Goal: Task Accomplishment & Management: Manage account settings

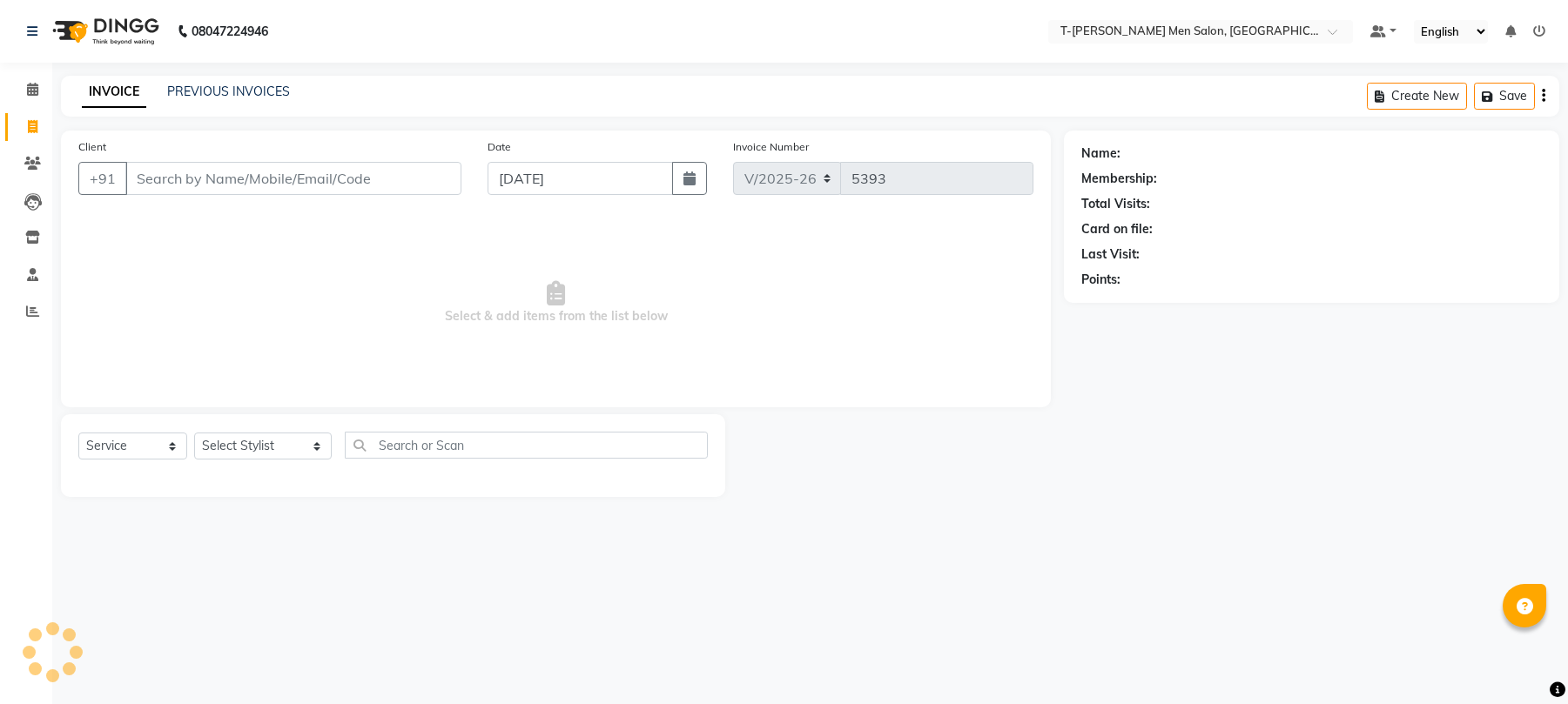
select select "4816"
select select "service"
click at [32, 94] on icon at bounding box center [33, 89] width 11 height 13
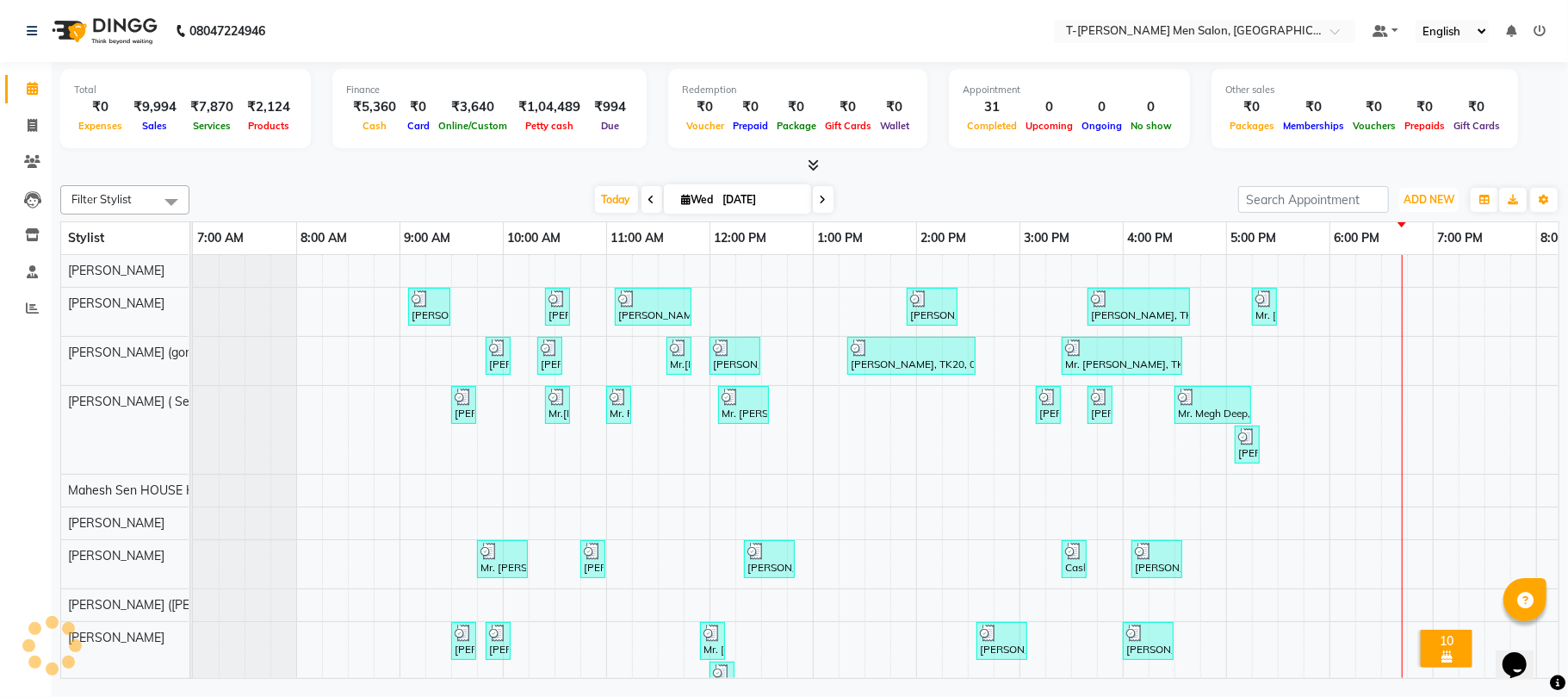
drag, startPoint x: 1447, startPoint y: 188, endPoint x: 1425, endPoint y: 213, distance: 33.3
click at [1445, 188] on button "ADD NEW Toggle Dropdown" at bounding box center [1429, 200] width 59 height 24
click at [1378, 280] on link "Add Expense" at bounding box center [1390, 278] width 136 height 23
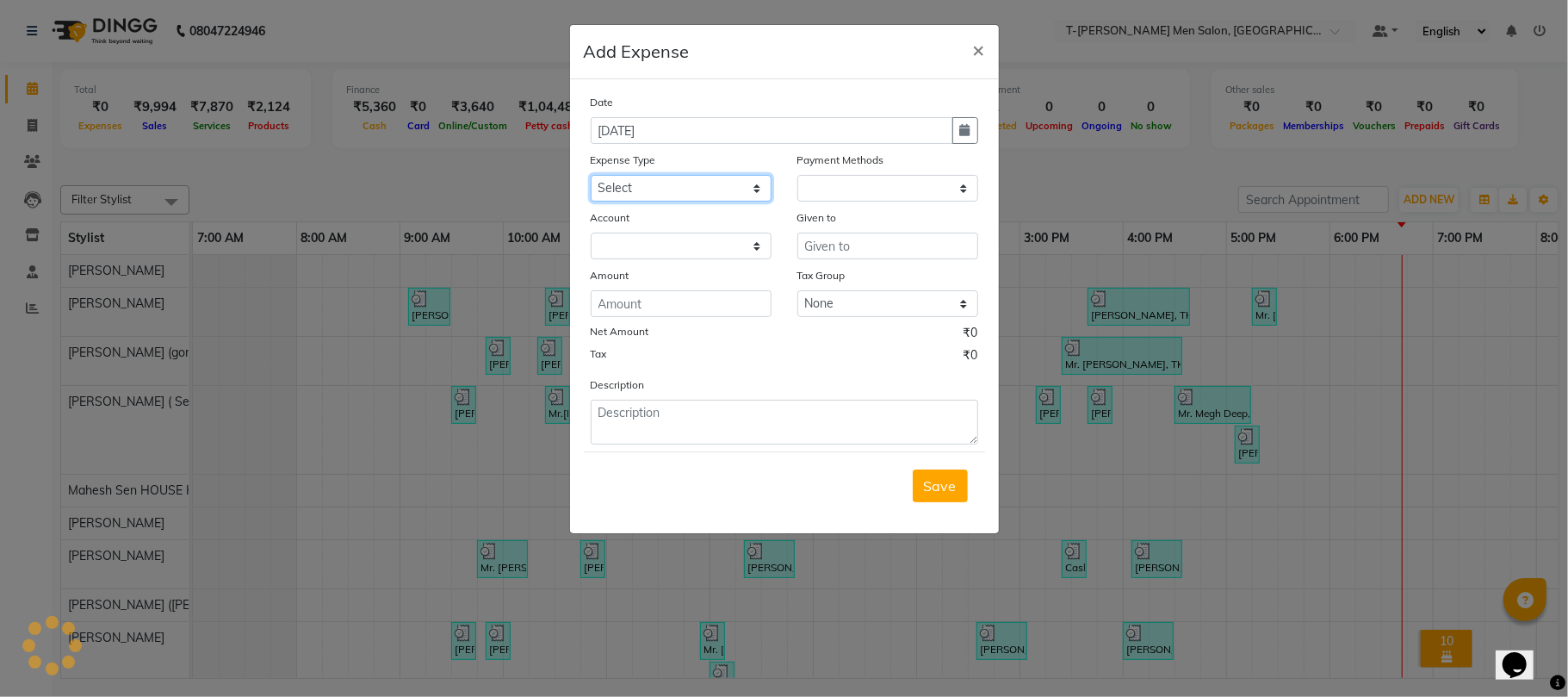
click at [701, 183] on select "Select Advance Salary Bank charges Bank Loan Intrest Recovery Car maintenance C…" at bounding box center [681, 188] width 181 height 27
select select "1"
select select "3663"
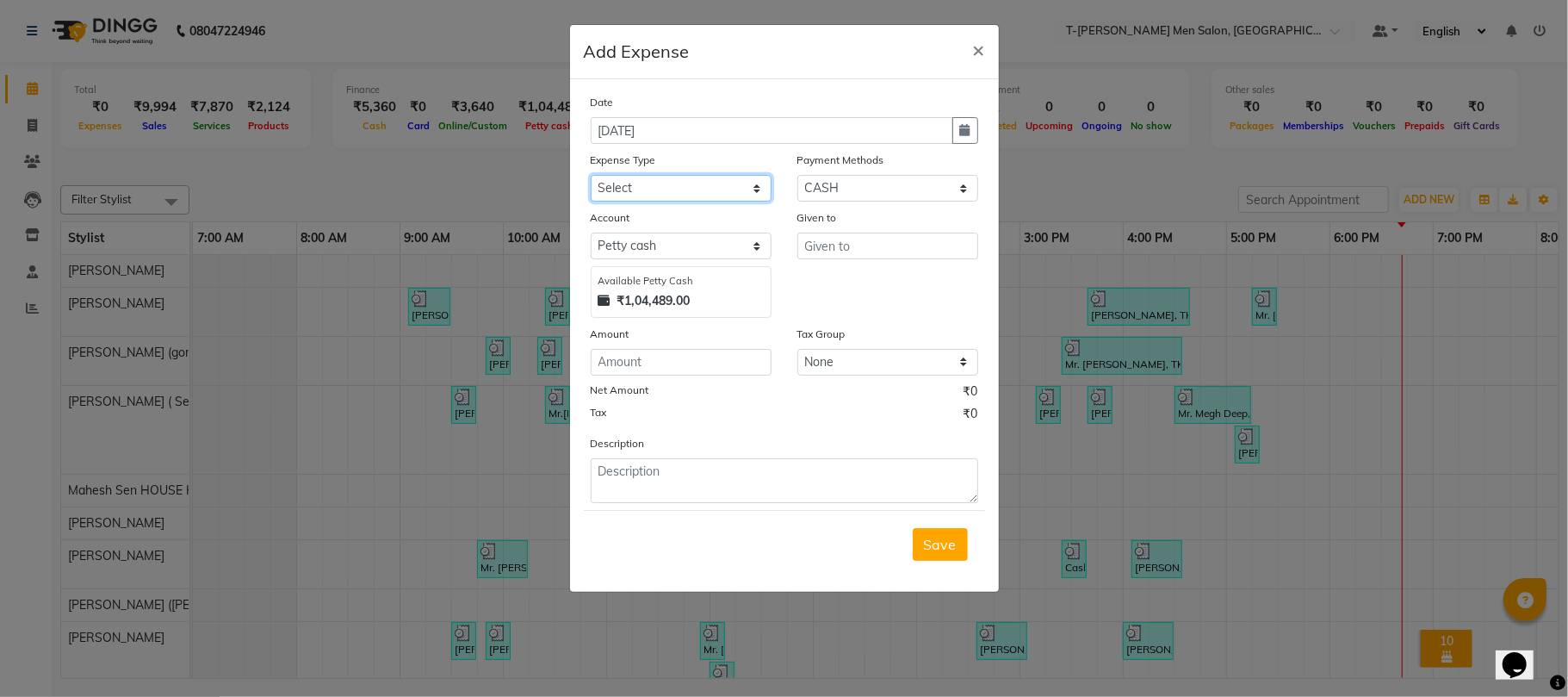
select select "6670"
click at [591, 175] on select "Select Advance Salary Bank charges Bank Loan Intrest Recovery Car maintenance C…" at bounding box center [681, 188] width 181 height 27
type input "Manager"
click at [661, 363] on input "number" at bounding box center [681, 362] width 181 height 27
type input "70"
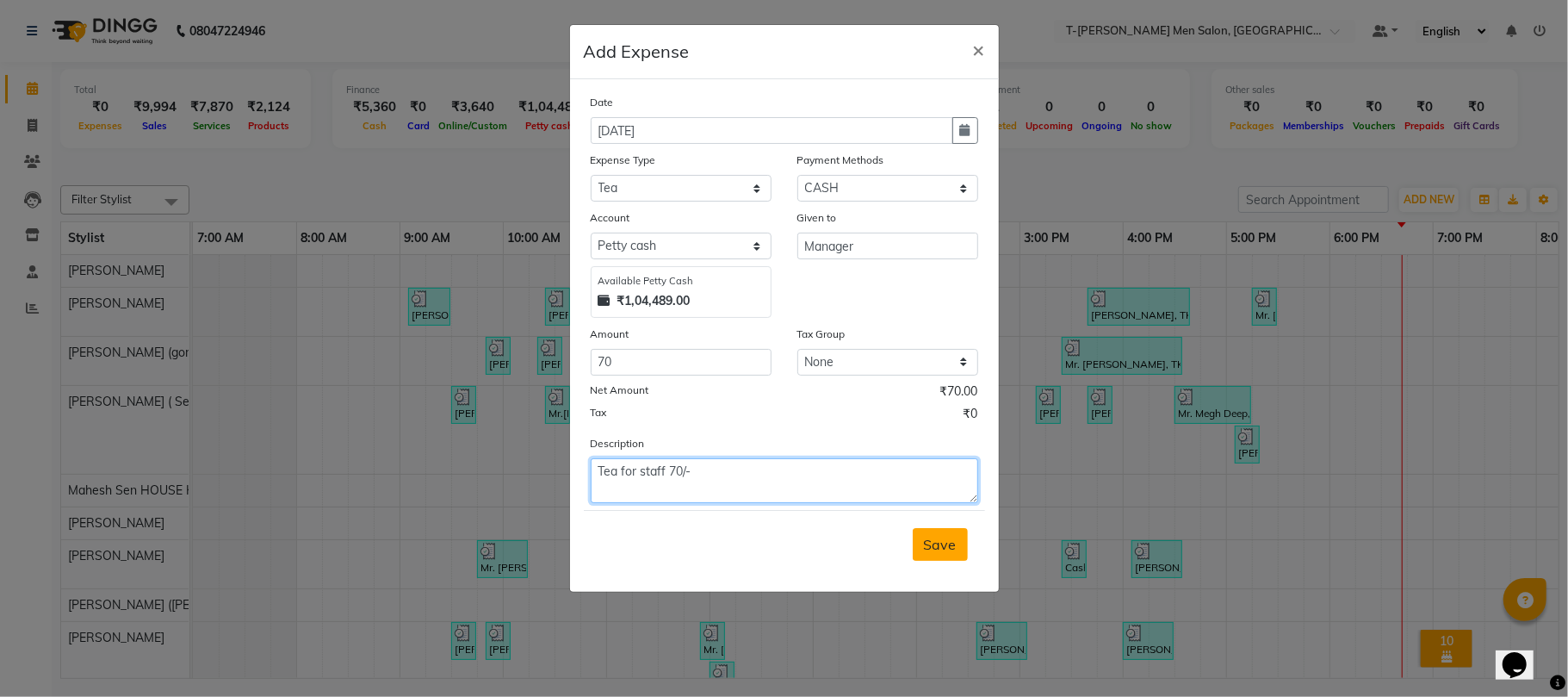
type textarea "Tea for staff 70/-"
click at [935, 545] on span "Save" at bounding box center [940, 545] width 33 height 17
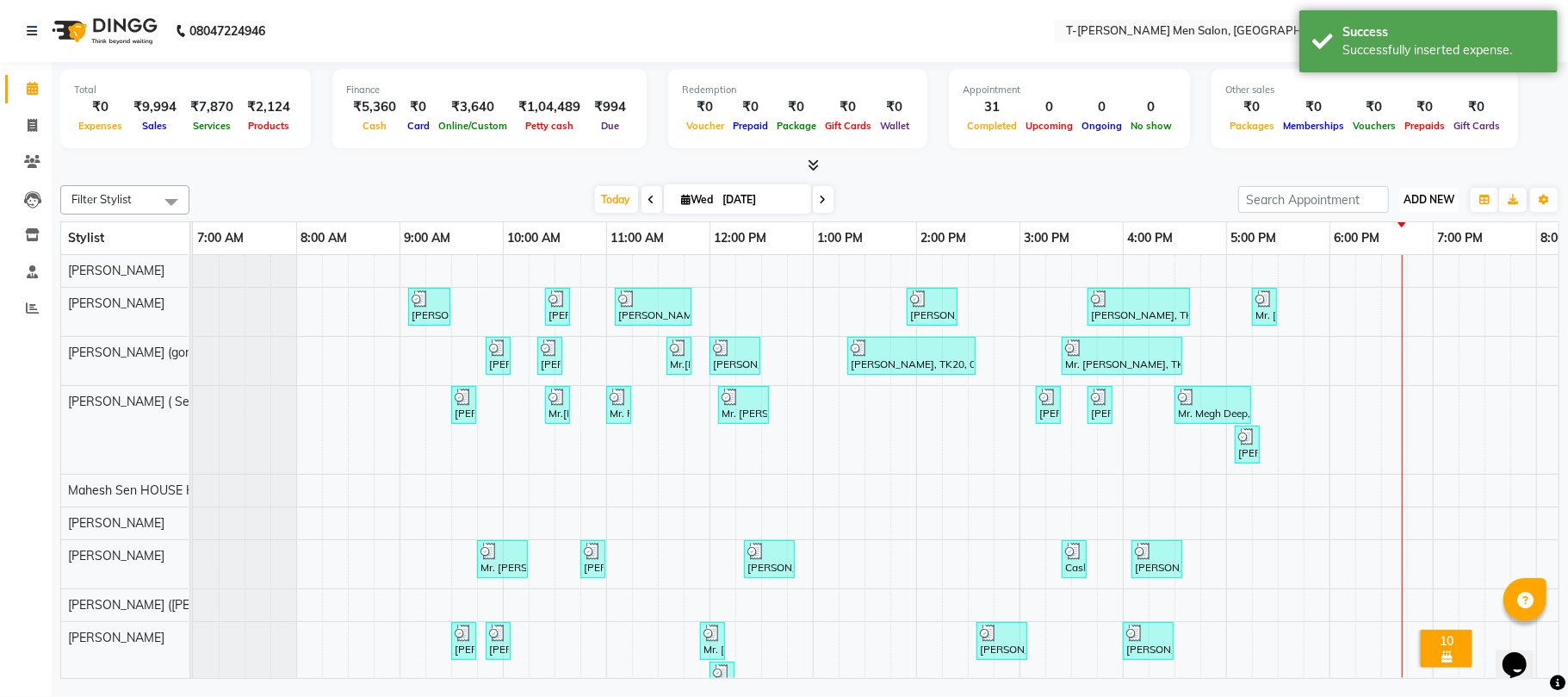
click at [1416, 211] on button "ADD NEW Toggle Dropdown" at bounding box center [1429, 200] width 59 height 24
click at [1374, 280] on link "Add Expense" at bounding box center [1390, 278] width 136 height 23
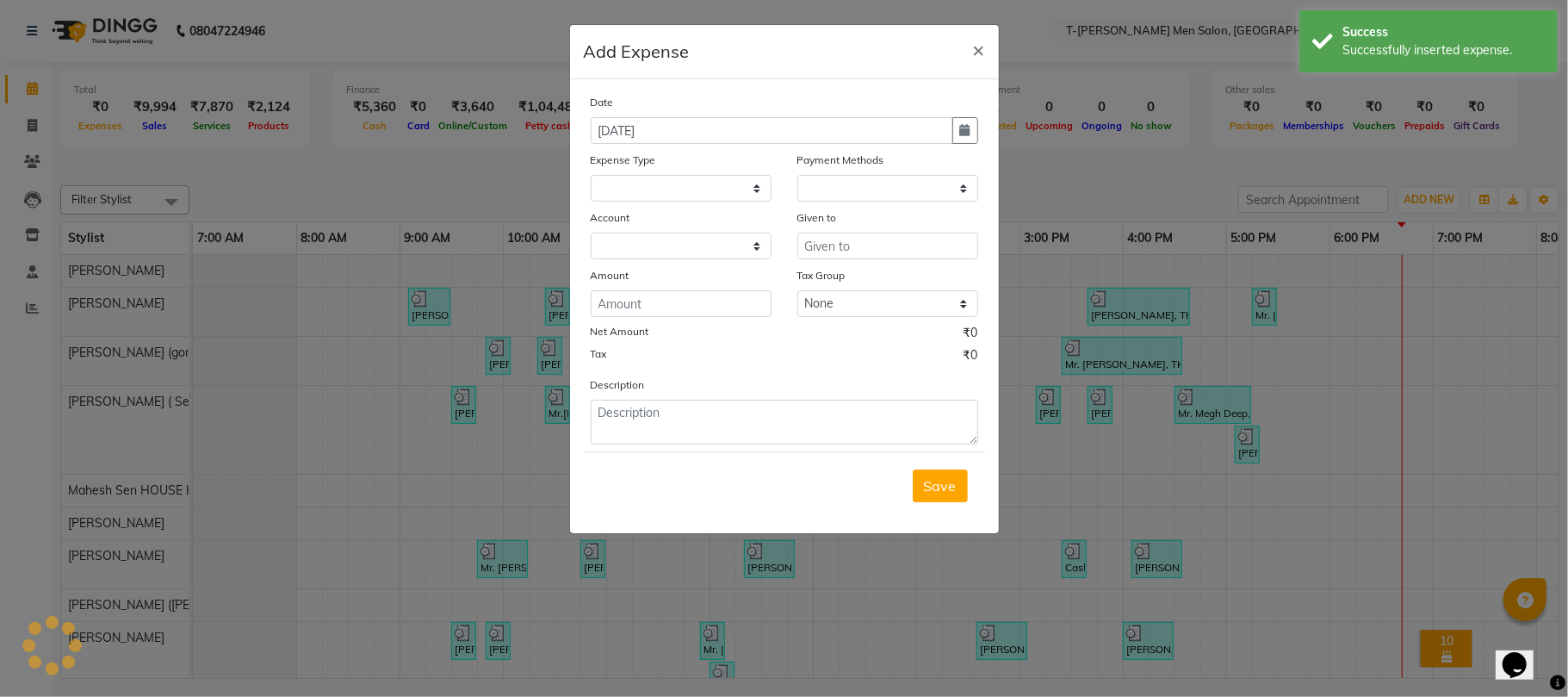
select select
select select "1"
select select "3663"
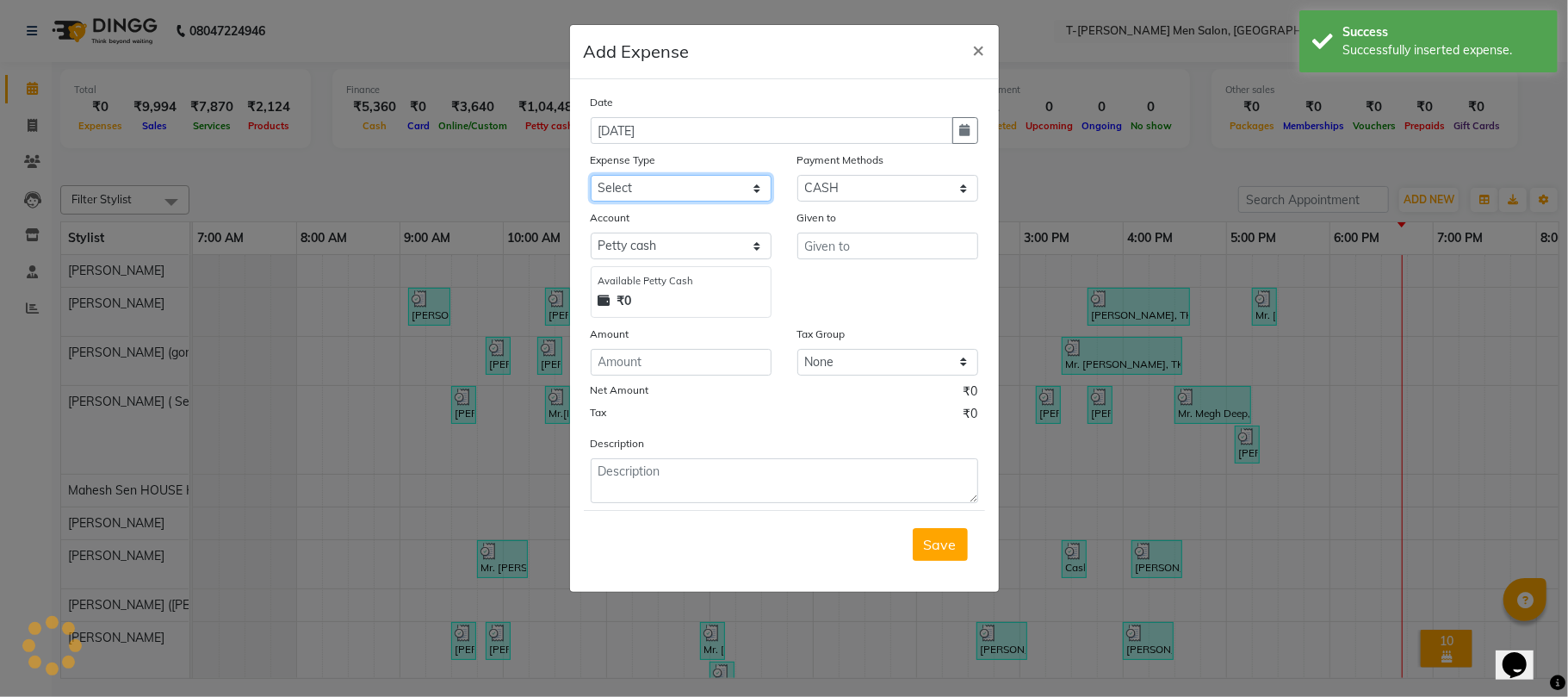
click at [632, 187] on select "Select Advance Salary Bank charges Bank Loan Intrest Recovery Car maintenance C…" at bounding box center [681, 188] width 181 height 27
select select "7952"
click at [591, 175] on select "Select Advance Salary Bank charges Bank Loan Intrest Recovery Car maintenance C…" at bounding box center [681, 188] width 181 height 27
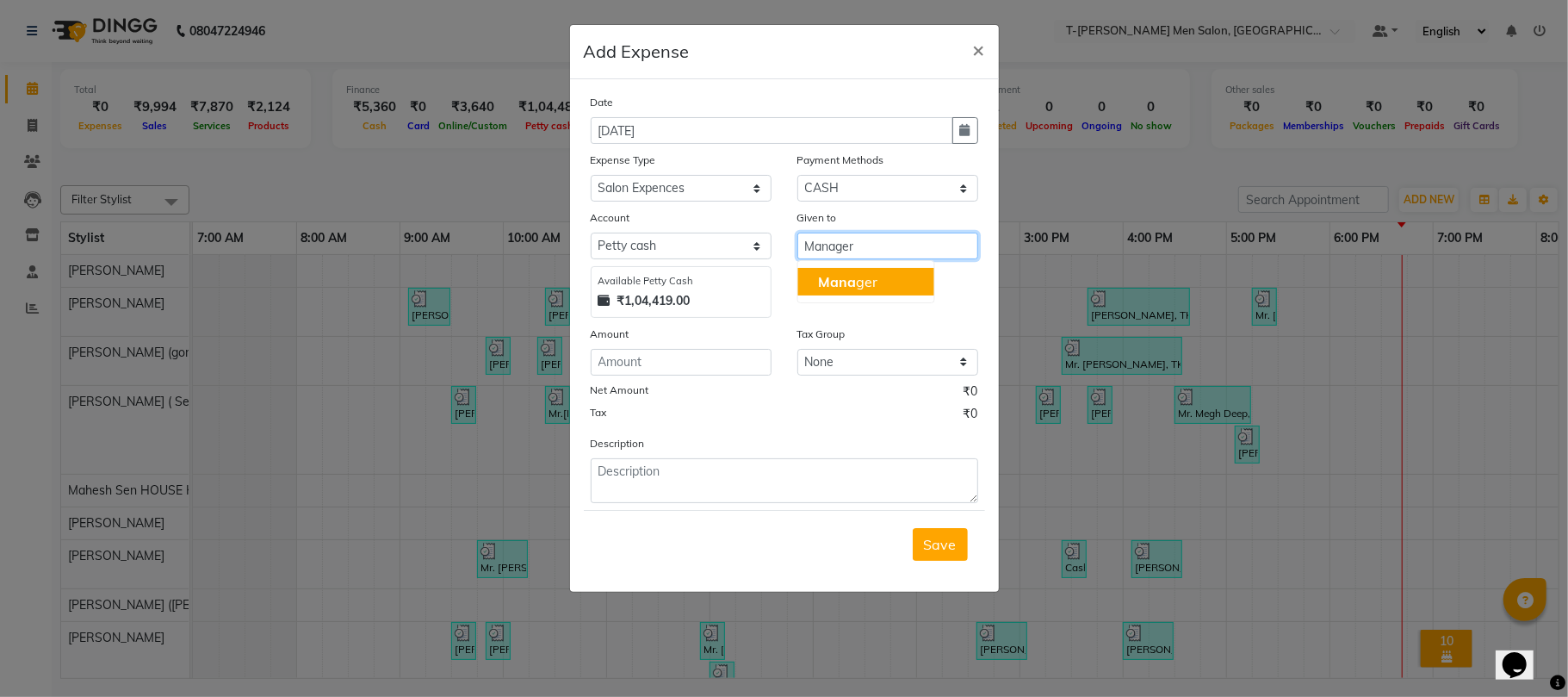
type input "Manager"
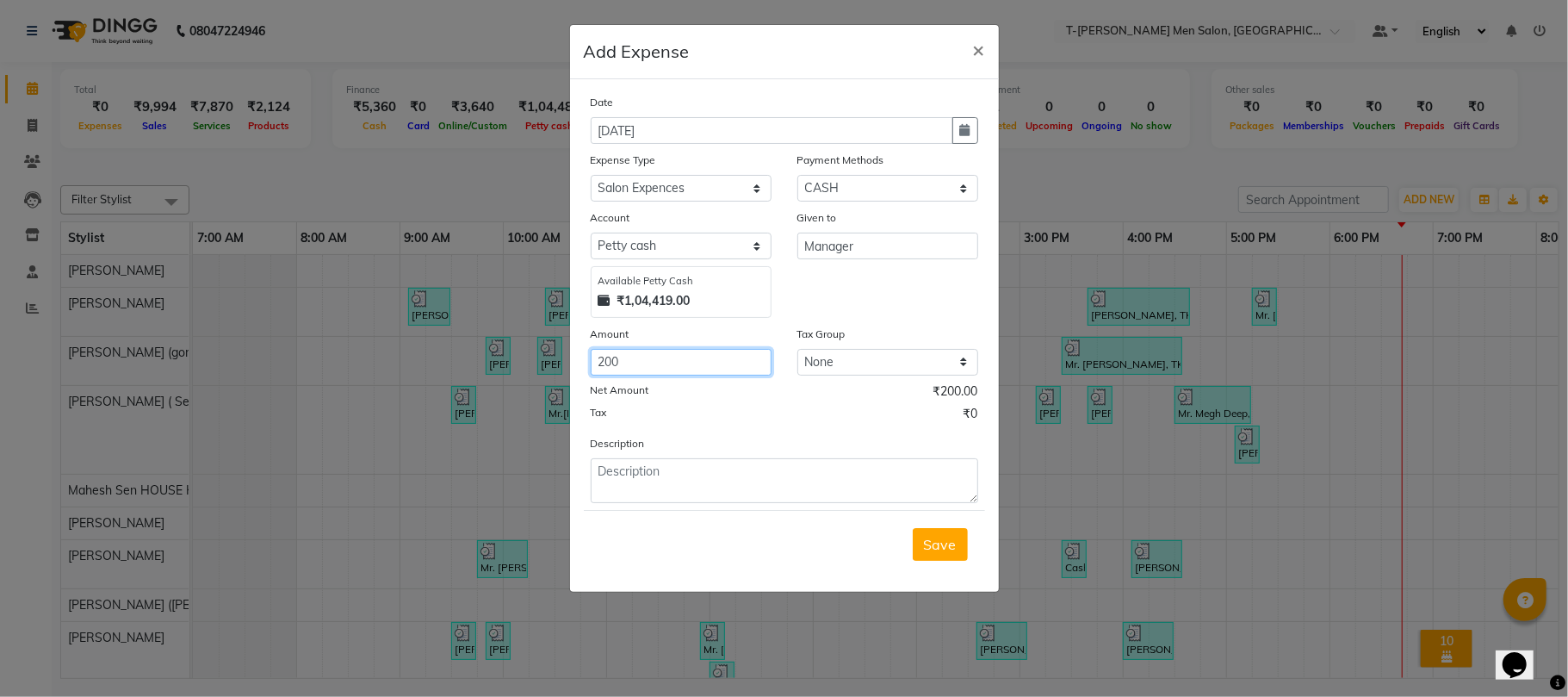
type input "200"
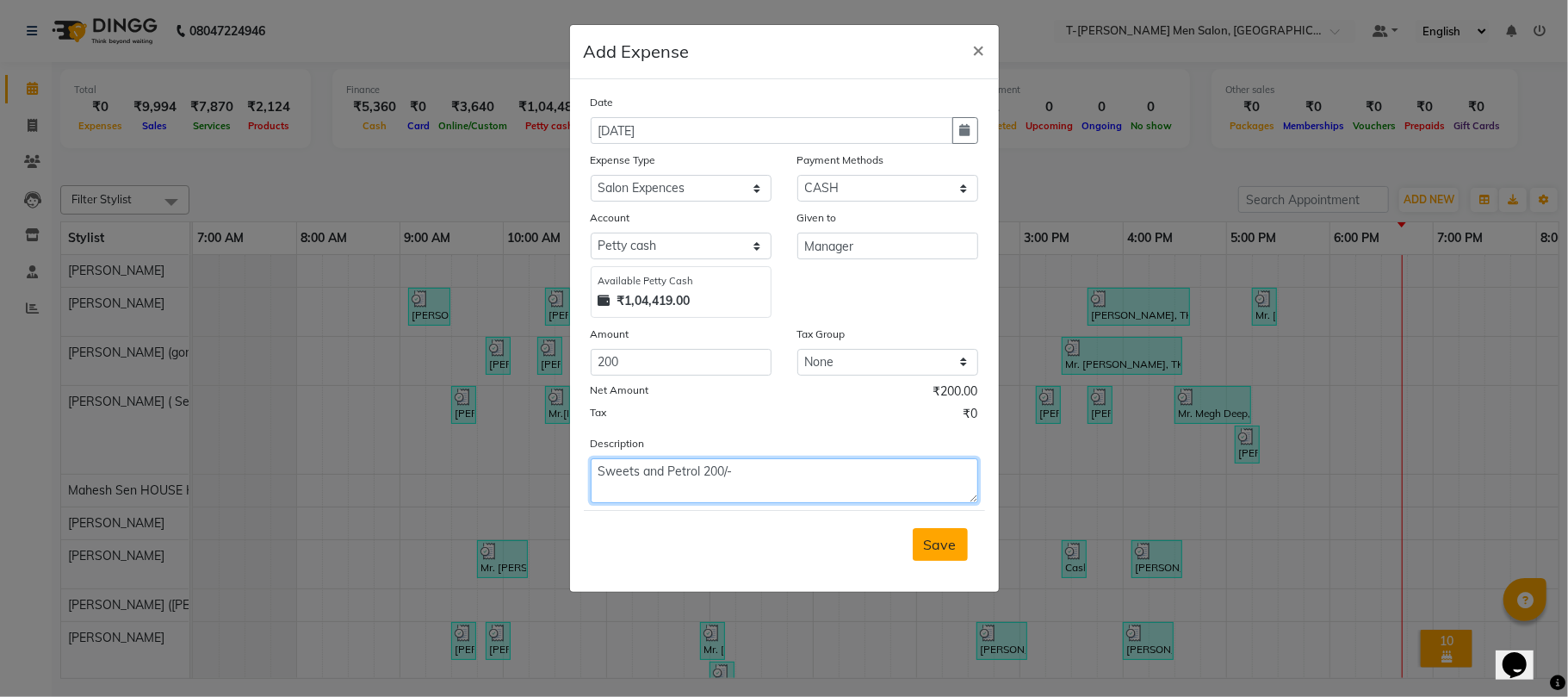
type textarea "Sweets and Petrol 200/-"
click at [935, 539] on span "Save" at bounding box center [940, 545] width 33 height 17
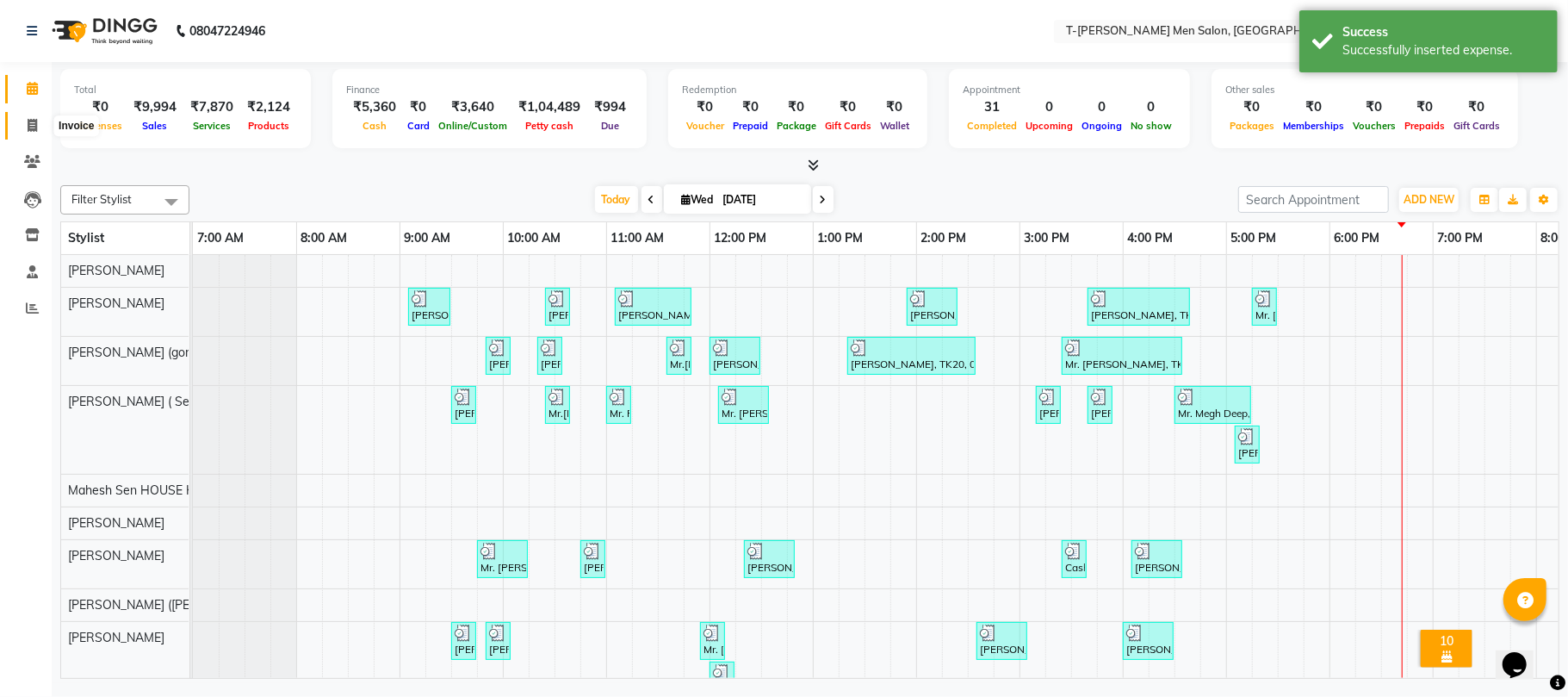
click at [33, 123] on icon at bounding box center [32, 125] width 10 height 13
select select "service"
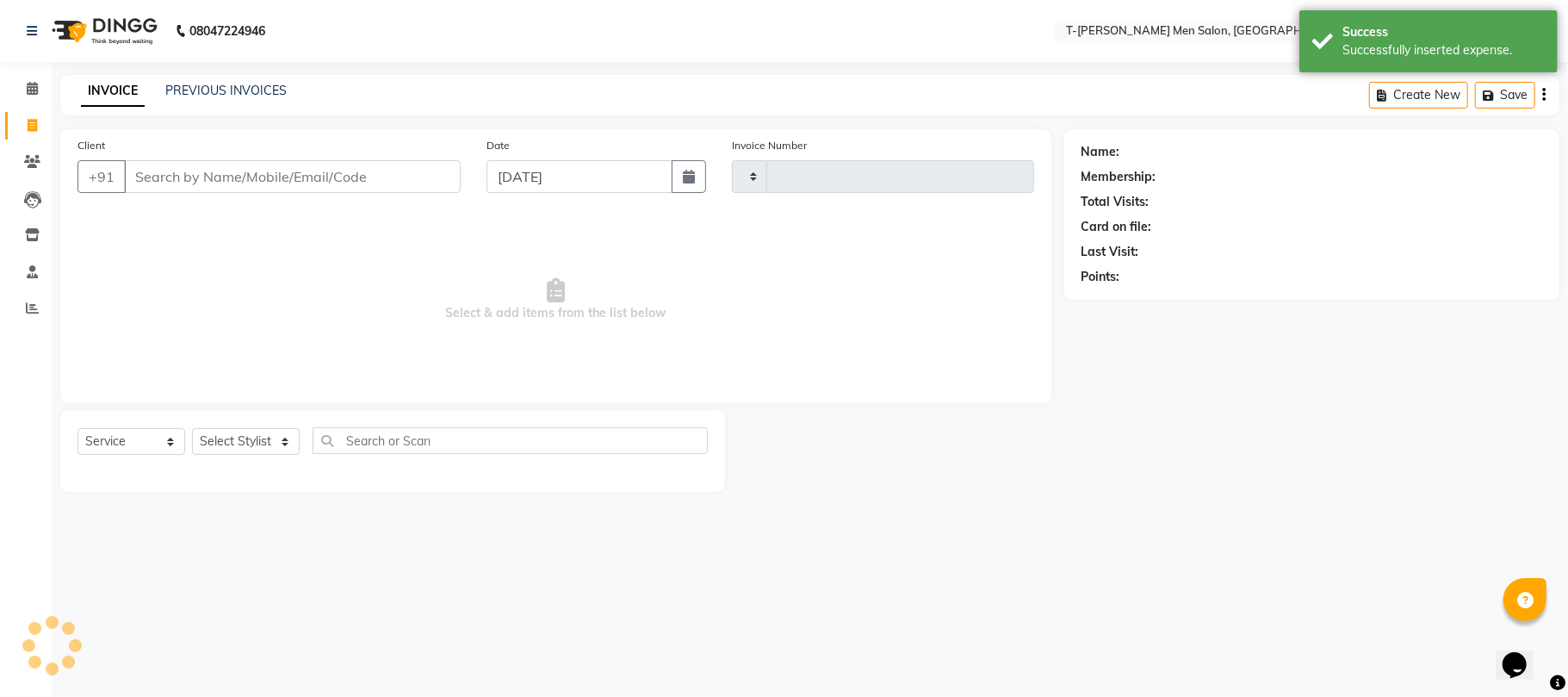
type input "5393"
select select "4816"
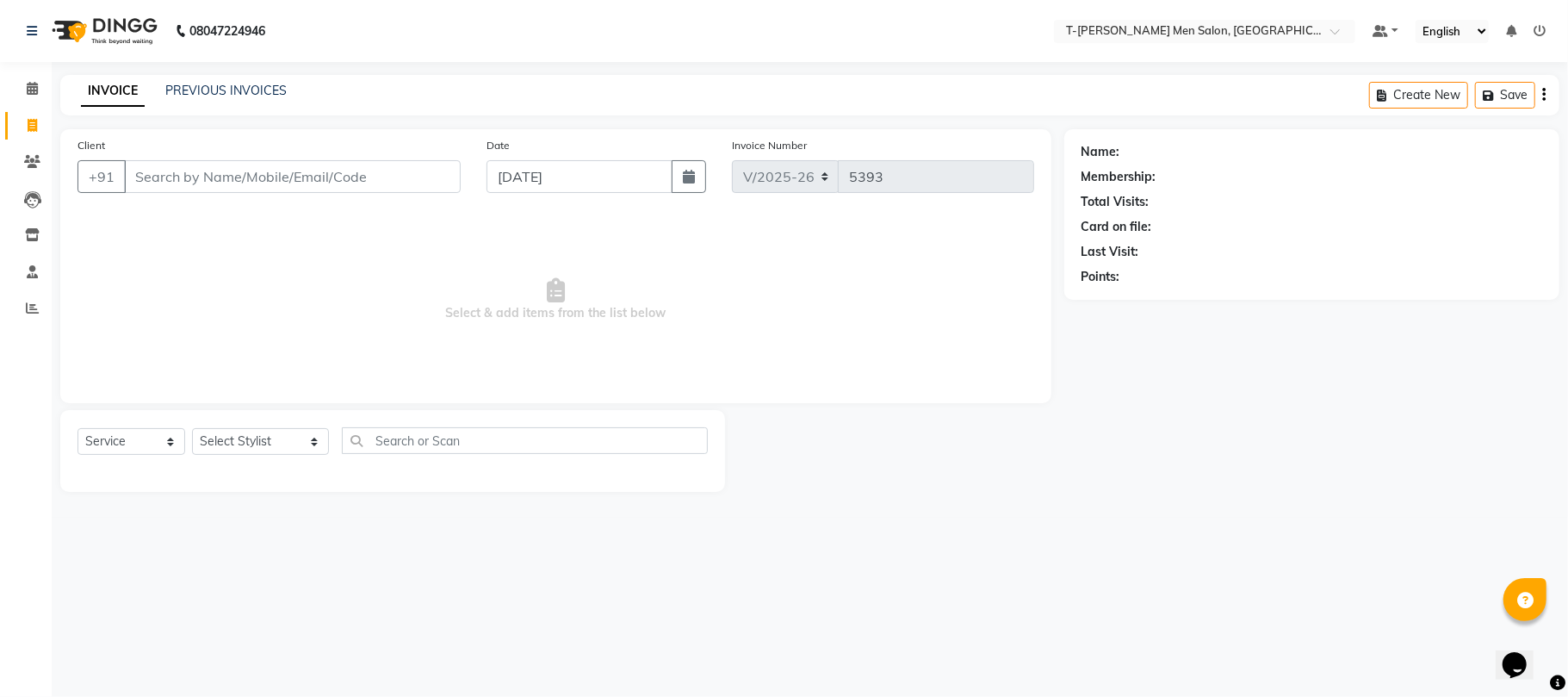
drag, startPoint x: 218, startPoint y: 426, endPoint x: 224, endPoint y: 432, distance: 8.5
click at [224, 432] on div "Select Service Product Membership Package Voucher Prepaid Gift Card Select Styl…" at bounding box center [392, 451] width 664 height 82
drag, startPoint x: 224, startPoint y: 432, endPoint x: 238, endPoint y: 459, distance: 30.4
click at [229, 435] on select "Select Stylist [PERSON_NAME] (goru) [PERSON_NAME] [PERSON_NAME] ([PERSON_NAME])…" at bounding box center [260, 441] width 137 height 27
select select "29181"
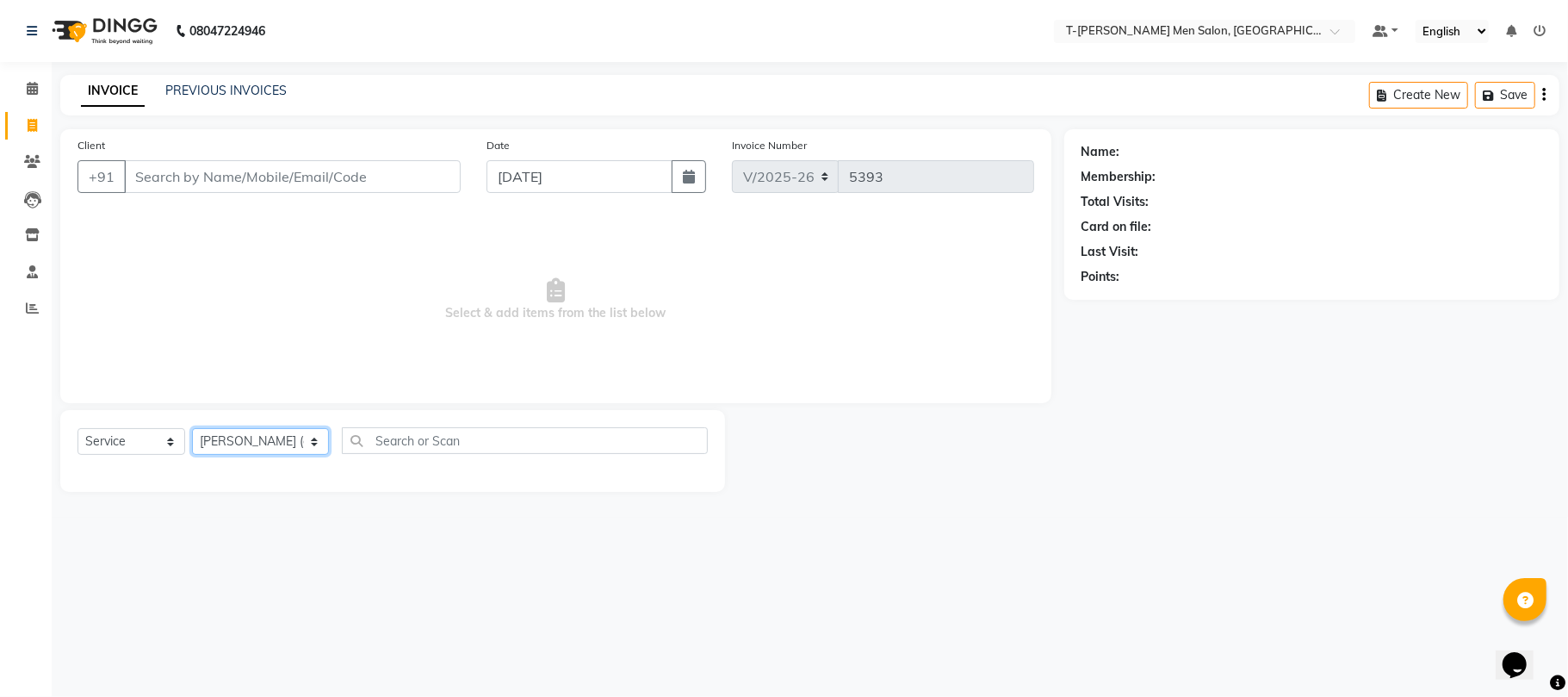
click at [192, 428] on select "Select Stylist [PERSON_NAME] (goru) [PERSON_NAME] [PERSON_NAME] ([PERSON_NAME])…" at bounding box center [260, 441] width 137 height 27
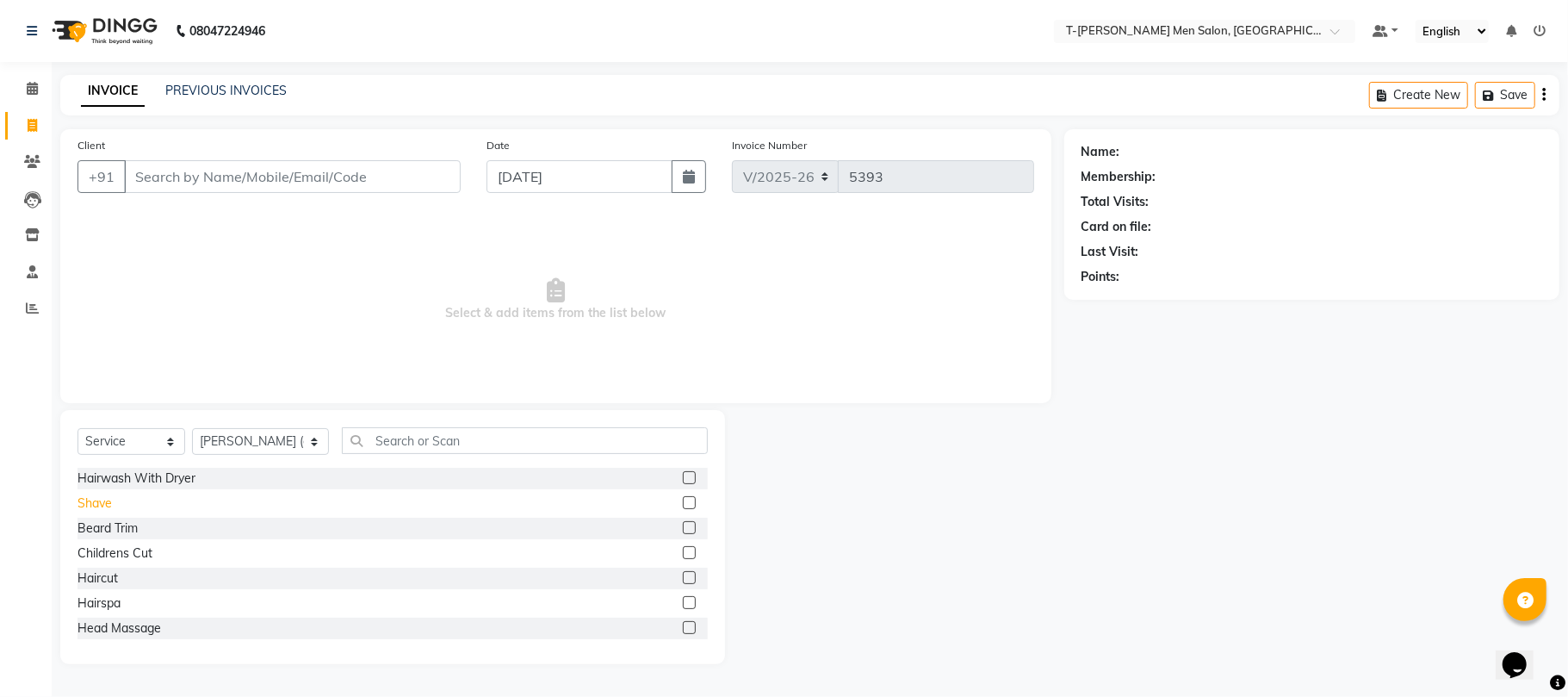
click at [91, 499] on div "Shave" at bounding box center [95, 503] width 35 height 18
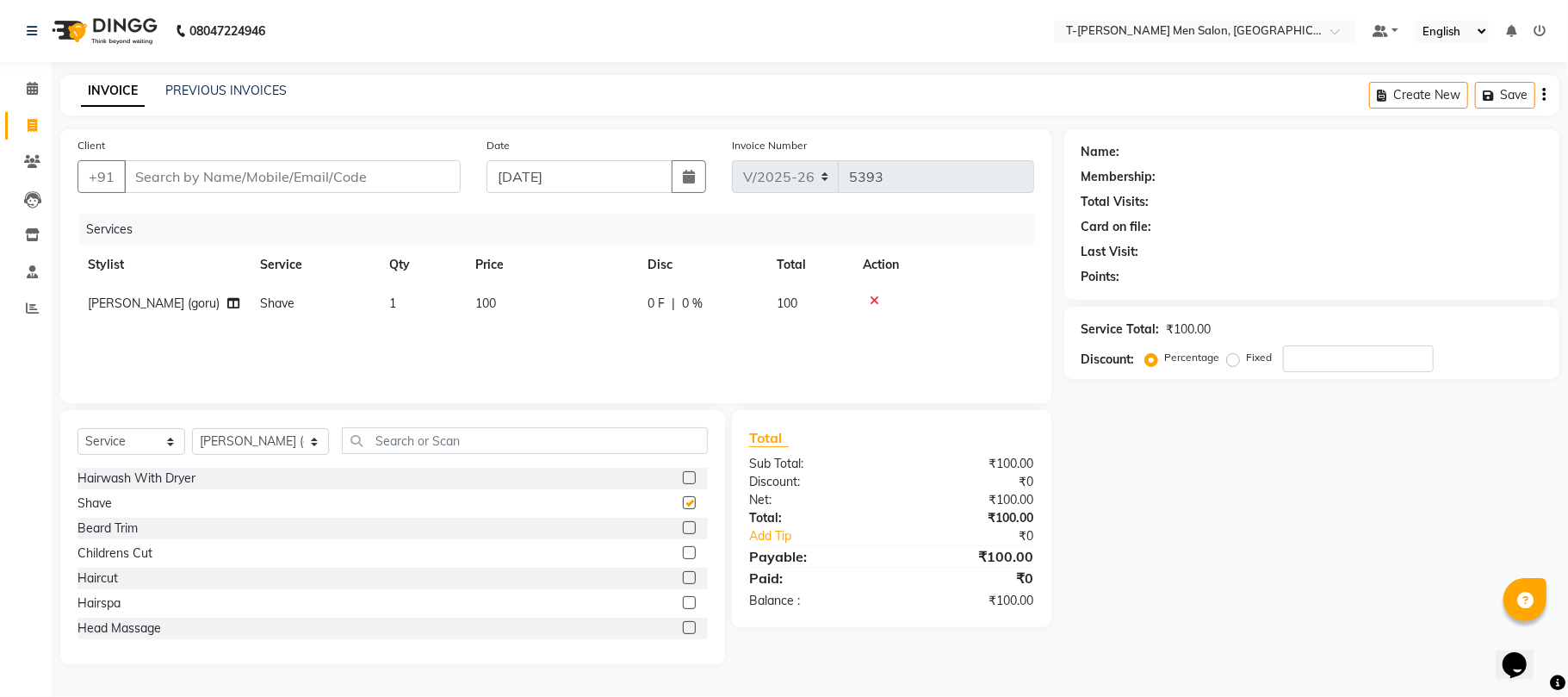
checkbox input "false"
click at [264, 184] on input "Client" at bounding box center [292, 177] width 337 height 33
type input "a"
type input "0"
type input "9575888884"
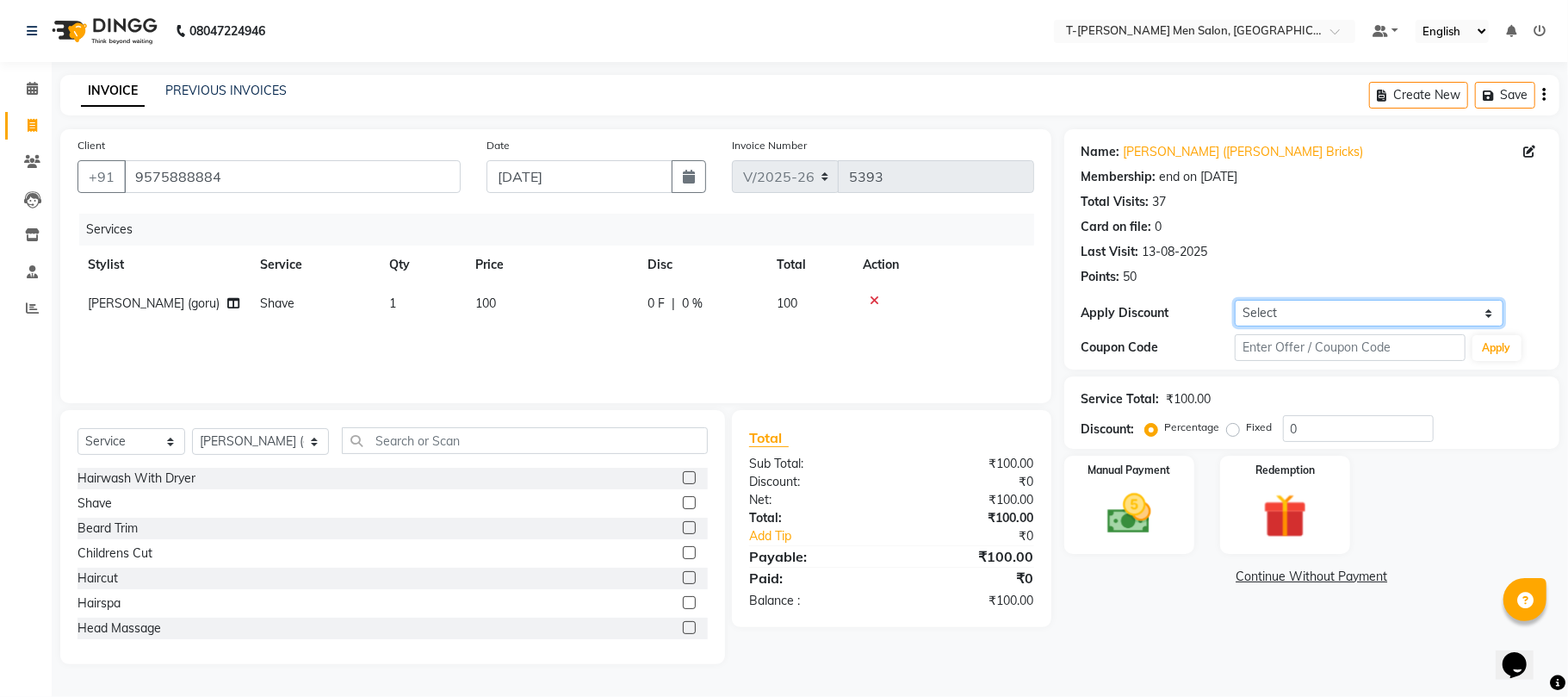
drag, startPoint x: 1296, startPoint y: 305, endPoint x: 1274, endPoint y: 322, distance: 27.8
click at [1296, 305] on select "Select Membership → T - Rex Membership (wtih W end 10% & W day 20)%" at bounding box center [1369, 312] width 269 height 27
select select "1: Object"
click at [1235, 299] on select "Select Membership → T - Rex Membership (wtih W end 10% & W day 20)%" at bounding box center [1369, 312] width 269 height 27
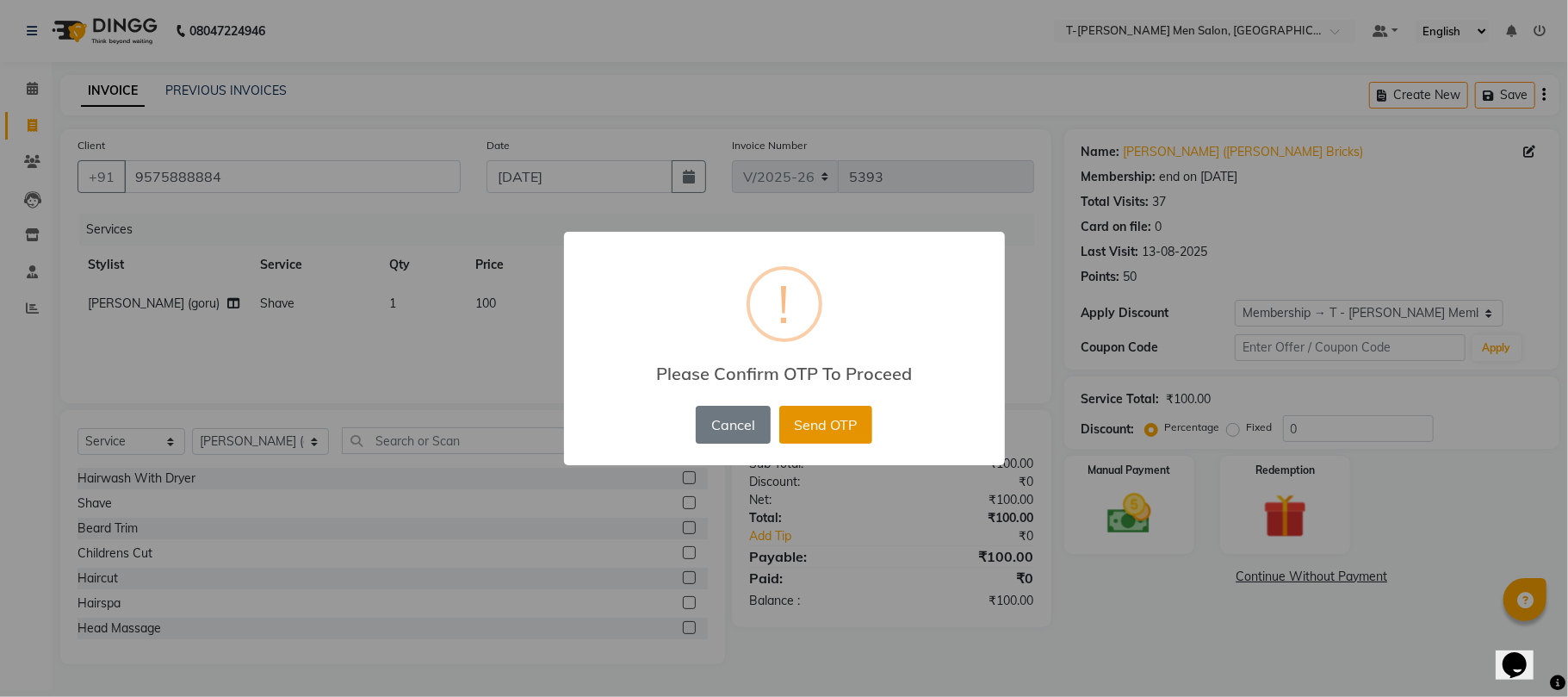
click at [804, 427] on button "Send OTP" at bounding box center [825, 425] width 93 height 38
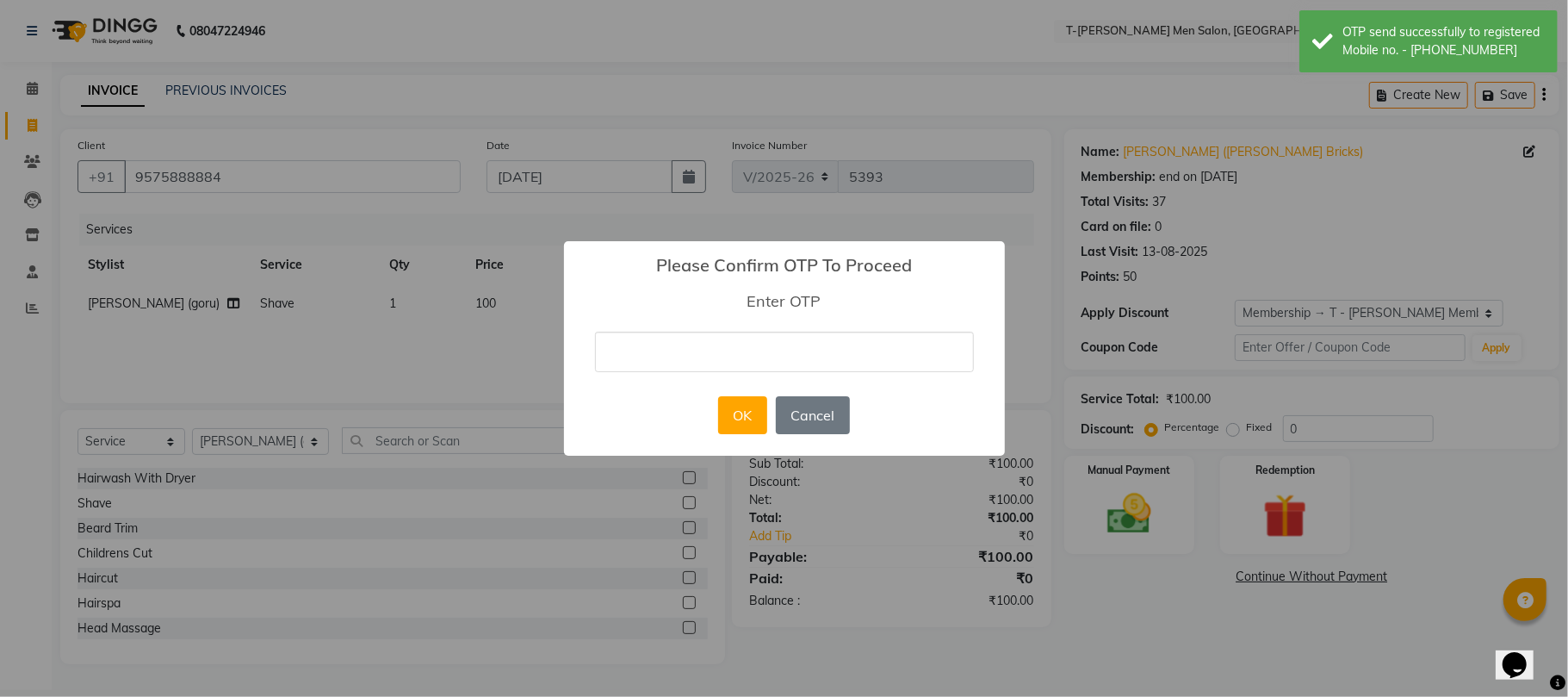
click at [794, 338] on input "text" at bounding box center [784, 352] width 379 height 41
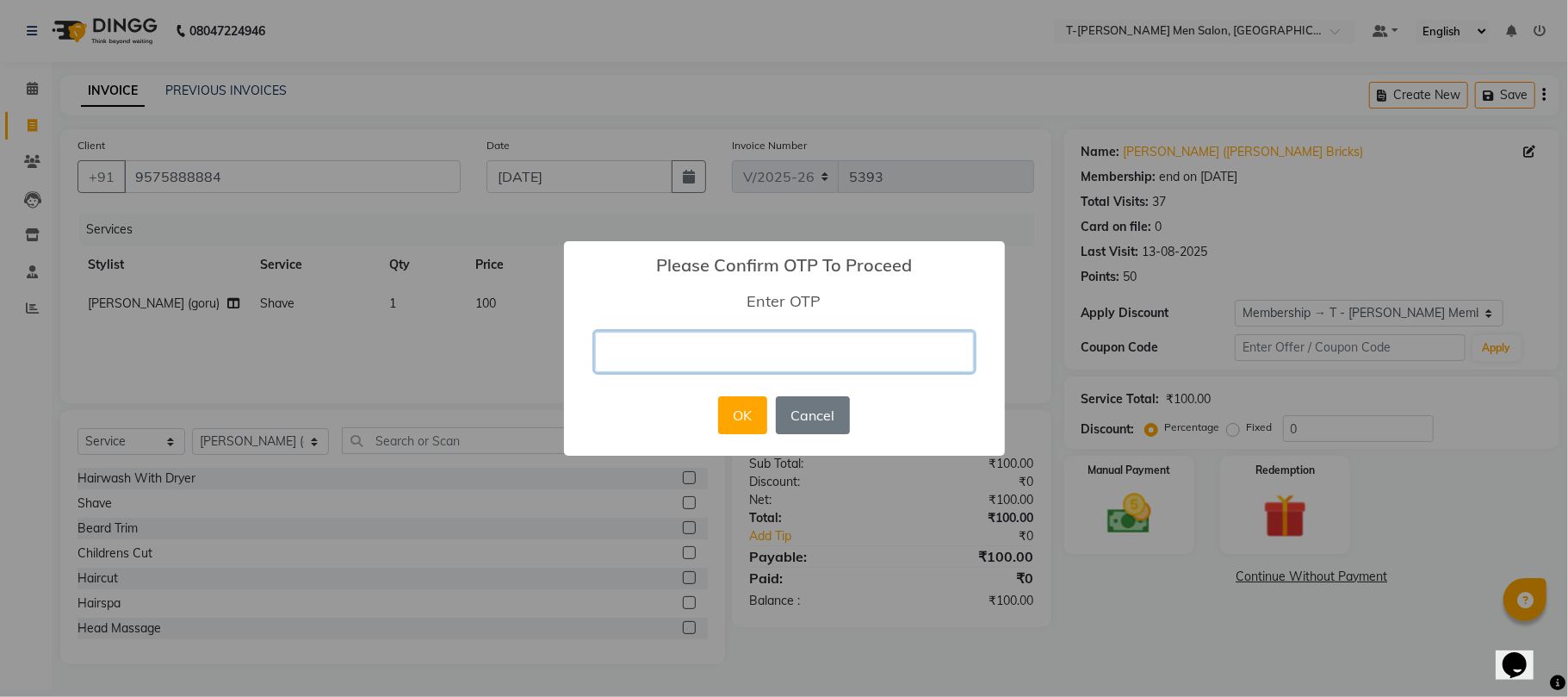
click at [701, 359] on input "text" at bounding box center [784, 352] width 379 height 41
type input "9421"
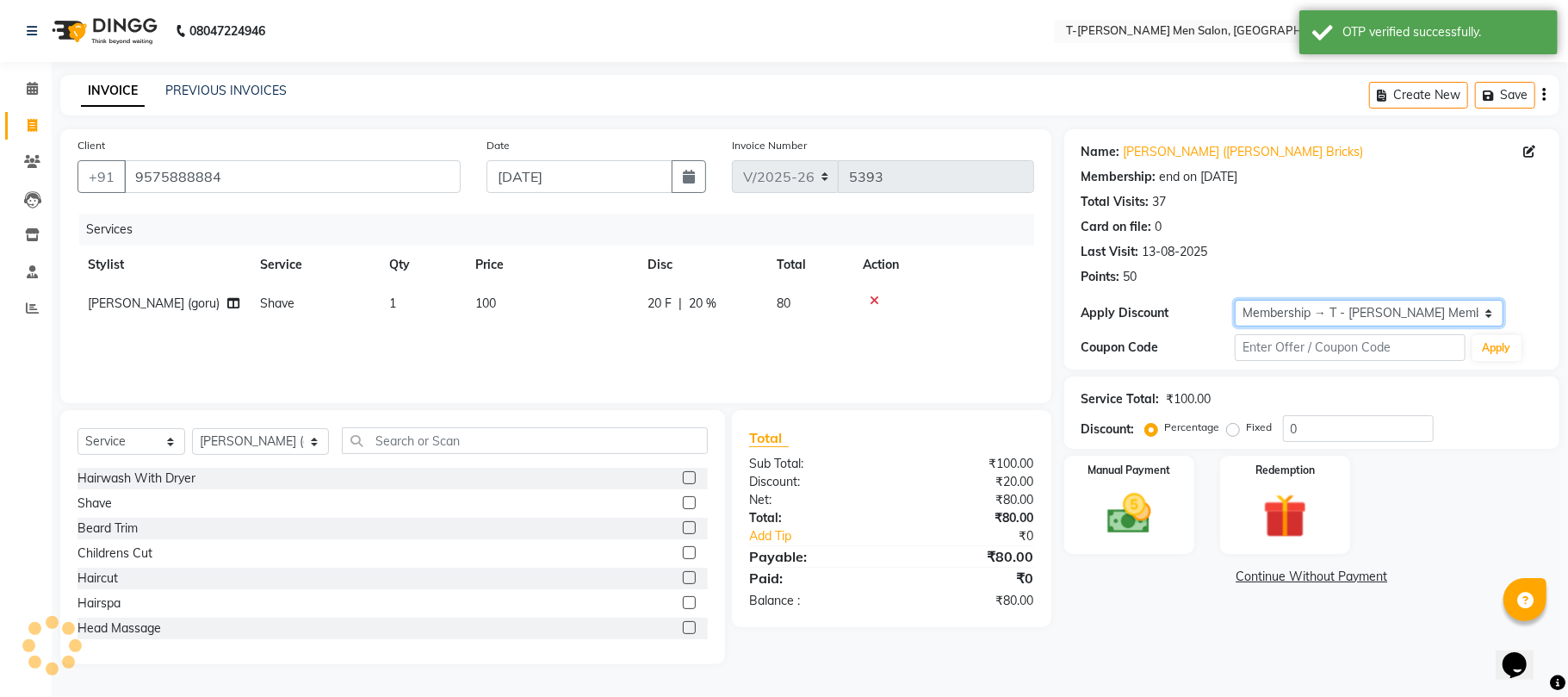
type input "20"
click at [1112, 512] on img at bounding box center [1129, 513] width 75 height 53
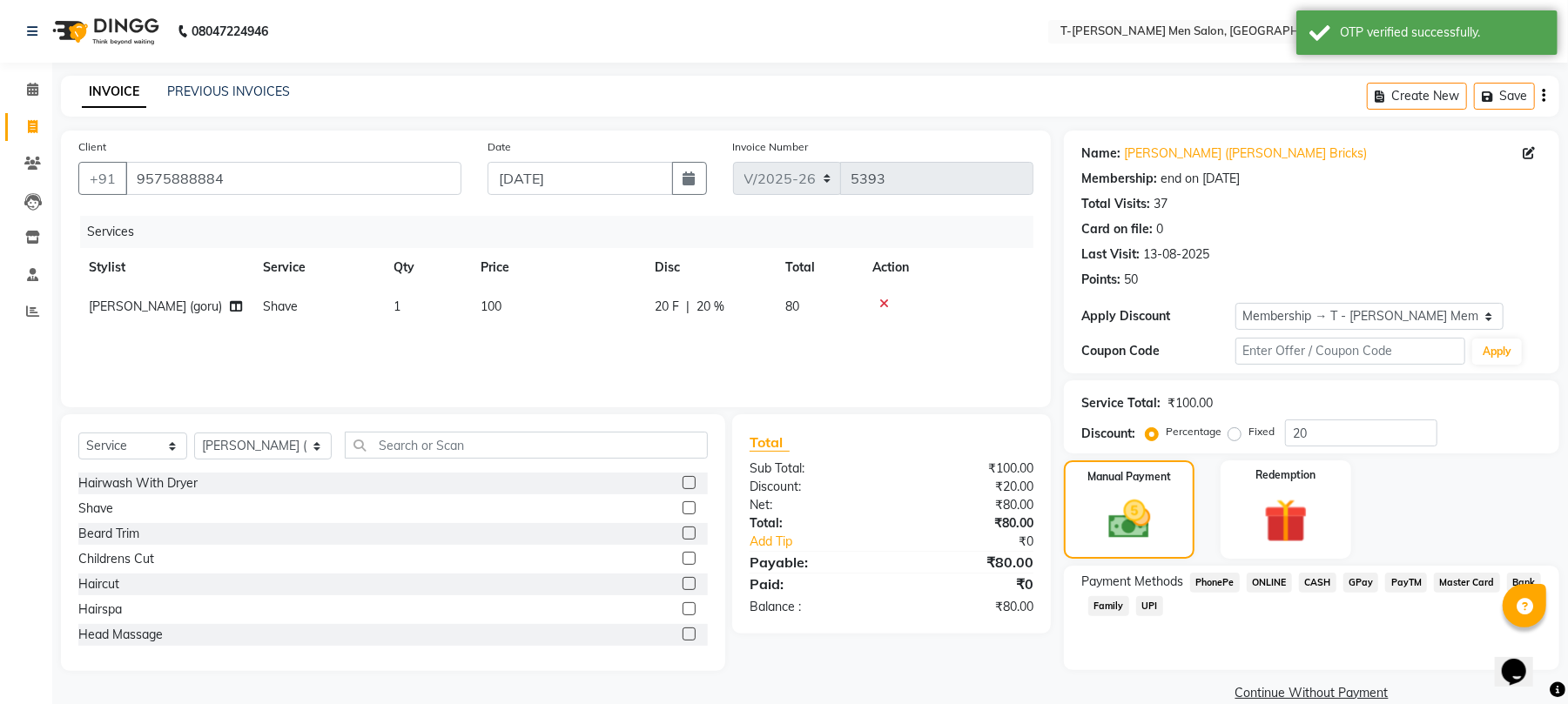
click at [1325, 583] on span "CASH" at bounding box center [1317, 582] width 38 height 20
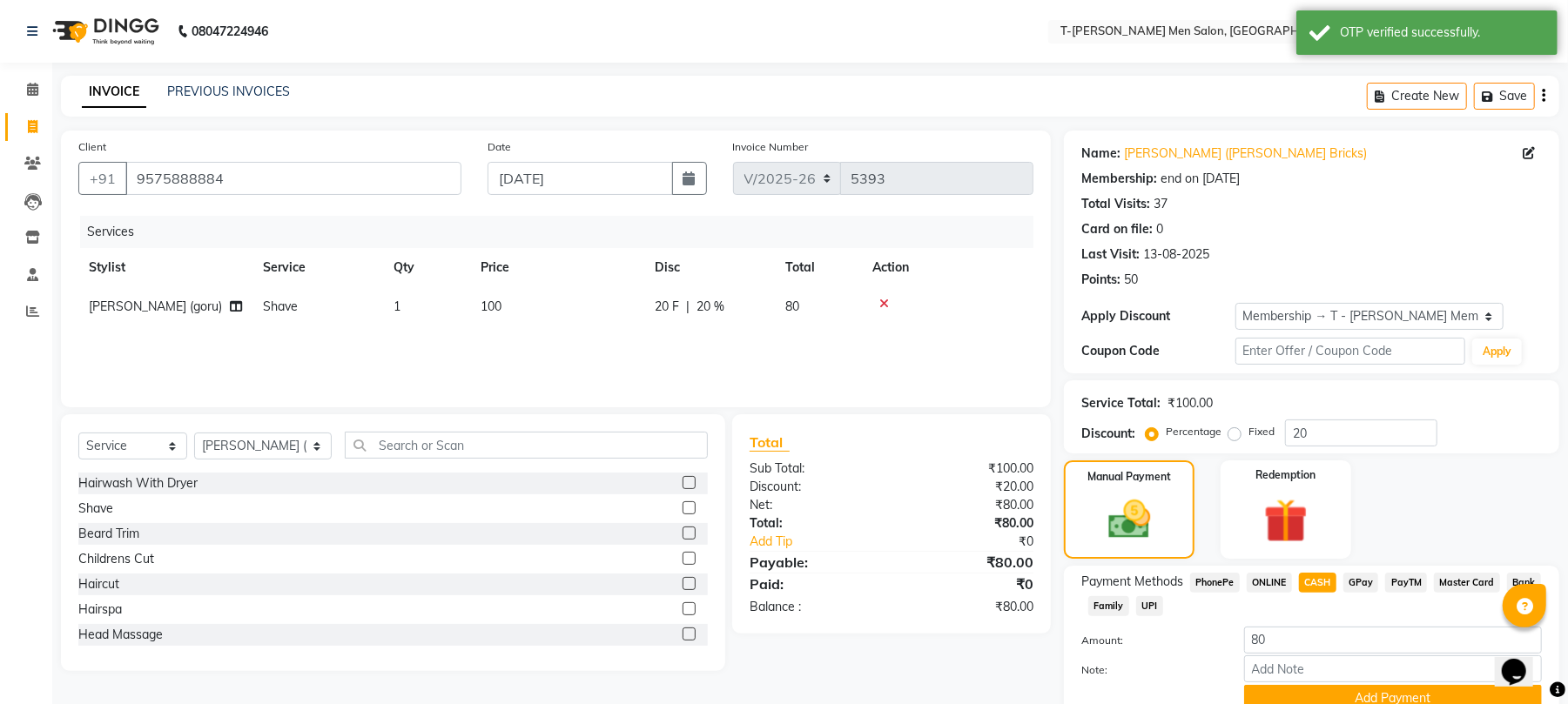
drag, startPoint x: 1317, startPoint y: 689, endPoint x: 1325, endPoint y: 666, distance: 24.4
click at [1317, 686] on button "Add Payment" at bounding box center [1393, 698] width 298 height 27
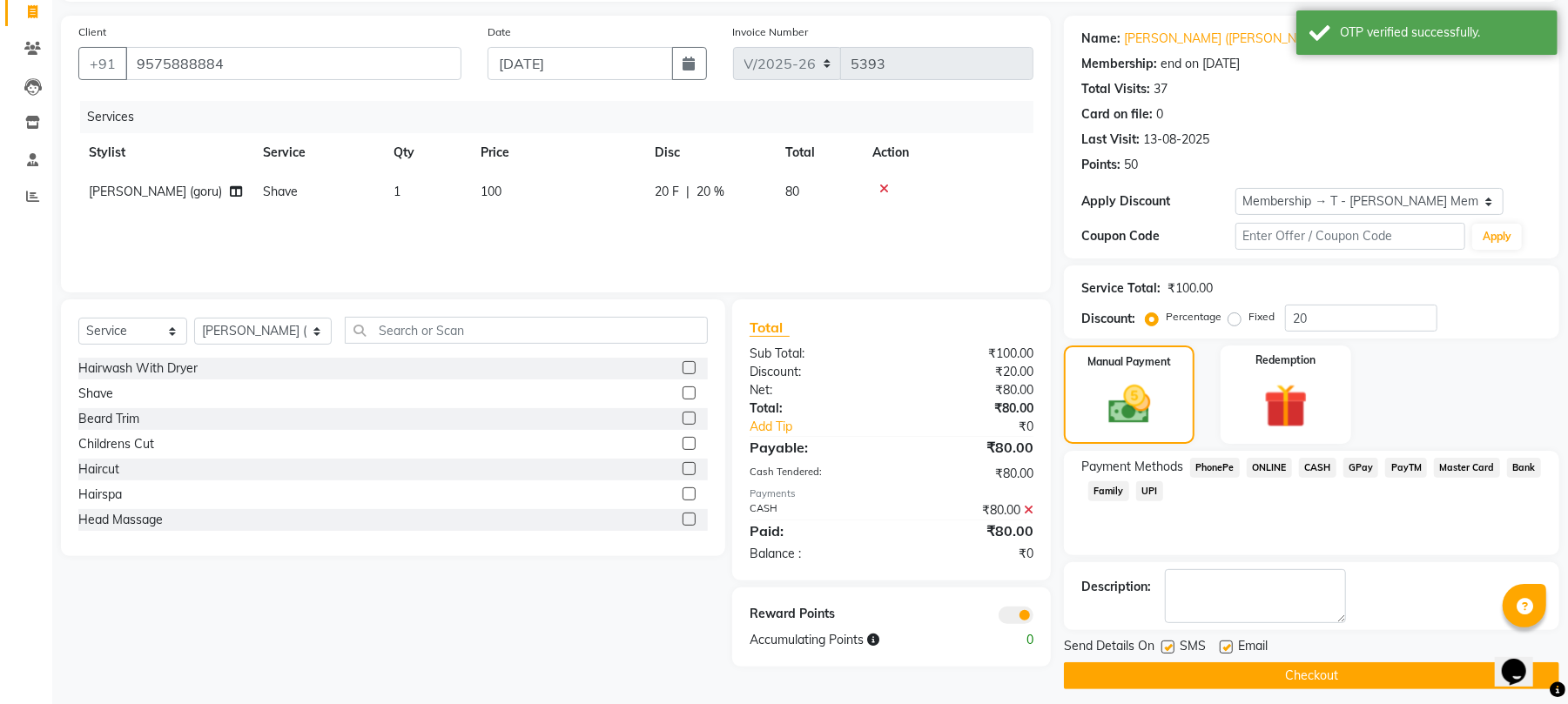
scroll to position [127, 0]
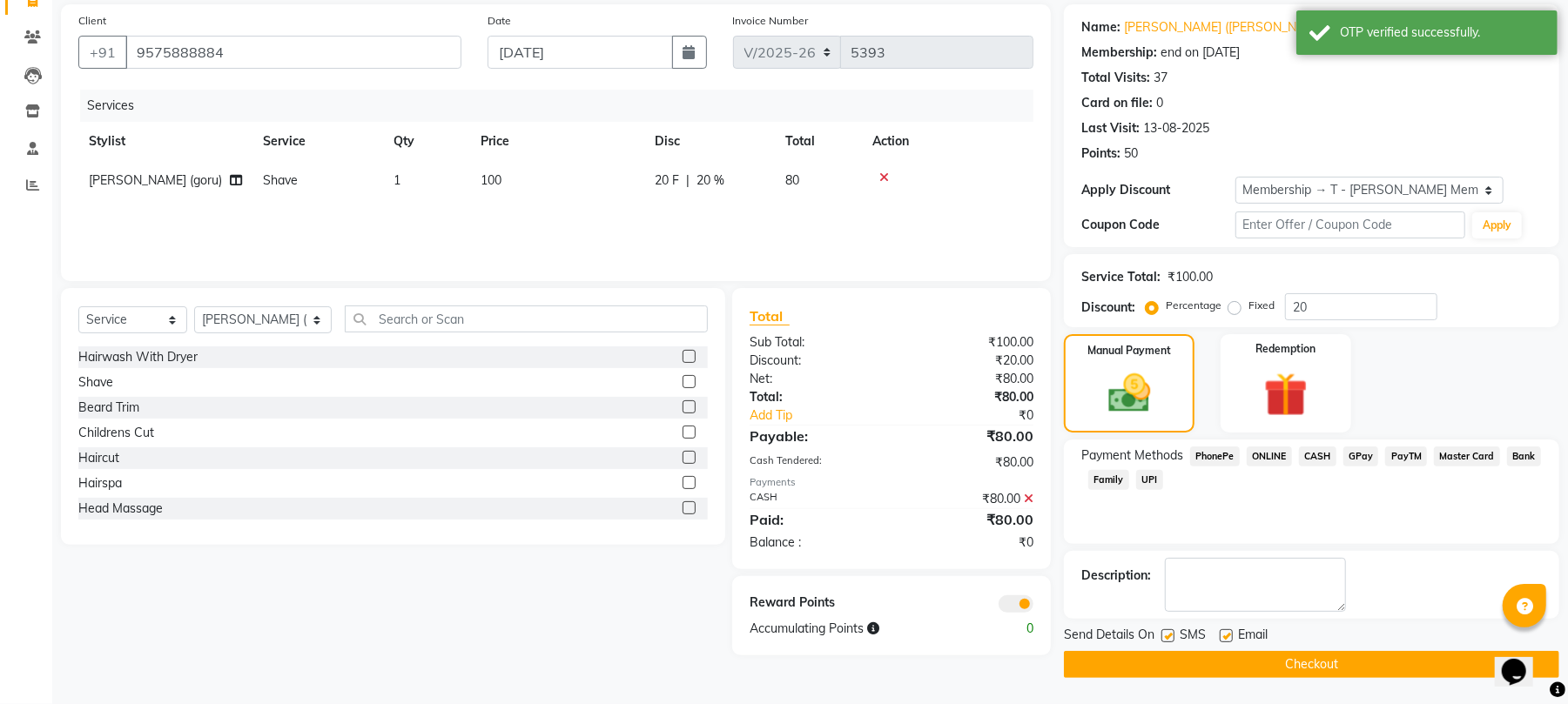
click at [1228, 634] on label at bounding box center [1226, 635] width 13 height 13
click at [1228, 634] on input "checkbox" at bounding box center [1225, 636] width 11 height 11
checkbox input "false"
click at [1209, 662] on button "Checkout" at bounding box center [1311, 664] width 495 height 27
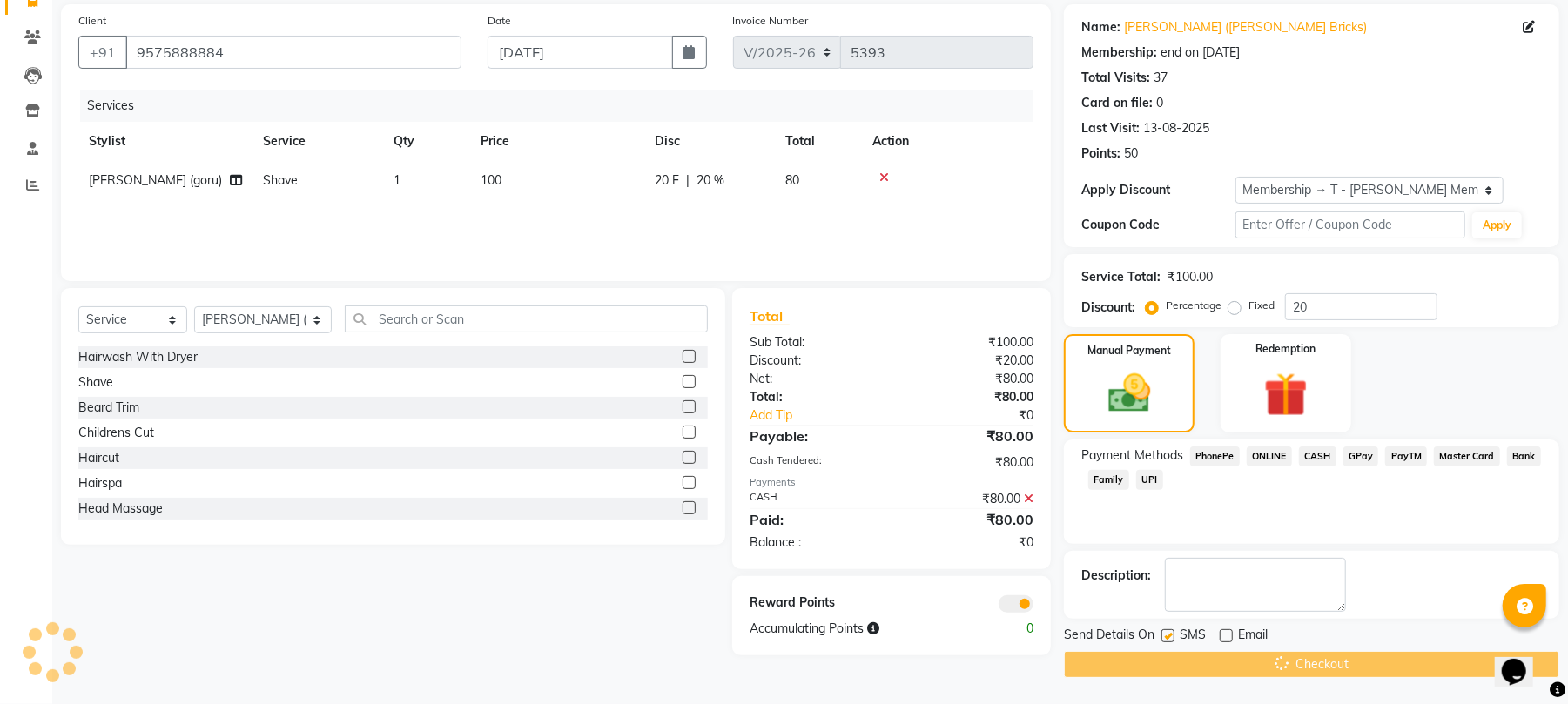
scroll to position [53, 0]
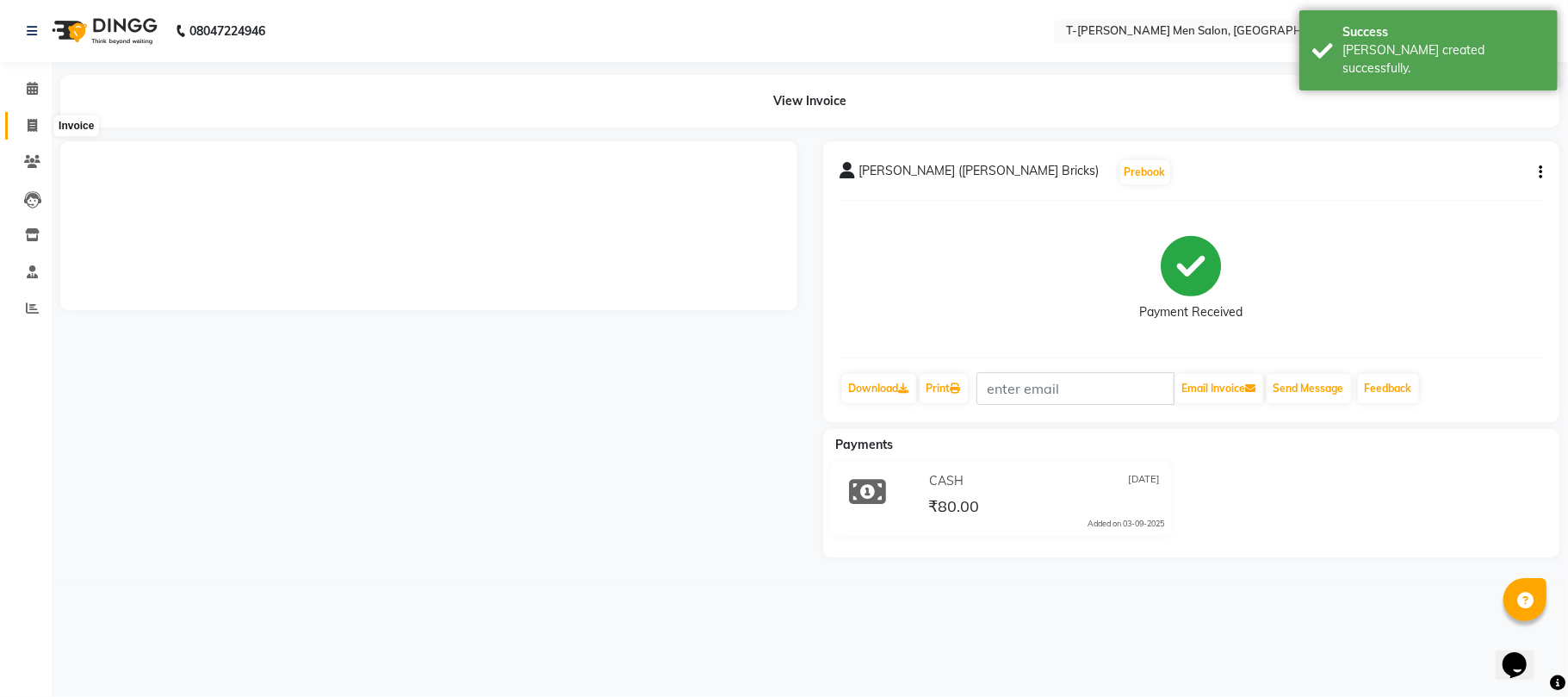
click at [26, 117] on span at bounding box center [32, 126] width 30 height 20
select select "service"
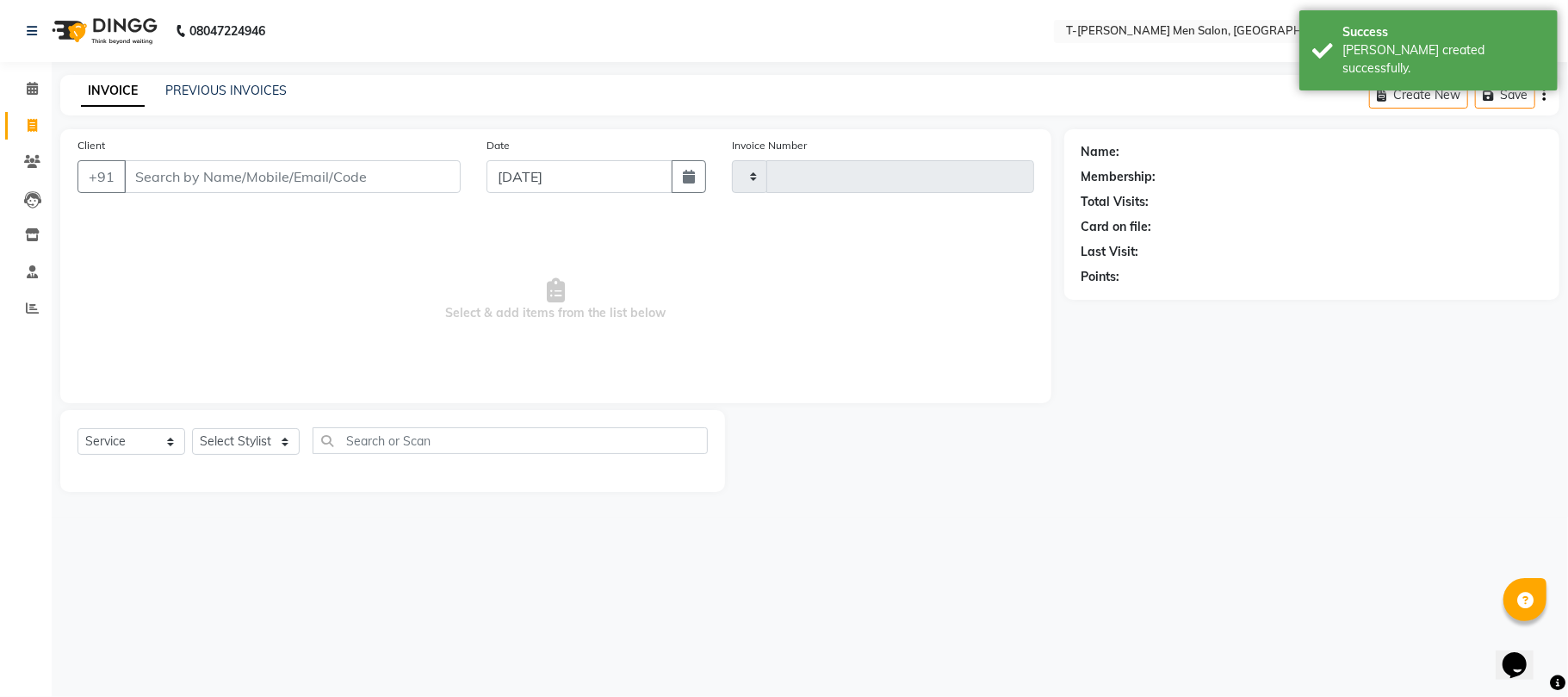
type input "5394"
select select "4816"
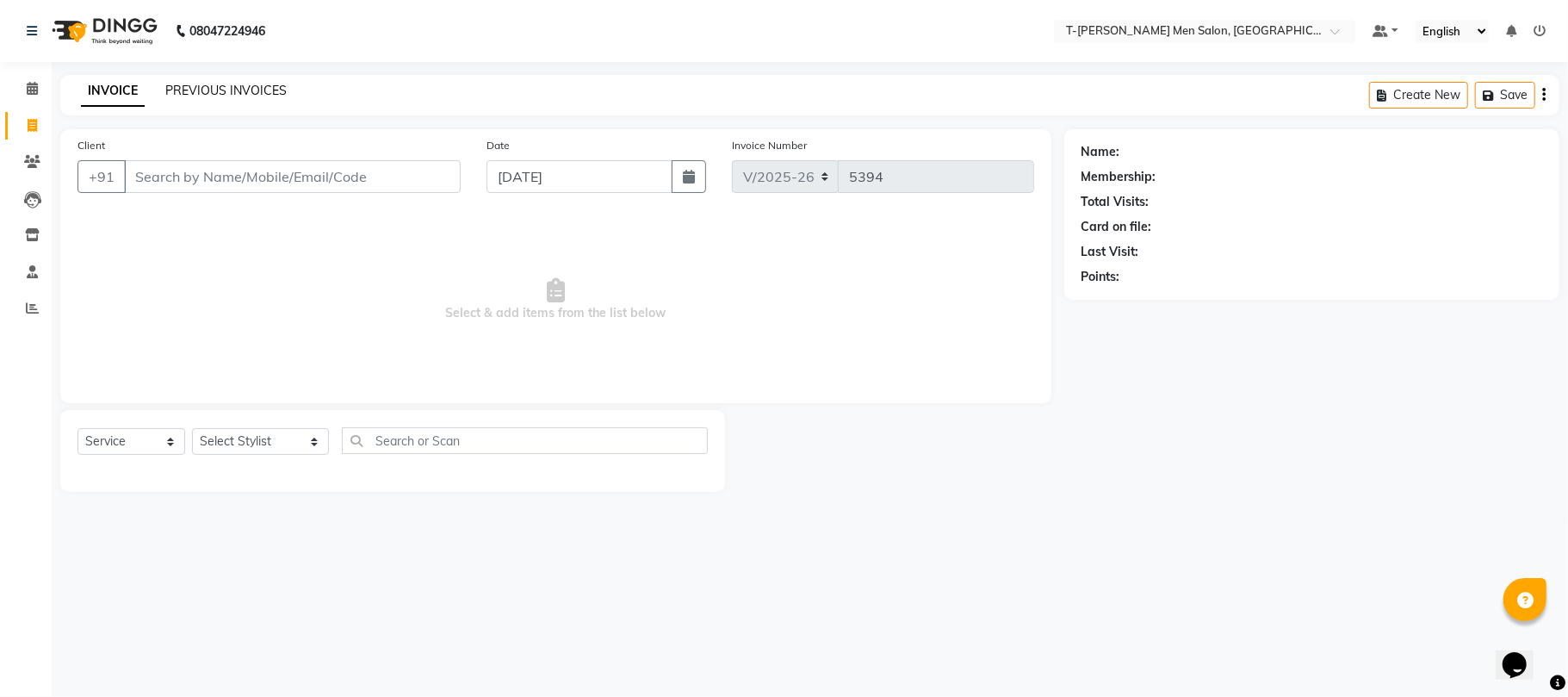
click at [227, 83] on link "PREVIOUS INVOICES" at bounding box center [226, 90] width 122 height 16
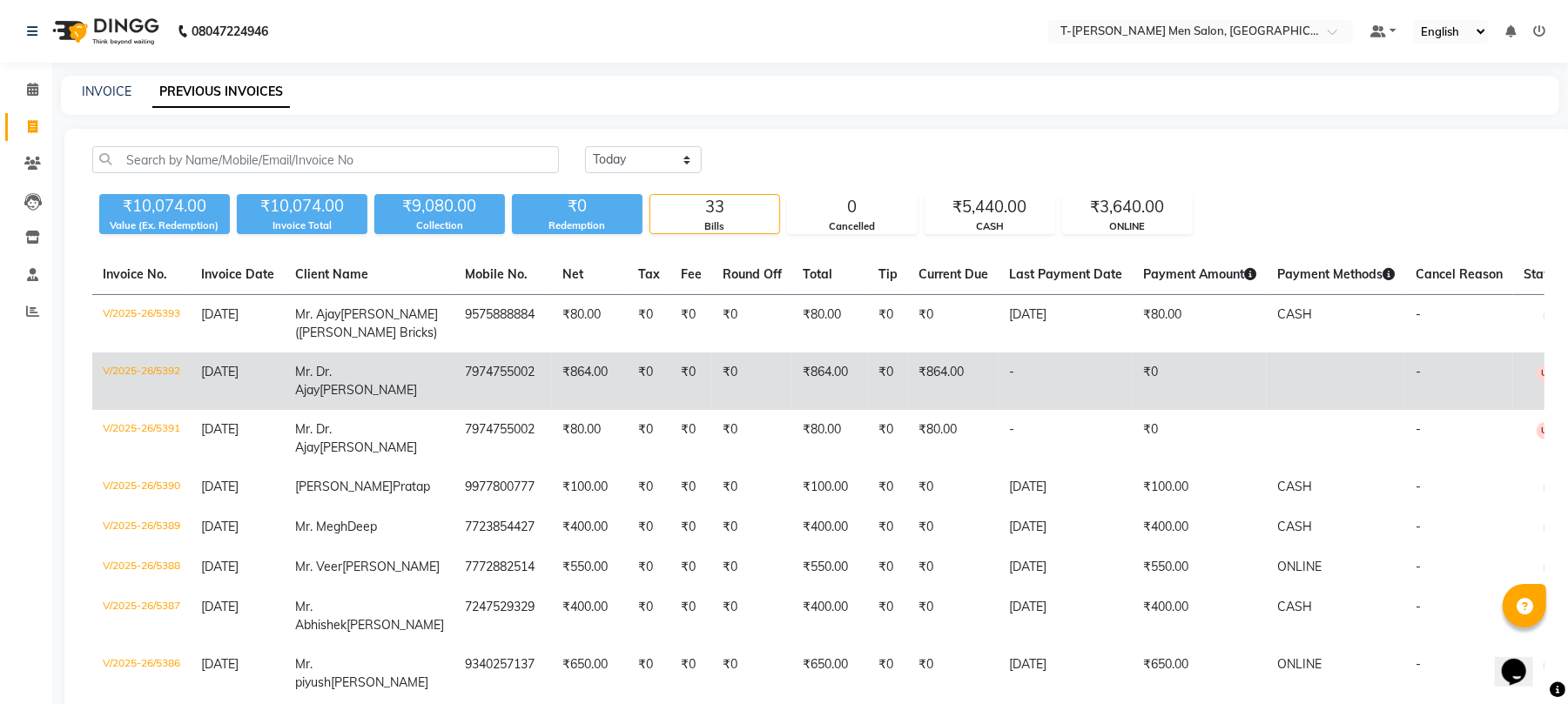
click at [552, 408] on td "₹864.00" at bounding box center [590, 381] width 76 height 57
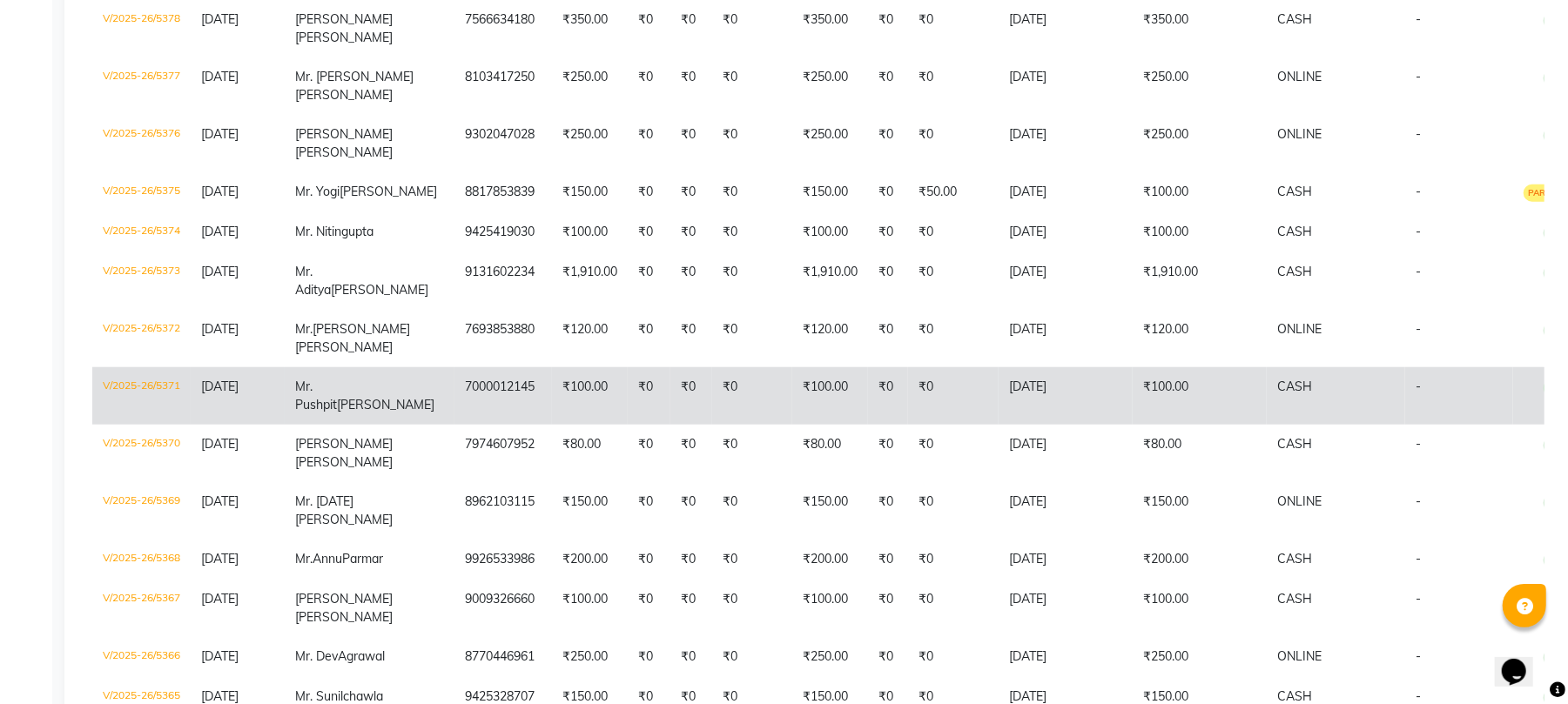
scroll to position [1044, 0]
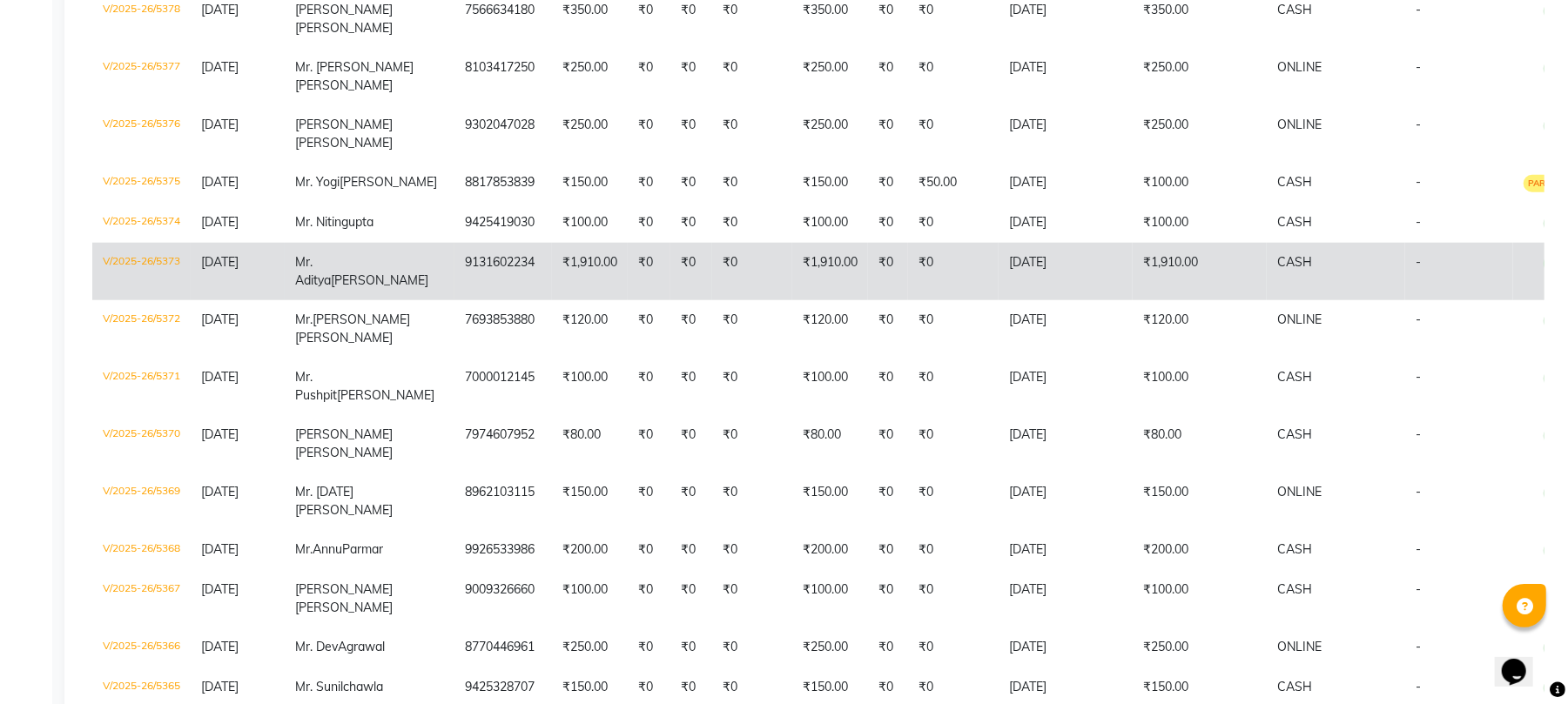
click at [670, 301] on td "₹0" at bounding box center [691, 271] width 42 height 57
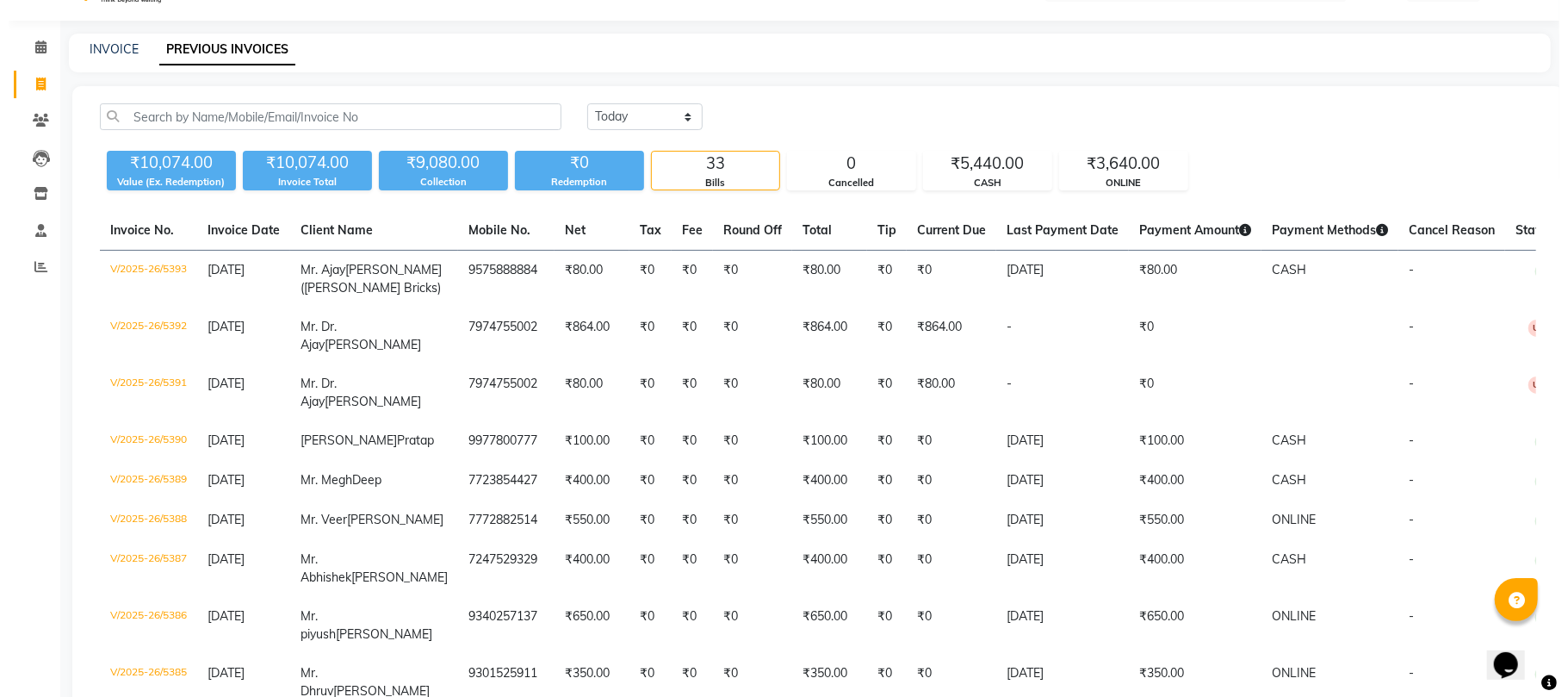
scroll to position [0, 0]
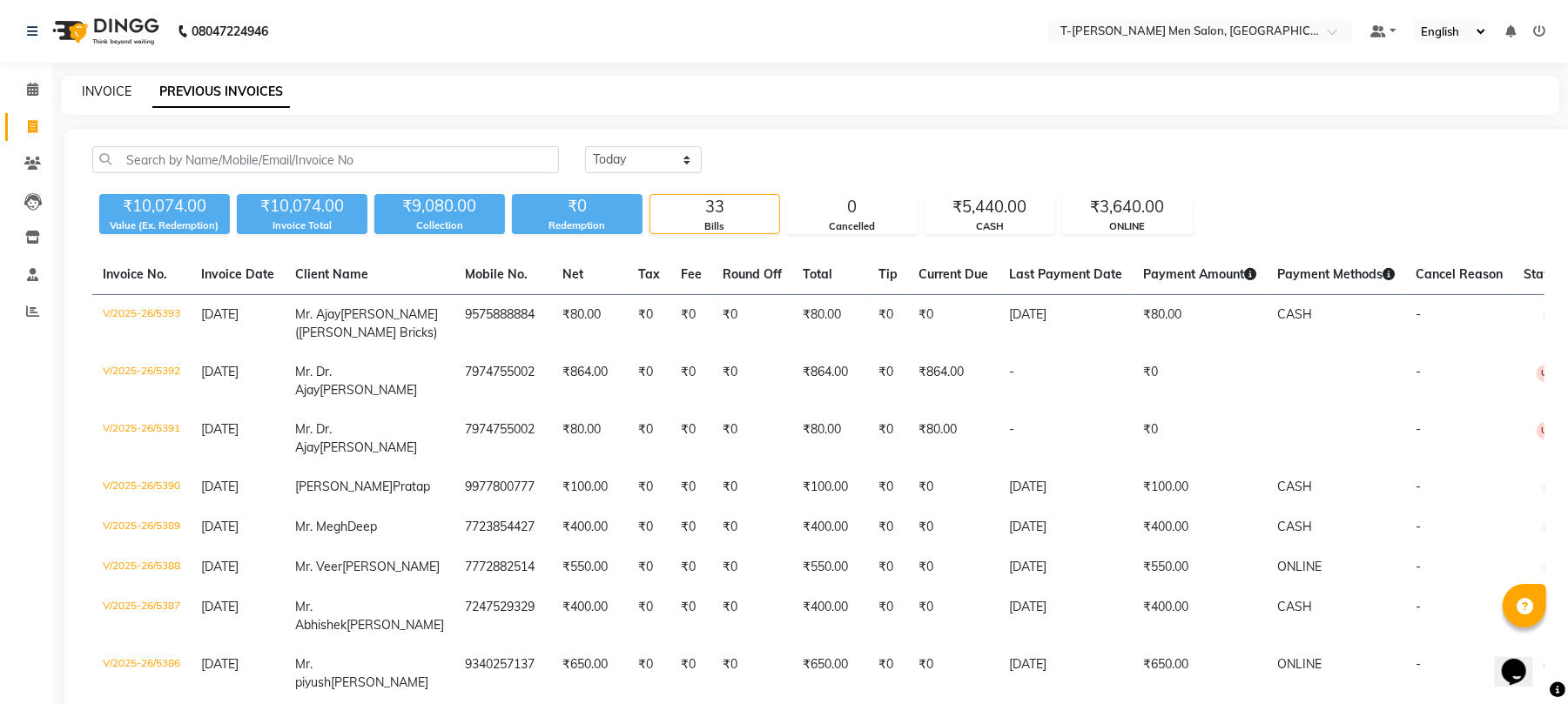
click at [112, 88] on link "INVOICE" at bounding box center [106, 91] width 49 height 16
select select "service"
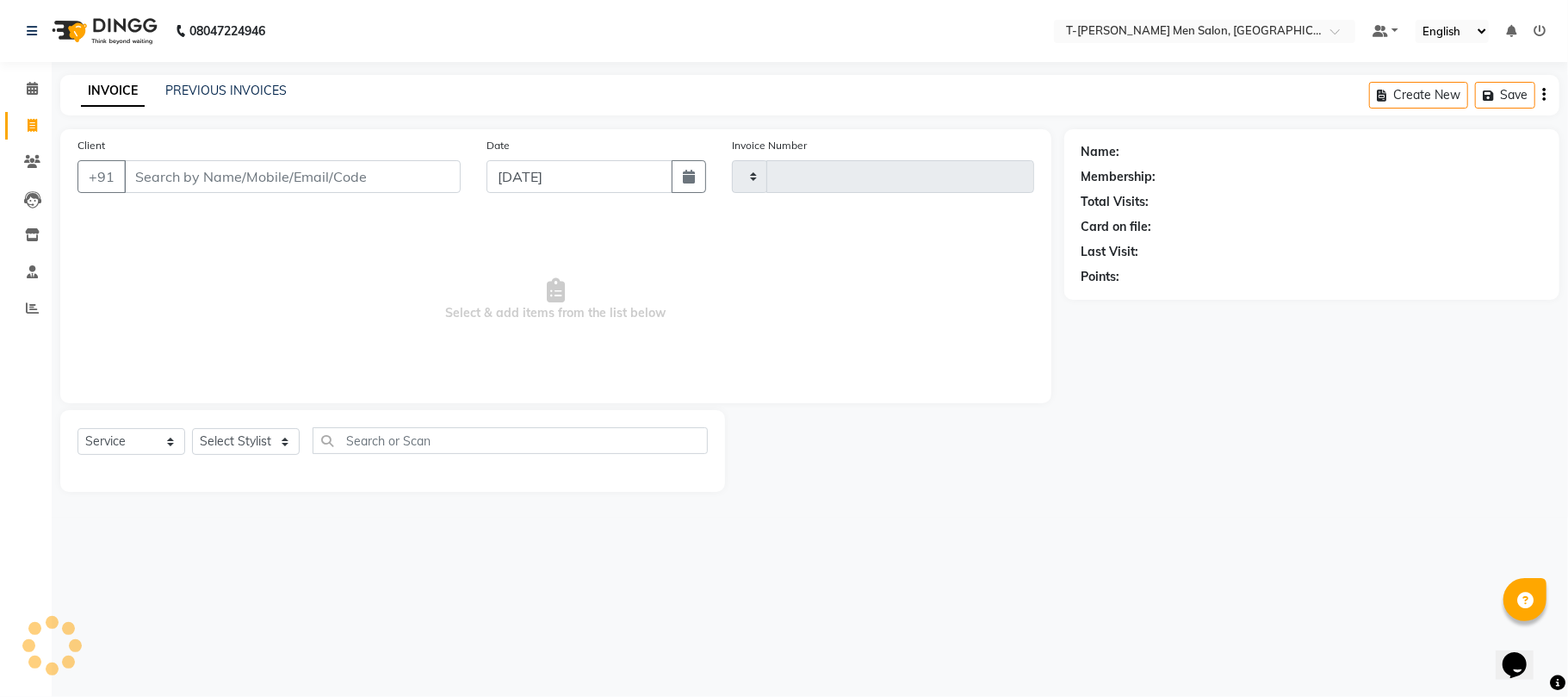
type input "5394"
select select "4816"
click at [236, 438] on select "Select Stylist [PERSON_NAME] (goru) [PERSON_NAME] [PERSON_NAME] ([PERSON_NAME])…" at bounding box center [260, 441] width 137 height 27
select select "29181"
click at [192, 428] on select "Select Stylist [PERSON_NAME] (goru) [PERSON_NAME] [PERSON_NAME] ([PERSON_NAME])…" at bounding box center [260, 441] width 137 height 27
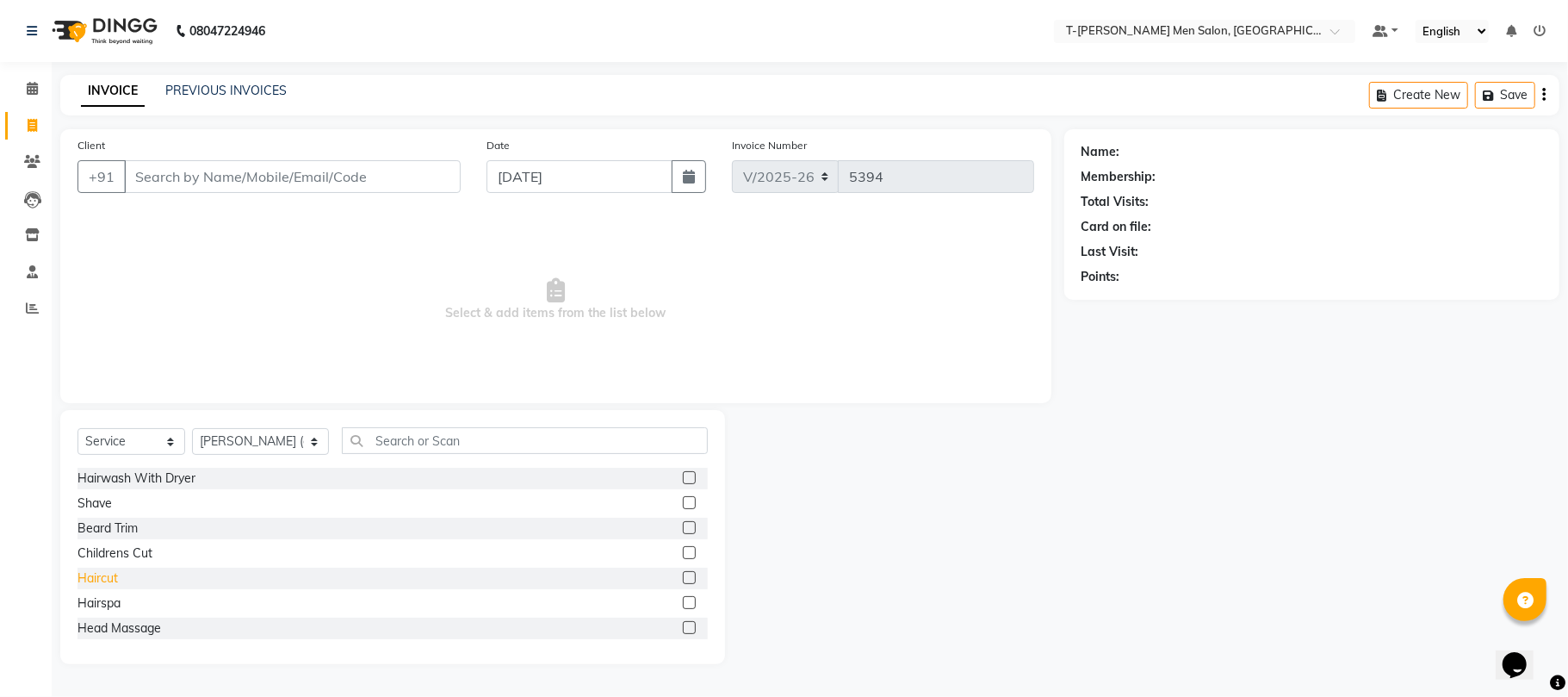
click at [94, 579] on div "Haircut" at bounding box center [97, 578] width 41 height 18
checkbox input "false"
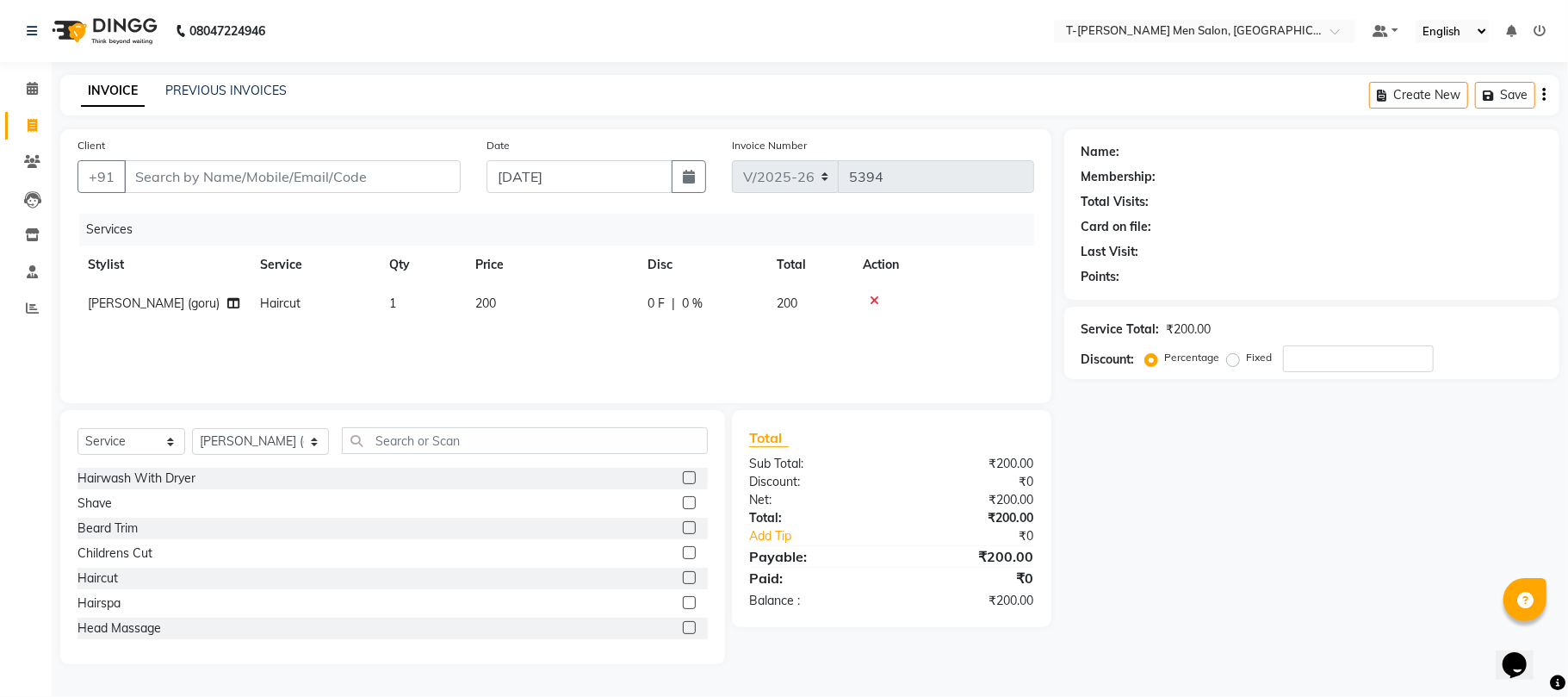
click at [314, 158] on div "Client +91" at bounding box center [269, 171] width 409 height 70
click at [318, 177] on input "Client" at bounding box center [292, 177] width 337 height 33
type input "6"
type input "0"
type input "6265126319"
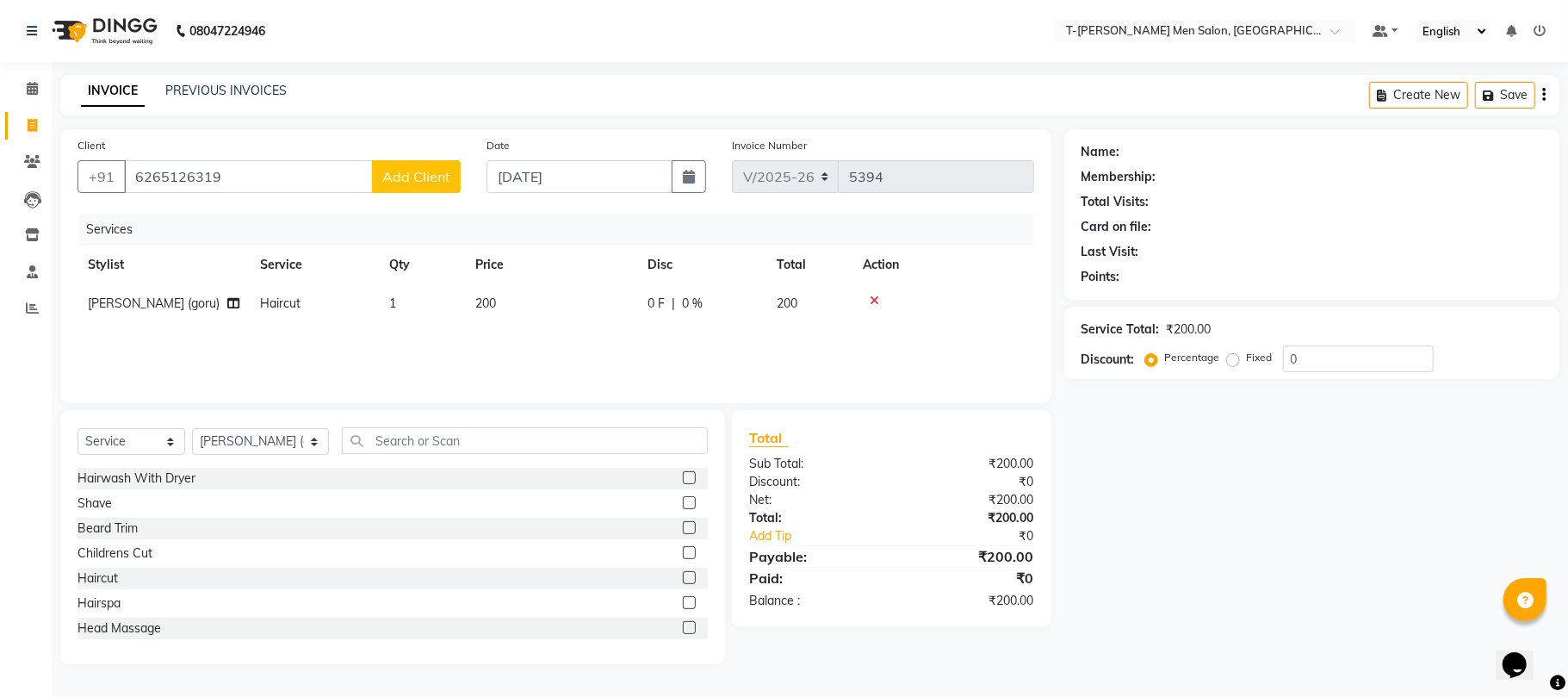
click at [415, 177] on span "Add Client" at bounding box center [417, 177] width 68 height 17
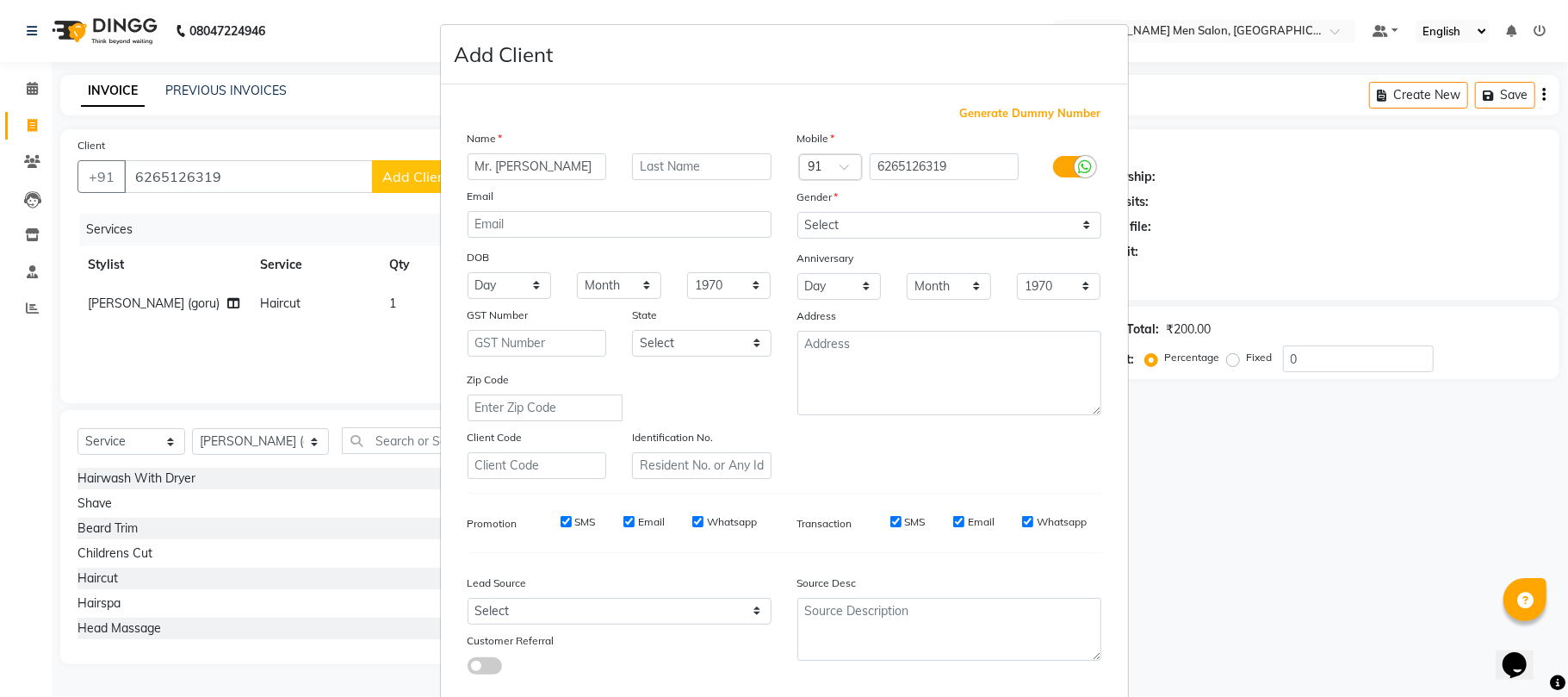
type input "Mr. Sarbjeet singh"
type input "Bhadouriya"
click at [804, 220] on select "Select Male Female Other Prefer Not To Say" at bounding box center [949, 225] width 304 height 27
select select "male"
click at [797, 212] on select "Select Male Female Other Prefer Not To Say" at bounding box center [949, 225] width 304 height 27
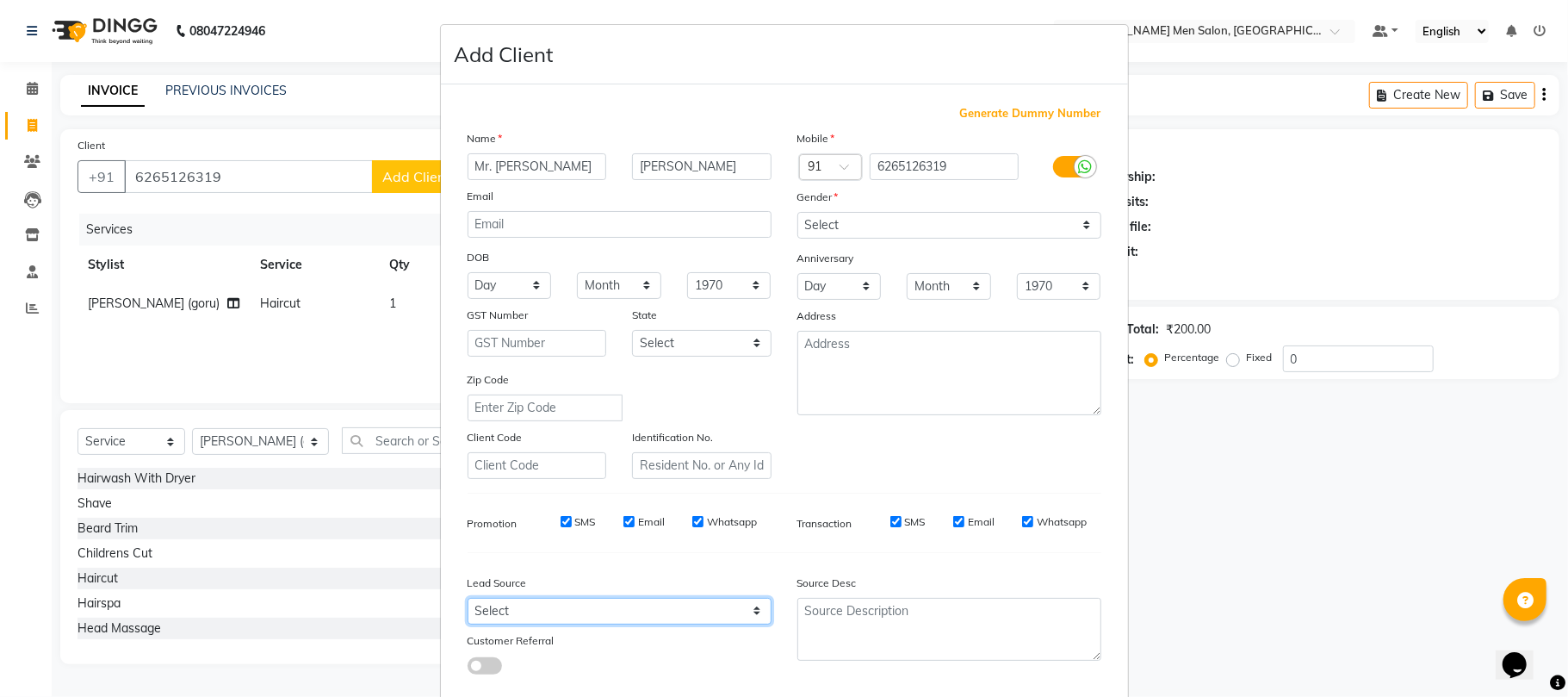
drag, startPoint x: 518, startPoint y: 614, endPoint x: 518, endPoint y: 593, distance: 21.0
click at [518, 611] on select "Select Walk-in Referral Internet Friend Word of Mouth Advertisement Facebook Ju…" at bounding box center [619, 611] width 304 height 27
select select "32268"
click at [468, 598] on select "Select Walk-in Referral Internet Friend Word of Mouth Advertisement Facebook Ju…" at bounding box center [619, 611] width 304 height 27
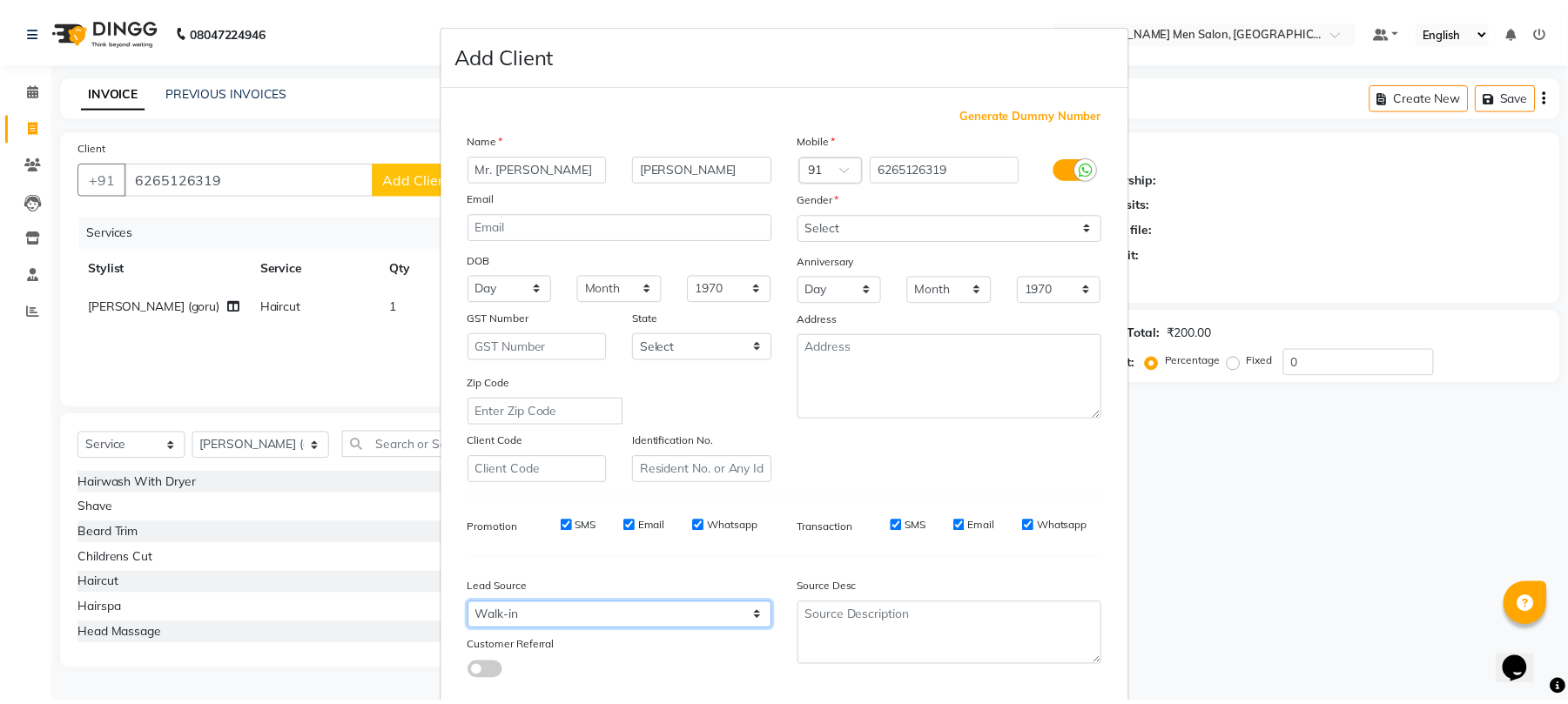
scroll to position [95, 0]
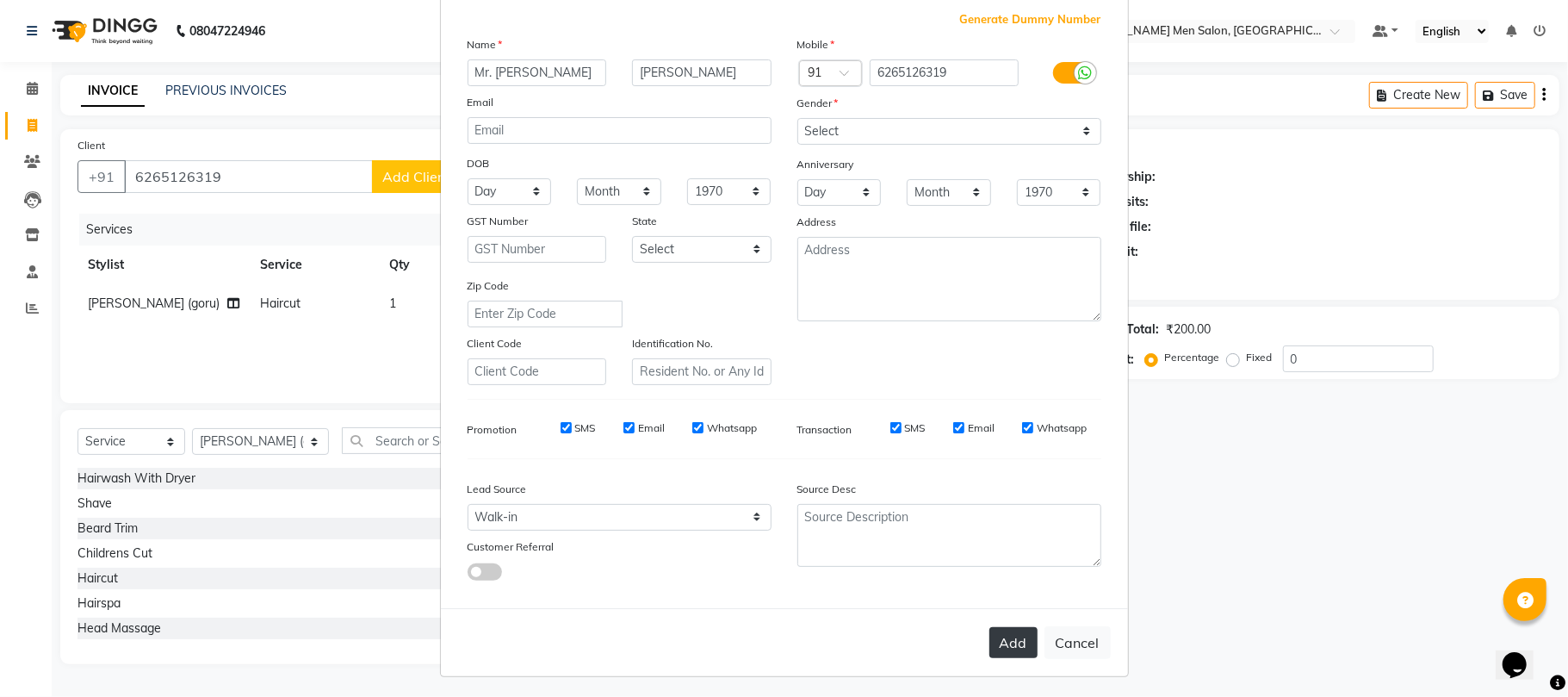
click at [999, 631] on button "Add" at bounding box center [1012, 643] width 48 height 31
select select
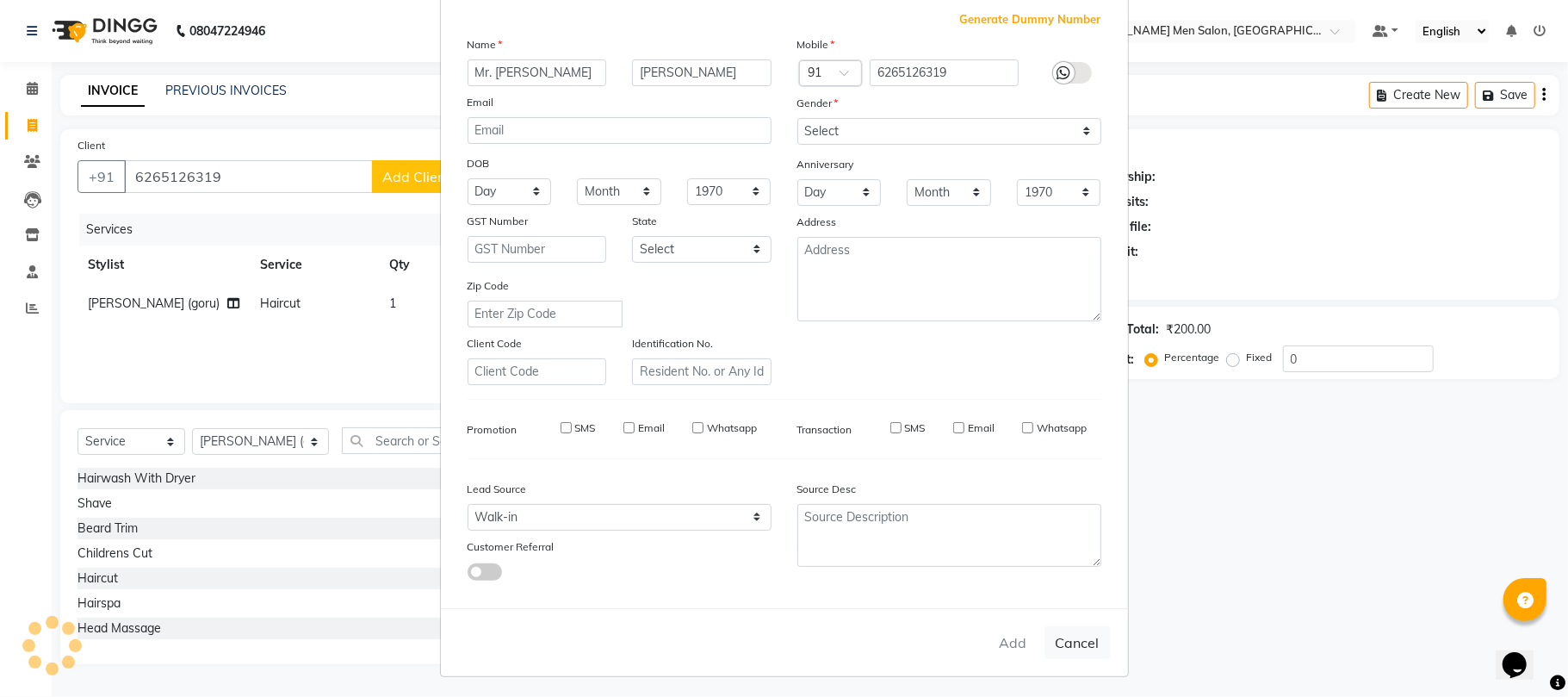
select select
checkbox input "false"
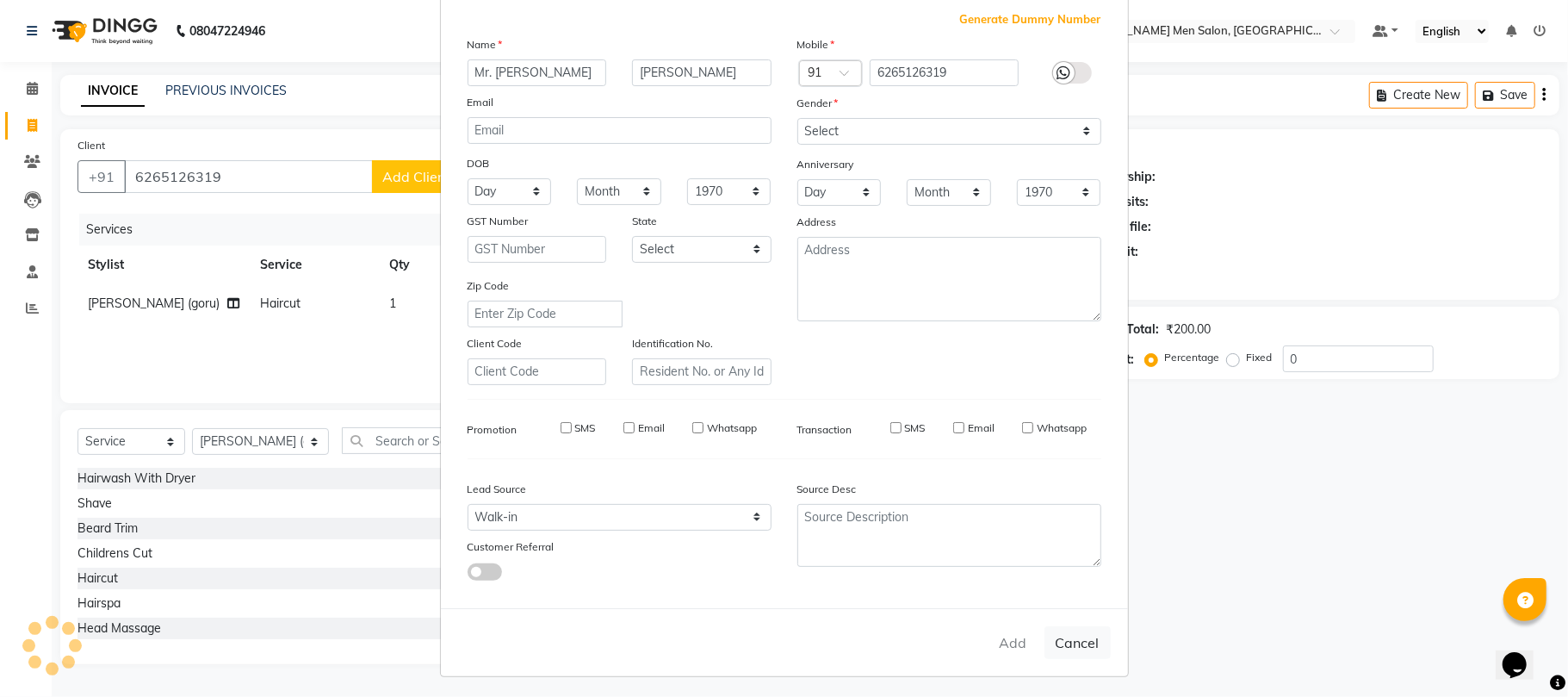
checkbox input "false"
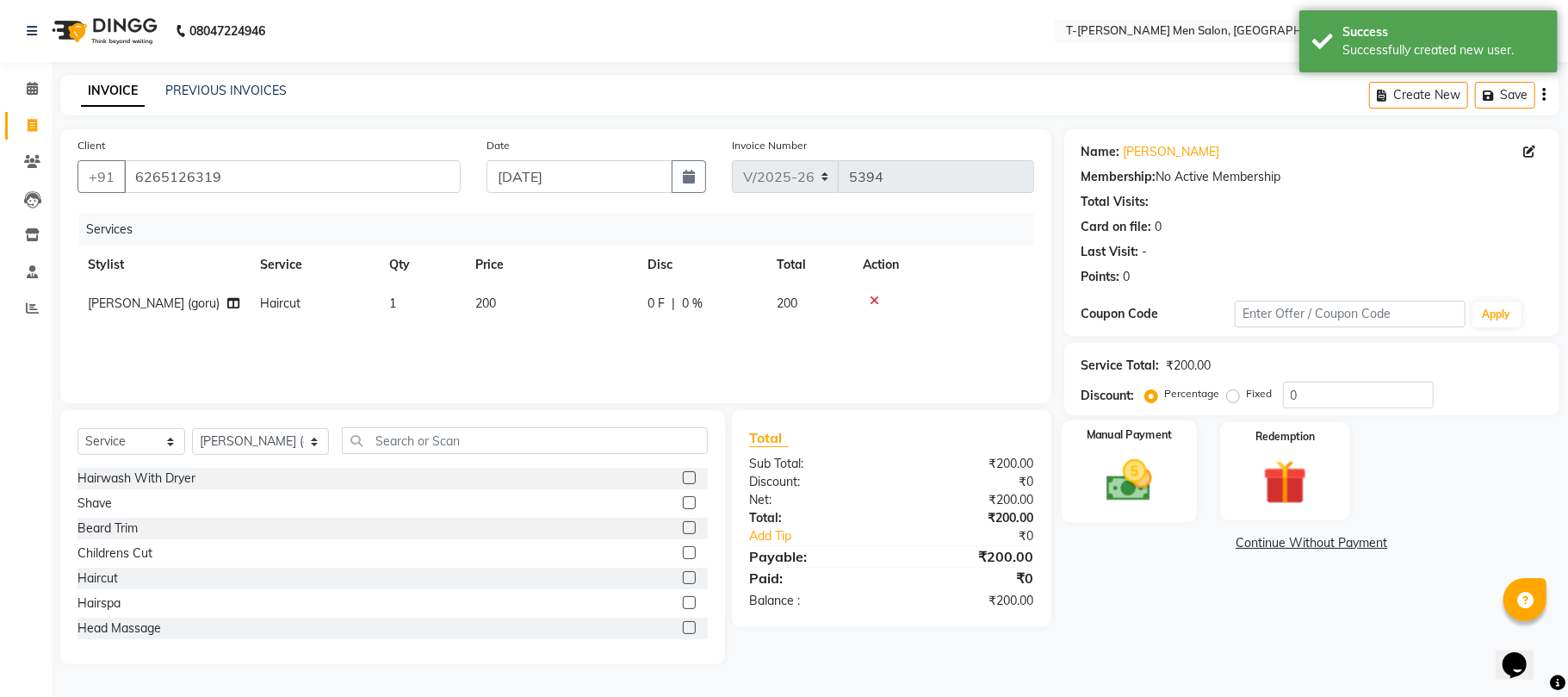
click at [1145, 484] on img at bounding box center [1129, 480] width 75 height 53
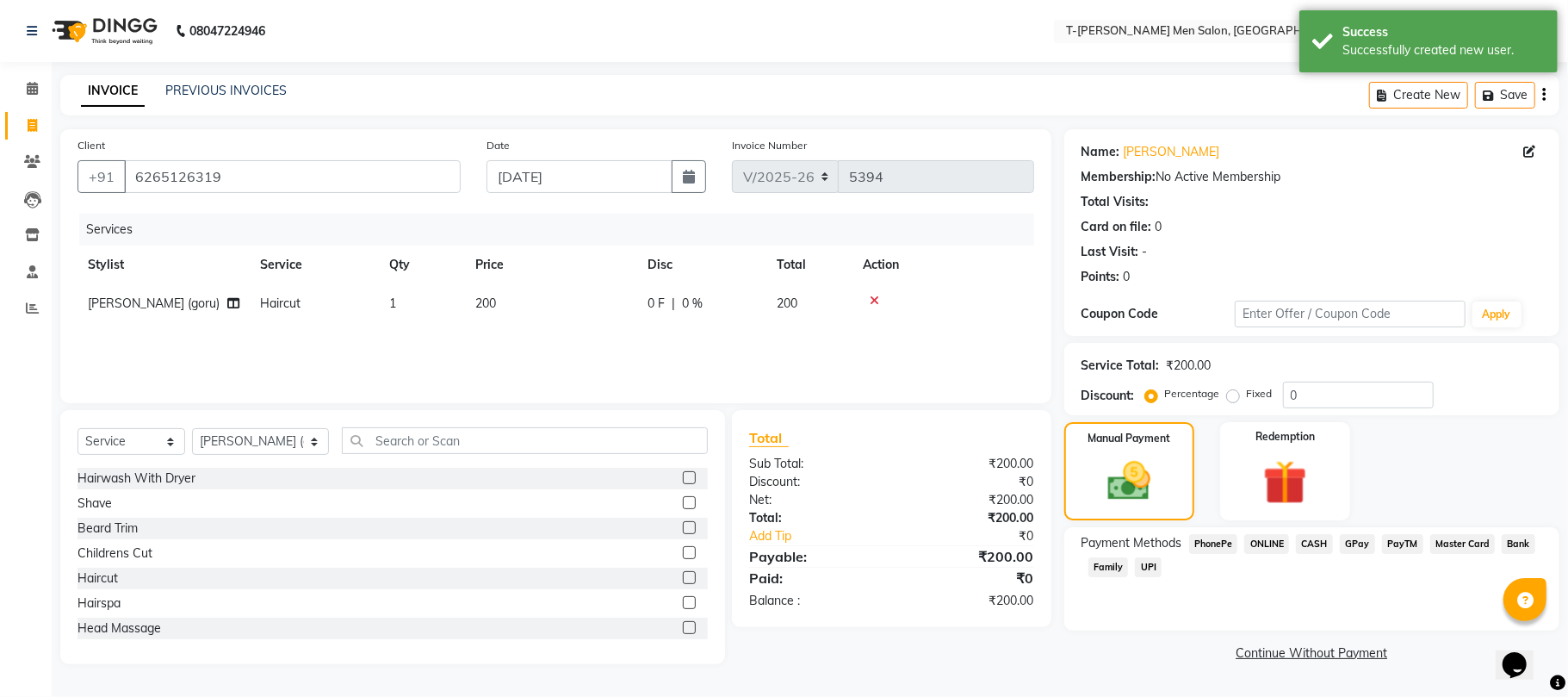
click at [1258, 528] on div "Payment Methods PhonePe ONLINE CASH GPay PayTM Master Card Bank Family UPI" at bounding box center [1311, 579] width 495 height 104
click at [1264, 546] on span "ONLINE" at bounding box center [1265, 544] width 44 height 20
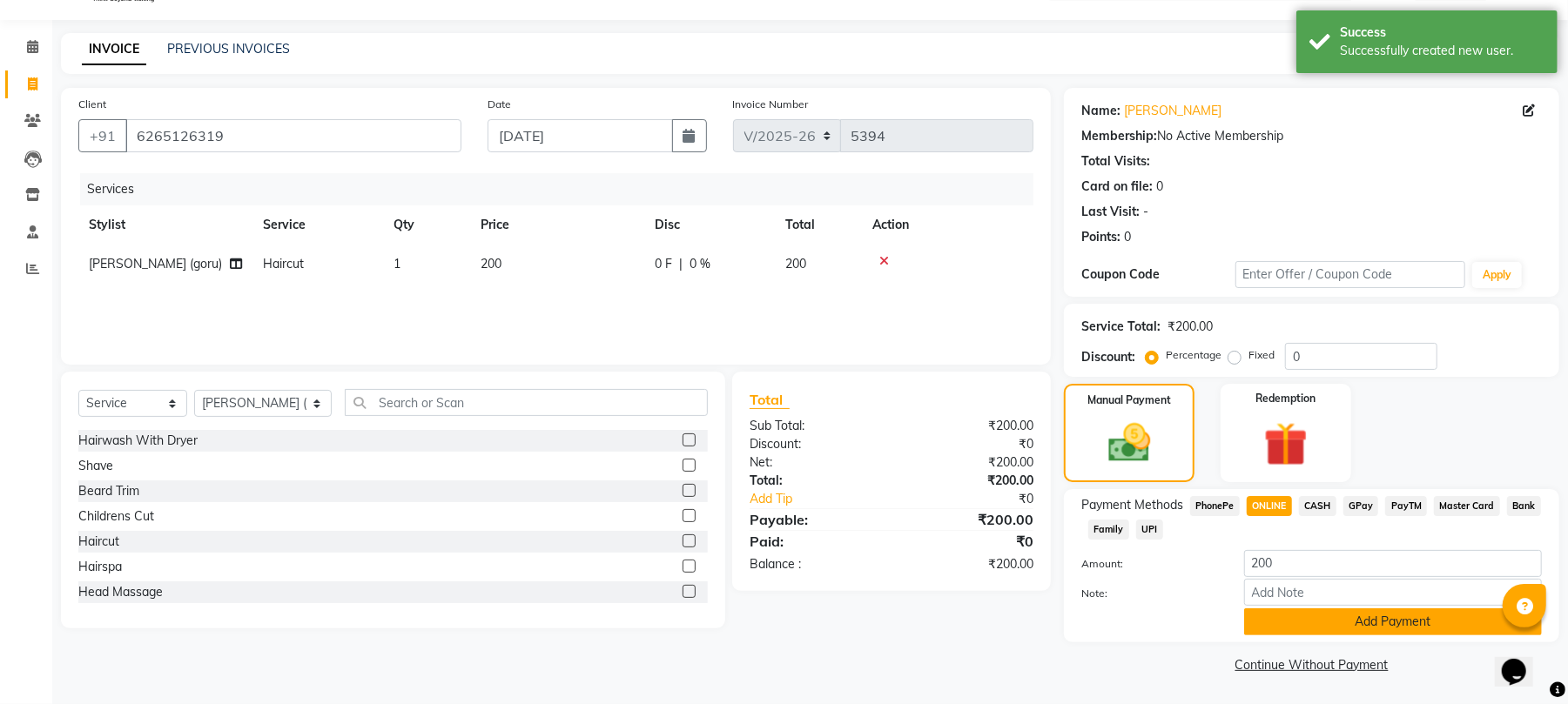
click at [1279, 628] on button "Add Payment" at bounding box center [1393, 621] width 298 height 27
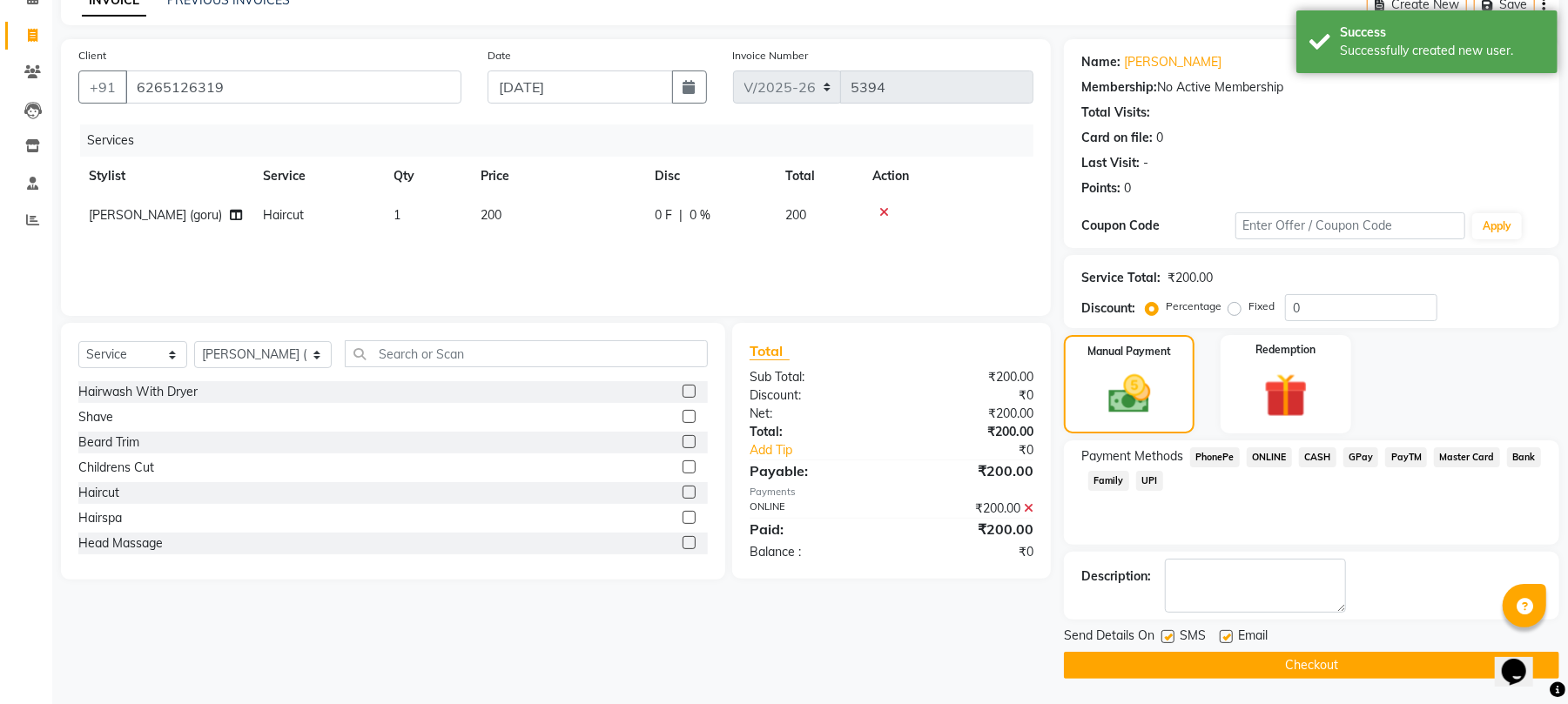
scroll to position [94, 0]
click at [1223, 639] on label at bounding box center [1226, 635] width 13 height 13
click at [1223, 639] on input "checkbox" at bounding box center [1225, 636] width 11 height 11
checkbox input "false"
click at [1227, 652] on button "Checkout" at bounding box center [1311, 664] width 495 height 27
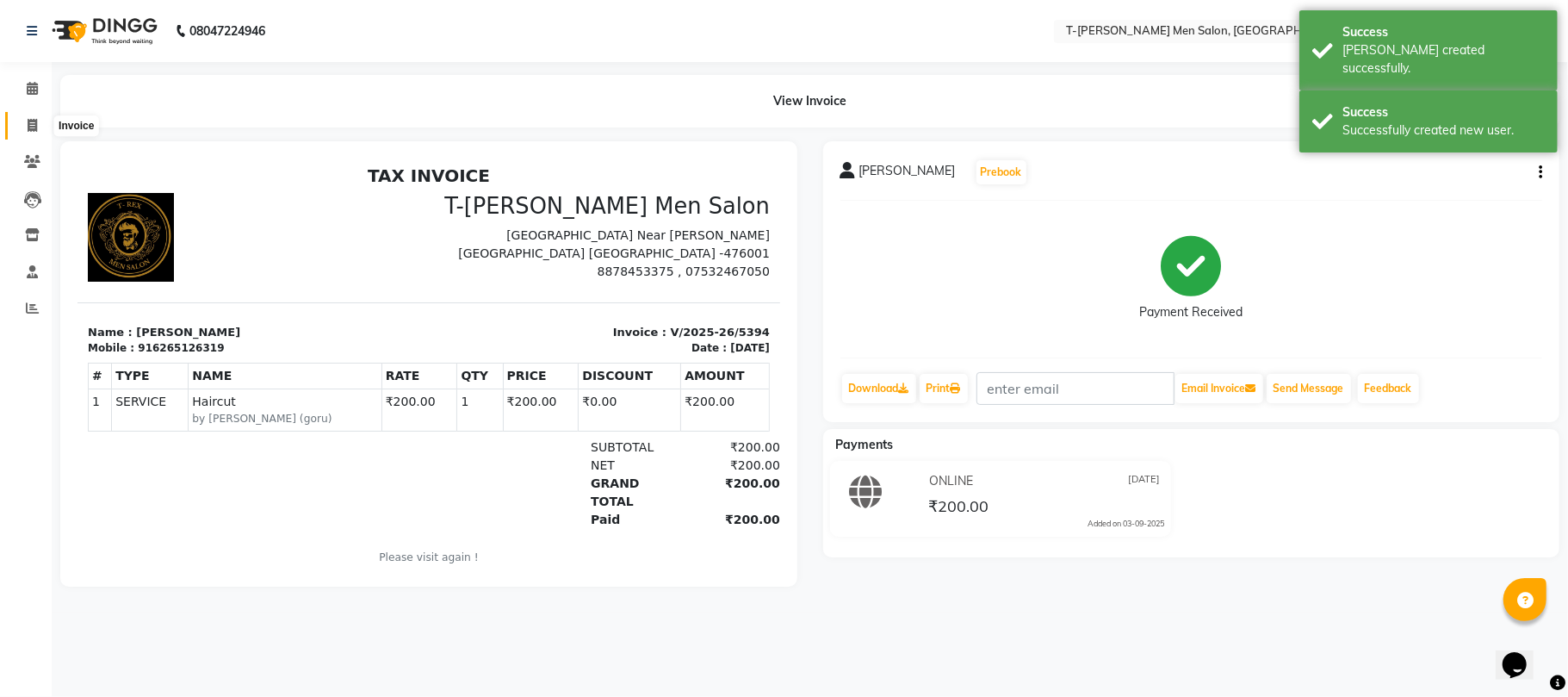
click at [25, 121] on span at bounding box center [32, 126] width 30 height 20
select select "service"
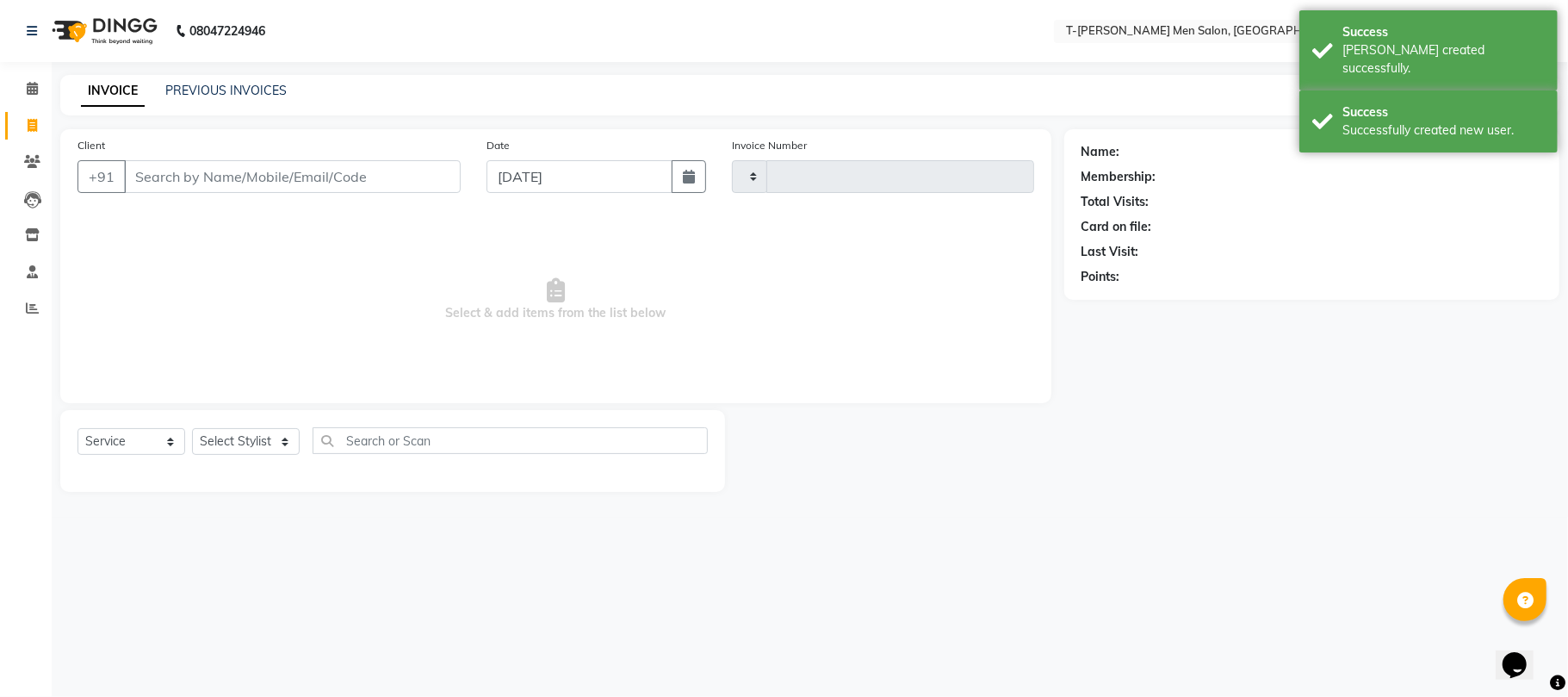
type input "5395"
select select "4816"
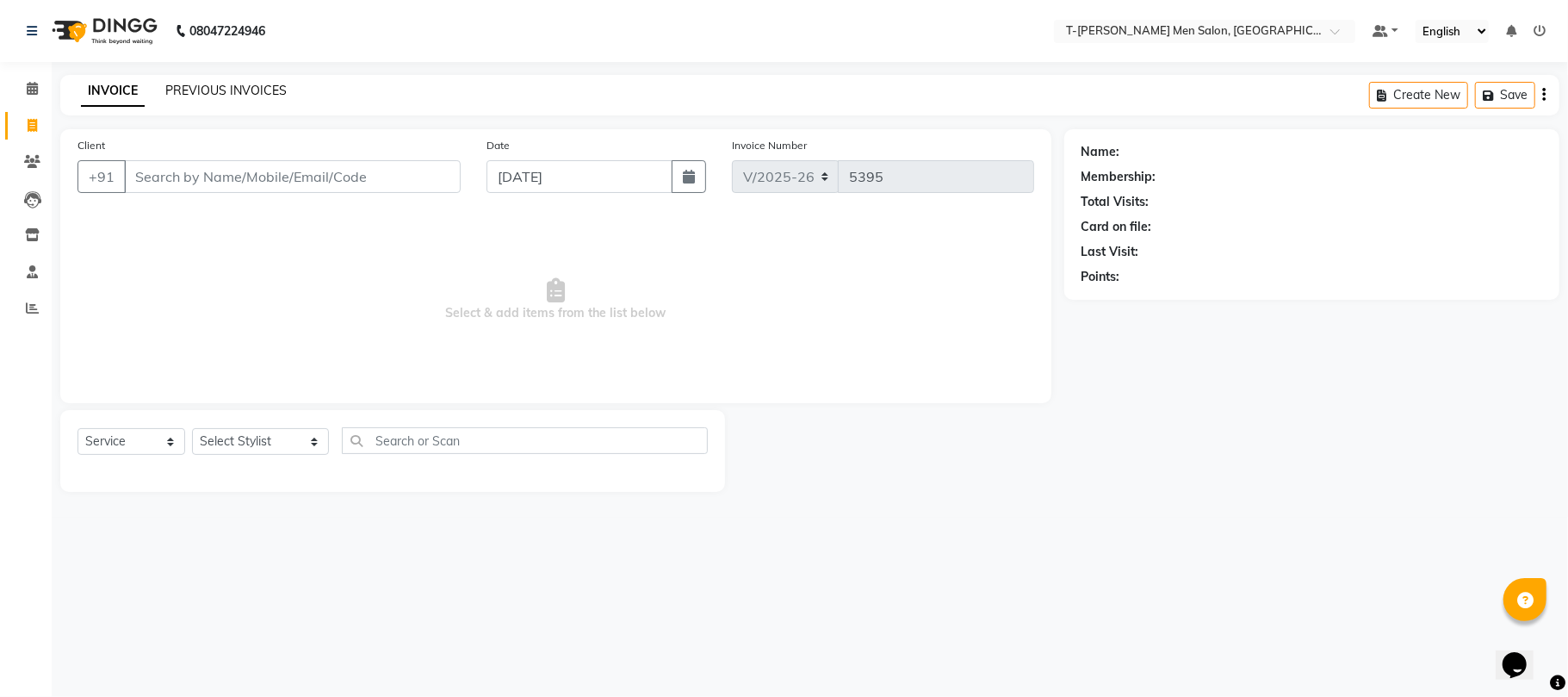
click at [190, 97] on link "PREVIOUS INVOICES" at bounding box center [226, 90] width 122 height 16
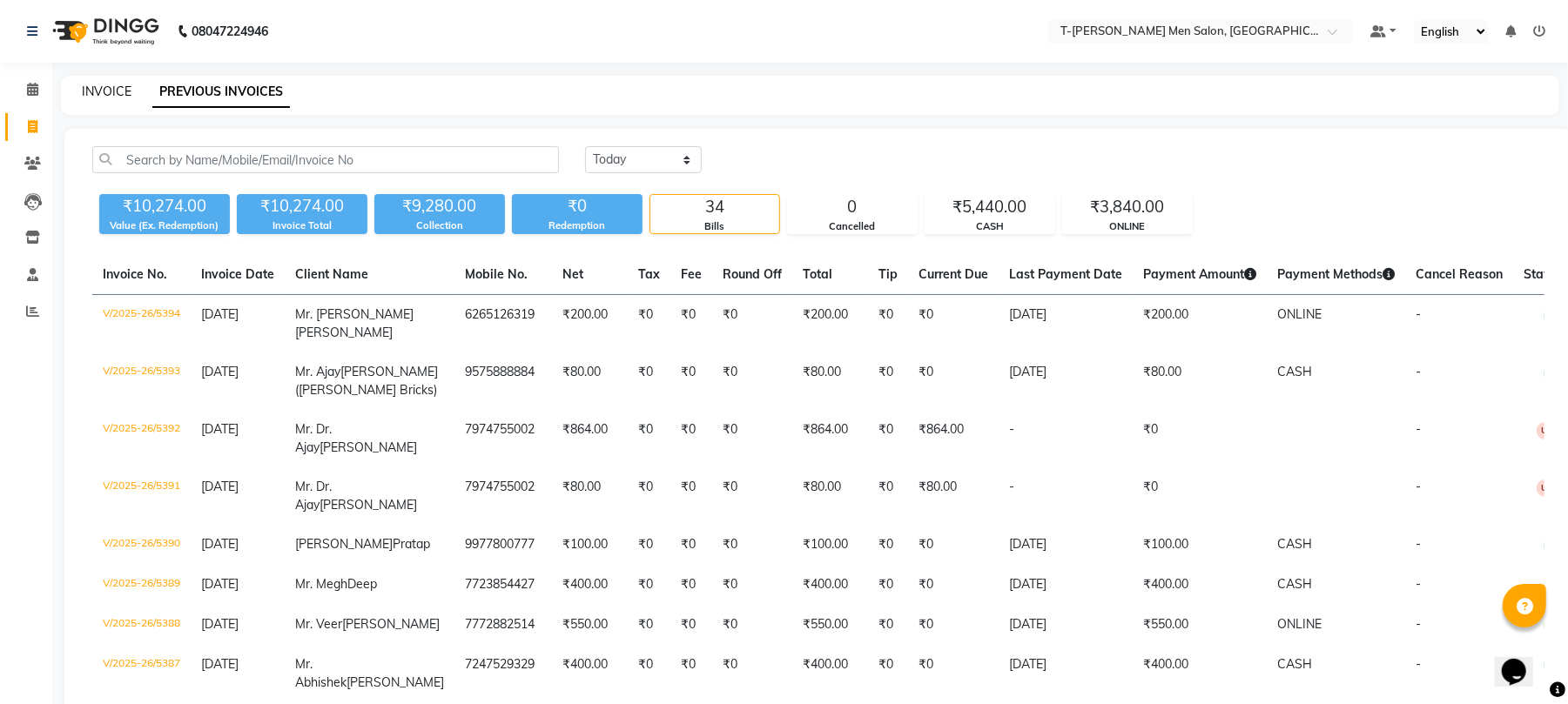
click at [101, 89] on link "INVOICE" at bounding box center [106, 91] width 49 height 16
select select "service"
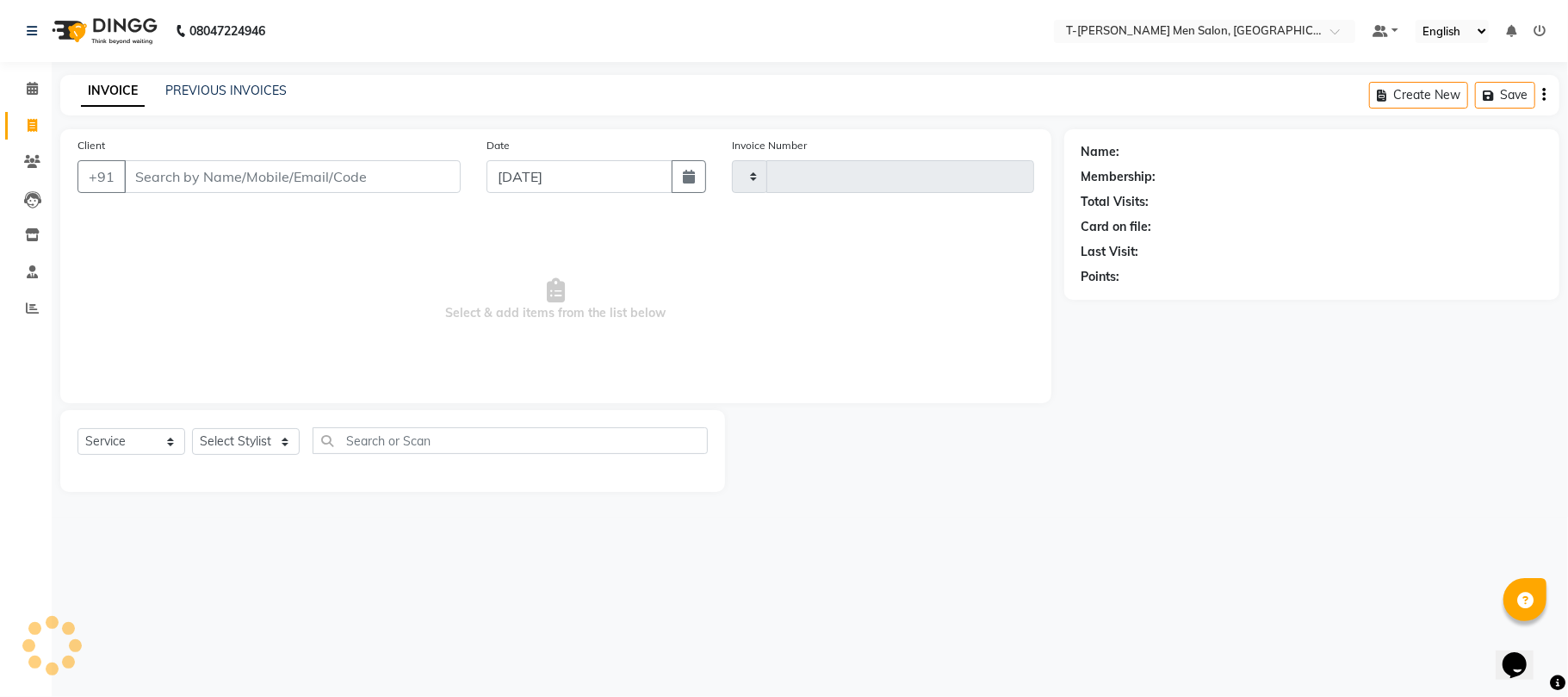
type input "5395"
select select "4816"
click at [222, 429] on select "Select Stylist [PERSON_NAME] (goru) [PERSON_NAME] [PERSON_NAME] ([PERSON_NAME])…" at bounding box center [260, 441] width 137 height 27
select select "86290"
click at [192, 428] on select "Select Stylist [PERSON_NAME] (goru) [PERSON_NAME] [PERSON_NAME] ([PERSON_NAME])…" at bounding box center [260, 441] width 137 height 27
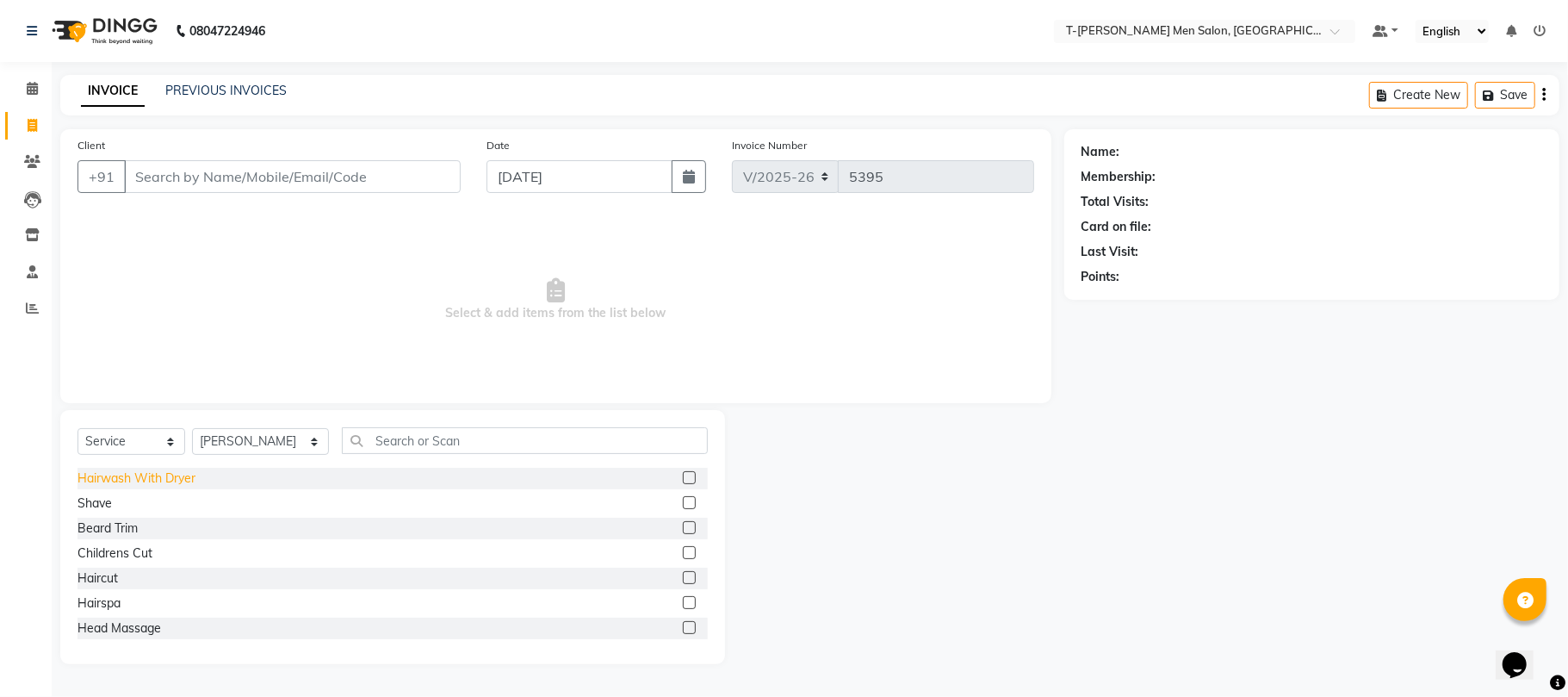
drag, startPoint x: 105, startPoint y: 506, endPoint x: 132, endPoint y: 473, distance: 42.6
click at [102, 504] on div "Shave" at bounding box center [95, 503] width 35 height 18
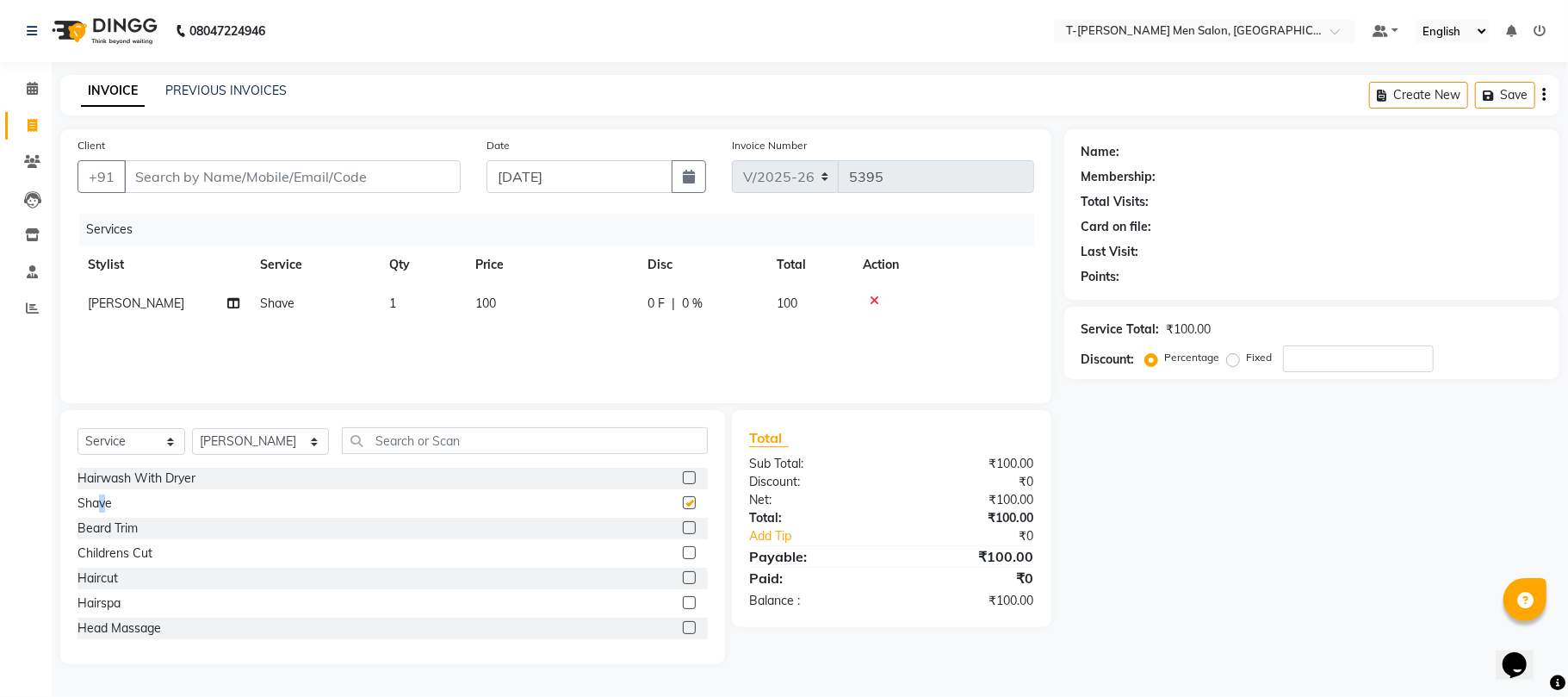
checkbox input "false"
click at [231, 170] on input "Client" at bounding box center [292, 177] width 337 height 33
type input "7"
type input "0"
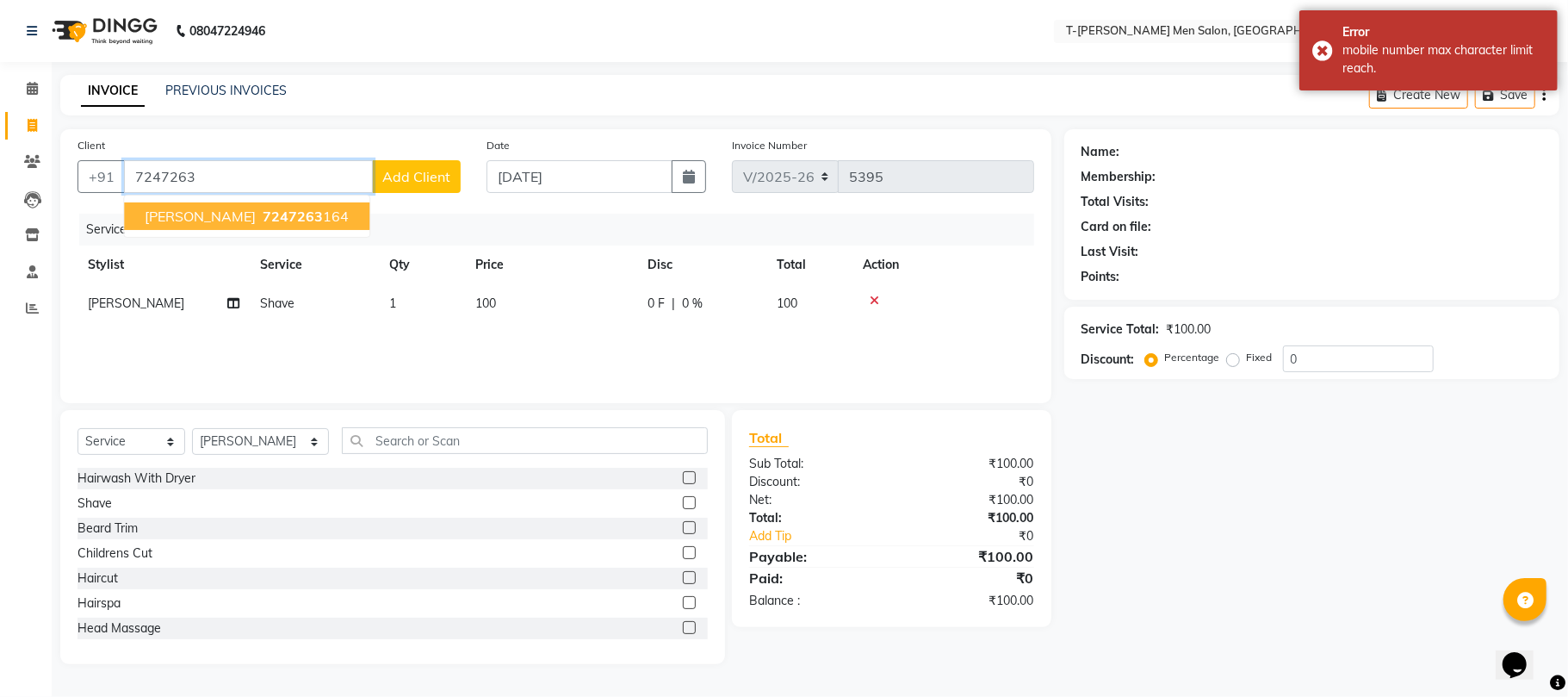
click at [202, 213] on span "Mr. Atul Sikarwar" at bounding box center [200, 217] width 111 height 17
type input "7247263164"
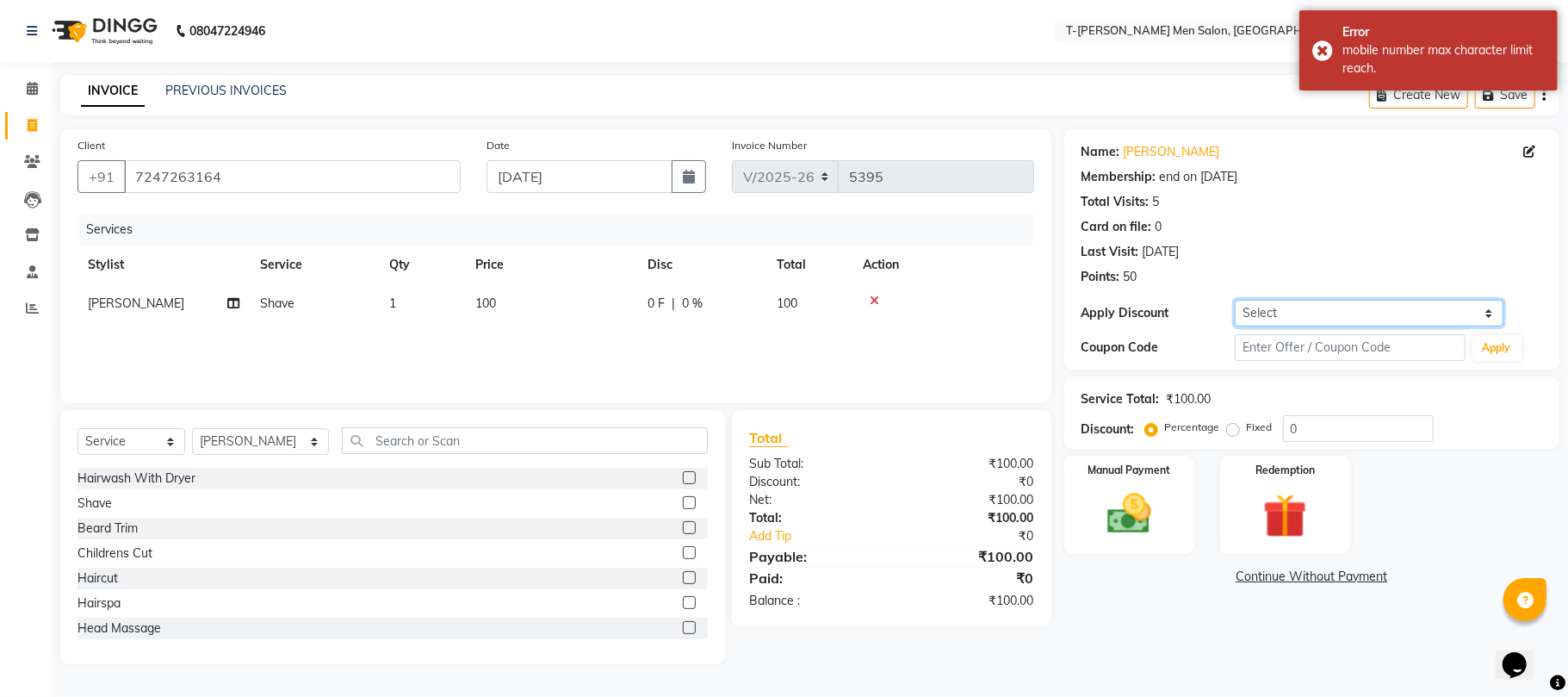
drag, startPoint x: 1265, startPoint y: 307, endPoint x: 1264, endPoint y: 325, distance: 18.0
click at [1265, 307] on select "Select Membership → T - Rex Membership (wtih W end 10% & W day 20)%" at bounding box center [1369, 312] width 269 height 27
select select "1: Object"
click at [1235, 299] on select "Select Membership → T - Rex Membership (wtih W end 10% & W day 20)%" at bounding box center [1369, 312] width 269 height 27
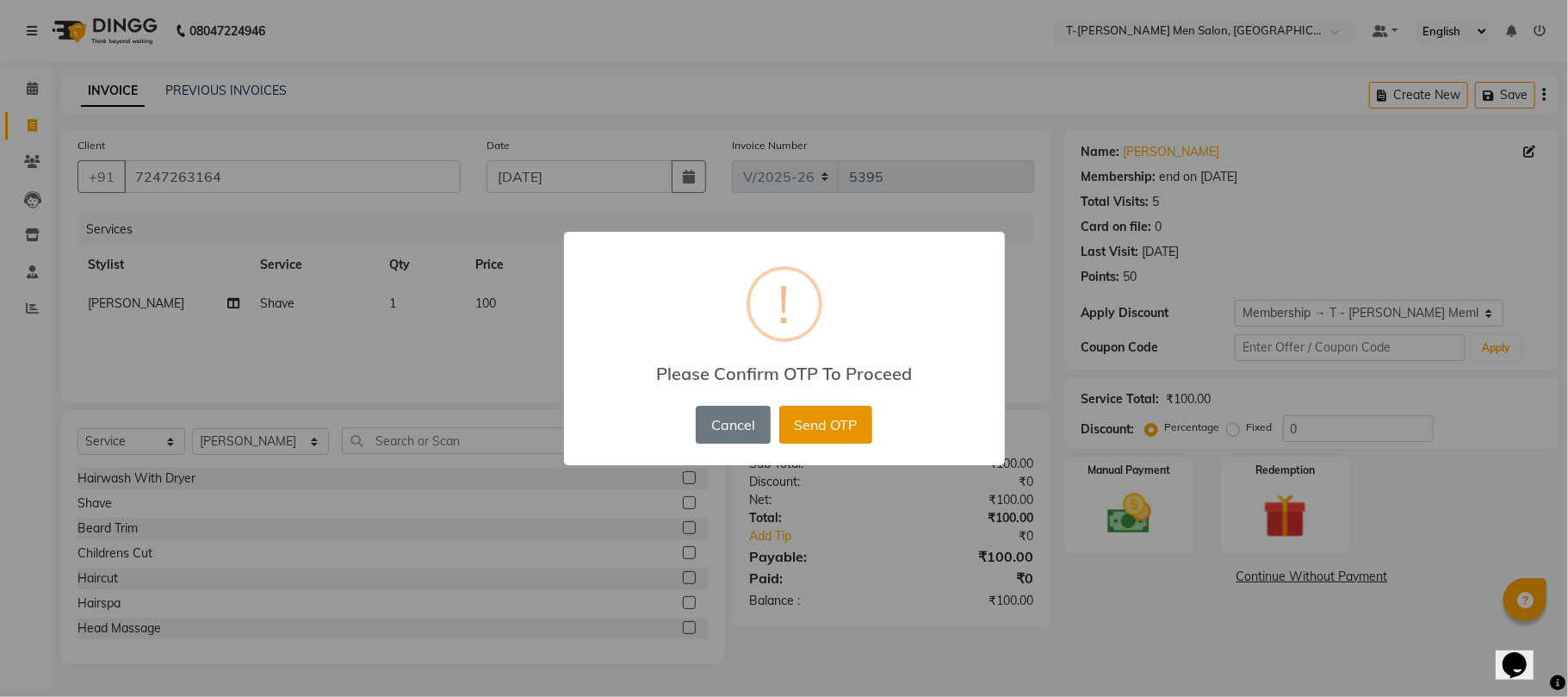
click at [827, 427] on button "Send OTP" at bounding box center [825, 425] width 93 height 38
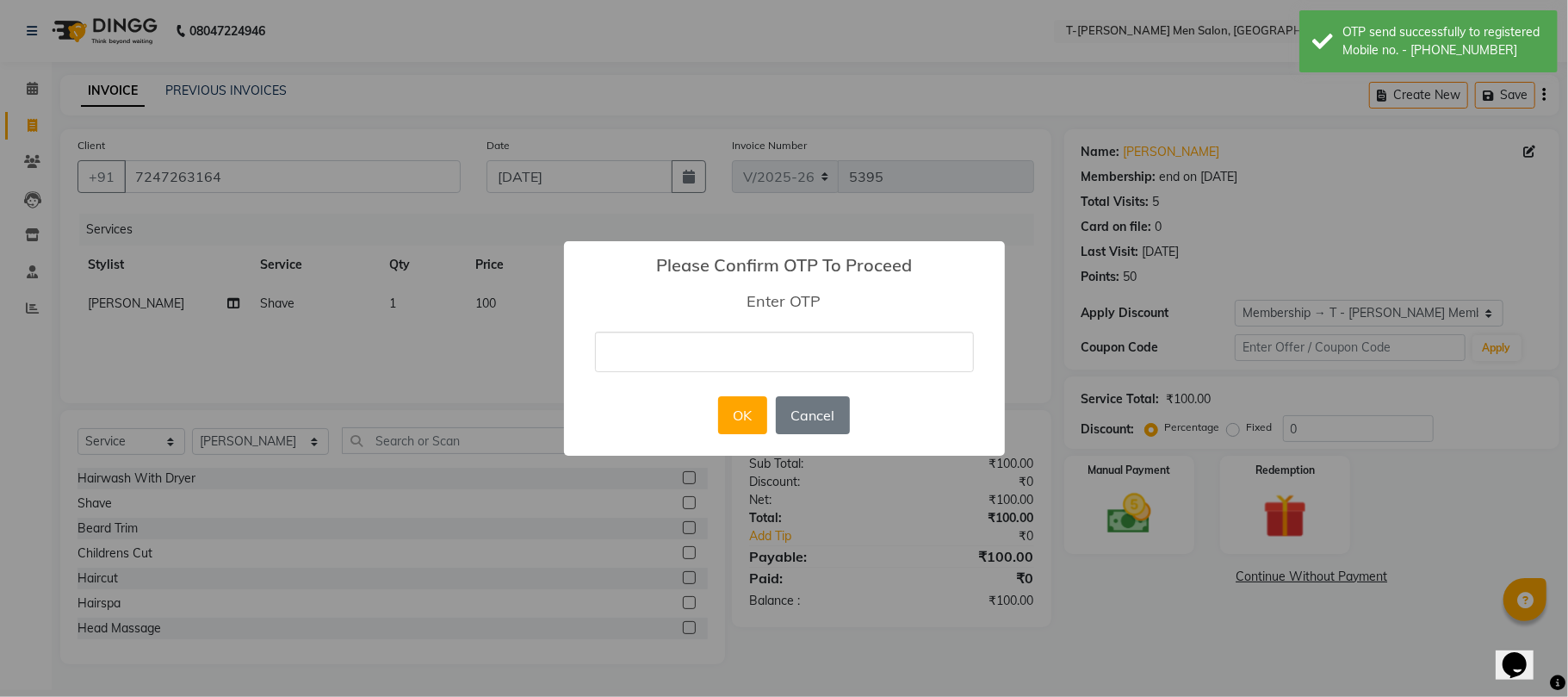
click at [828, 346] on input "text" at bounding box center [784, 352] width 379 height 41
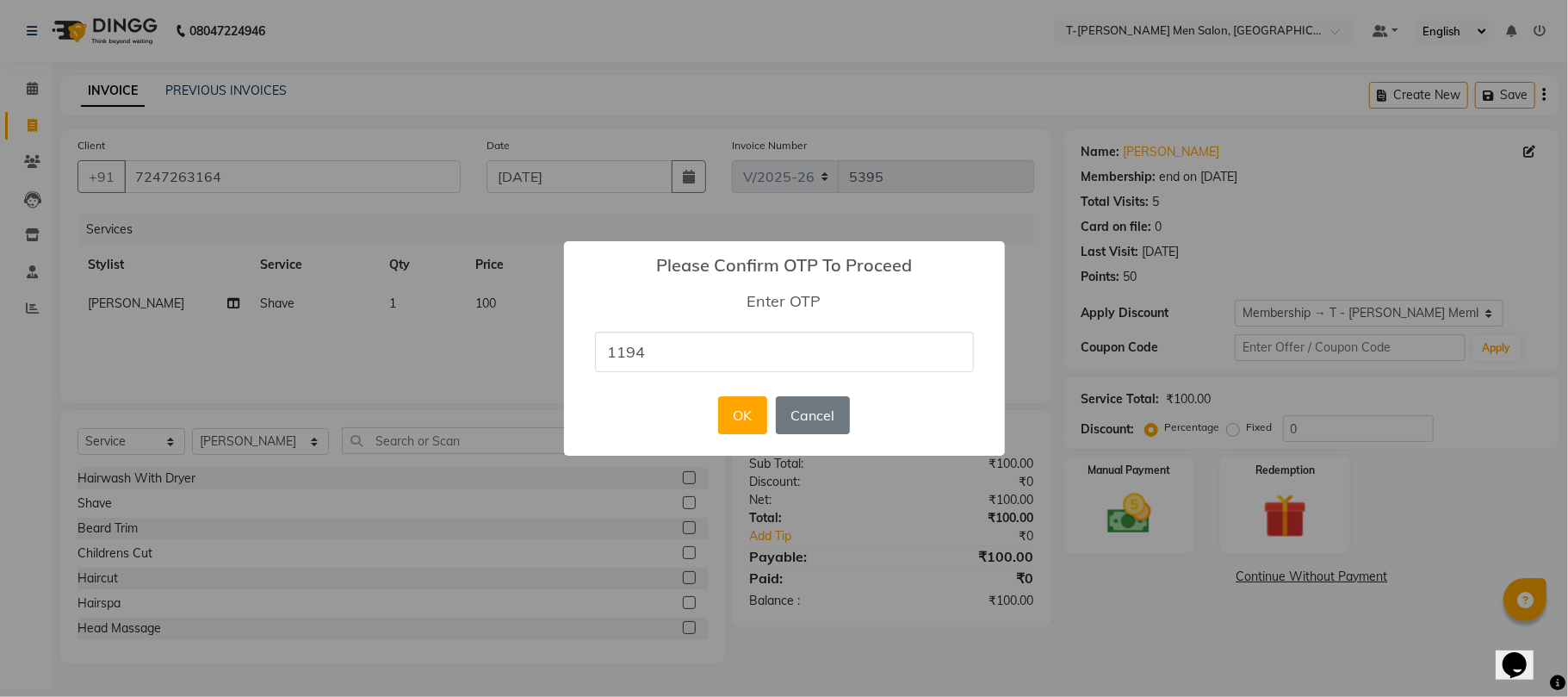
type input "1194"
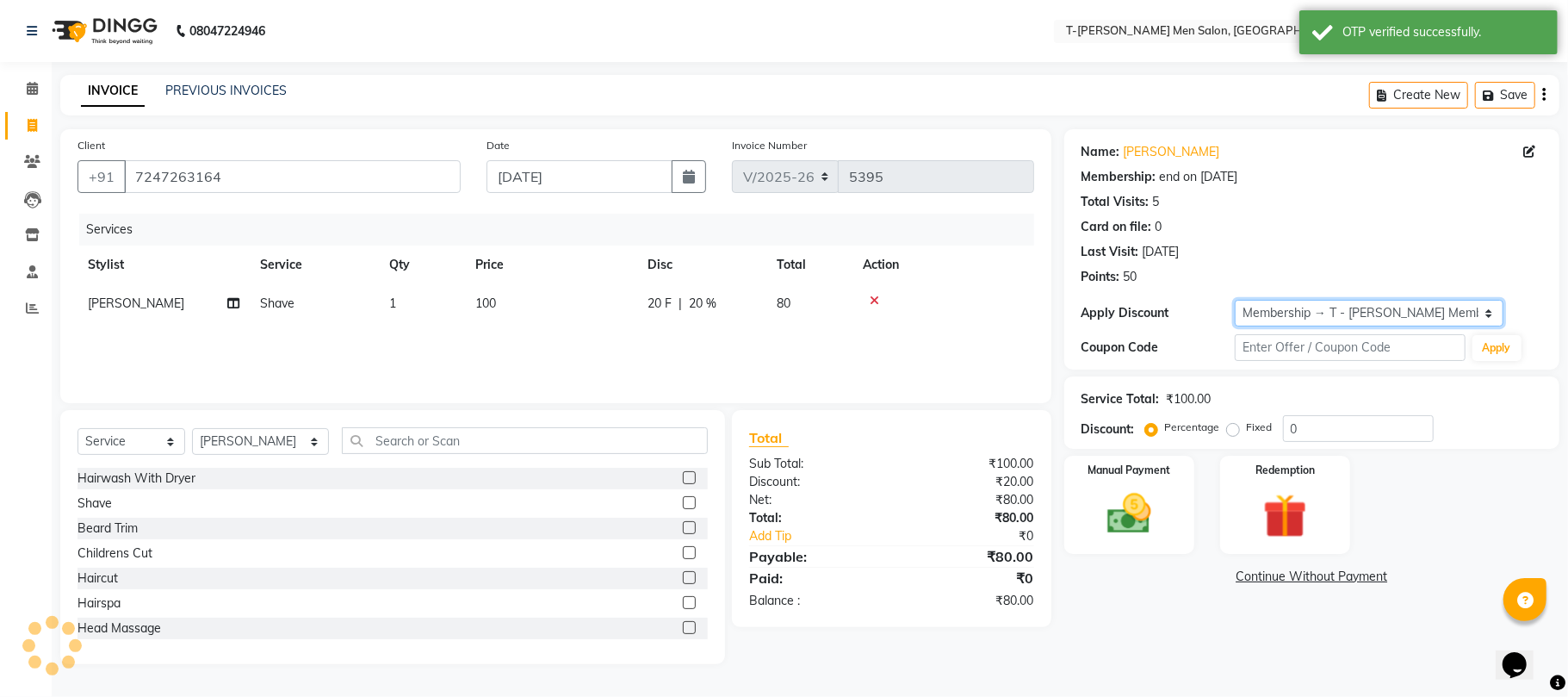
type input "20"
click at [1116, 505] on img at bounding box center [1129, 513] width 75 height 53
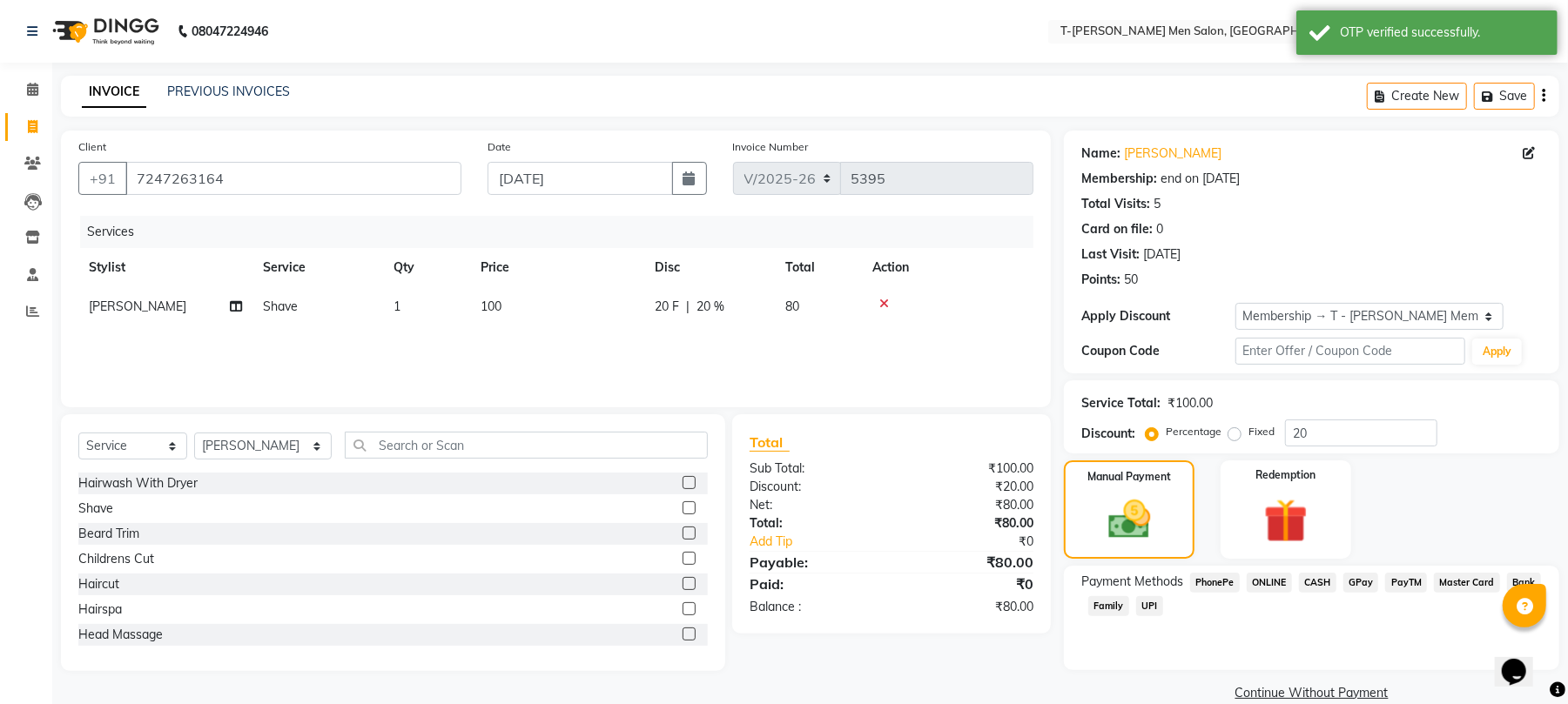
click at [1272, 584] on span "ONLINE" at bounding box center [1269, 582] width 45 height 20
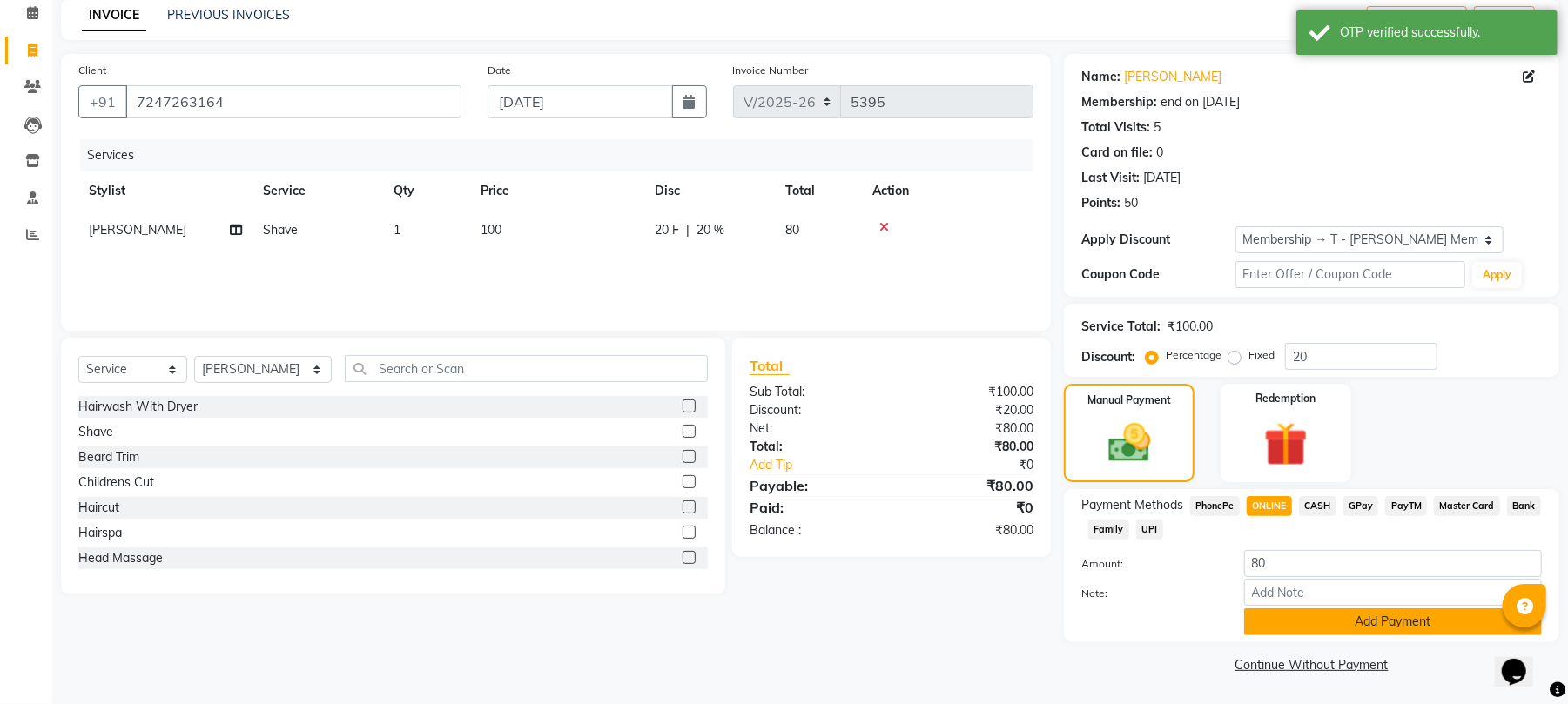
click at [1258, 617] on button "Add Payment" at bounding box center [1393, 621] width 298 height 27
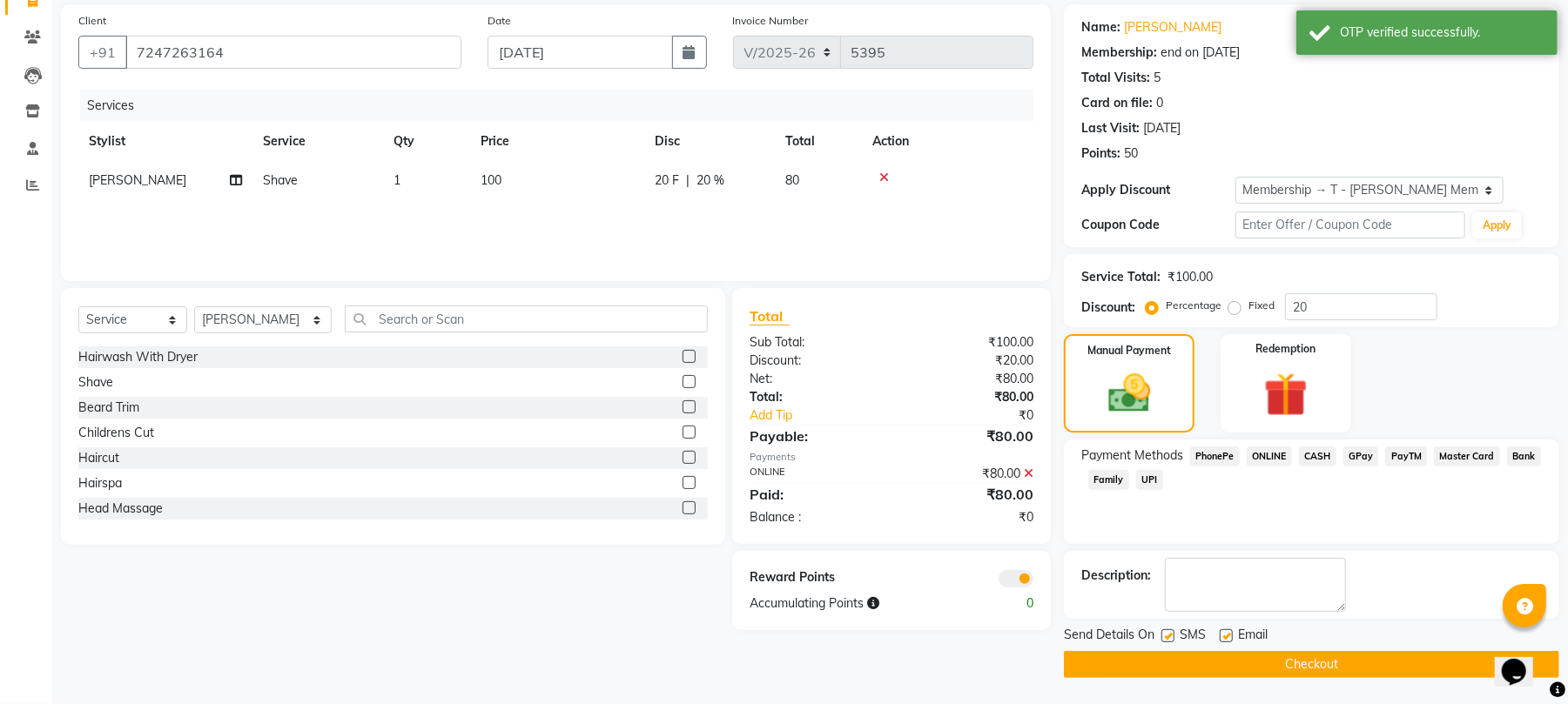
scroll to position [127, 0]
click at [1227, 632] on label at bounding box center [1226, 635] width 13 height 13
click at [1227, 632] on input "checkbox" at bounding box center [1225, 636] width 11 height 11
checkbox input "false"
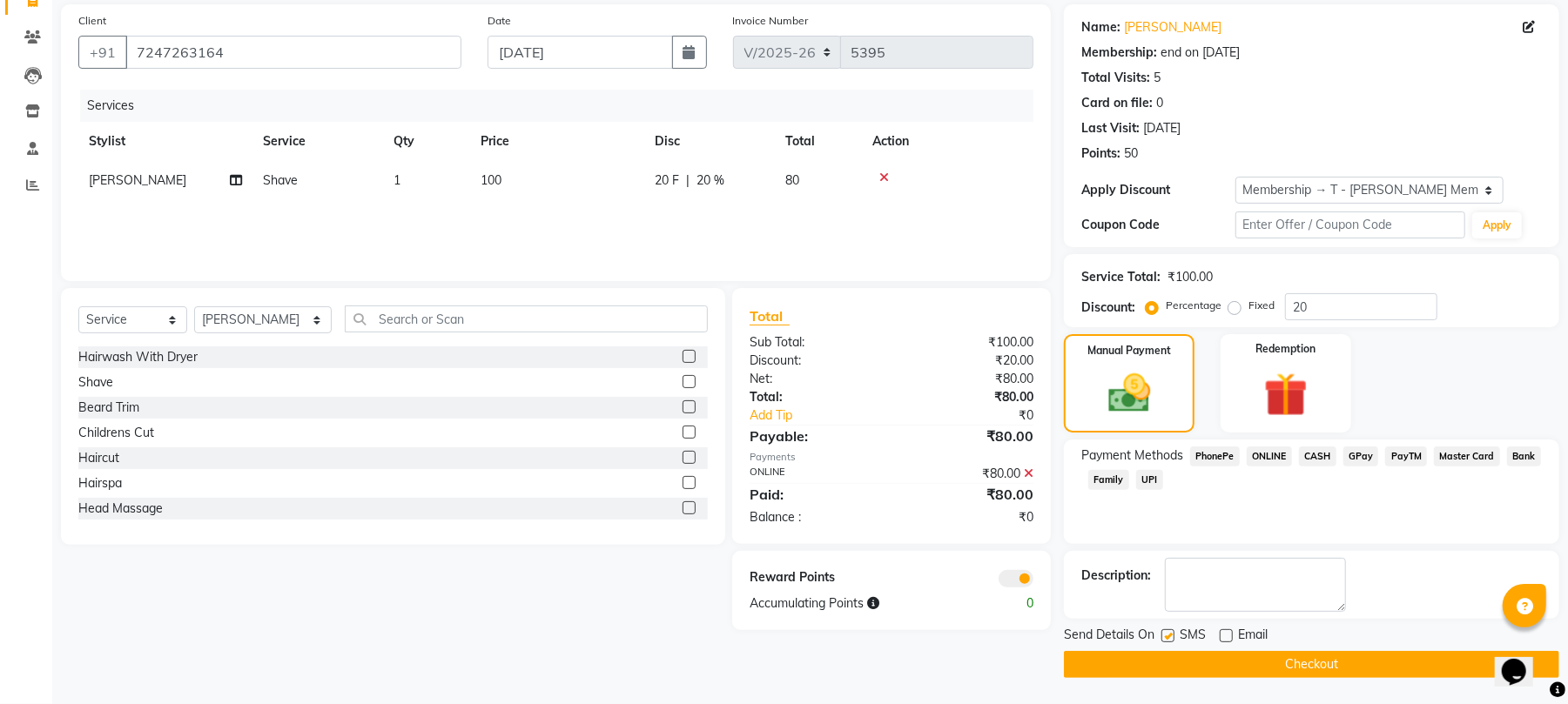
click at [1257, 671] on button "Checkout" at bounding box center [1311, 664] width 495 height 27
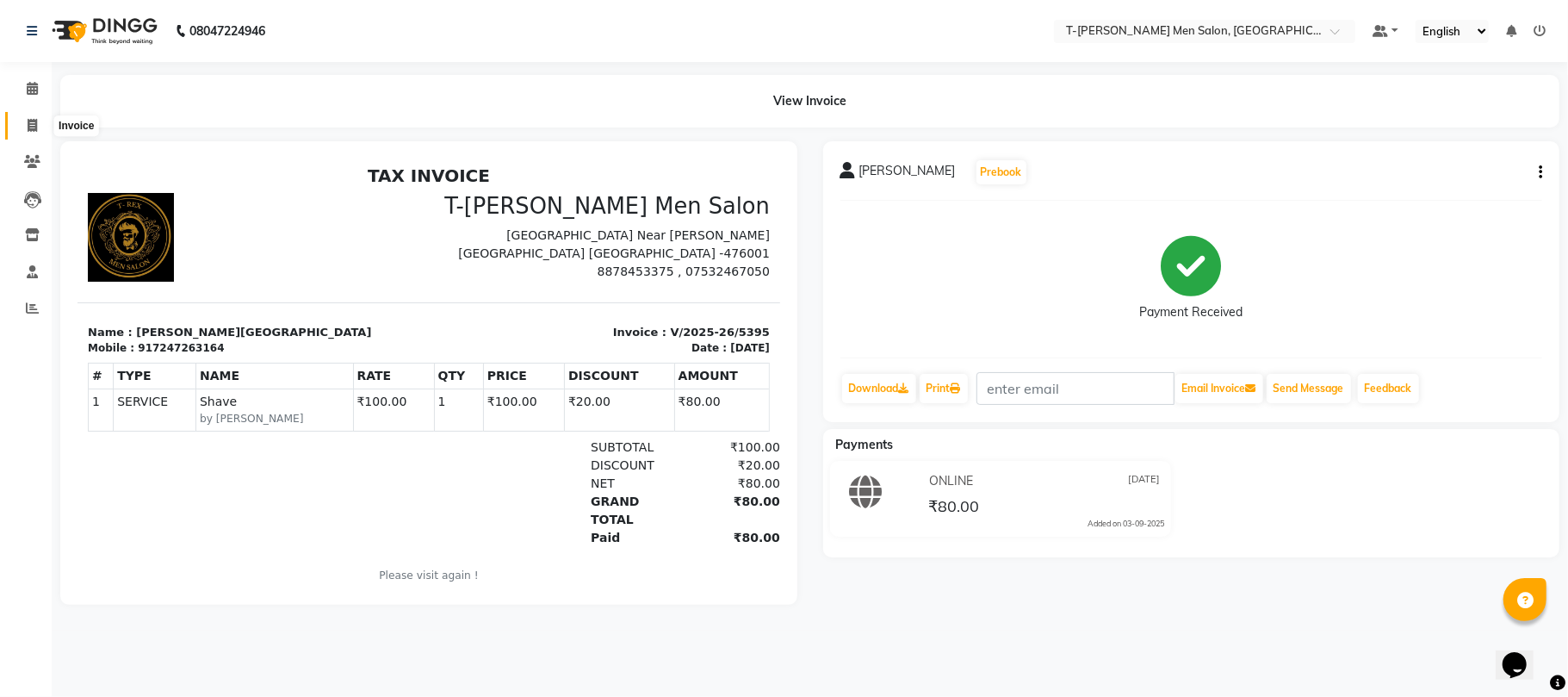
click at [28, 122] on icon at bounding box center [32, 125] width 10 height 13
select select "4816"
select select "service"
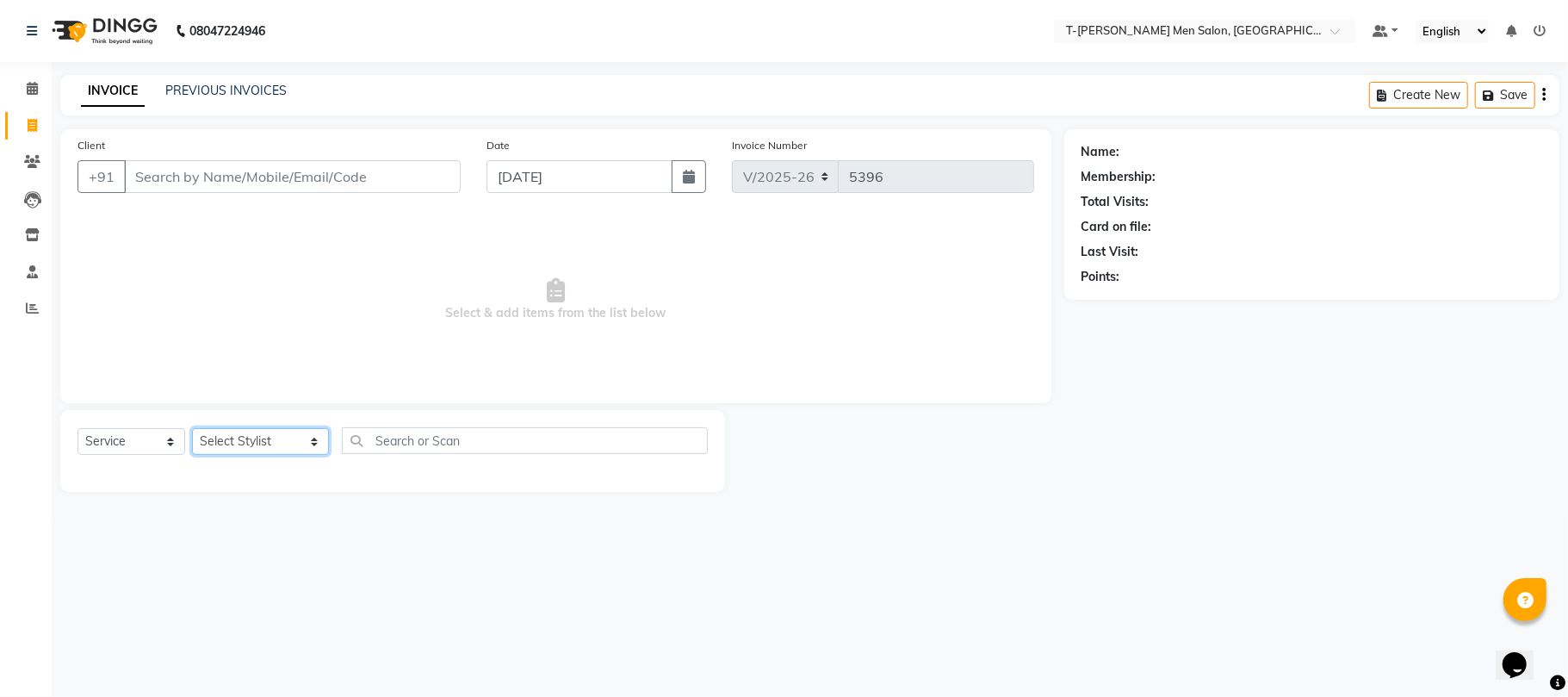
click at [257, 438] on select "Select Stylist [PERSON_NAME] (goru) [PERSON_NAME] [PERSON_NAME] ([PERSON_NAME])…" at bounding box center [260, 441] width 137 height 27
select select "85177"
click at [192, 428] on select "Select Stylist [PERSON_NAME] (goru) [PERSON_NAME] [PERSON_NAME] ([PERSON_NAME])…" at bounding box center [260, 441] width 137 height 27
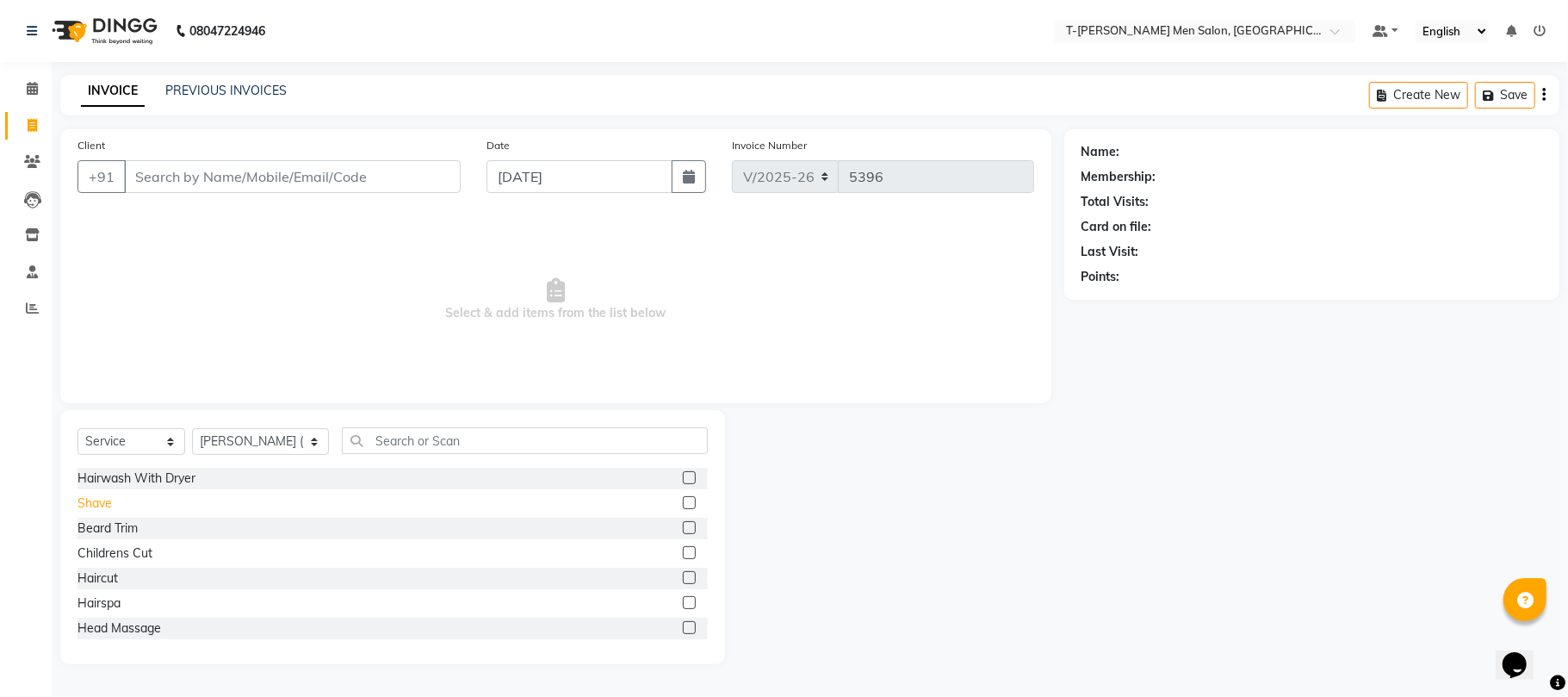
click at [86, 494] on div "Shave" at bounding box center [95, 503] width 35 height 18
checkbox input "false"
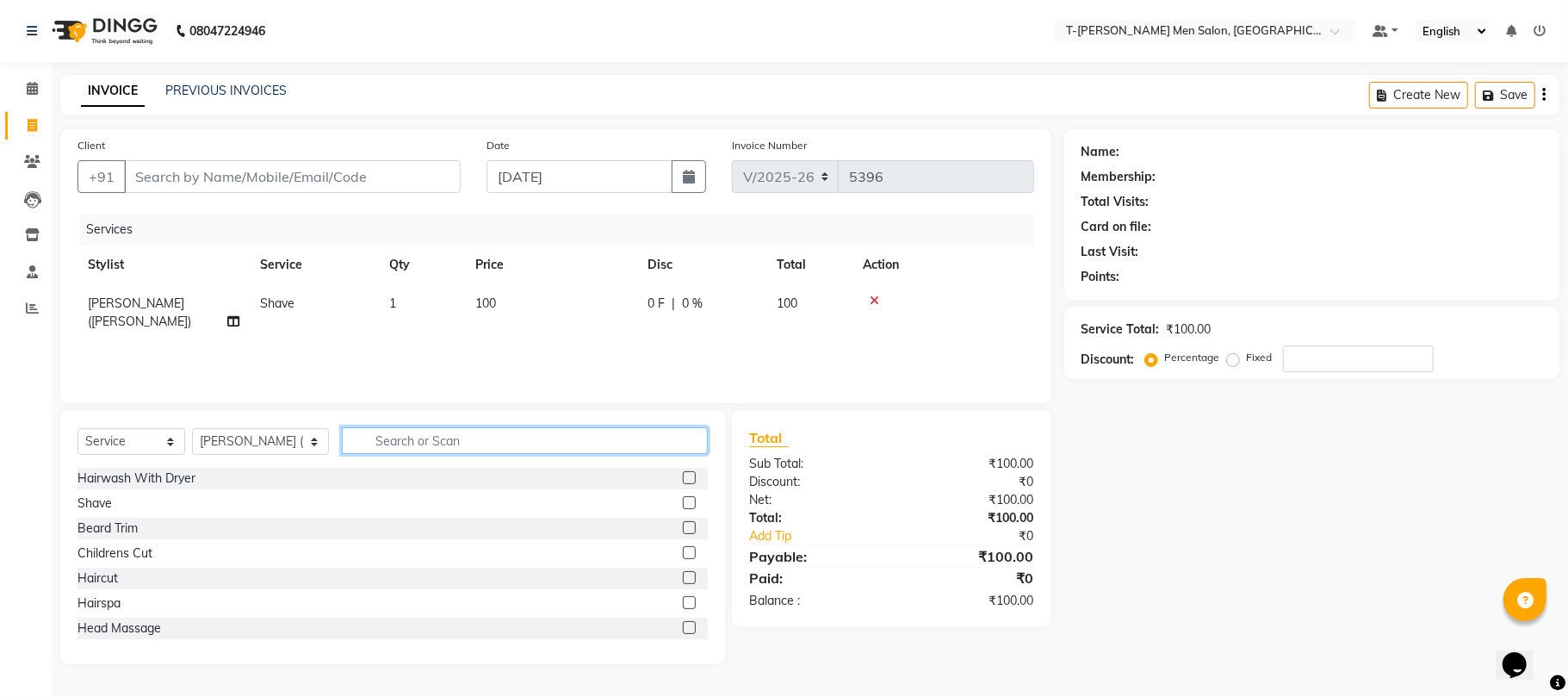
click at [350, 442] on input "text" at bounding box center [524, 440] width 366 height 27
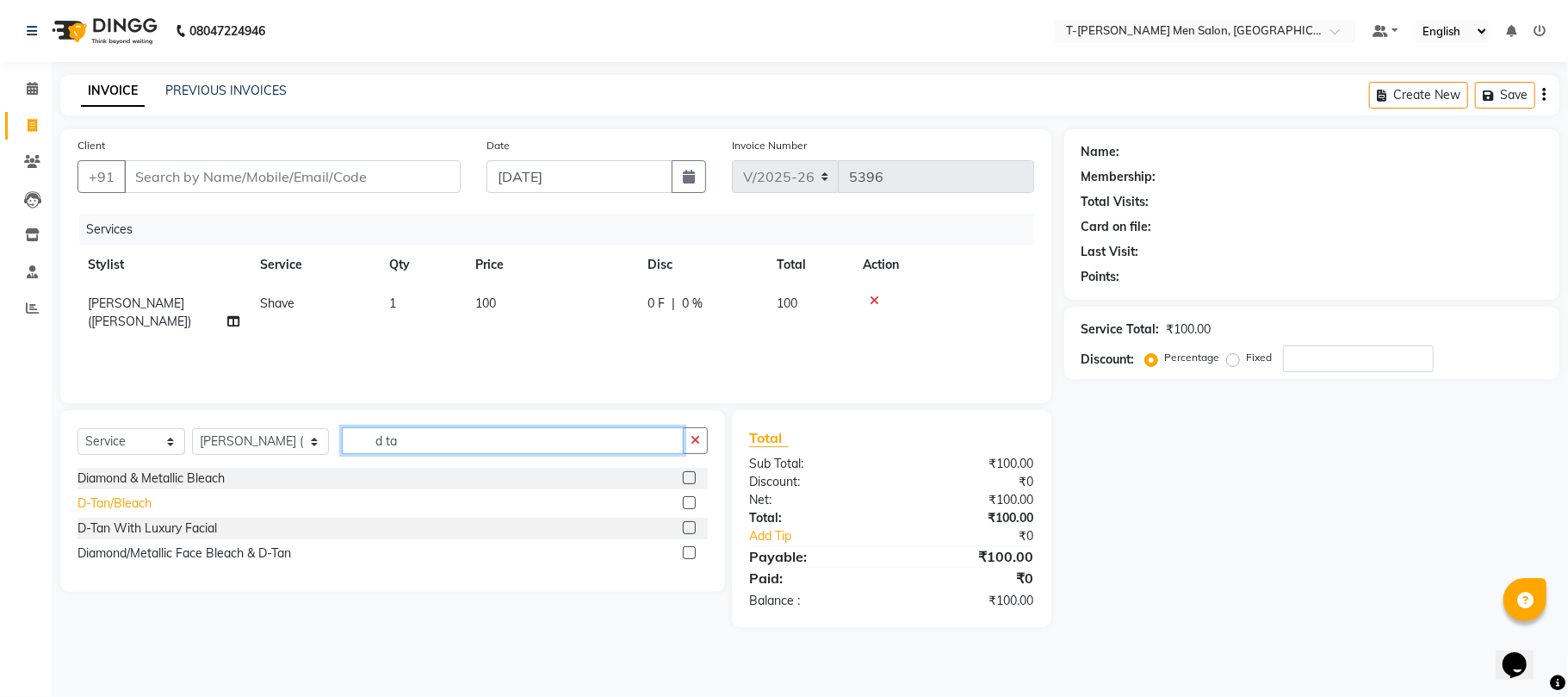
type input "d ta"
click at [137, 500] on div "D-Tan/Bleach" at bounding box center [114, 503] width 74 height 18
checkbox input "false"
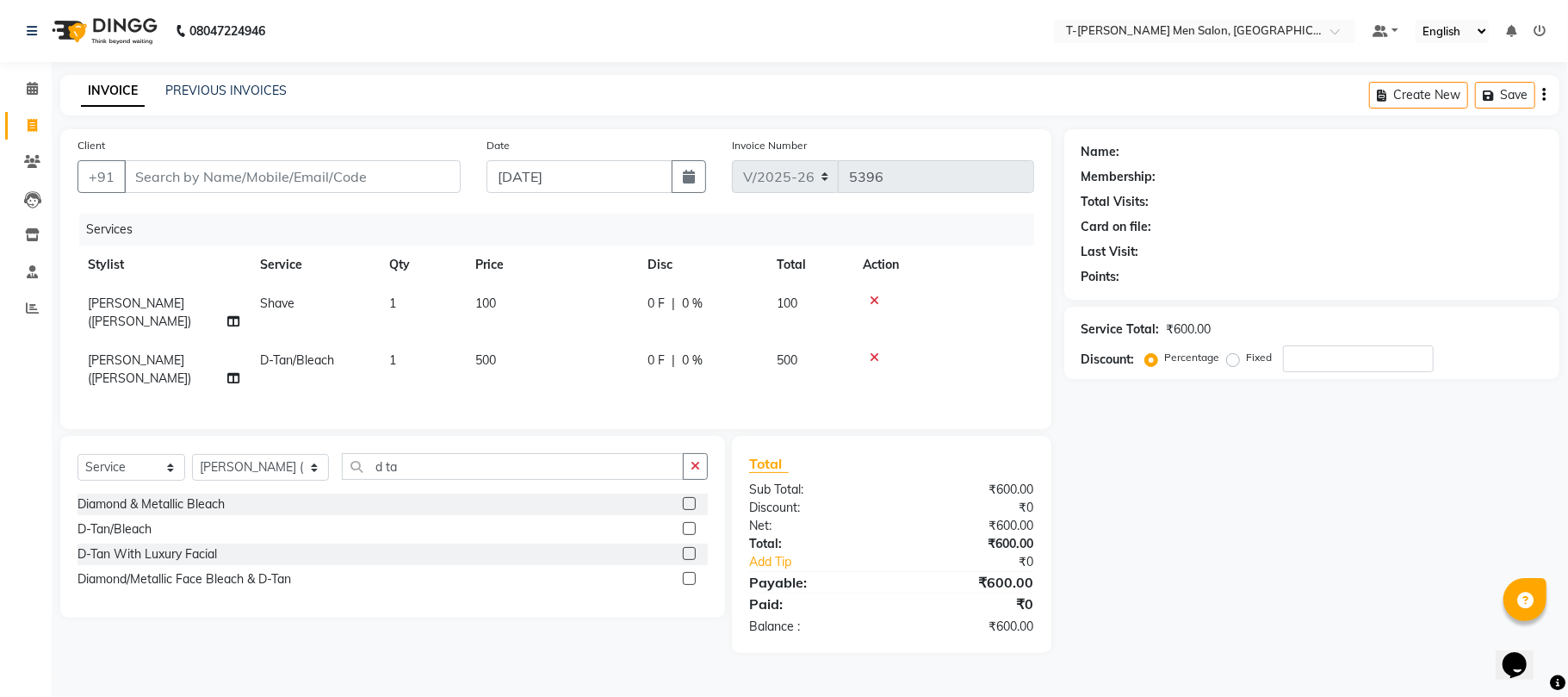
drag, startPoint x: 685, startPoint y: 436, endPoint x: 640, endPoint y: 389, distance: 65.1
click at [684, 453] on button "button" at bounding box center [695, 466] width 25 height 27
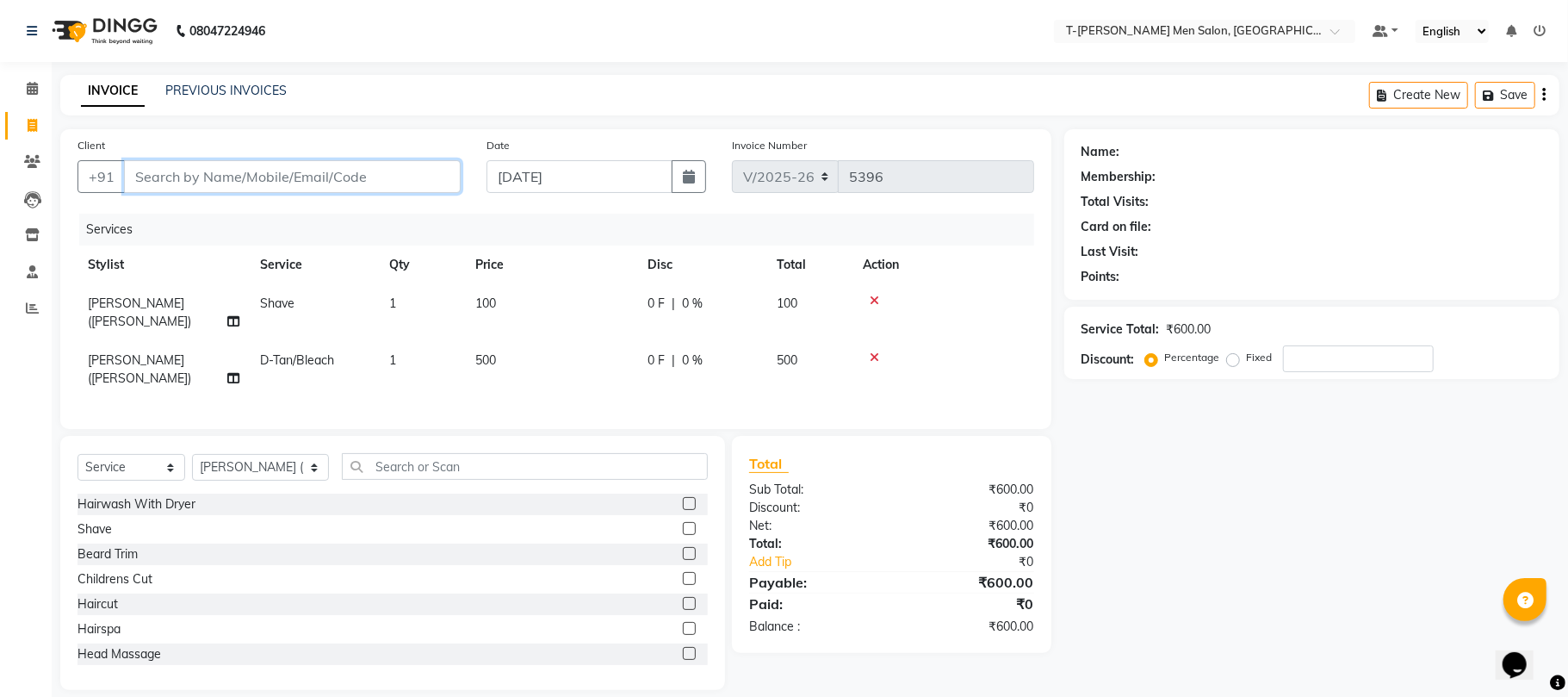
click at [413, 184] on input "Client" at bounding box center [292, 177] width 337 height 33
type input "7"
type input "0"
type input "7691992499"
click at [413, 184] on button "Add Client" at bounding box center [417, 177] width 89 height 33
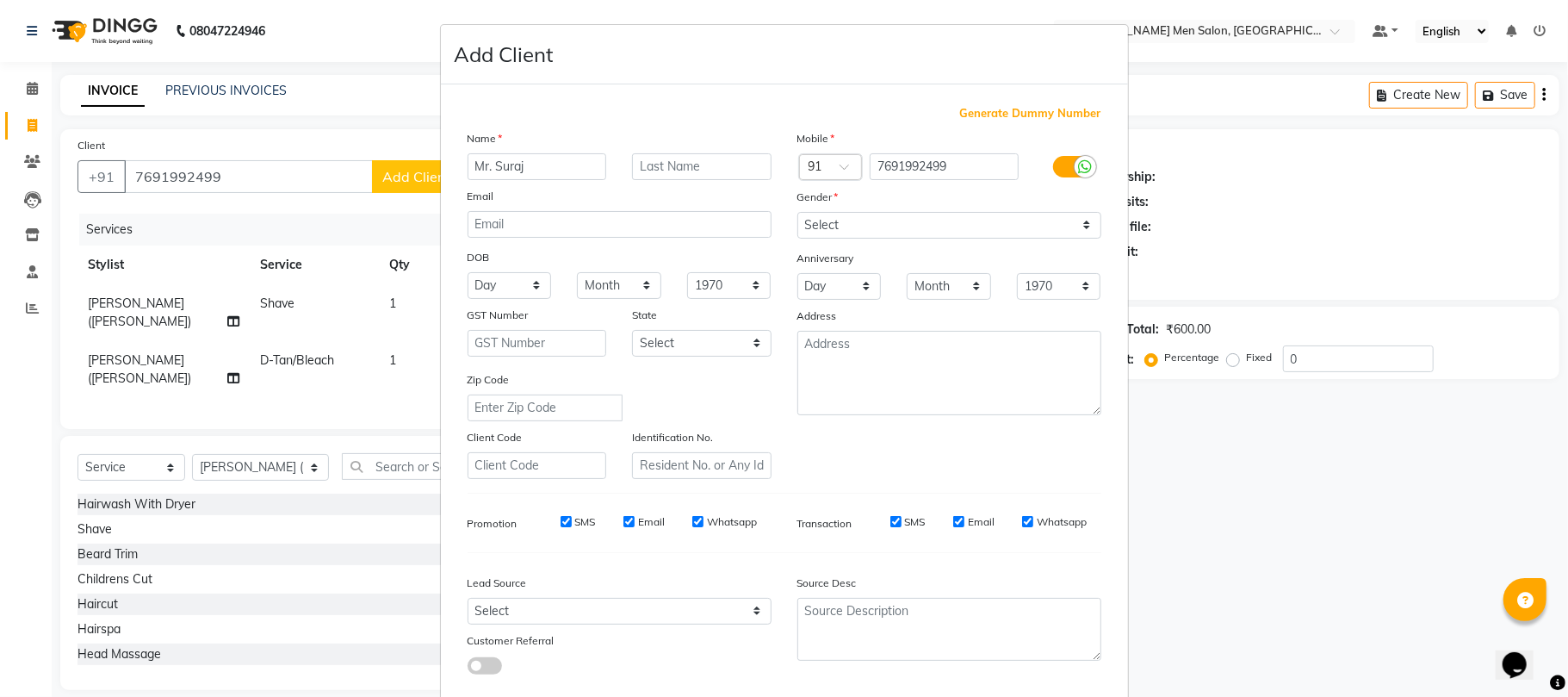
type input "Mr. Suraj"
type input "Rathor"
click at [828, 227] on select "Select Male Female Other Prefer Not To Say" at bounding box center [949, 225] width 304 height 27
select select "male"
click at [797, 212] on select "Select Male Female Other Prefer Not To Say" at bounding box center [949, 225] width 304 height 27
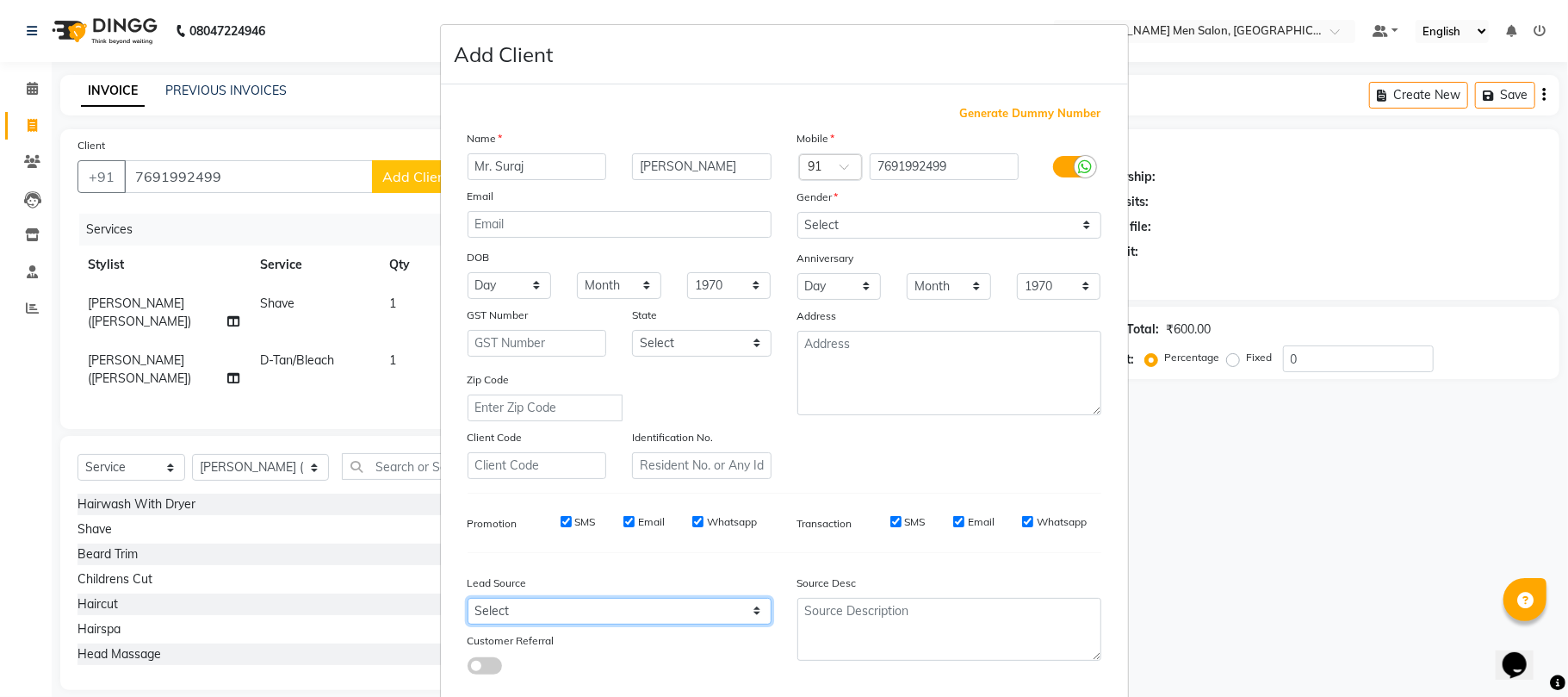
click at [543, 607] on select "Select Walk-in Referral Internet Friend Word of Mouth Advertisement Facebook Ju…" at bounding box center [619, 611] width 304 height 27
select select "32268"
click at [468, 598] on select "Select Walk-in Referral Internet Friend Word of Mouth Advertisement Facebook Ju…" at bounding box center [619, 611] width 304 height 27
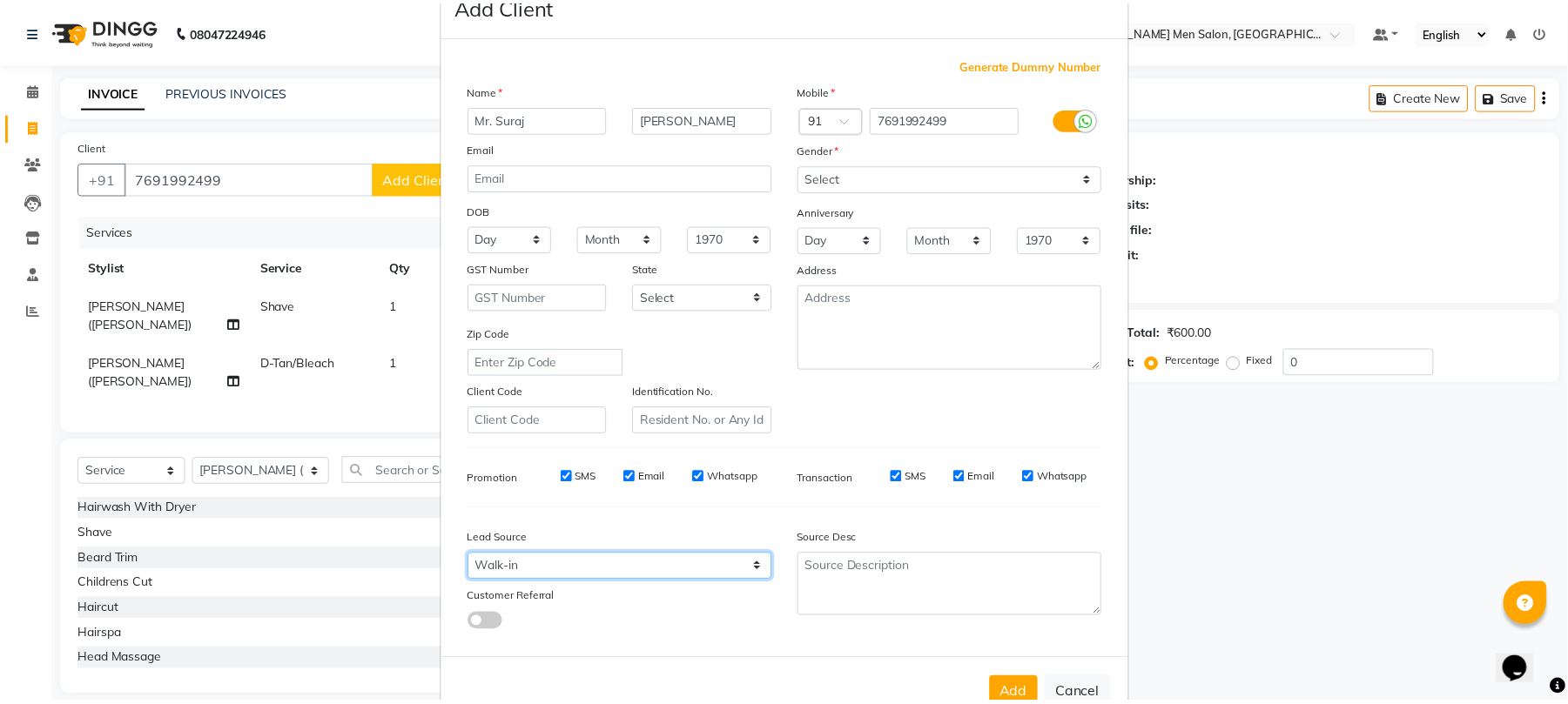
scroll to position [95, 0]
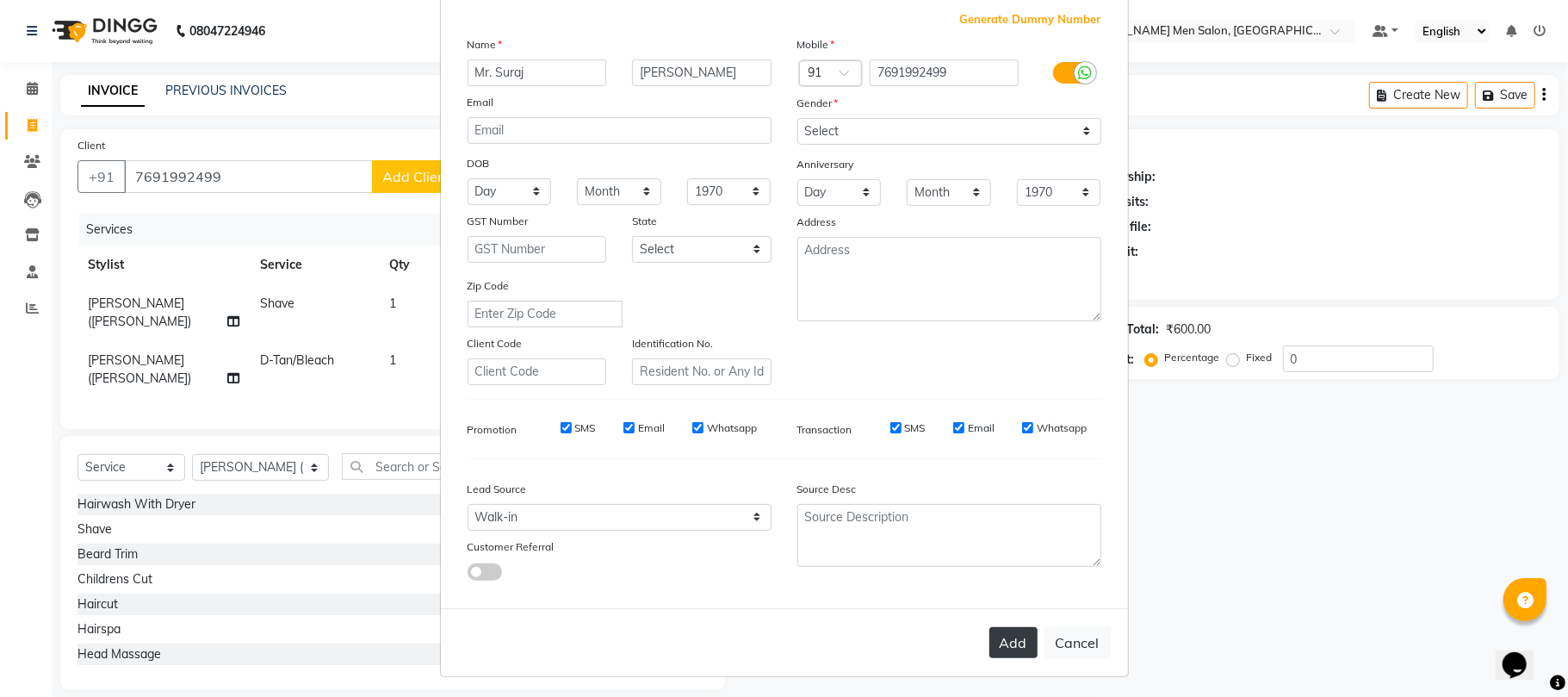
click at [998, 636] on button "Add" at bounding box center [1012, 643] width 48 height 31
select select
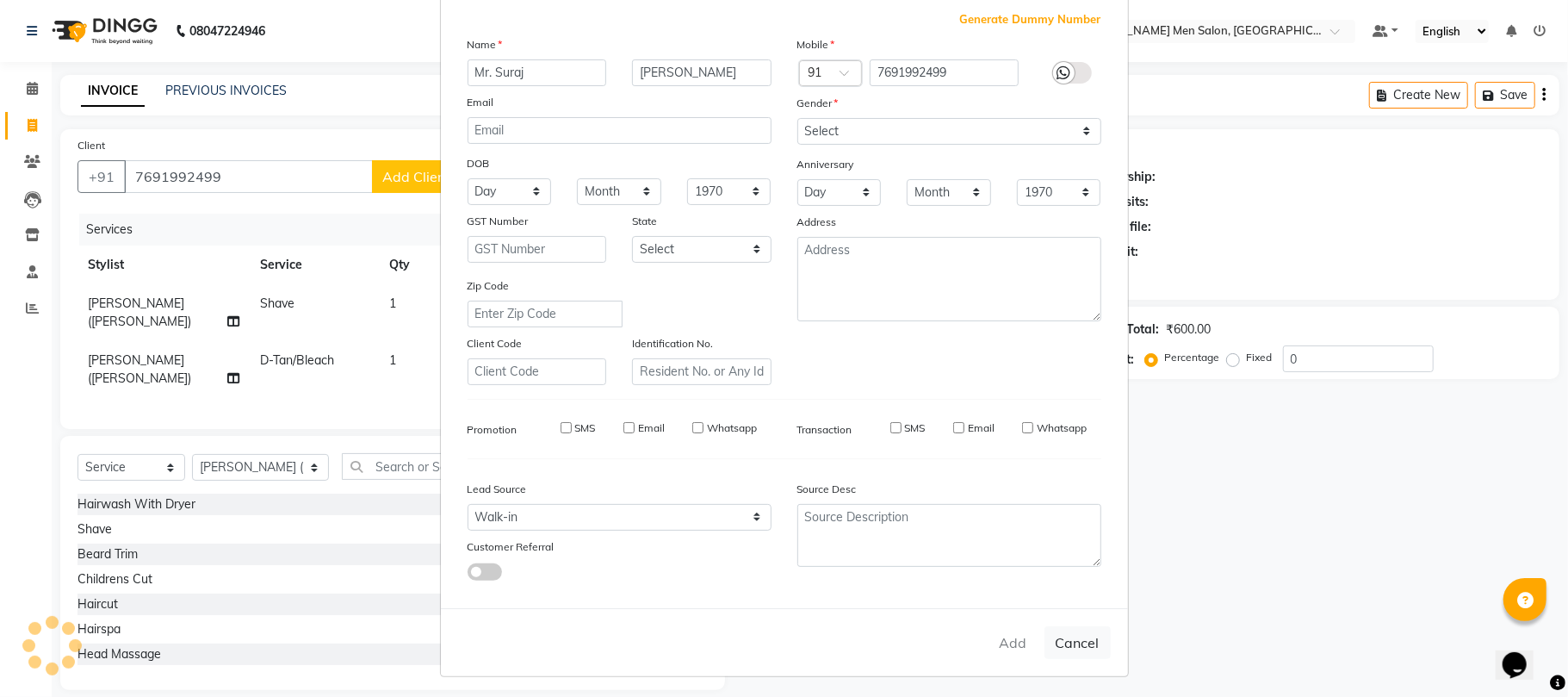
select select
checkbox input "false"
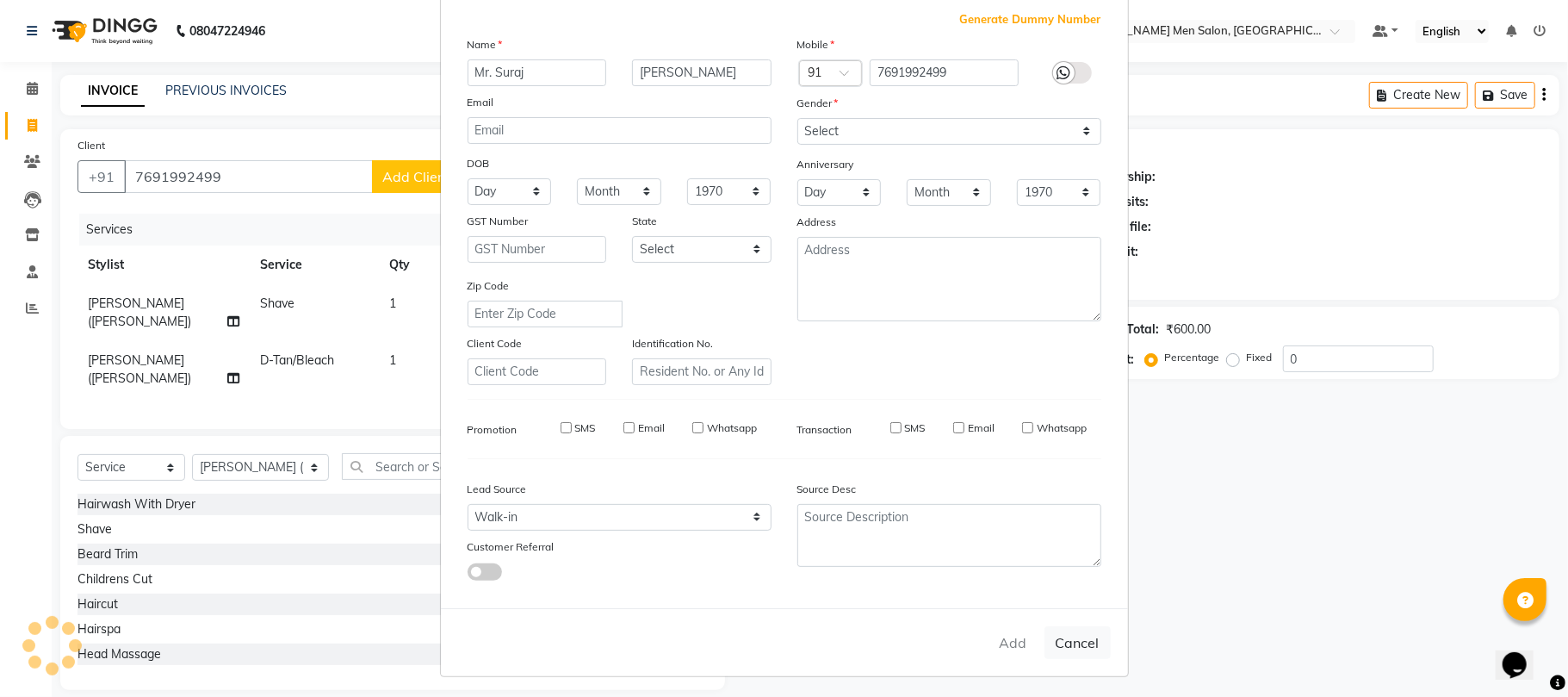
checkbox input "false"
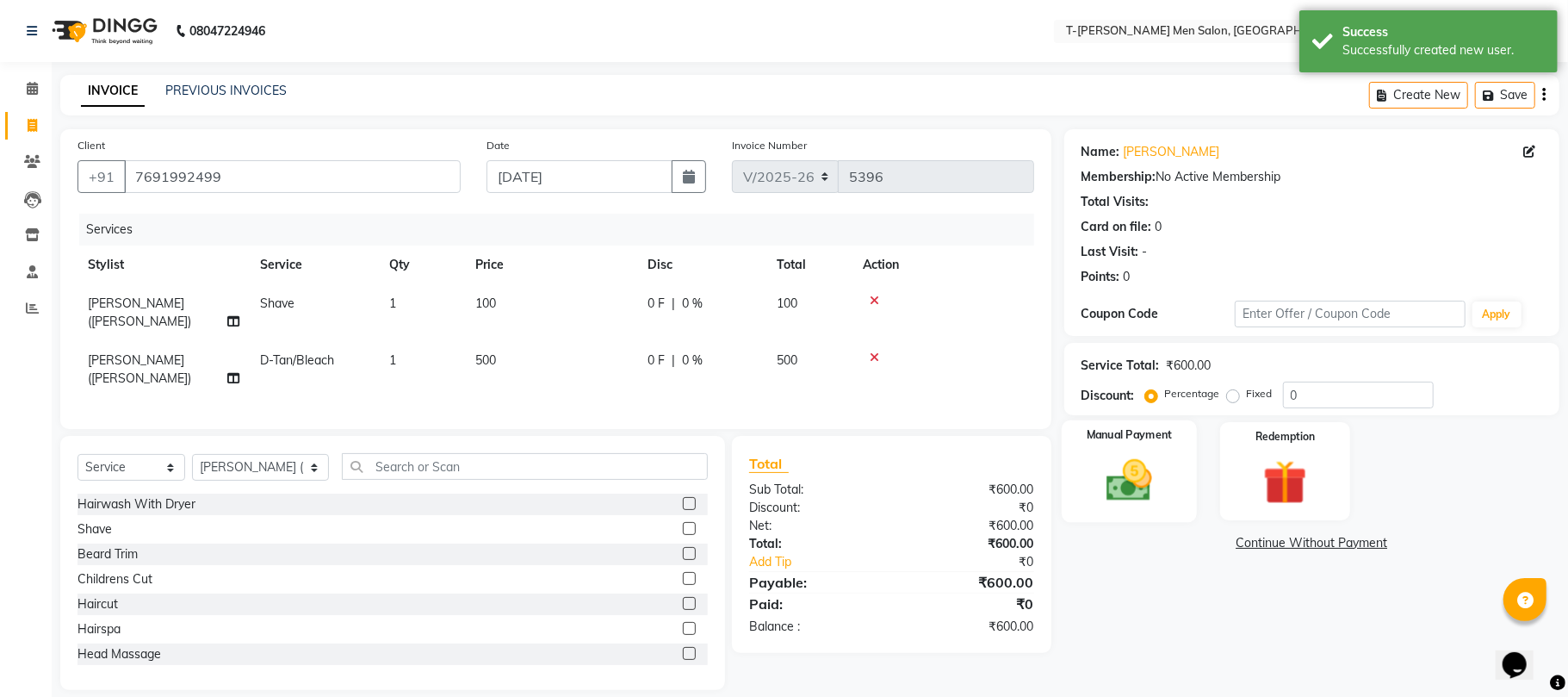
click at [1140, 484] on img at bounding box center [1129, 480] width 75 height 53
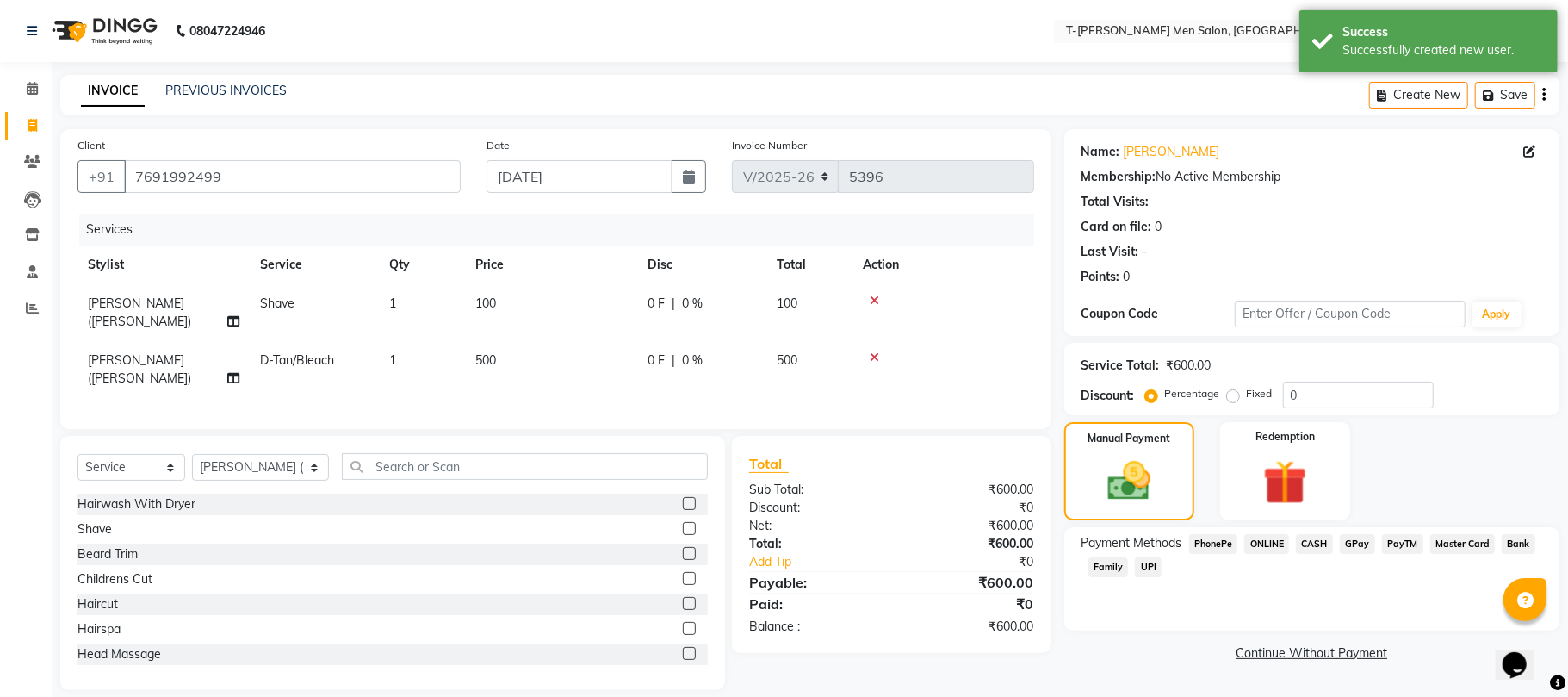
click at [1323, 550] on span "CASH" at bounding box center [1314, 544] width 37 height 20
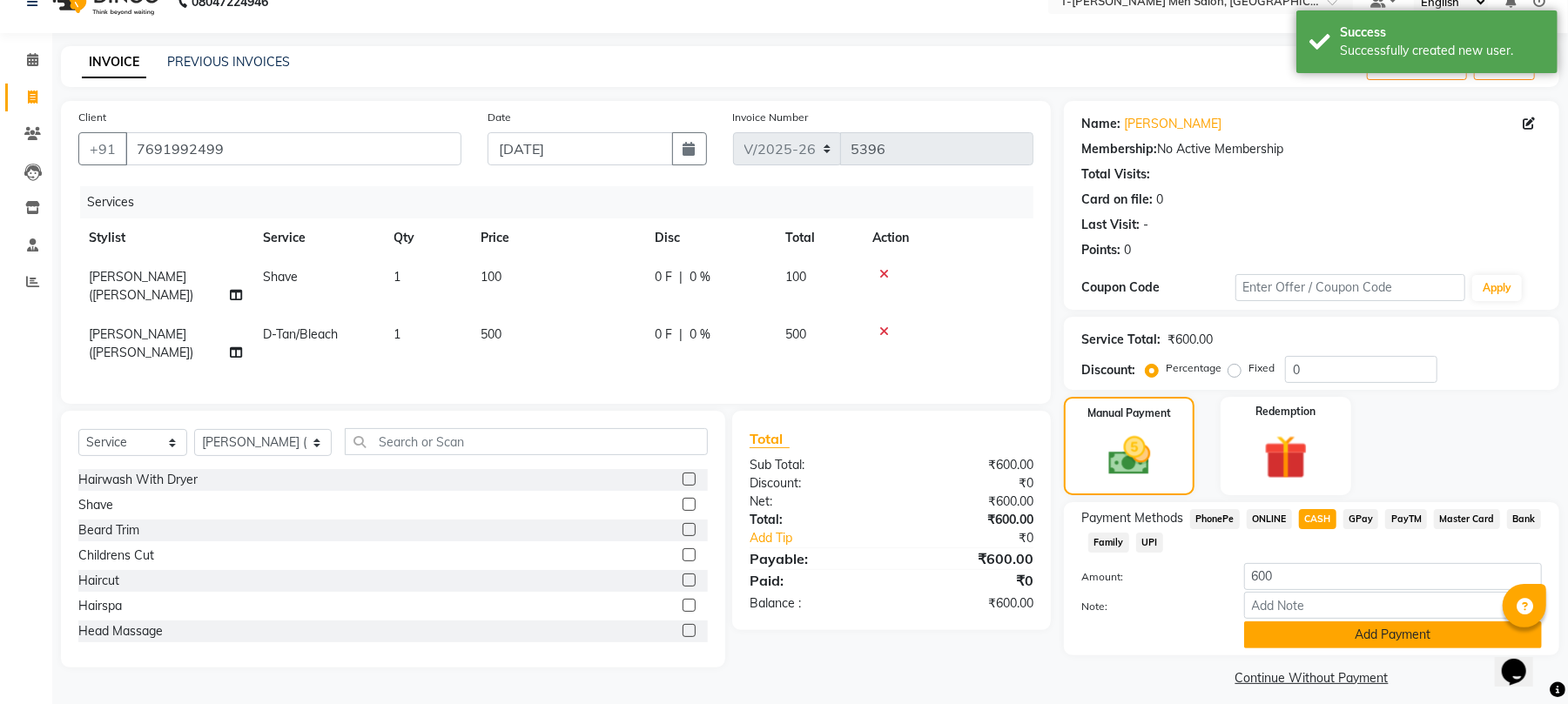
scroll to position [43, 0]
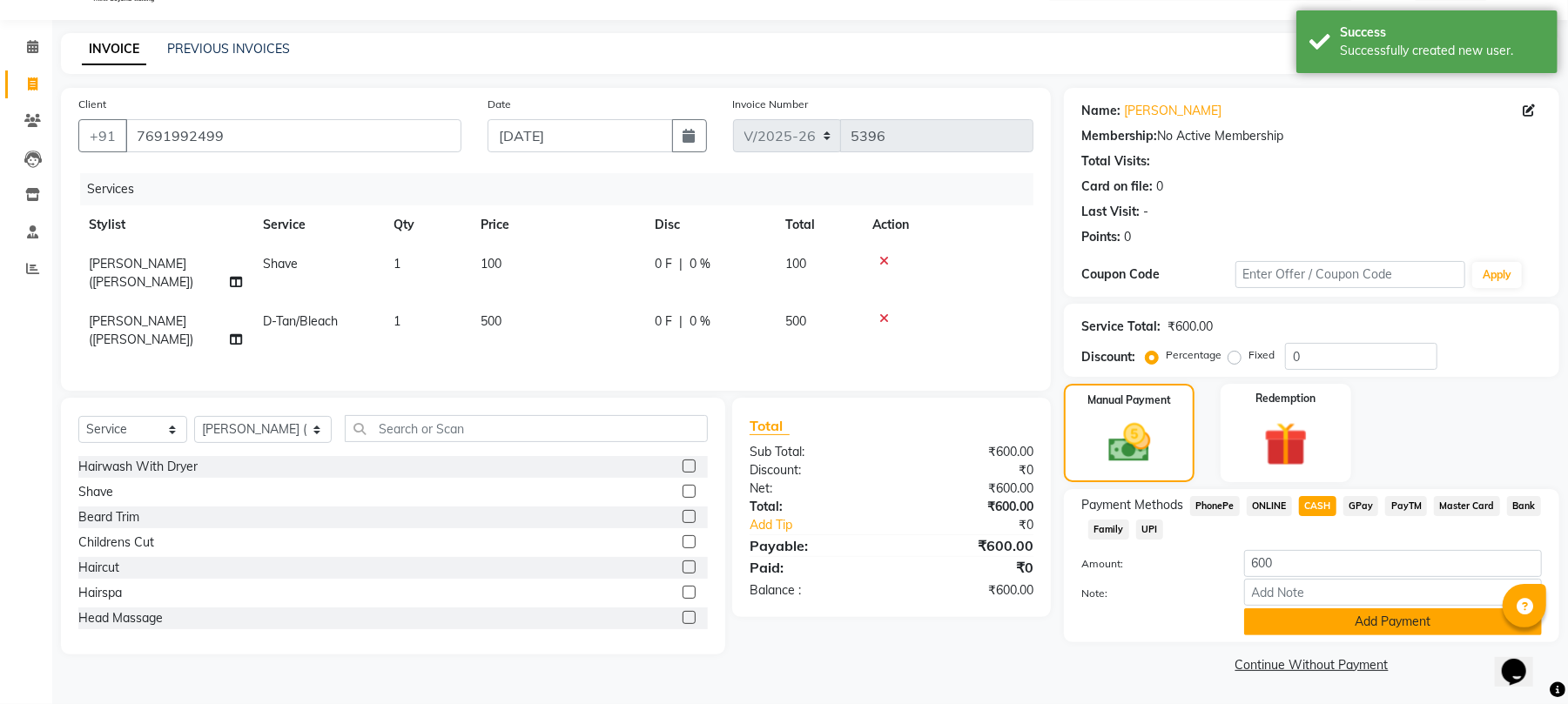
click at [1314, 621] on button "Add Payment" at bounding box center [1393, 621] width 298 height 27
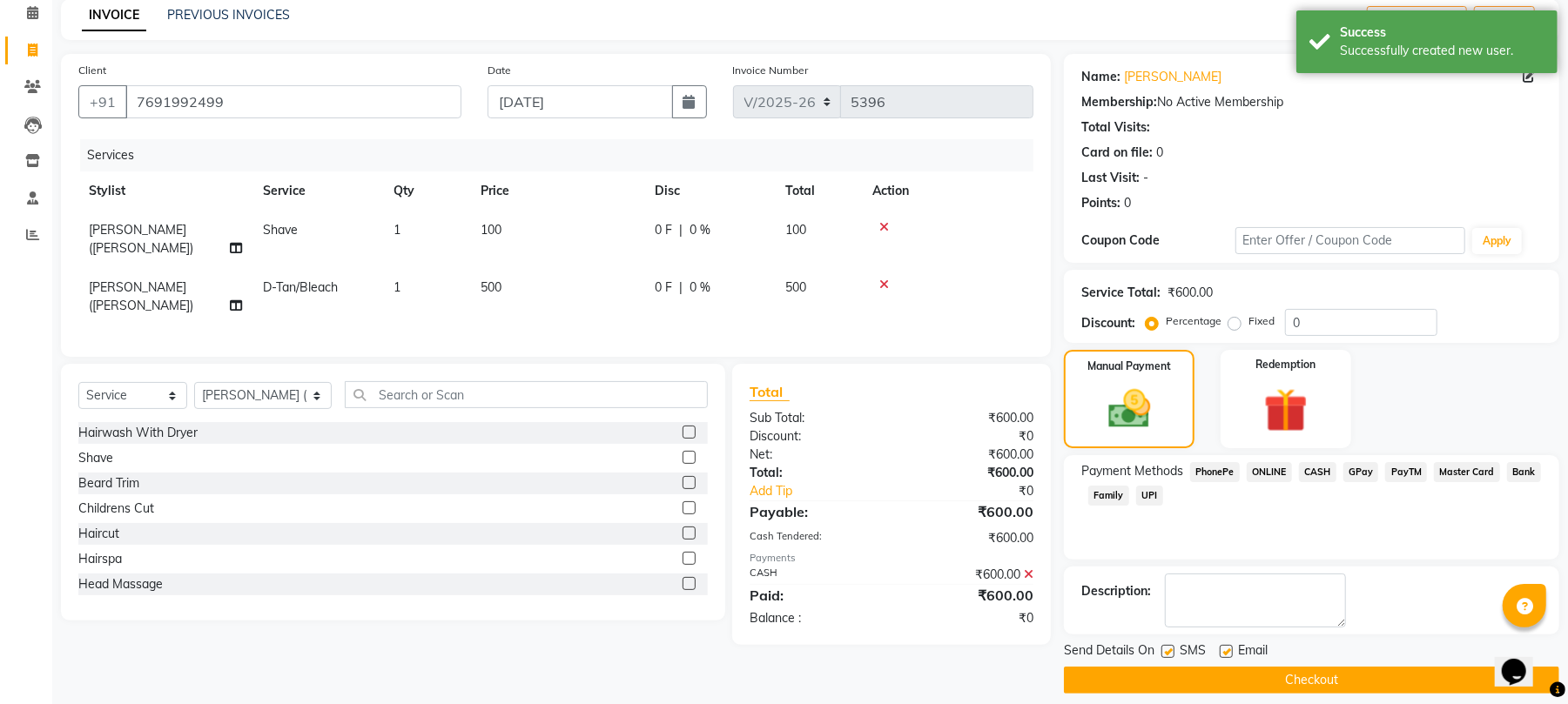
scroll to position [94, 0]
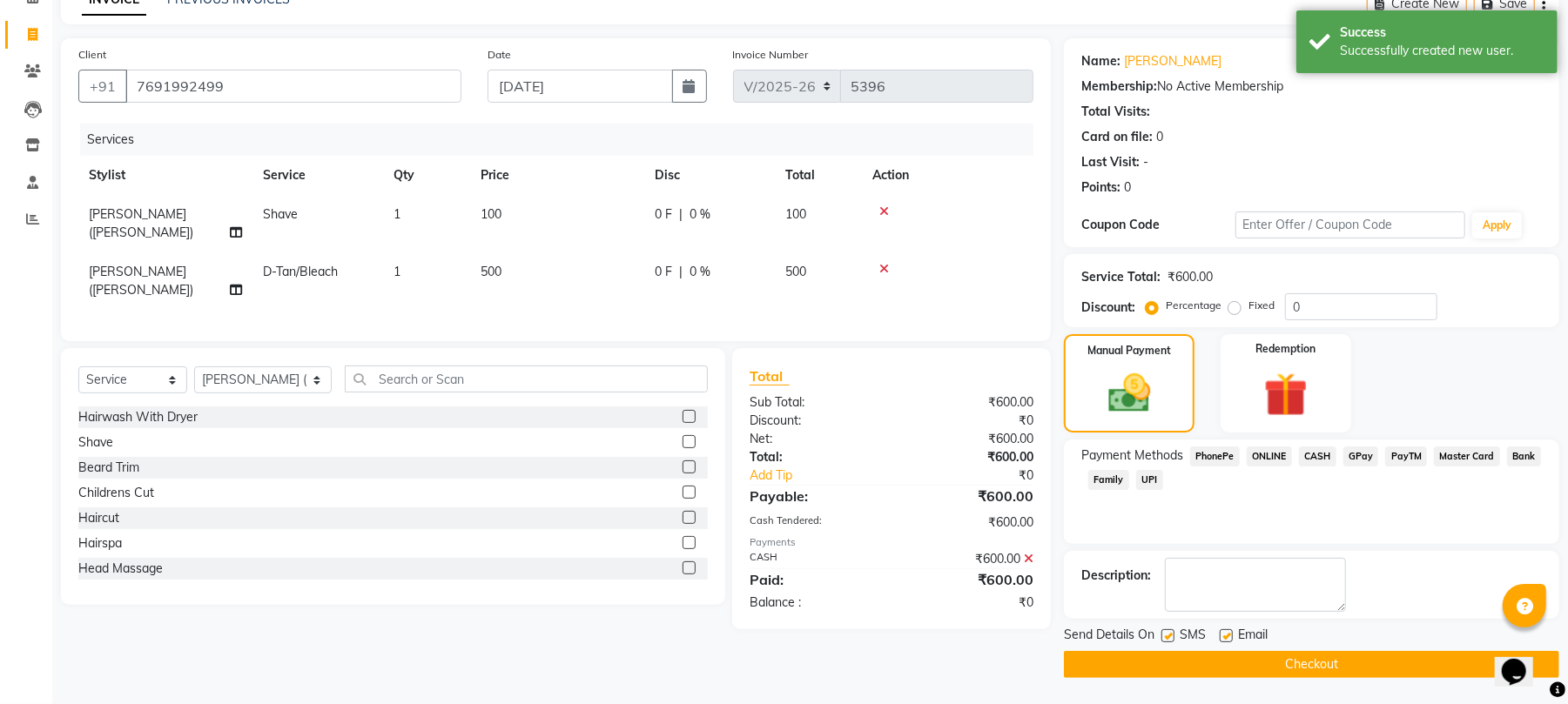
click at [1230, 634] on label at bounding box center [1226, 635] width 13 height 13
click at [1230, 634] on input "checkbox" at bounding box center [1225, 636] width 11 height 11
checkbox input "false"
click at [1221, 663] on button "Checkout" at bounding box center [1311, 664] width 495 height 27
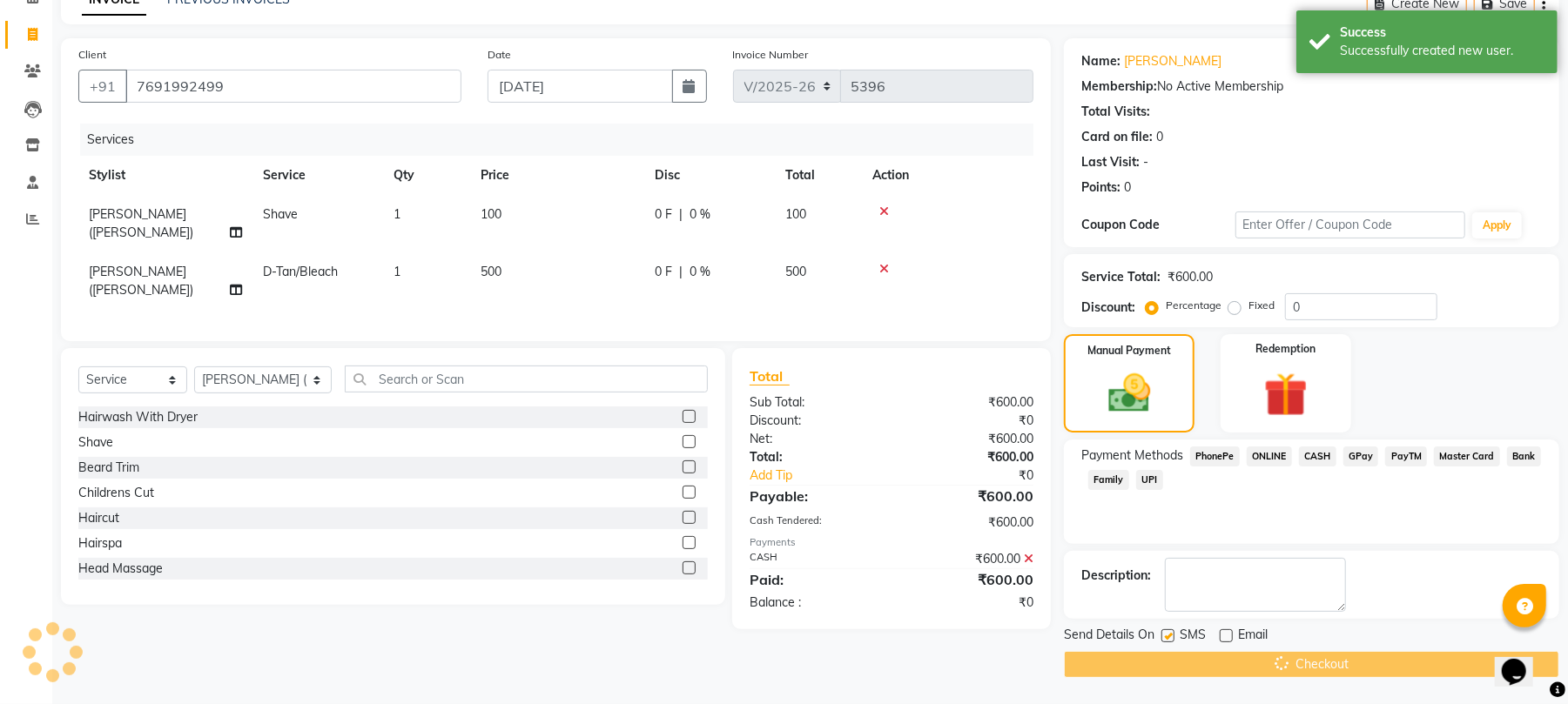
scroll to position [33, 0]
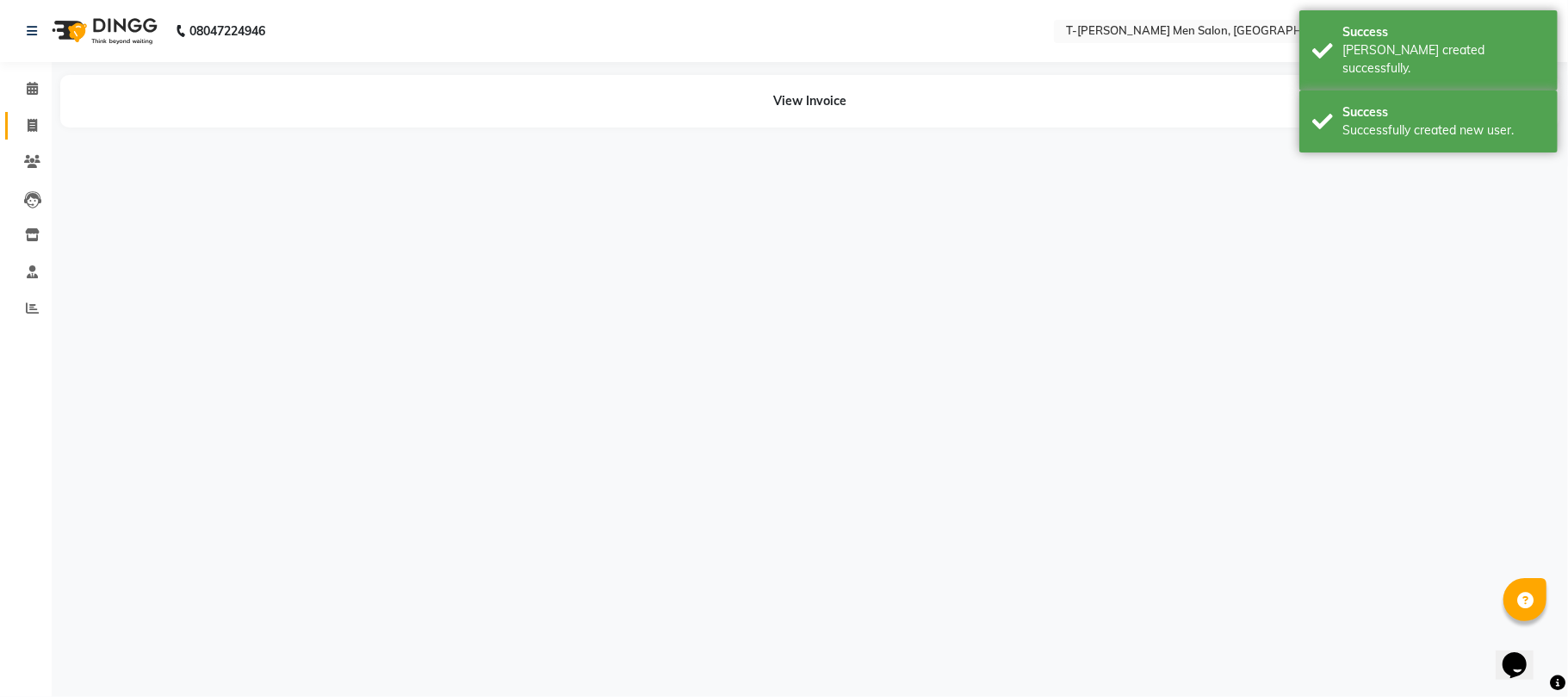
drag, startPoint x: 35, startPoint y: 128, endPoint x: 177, endPoint y: 14, distance: 182.1
click at [32, 128] on icon at bounding box center [32, 125] width 10 height 13
select select "service"
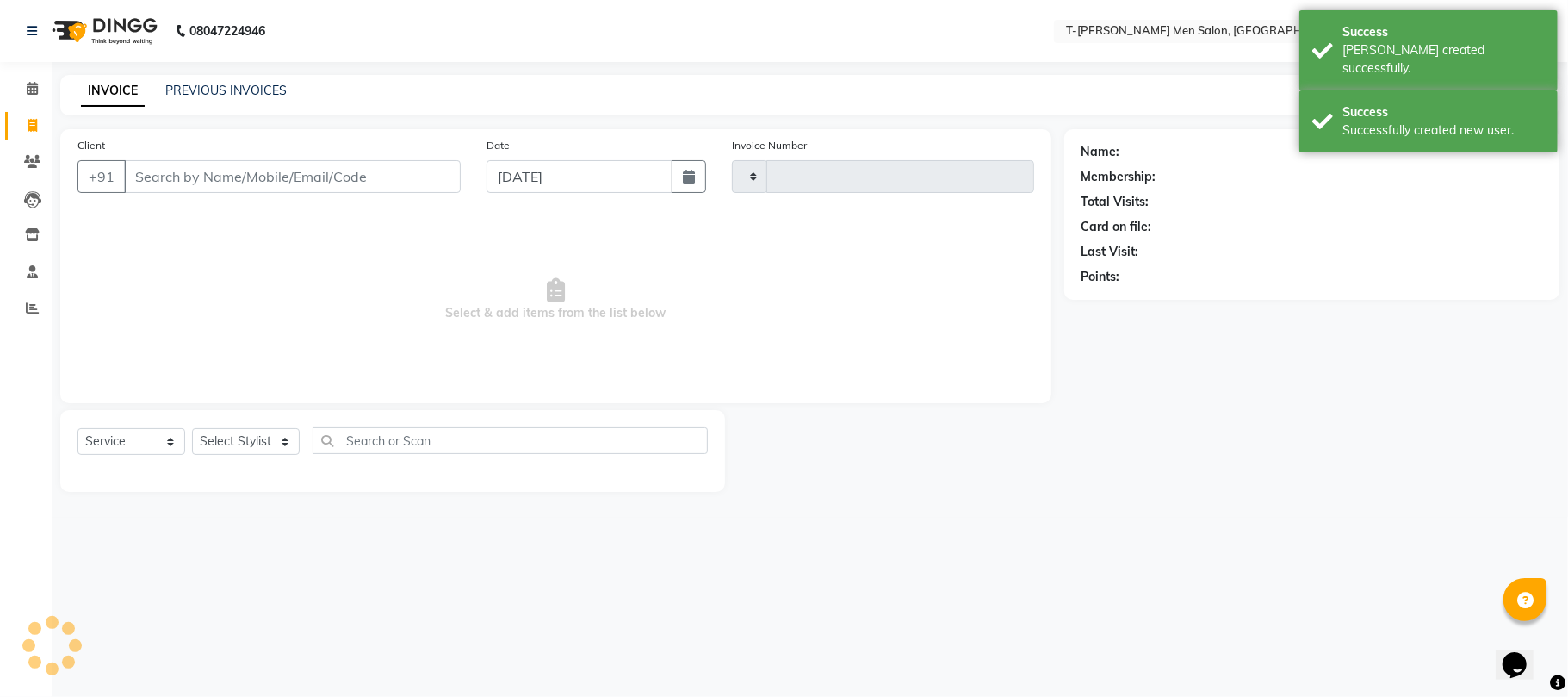
type input "5397"
select select "4816"
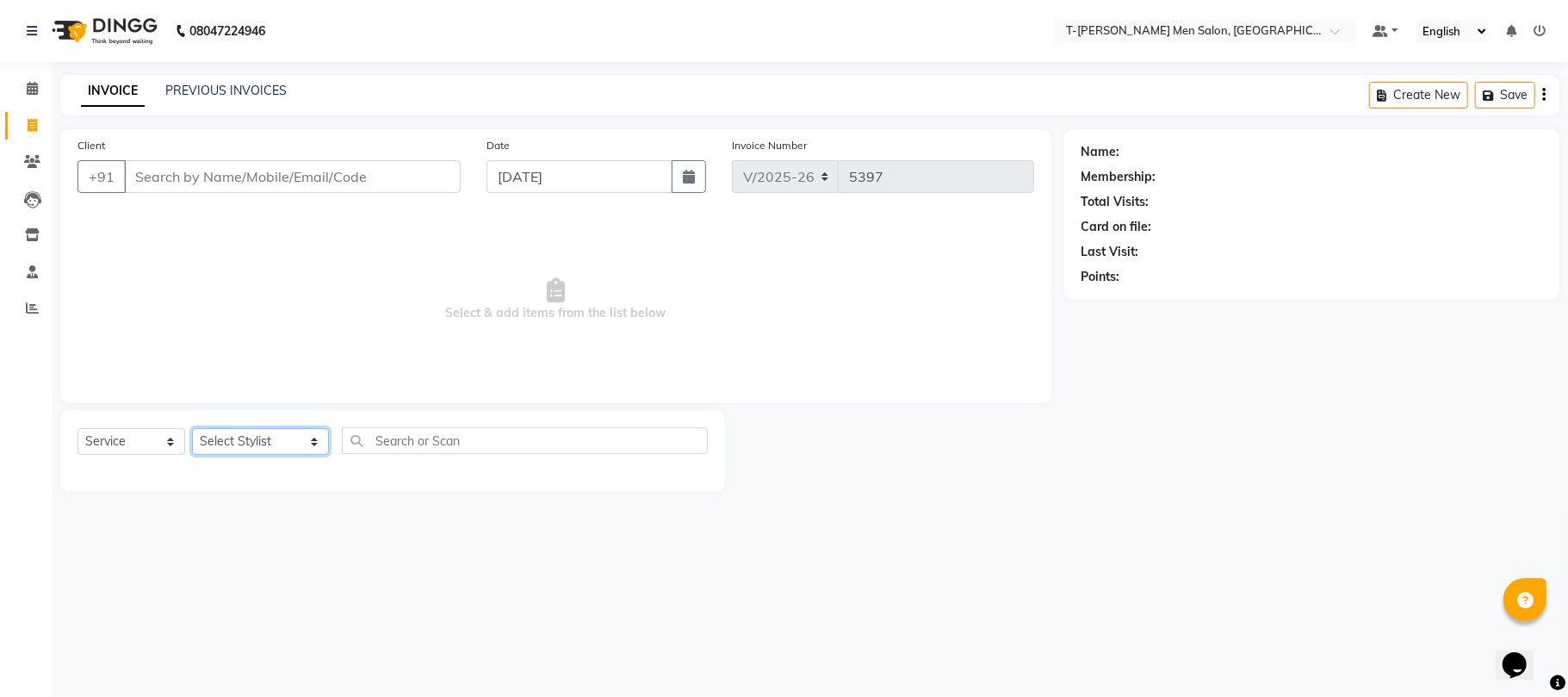
click at [236, 436] on select "Select Stylist [PERSON_NAME] (goru) [PERSON_NAME] [PERSON_NAME] ([PERSON_NAME])…" at bounding box center [260, 441] width 137 height 27
click at [33, 88] on icon at bounding box center [32, 88] width 11 height 13
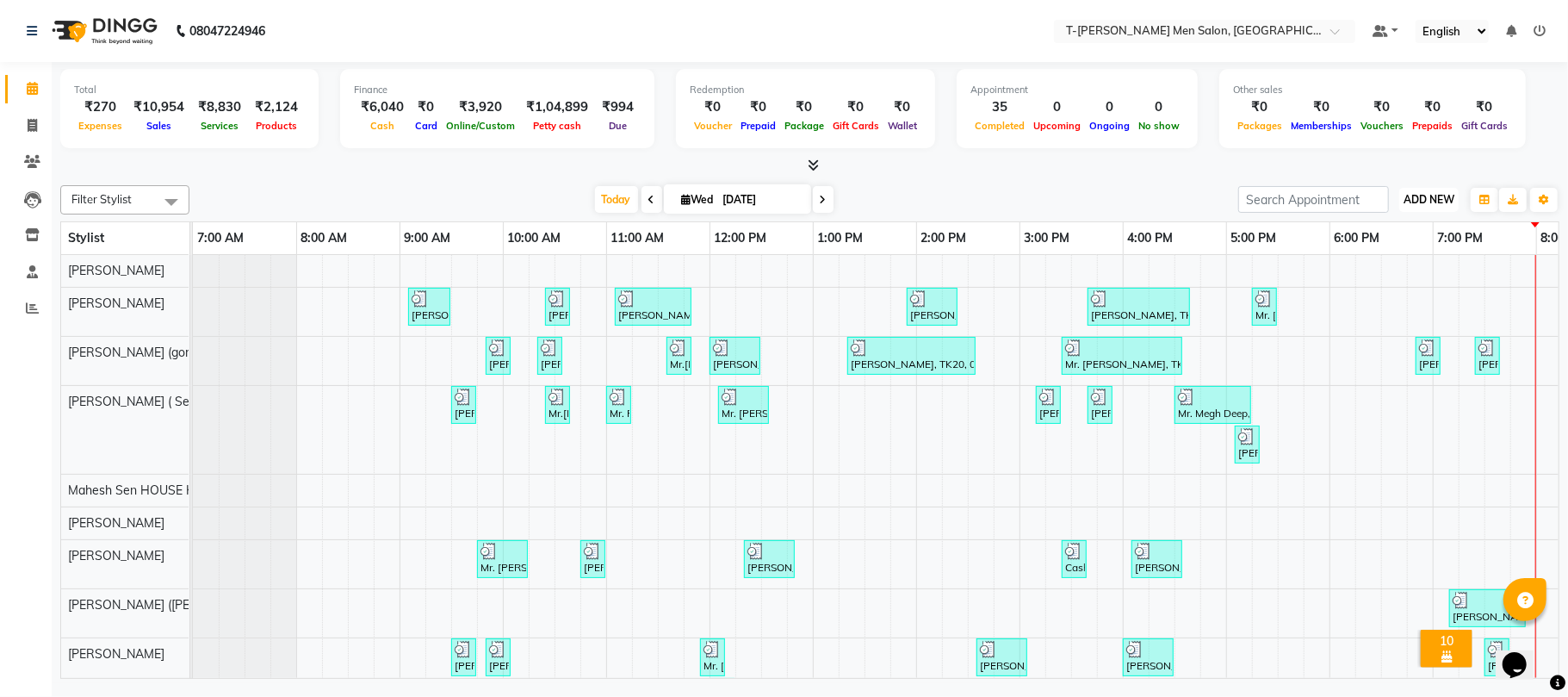
click at [1413, 204] on span "ADD NEW" at bounding box center [1429, 199] width 50 height 13
click at [1386, 279] on link "Add Expense" at bounding box center [1390, 278] width 136 height 23
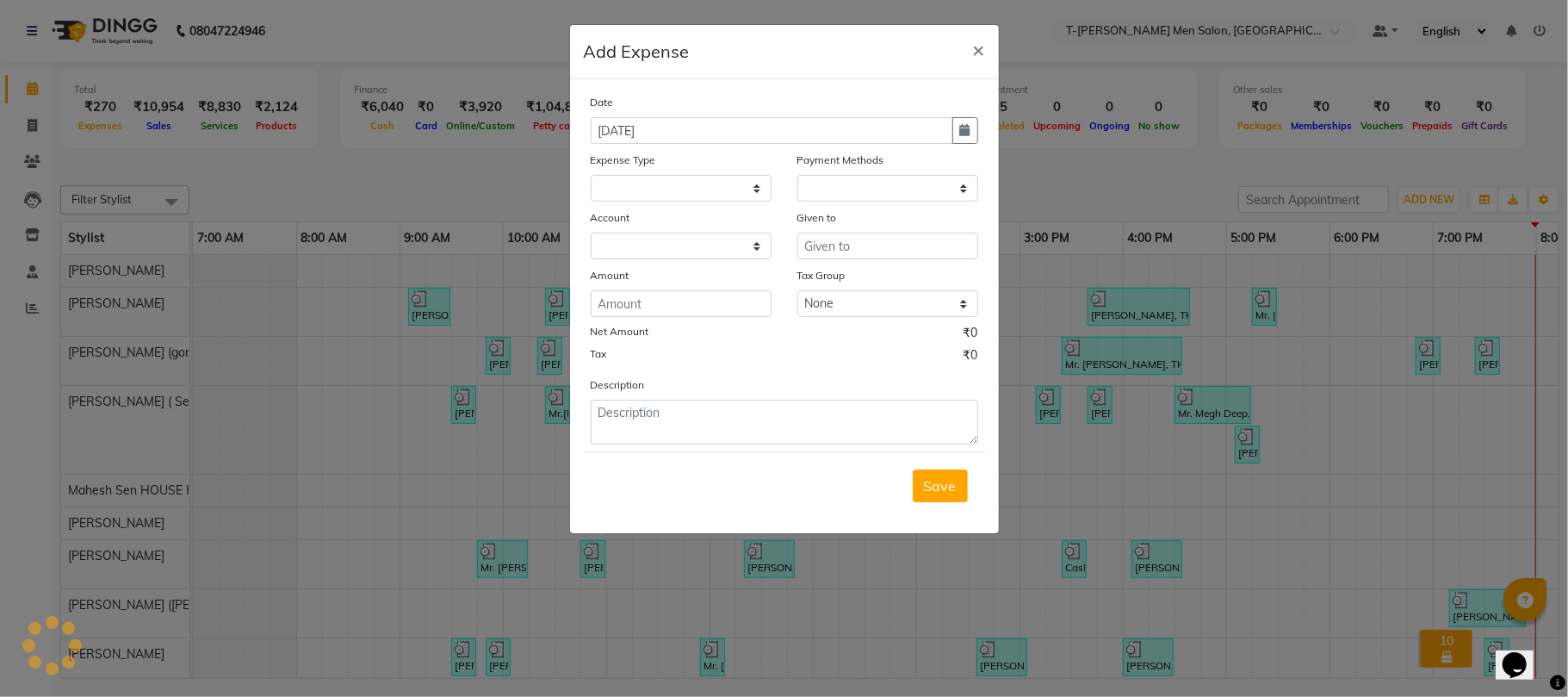
select select "1"
select select "3663"
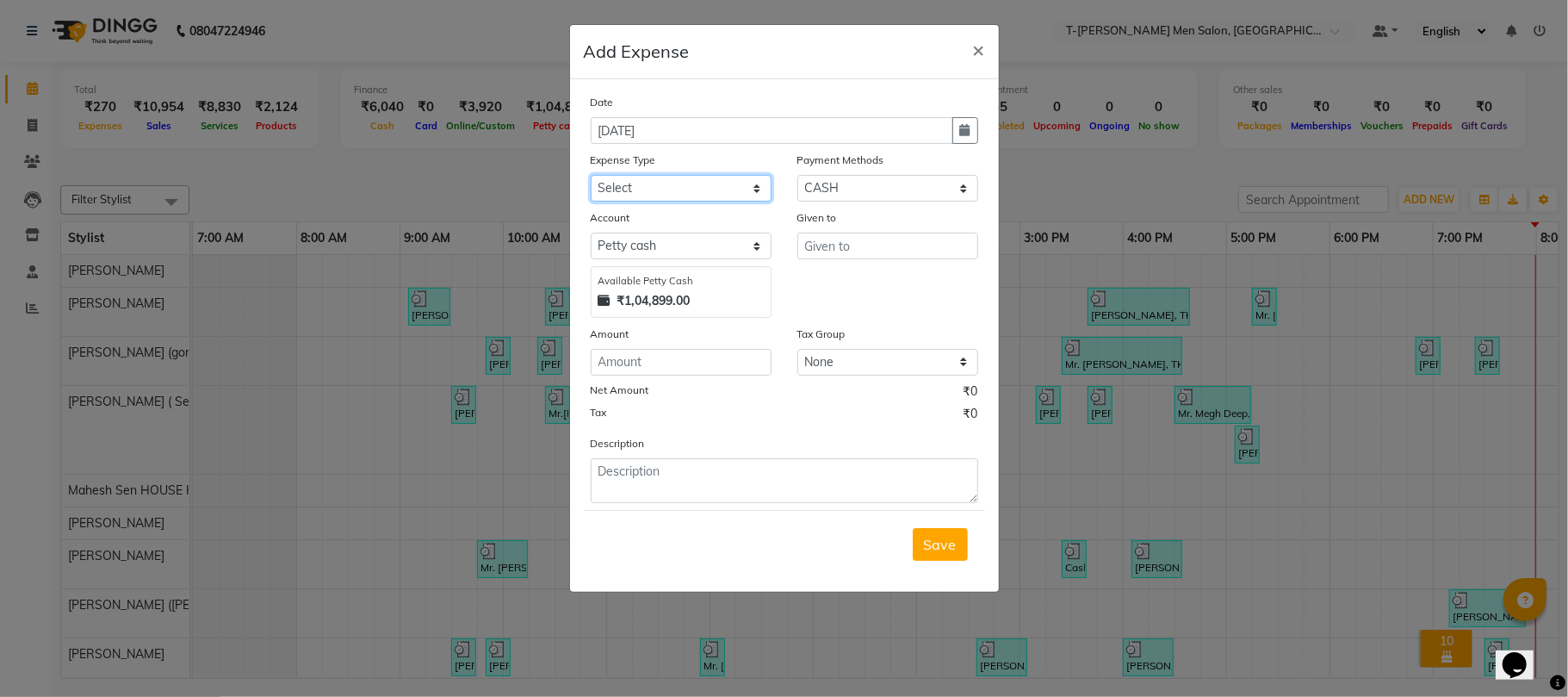
click at [654, 191] on select "Select Advance Salary Bank charges Bank Loan Intrest Recovery Car maintenance C…" at bounding box center [681, 188] width 181 height 27
select select "6658"
click at [591, 175] on select "Select Advance Salary Bank charges Bank Loan Intrest Recovery Car maintenance C…" at bounding box center [681, 188] width 181 height 27
type input "Mahesh Sen HOUSE KEEPING"
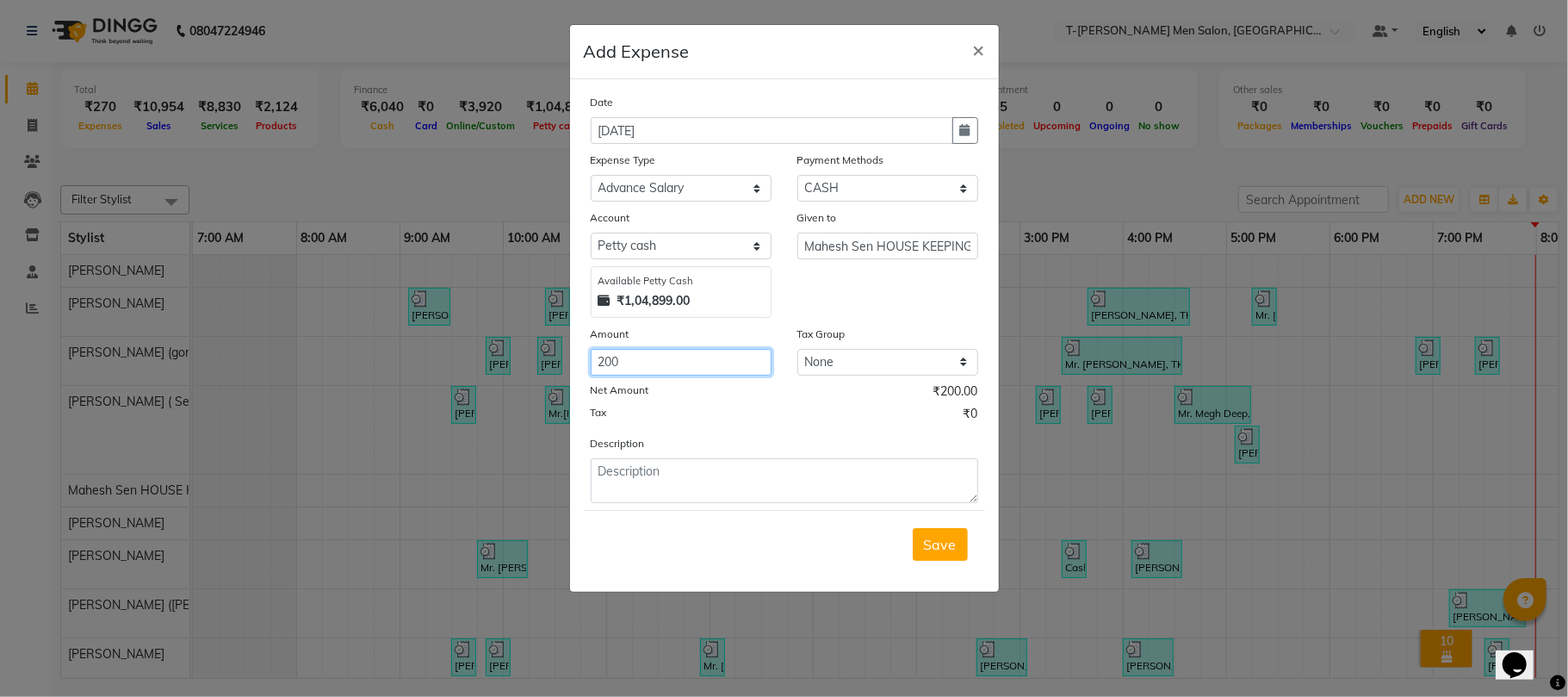
type input "200"
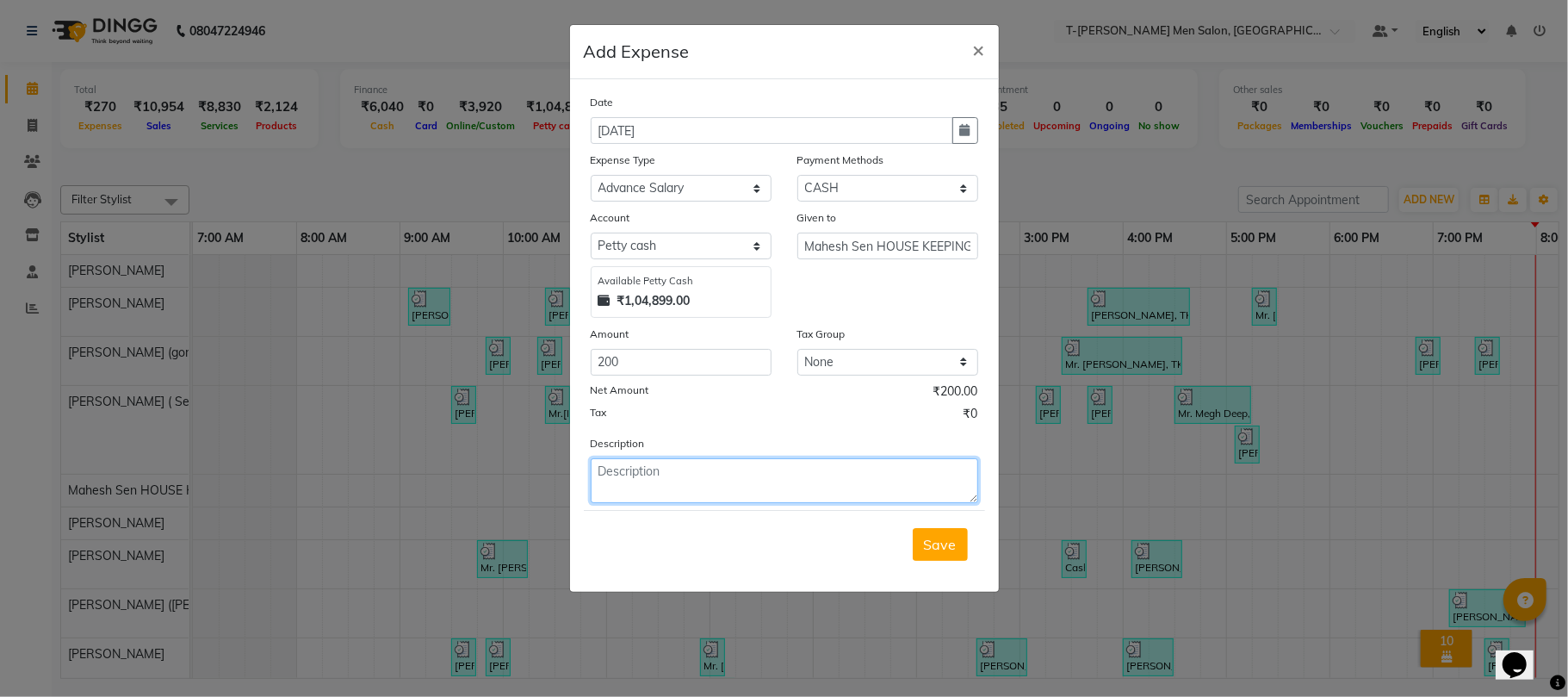
drag, startPoint x: 771, startPoint y: 472, endPoint x: 761, endPoint y: 479, distance: 12.2
click at [761, 475] on textarea at bounding box center [784, 480] width 387 height 44
type textarea "Advance salary 200/-"
click at [924, 543] on span "Save" at bounding box center [940, 545] width 33 height 17
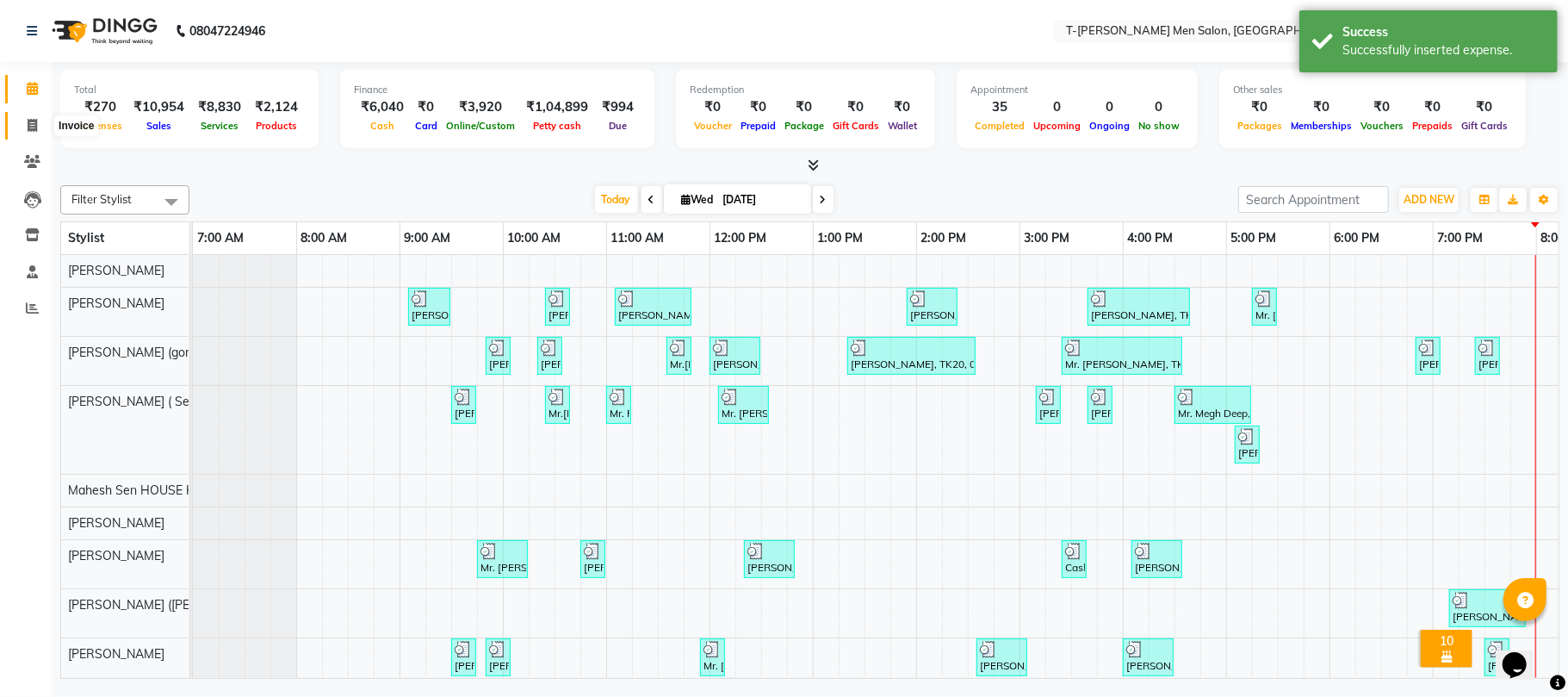
click at [32, 131] on icon at bounding box center [32, 125] width 10 height 13
select select "service"
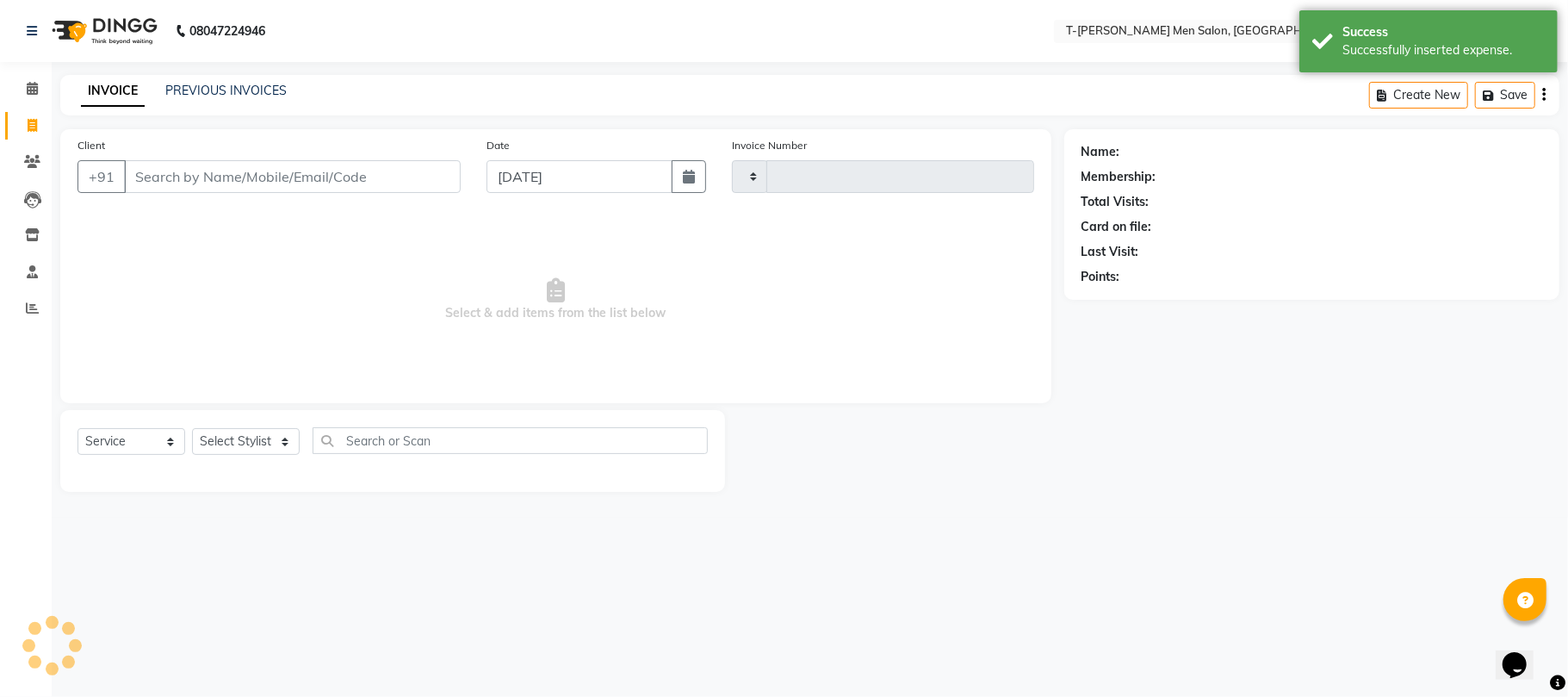
type input "5397"
select select "4816"
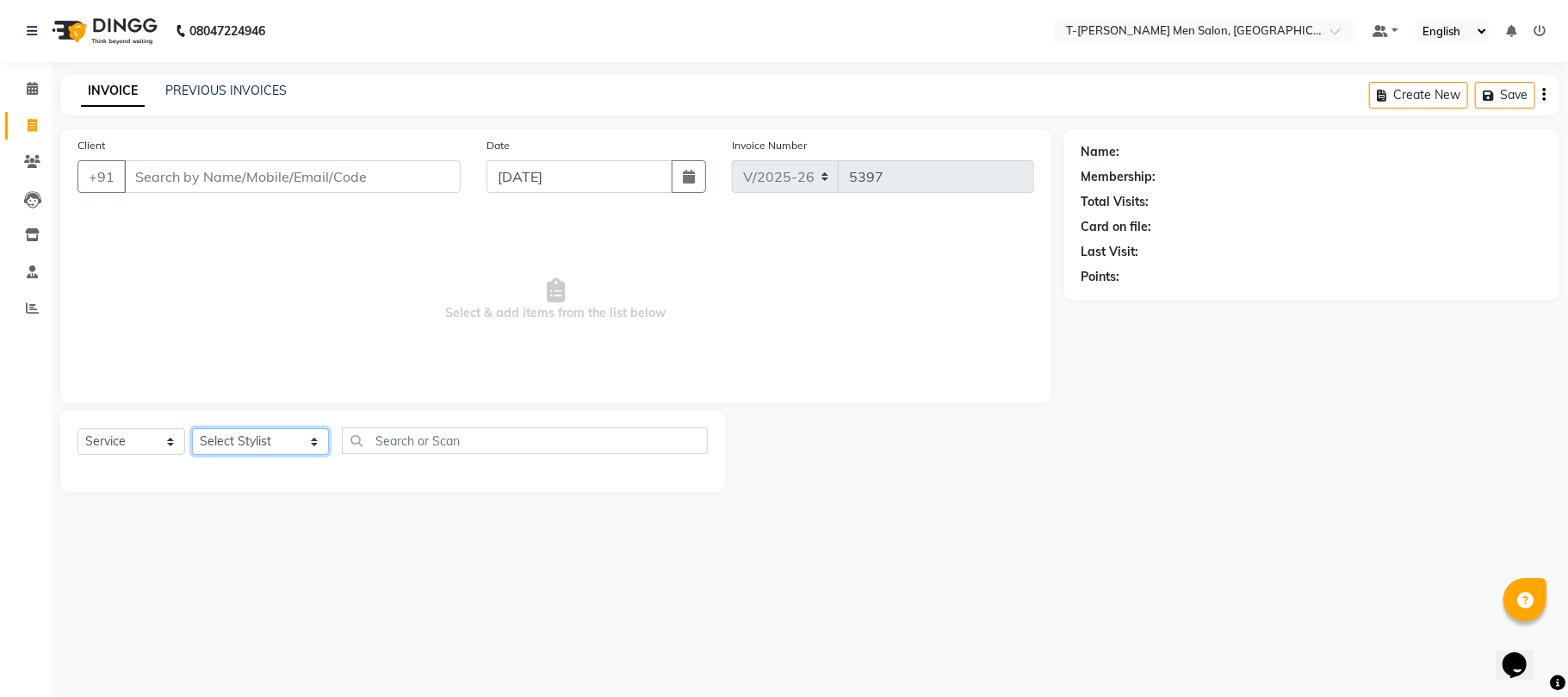
click at [217, 442] on select "Select Stylist [PERSON_NAME] (goru) [PERSON_NAME] [PERSON_NAME] ([PERSON_NAME])…" at bounding box center [260, 441] width 137 height 27
select select "80929"
click at [192, 428] on select "Select Stylist [PERSON_NAME] (goru) [PERSON_NAME] [PERSON_NAME] ([PERSON_NAME])…" at bounding box center [260, 441] width 137 height 27
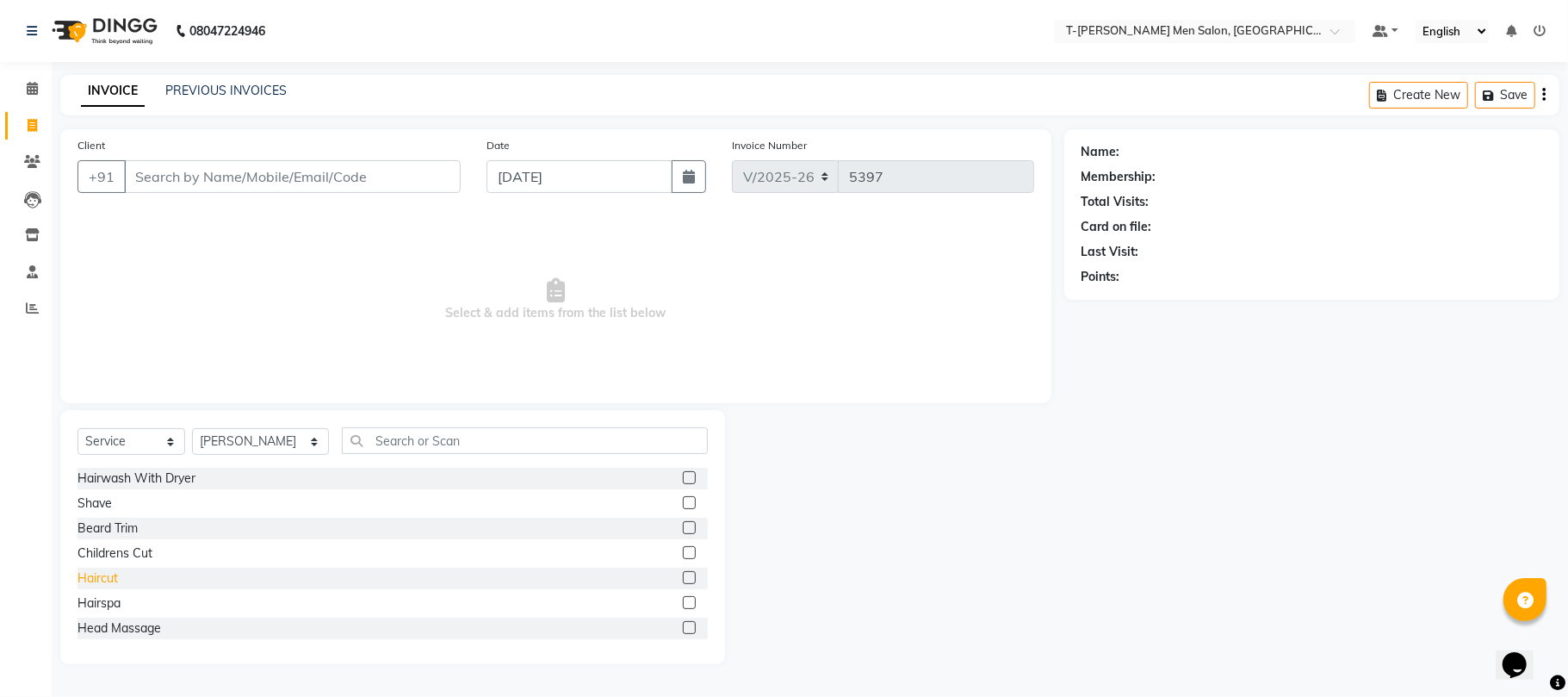
click at [93, 573] on div "Haircut" at bounding box center [97, 578] width 41 height 18
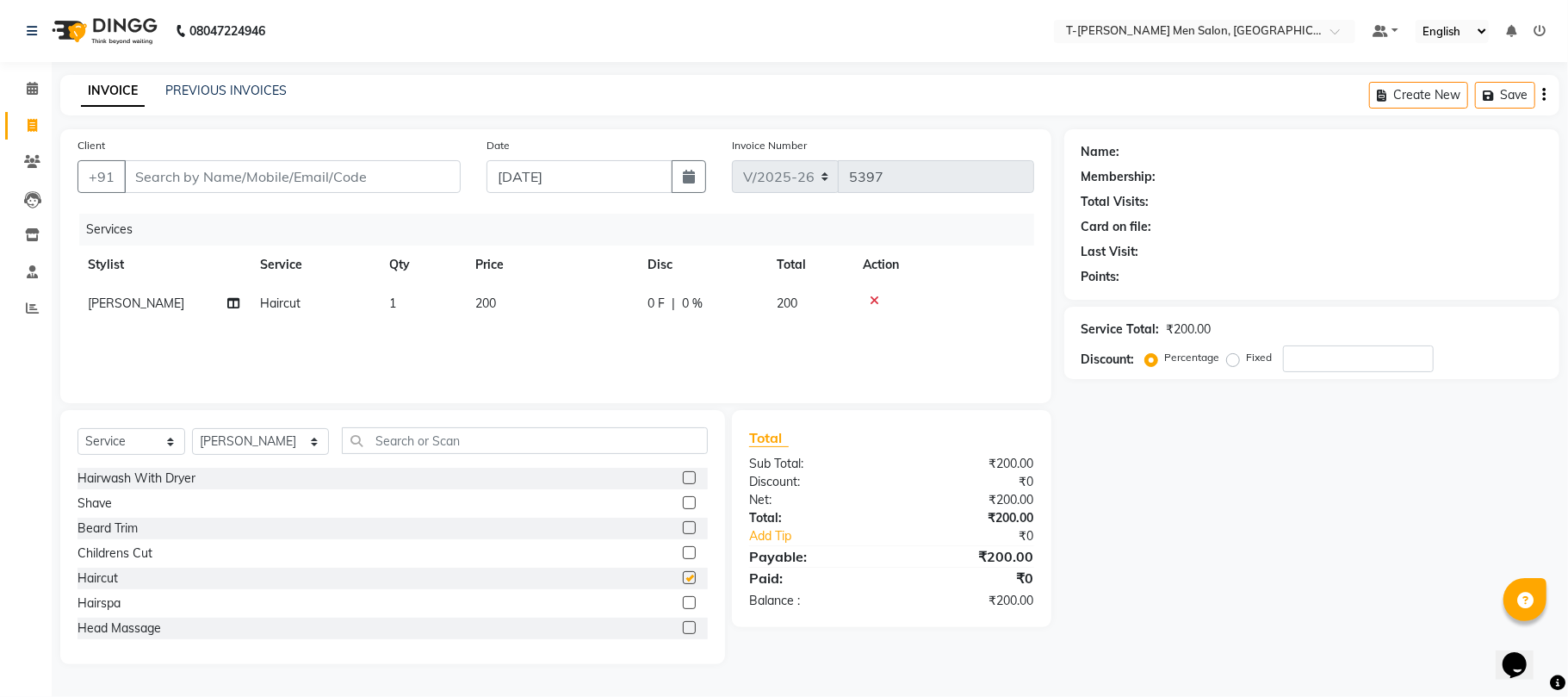
checkbox input "false"
click at [116, 533] on div "Beard Trim" at bounding box center [107, 528] width 60 height 18
checkbox input "false"
click at [304, 172] on input "Client" at bounding box center [292, 177] width 337 height 33
type input "7"
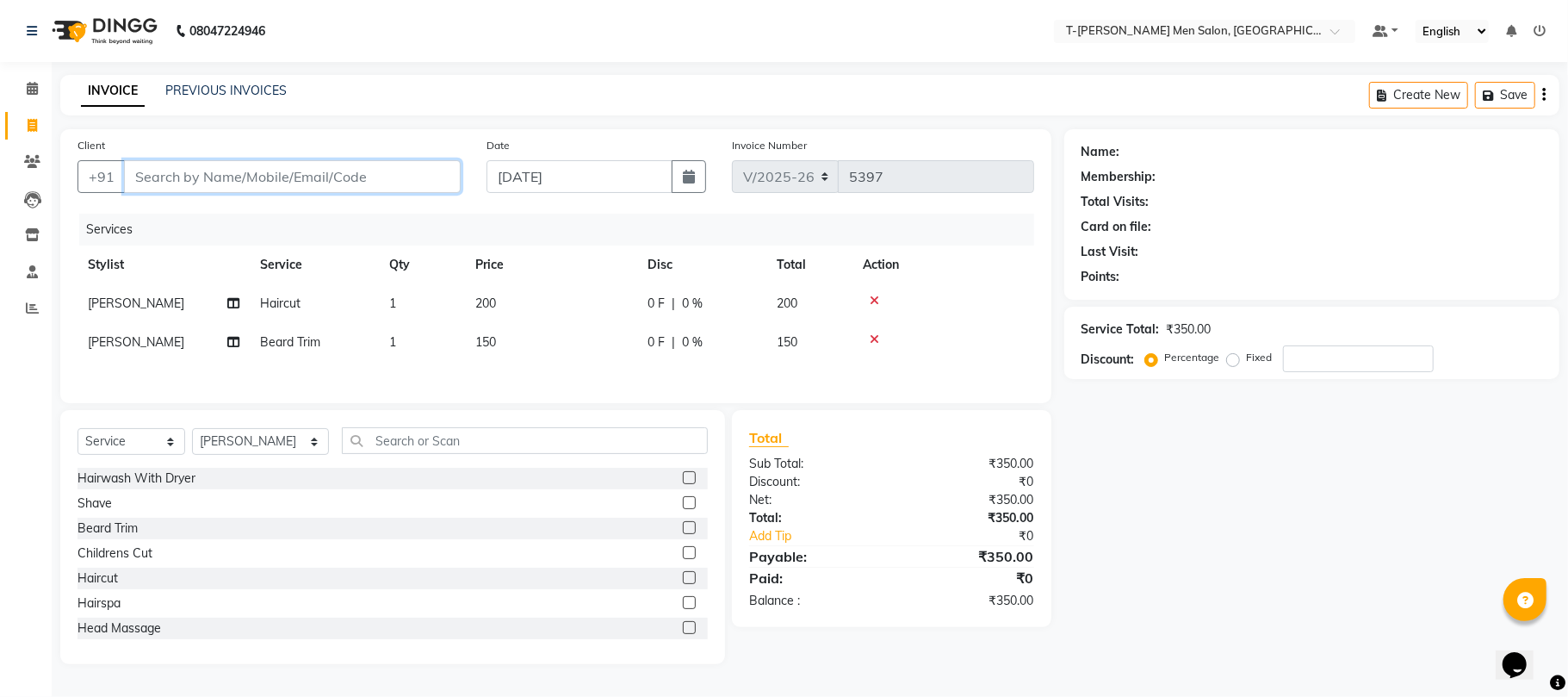
type input "0"
type input "7047862712"
click at [421, 180] on span "Add Client" at bounding box center [417, 177] width 68 height 17
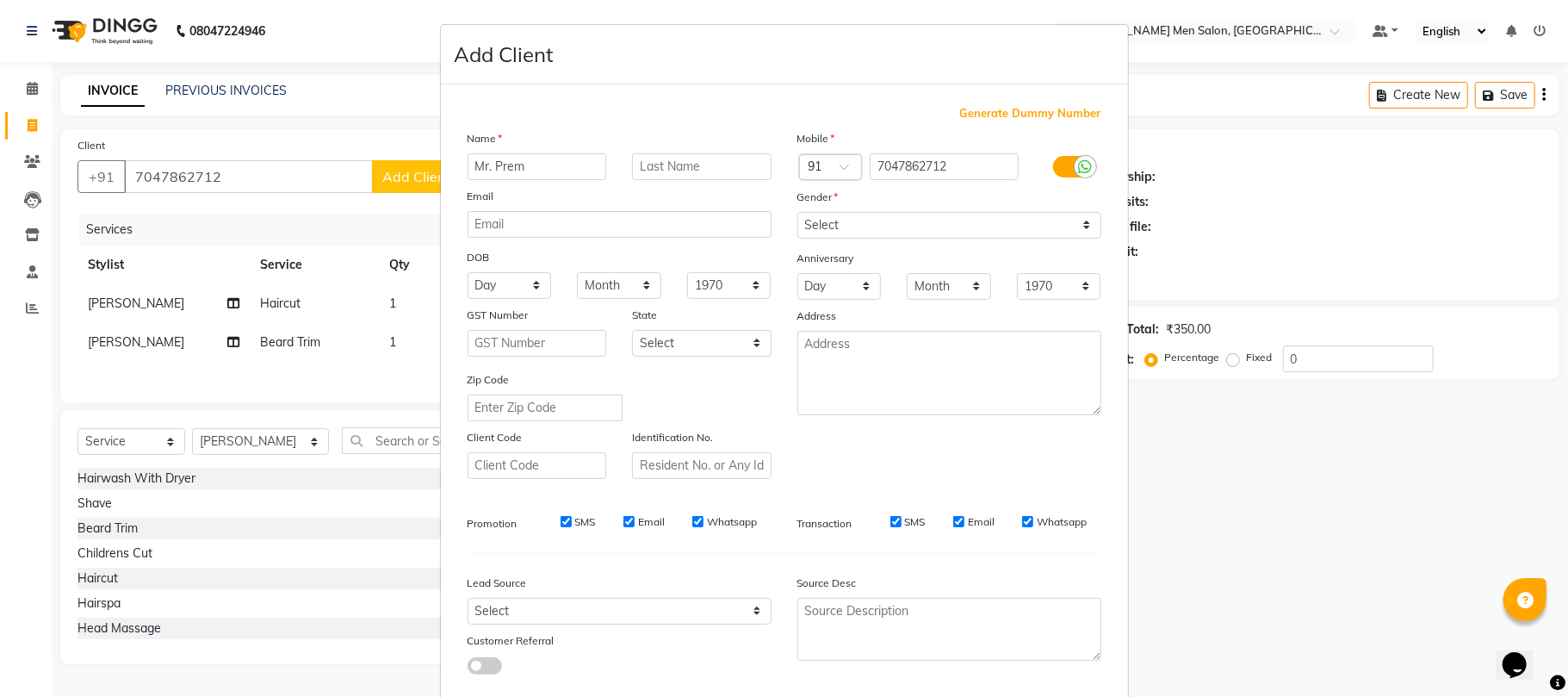
type input "Mr. Prem"
type input "Raj"
click at [907, 235] on select "Select Male Female Other Prefer Not To Say" at bounding box center [949, 225] width 304 height 27
select select "male"
click at [797, 212] on select "Select Male Female Other Prefer Not To Say" at bounding box center [949, 225] width 304 height 27
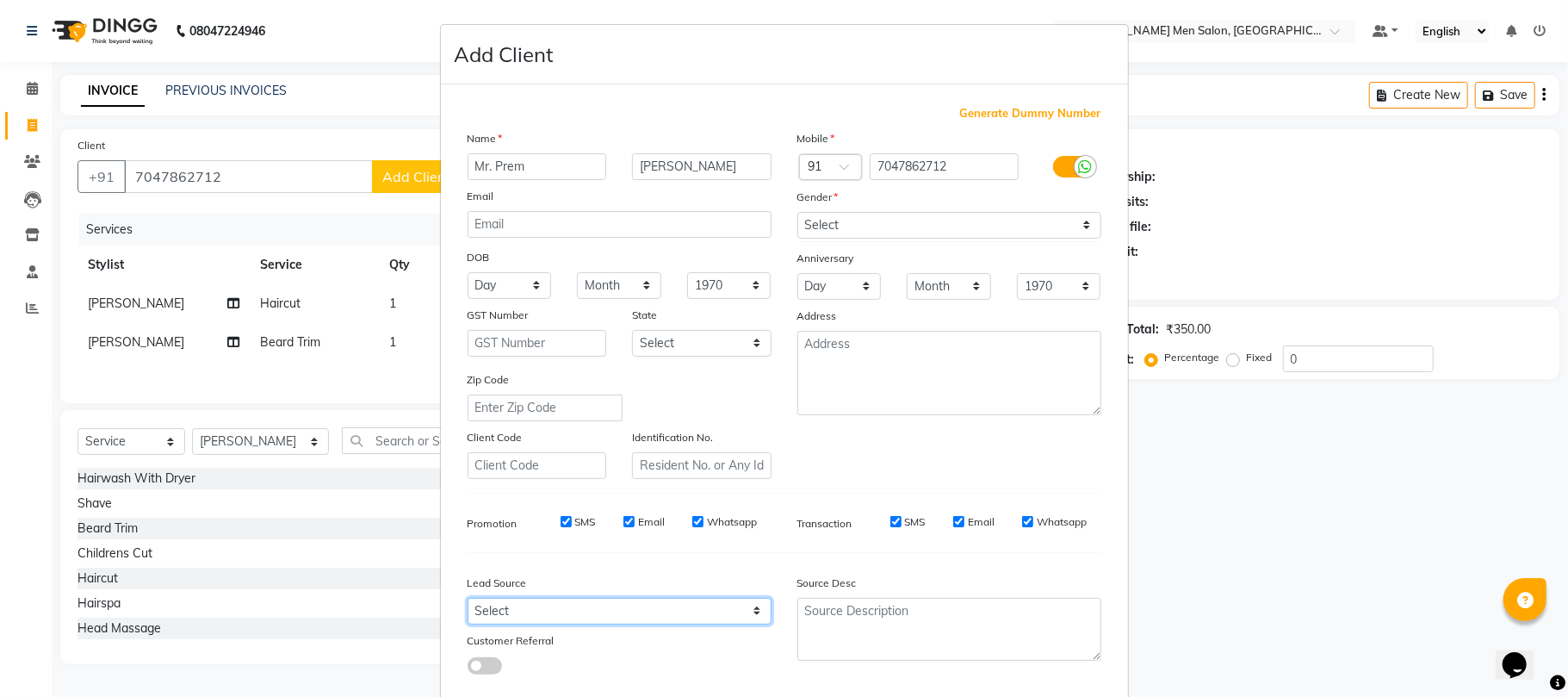
drag, startPoint x: 506, startPoint y: 614, endPoint x: 501, endPoint y: 596, distance: 18.7
click at [504, 610] on select "Select Walk-in Referral Internet Friend Word of Mouth Advertisement Facebook Ju…" at bounding box center [619, 611] width 304 height 27
select select "32268"
click at [468, 598] on select "Select Walk-in Referral Internet Friend Word of Mouth Advertisement Facebook Ju…" at bounding box center [619, 611] width 304 height 27
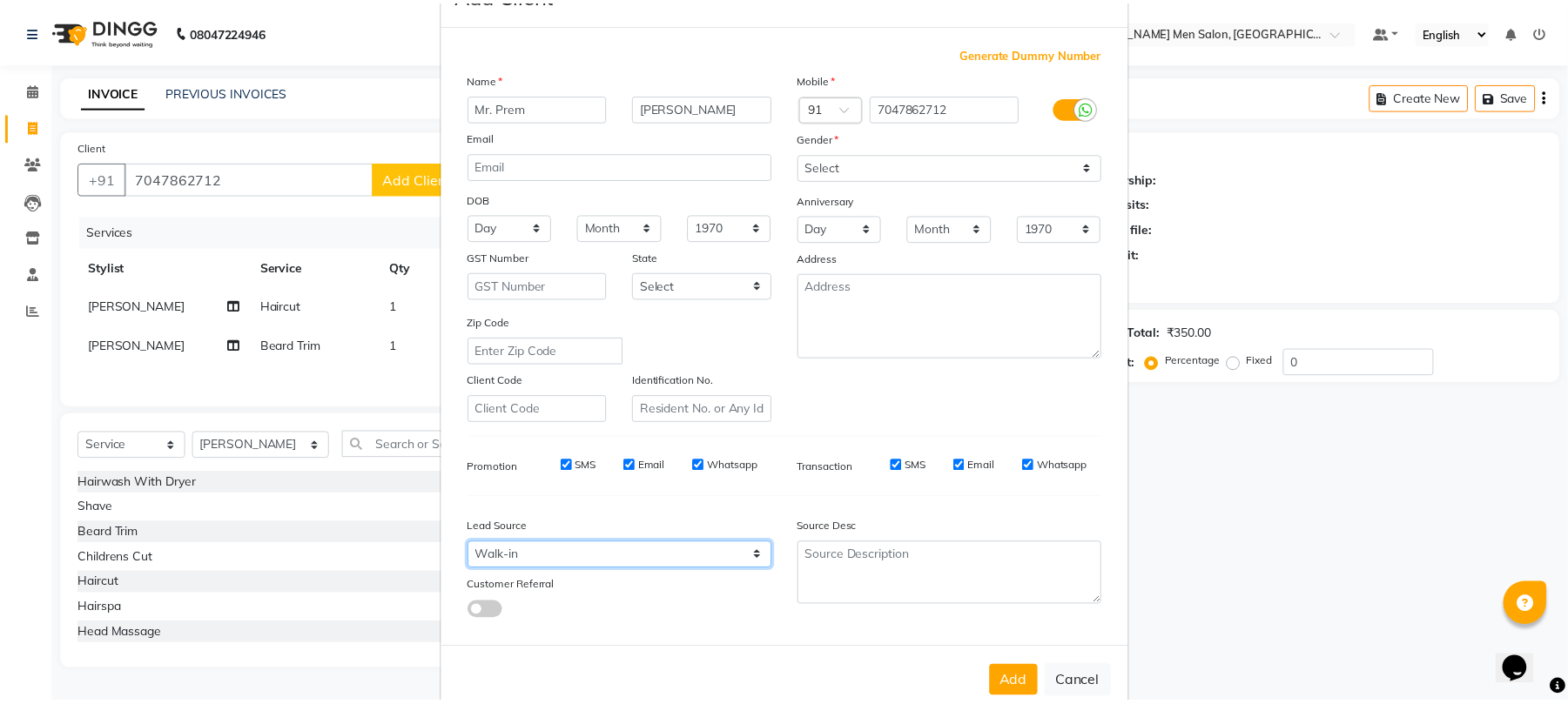
scroll to position [95, 0]
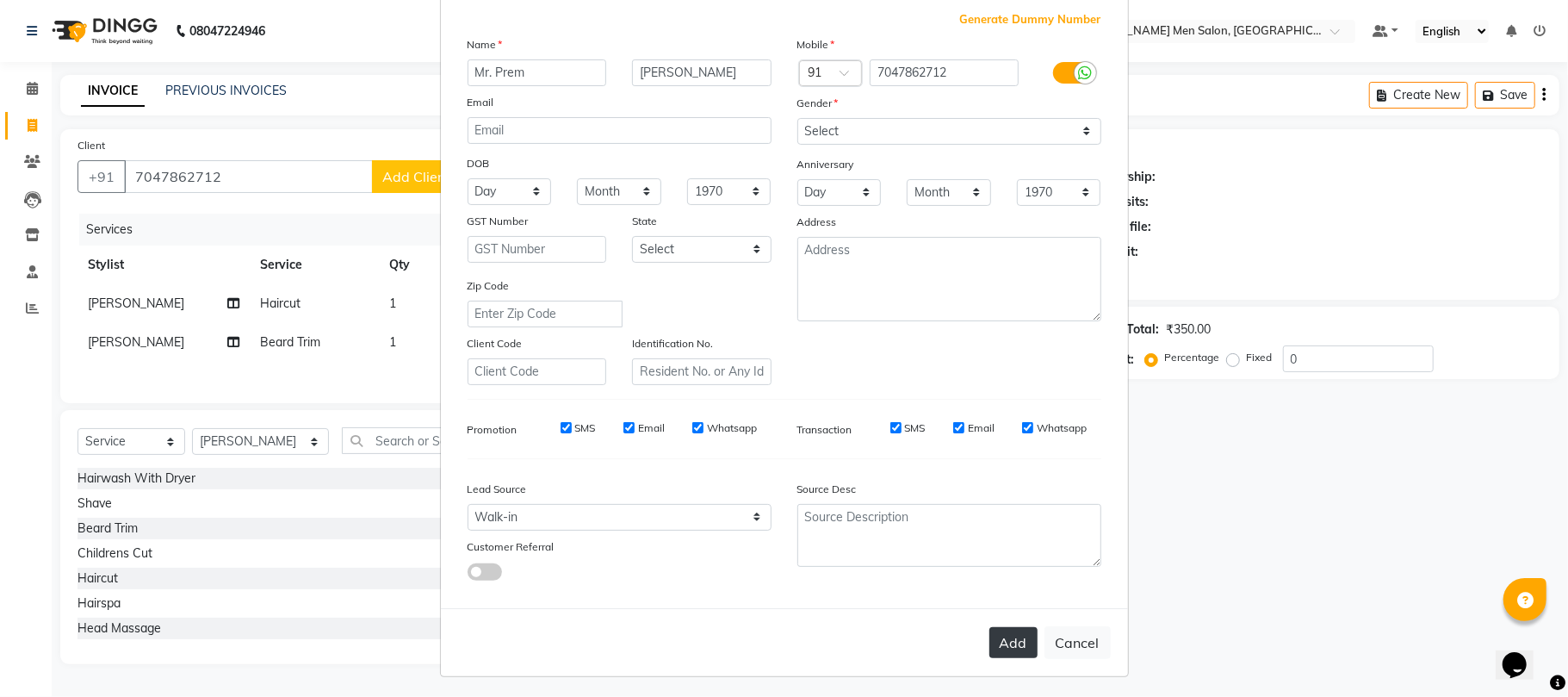
click at [1009, 636] on button "Add" at bounding box center [1012, 643] width 48 height 31
select select
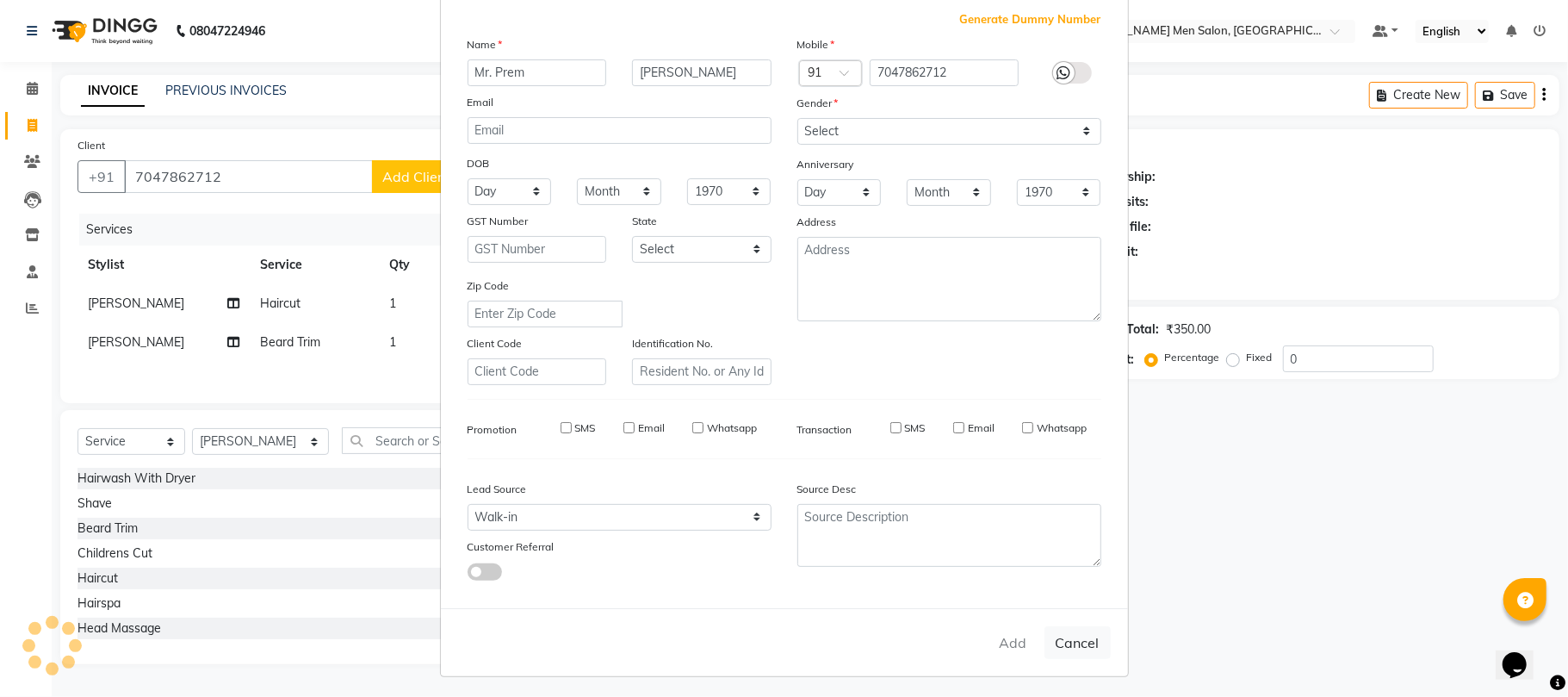
select select
checkbox input "false"
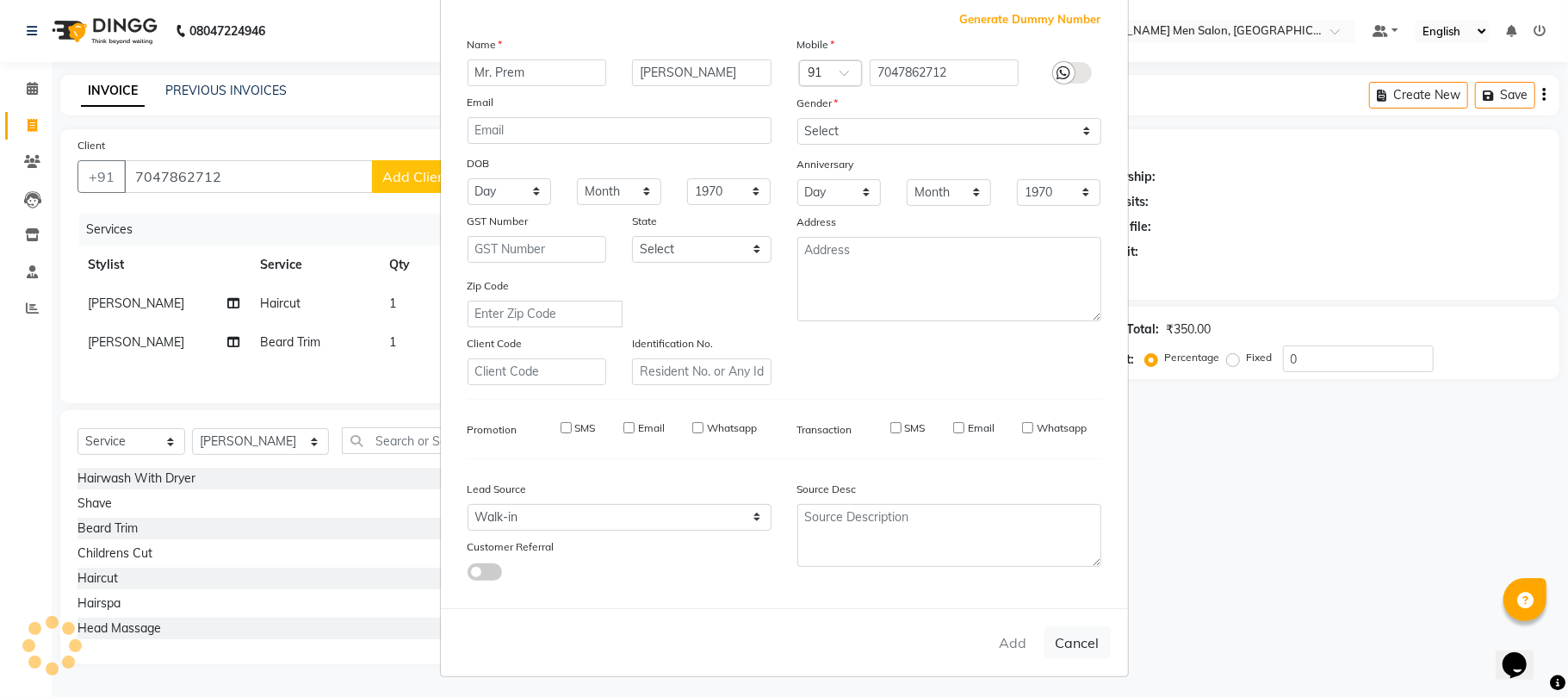
checkbox input "false"
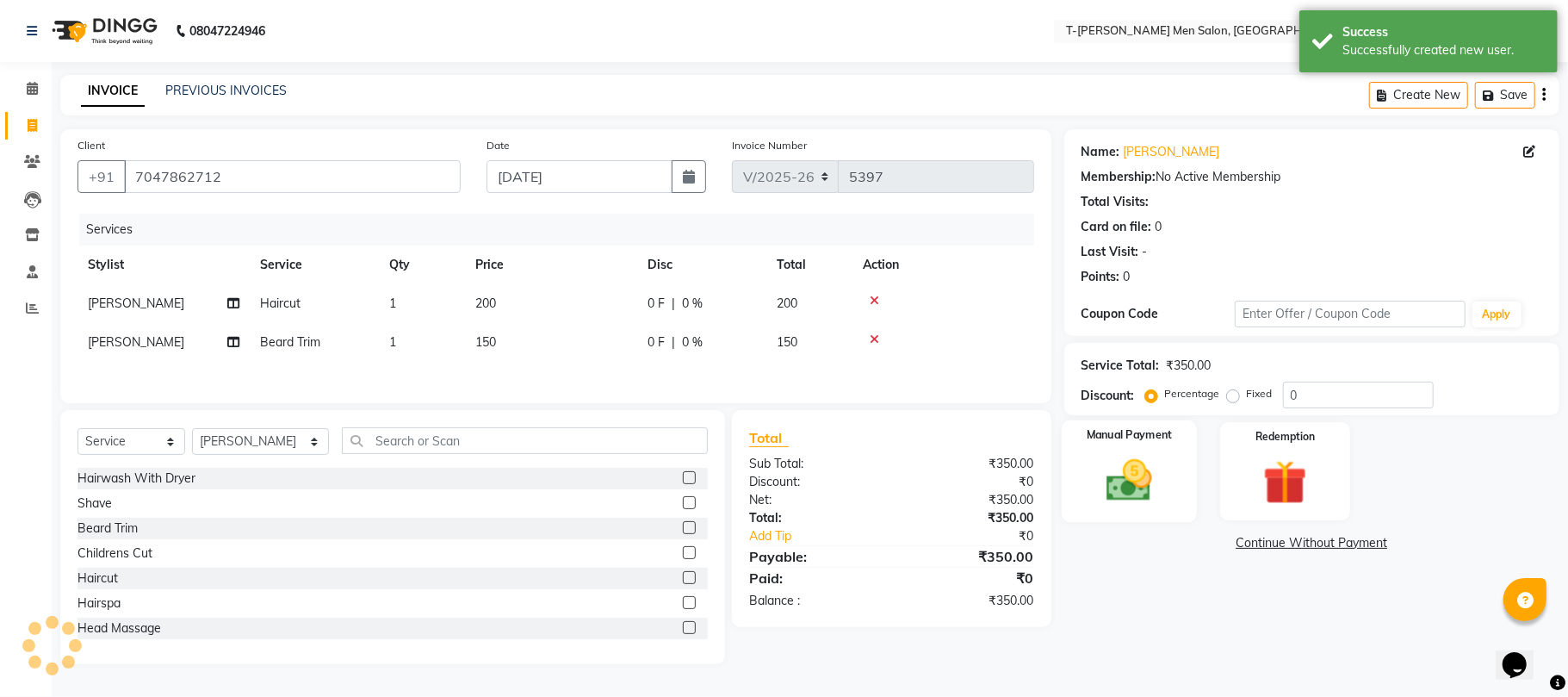
click at [1114, 475] on img at bounding box center [1129, 480] width 75 height 53
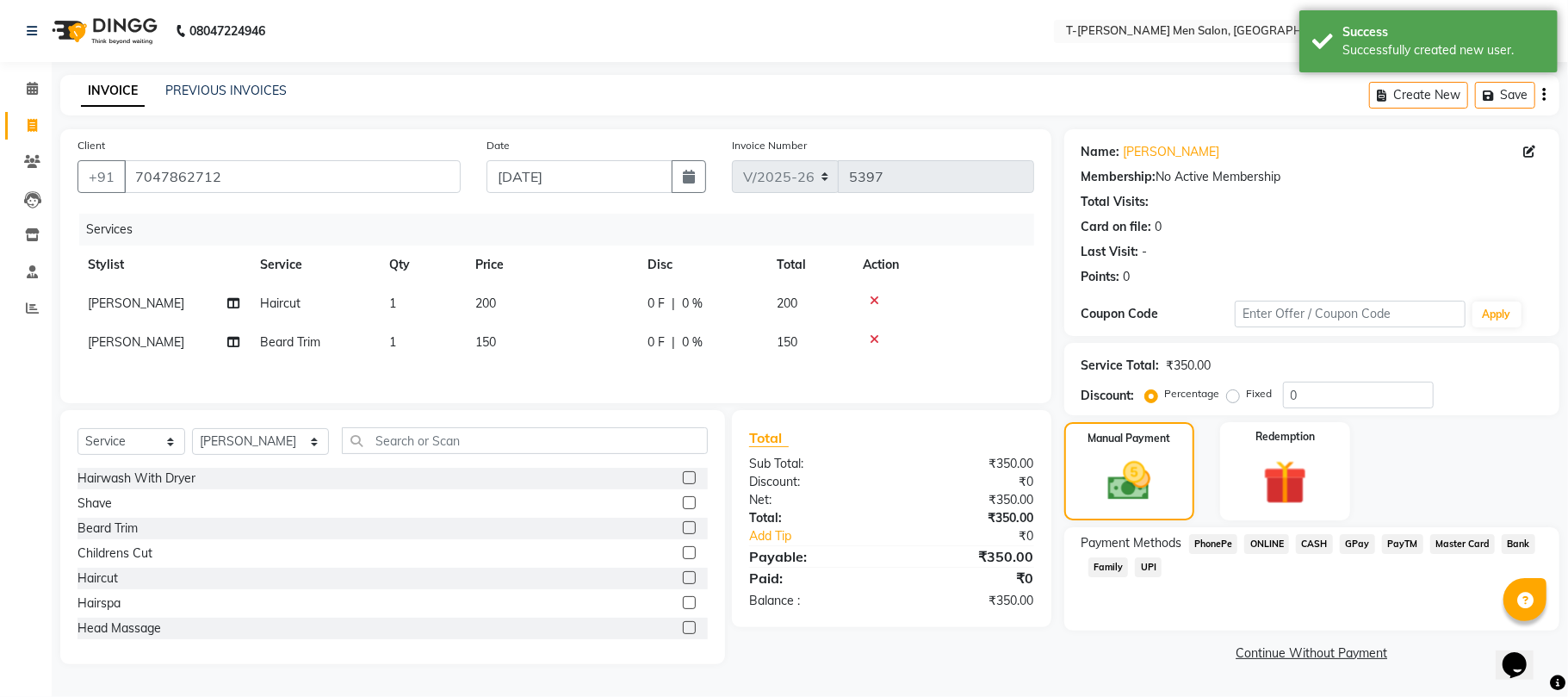
click at [1262, 533] on div "Payment Methods PhonePe ONLINE CASH GPay PayTM Master Card Bank Family UPI" at bounding box center [1311, 579] width 495 height 104
click at [1264, 546] on span "ONLINE" at bounding box center [1265, 544] width 44 height 20
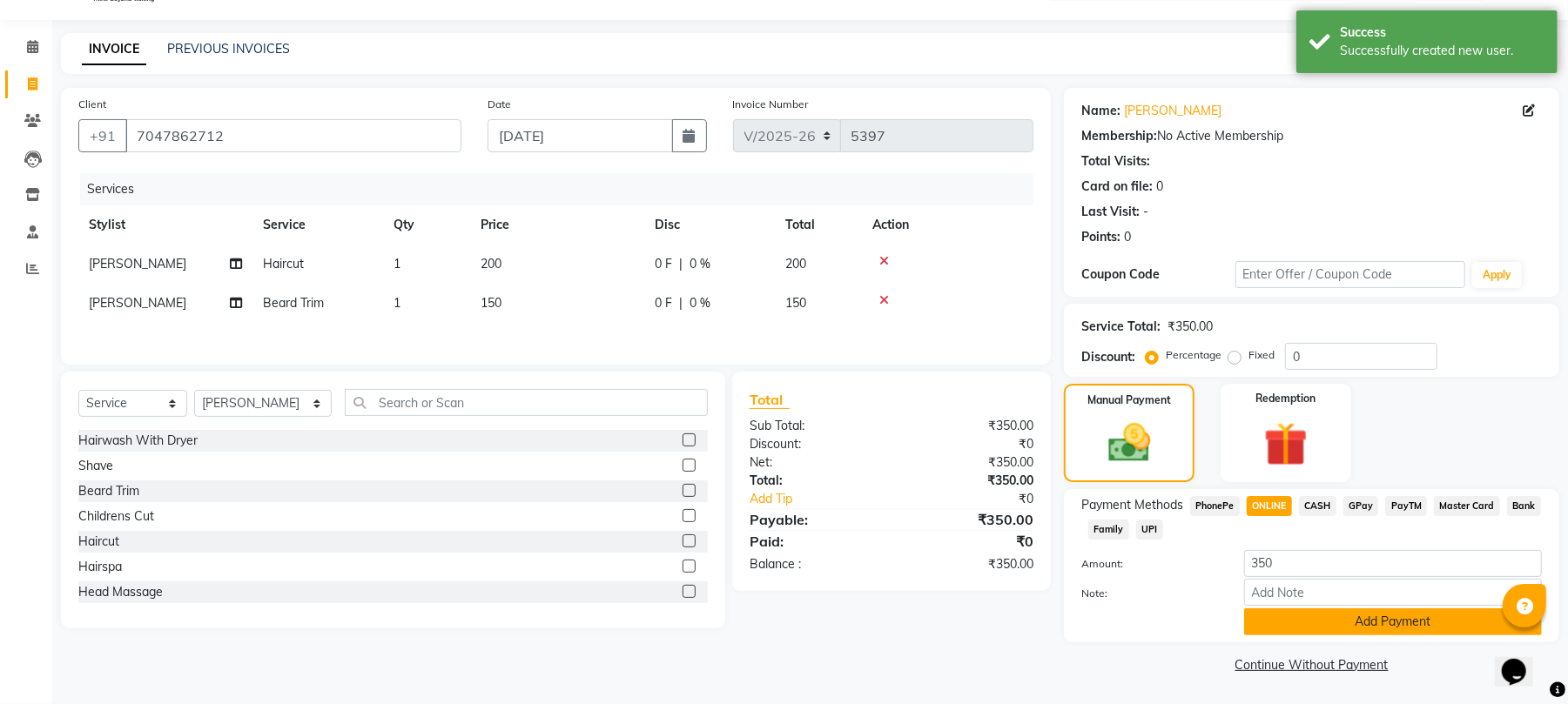
click at [1275, 616] on button "Add Payment" at bounding box center [1393, 621] width 298 height 27
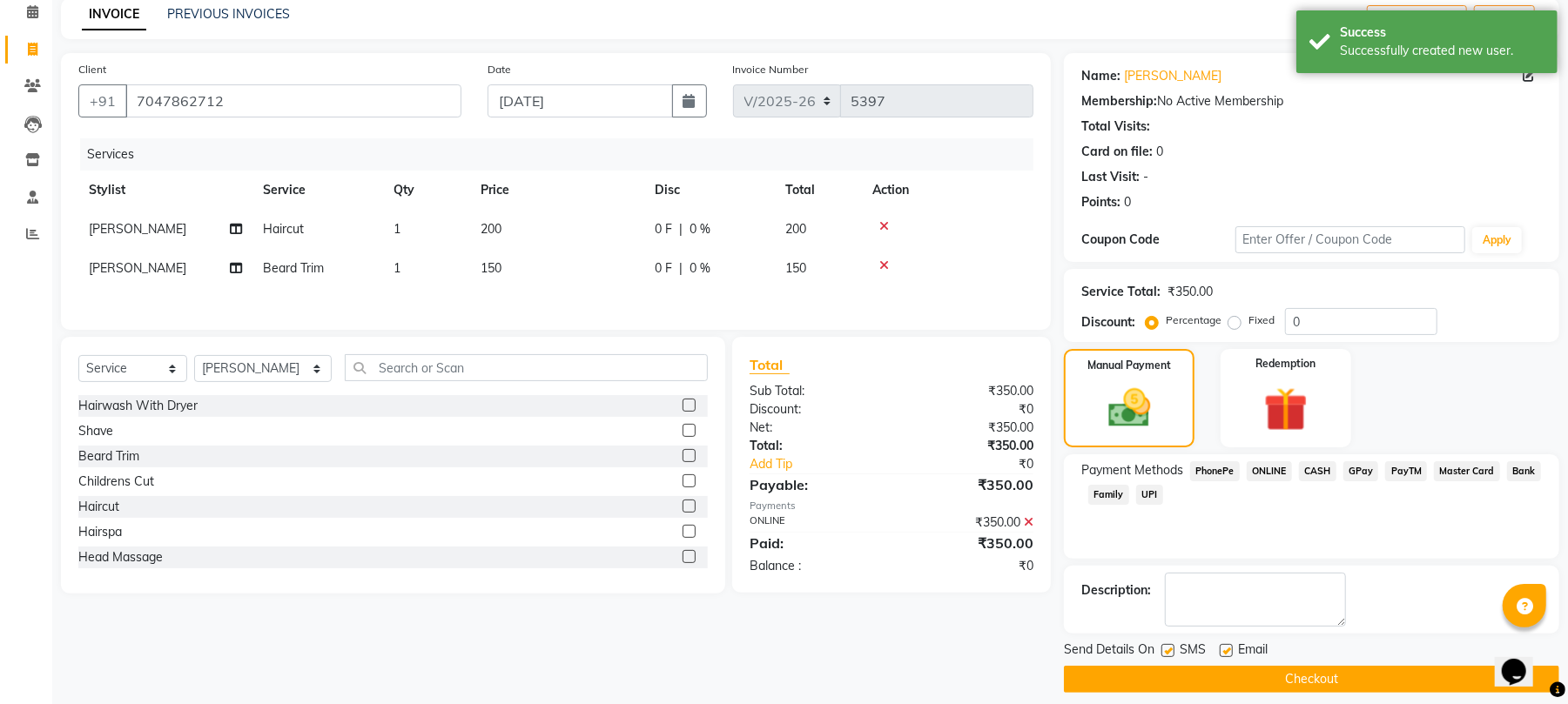
scroll to position [94, 0]
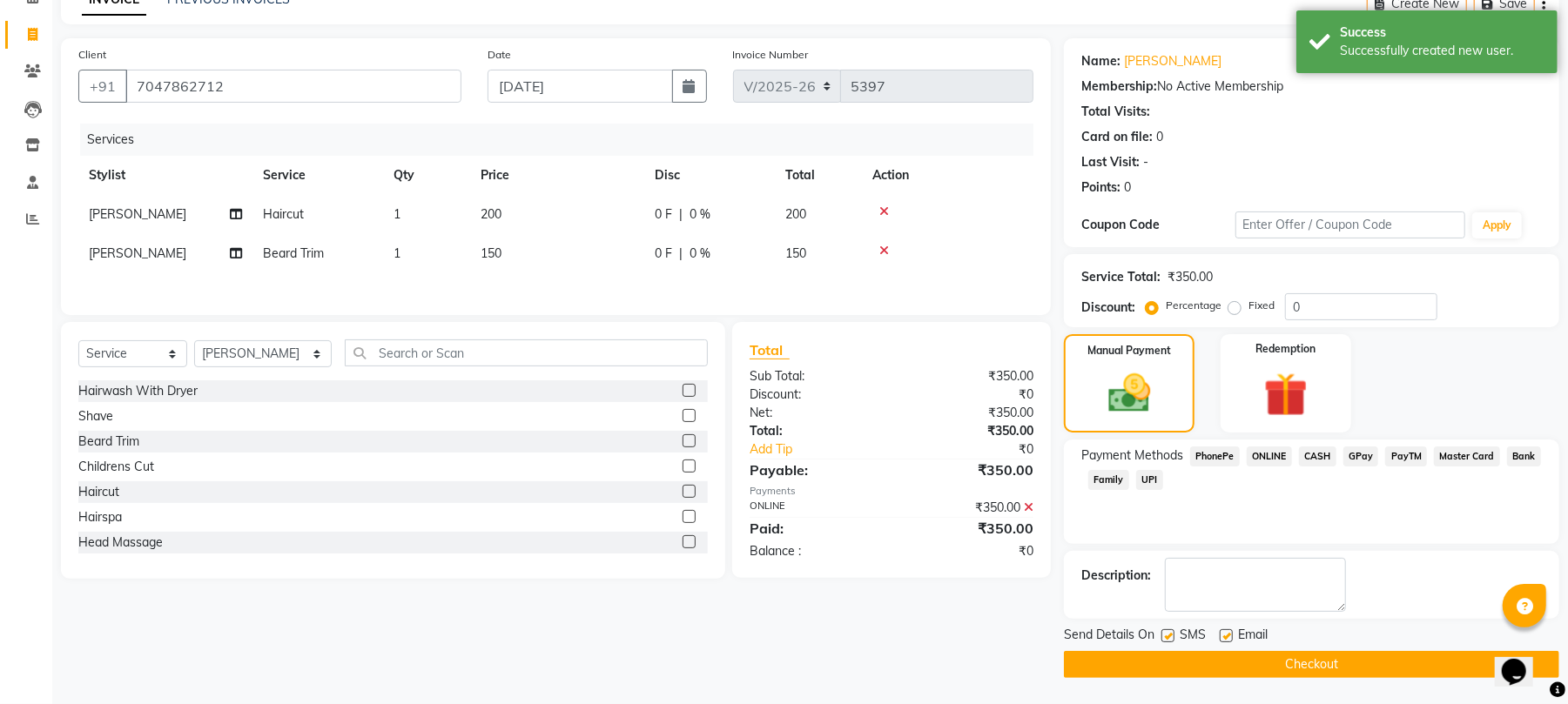
click at [1222, 635] on label at bounding box center [1226, 635] width 13 height 13
click at [1222, 635] on input "checkbox" at bounding box center [1225, 636] width 11 height 11
checkbox input "false"
click at [1205, 654] on button "Checkout" at bounding box center [1311, 664] width 495 height 27
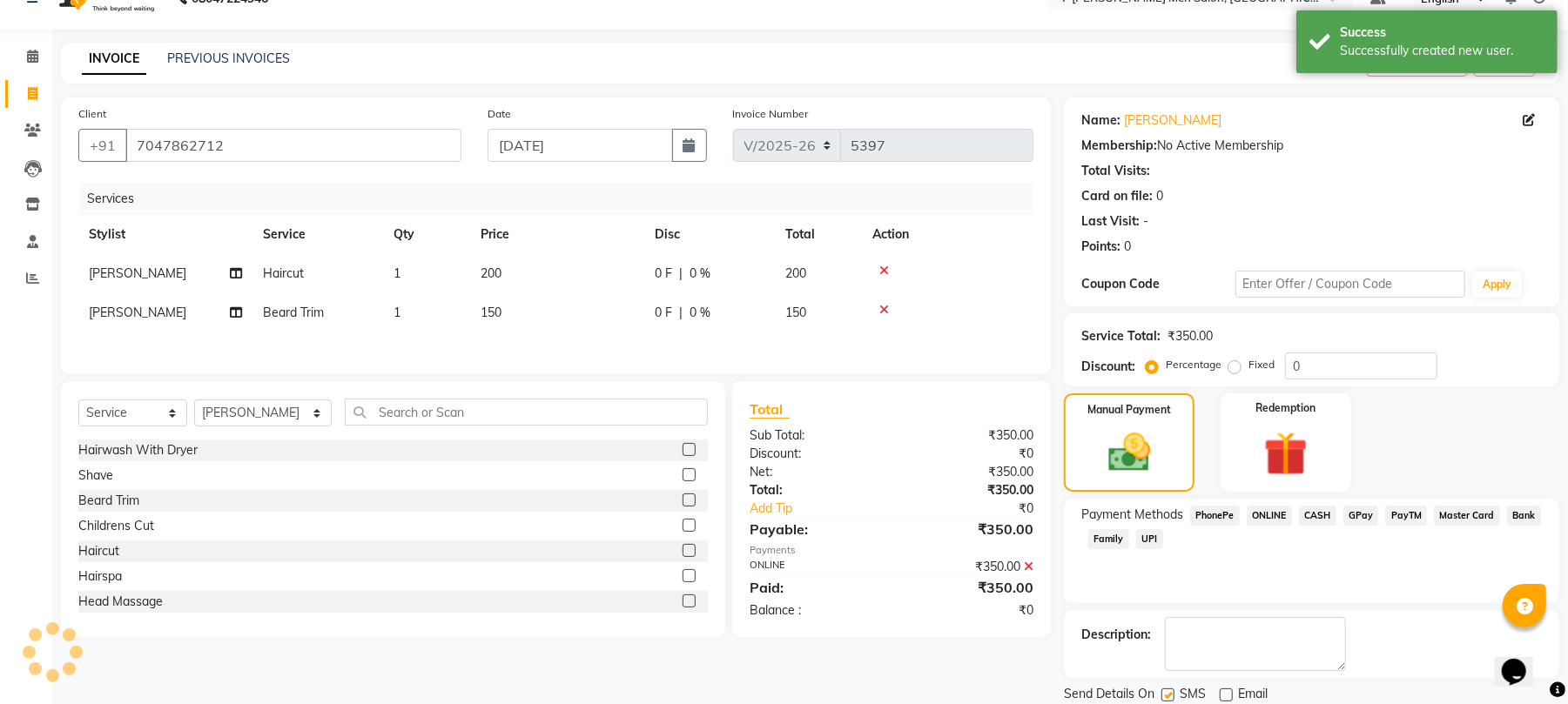
scroll to position [0, 0]
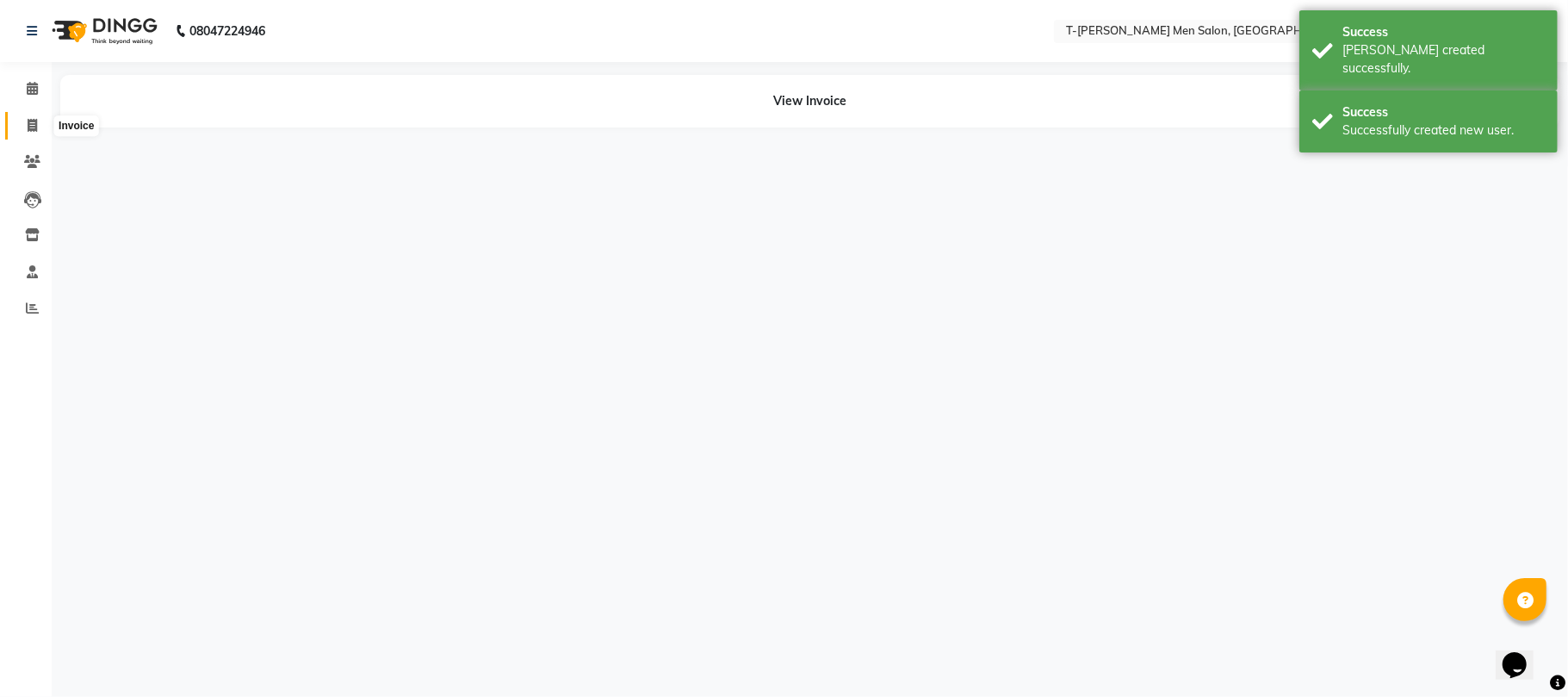
click at [24, 121] on span at bounding box center [32, 126] width 30 height 20
select select "service"
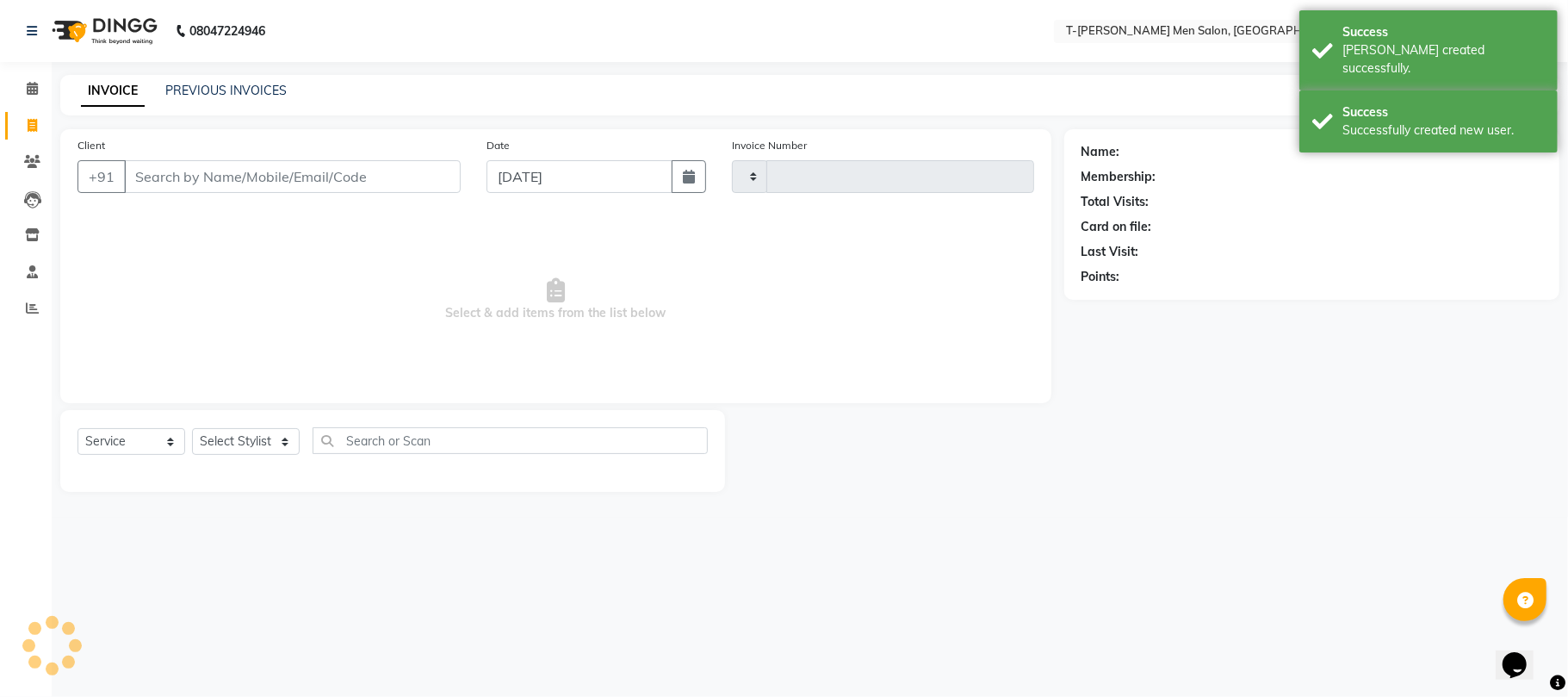
type input "5398"
select select "4816"
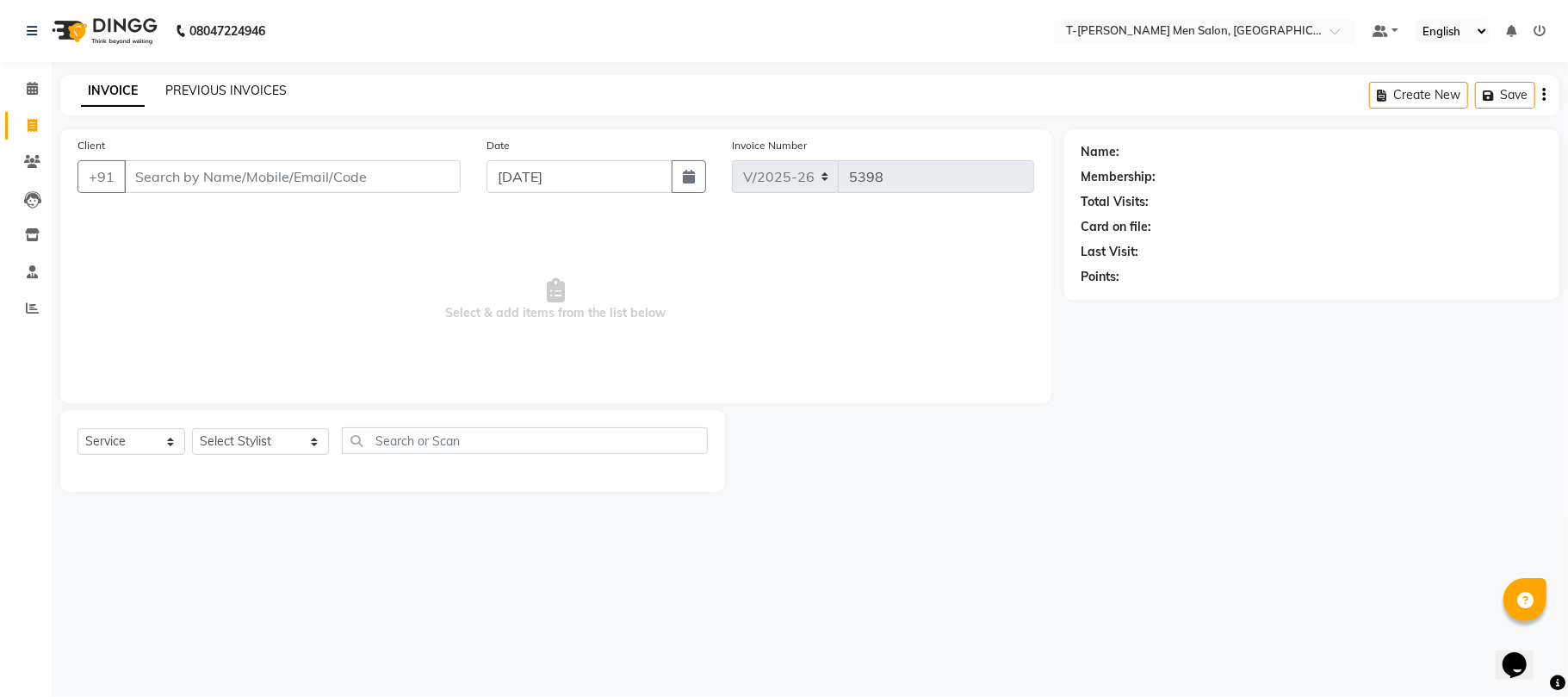
click at [251, 93] on link "PREVIOUS INVOICES" at bounding box center [226, 90] width 122 height 16
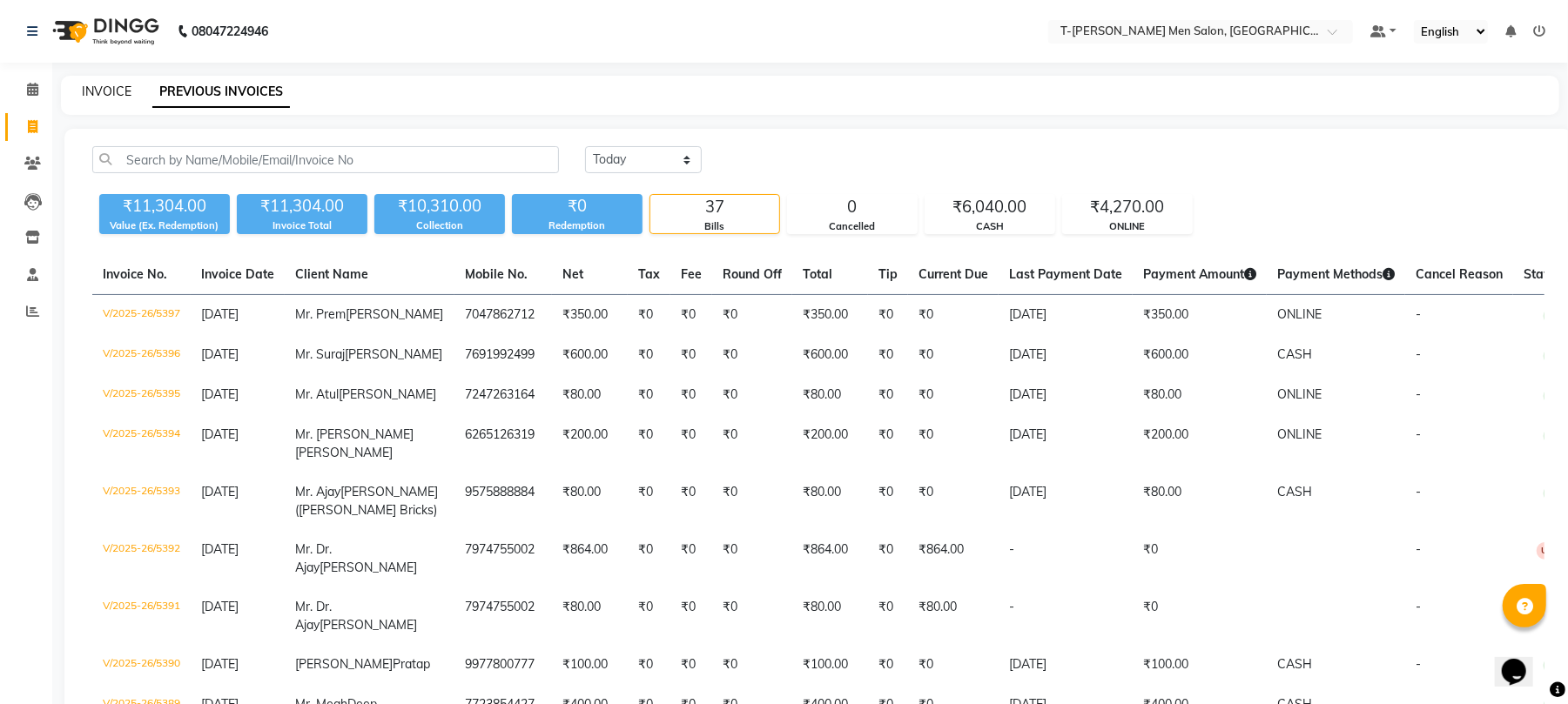
click at [94, 95] on link "INVOICE" at bounding box center [106, 91] width 49 height 16
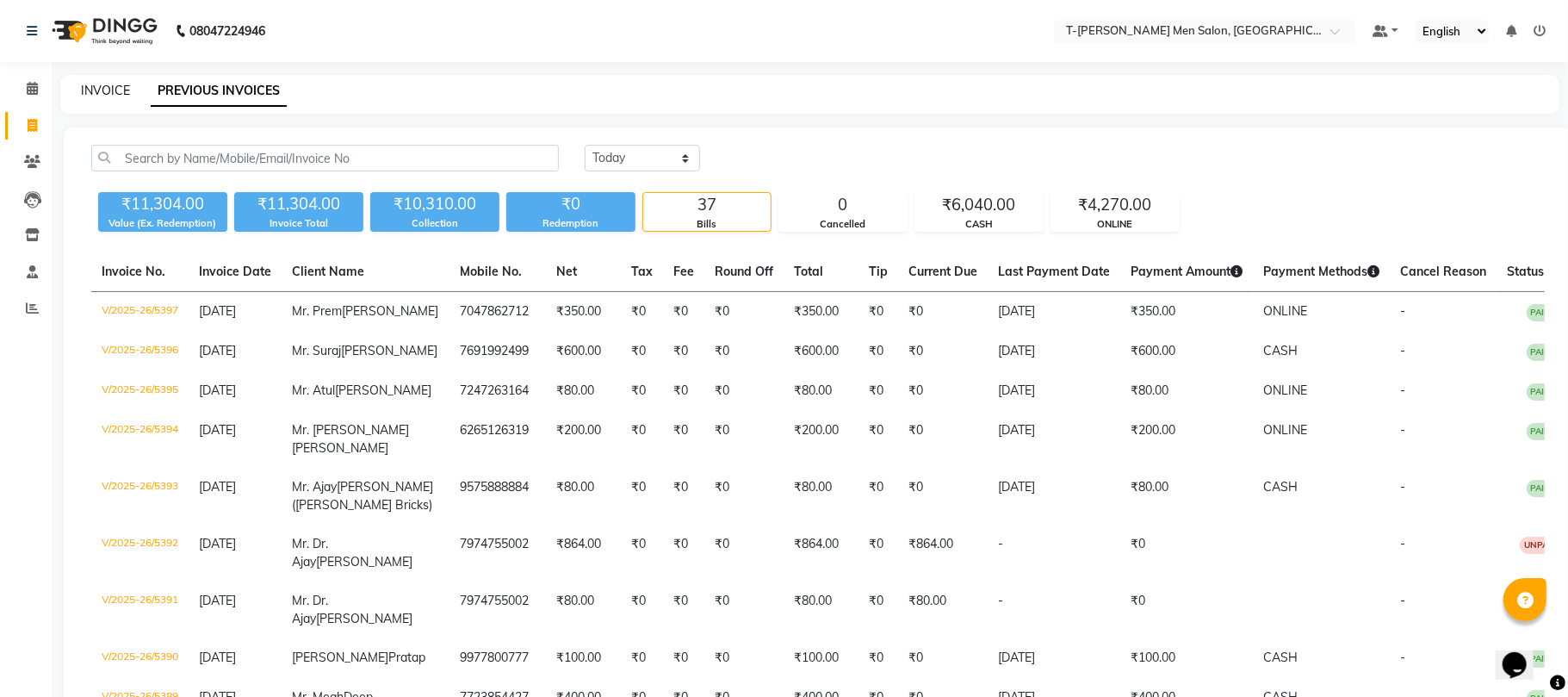
select select "service"
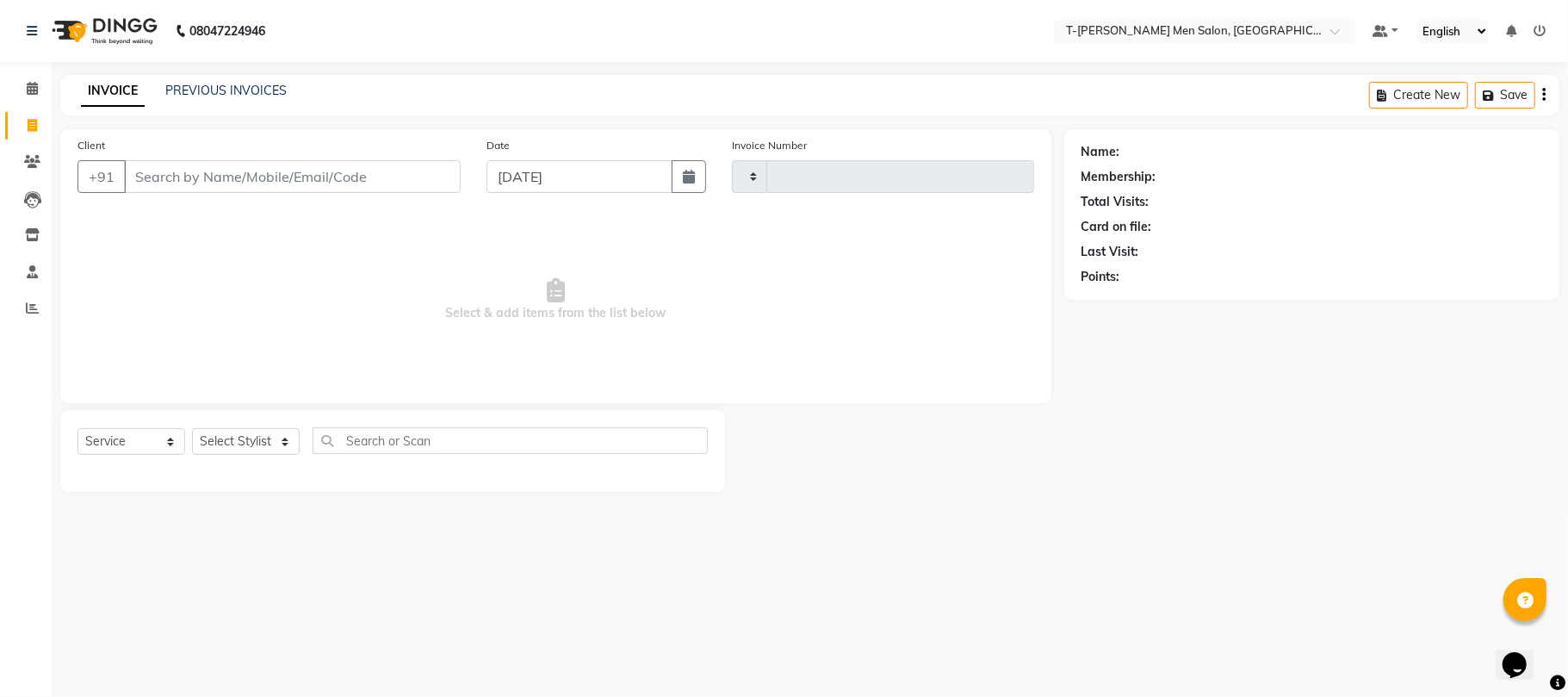
type input "5398"
select select "4816"
click at [262, 184] on input "Client" at bounding box center [292, 177] width 337 height 33
click at [295, 442] on select "Select Stylist [PERSON_NAME] (goru) [PERSON_NAME] [PERSON_NAME] ([PERSON_NAME])…" at bounding box center [260, 441] width 137 height 27
select select "29181"
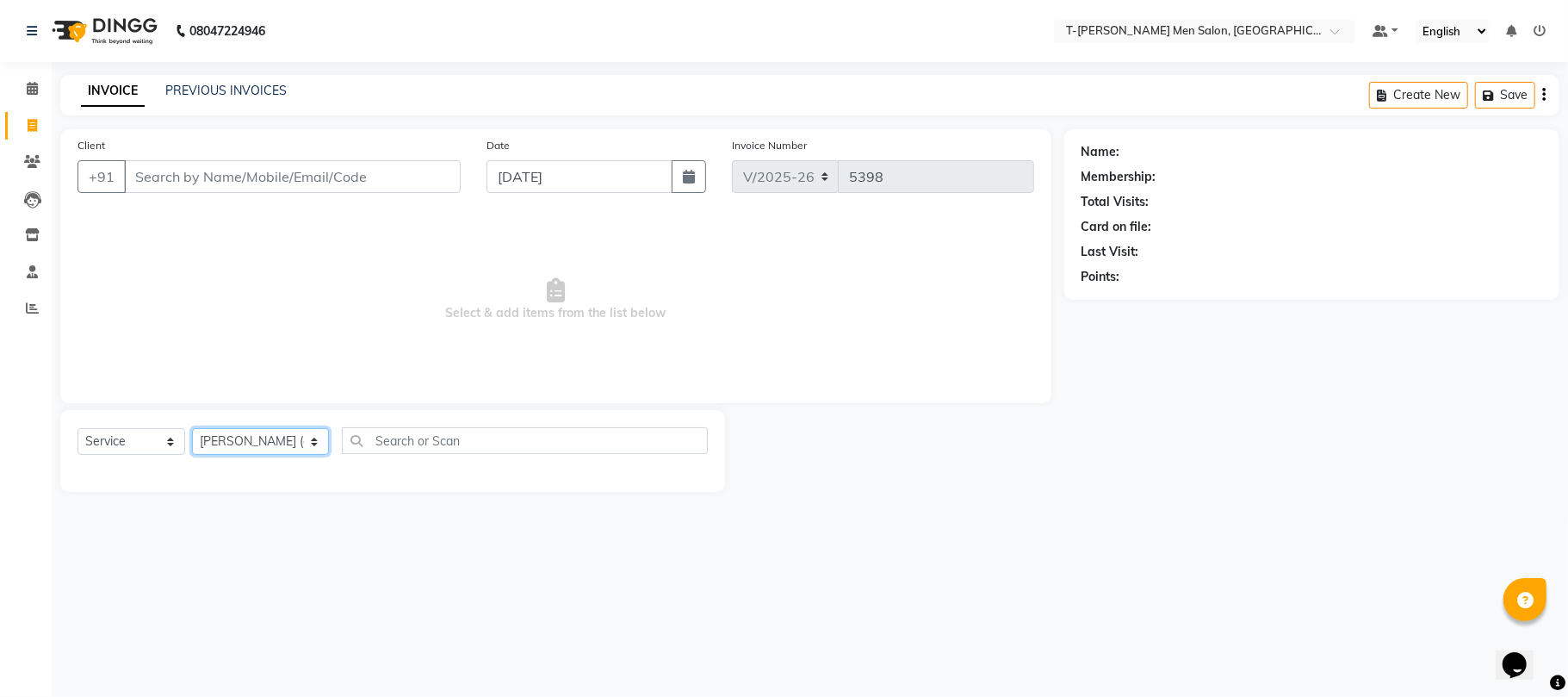
click at [192, 428] on select "Select Stylist [PERSON_NAME] (goru) [PERSON_NAME] [PERSON_NAME] ([PERSON_NAME])…" at bounding box center [260, 441] width 137 height 27
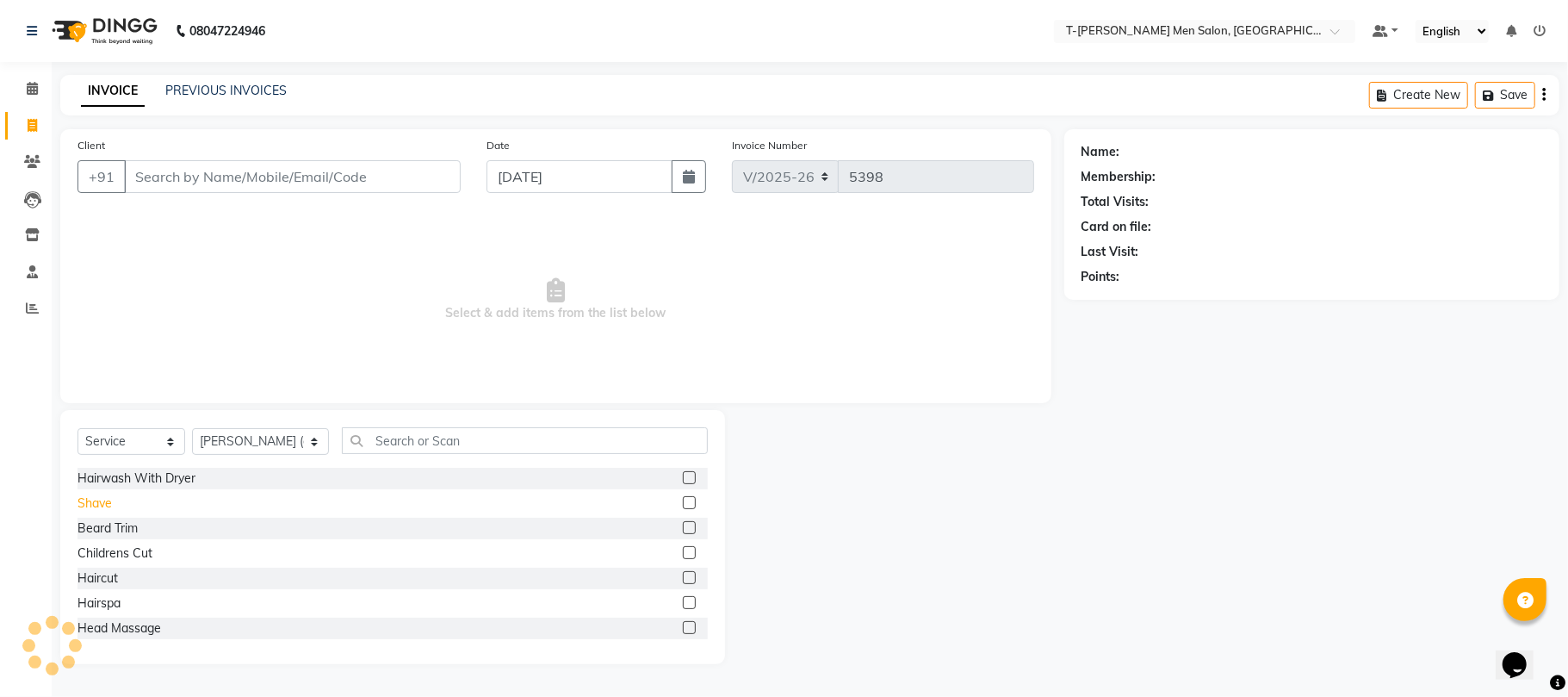
click at [84, 500] on div "Shave" at bounding box center [95, 503] width 35 height 18
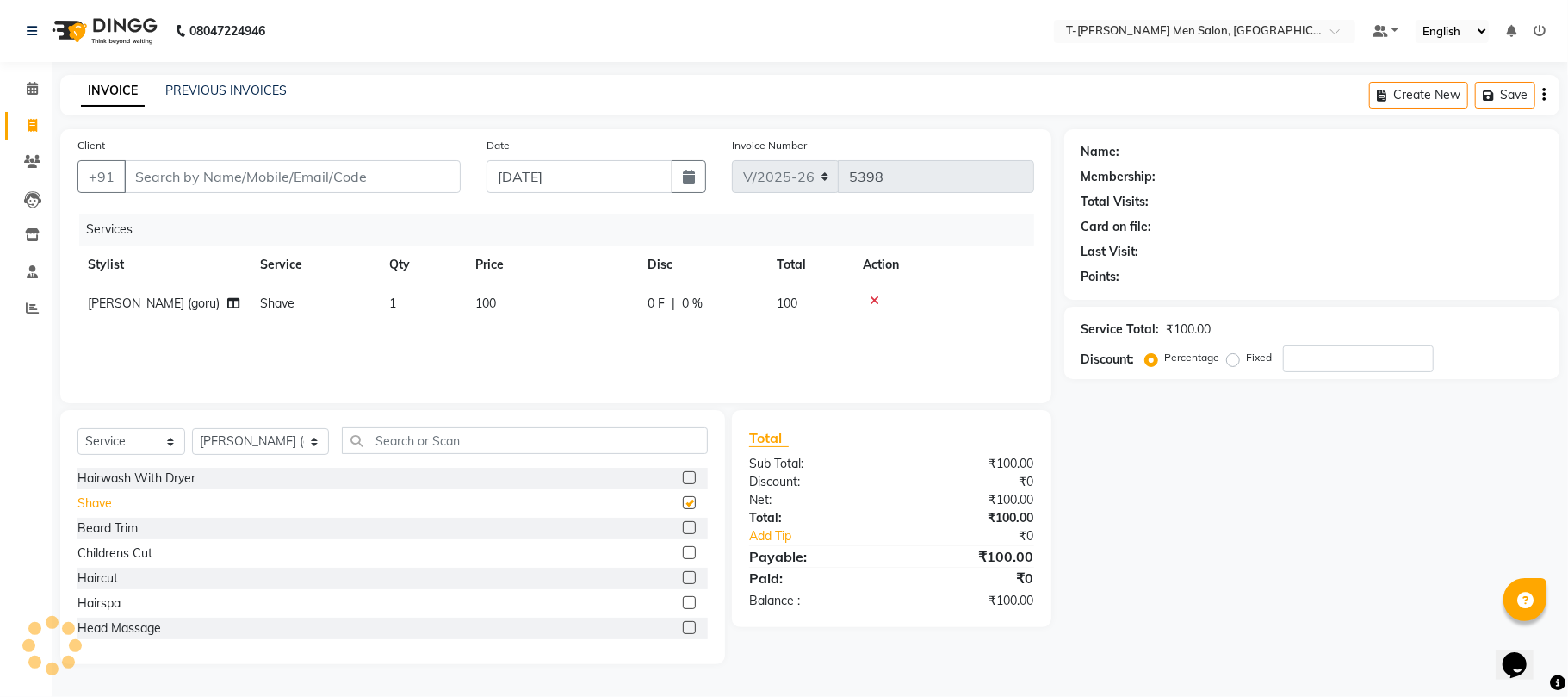
checkbox input "false"
click at [259, 179] on input "Client" at bounding box center [292, 177] width 337 height 33
click at [280, 184] on input "Client" at bounding box center [292, 177] width 337 height 33
type input "c"
type input "0"
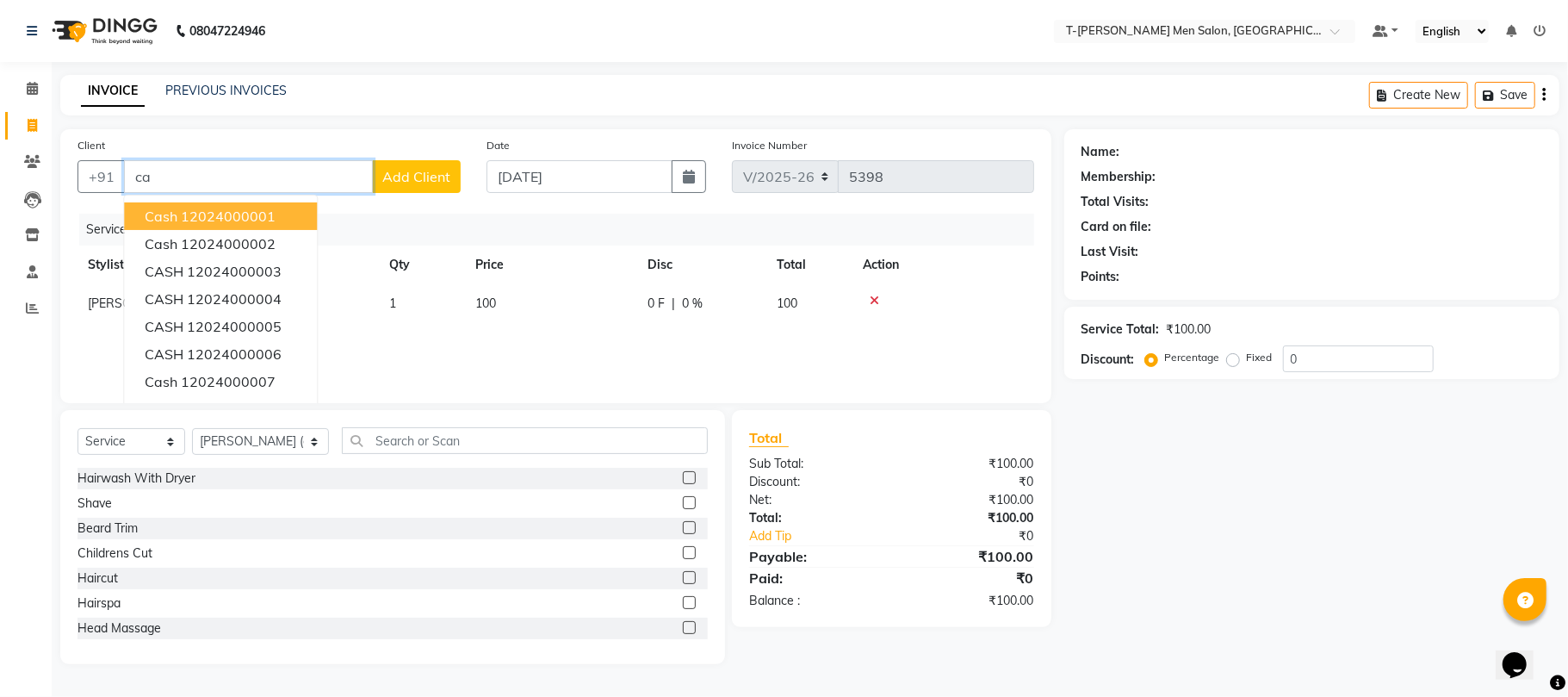
type input "c"
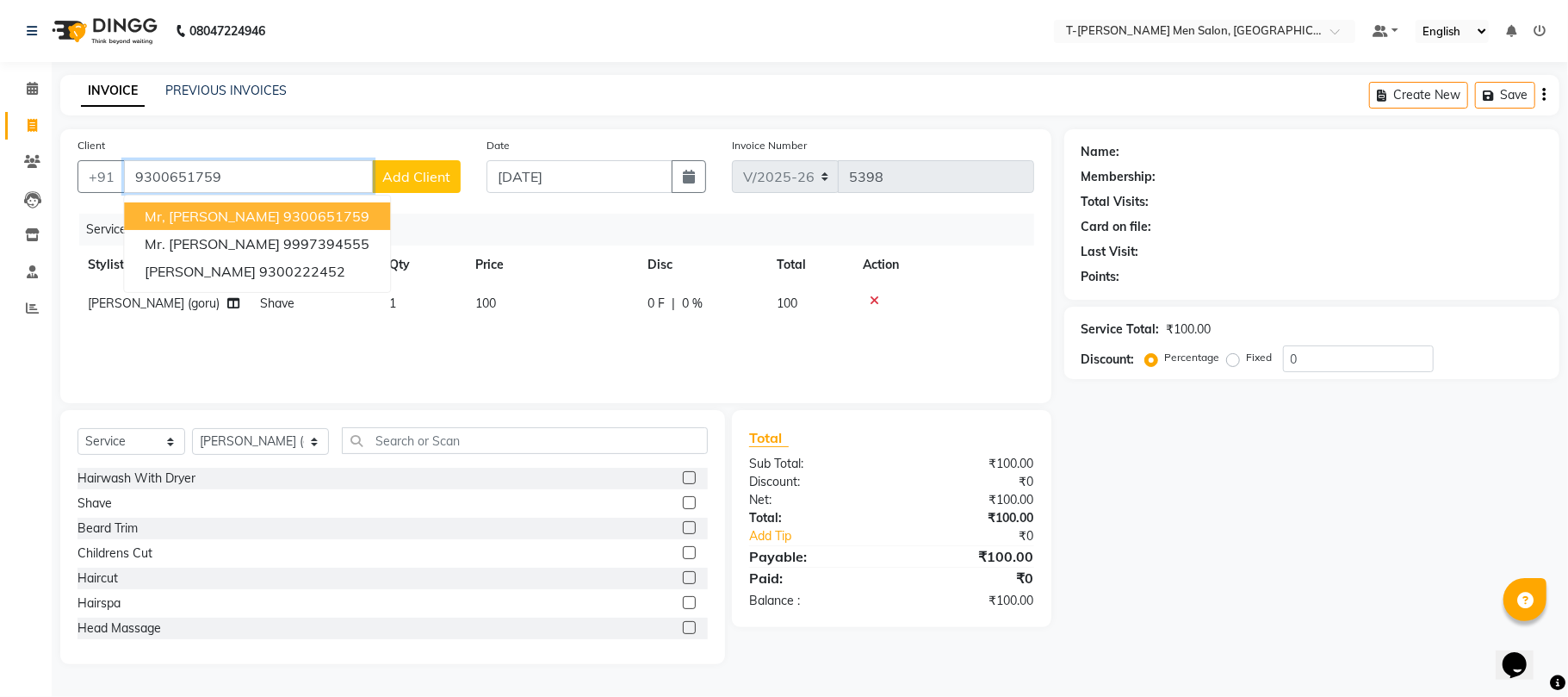
type input "9300651759"
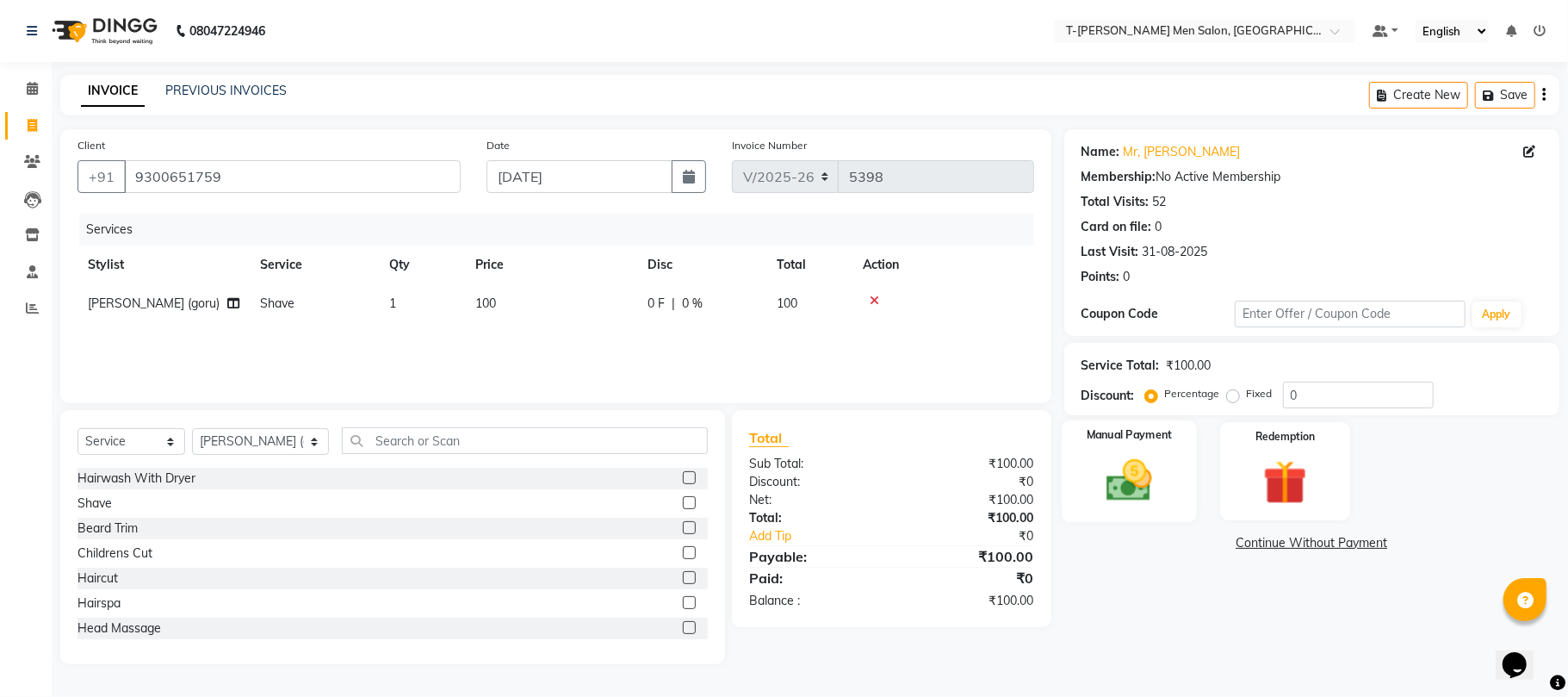
click at [1164, 469] on img at bounding box center [1129, 480] width 75 height 53
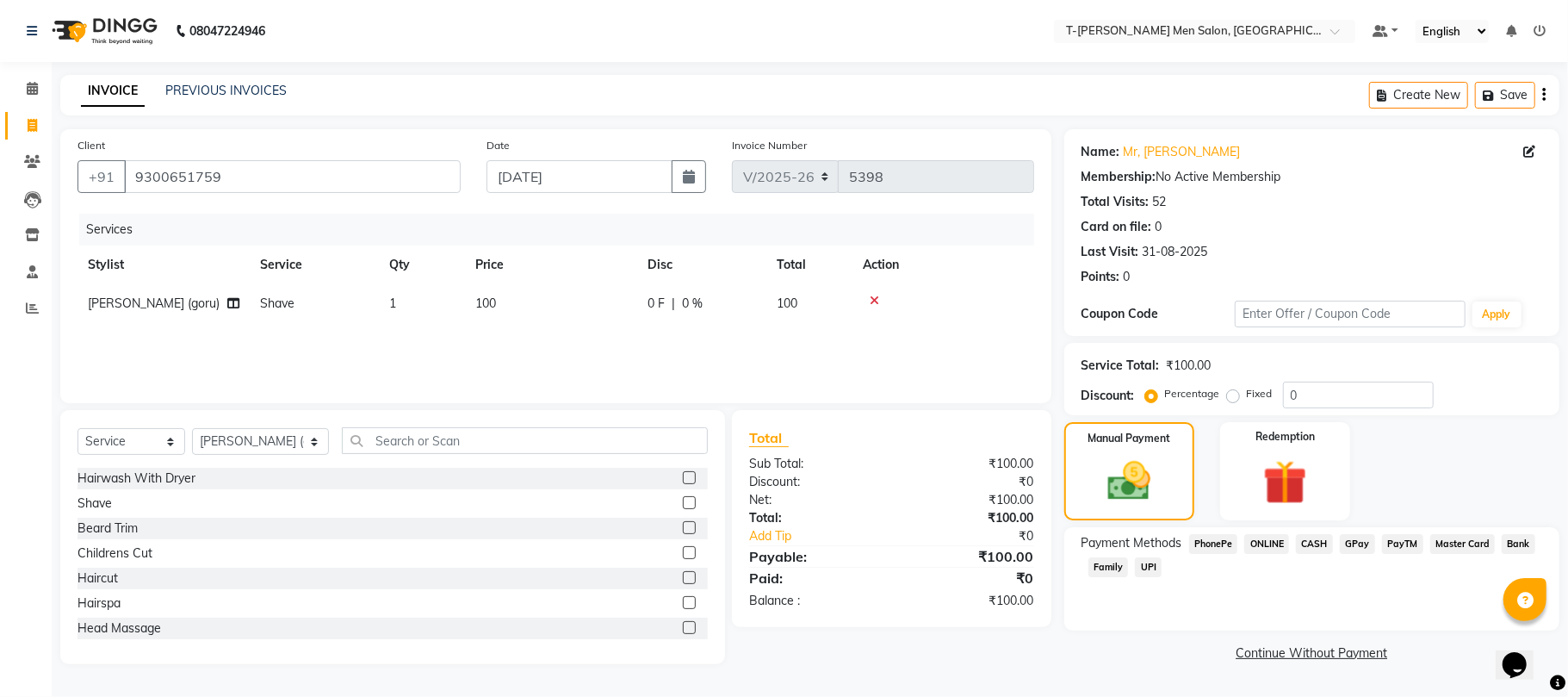
click at [1314, 540] on span "CASH" at bounding box center [1314, 544] width 37 height 20
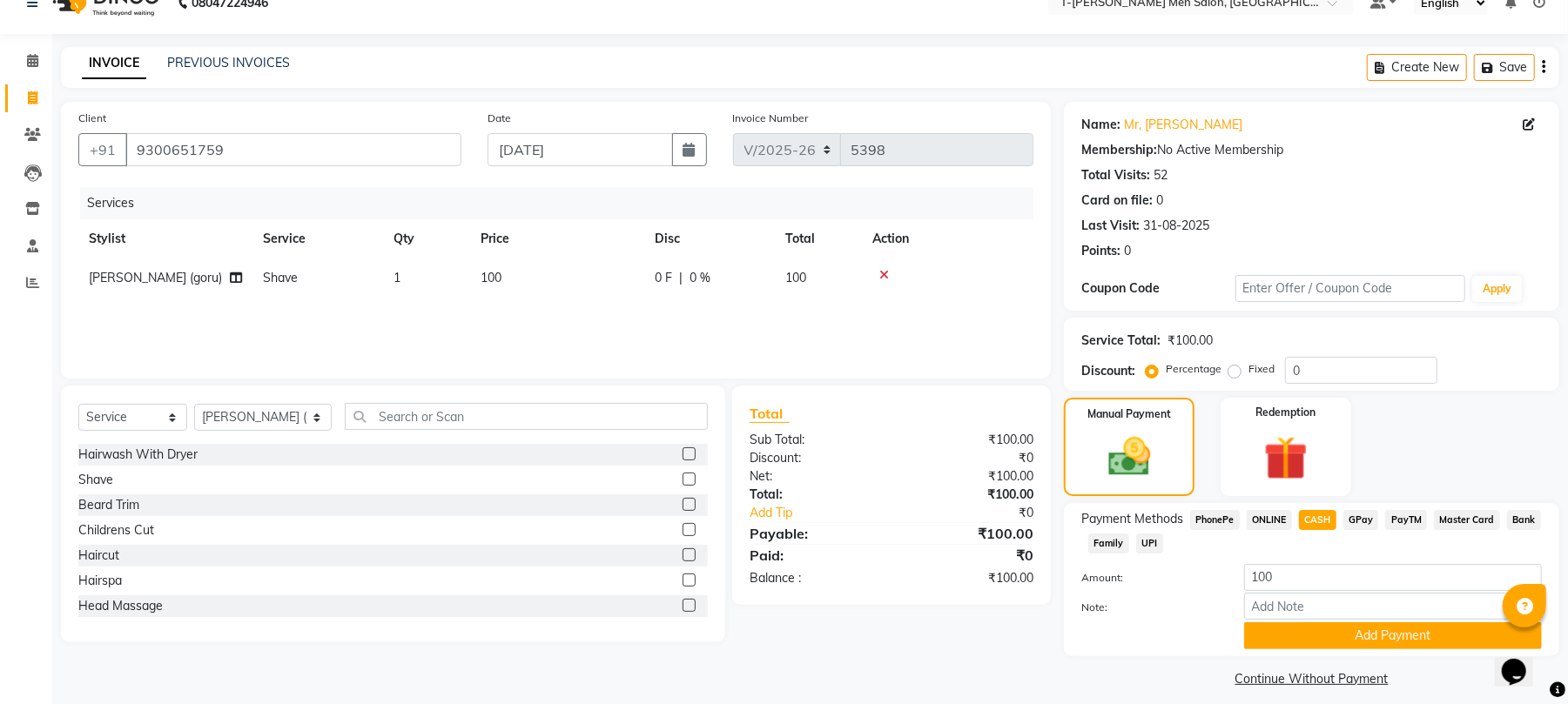
scroll to position [43, 0]
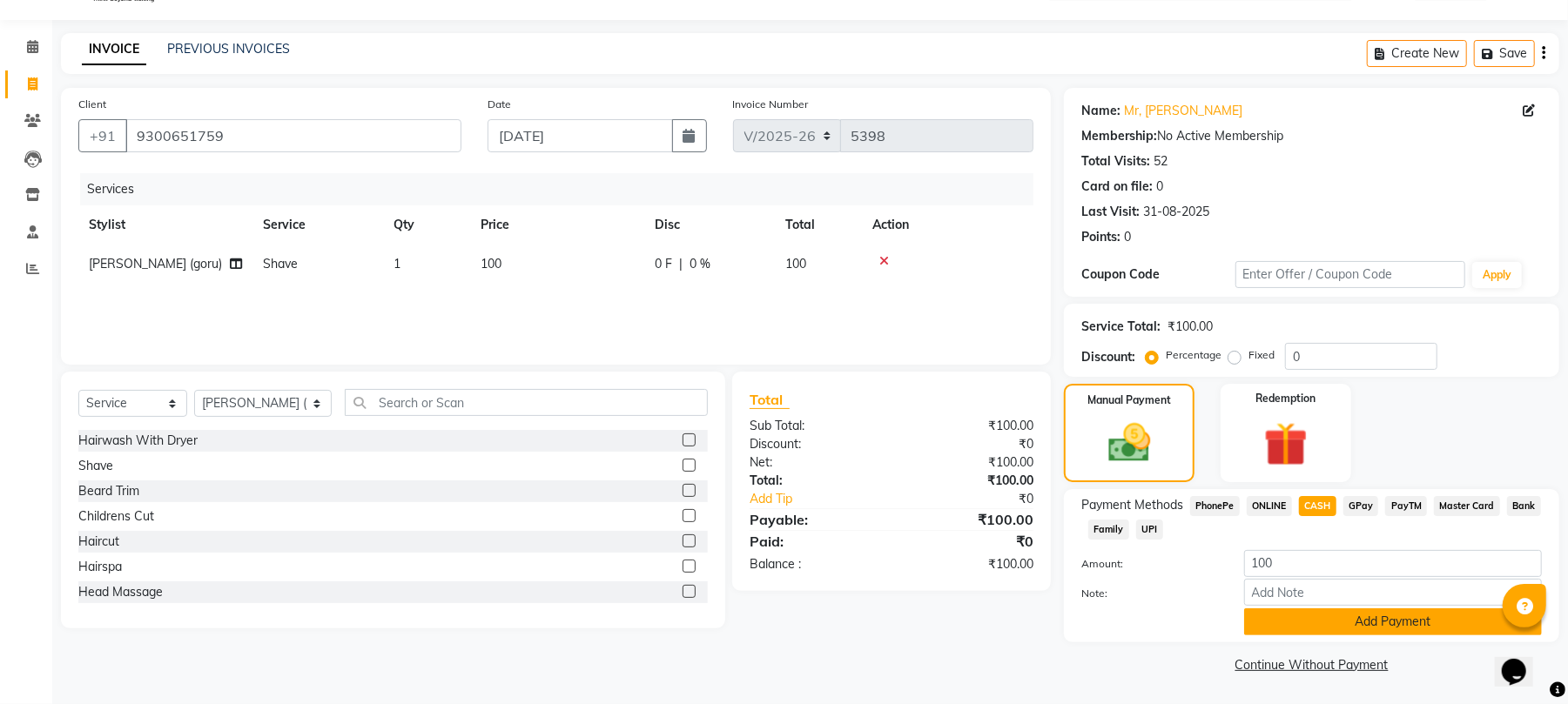
click at [1325, 613] on button "Add Payment" at bounding box center [1393, 621] width 298 height 27
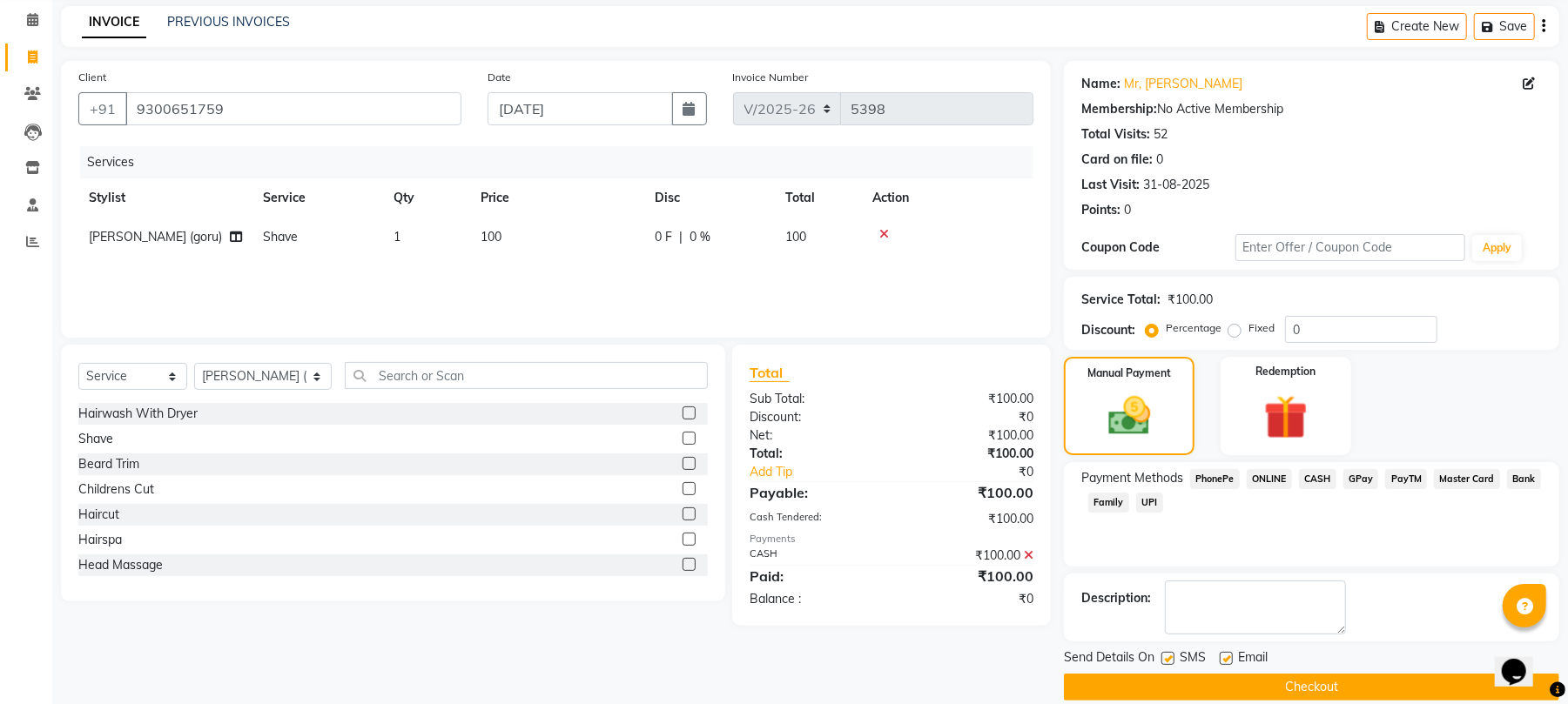
scroll to position [94, 0]
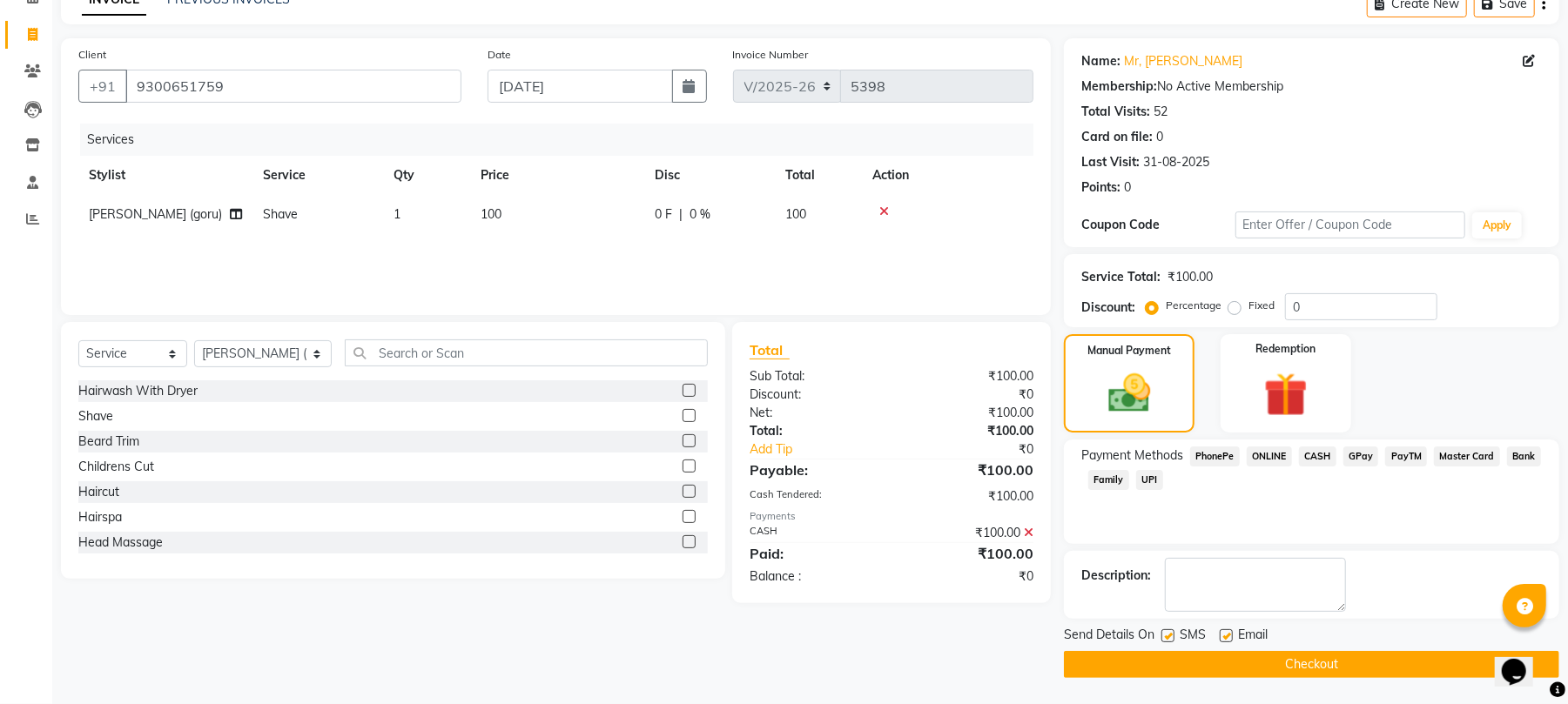
click at [1223, 635] on label at bounding box center [1226, 635] width 13 height 13
click at [1223, 635] on input "checkbox" at bounding box center [1225, 636] width 11 height 11
checkbox input "false"
click at [1166, 637] on label at bounding box center [1168, 635] width 13 height 13
click at [1166, 637] on input "checkbox" at bounding box center [1167, 636] width 11 height 11
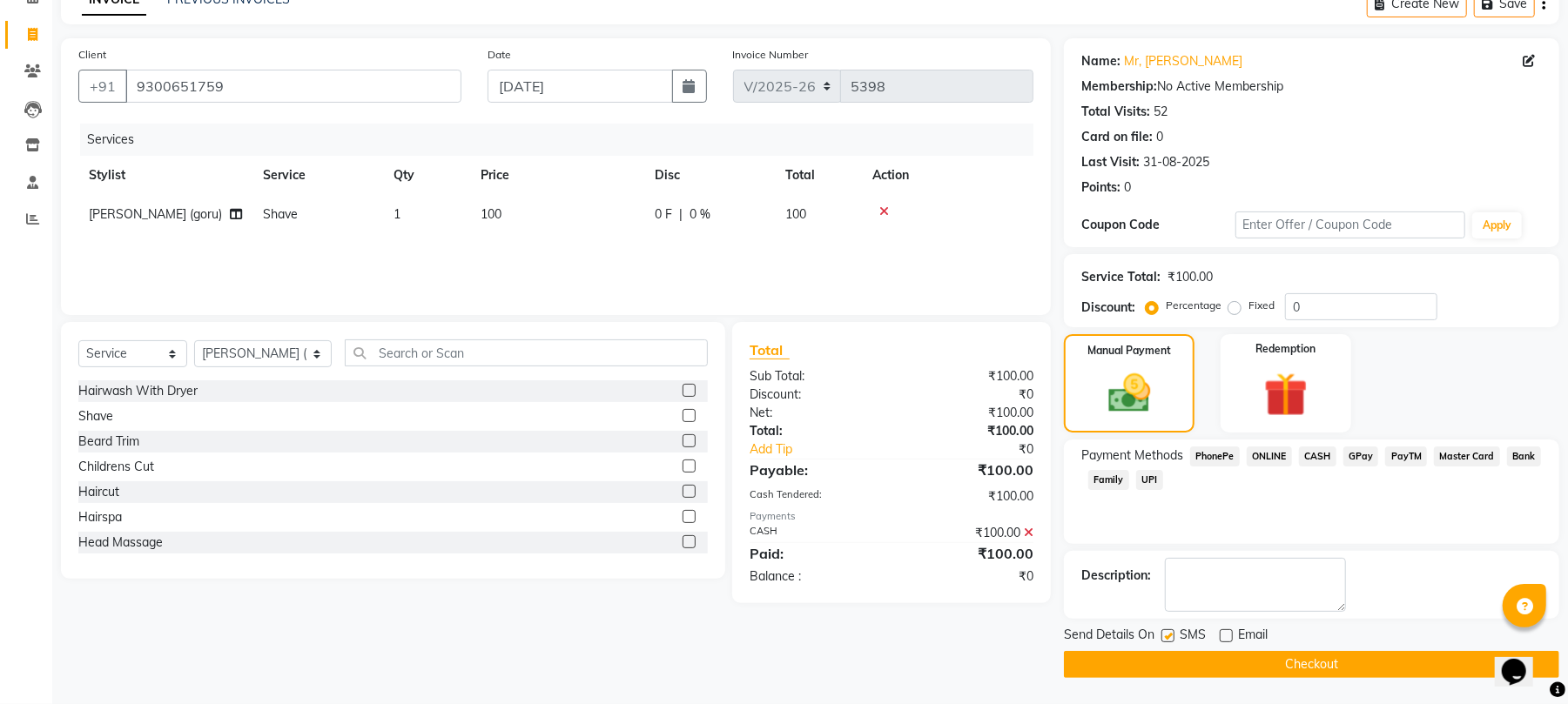
checkbox input "false"
click at [1165, 657] on button "Checkout" at bounding box center [1311, 664] width 495 height 27
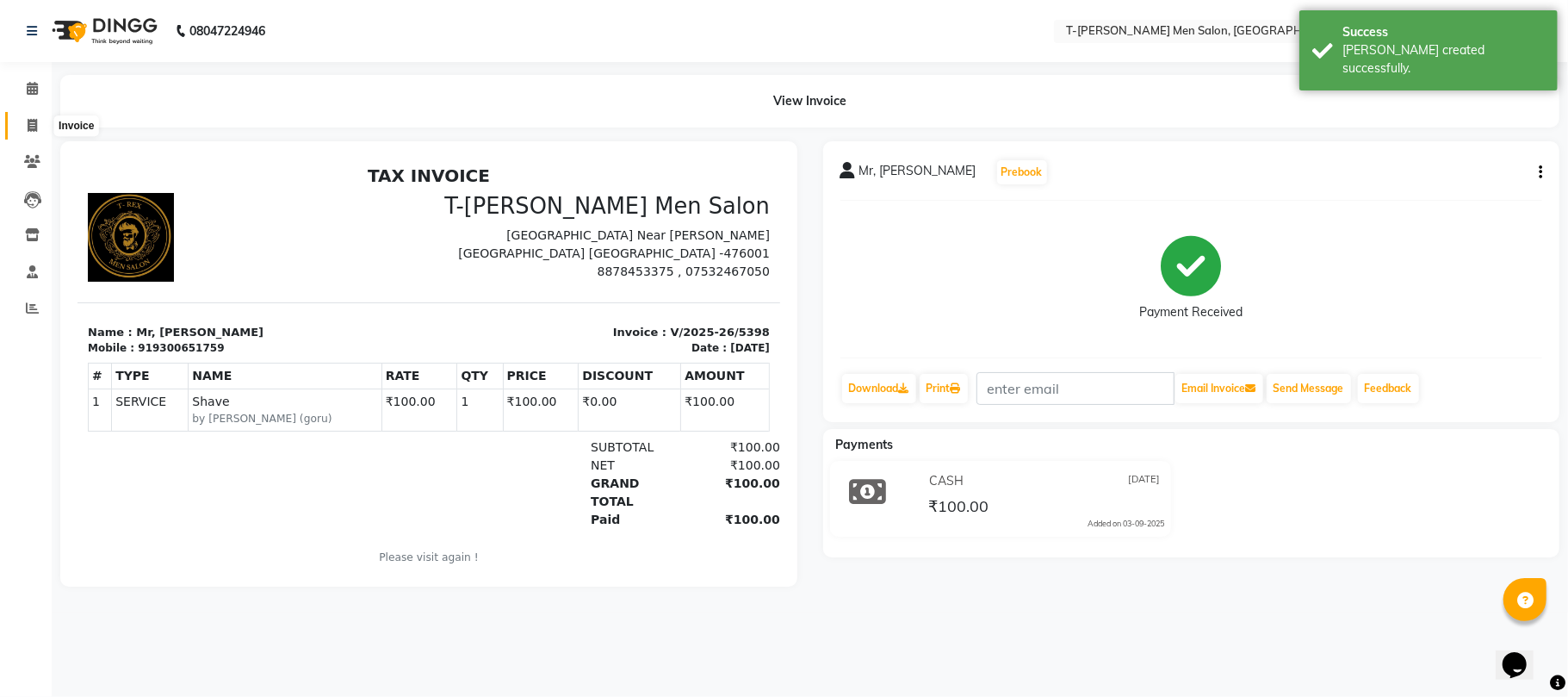
click at [35, 119] on icon at bounding box center [32, 125] width 10 height 13
select select "service"
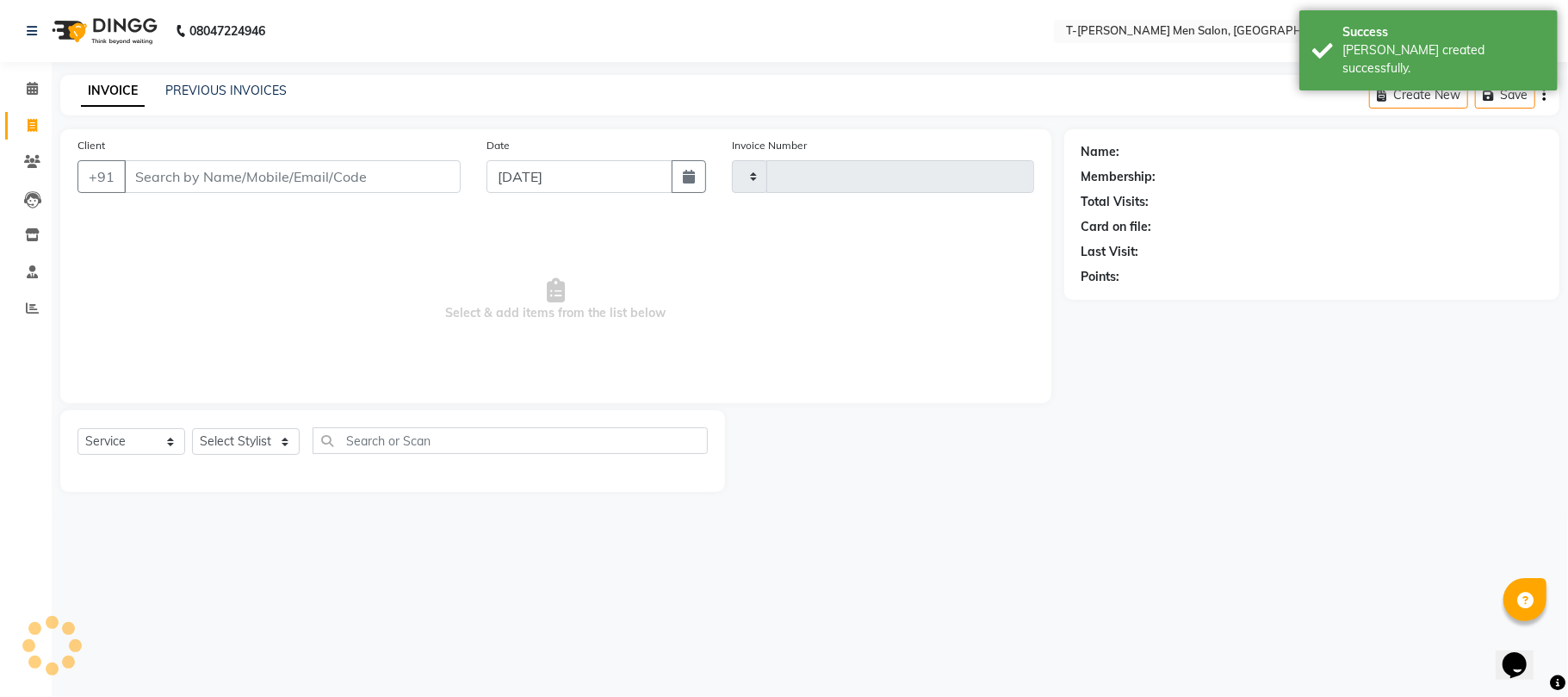
type input "5399"
select select "4816"
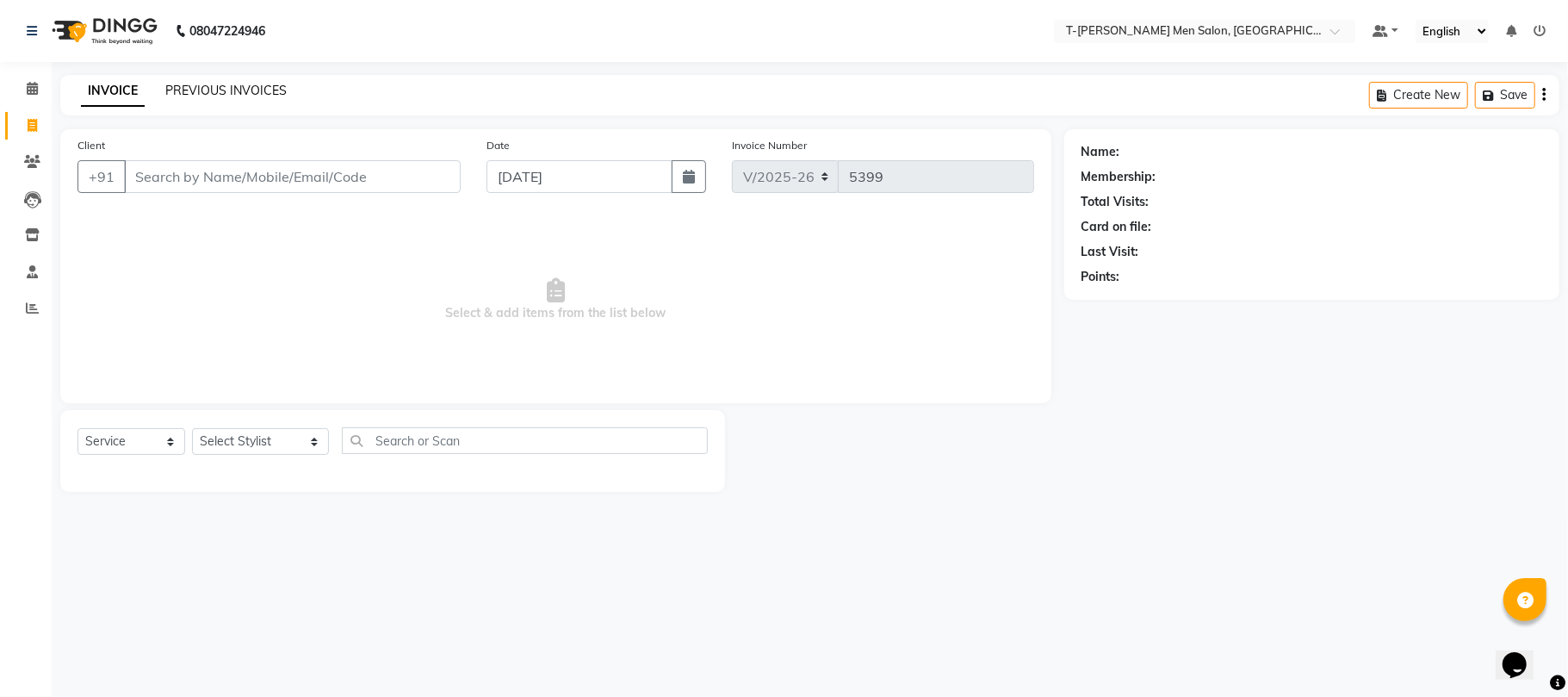
click at [264, 88] on link "PREVIOUS INVOICES" at bounding box center [226, 90] width 122 height 16
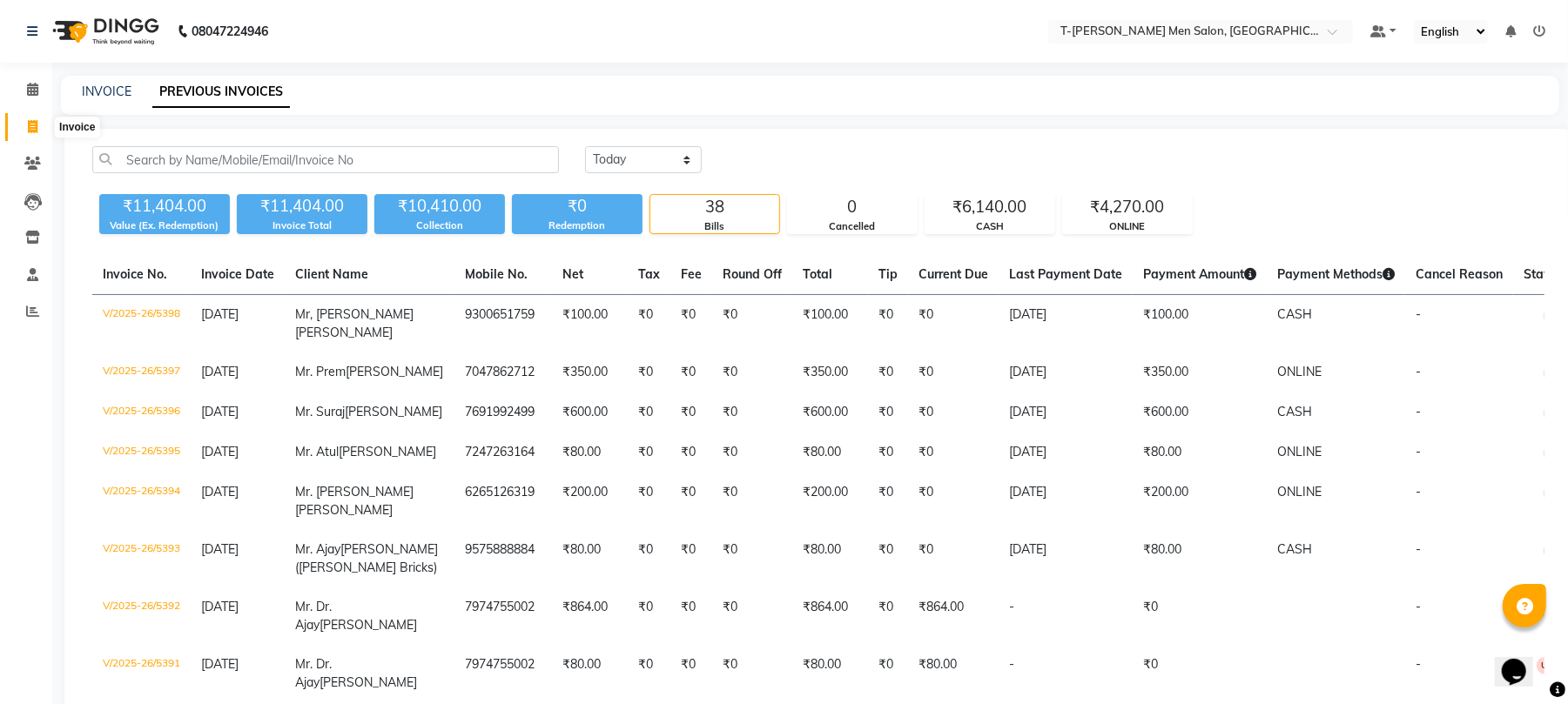
click at [30, 122] on icon at bounding box center [33, 127] width 10 height 13
select select "service"
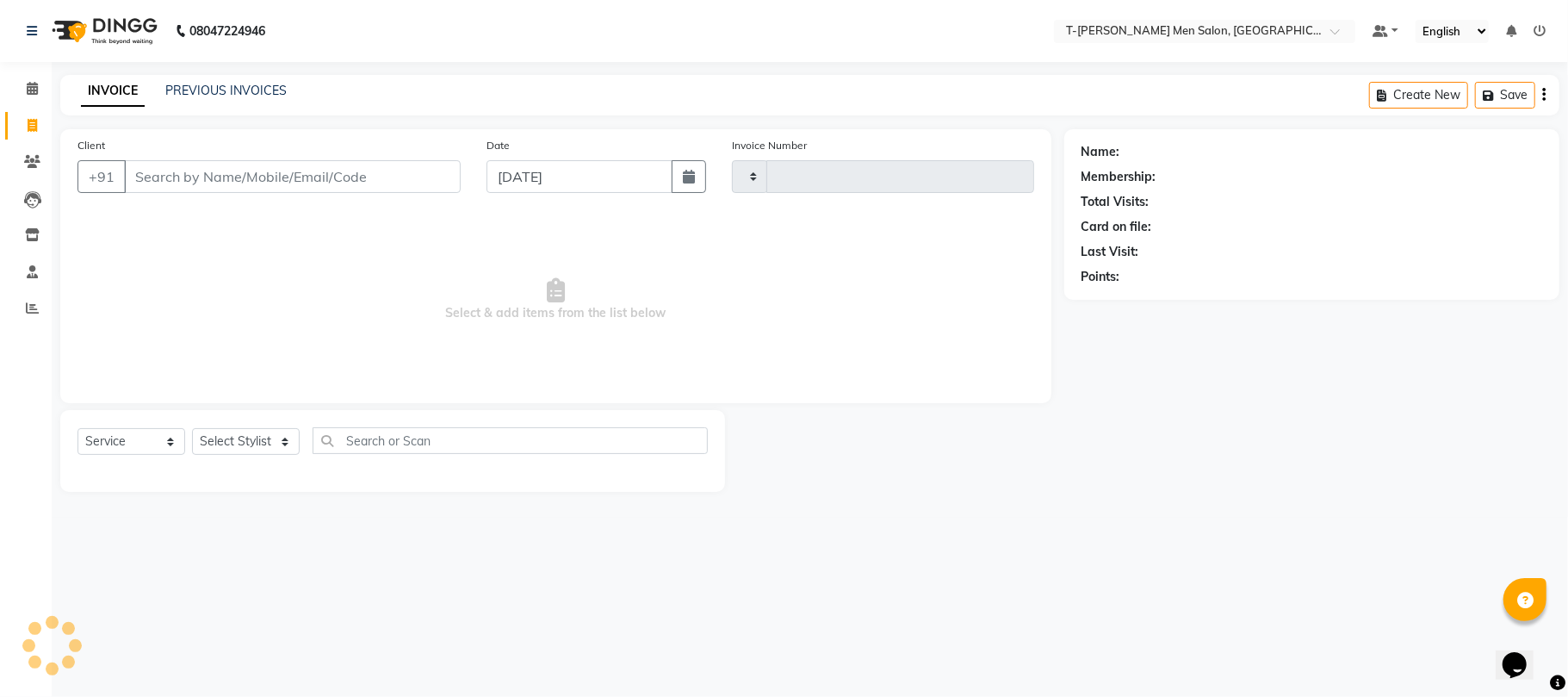
type input "5399"
select select "4816"
click at [241, 446] on select "Select Stylist [PERSON_NAME] (goru) [PERSON_NAME] [PERSON_NAME] ([PERSON_NAME])…" at bounding box center [260, 441] width 137 height 27
select select "29178"
click at [192, 428] on select "Select Stylist [PERSON_NAME] (goru) [PERSON_NAME] [PERSON_NAME] ([PERSON_NAME])…" at bounding box center [260, 441] width 137 height 27
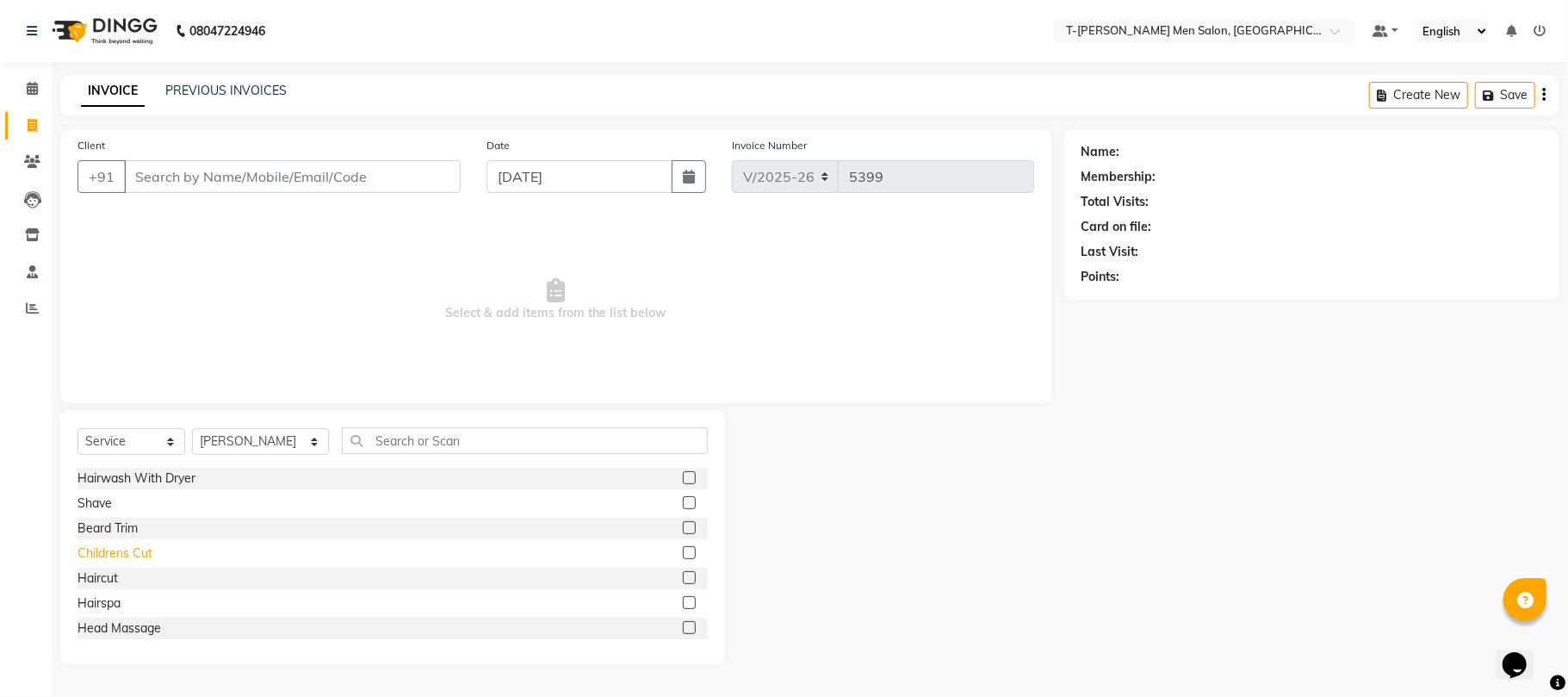
drag, startPoint x: 94, startPoint y: 576, endPoint x: 95, endPoint y: 558, distance: 18.0
click at [94, 570] on div "Haircut" at bounding box center [97, 578] width 41 height 18
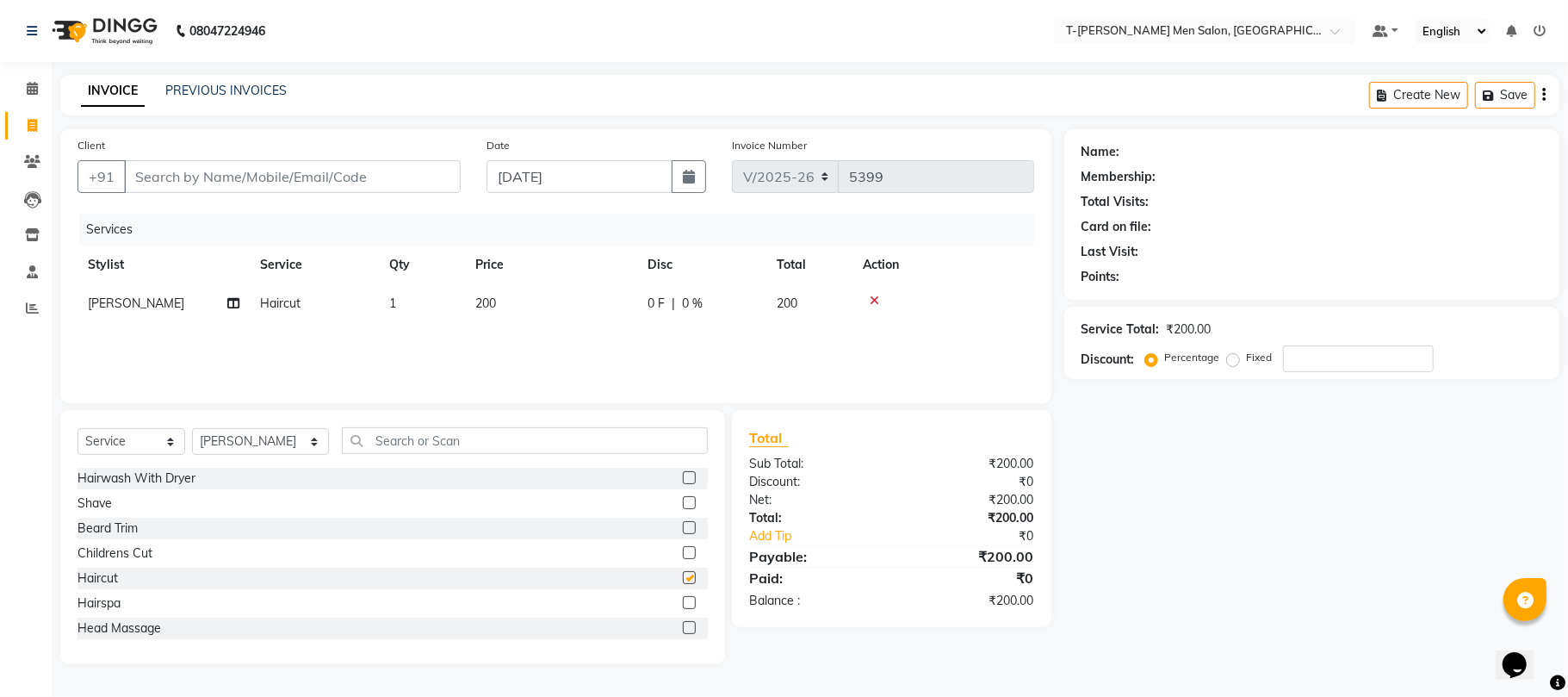
checkbox input "false"
click at [298, 186] on input "Client" at bounding box center [292, 177] width 337 height 33
type input "9"
type input "0"
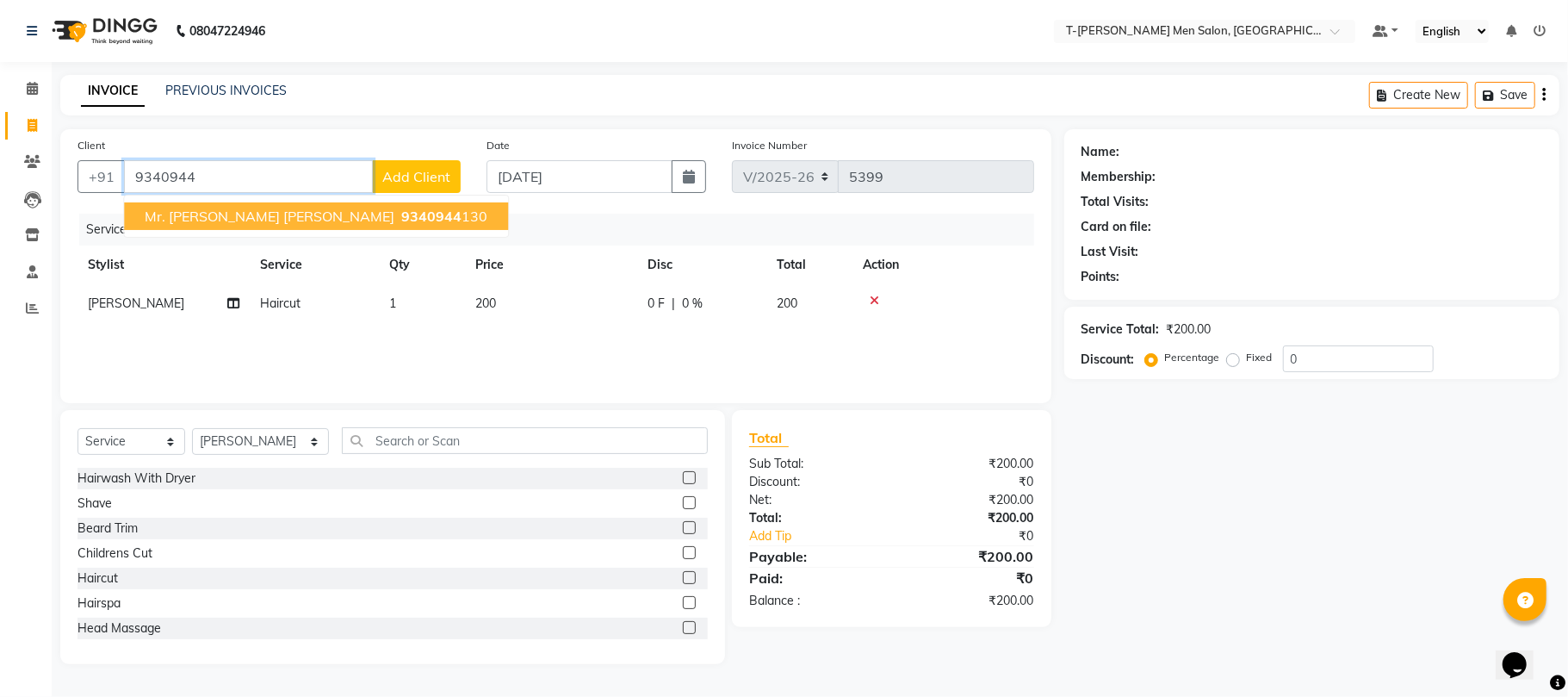
click at [370, 228] on button "Mr. Abhijeet Singh Parihar 9340944 130" at bounding box center [317, 217] width 384 height 28
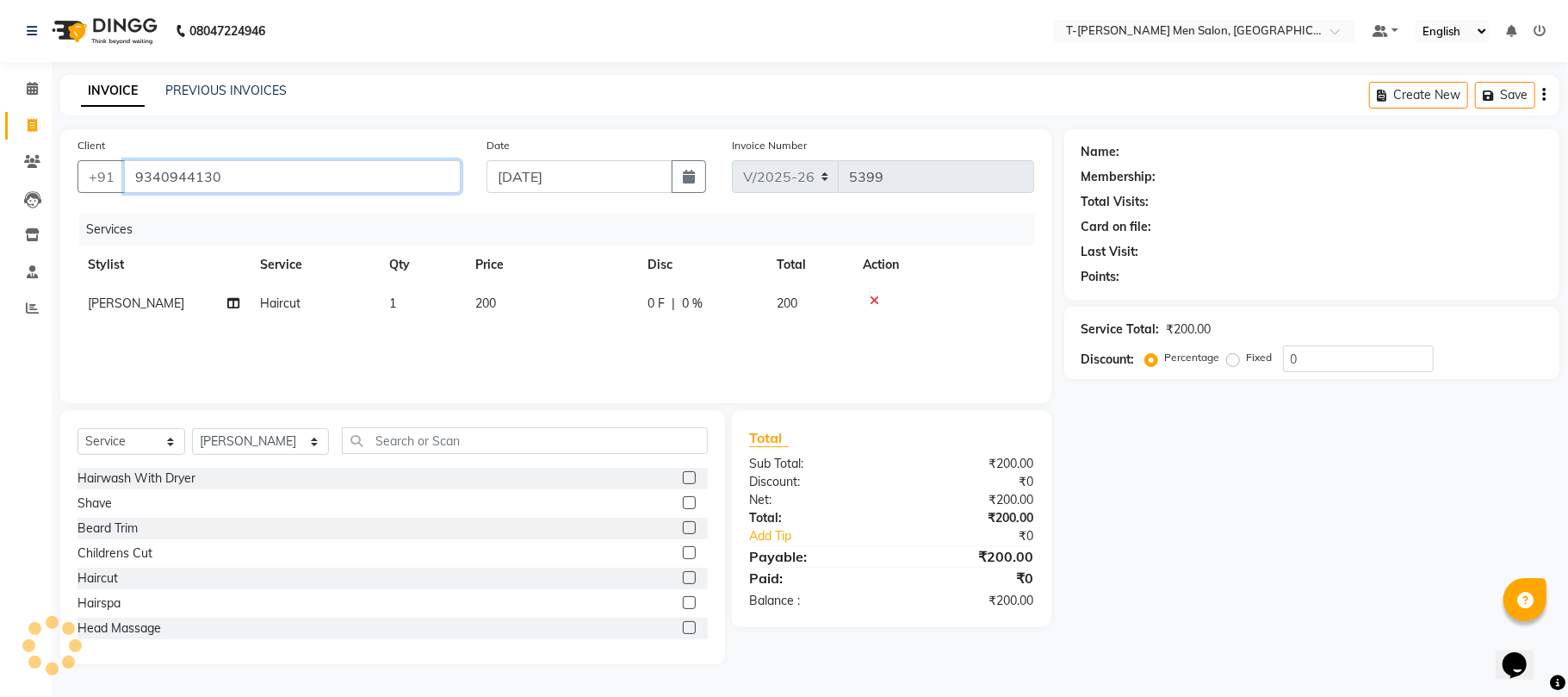
type input "9340944130"
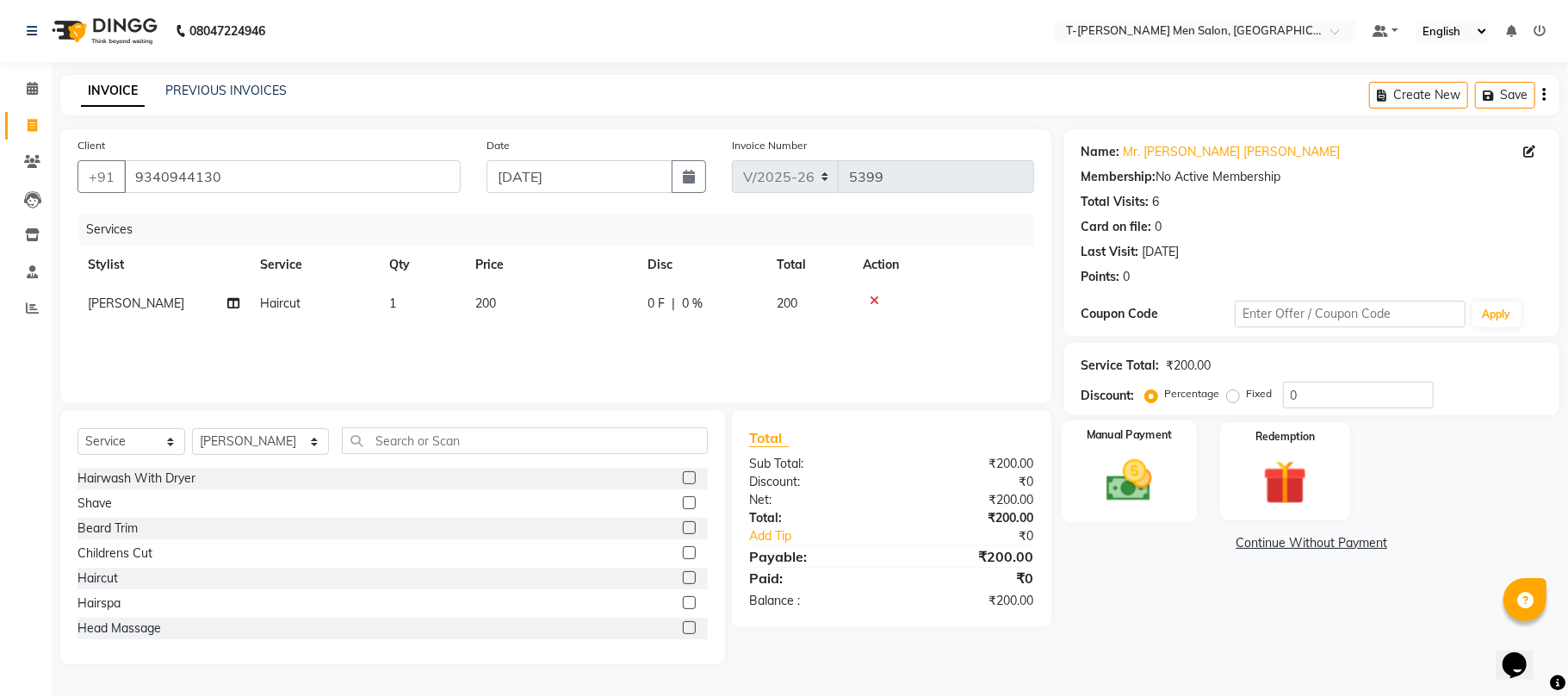
click at [1113, 483] on img at bounding box center [1129, 480] width 75 height 53
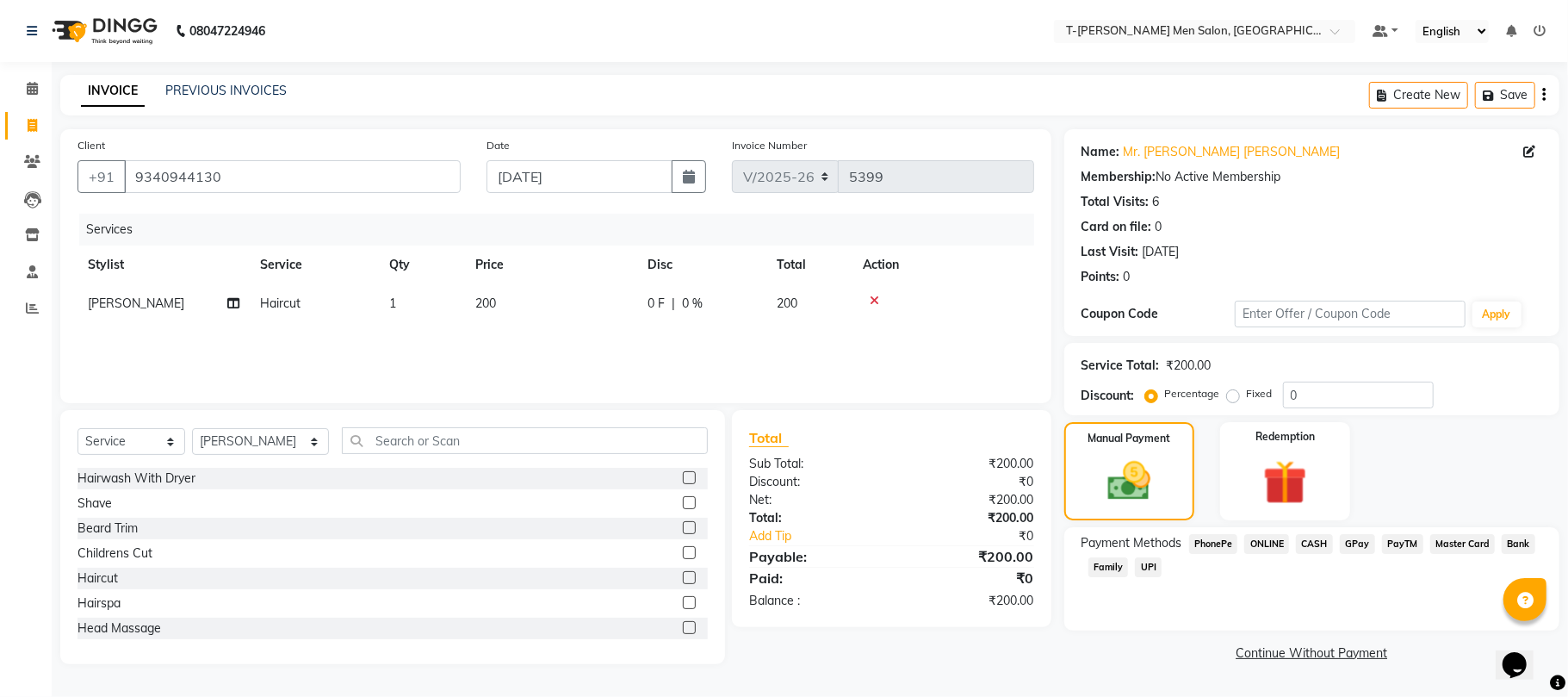
click at [1310, 552] on span "CASH" at bounding box center [1314, 544] width 37 height 20
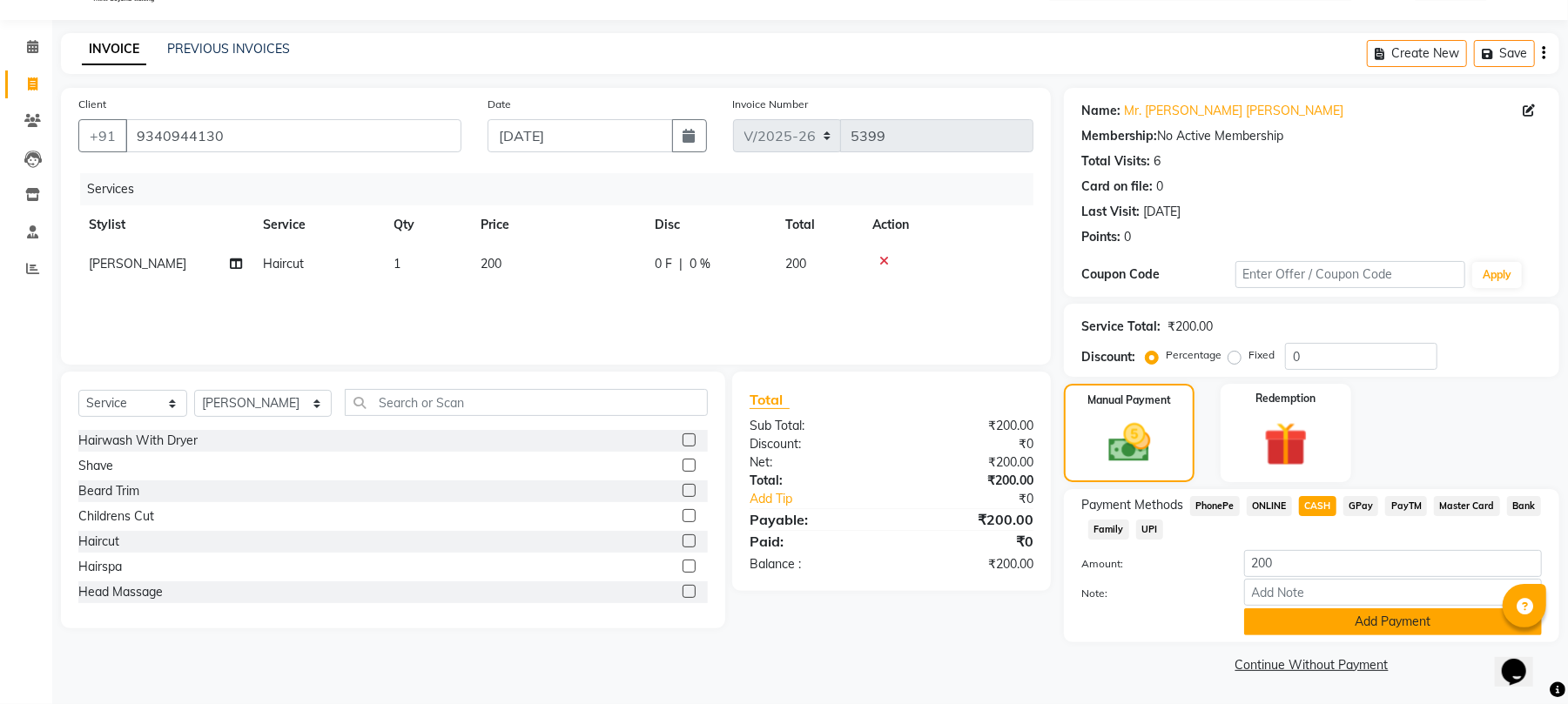
click at [1338, 627] on button "Add Payment" at bounding box center [1393, 621] width 298 height 27
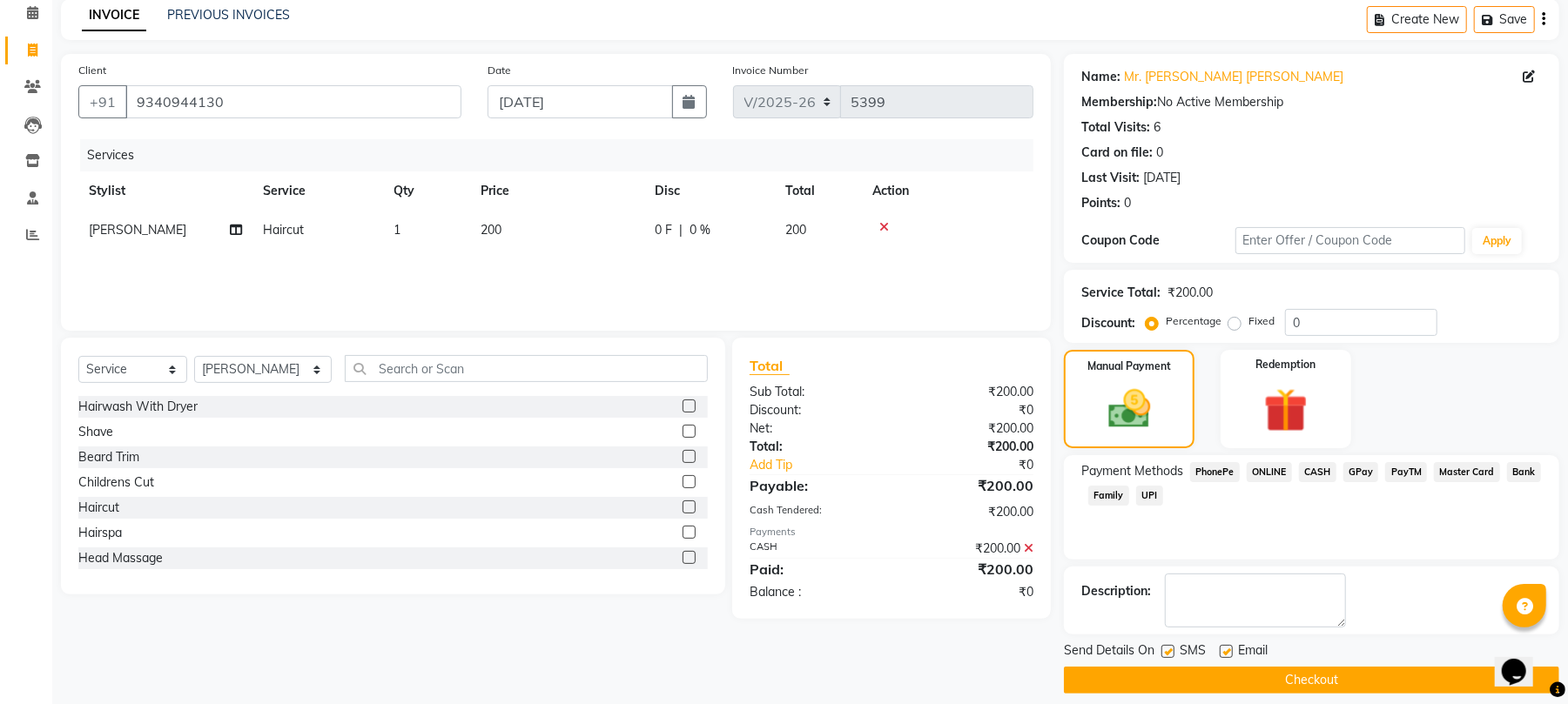
scroll to position [94, 0]
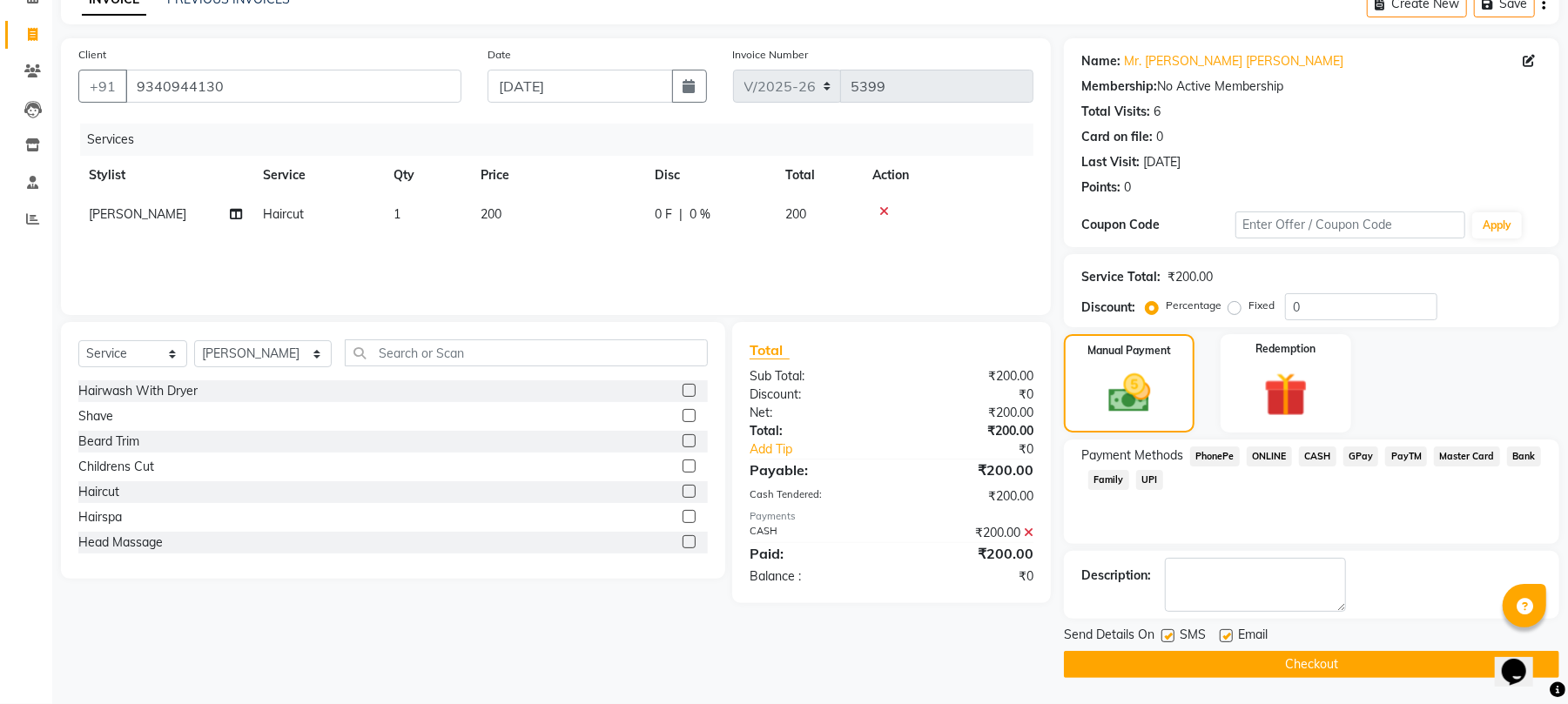
click at [1224, 632] on label at bounding box center [1226, 635] width 13 height 13
click at [1224, 632] on input "checkbox" at bounding box center [1225, 636] width 11 height 11
checkbox input "false"
click at [1235, 675] on button "Checkout" at bounding box center [1311, 664] width 495 height 27
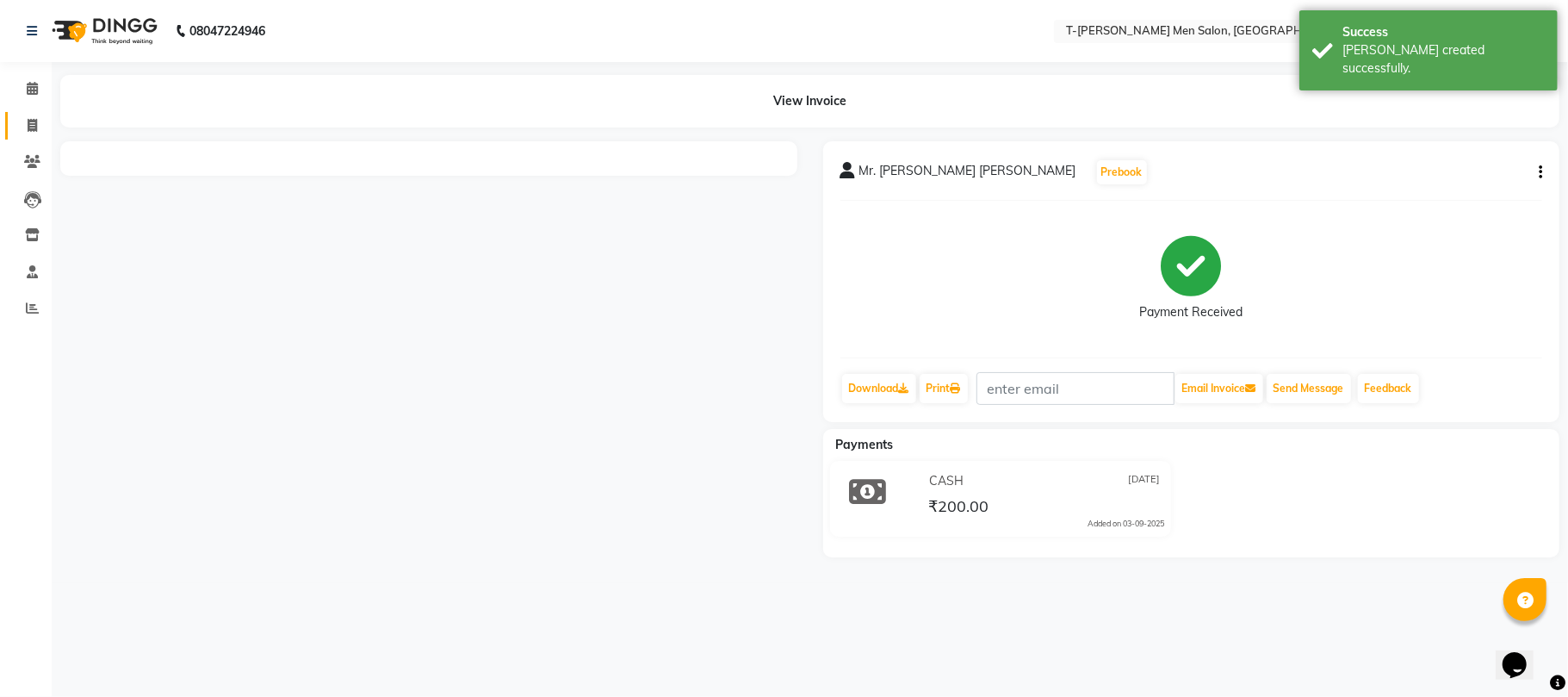
click at [14, 131] on link "Invoice" at bounding box center [26, 126] width 42 height 29
select select "service"
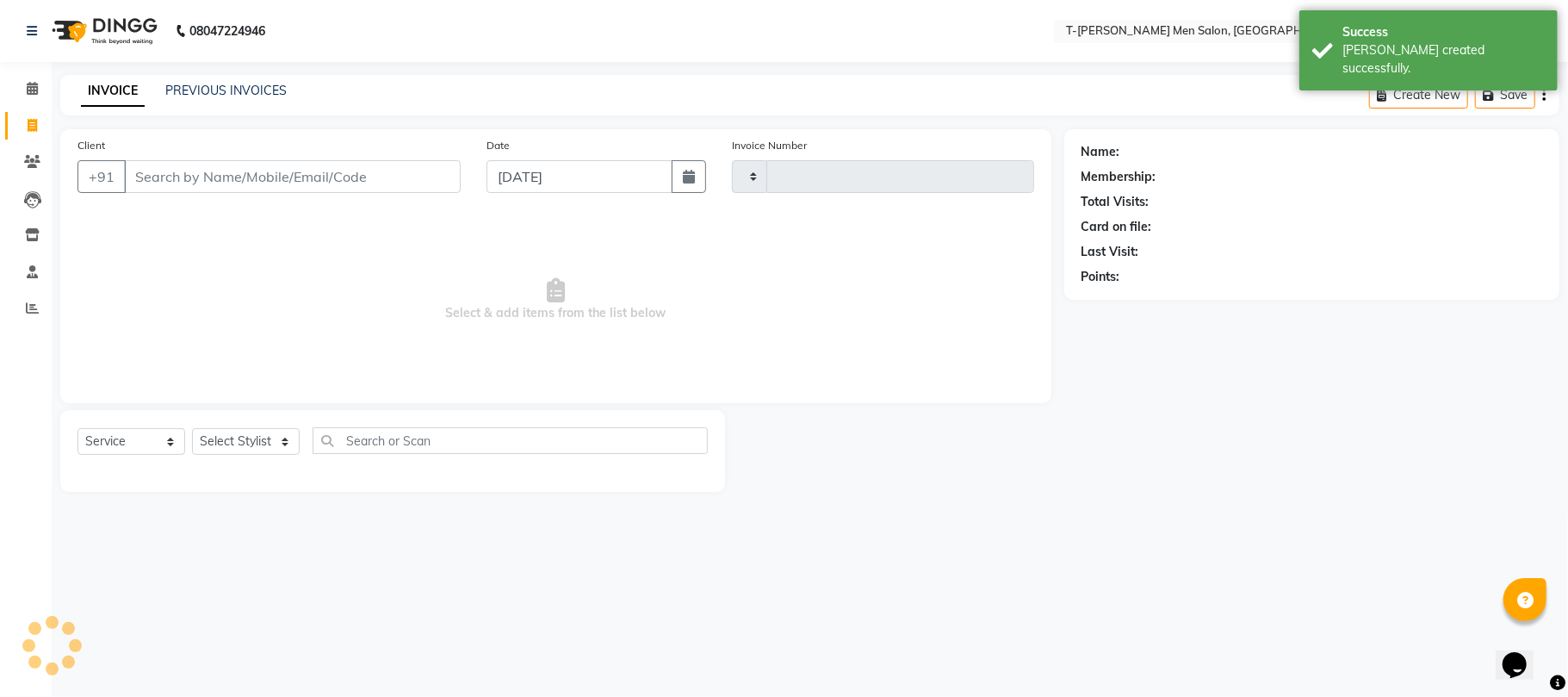
type input "5400"
select select "4816"
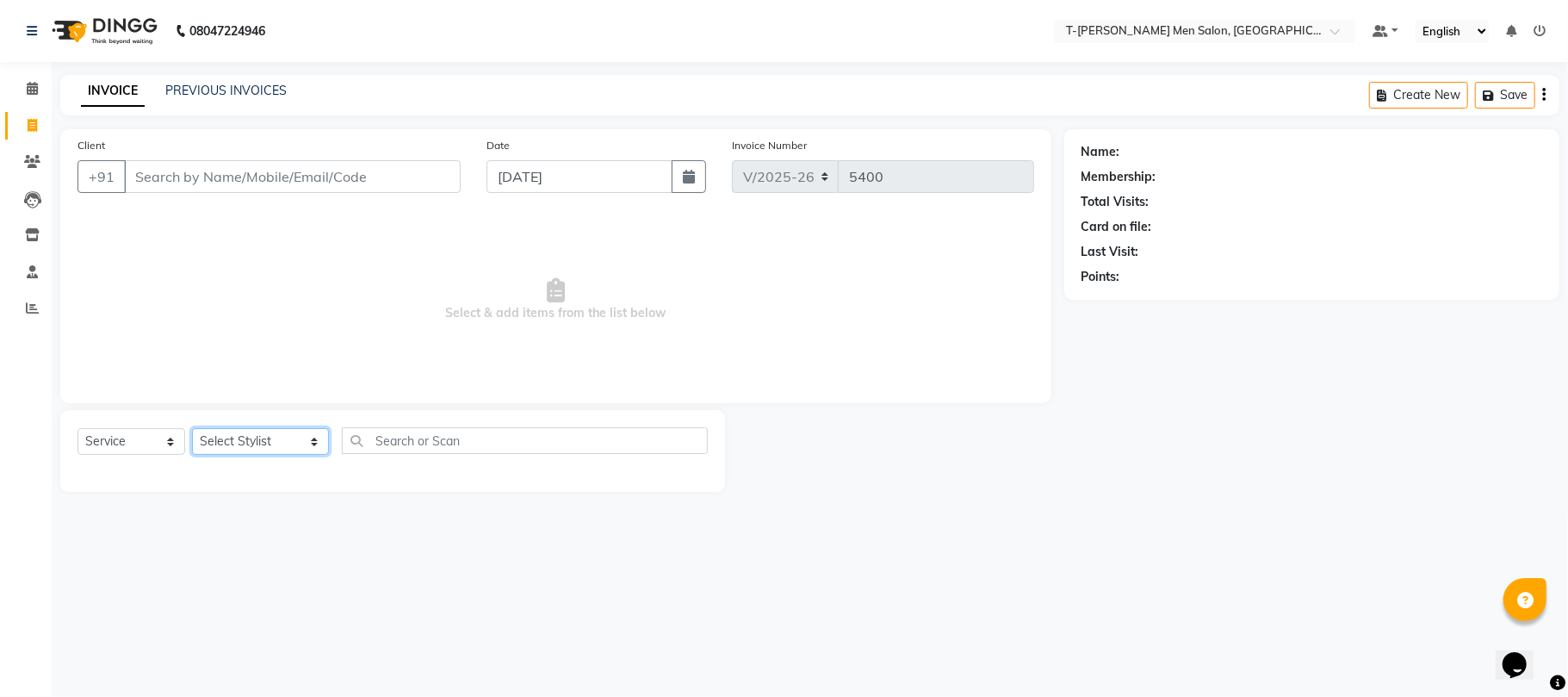
click at [243, 442] on select "Select Stylist [PERSON_NAME] (goru) [PERSON_NAME] [PERSON_NAME] ([PERSON_NAME])…" at bounding box center [260, 441] width 137 height 27
select select "80929"
click at [192, 428] on select "Select Stylist [PERSON_NAME] (goru) [PERSON_NAME] [PERSON_NAME] ([PERSON_NAME])…" at bounding box center [260, 441] width 137 height 27
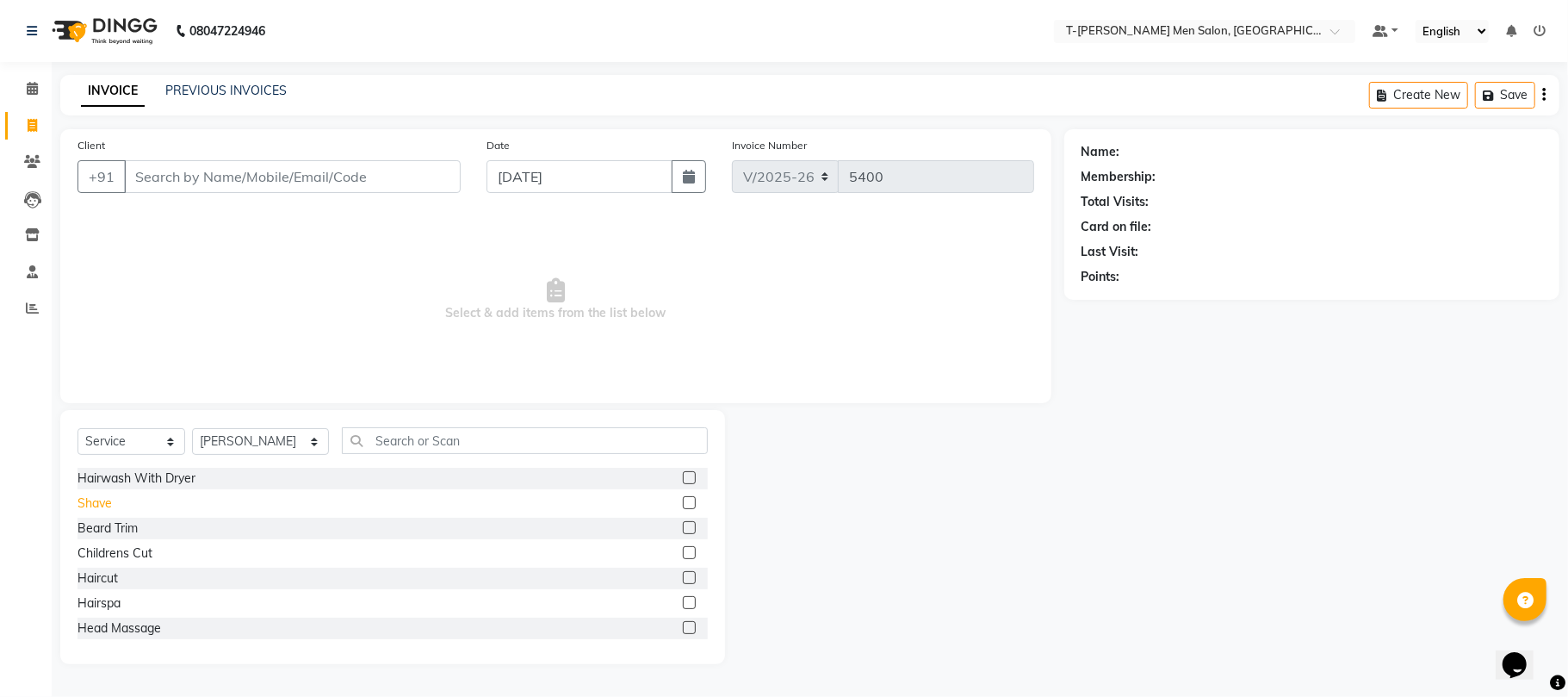
click at [97, 503] on div "Shave" at bounding box center [95, 503] width 35 height 18
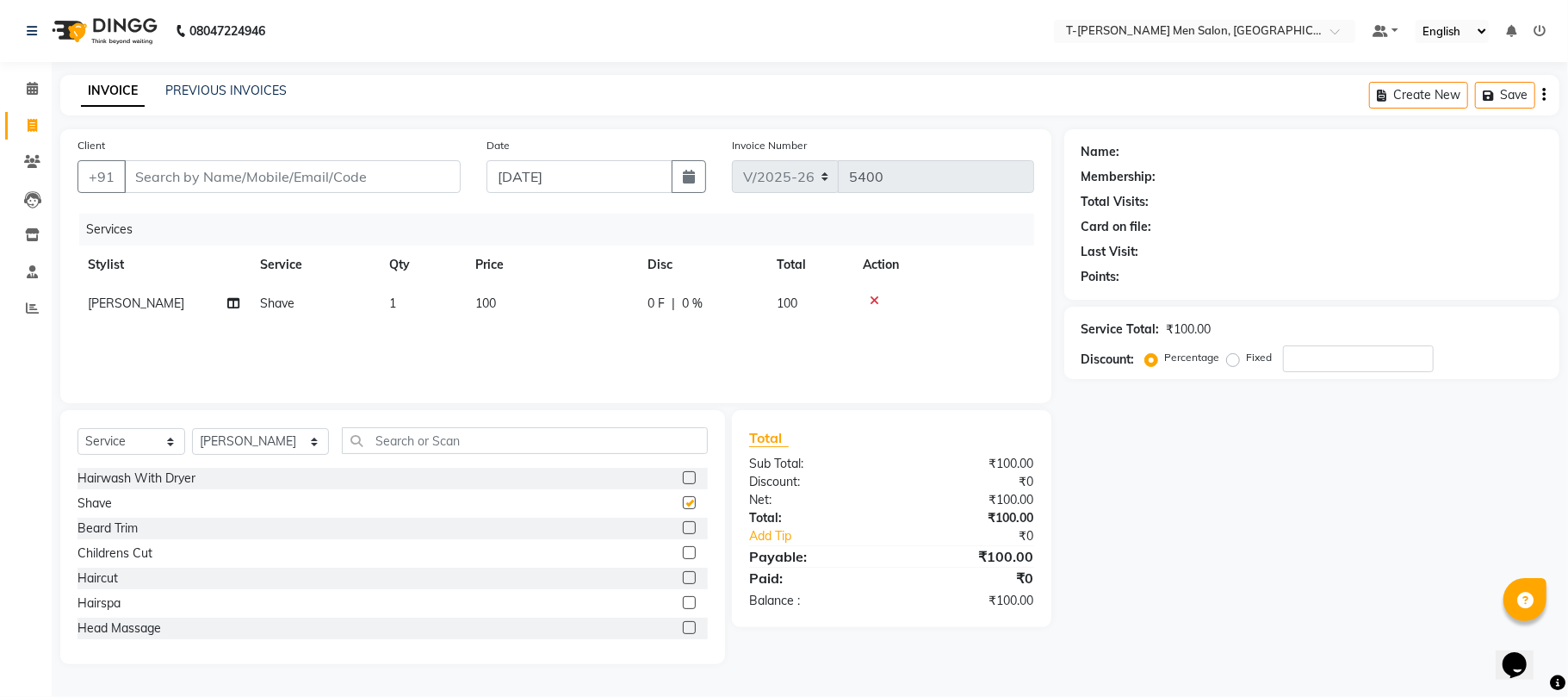
checkbox input "false"
click at [274, 181] on input "Client" at bounding box center [292, 177] width 337 height 33
type input "N"
type input "0"
type input "9993705229"
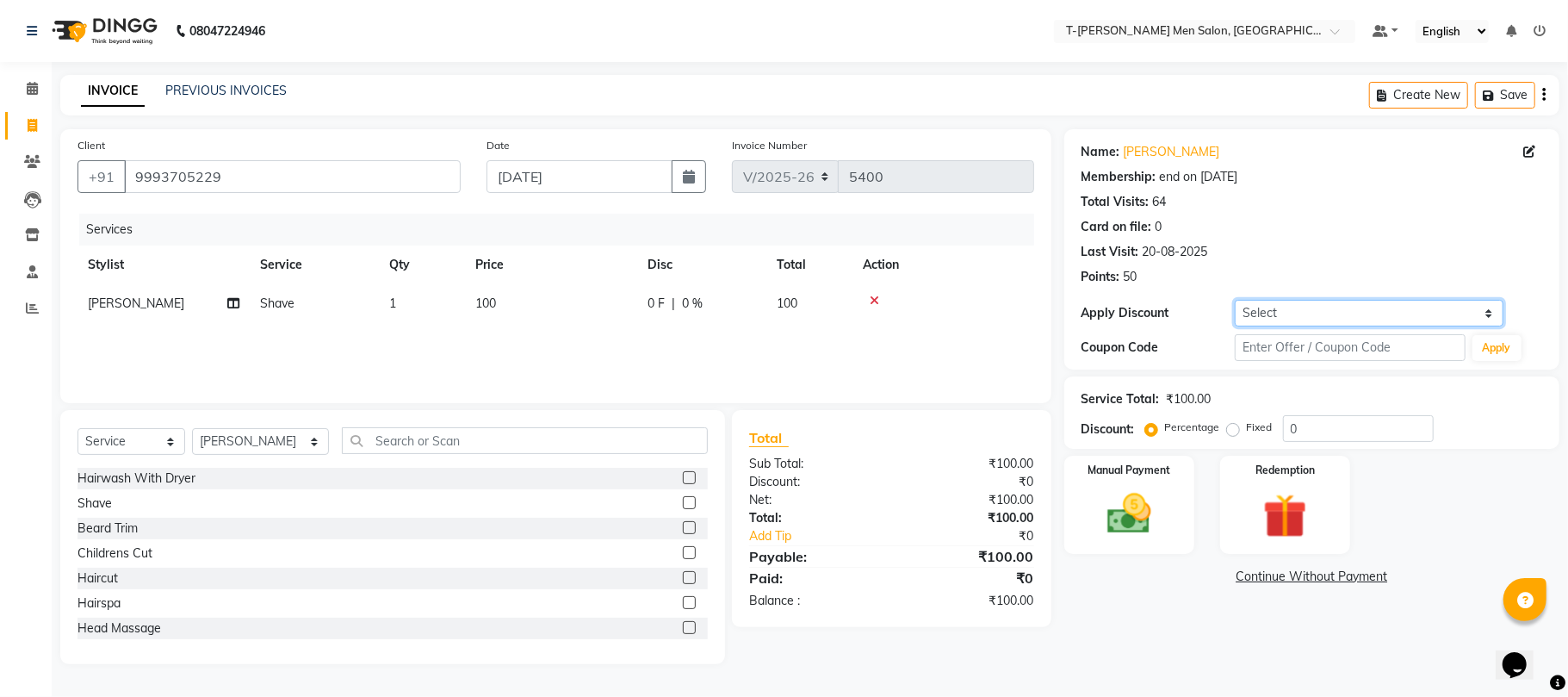
click at [1253, 318] on select "Select Membership → T - Rex Membership (wtih W end 10% & W day 20)%" at bounding box center [1369, 312] width 269 height 27
select select "1: Object"
click at [1235, 299] on select "Select Membership → T - Rex Membership (wtih W end 10% & W day 20)%" at bounding box center [1369, 312] width 269 height 27
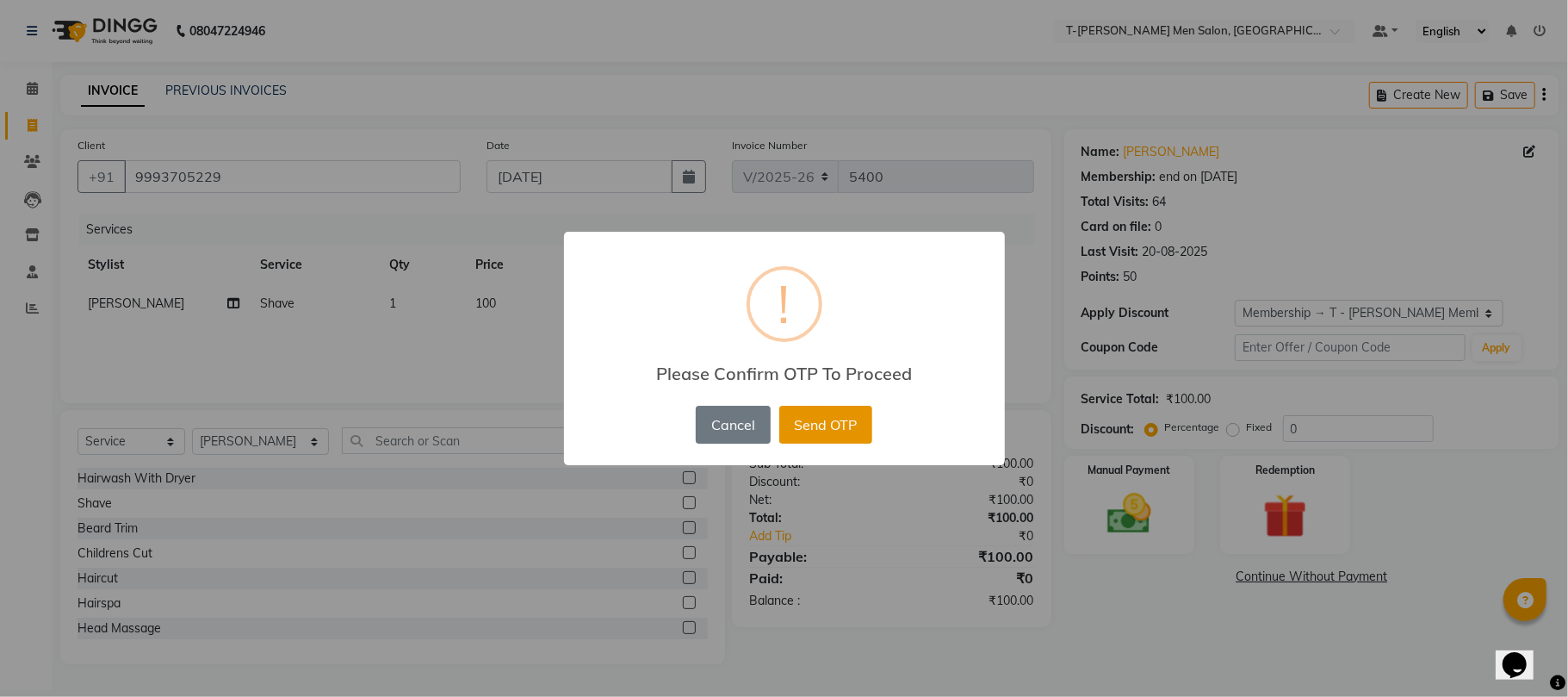
click at [811, 435] on button "Send OTP" at bounding box center [825, 425] width 93 height 38
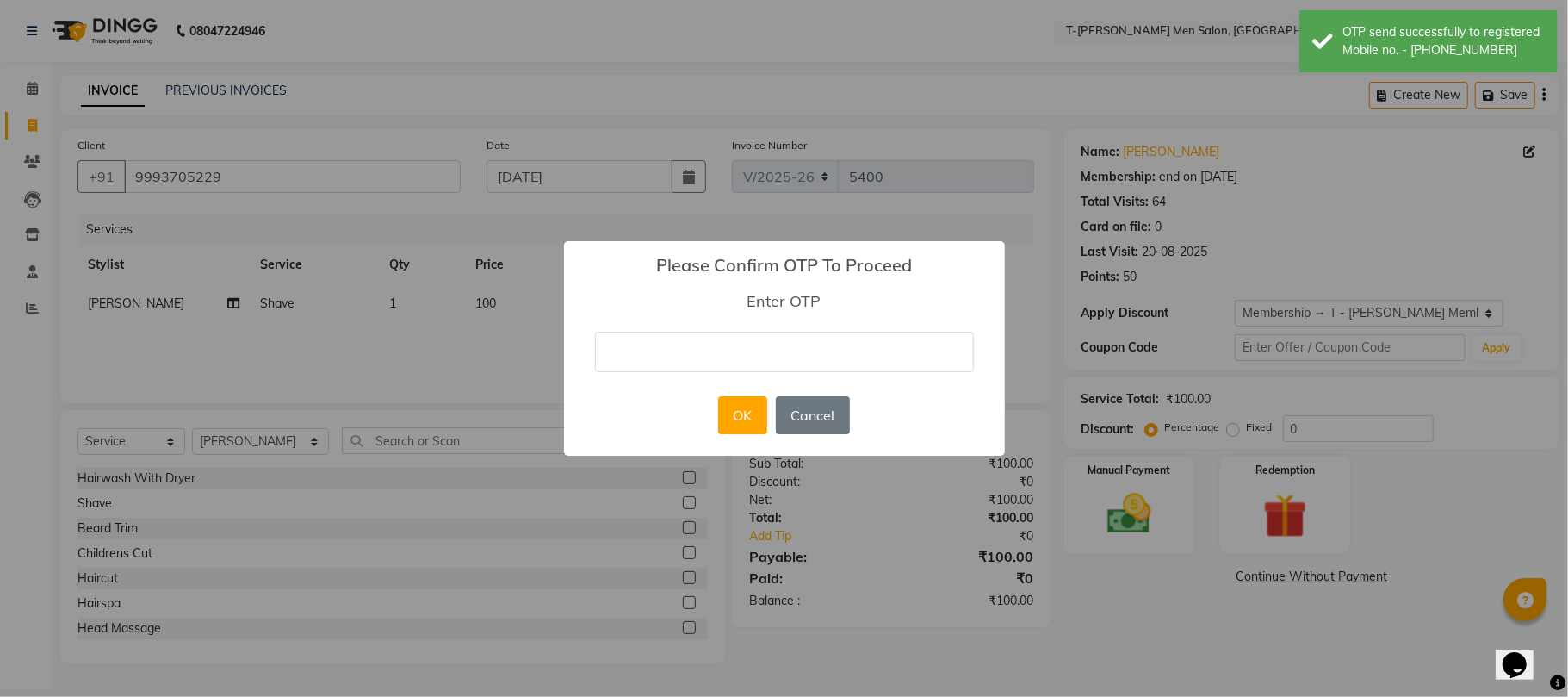
click at [735, 363] on input "text" at bounding box center [784, 352] width 379 height 41
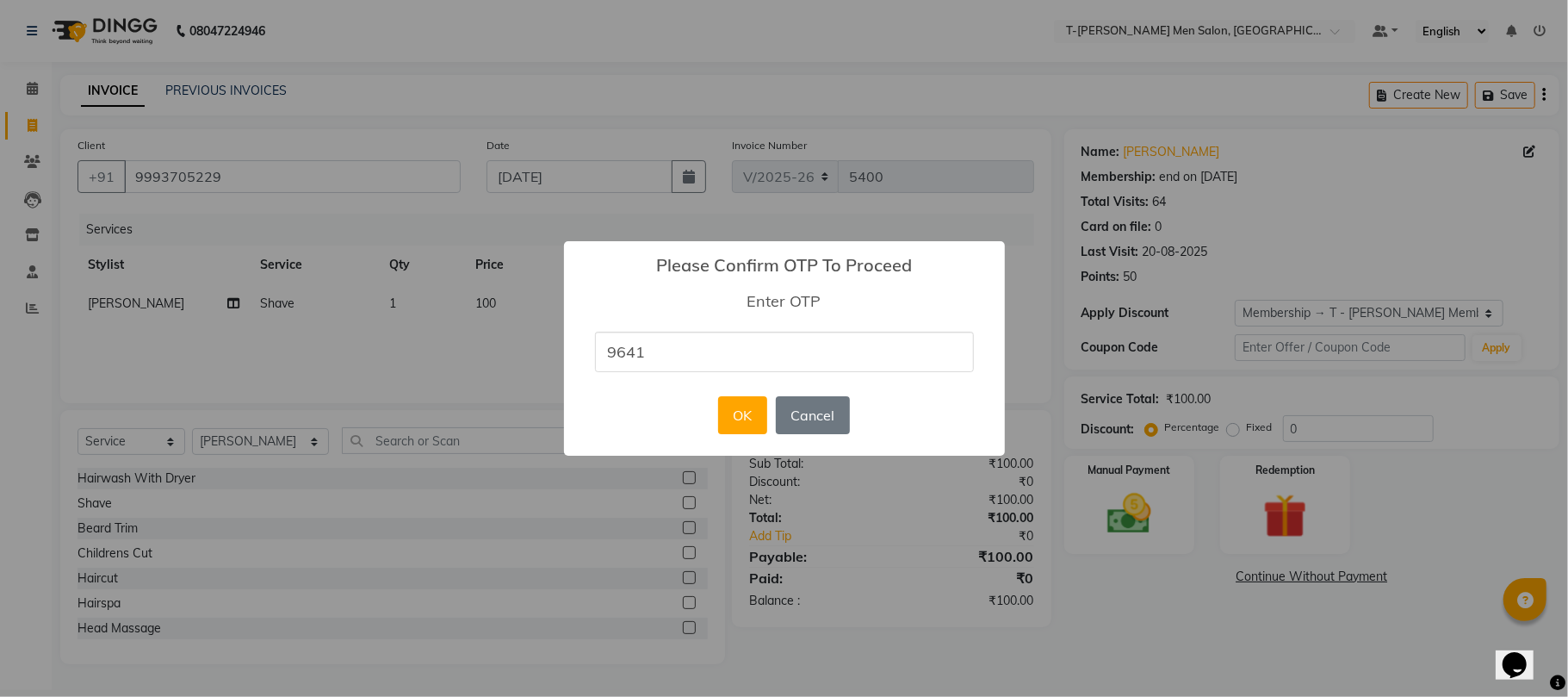
type input "9641"
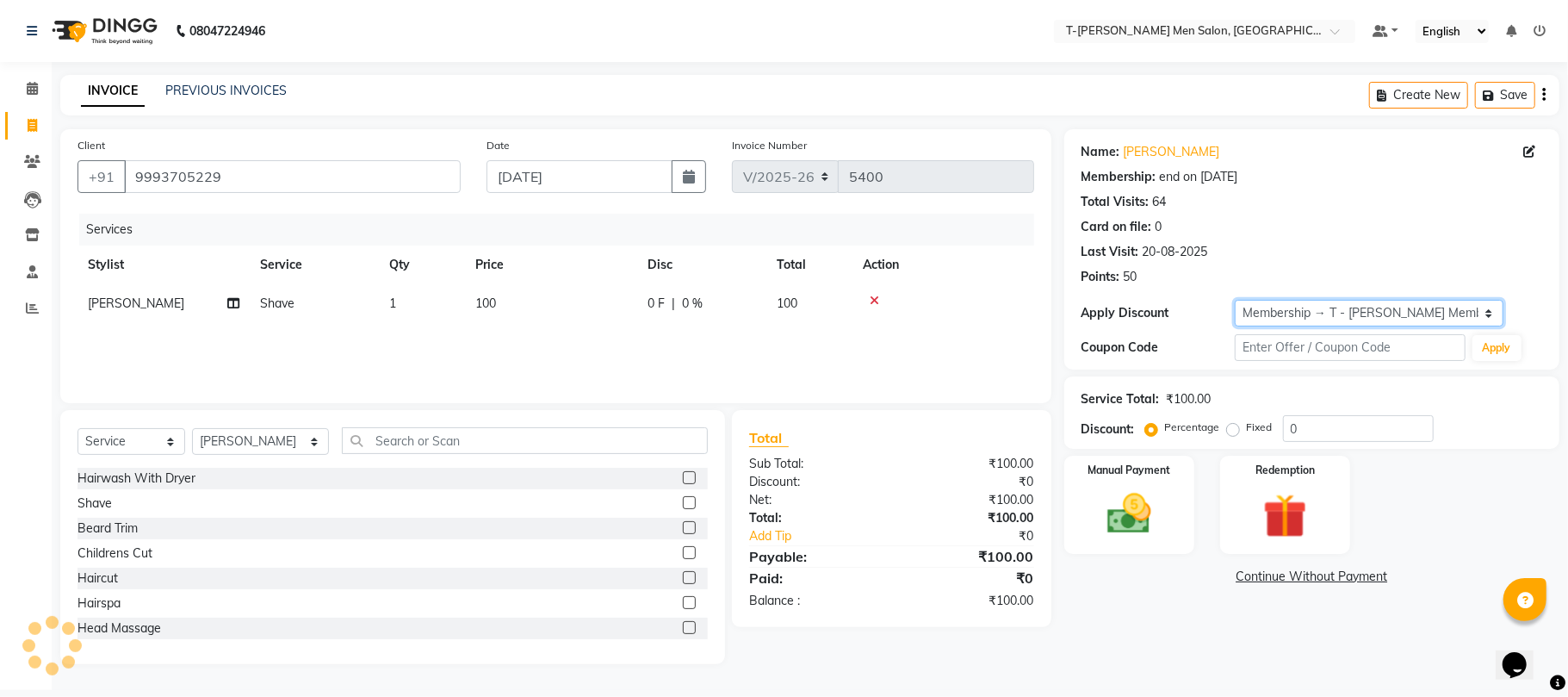
type input "20"
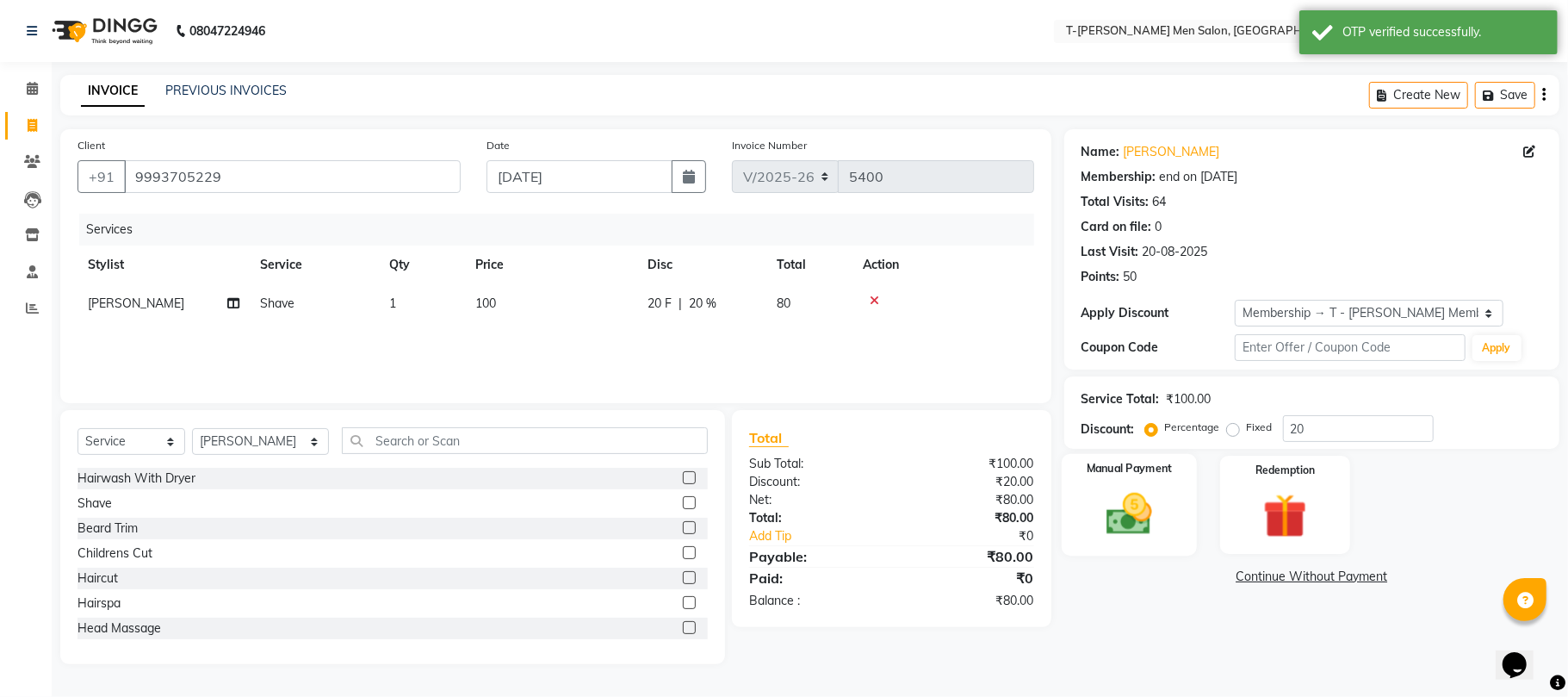
click at [1151, 521] on img at bounding box center [1129, 513] width 75 height 53
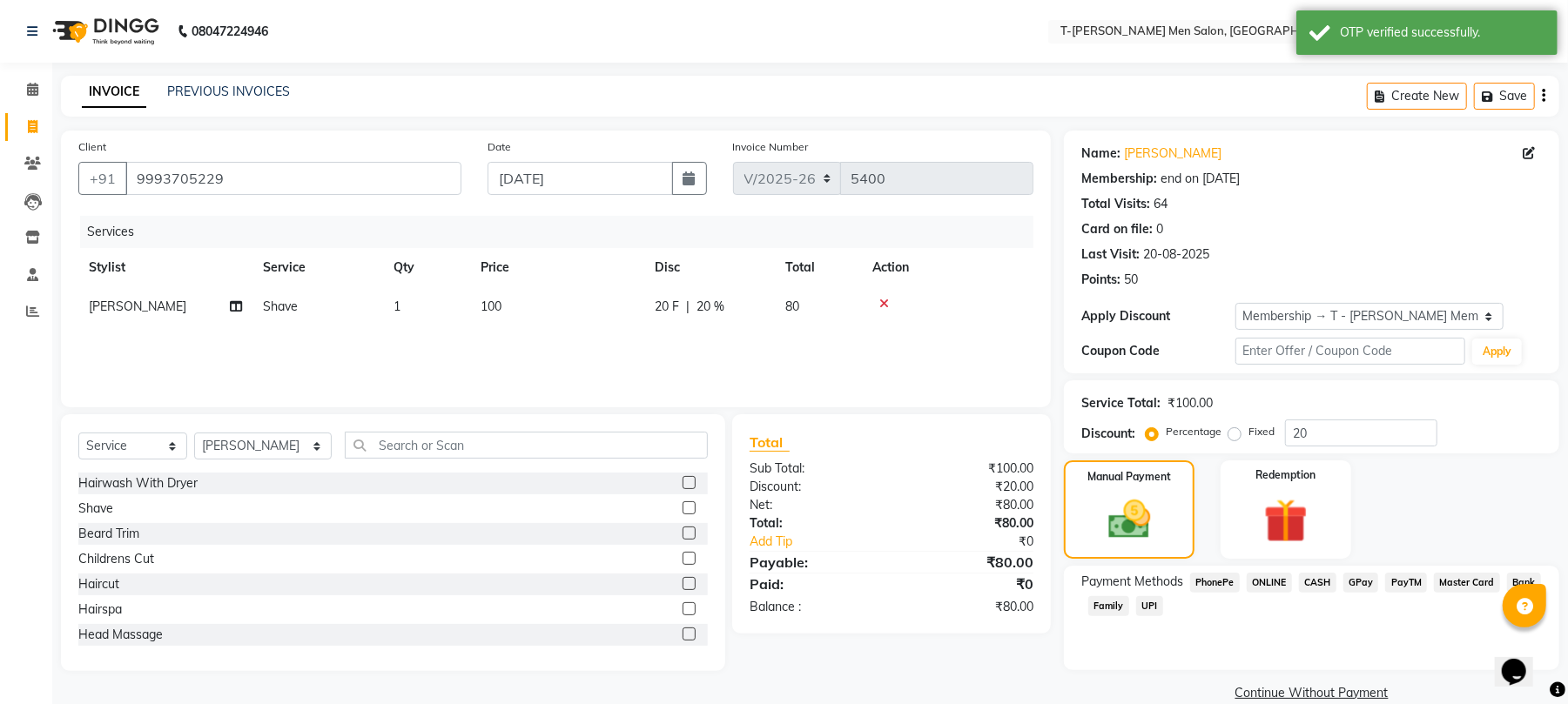
click at [1283, 585] on span "ONLINE" at bounding box center [1269, 582] width 45 height 20
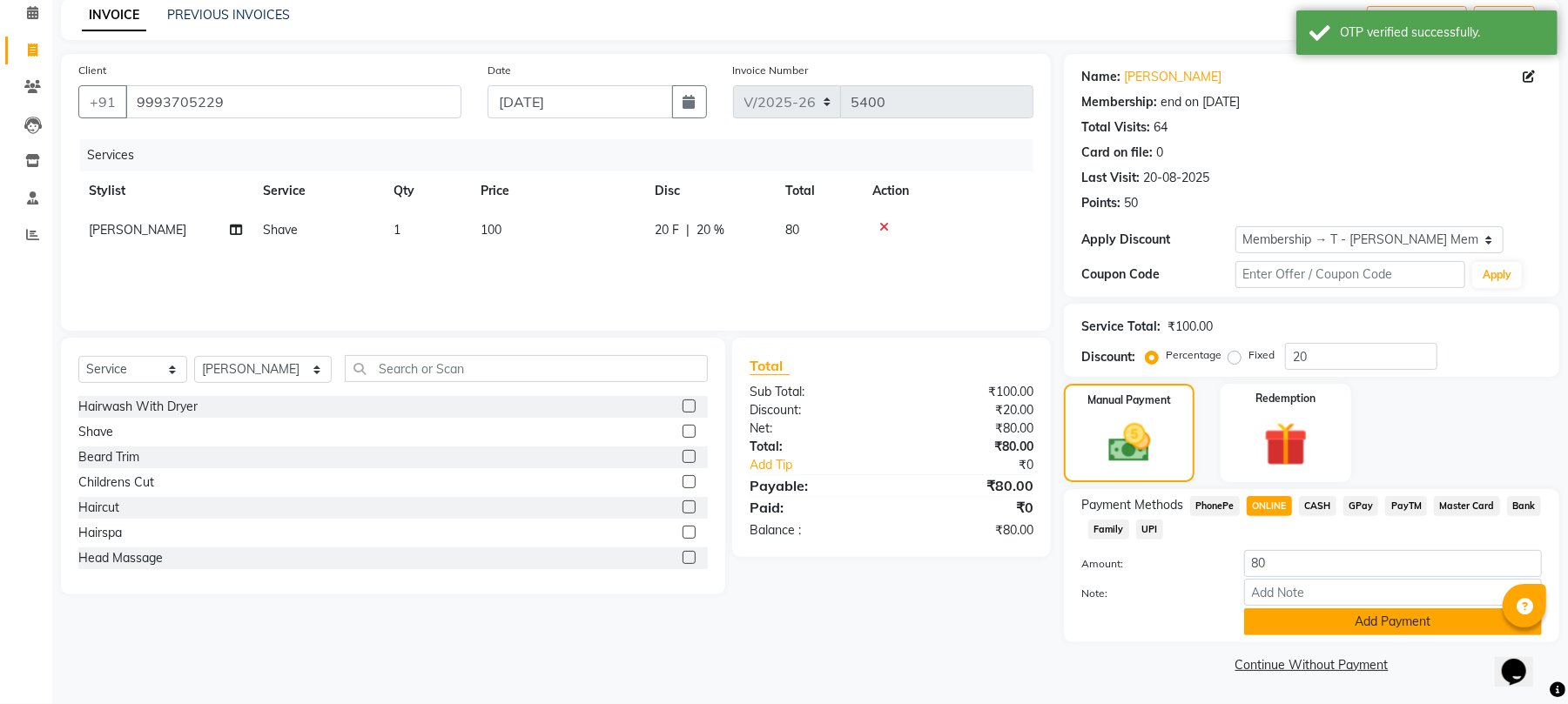
click at [1307, 621] on button "Add Payment" at bounding box center [1393, 621] width 298 height 27
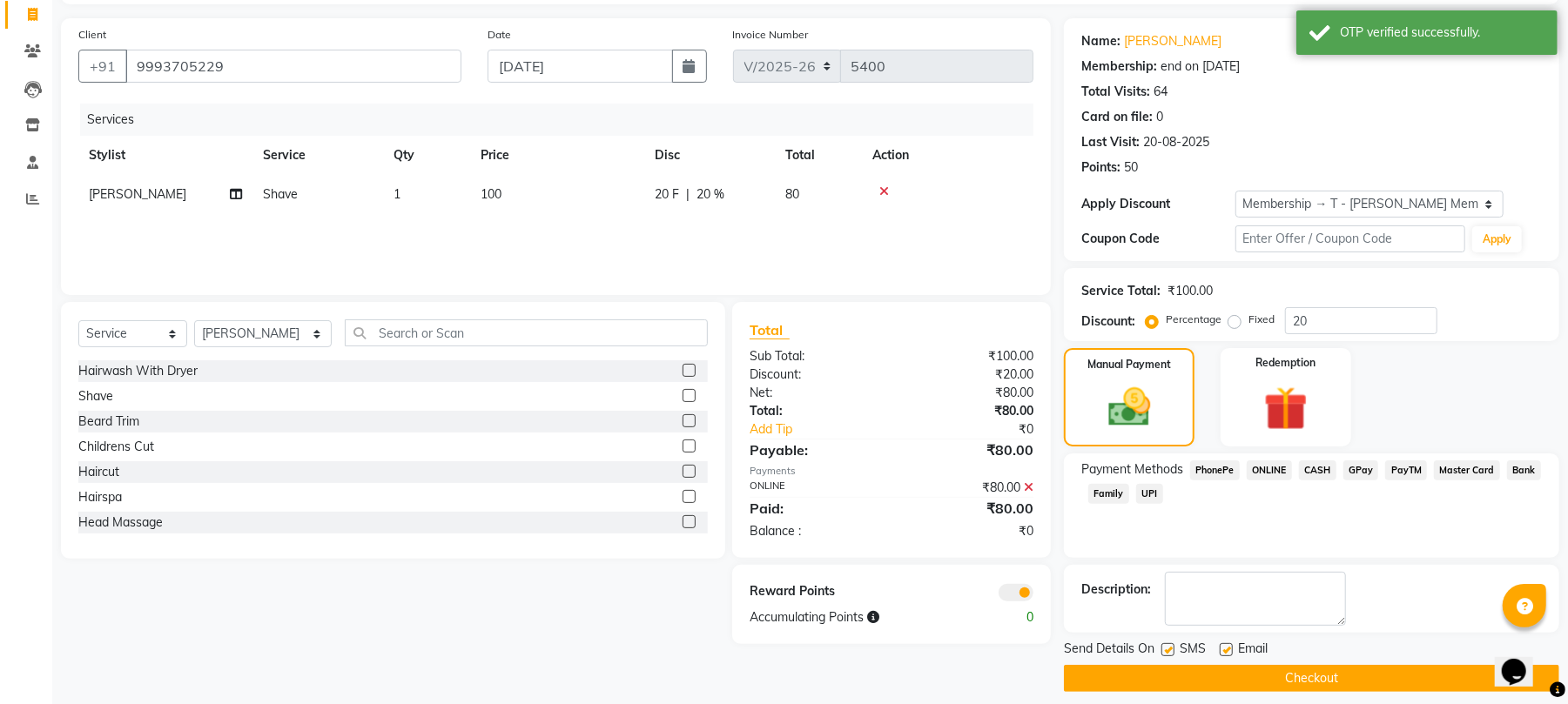
scroll to position [127, 0]
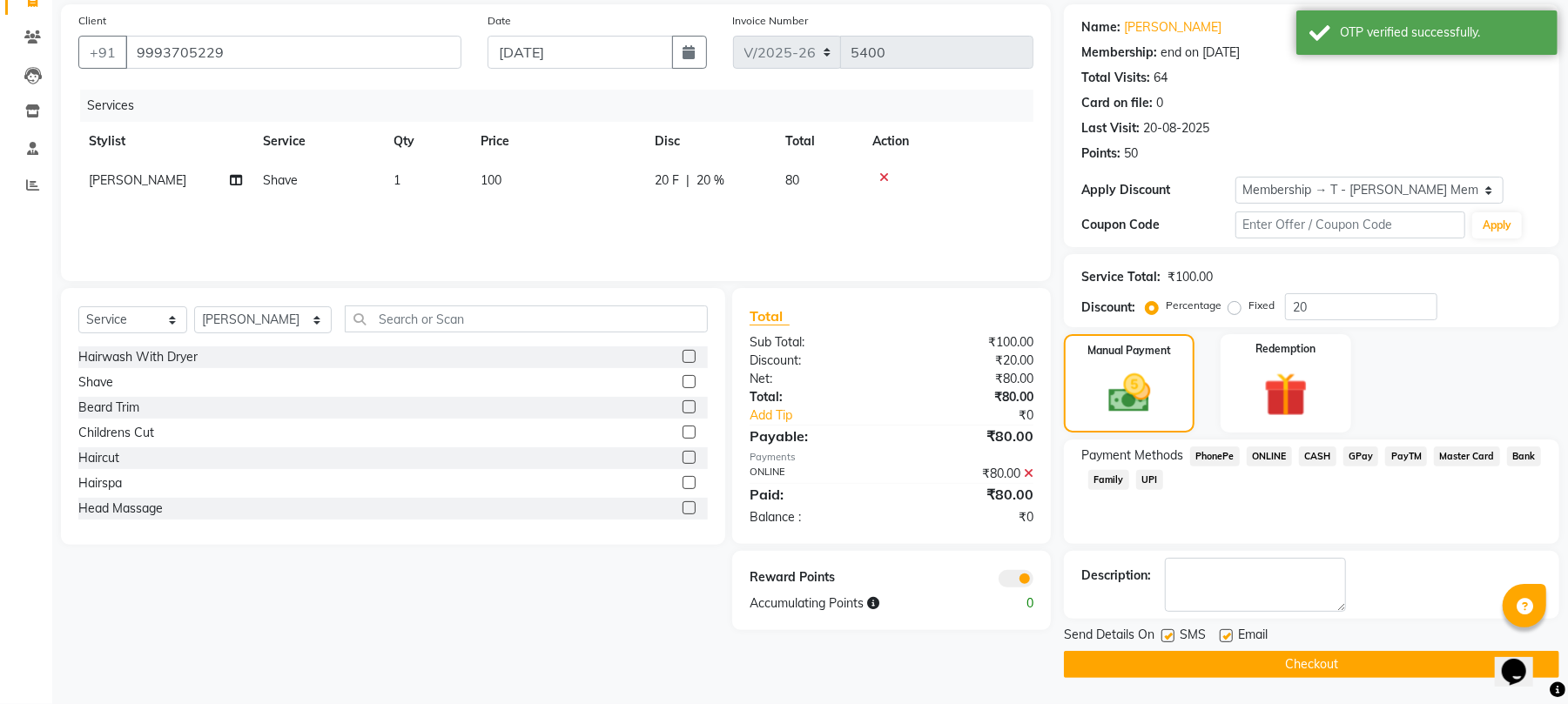
click at [1229, 637] on label at bounding box center [1226, 635] width 13 height 13
click at [1229, 637] on input "checkbox" at bounding box center [1225, 636] width 11 height 11
checkbox input "false"
click at [1230, 671] on button "Checkout" at bounding box center [1311, 664] width 495 height 27
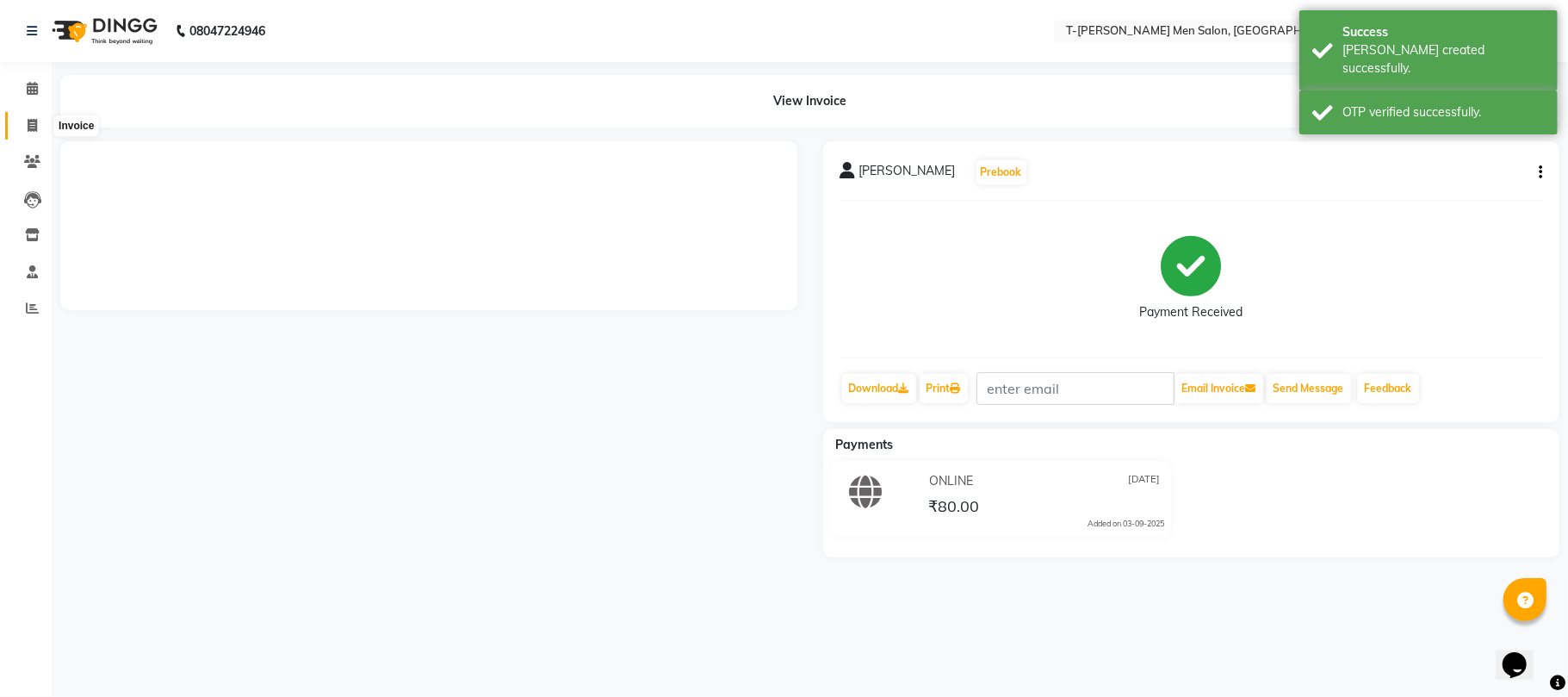
click at [28, 125] on icon at bounding box center [32, 125] width 10 height 13
select select "service"
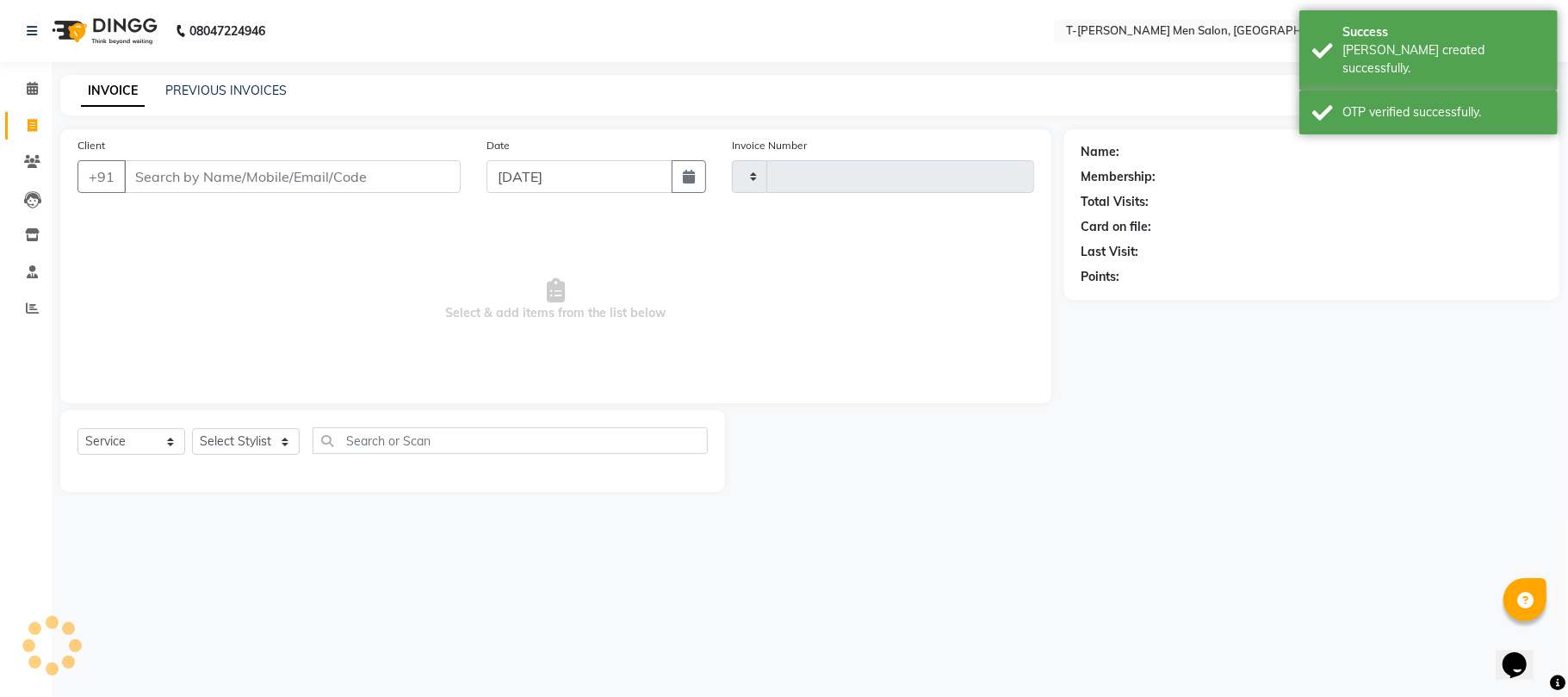
type input "5401"
select select "4816"
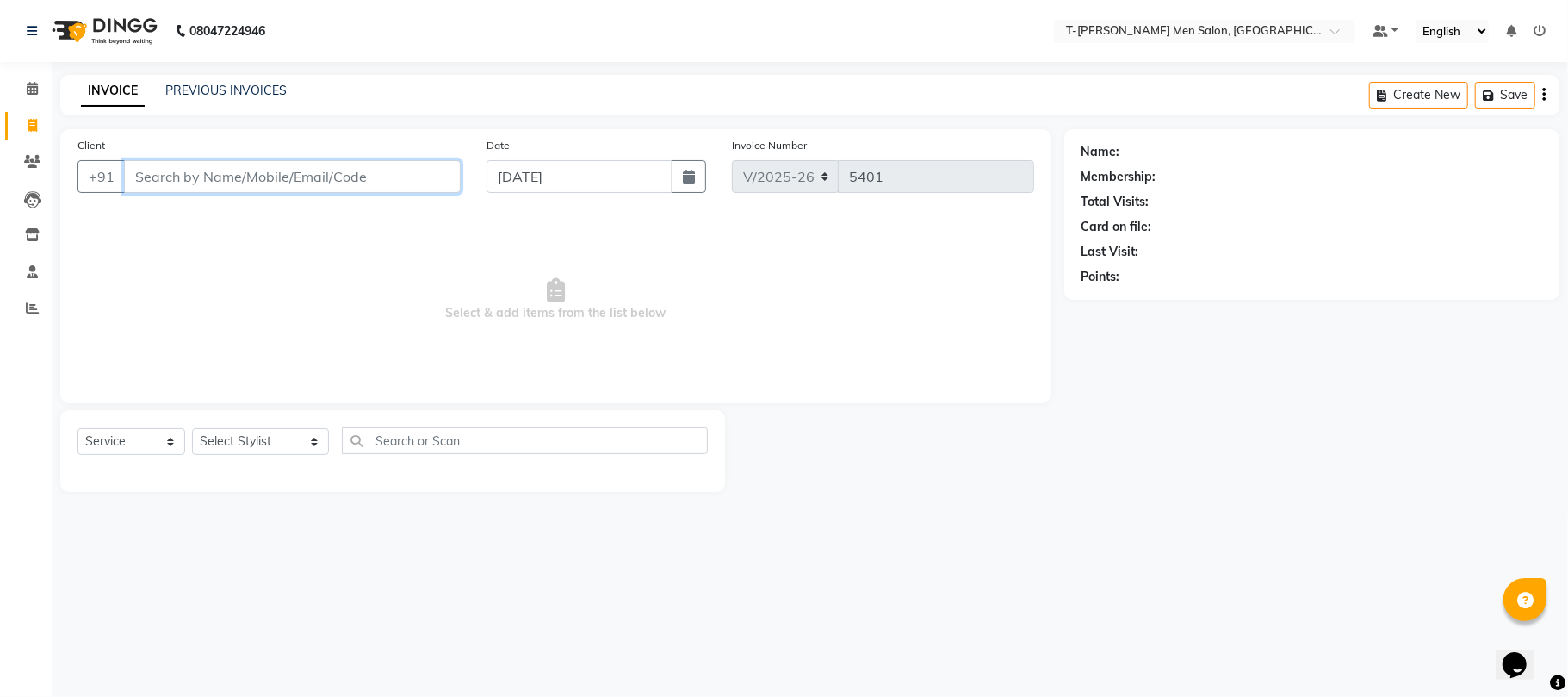
click at [346, 174] on input "Client" at bounding box center [292, 177] width 337 height 33
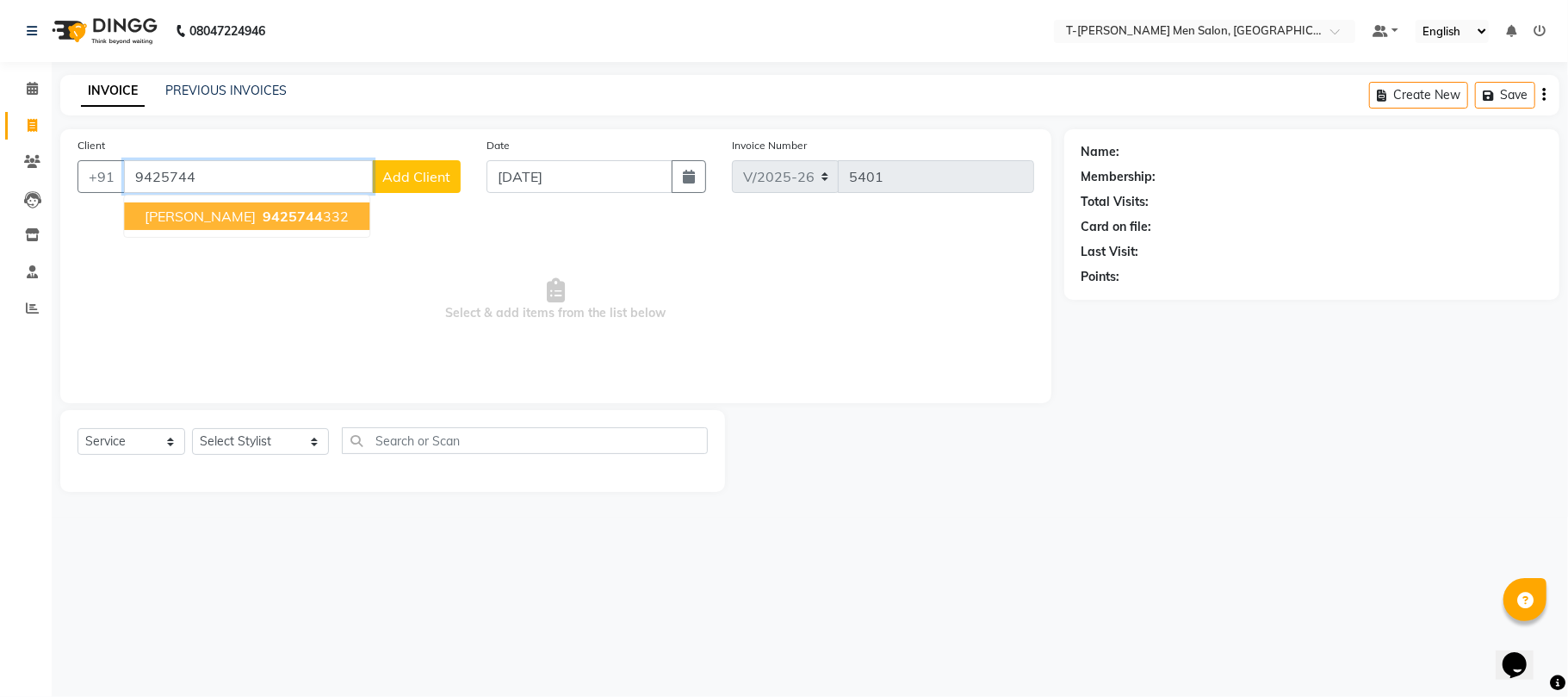
click at [280, 220] on span "9425744" at bounding box center [292, 217] width 60 height 17
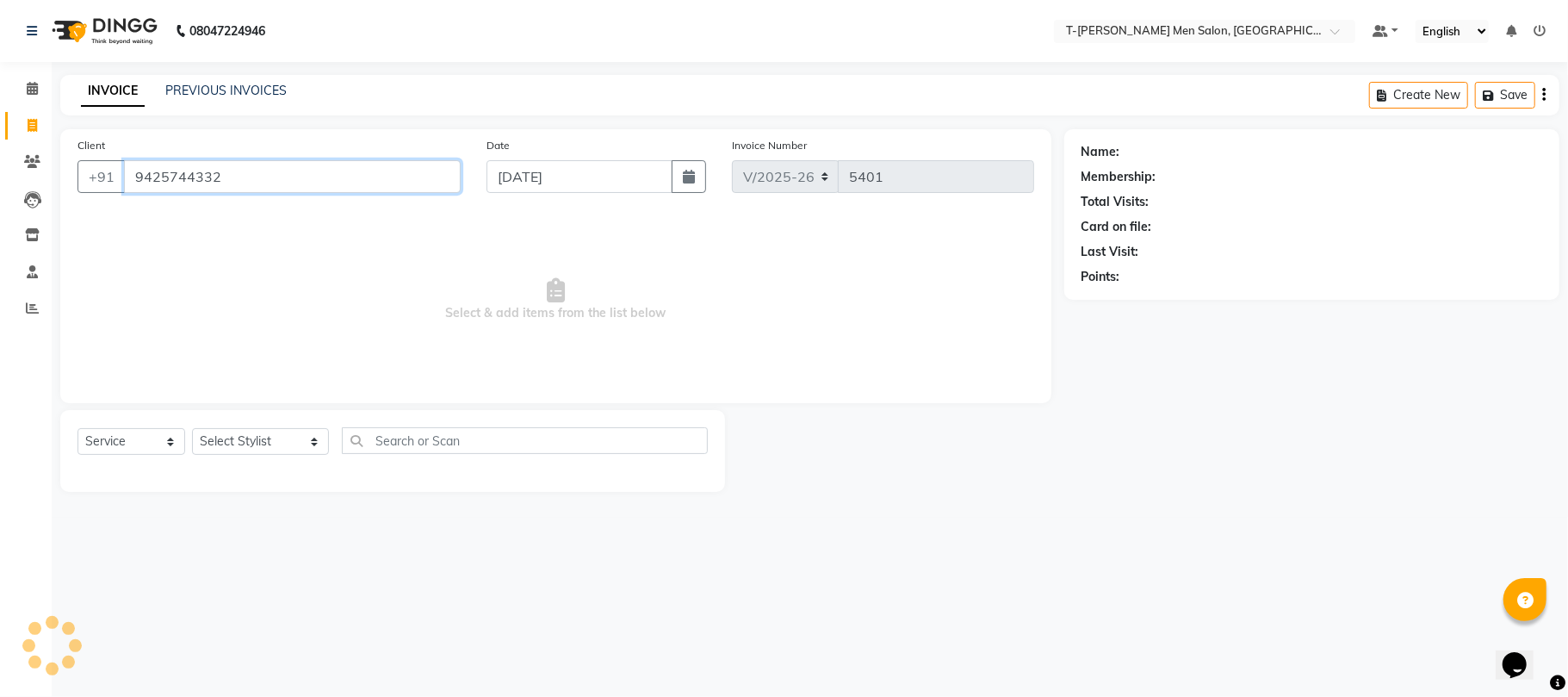
type input "9425744332"
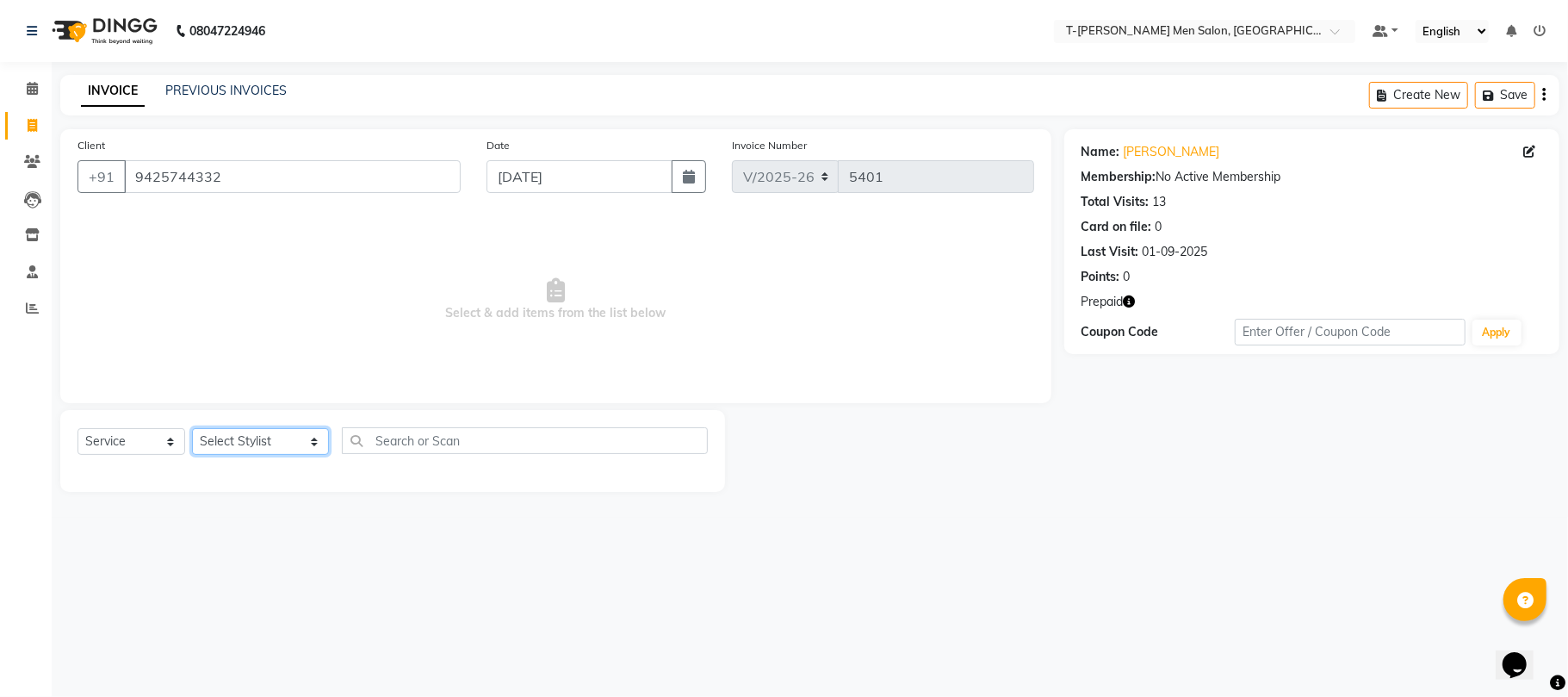
click at [243, 439] on select "Select Stylist [PERSON_NAME] (goru) [PERSON_NAME] [PERSON_NAME] ([PERSON_NAME])…" at bounding box center [260, 441] width 137 height 27
select select "86290"
click at [192, 428] on select "Select Stylist [PERSON_NAME] (goru) [PERSON_NAME] [PERSON_NAME] ([PERSON_NAME])…" at bounding box center [260, 441] width 137 height 27
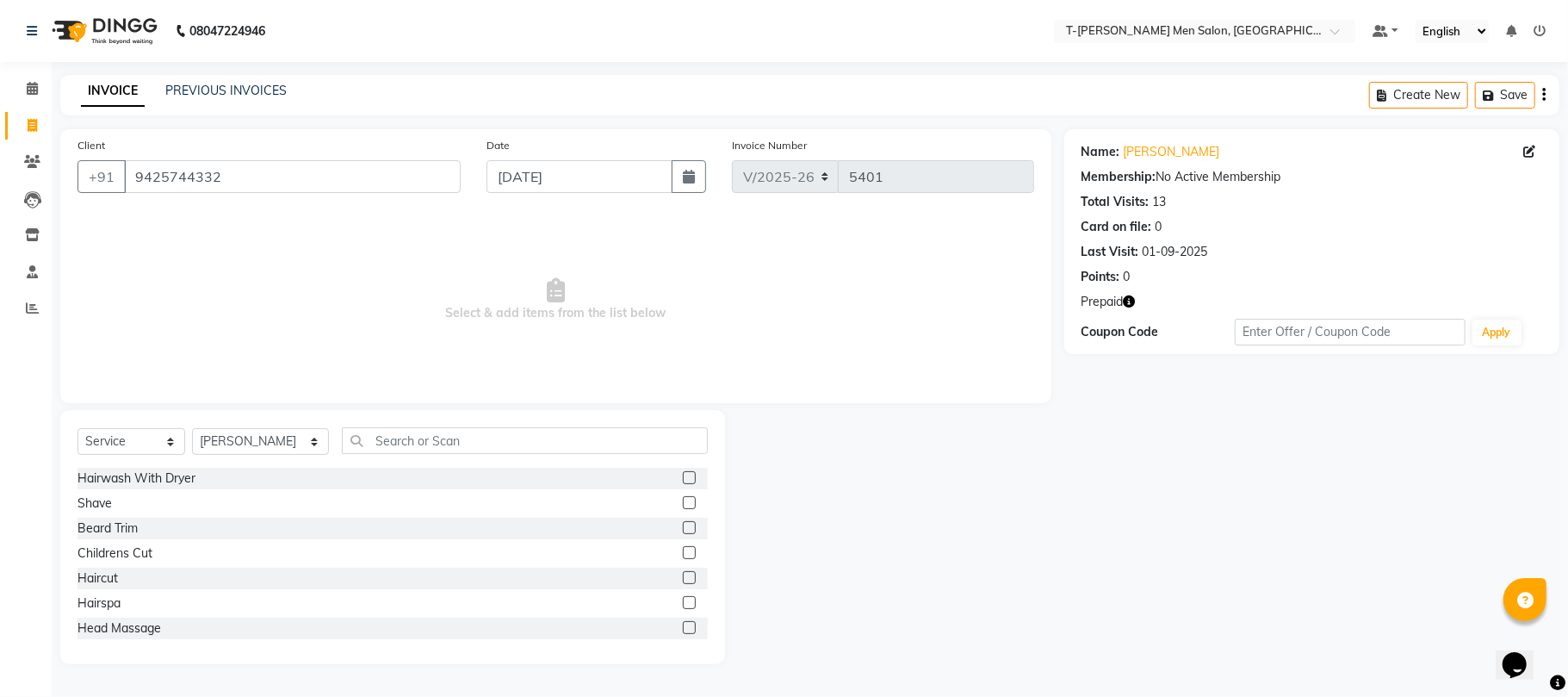
click at [73, 504] on div "Select Service Product Membership Package Voucher Prepaid Gift Card Select Styl…" at bounding box center [392, 537] width 664 height 254
click at [93, 498] on div "Shave" at bounding box center [95, 503] width 35 height 18
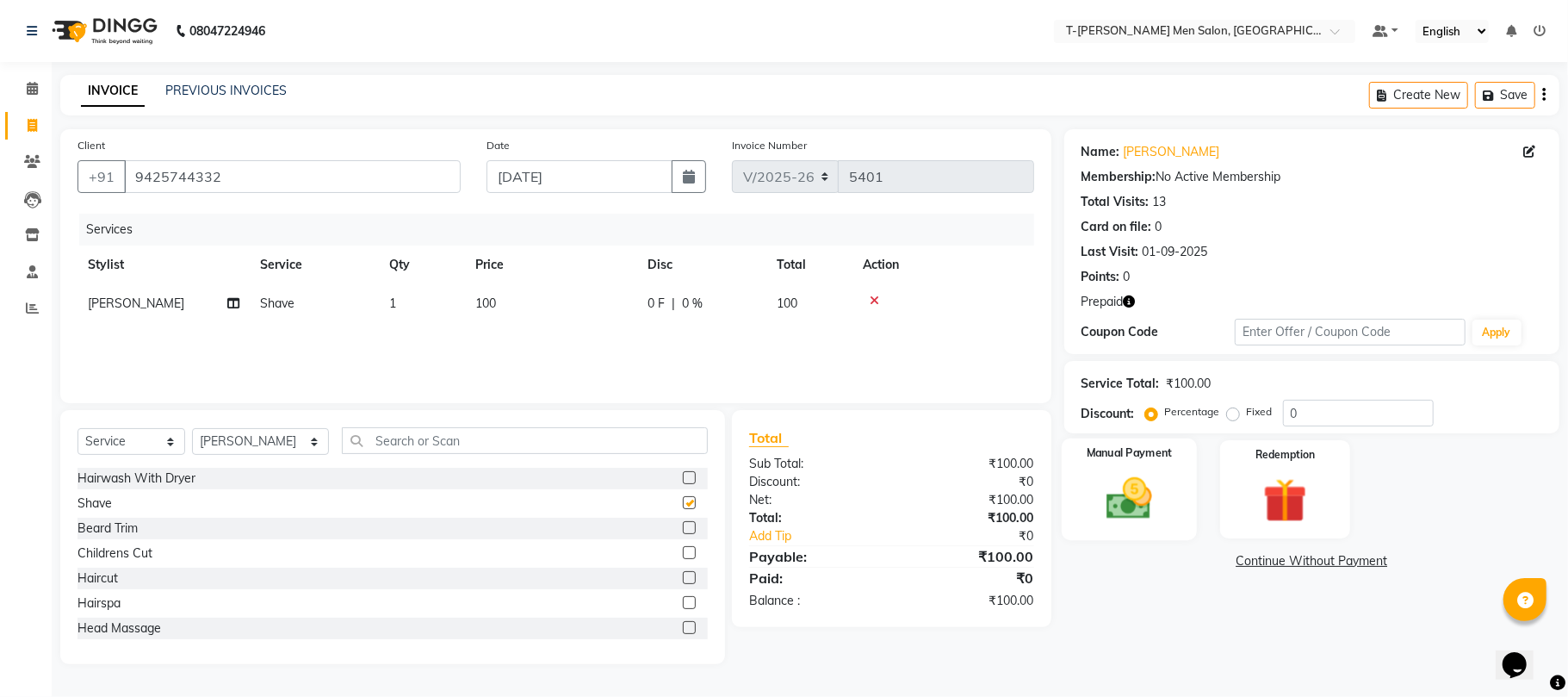
checkbox input "false"
click at [1244, 479] on div "Redemption" at bounding box center [1284, 489] width 135 height 102
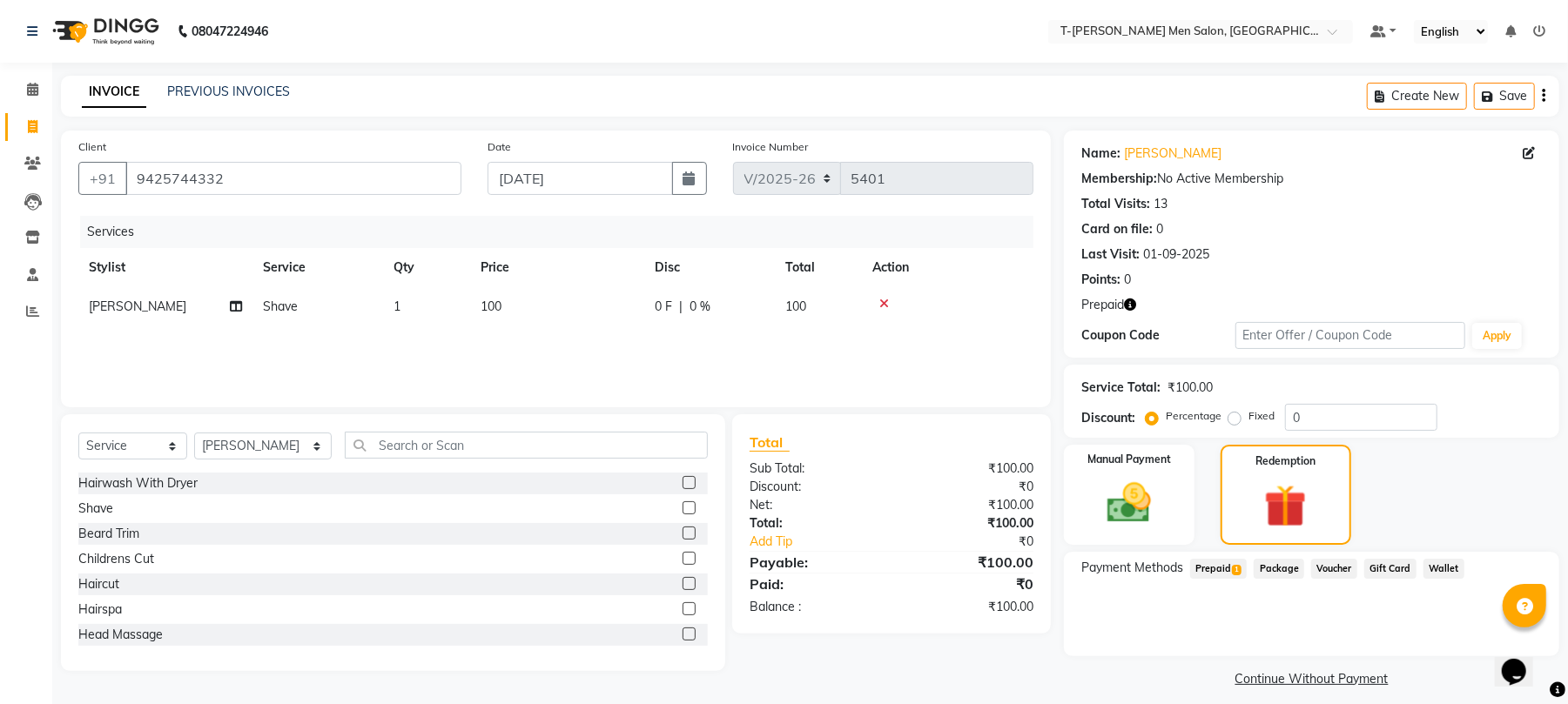
click at [1203, 564] on span "Prepaid 1" at bounding box center [1218, 569] width 56 height 20
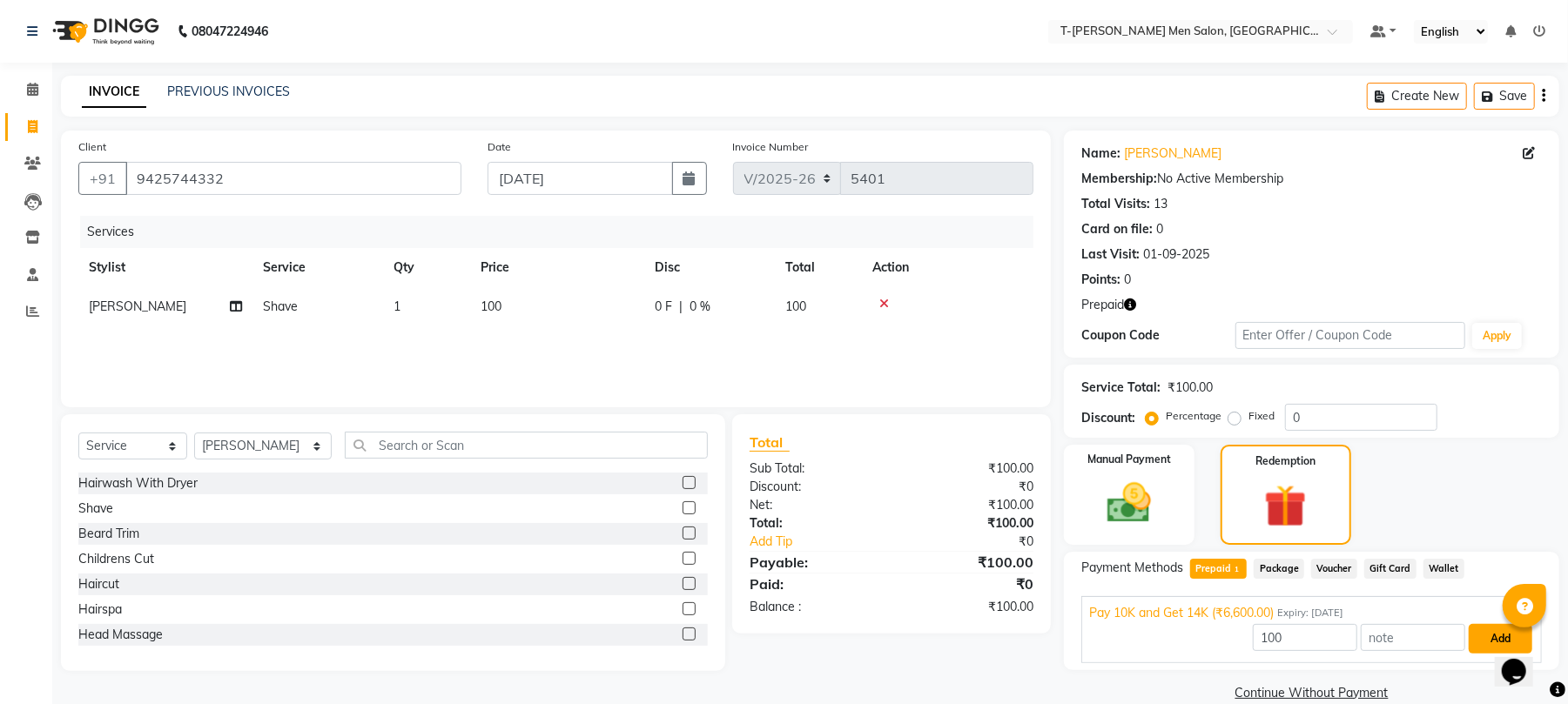
click at [1488, 642] on button "Add" at bounding box center [1500, 639] width 63 height 30
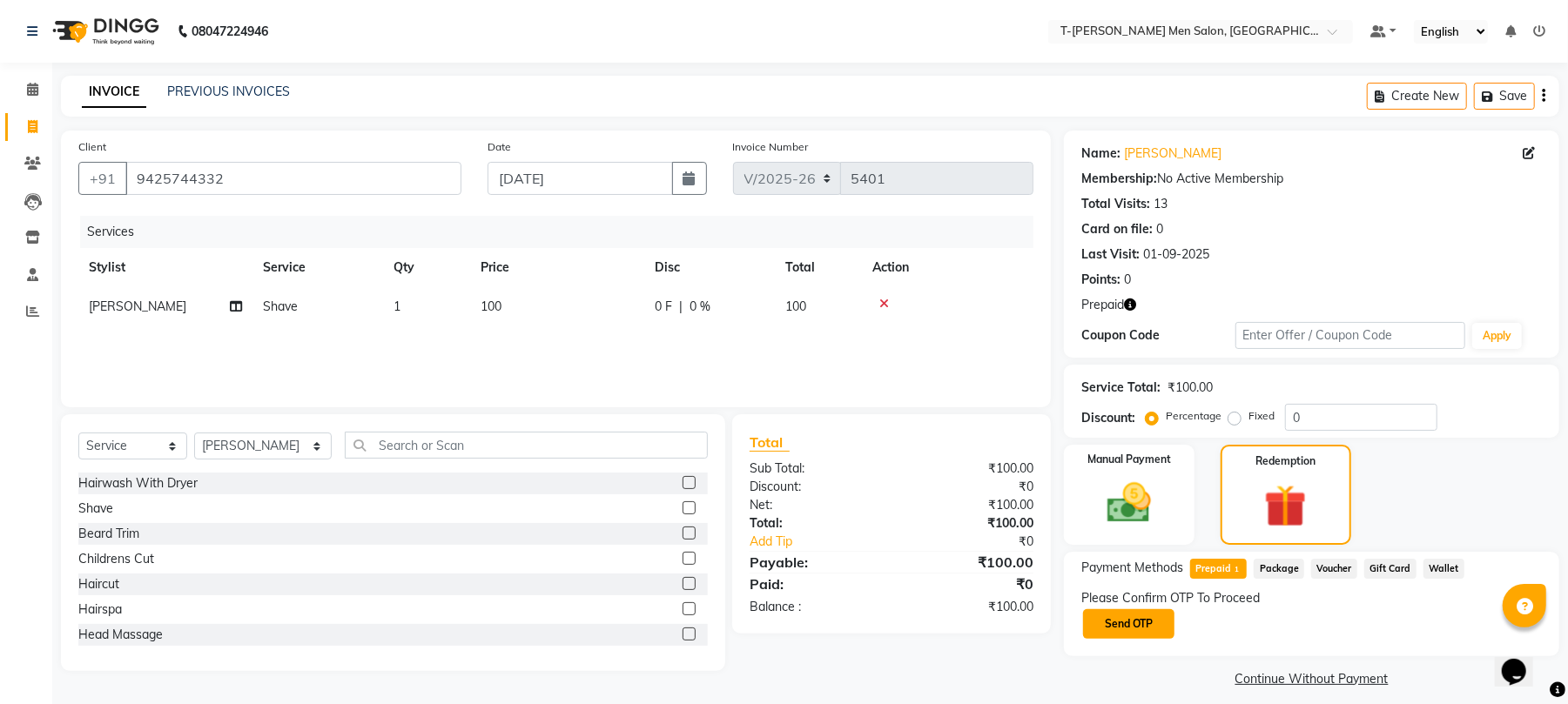
click at [1163, 624] on button "Send OTP" at bounding box center [1128, 624] width 91 height 30
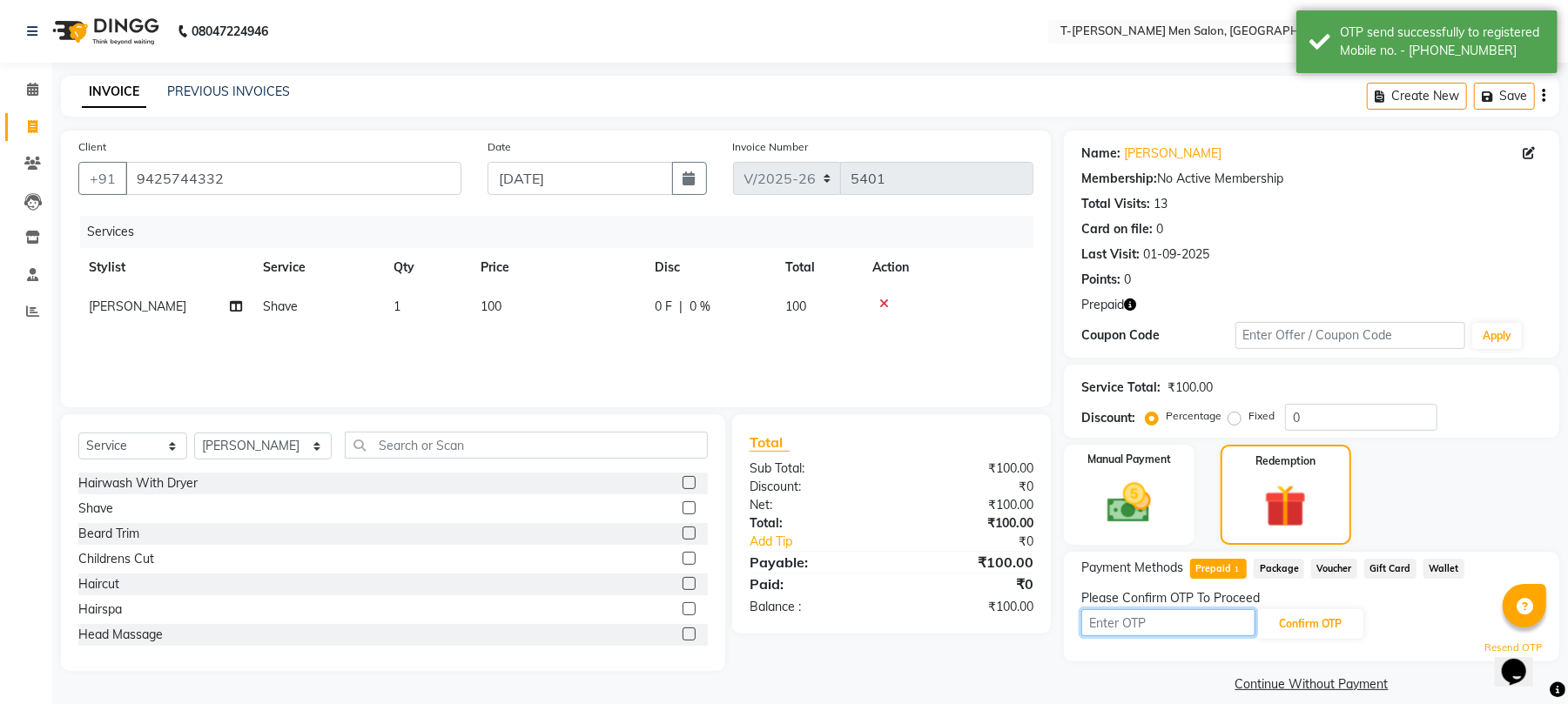
click at [1153, 630] on input "text" at bounding box center [1168, 622] width 174 height 27
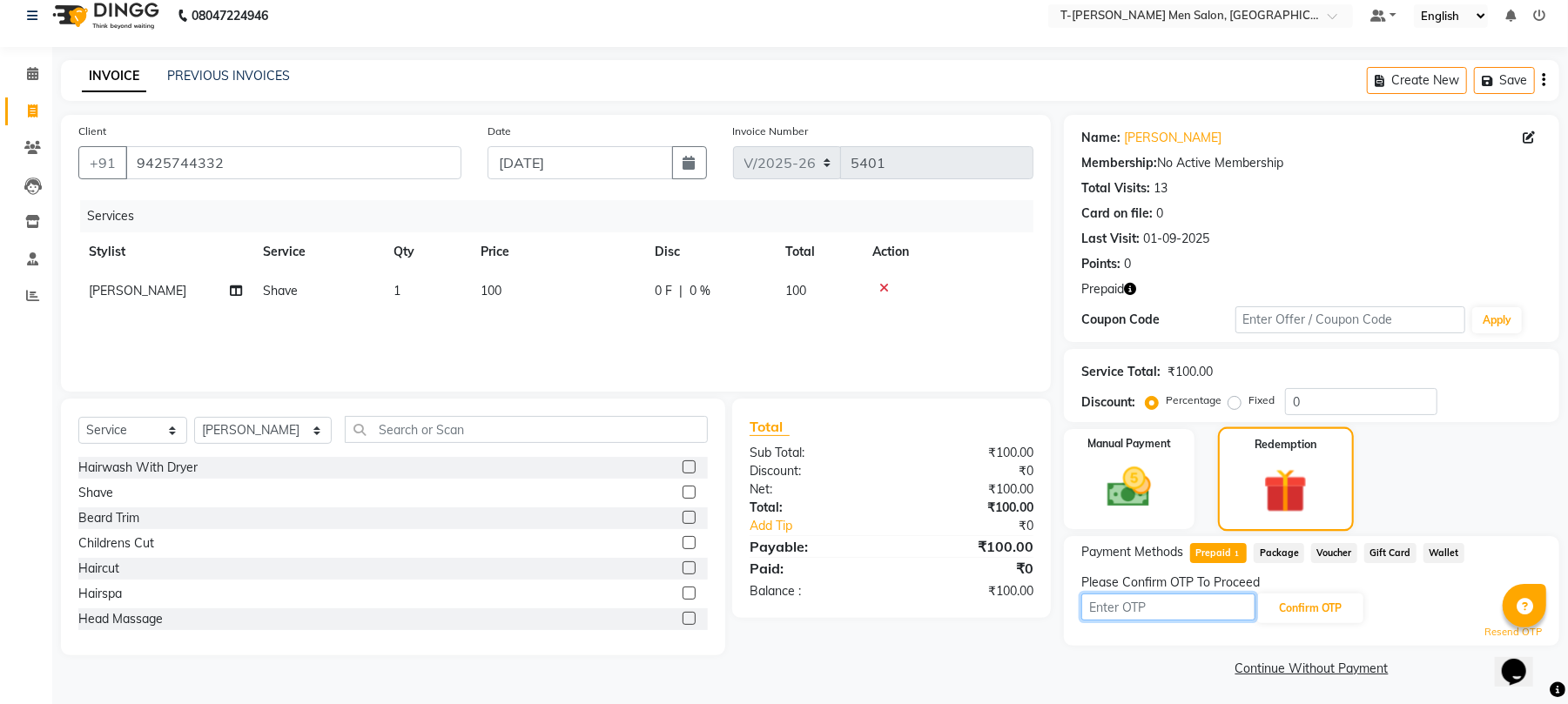
scroll to position [19, 0]
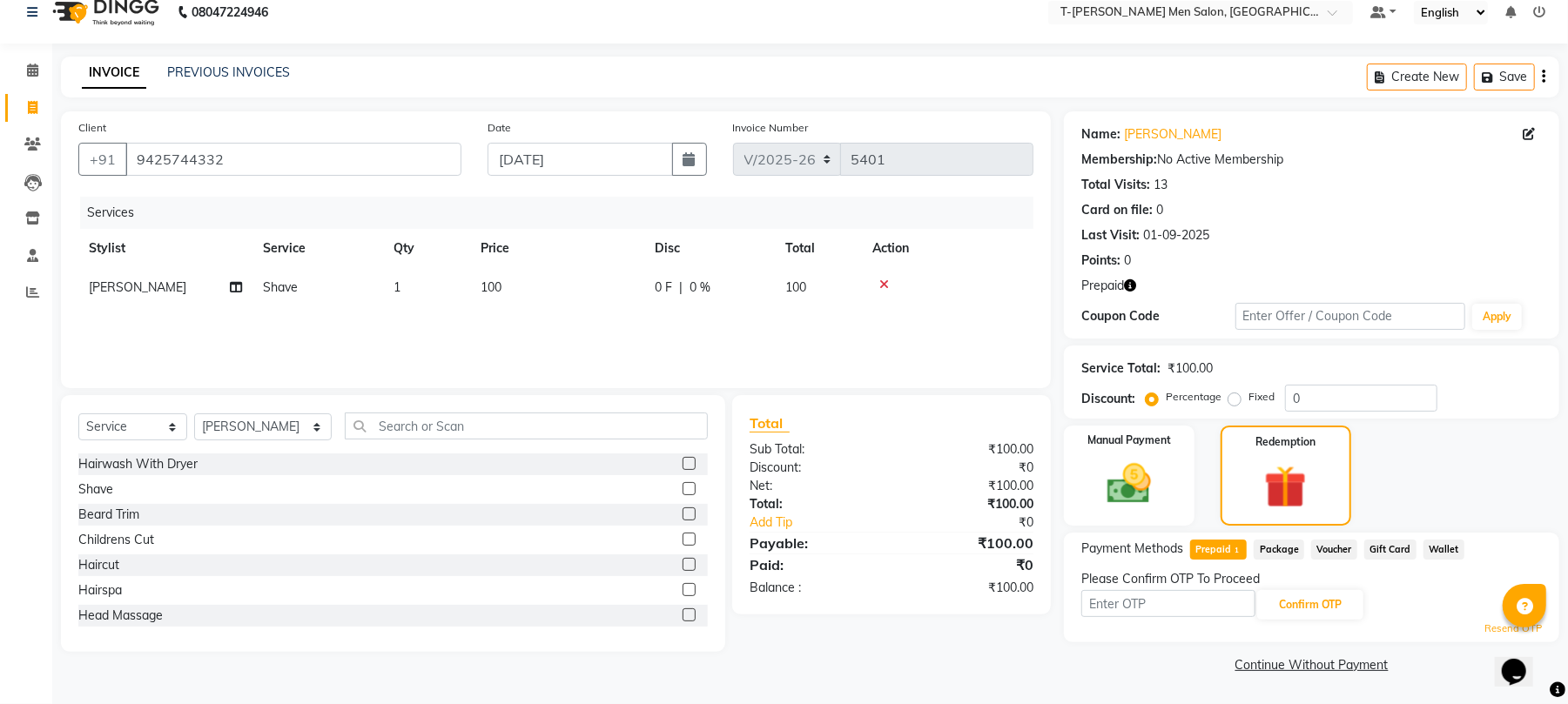
click at [1489, 625] on link "Resend OTP" at bounding box center [1513, 628] width 57 height 15
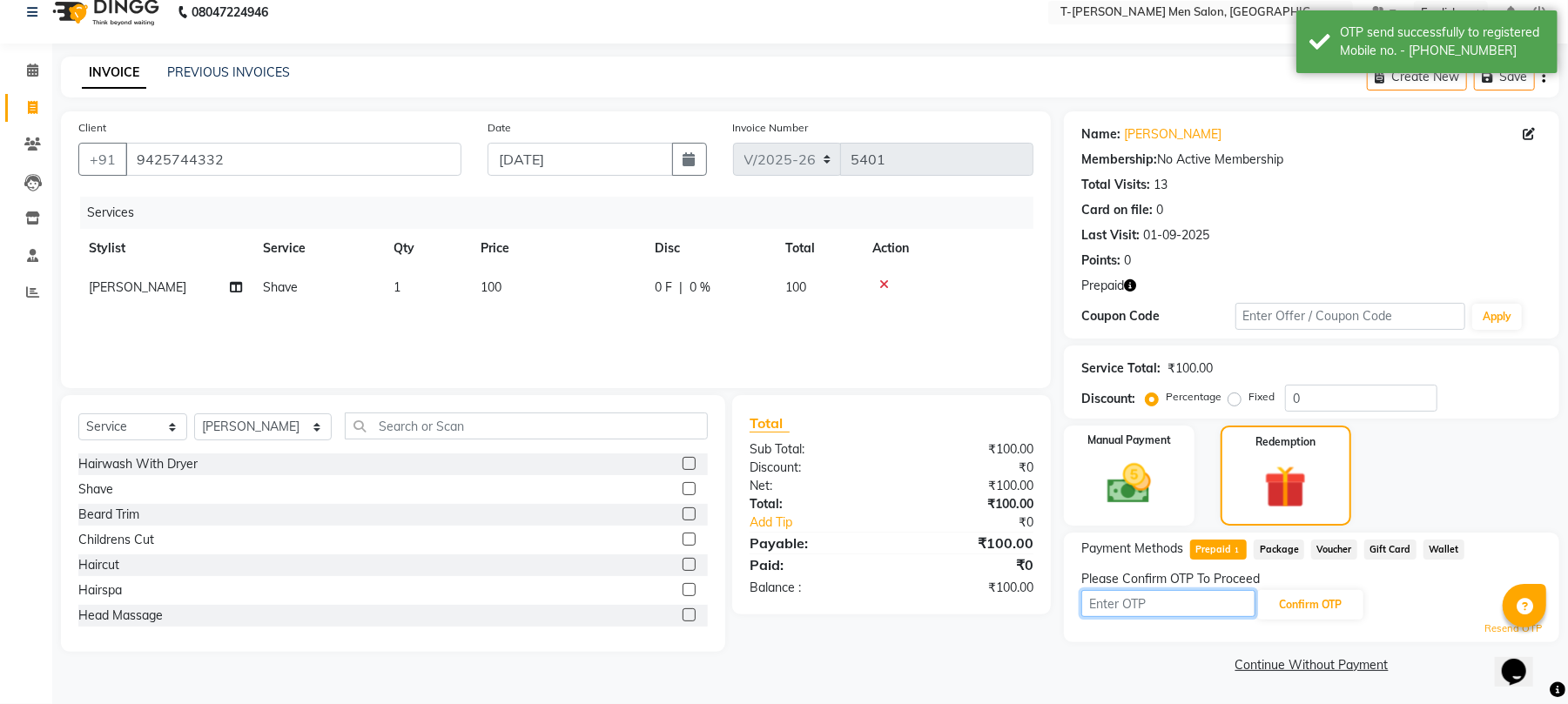
click at [1192, 609] on input "text" at bounding box center [1168, 603] width 174 height 27
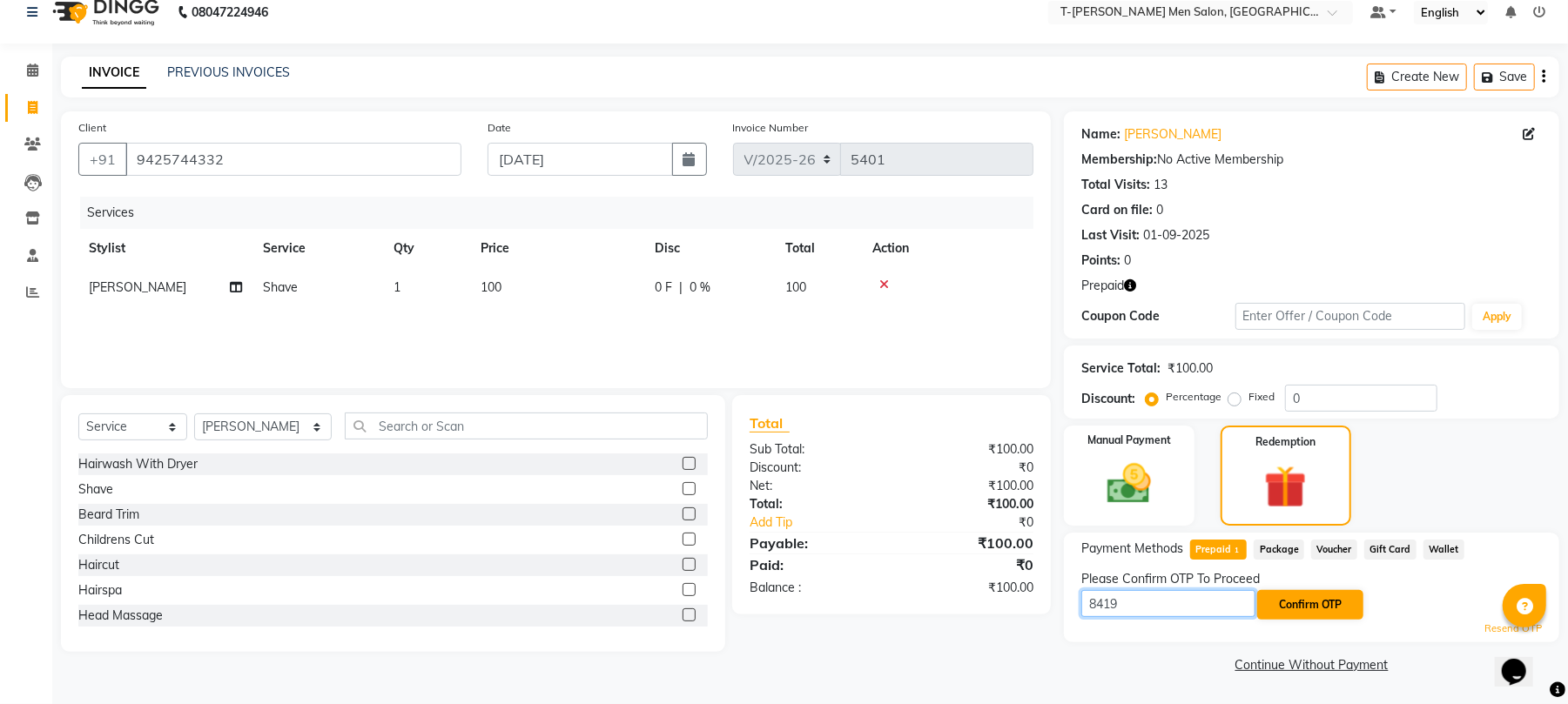
type input "8419"
click at [1306, 603] on button "Confirm OTP" at bounding box center [1309, 605] width 106 height 30
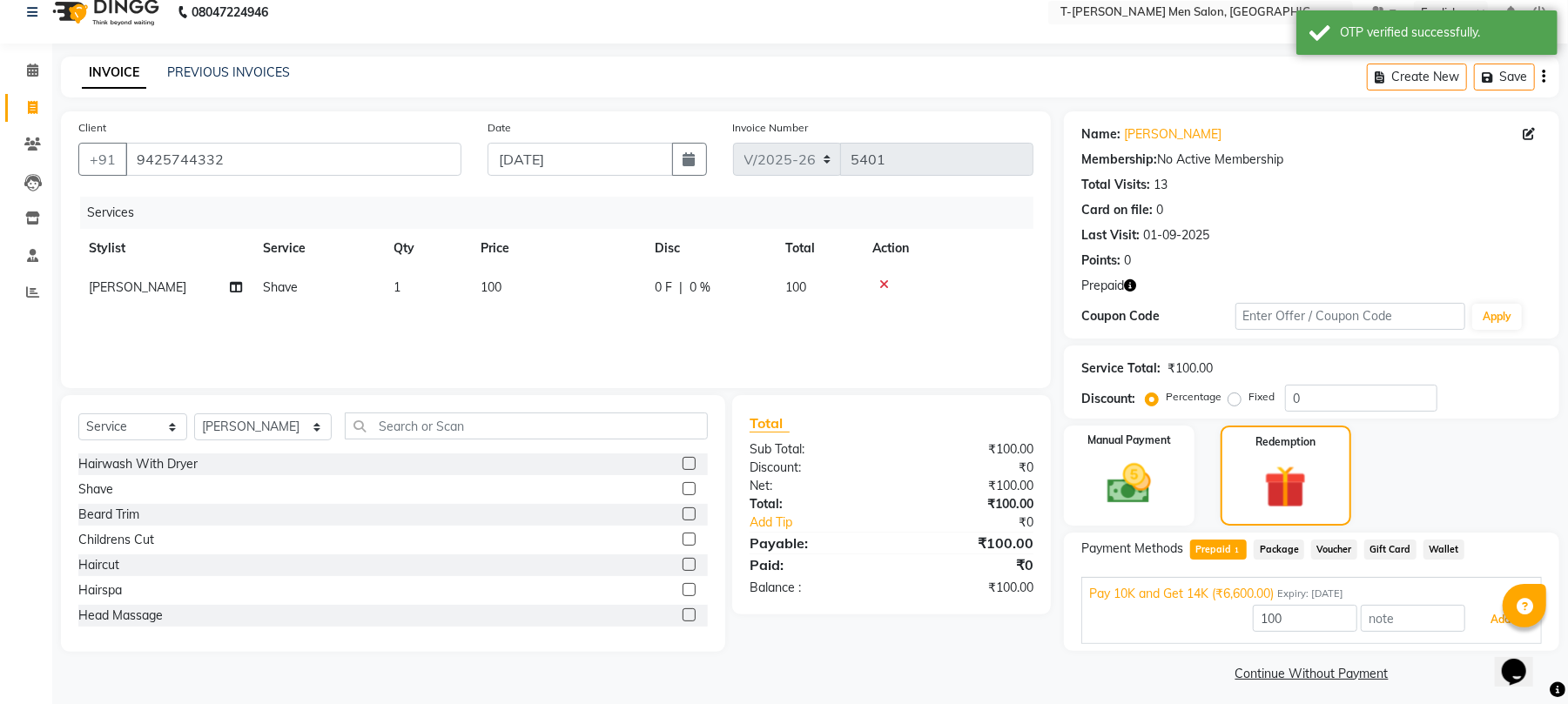
click at [1501, 620] on button "Add" at bounding box center [1500, 620] width 63 height 30
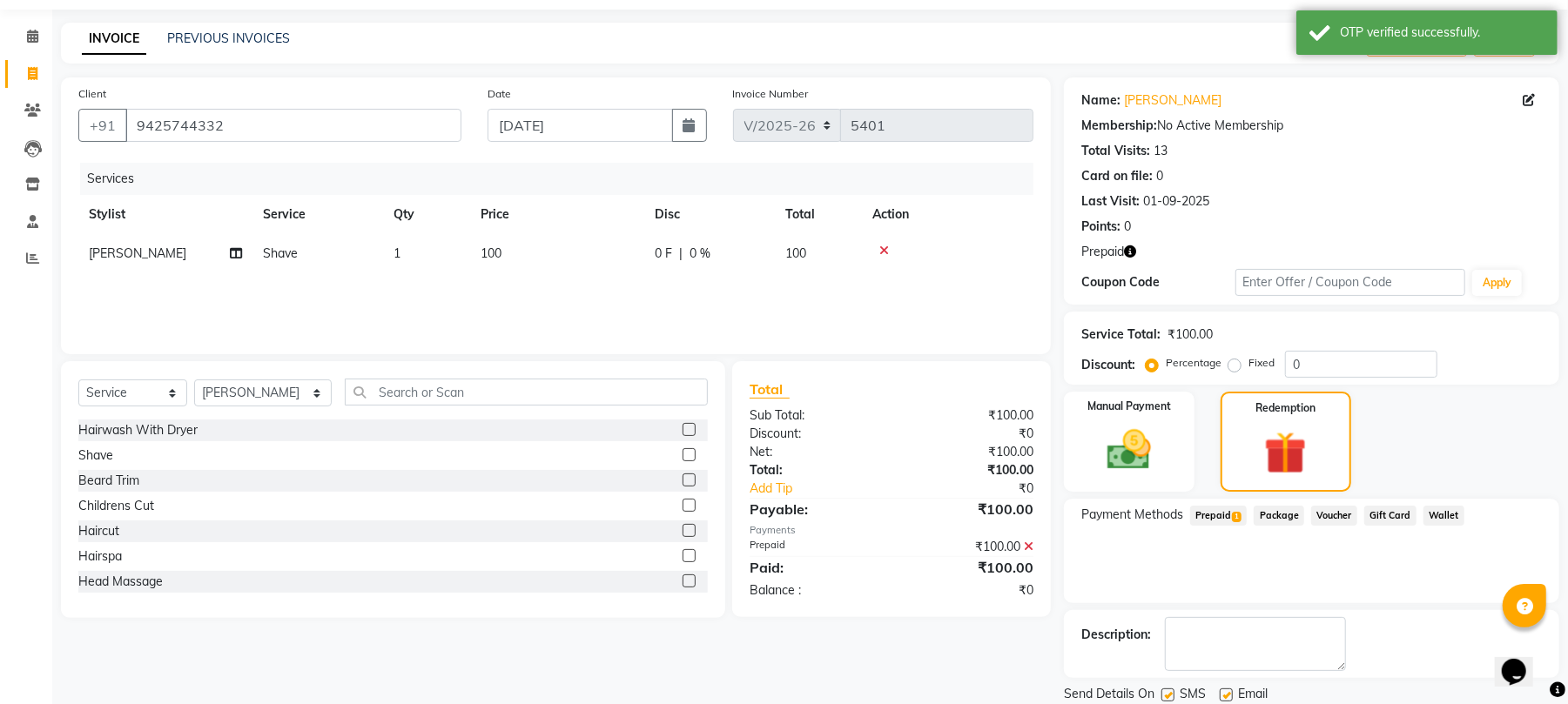
scroll to position [112, 0]
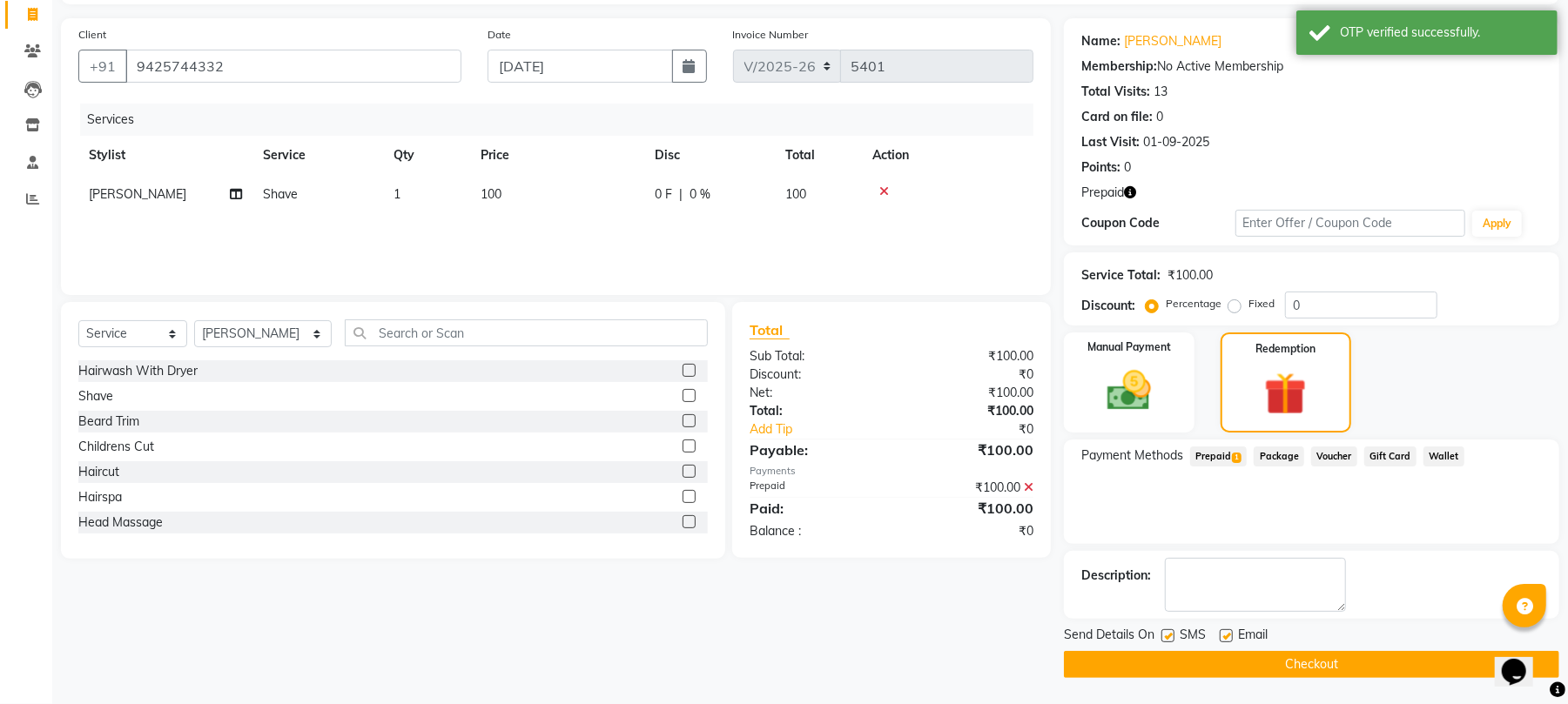
click at [1226, 635] on label at bounding box center [1226, 635] width 13 height 13
click at [1226, 635] on input "checkbox" at bounding box center [1225, 636] width 11 height 11
checkbox input "false"
click at [1224, 662] on button "Checkout" at bounding box center [1311, 664] width 495 height 27
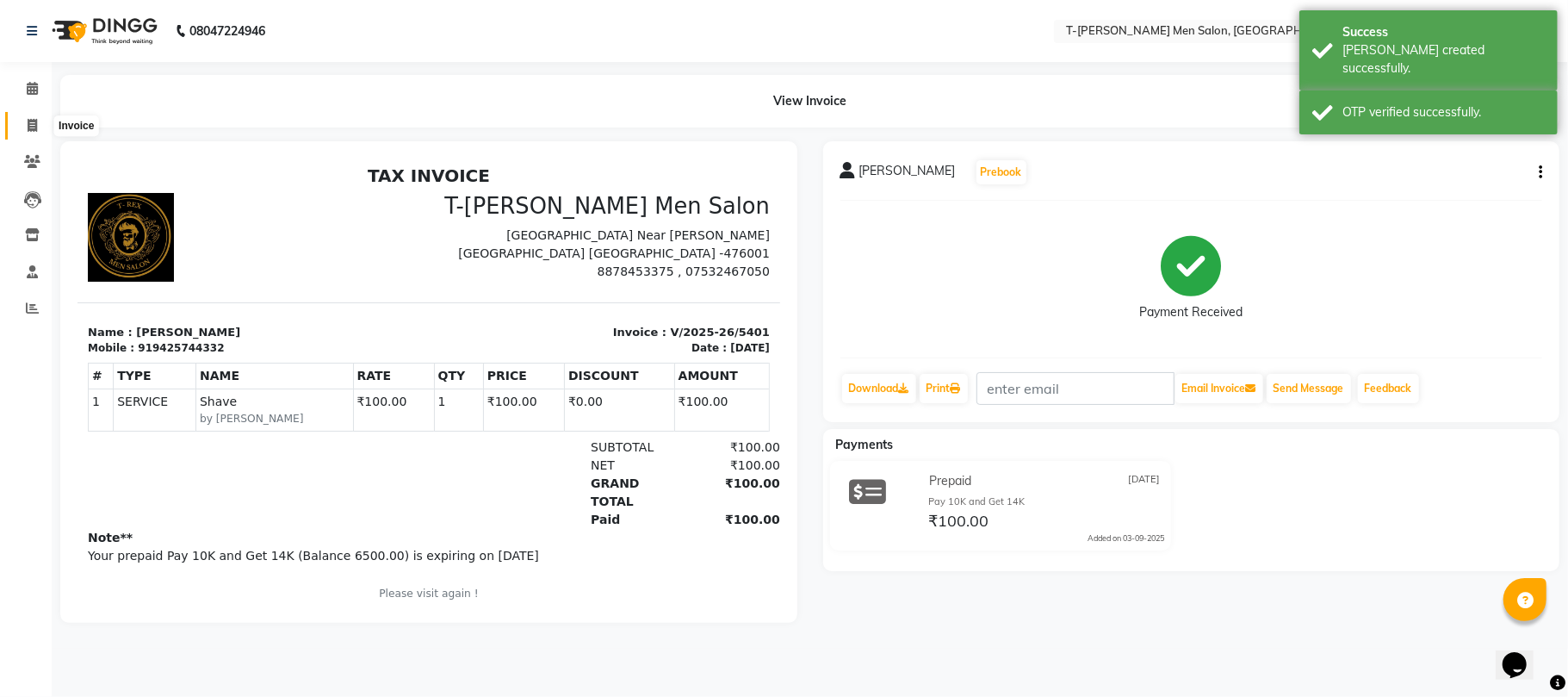
click at [28, 131] on icon at bounding box center [32, 125] width 10 height 13
select select "service"
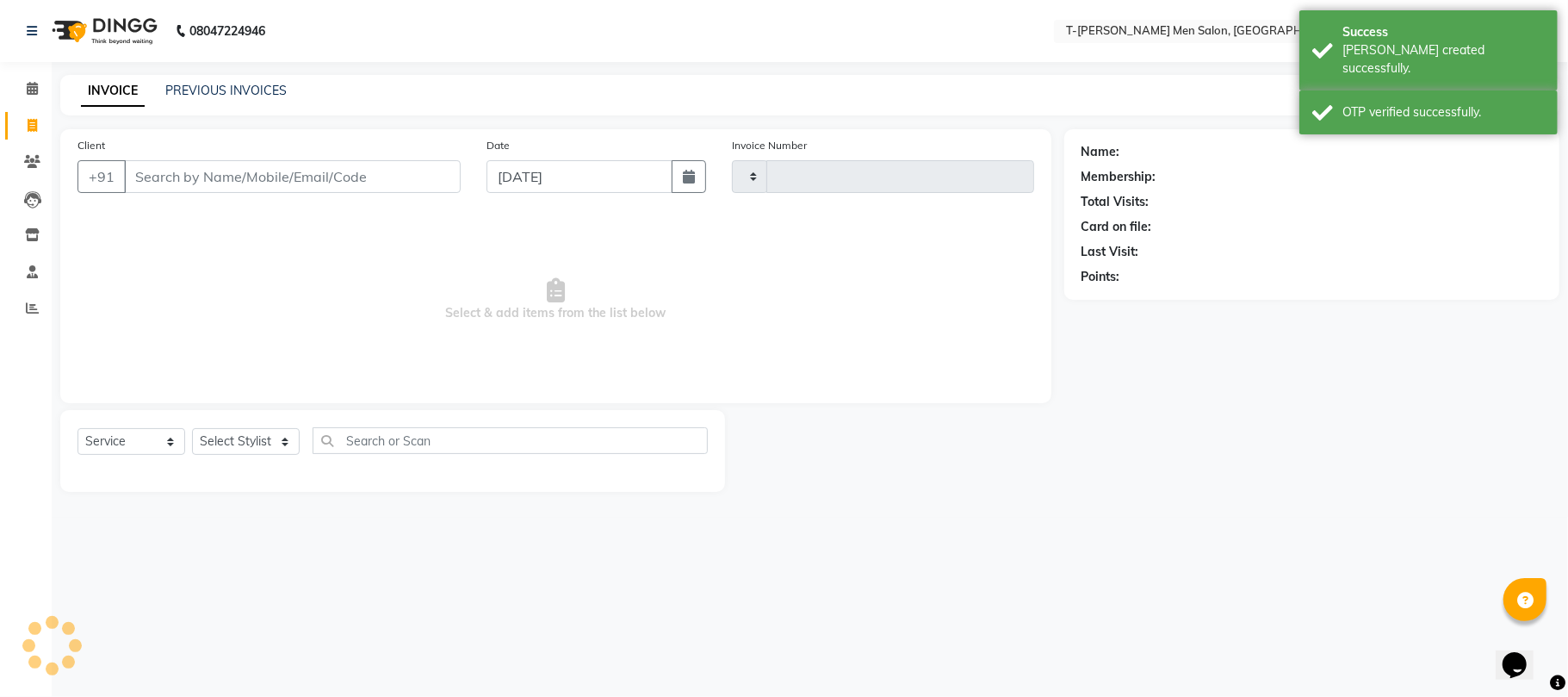
type input "5402"
select select "4816"
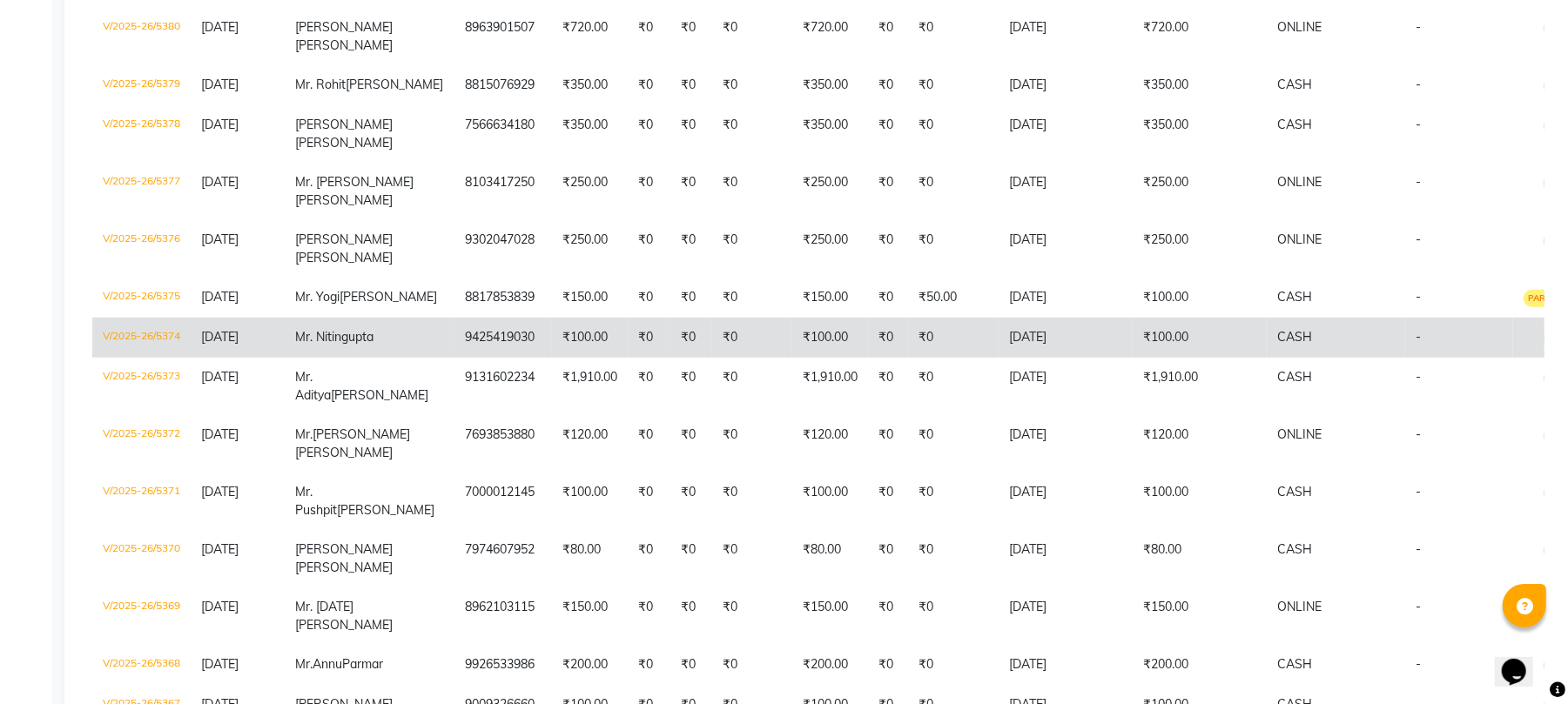
scroll to position [927, 0]
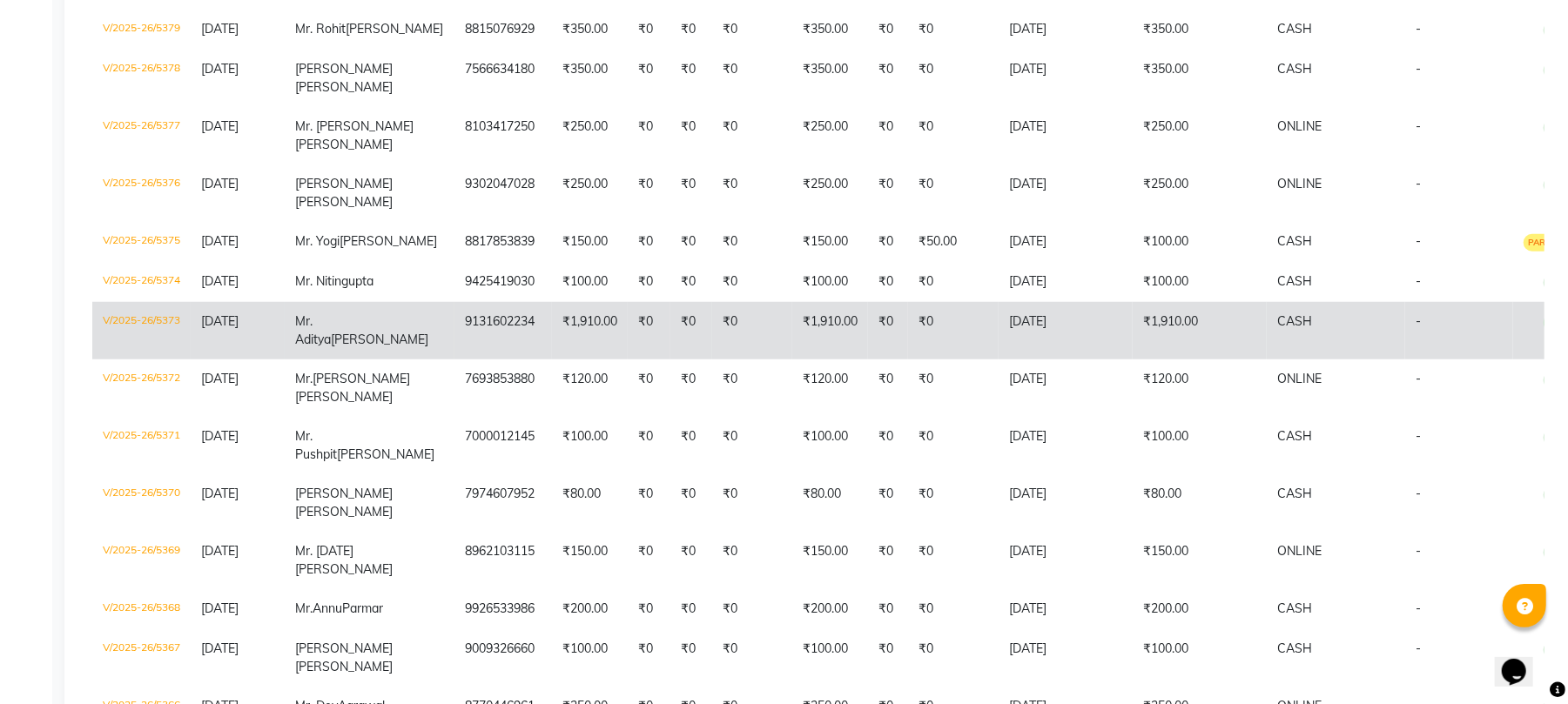
click at [628, 359] on td "₹0" at bounding box center [649, 330] width 43 height 57
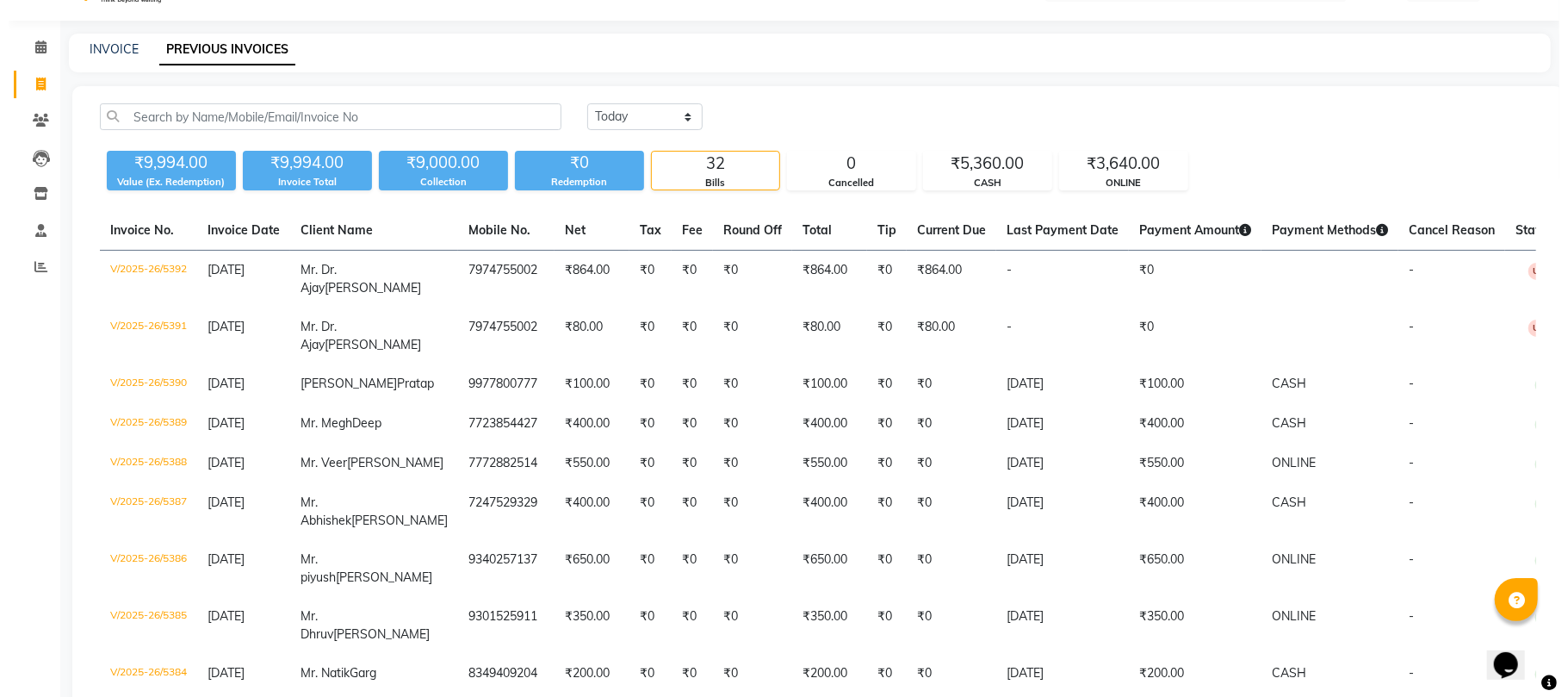
scroll to position [0, 0]
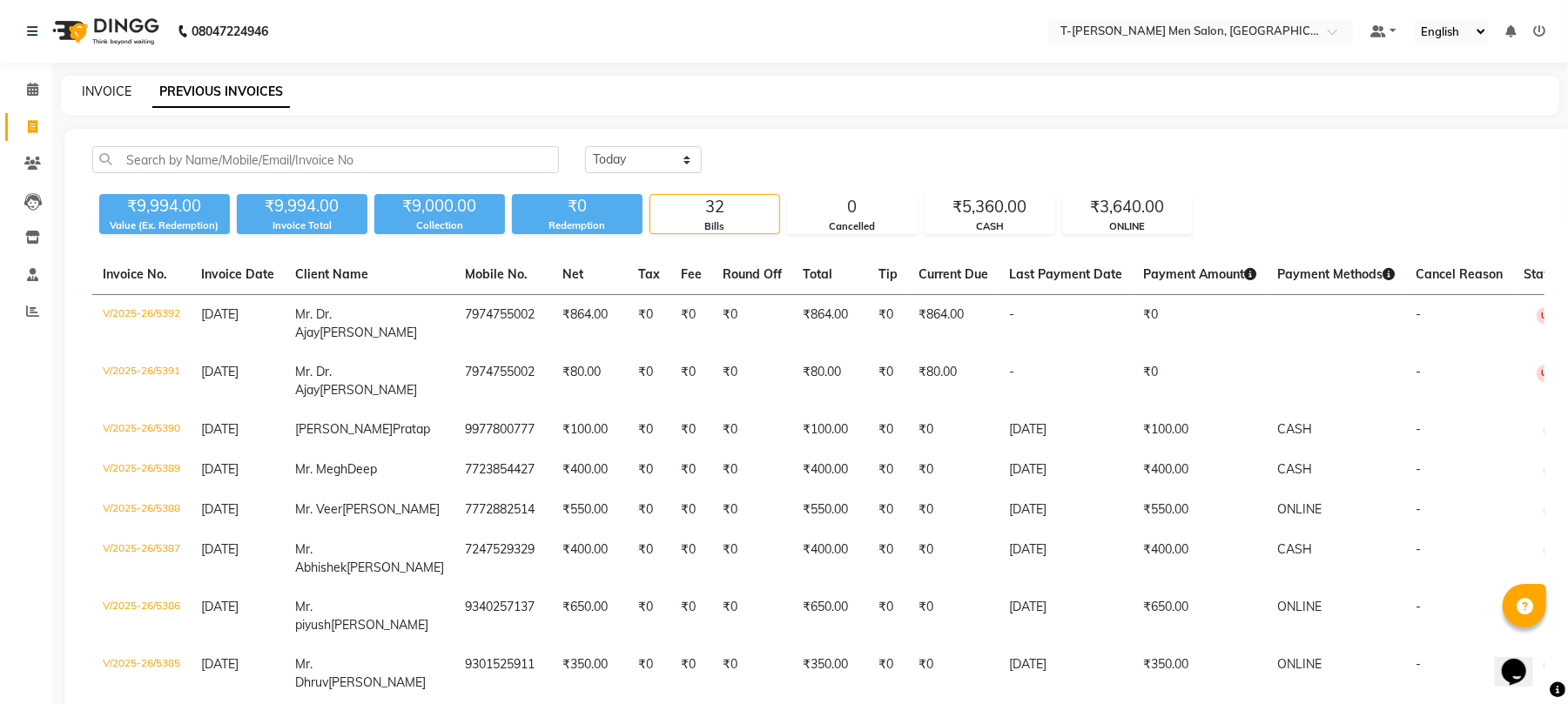
click at [102, 91] on link "INVOICE" at bounding box center [106, 91] width 49 height 16
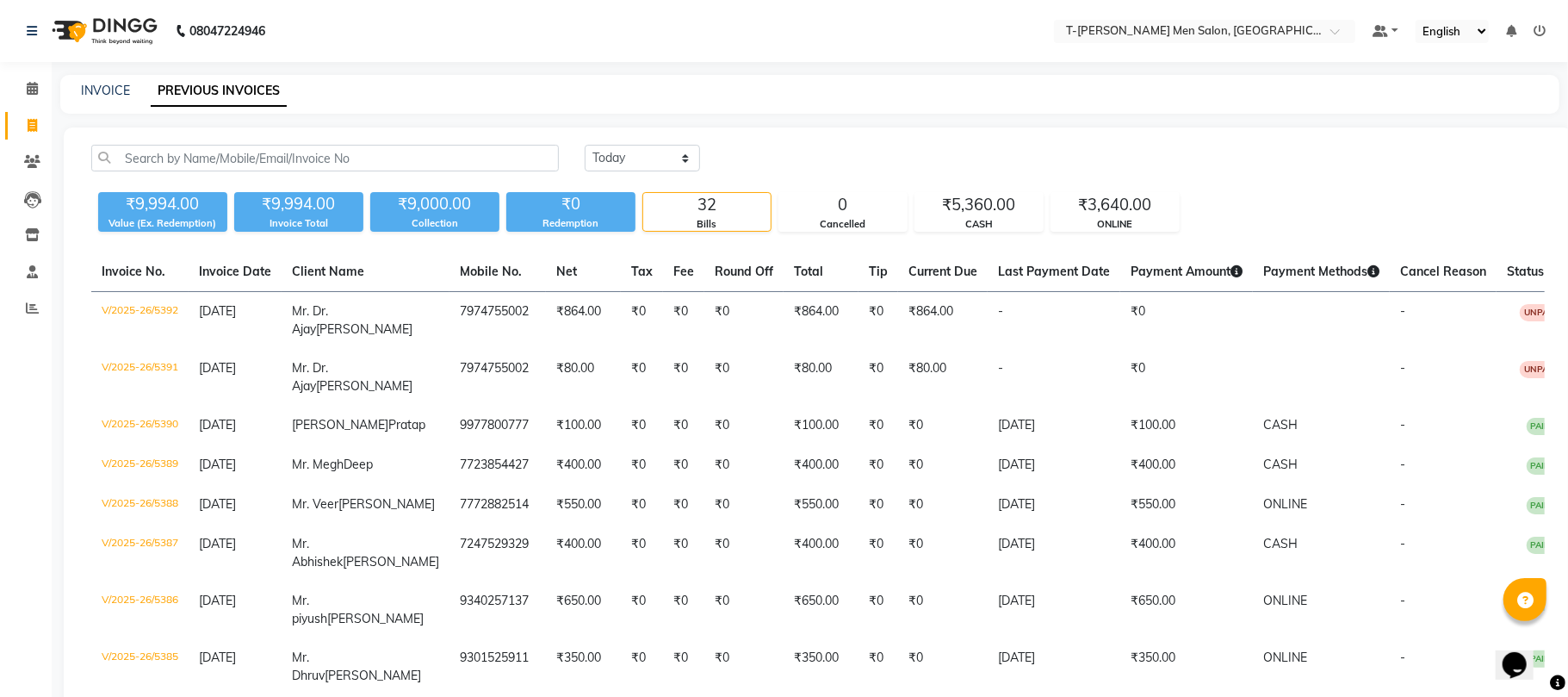
select select "service"
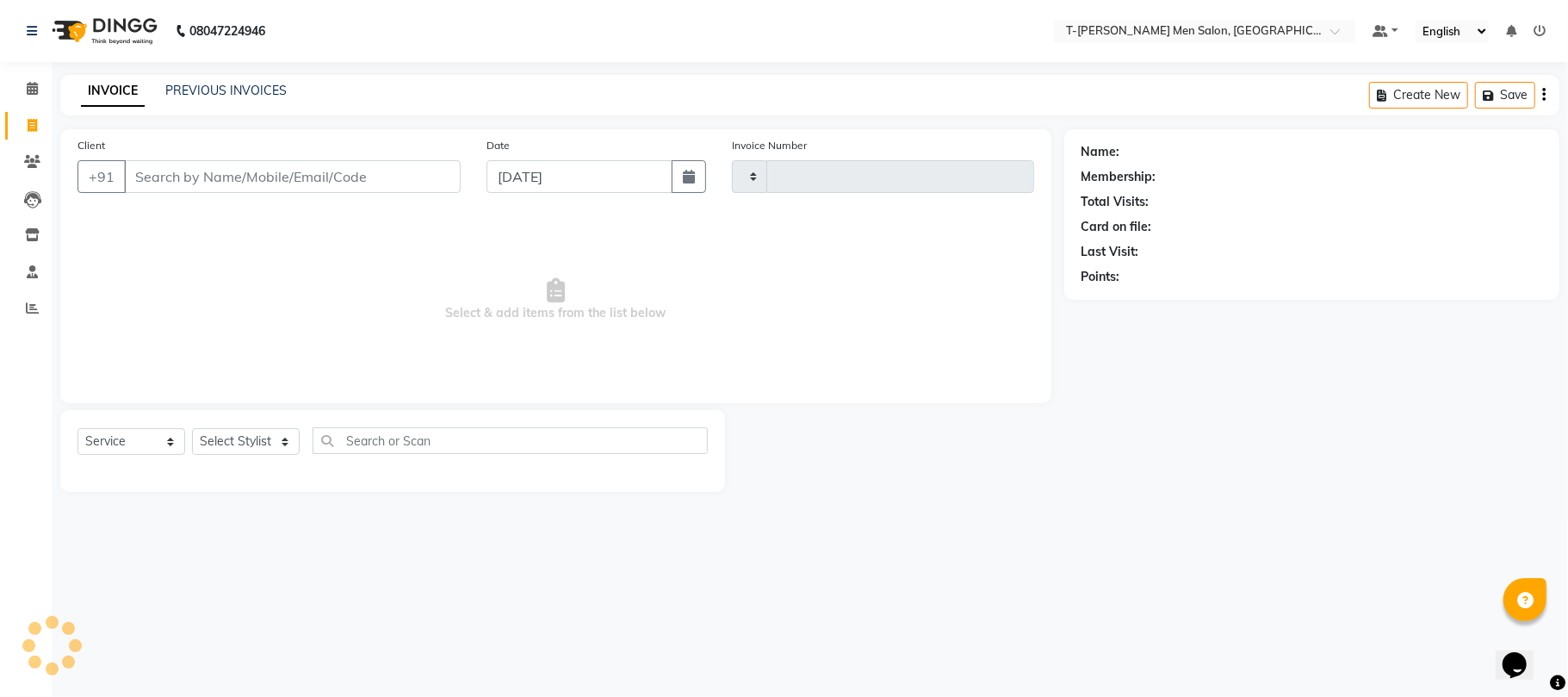
type input "5394"
select select "4816"
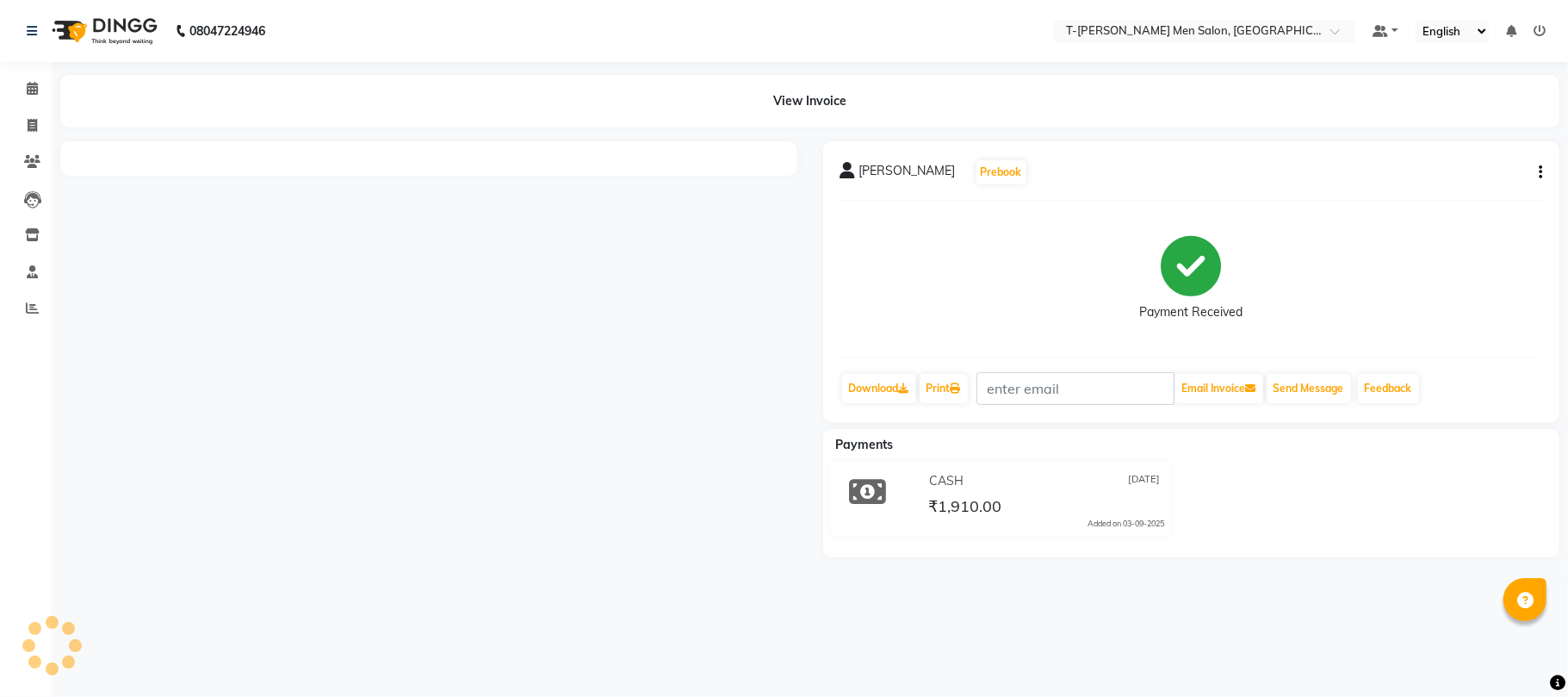
select select "en"
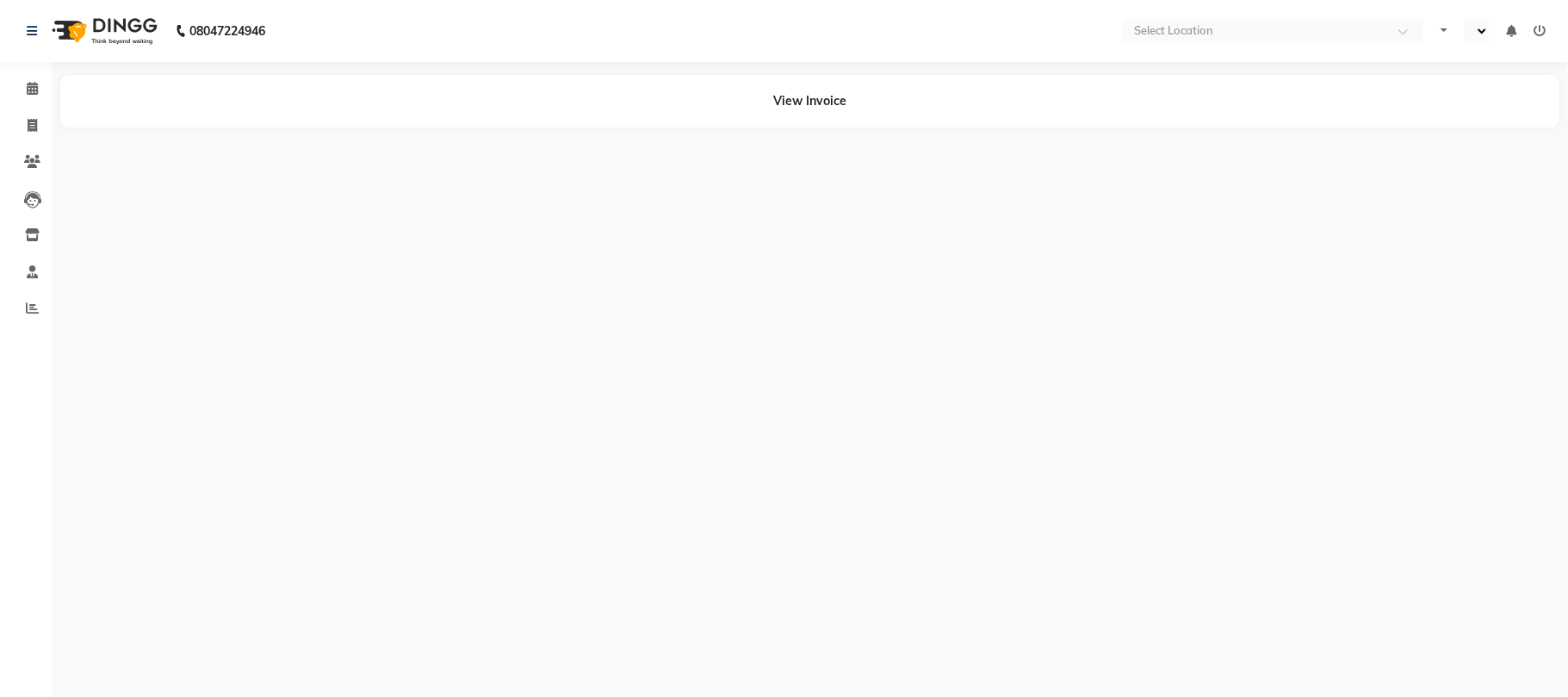
select select "en"
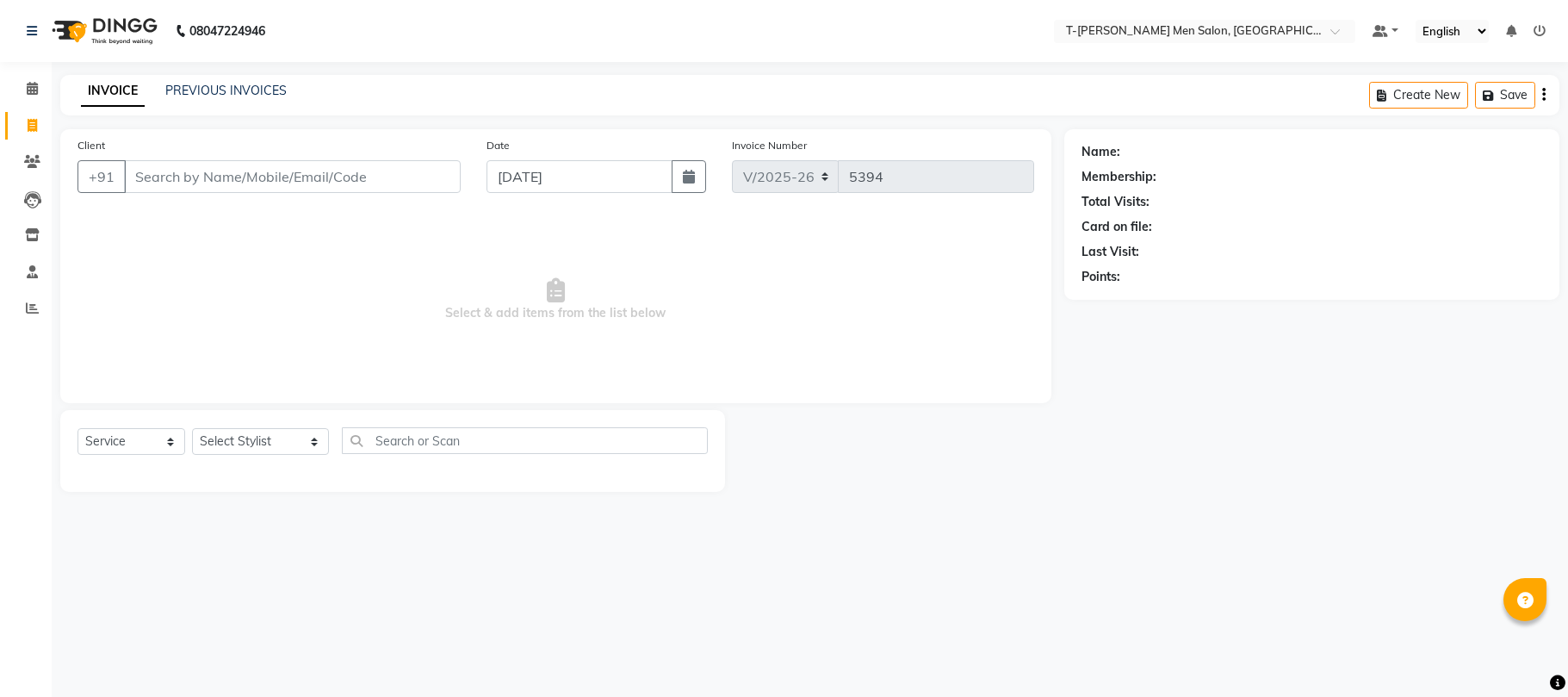
select select "4816"
select select "service"
click at [27, 94] on icon at bounding box center [32, 88] width 11 height 13
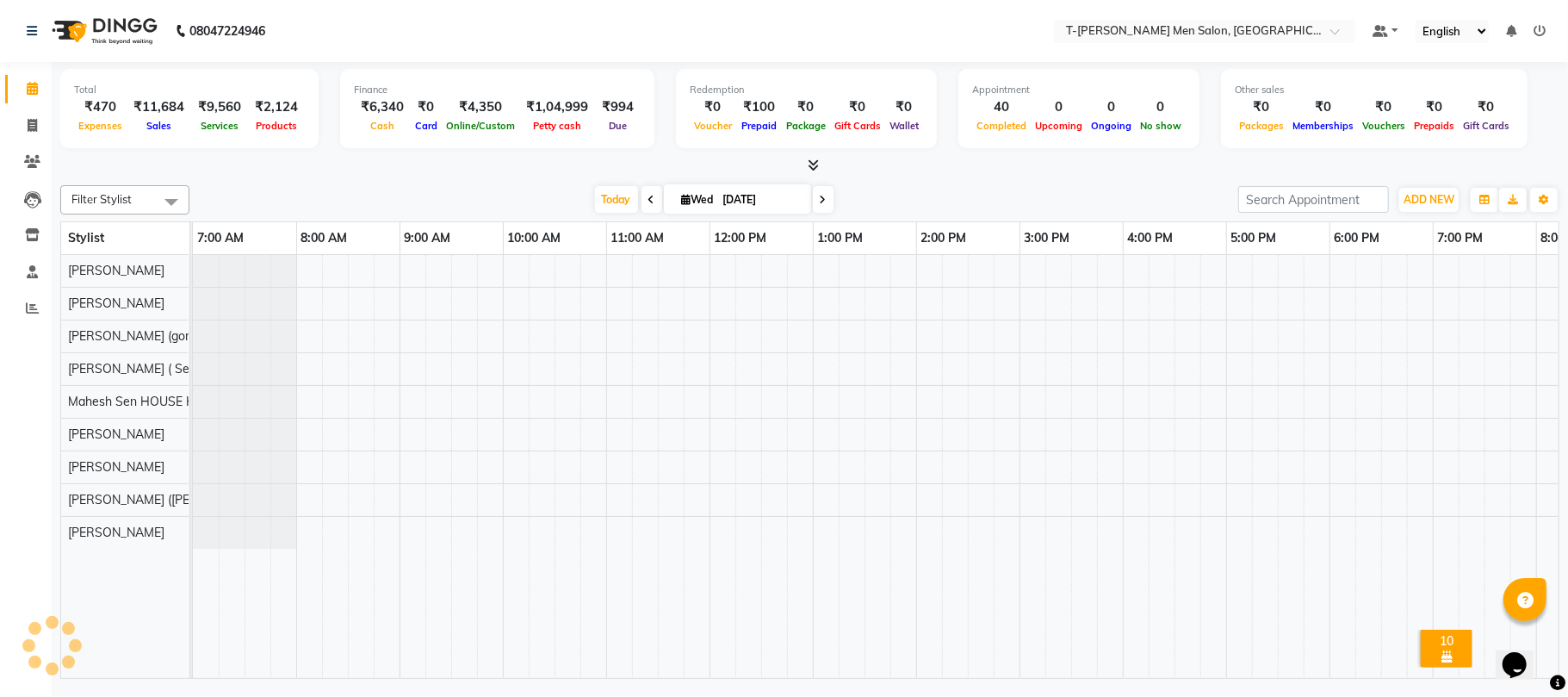
scroll to position [0, 288]
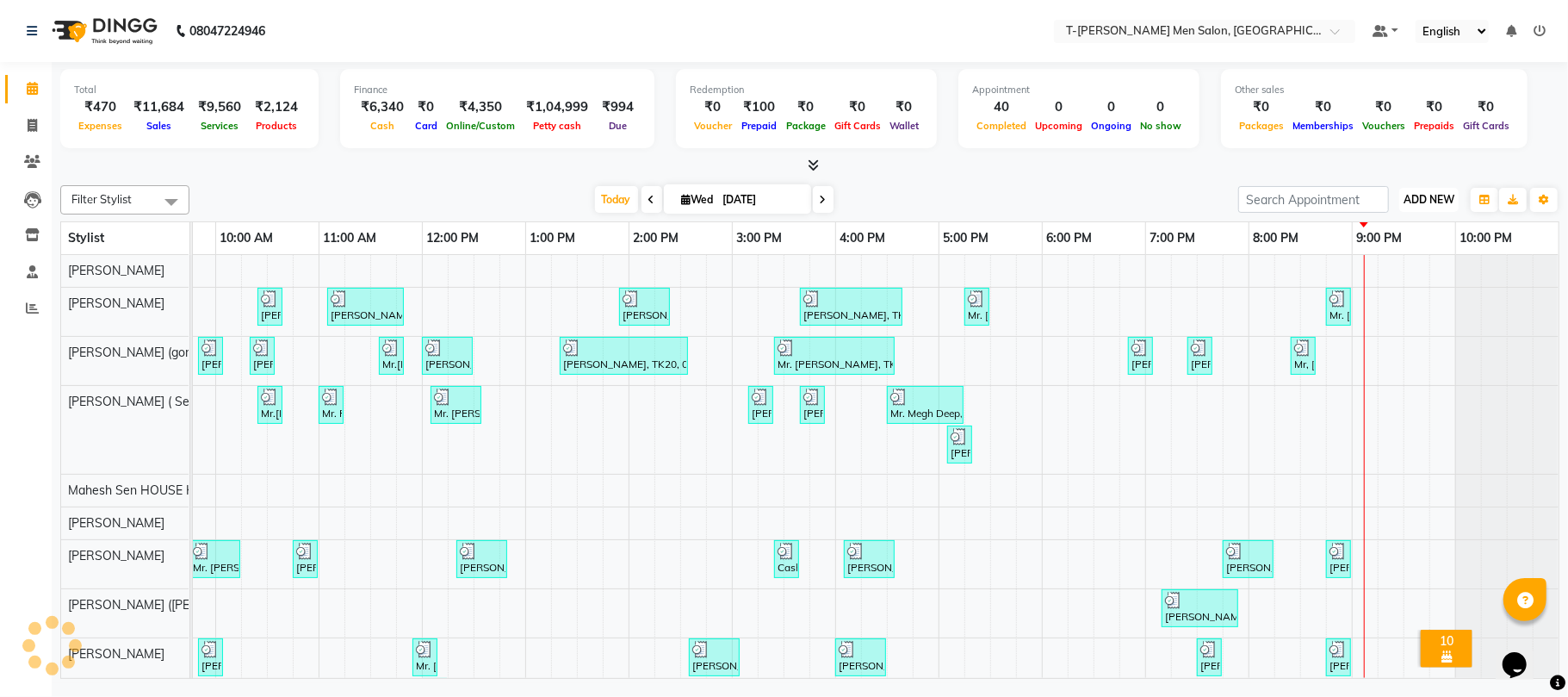
click at [1419, 202] on span "ADD NEW" at bounding box center [1429, 199] width 50 height 13
click at [1386, 274] on link "Add Expense" at bounding box center [1390, 278] width 136 height 23
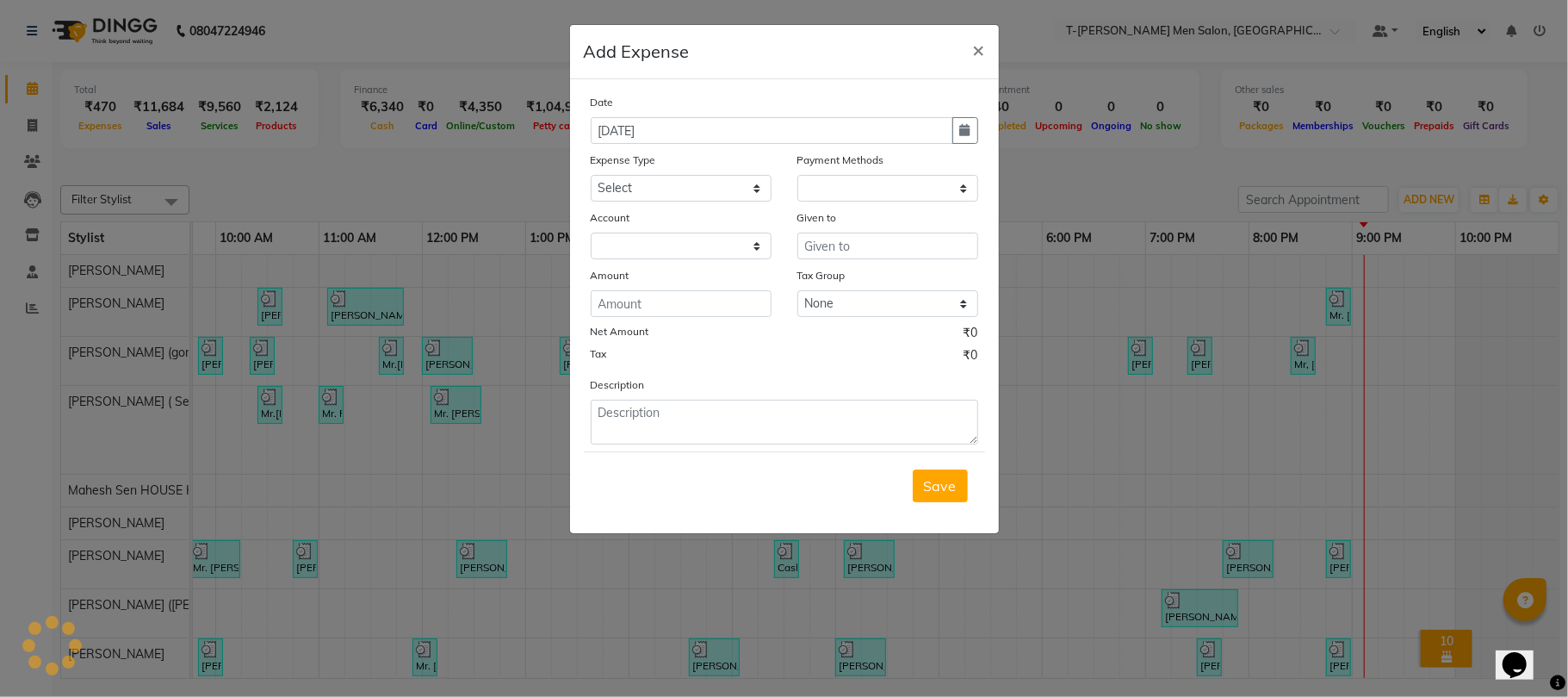
select select "1"
select select "3663"
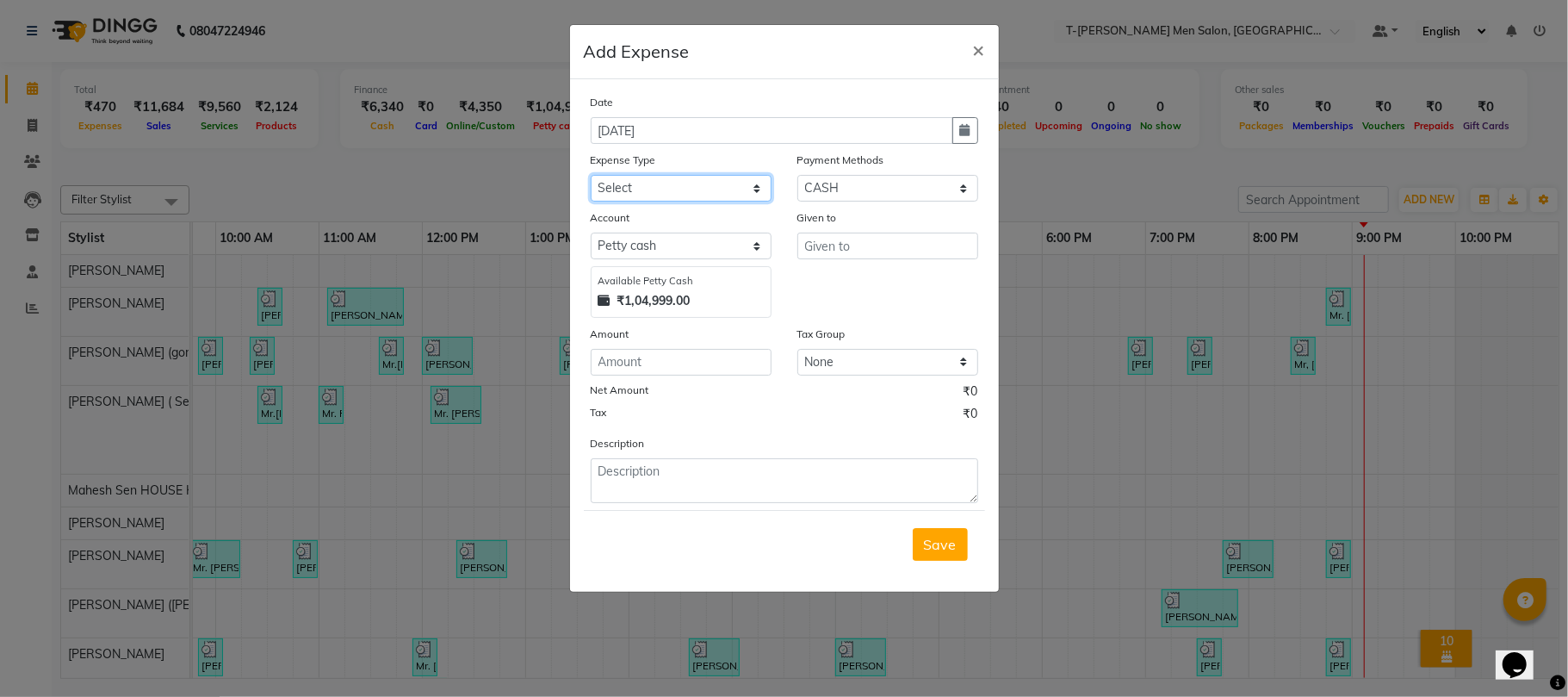
click at [710, 186] on select "Select Advance Salary Bank charges Bank Loan Intrest Recovery Car maintenance C…" at bounding box center [681, 188] width 181 height 27
select select "6658"
click at [591, 175] on select "Select Advance Salary Bank charges Bank Loan Intrest Recovery Car maintenance C…" at bounding box center [681, 188] width 181 height 27
click at [820, 243] on input "text" at bounding box center [888, 245] width 181 height 27
type input "[PERSON_NAME]"
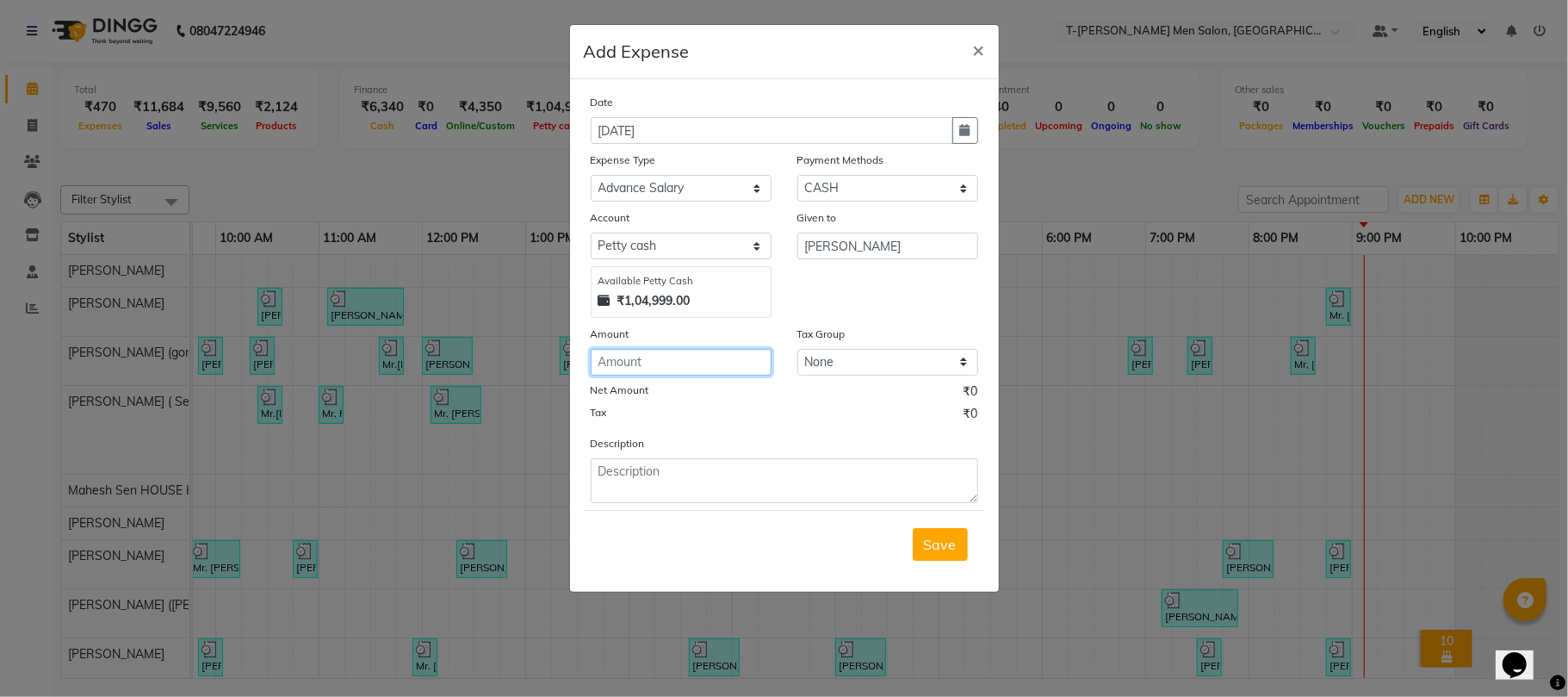
click at [640, 356] on input "number" at bounding box center [681, 362] width 181 height 27
type input "100"
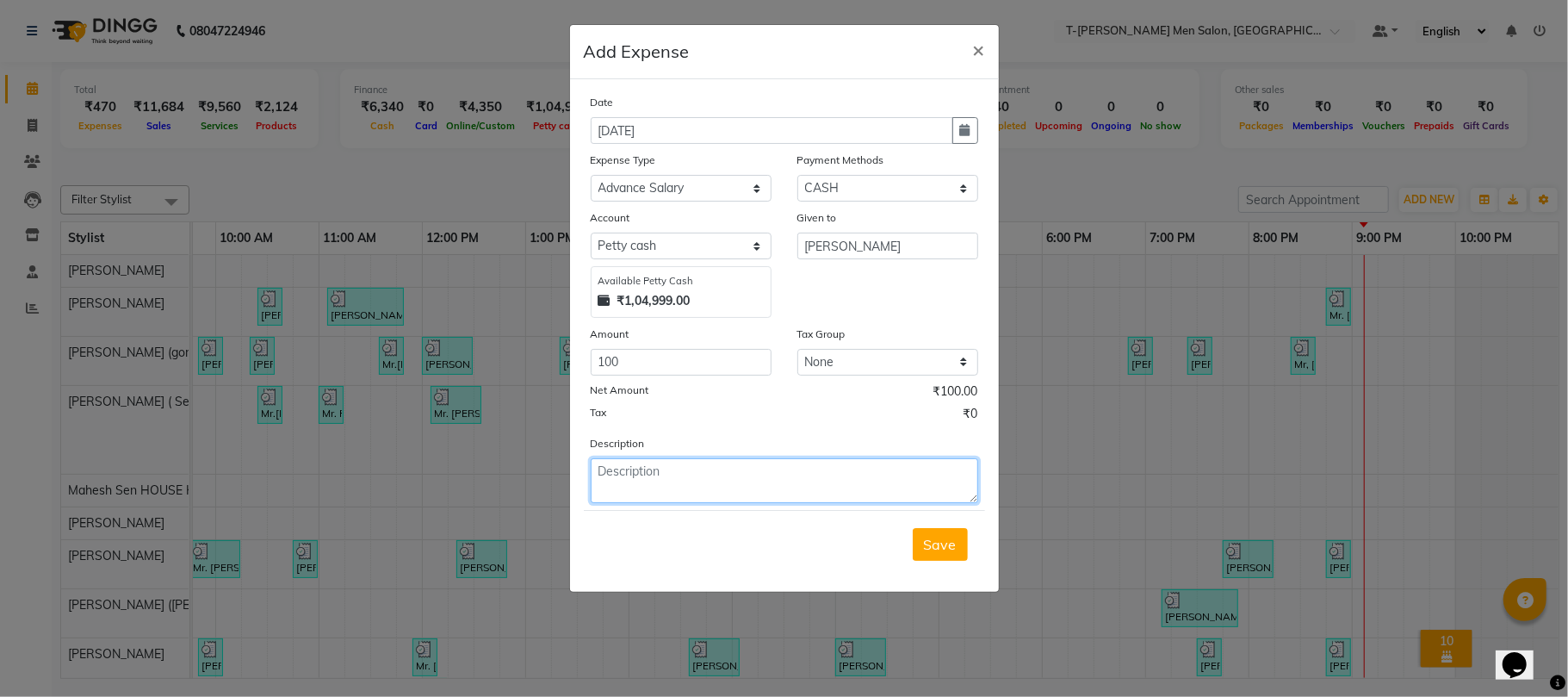
click at [703, 466] on textarea at bounding box center [784, 480] width 387 height 44
type textarea "Advance salary"
click at [948, 541] on span "Save" at bounding box center [940, 545] width 33 height 17
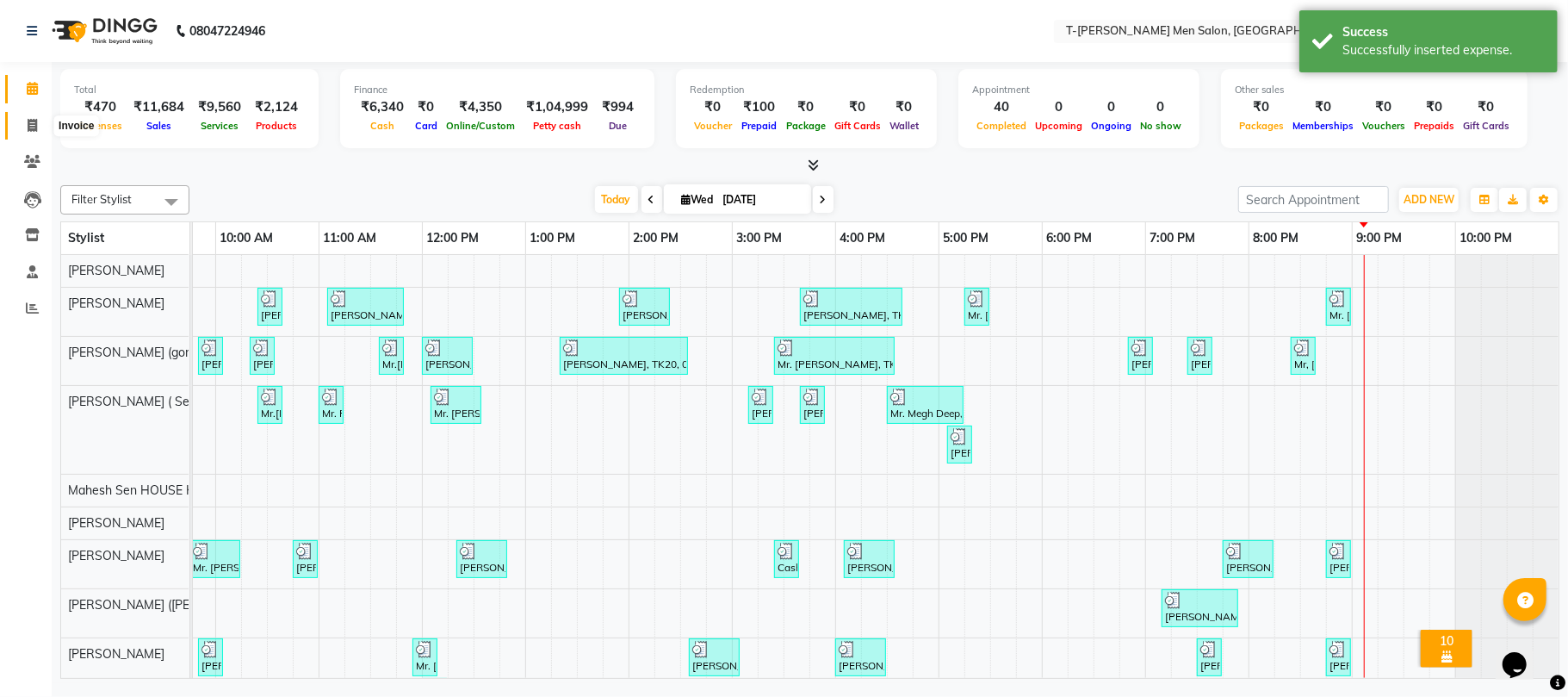
click at [28, 128] on icon at bounding box center [32, 125] width 10 height 13
select select "service"
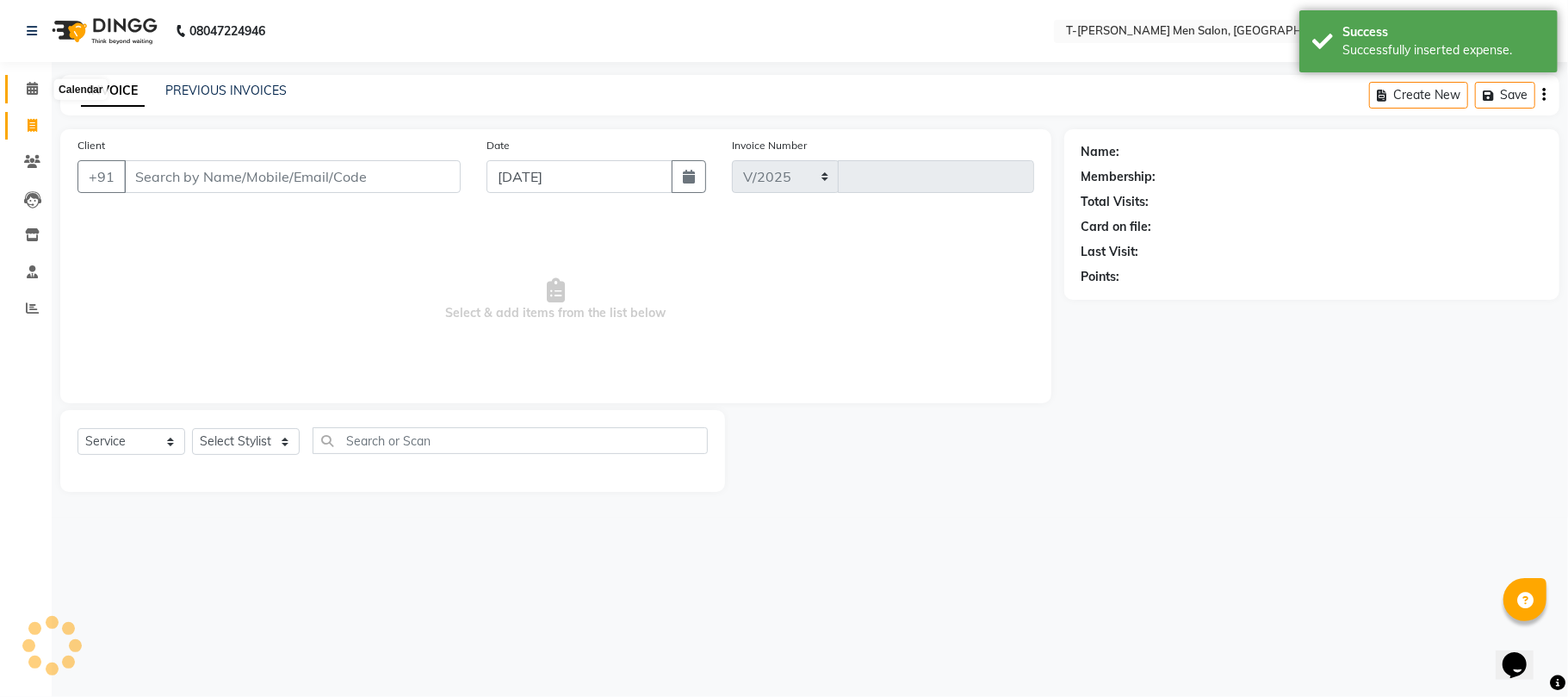
select select "4816"
type input "5402"
click at [25, 80] on span at bounding box center [32, 89] width 30 height 20
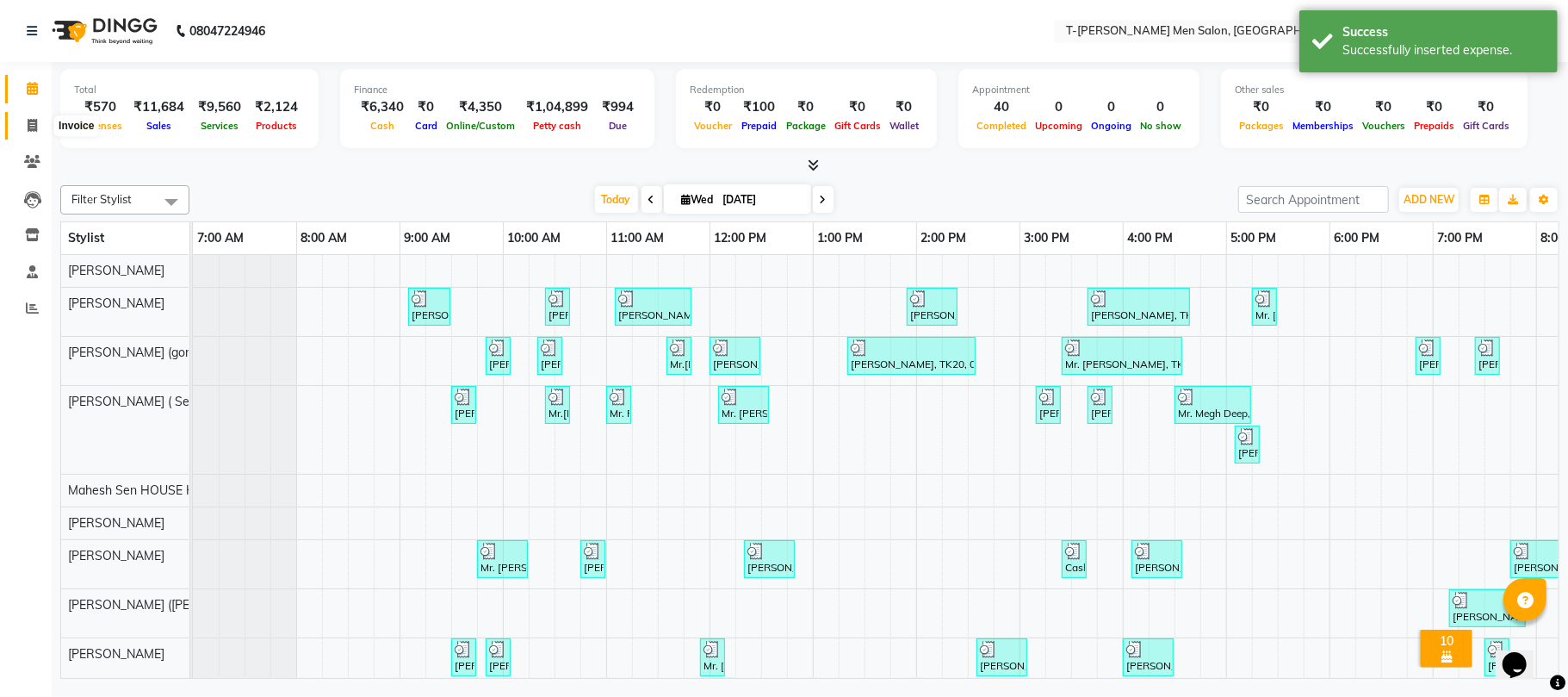
click at [21, 124] on span at bounding box center [32, 126] width 30 height 20
select select "4816"
select select "service"
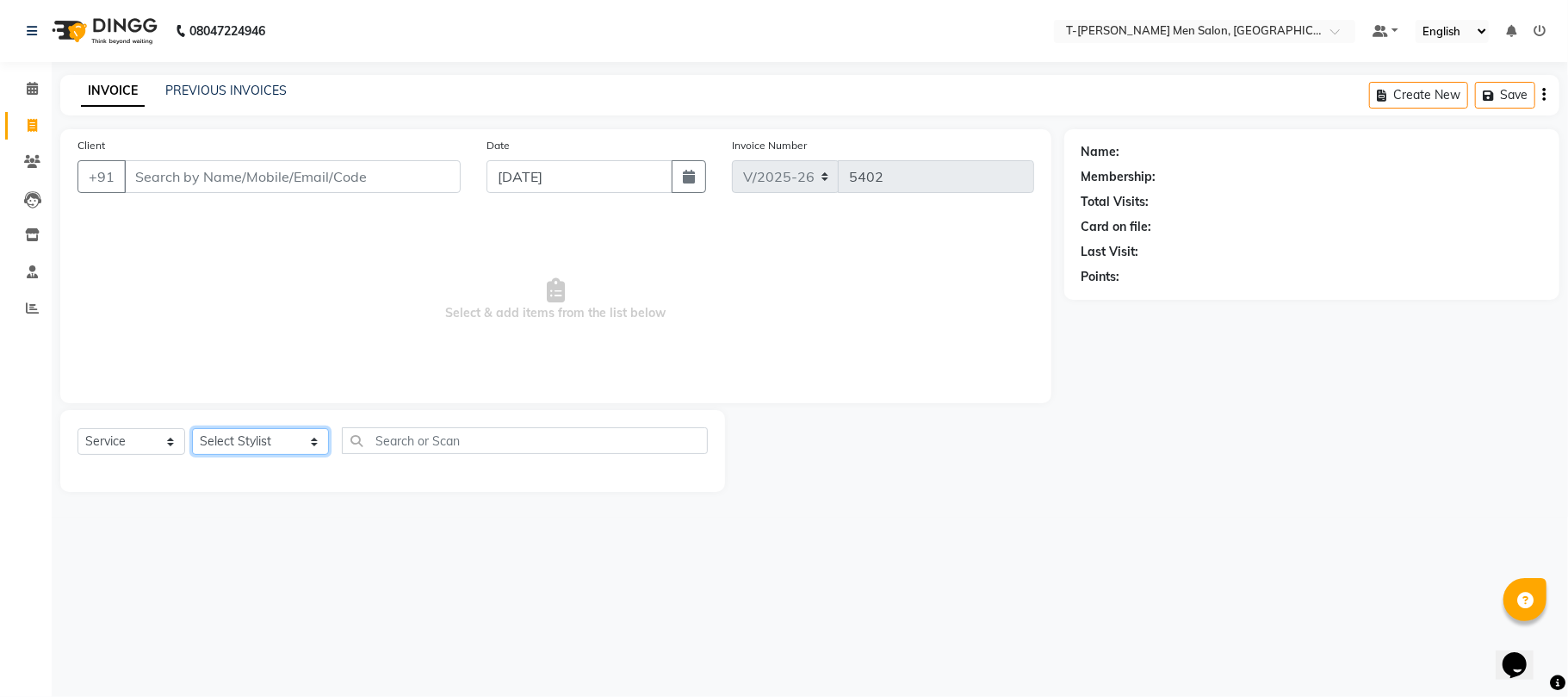
click at [287, 446] on select "Select Stylist [PERSON_NAME] (goru) [PERSON_NAME] [PERSON_NAME] ([PERSON_NAME])…" at bounding box center [260, 441] width 137 height 27
select select "86290"
click at [192, 428] on select "Select Stylist [PERSON_NAME] (goru) [PERSON_NAME] [PERSON_NAME] ([PERSON_NAME])…" at bounding box center [260, 441] width 137 height 27
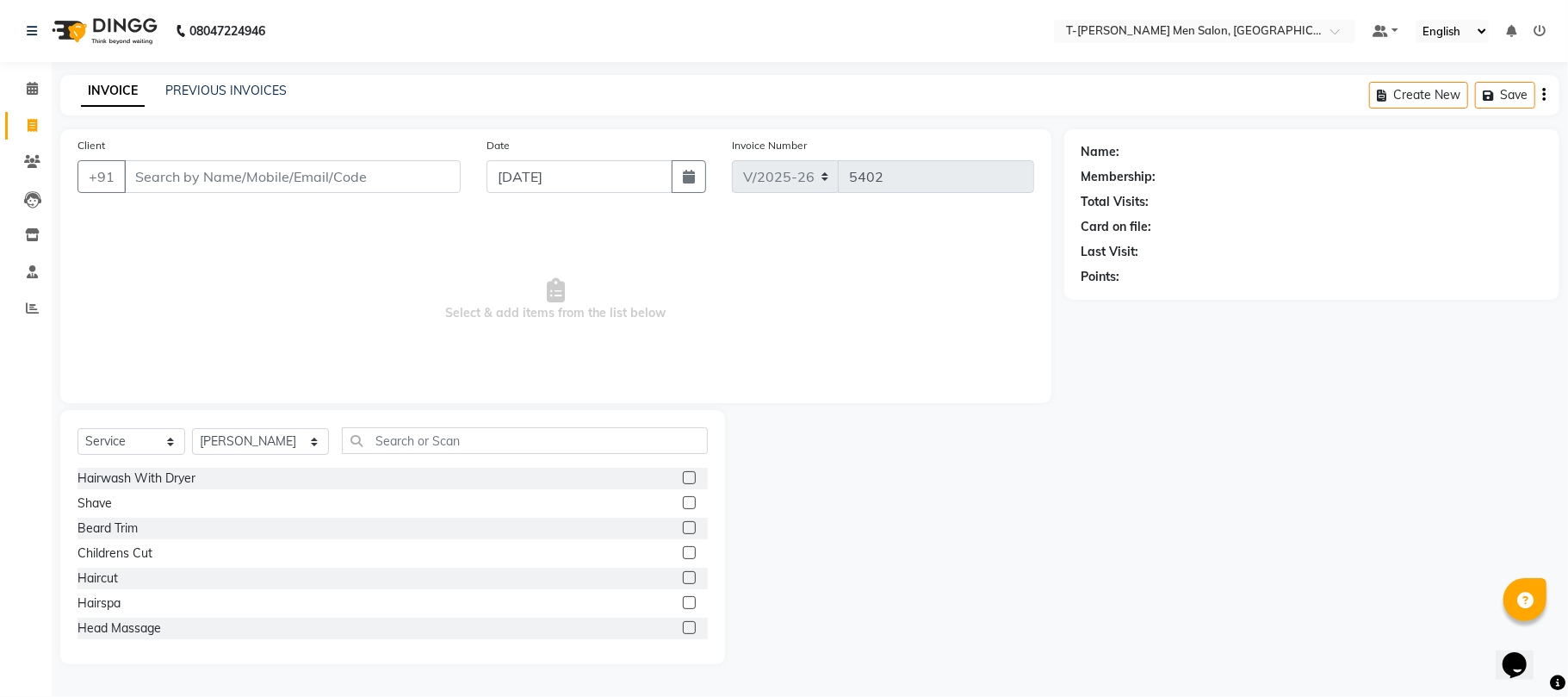
drag, startPoint x: 103, startPoint y: 534, endPoint x: 320, endPoint y: 207, distance: 392.5
click at [108, 531] on div "Beard Trim" at bounding box center [107, 528] width 60 height 18
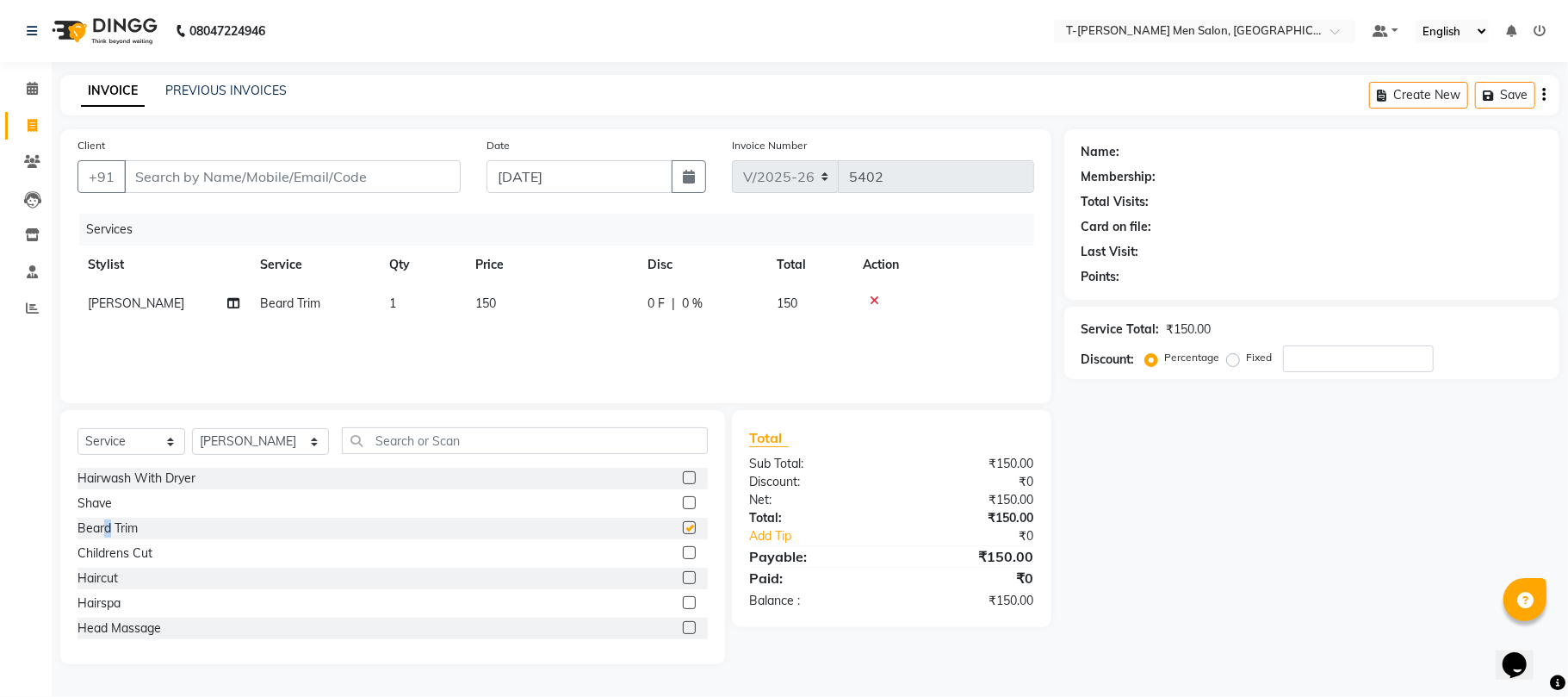
checkbox input "false"
click at [344, 191] on input "Client" at bounding box center [292, 177] width 337 height 33
type input "r"
type input "0"
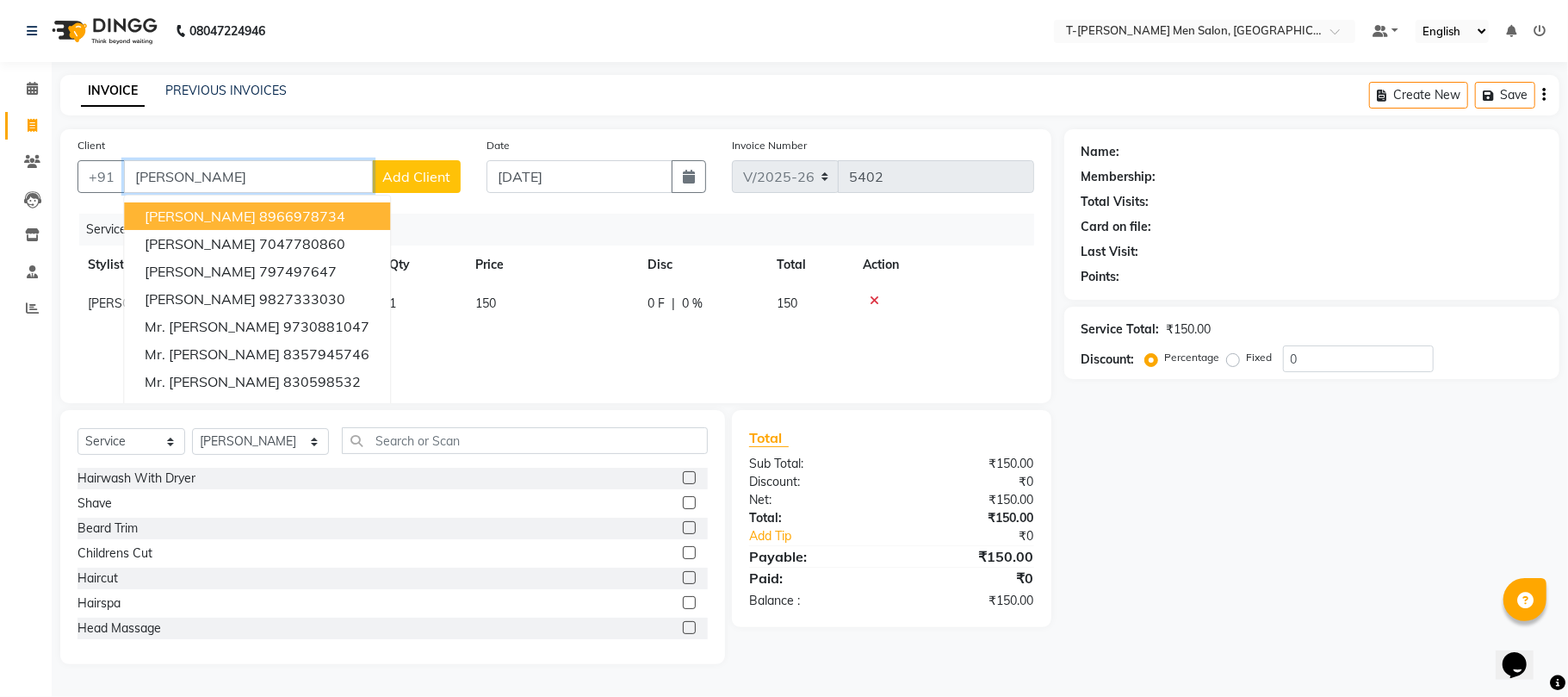
click at [352, 217] on button "Rahul Sharma 8966978734" at bounding box center [257, 217] width 266 height 28
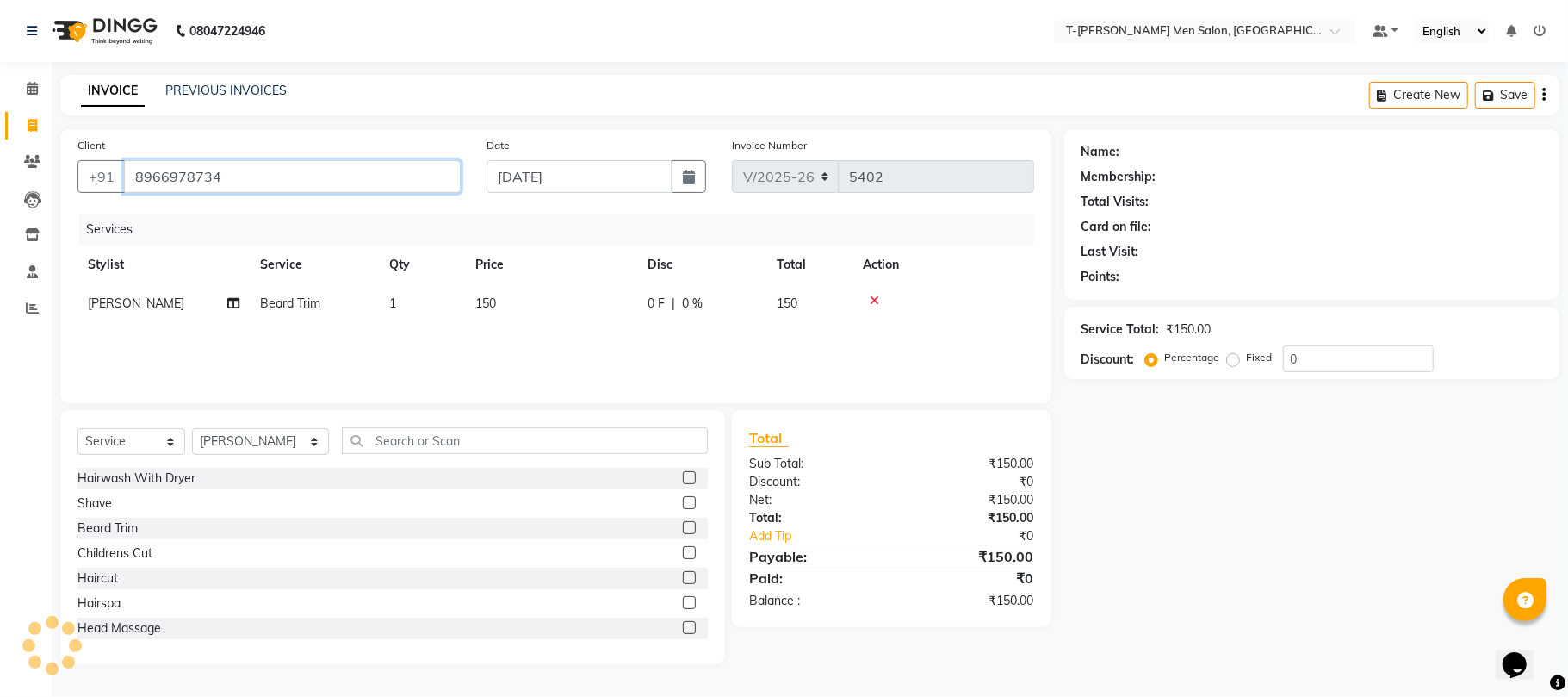
type input "8966978734"
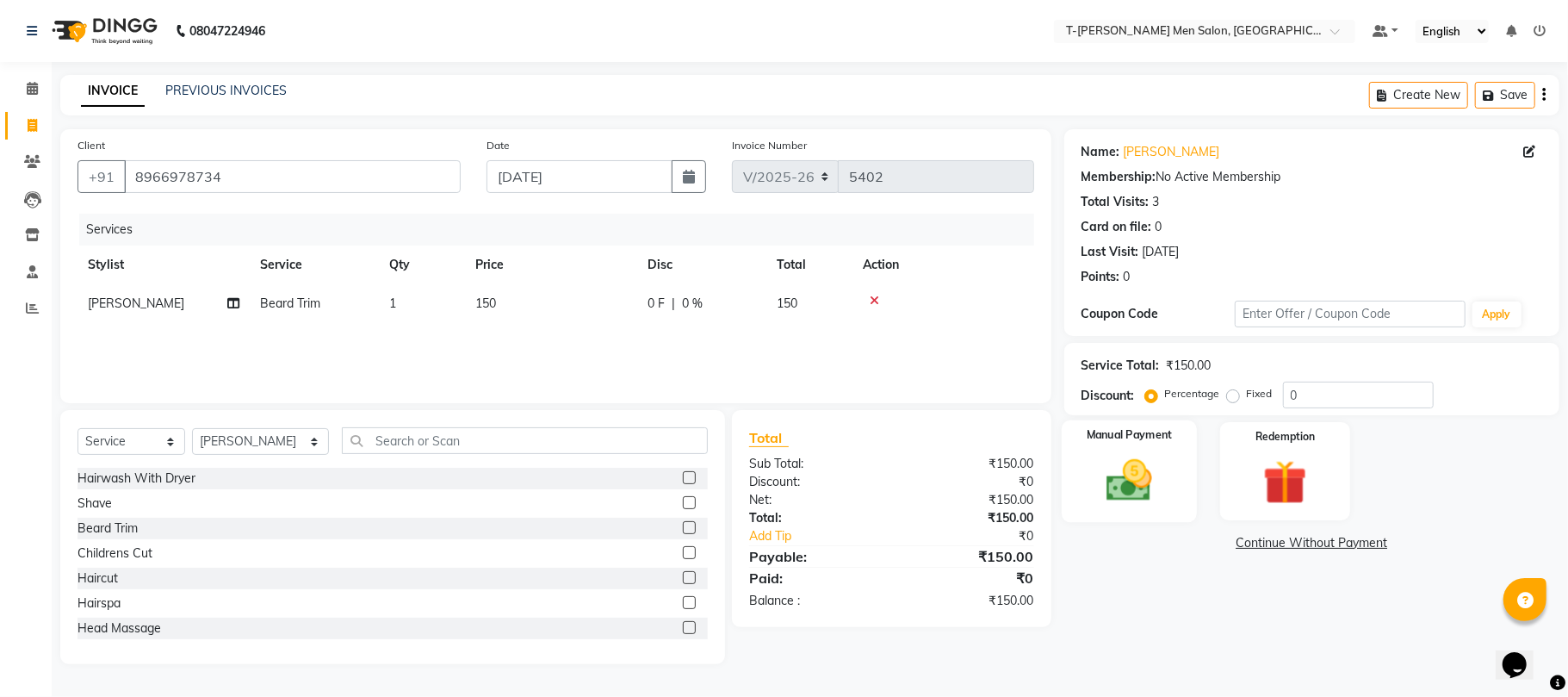
click at [1179, 475] on div "Manual Payment" at bounding box center [1129, 471] width 135 height 102
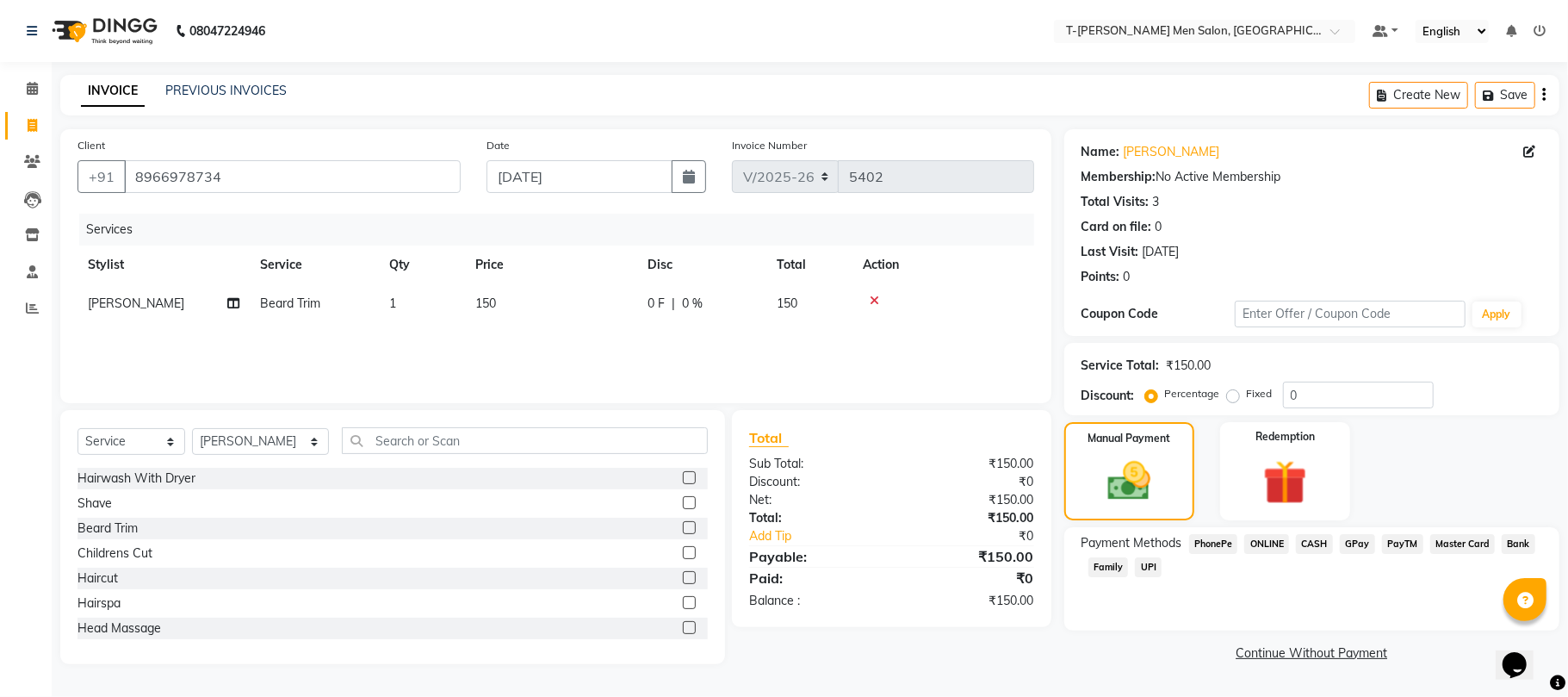
click at [1268, 546] on span "ONLINE" at bounding box center [1265, 544] width 44 height 20
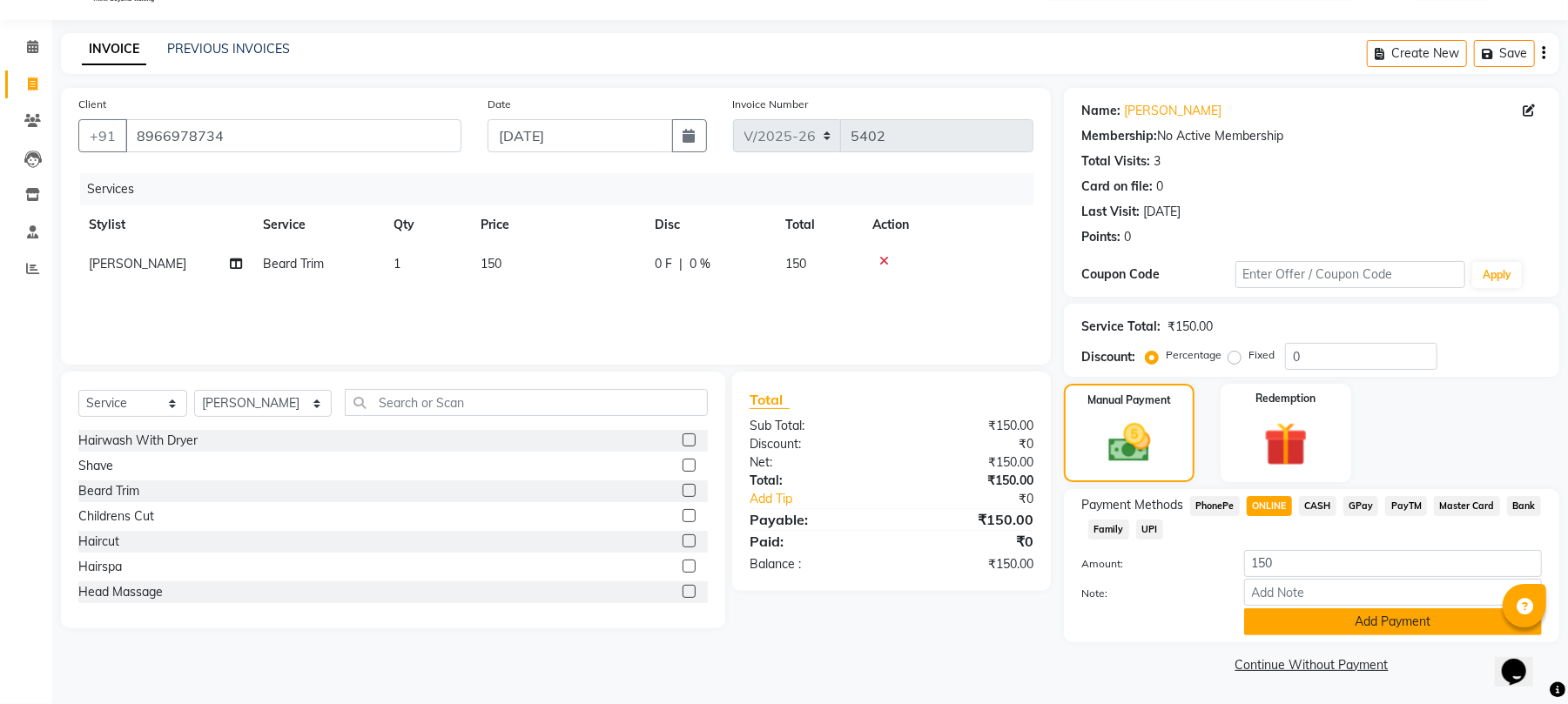
click at [1280, 613] on button "Add Payment" at bounding box center [1393, 621] width 298 height 27
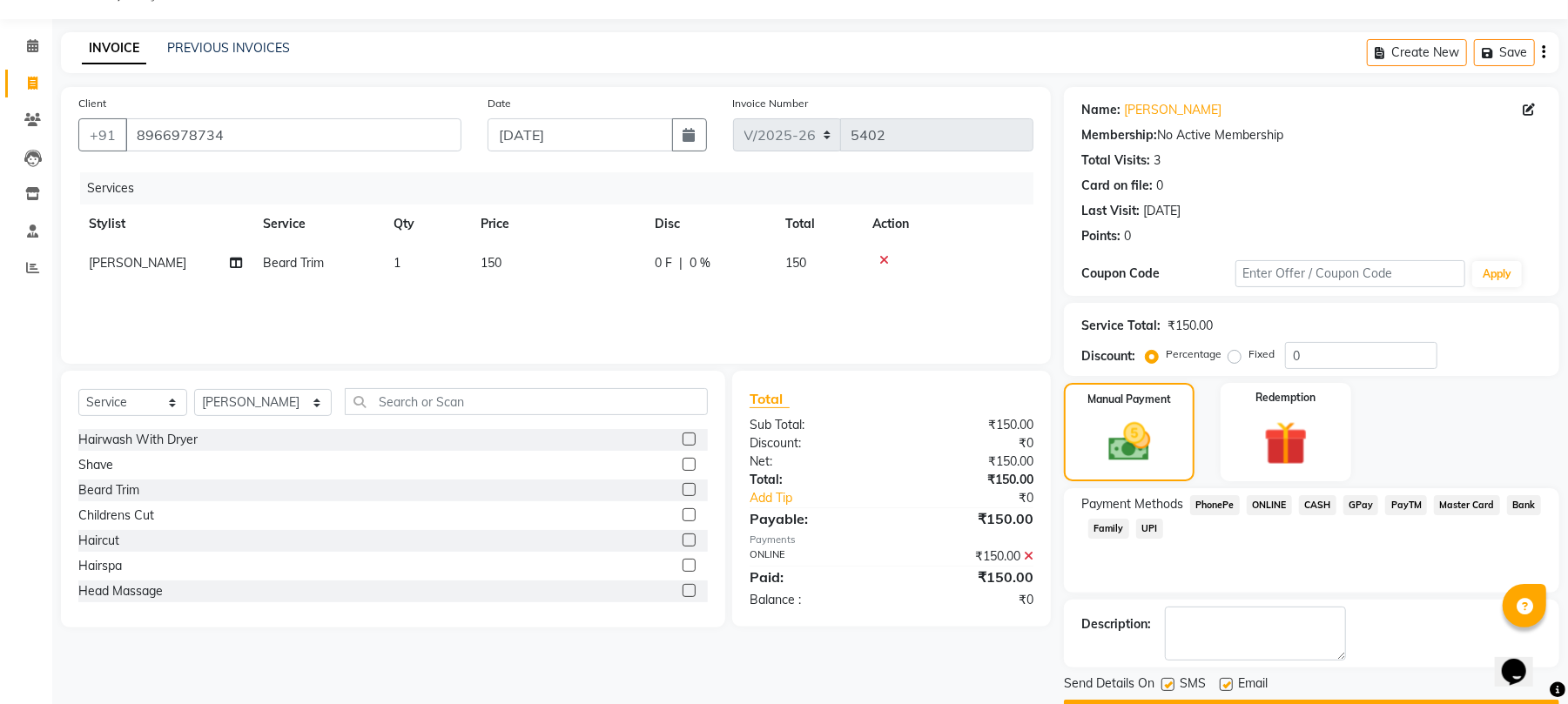
scroll to position [94, 0]
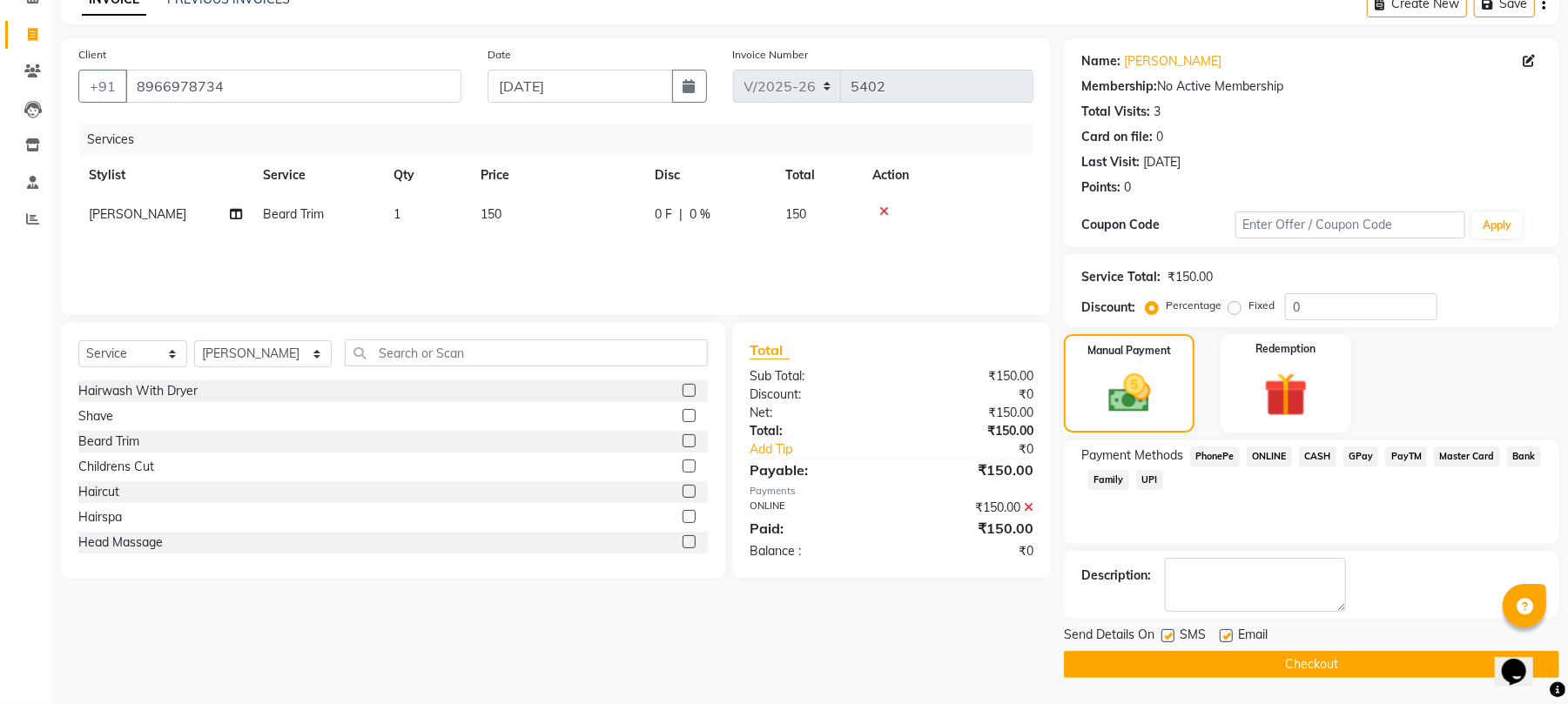
click at [1223, 634] on label at bounding box center [1226, 635] width 13 height 13
click at [1223, 634] on input "checkbox" at bounding box center [1225, 636] width 11 height 11
checkbox input "false"
click at [1223, 656] on button "Checkout" at bounding box center [1311, 664] width 495 height 27
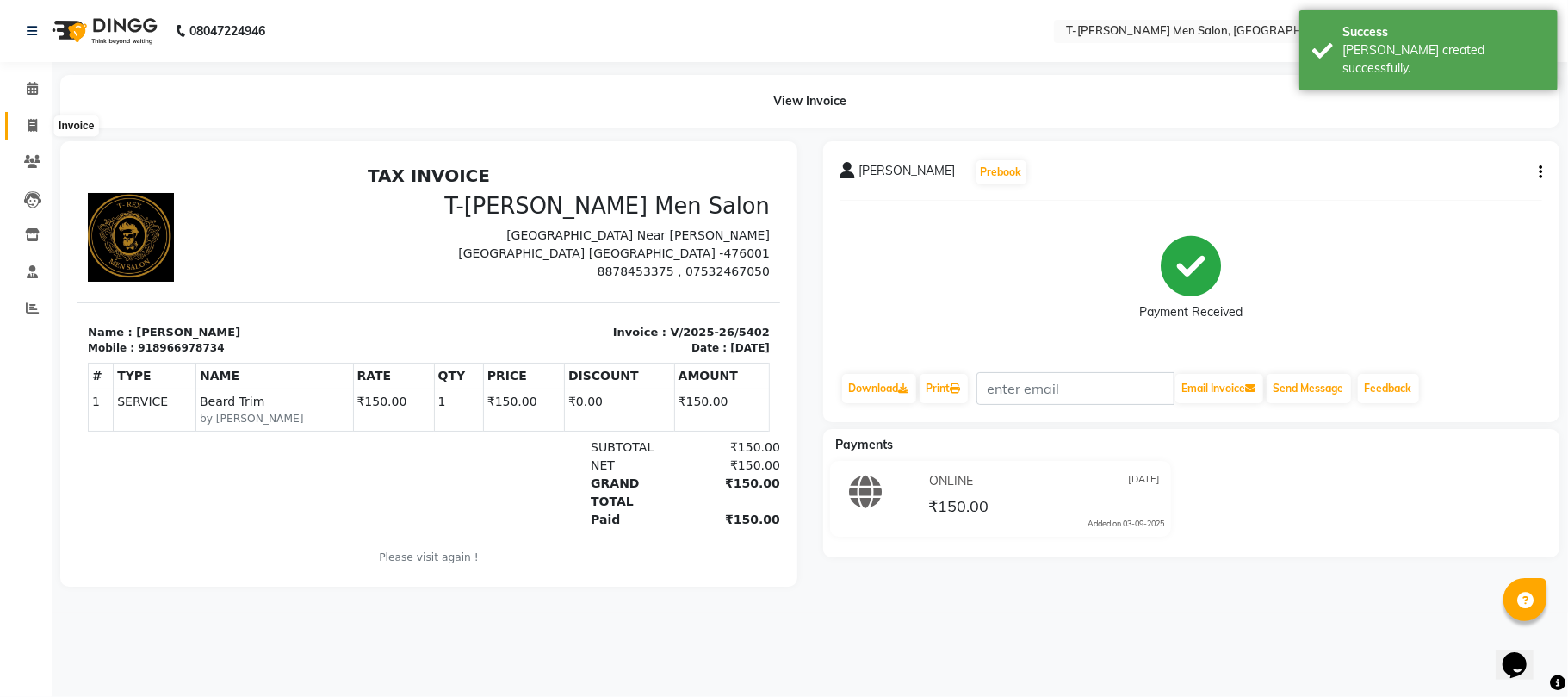
click at [25, 128] on span at bounding box center [32, 126] width 30 height 20
select select "4816"
select select "service"
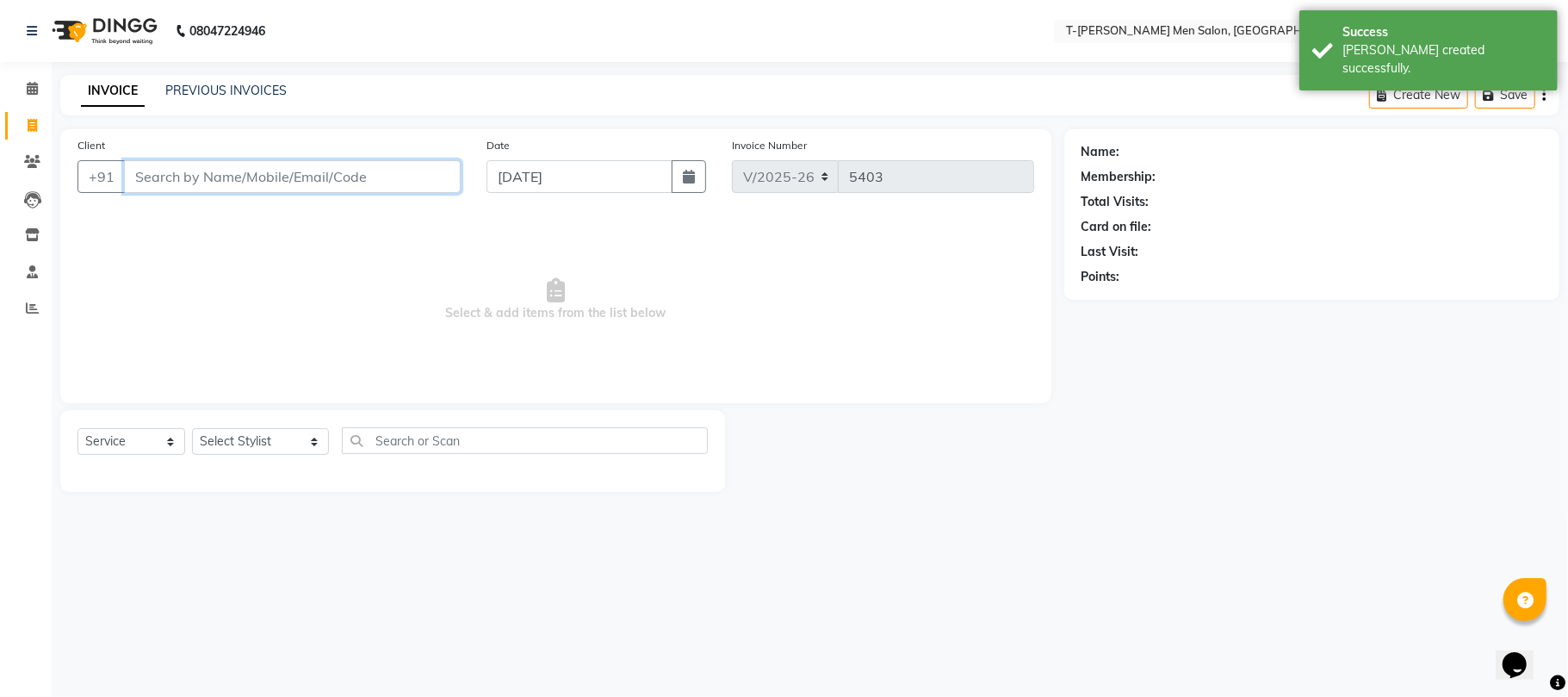
click at [372, 172] on input "Client" at bounding box center [292, 177] width 337 height 33
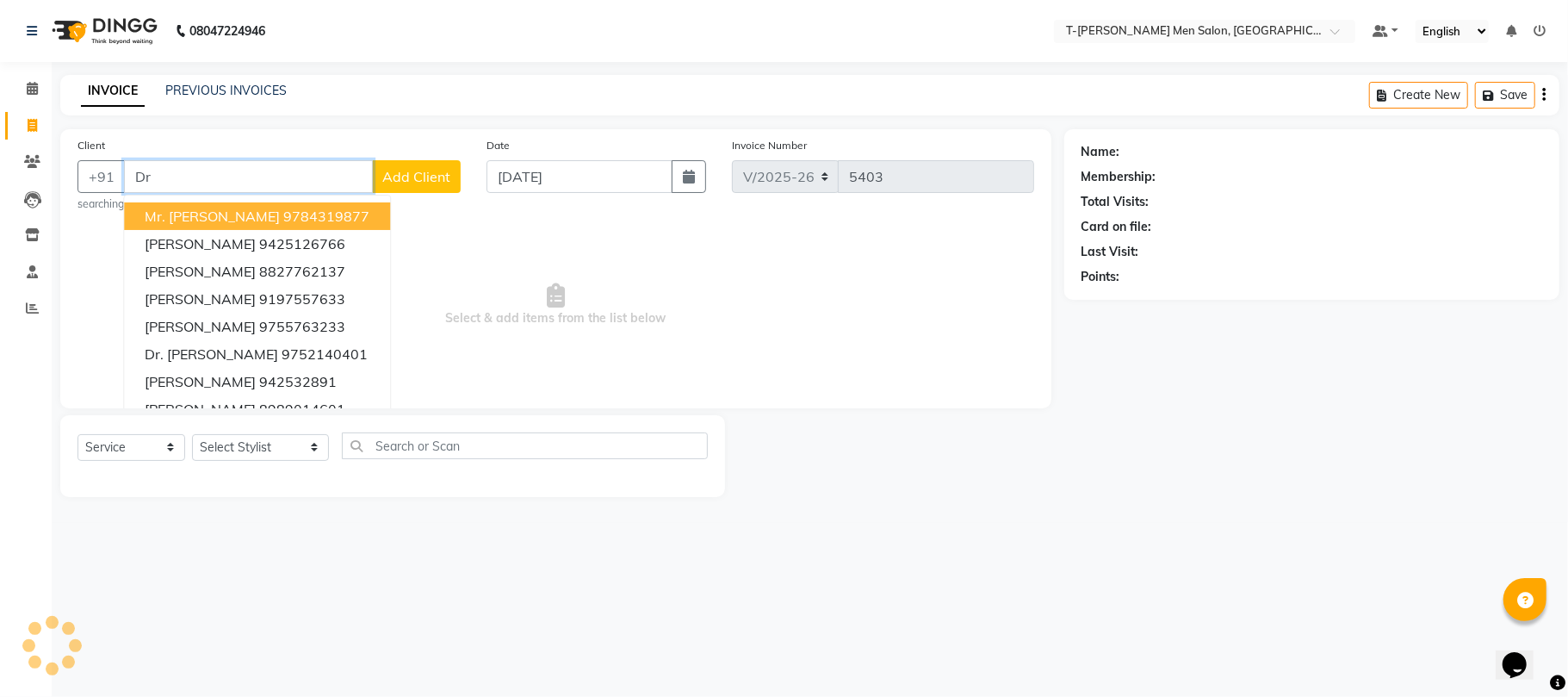
type input "D"
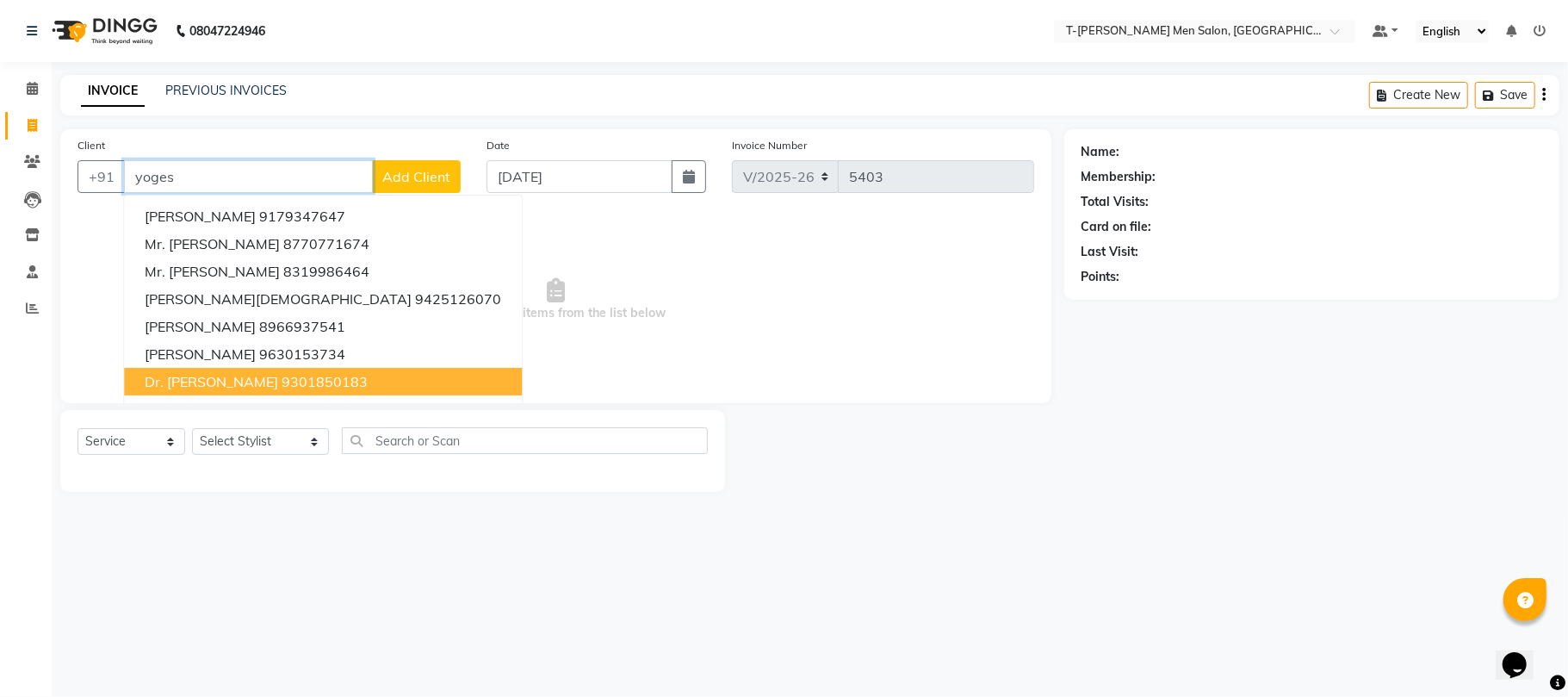
click at [284, 384] on ngb-highlight "9301850183" at bounding box center [324, 382] width 86 height 17
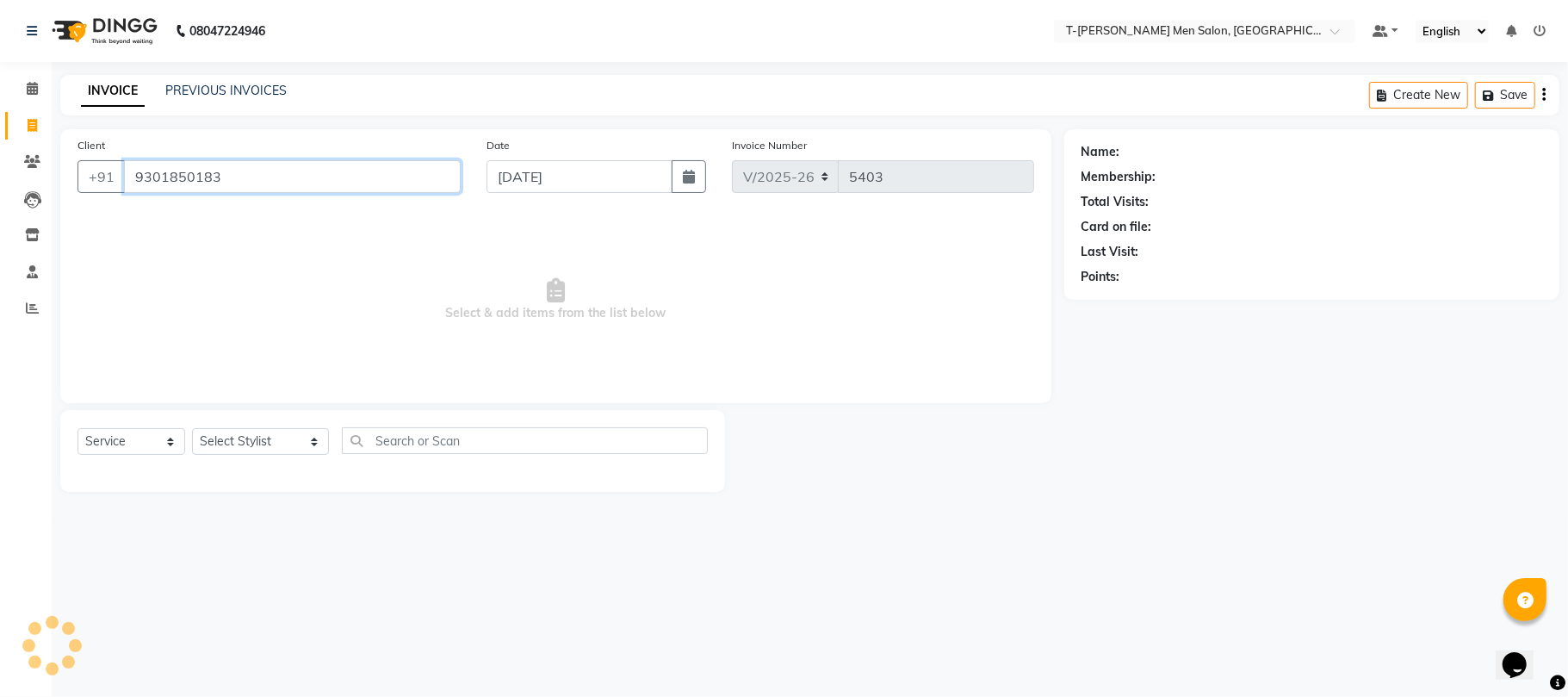
type input "9301850183"
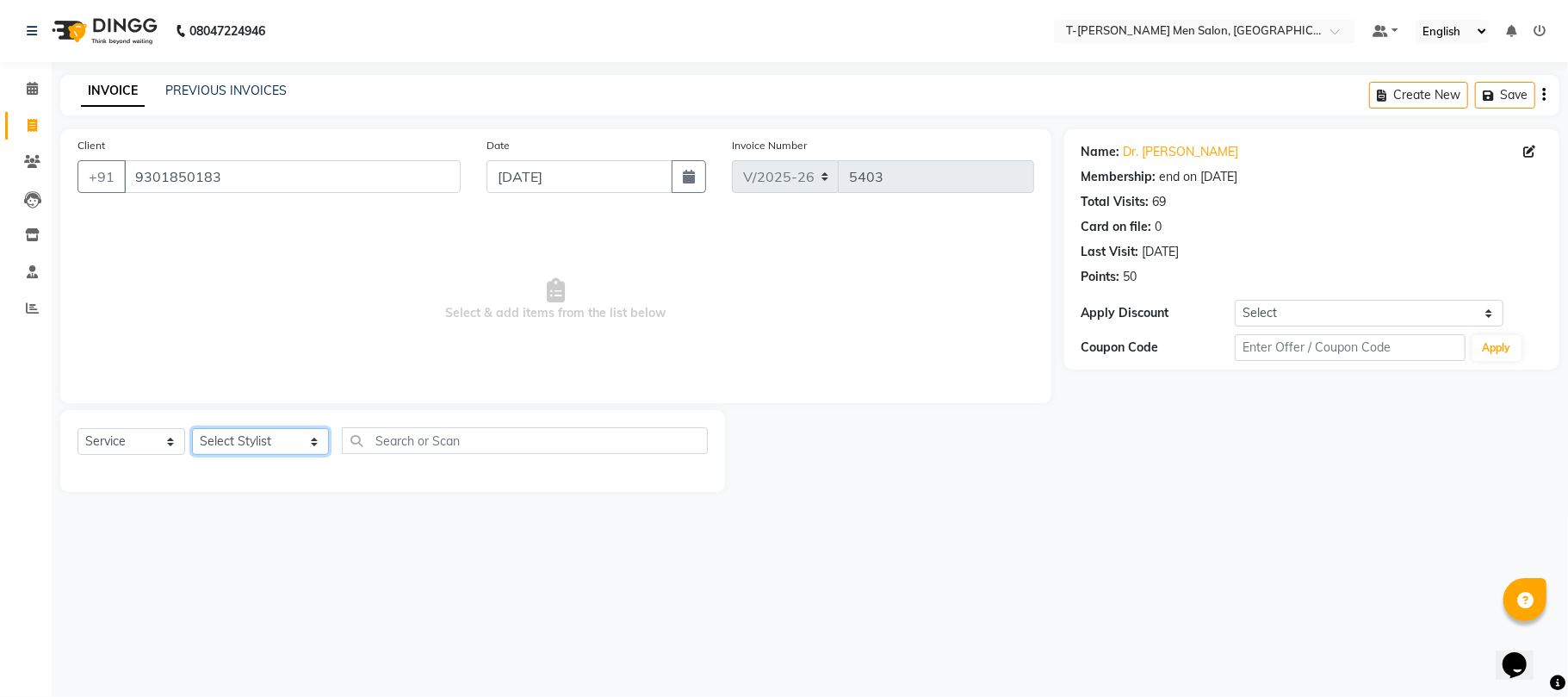
click at [290, 445] on select "Select Stylist [PERSON_NAME] (goru) [PERSON_NAME] [PERSON_NAME] ([PERSON_NAME])…" at bounding box center [260, 441] width 137 height 27
select select "29432"
click at [192, 428] on select "Select Stylist [PERSON_NAME] (goru) [PERSON_NAME] [PERSON_NAME] ([PERSON_NAME])…" at bounding box center [260, 441] width 137 height 27
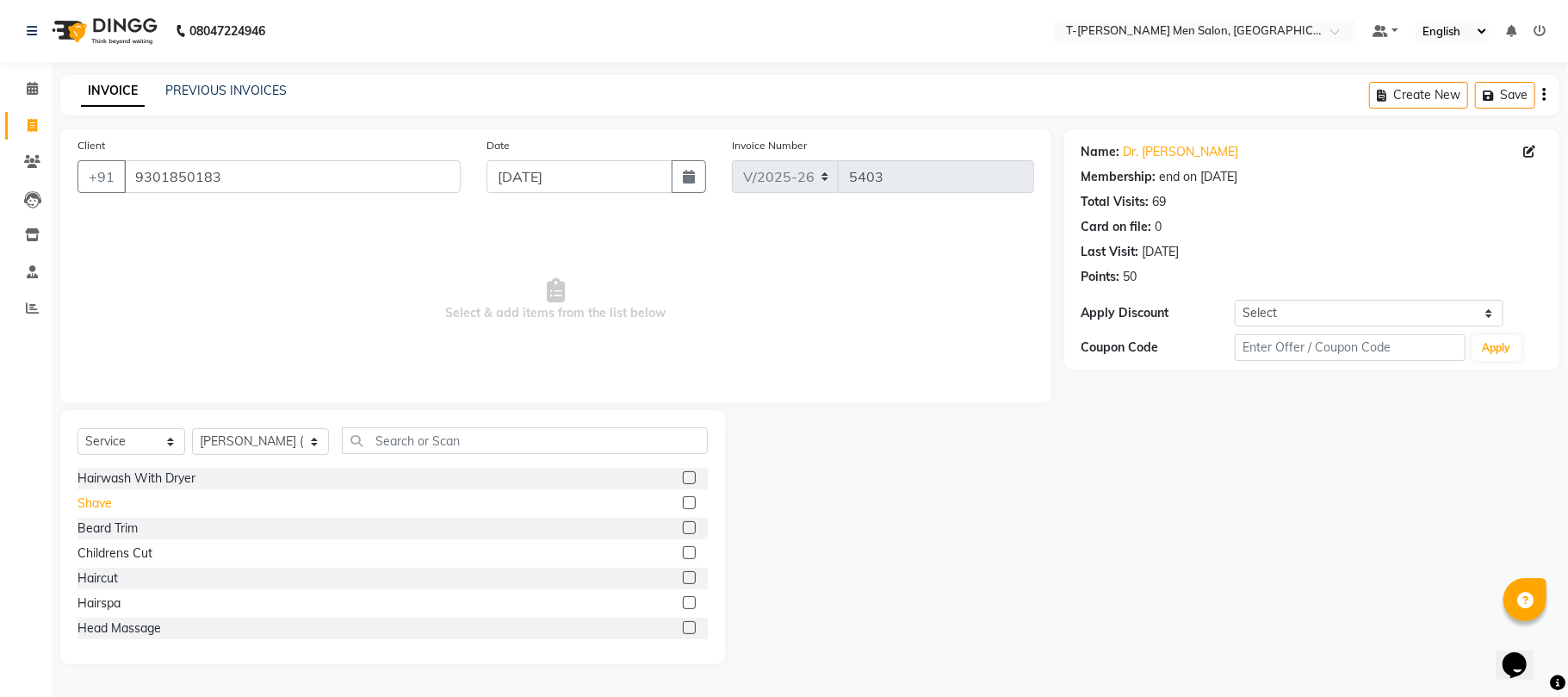
click at [101, 499] on div "Shave" at bounding box center [95, 503] width 35 height 18
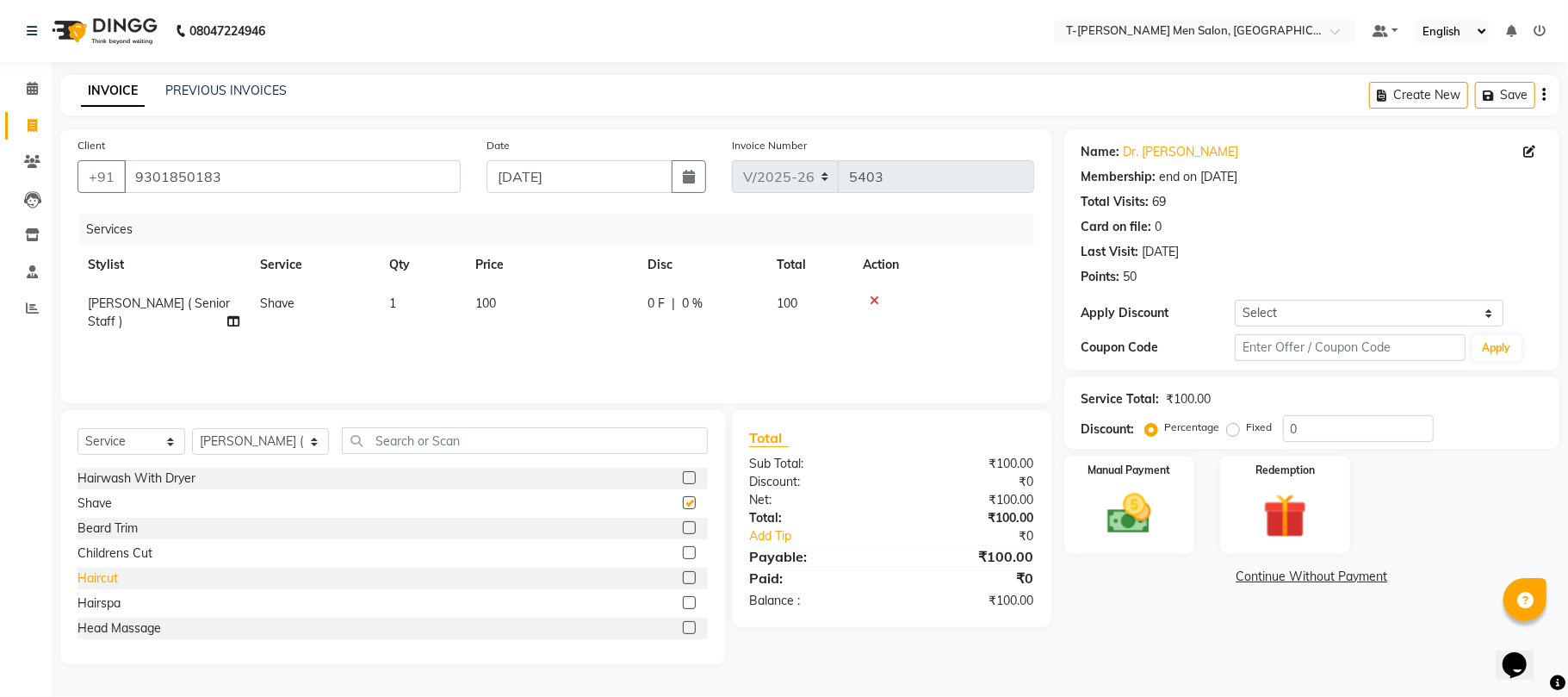
checkbox input "false"
click at [101, 580] on div "Haircut" at bounding box center [97, 578] width 41 height 18
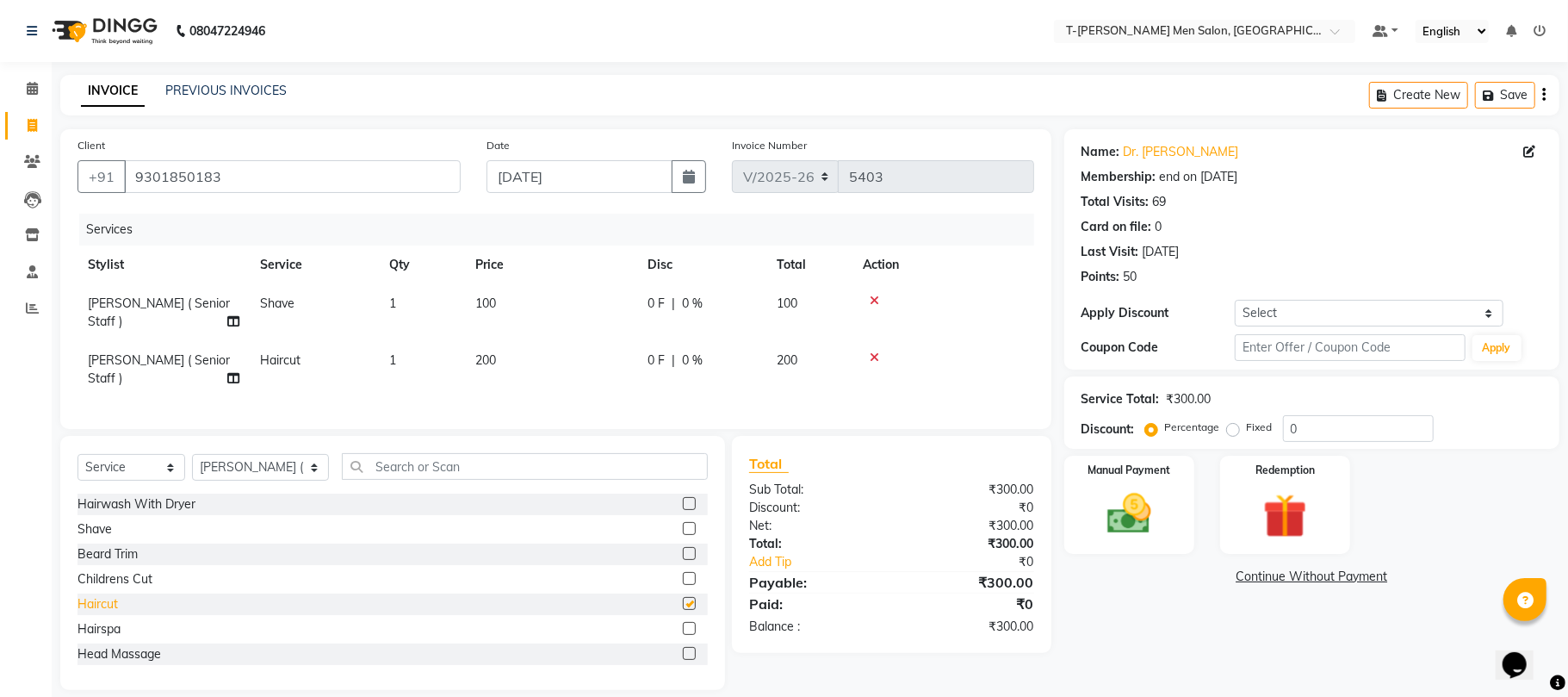
checkbox input "false"
click at [1264, 306] on select "Select Membership → T - Rex Membership (wtih W end 10% & W day 20)%" at bounding box center [1369, 312] width 269 height 27
select select "1: Object"
click at [1235, 299] on select "Select Membership → T - Rex Membership (wtih W end 10% & W day 20)%" at bounding box center [1369, 312] width 269 height 27
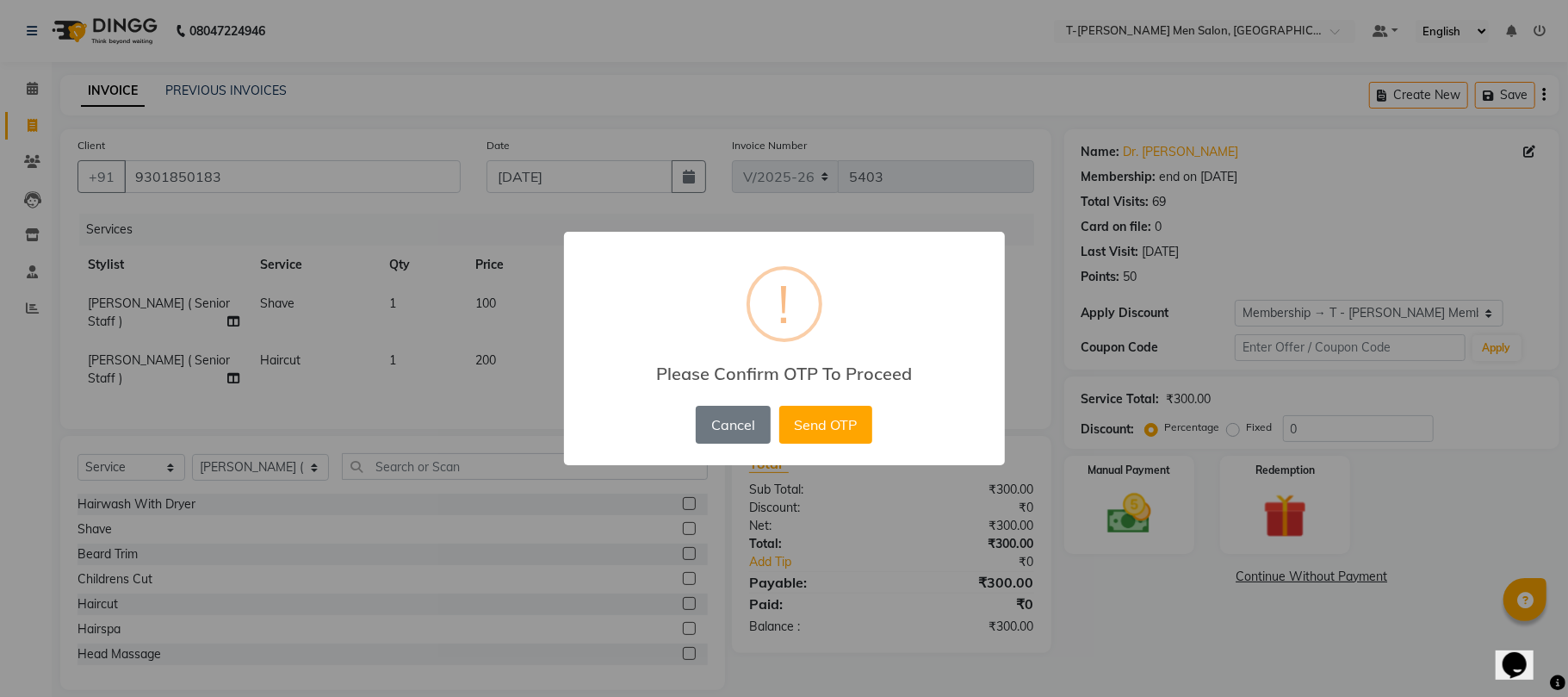
click at [835, 445] on div "Cancel No Send OTP" at bounding box center [784, 424] width 184 height 46
click at [837, 443] on button "Send OTP" at bounding box center [825, 425] width 93 height 38
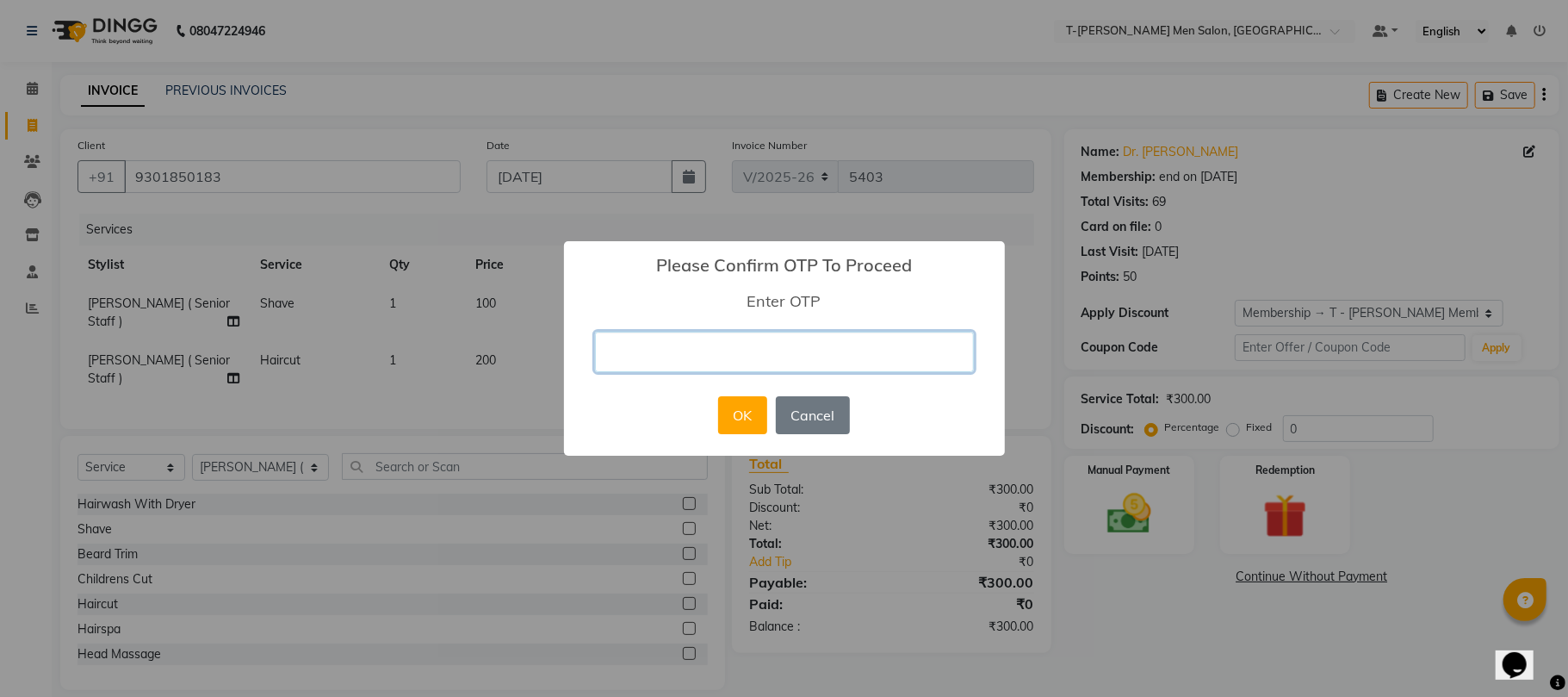
click at [748, 359] on input "text" at bounding box center [784, 352] width 379 height 41
click at [713, 355] on input "text" at bounding box center [784, 352] width 379 height 41
type input "3327"
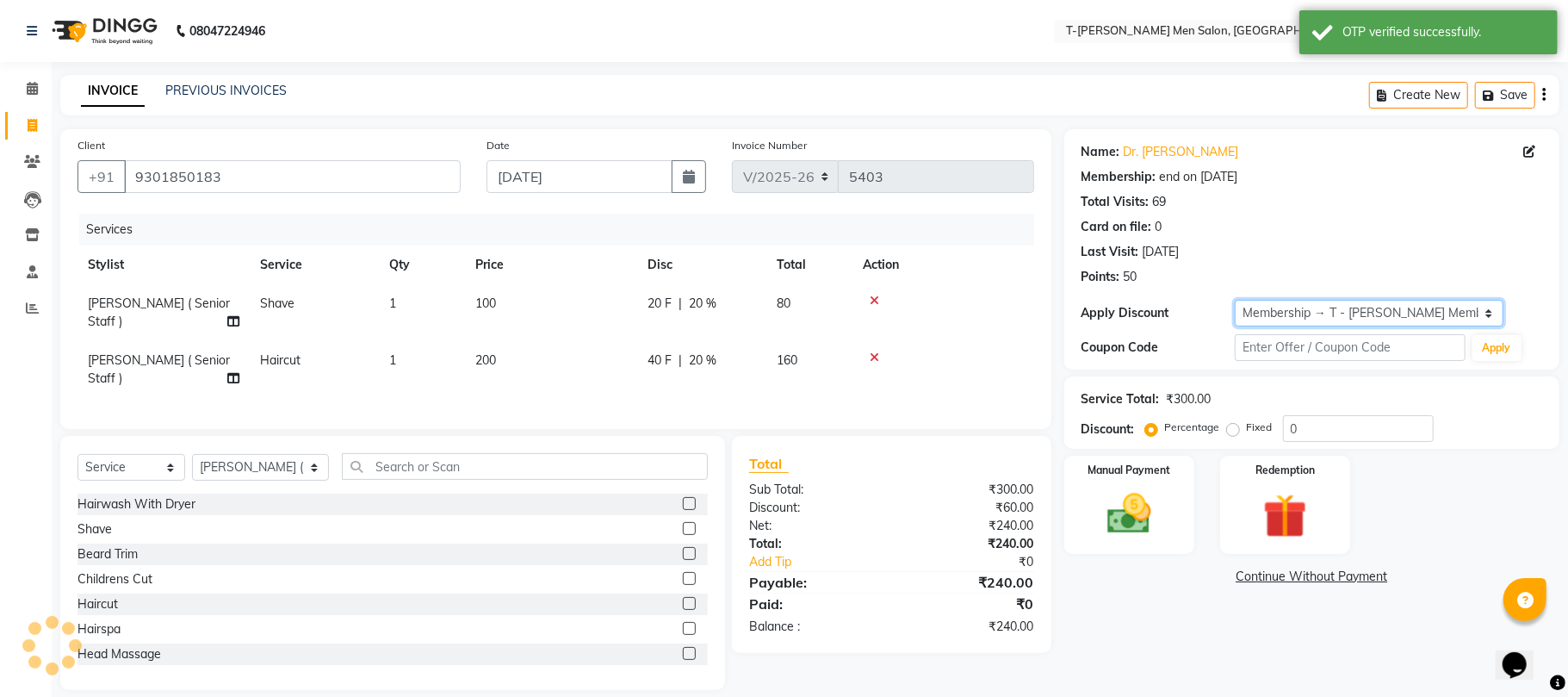
type input "20"
click at [1147, 484] on div "Manual Payment" at bounding box center [1129, 505] width 135 height 102
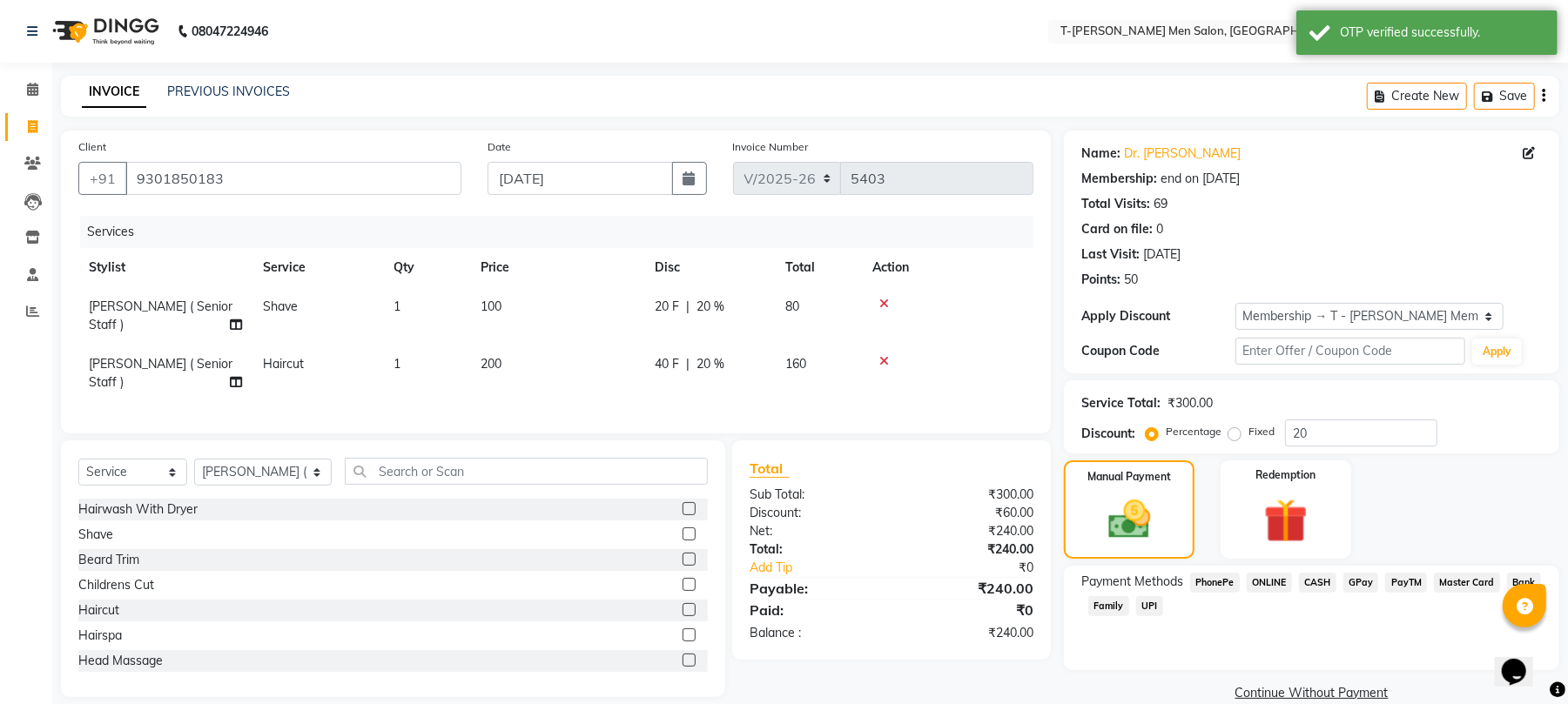
click at [1278, 578] on span "ONLINE" at bounding box center [1269, 582] width 45 height 20
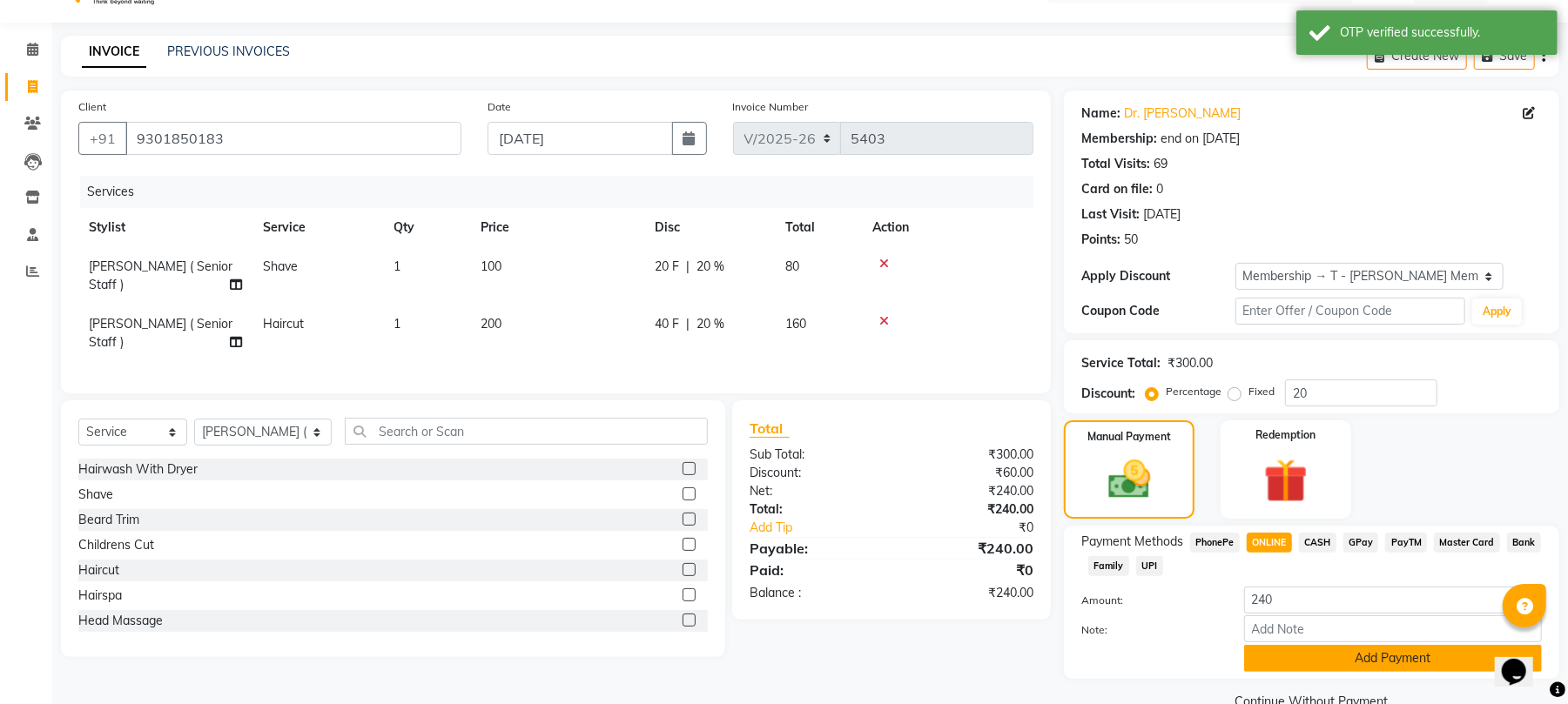
scroll to position [77, 0]
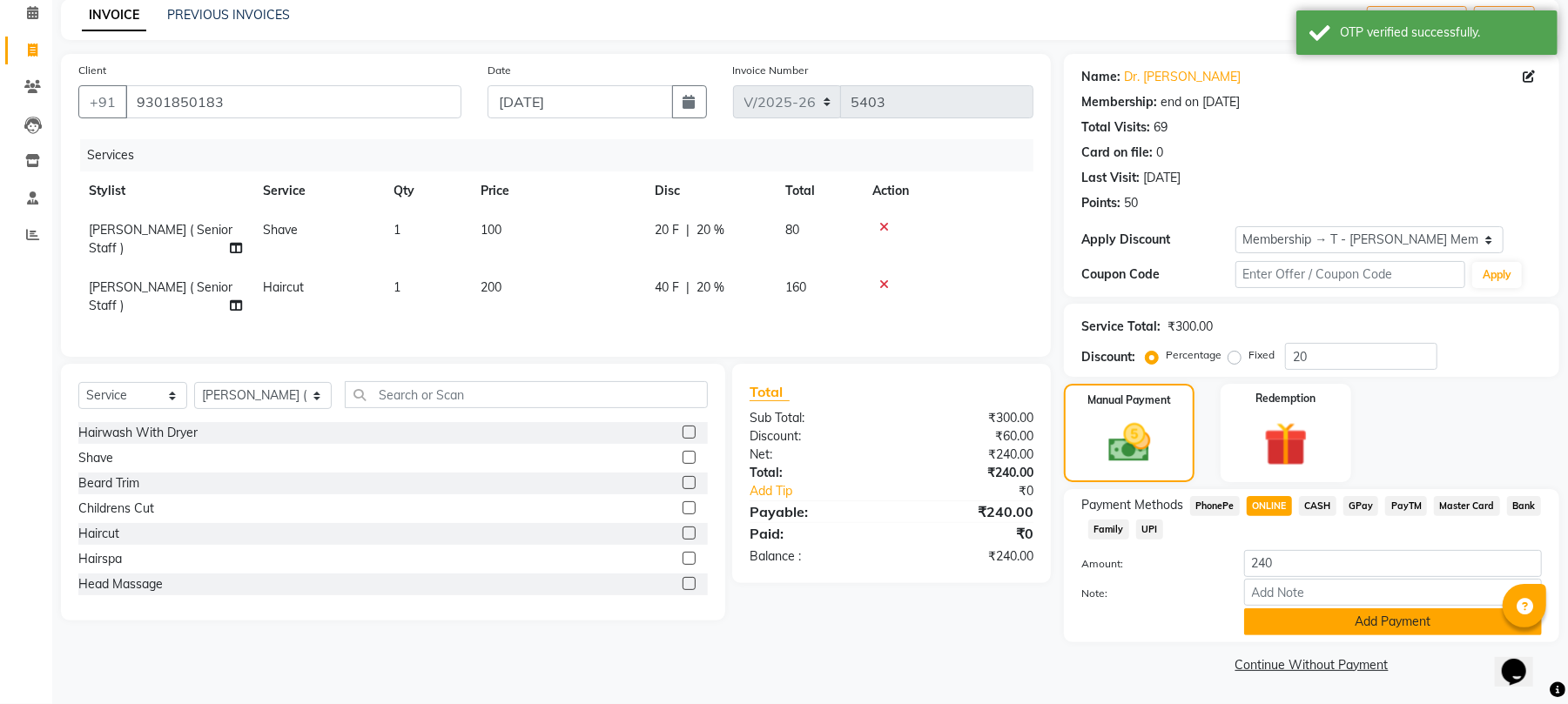
click at [1325, 617] on button "Add Payment" at bounding box center [1393, 621] width 298 height 27
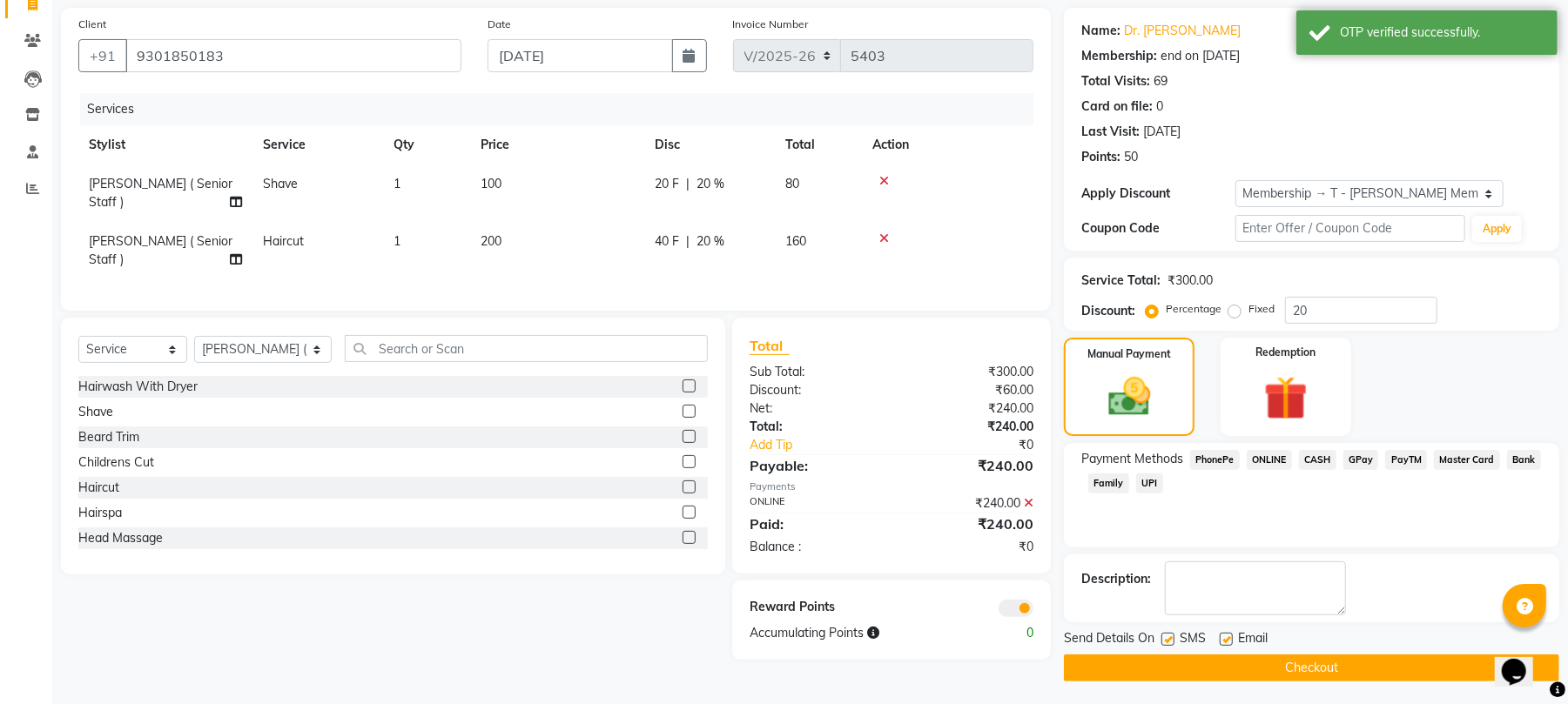
scroll to position [127, 0]
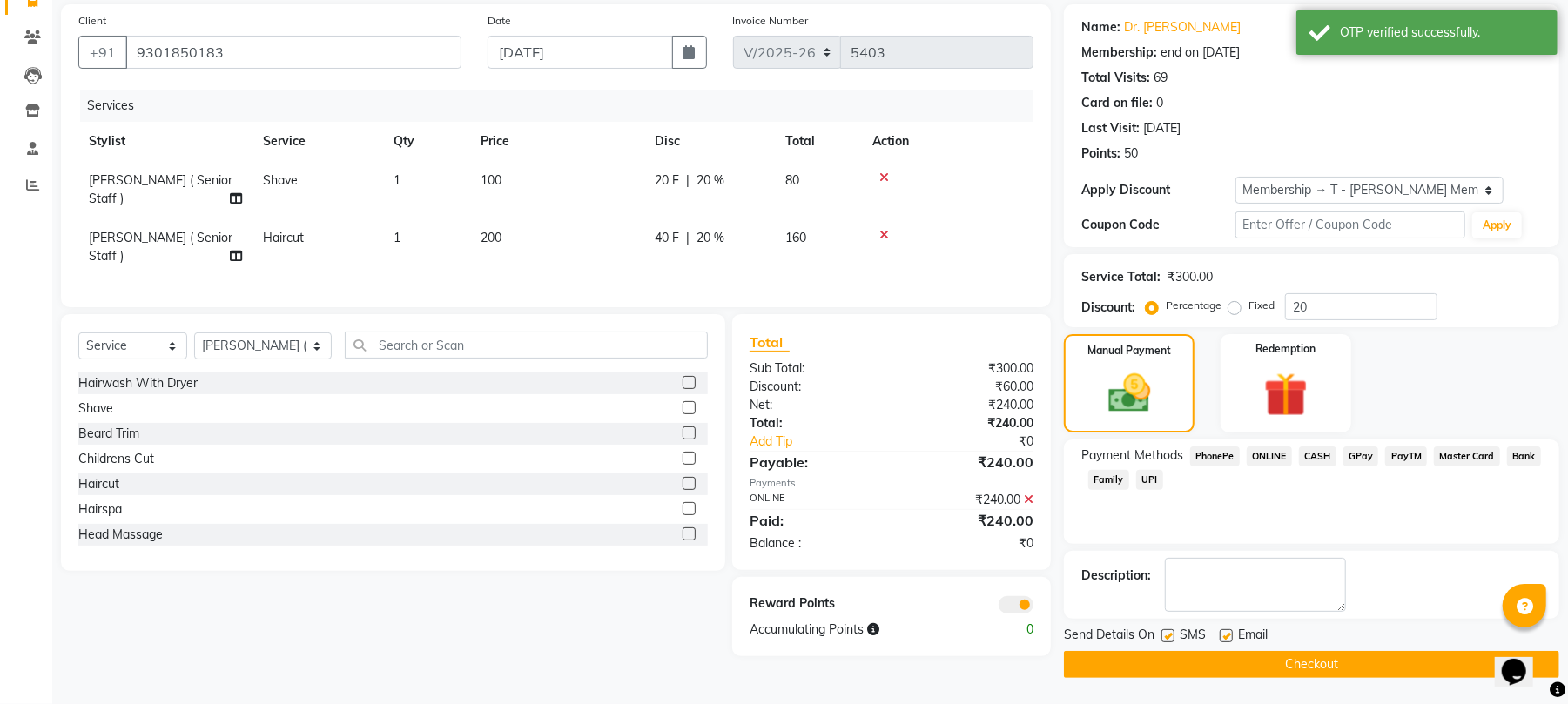
click at [1228, 635] on label at bounding box center [1226, 635] width 13 height 13
click at [1228, 635] on input "checkbox" at bounding box center [1225, 636] width 11 height 11
checkbox input "false"
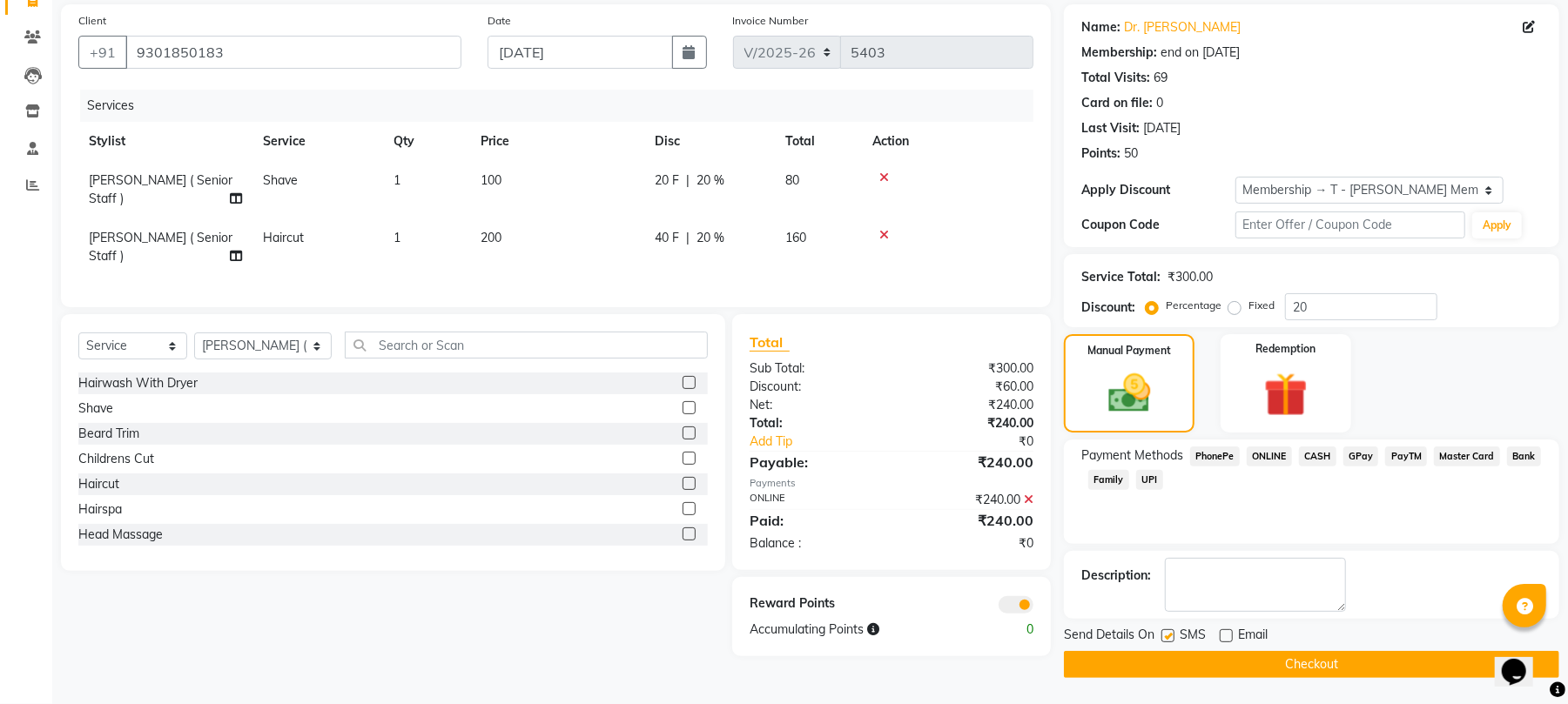
click at [1238, 673] on button "Checkout" at bounding box center [1311, 664] width 495 height 27
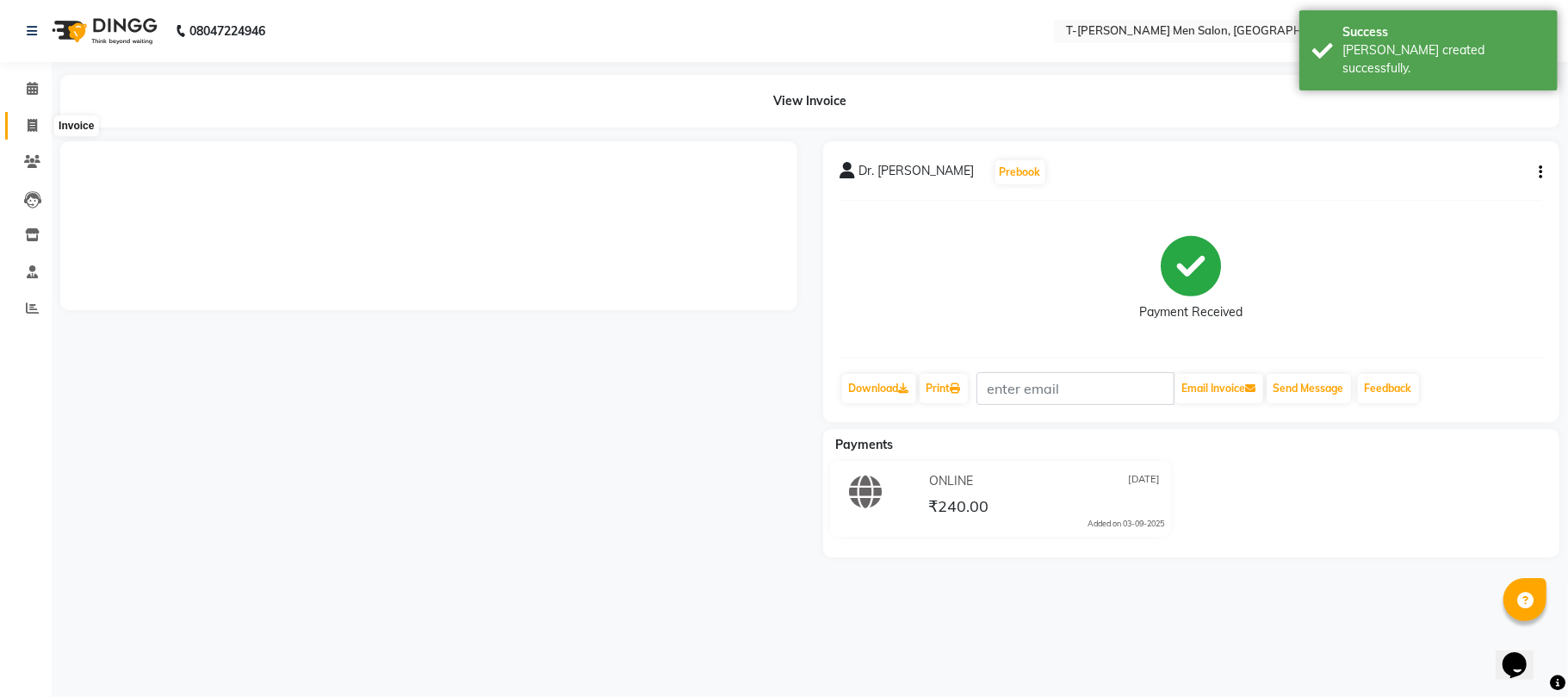
click at [30, 124] on icon at bounding box center [32, 125] width 10 height 13
select select "service"
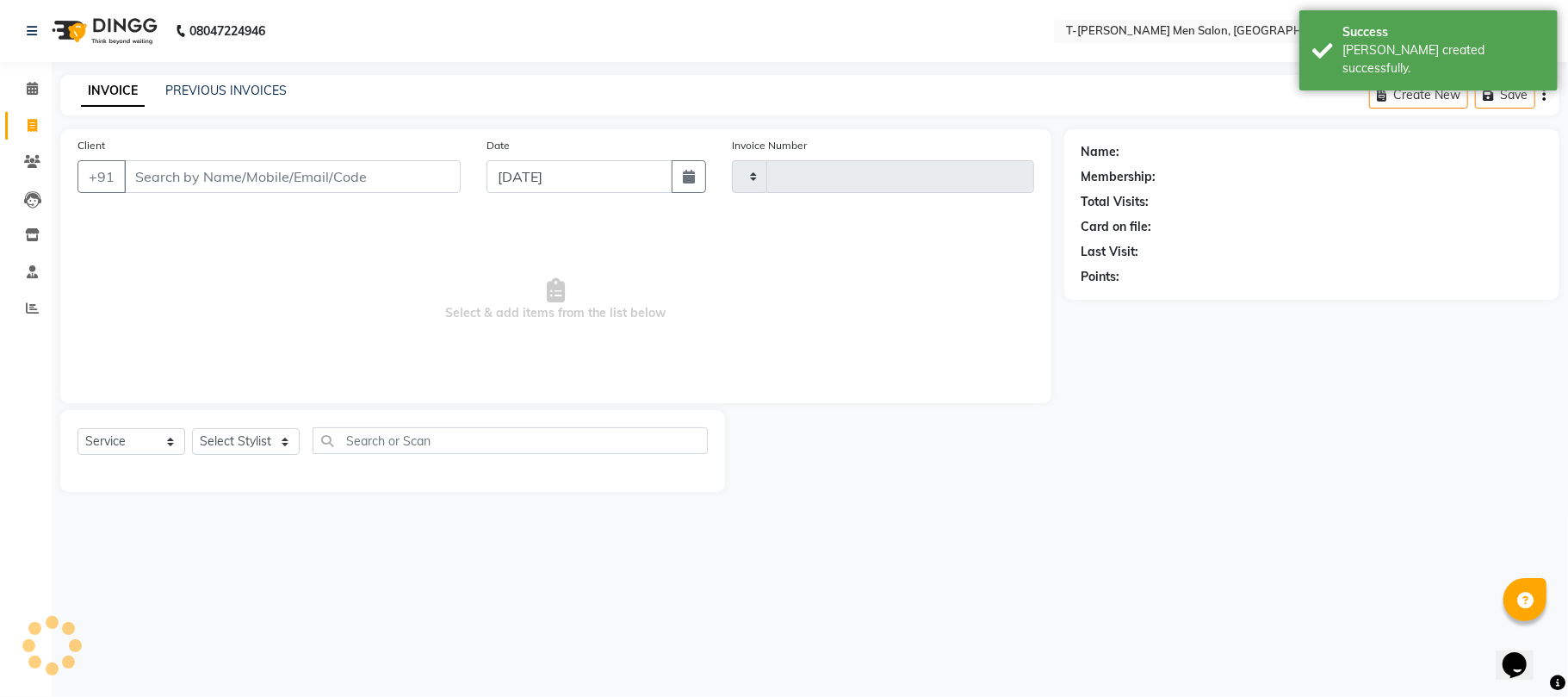
type input "5405"
select select "4816"
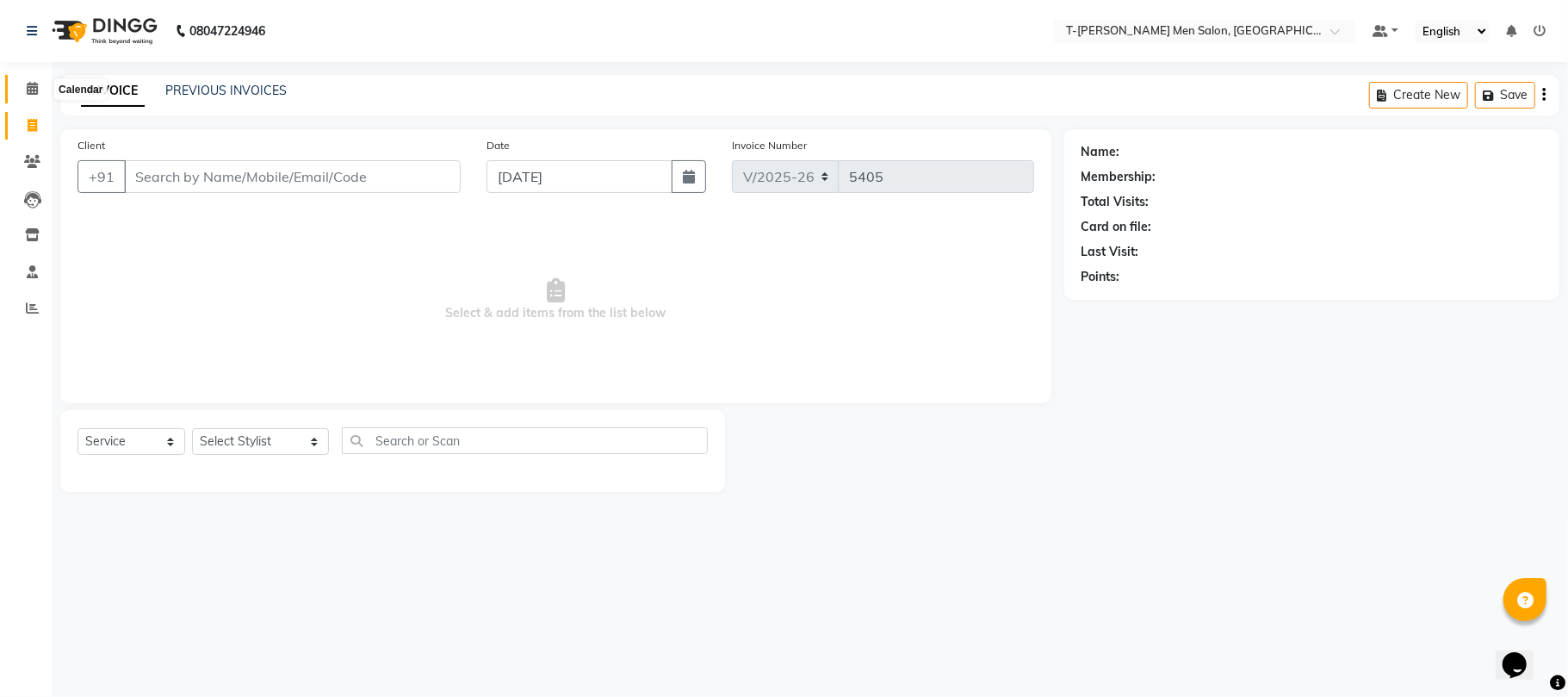
click at [35, 87] on icon at bounding box center [32, 88] width 11 height 13
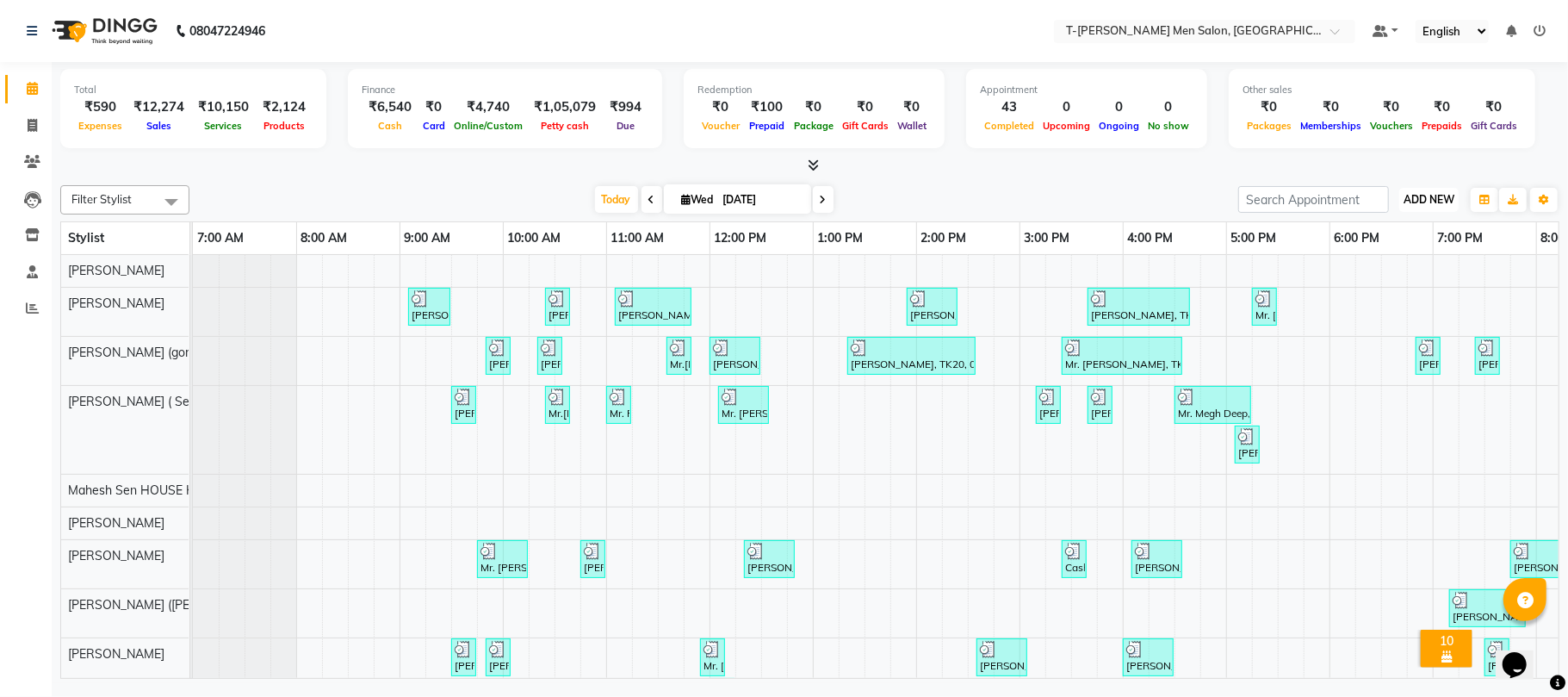
click at [1447, 198] on span "ADD NEW" at bounding box center [1429, 199] width 50 height 13
click at [1389, 278] on link "Add Expense" at bounding box center [1390, 278] width 136 height 23
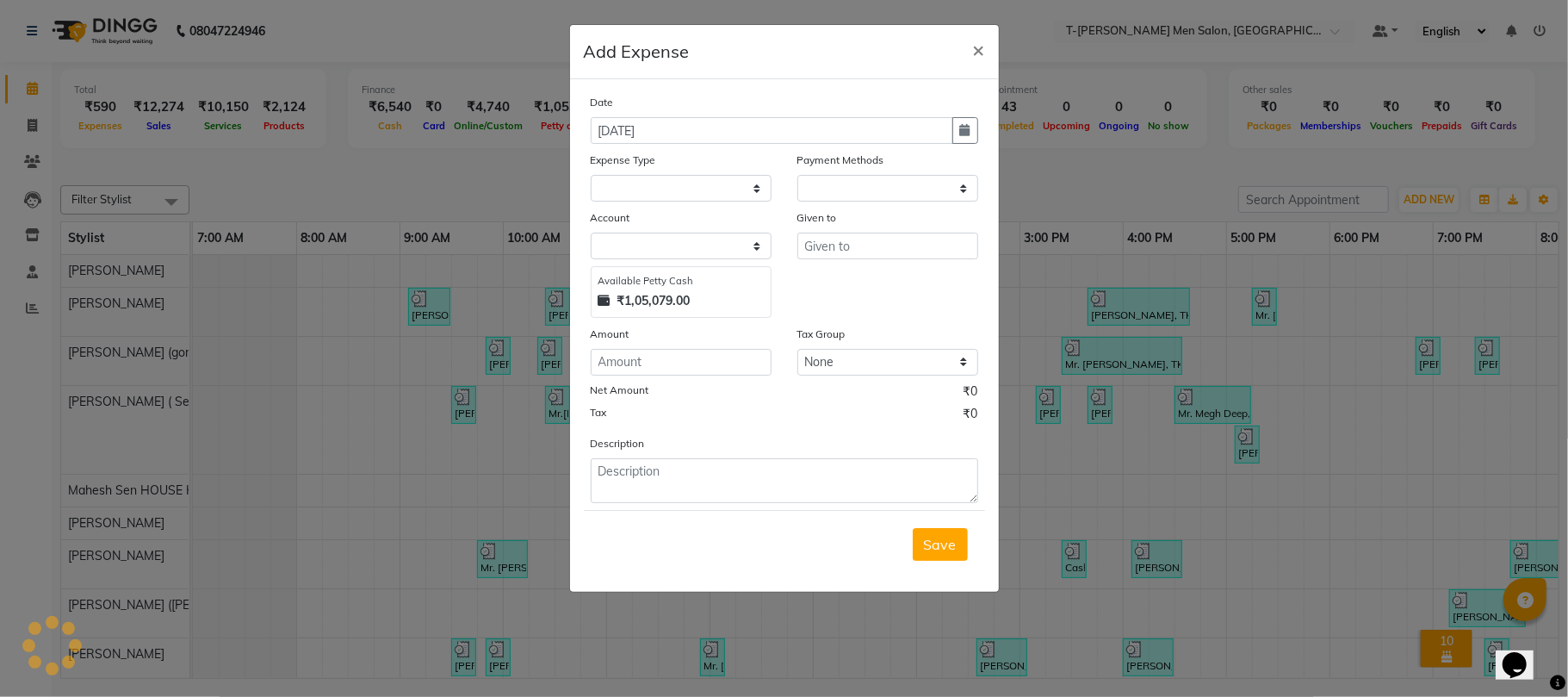
select select "1"
select select "3663"
click at [694, 176] on select "Select Advance Salary Bank charges Bank Loan Intrest Recovery Car maintenance C…" at bounding box center [681, 188] width 181 height 27
select select "6658"
click at [591, 175] on select "Select Advance Salary Bank charges Bank Loan Intrest Recovery Car maintenance C…" at bounding box center [681, 188] width 181 height 27
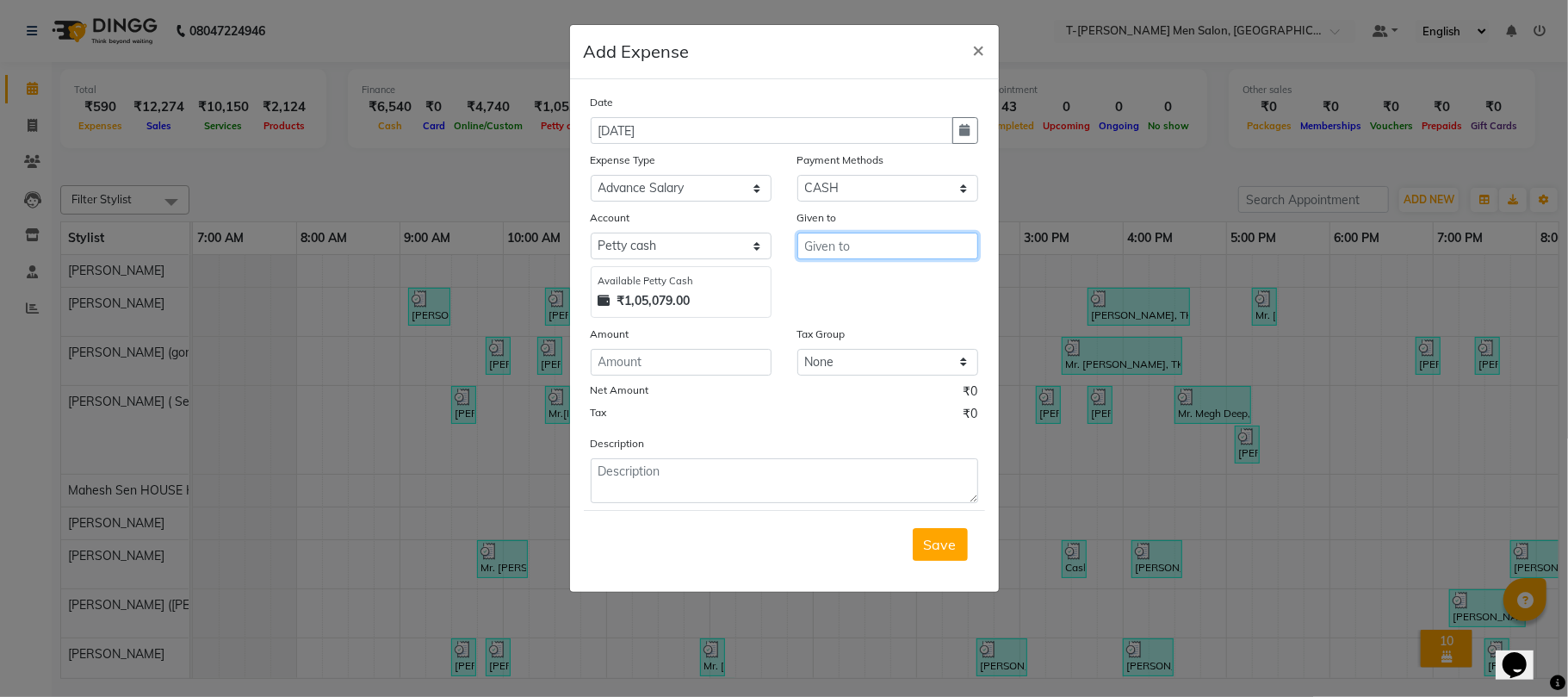
click at [905, 252] on input "text" at bounding box center [888, 245] width 181 height 27
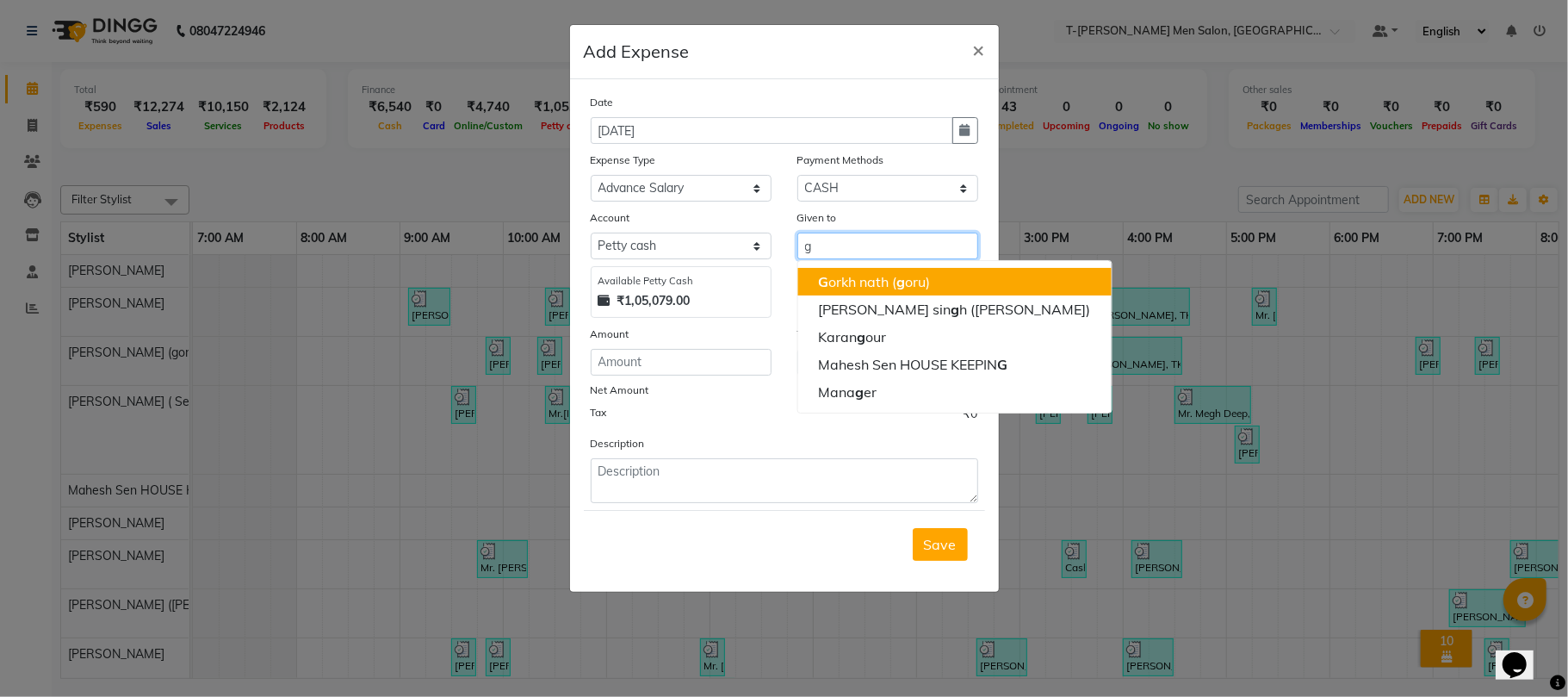
click at [897, 287] on span "g" at bounding box center [901, 282] width 9 height 17
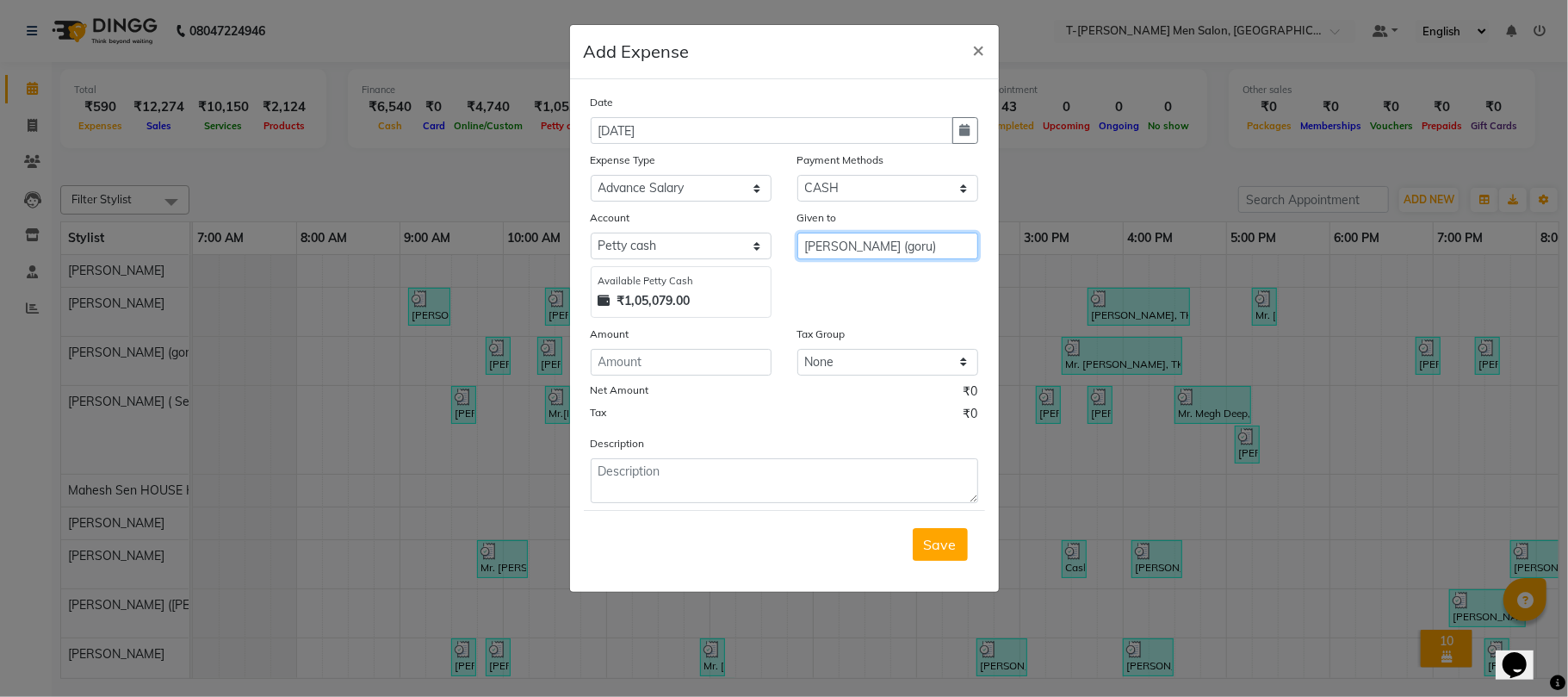
type input "[PERSON_NAME] (goru)"
click at [706, 370] on input "number" at bounding box center [681, 362] width 181 height 27
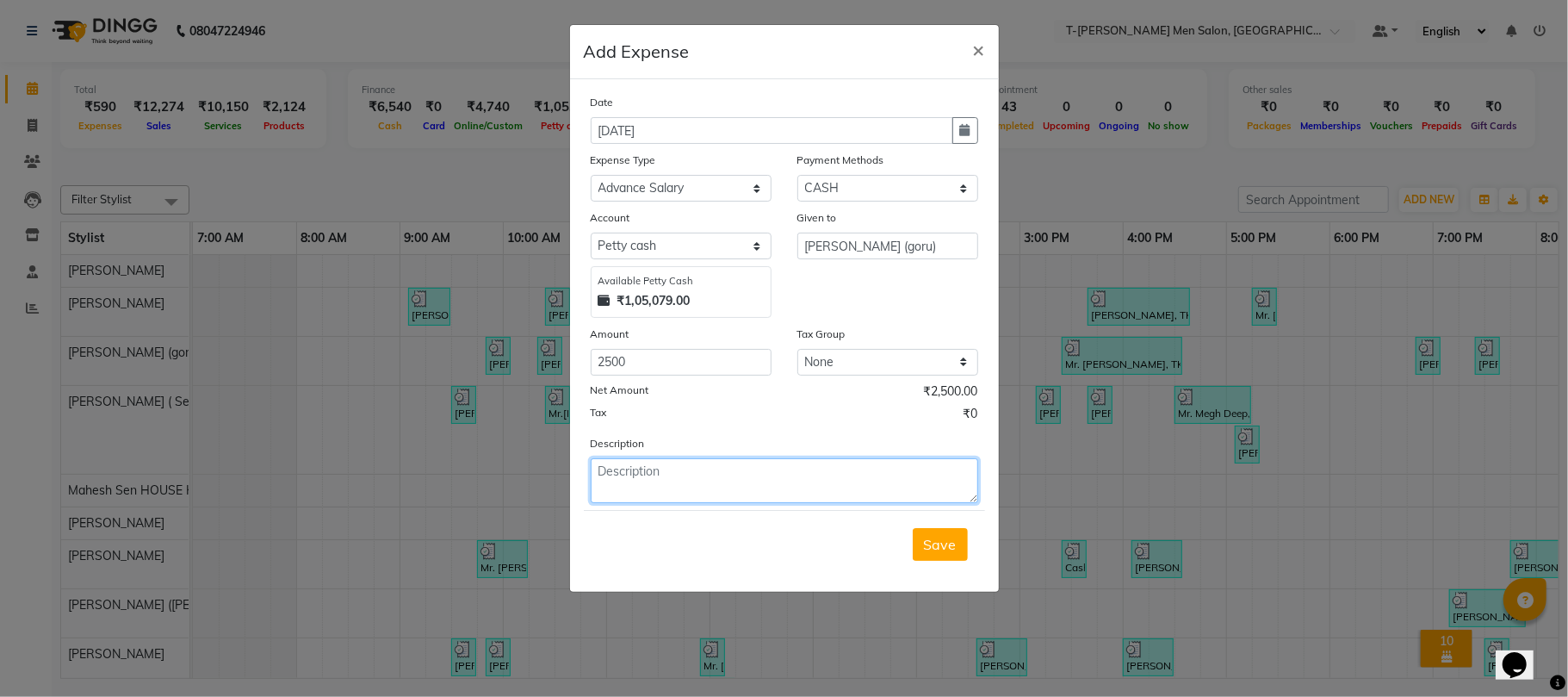
click at [782, 493] on textarea at bounding box center [784, 480] width 387 height 44
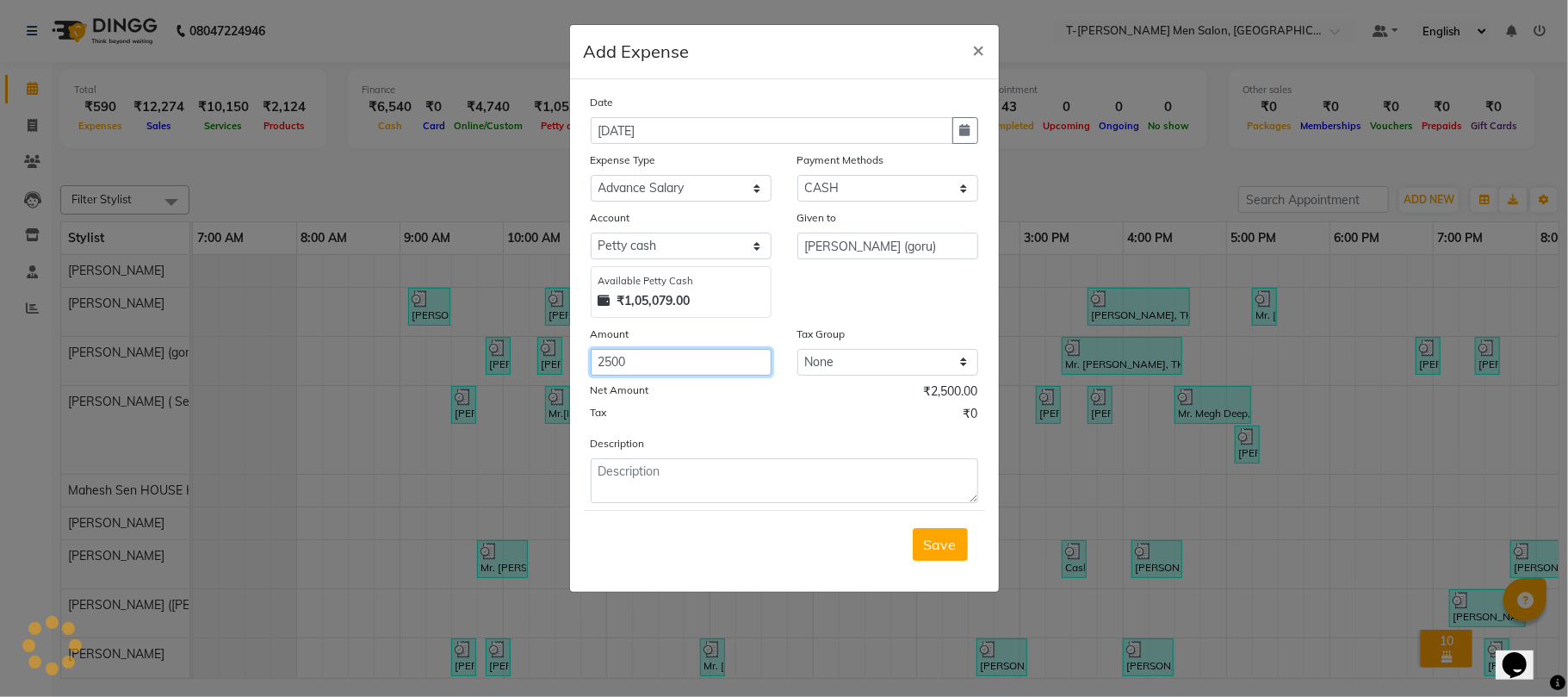
drag, startPoint x: 668, startPoint y: 357, endPoint x: 335, endPoint y: 327, distance: 334.3
click at [335, 327] on ngb-modal-window "Add Expense × Date [DATE] Expense Type Select Advance Salary Bank charges Bank …" at bounding box center [784, 348] width 1568 height 697
type input "100"
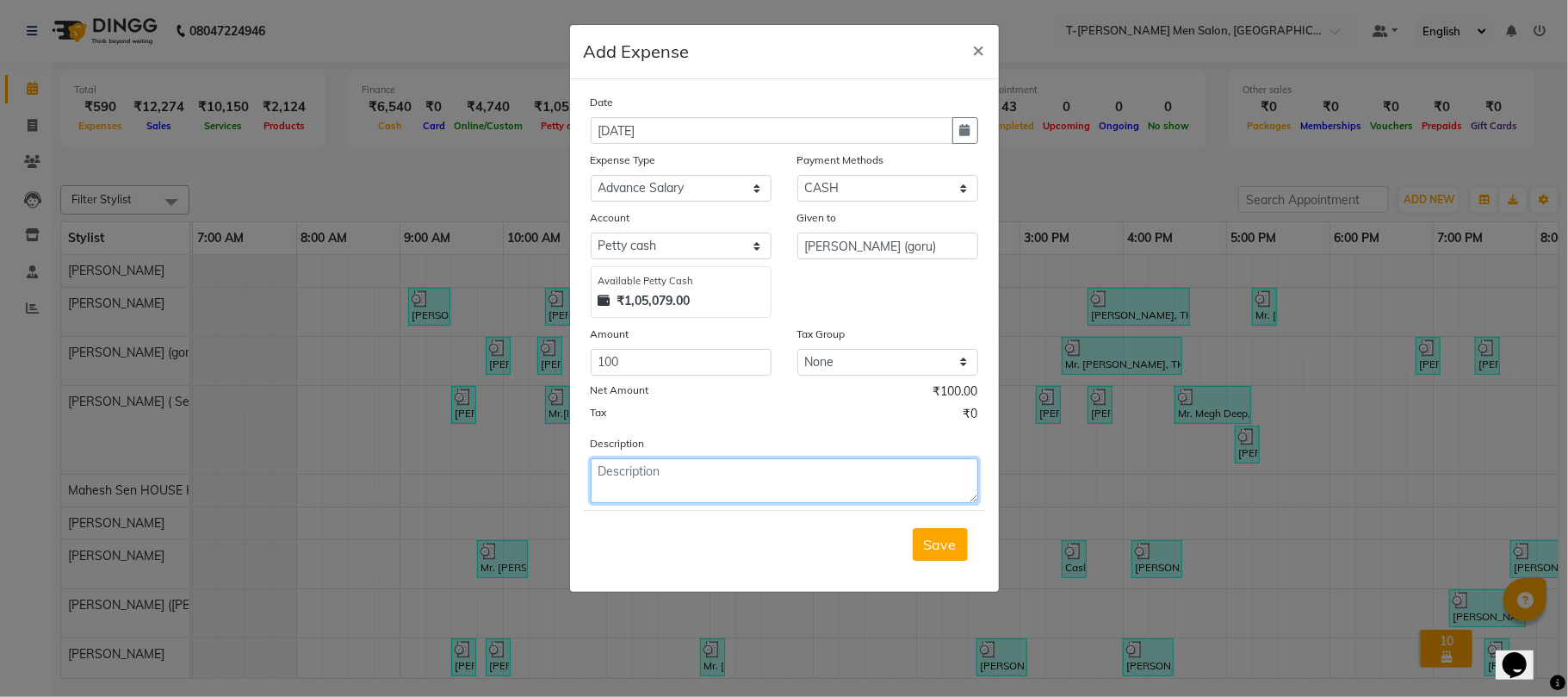
click at [844, 490] on textarea at bounding box center [784, 480] width 387 height 44
paste textarea "Advance salary"
type textarea "Advance salary"
click at [944, 550] on span "Save" at bounding box center [940, 545] width 33 height 17
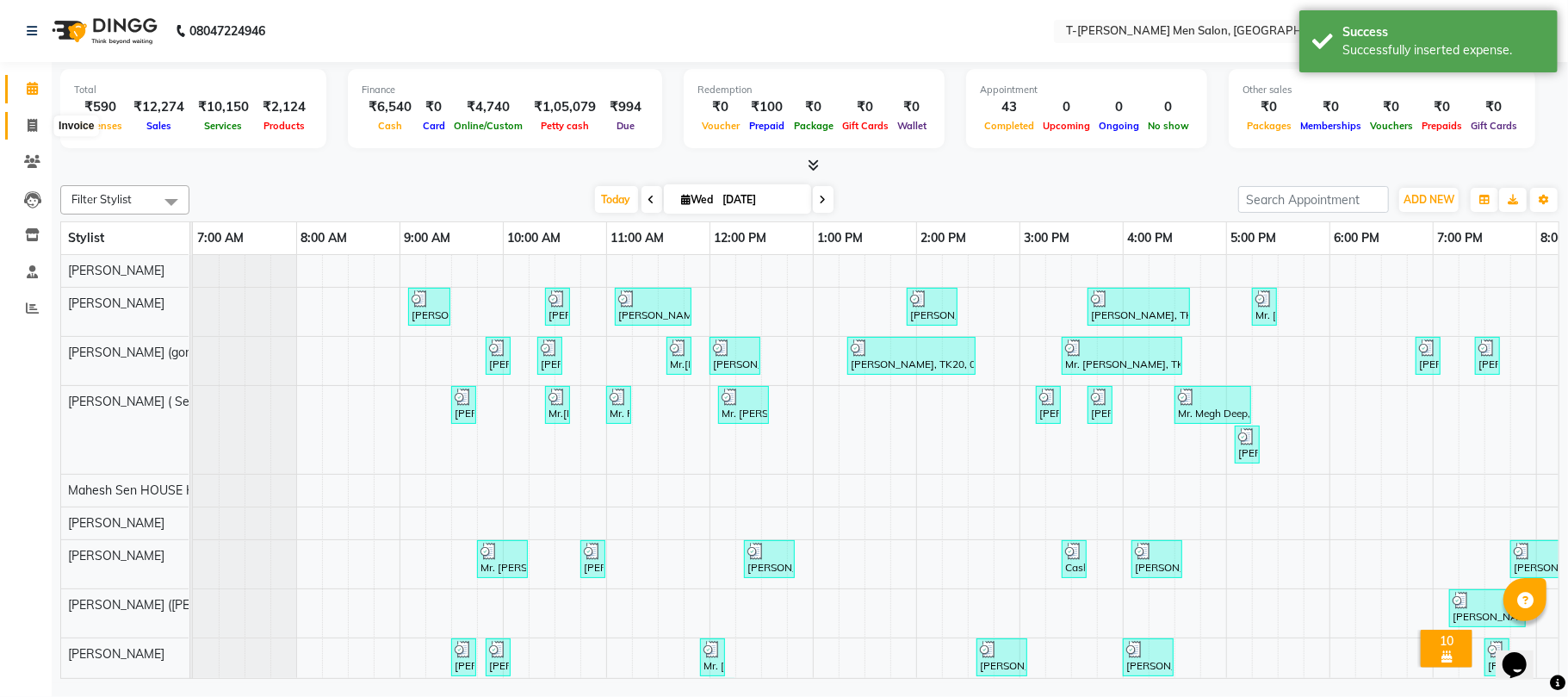
click at [28, 121] on icon at bounding box center [32, 125] width 10 height 13
select select "service"
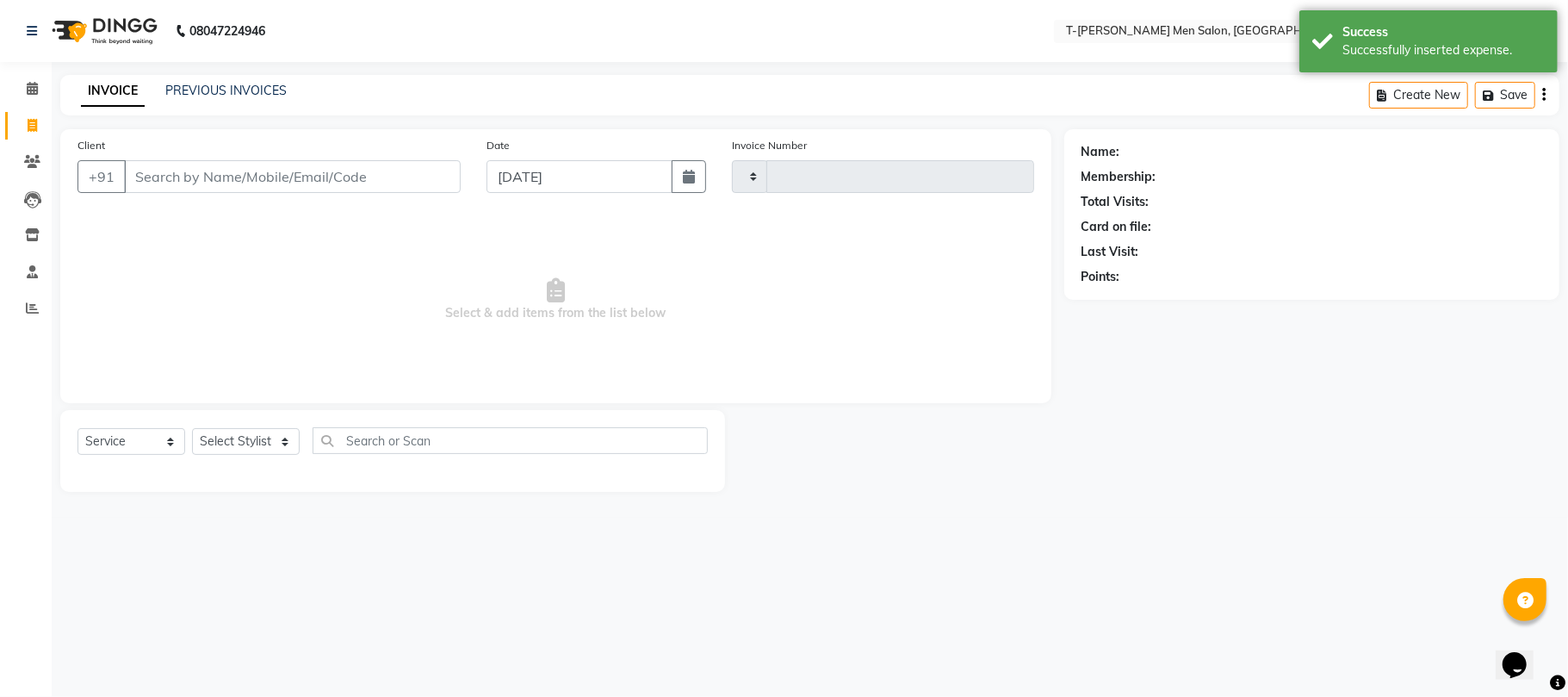
type input "5405"
select select "4816"
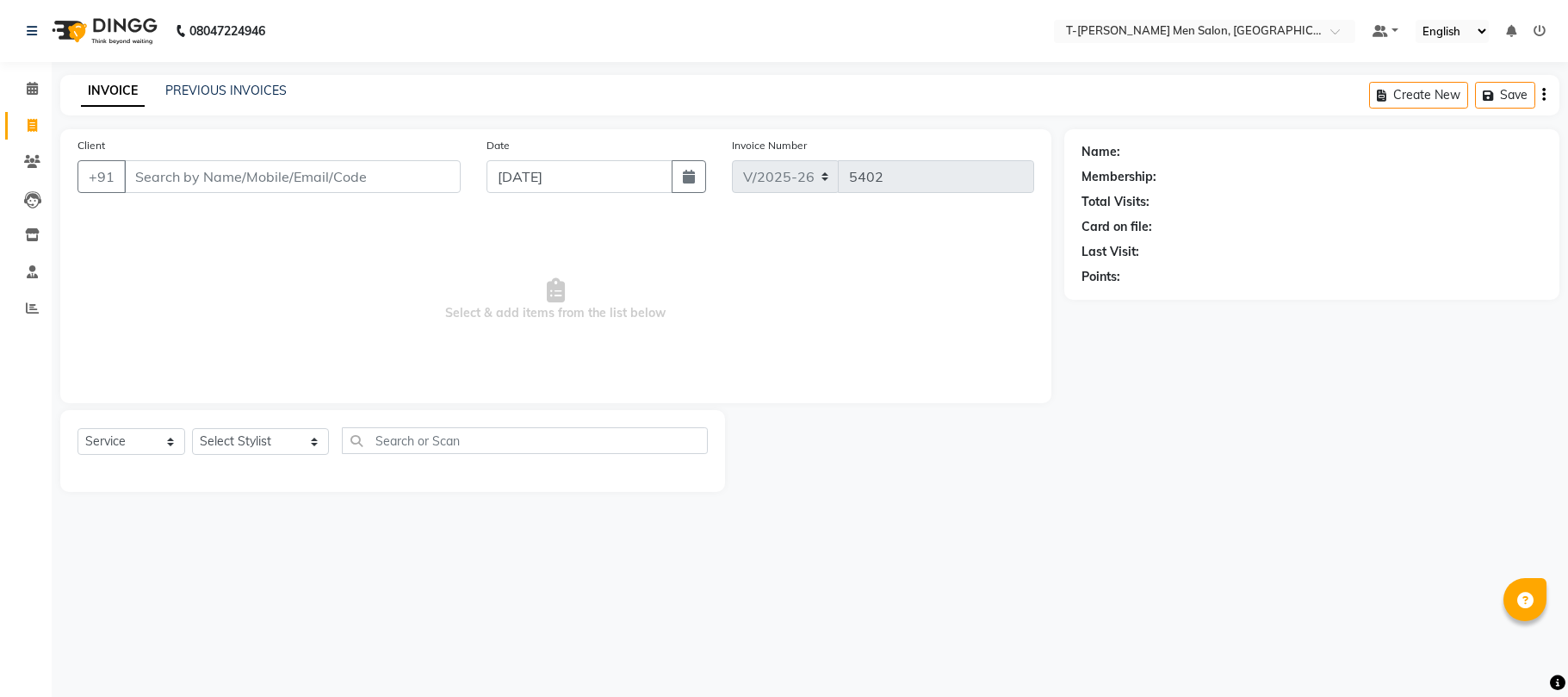
select select "4816"
select select "service"
click at [284, 442] on select "Select Stylist [PERSON_NAME] (goru) [PERSON_NAME] [PERSON_NAME] ([PERSON_NAME])…" at bounding box center [260, 441] width 137 height 27
click at [192, 428] on select "Select Stylist [PERSON_NAME] (goru) [PERSON_NAME] [PERSON_NAME] ([PERSON_NAME])…" at bounding box center [260, 441] width 137 height 27
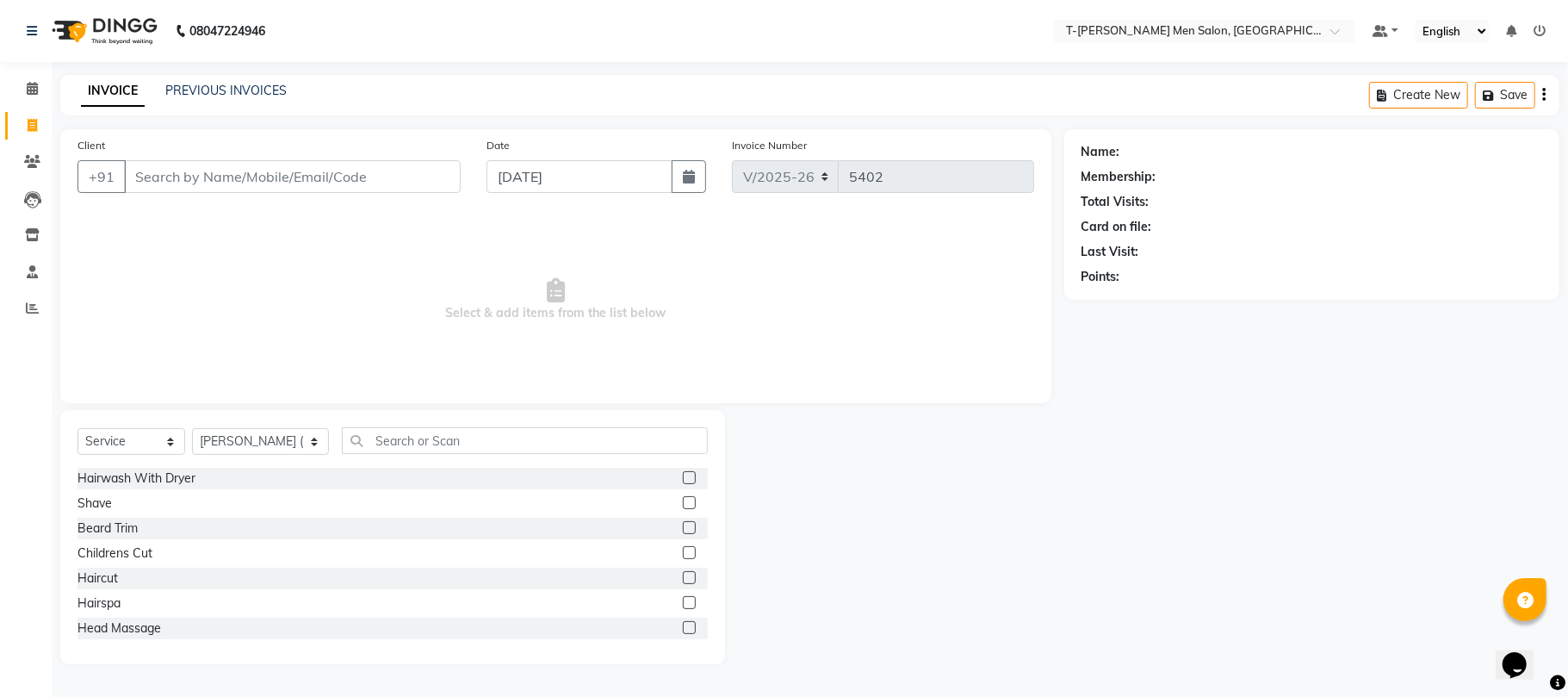
drag, startPoint x: 270, startPoint y: 449, endPoint x: 265, endPoint y: 435, distance: 14.9
click at [270, 449] on select "Select Stylist [PERSON_NAME] (goru) [PERSON_NAME] [PERSON_NAME] ([PERSON_NAME])…" at bounding box center [260, 441] width 137 height 27
select select "86290"
click at [192, 428] on select "Select Stylist [PERSON_NAME] (goru) [PERSON_NAME] [PERSON_NAME] ([PERSON_NAME])…" at bounding box center [260, 441] width 137 height 27
click at [114, 573] on div "Haircut" at bounding box center [97, 578] width 41 height 18
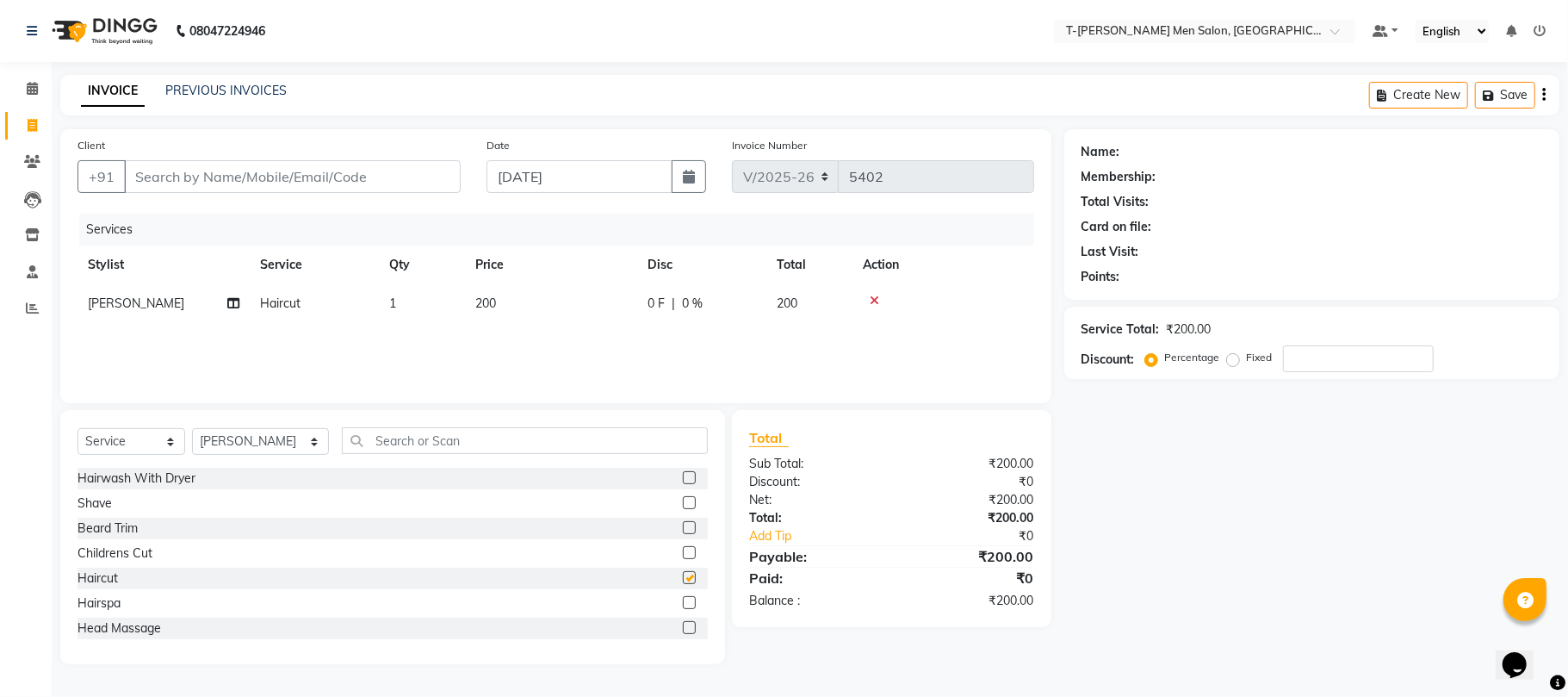
checkbox input "false"
click at [345, 176] on input "Client" at bounding box center [292, 177] width 337 height 33
type input "A"
type input "0"
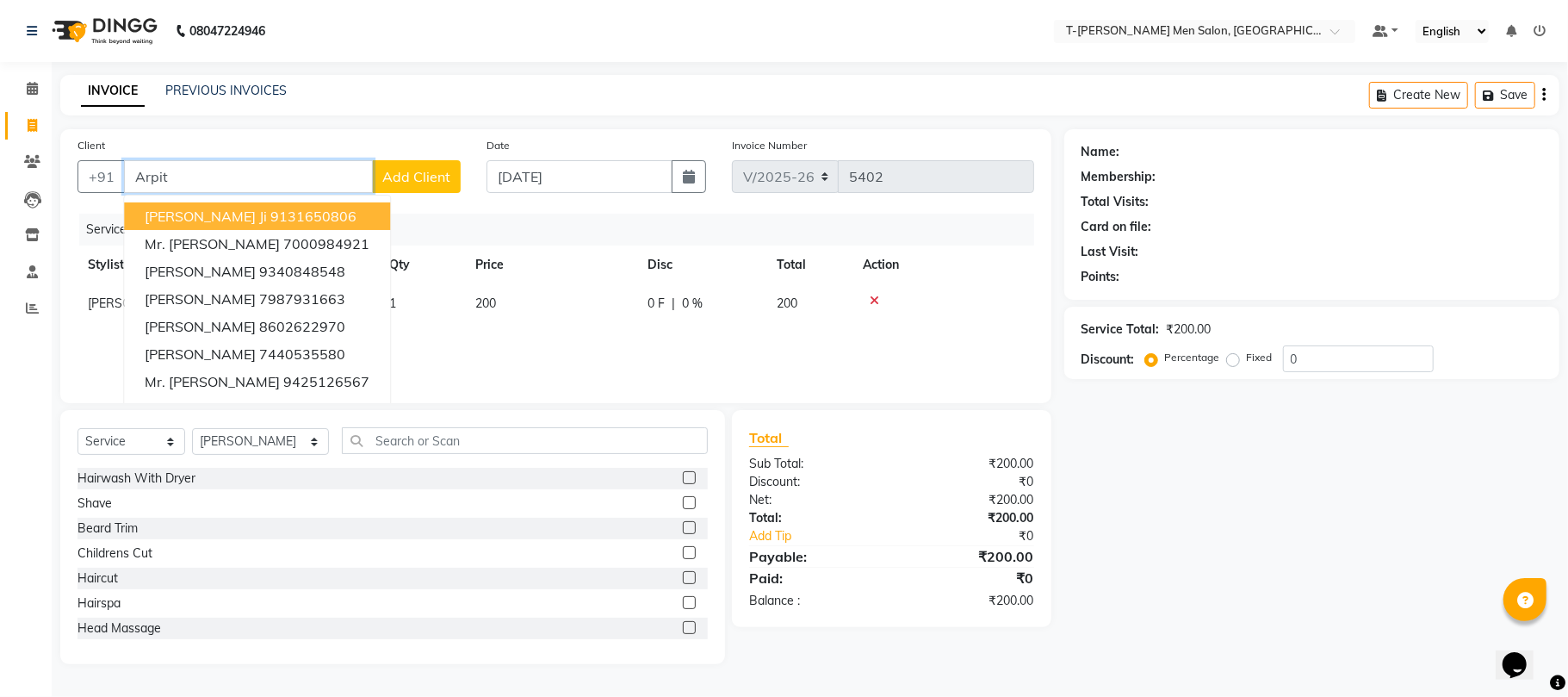
click at [325, 209] on button "[PERSON_NAME] ji 9131650806" at bounding box center [257, 217] width 266 height 28
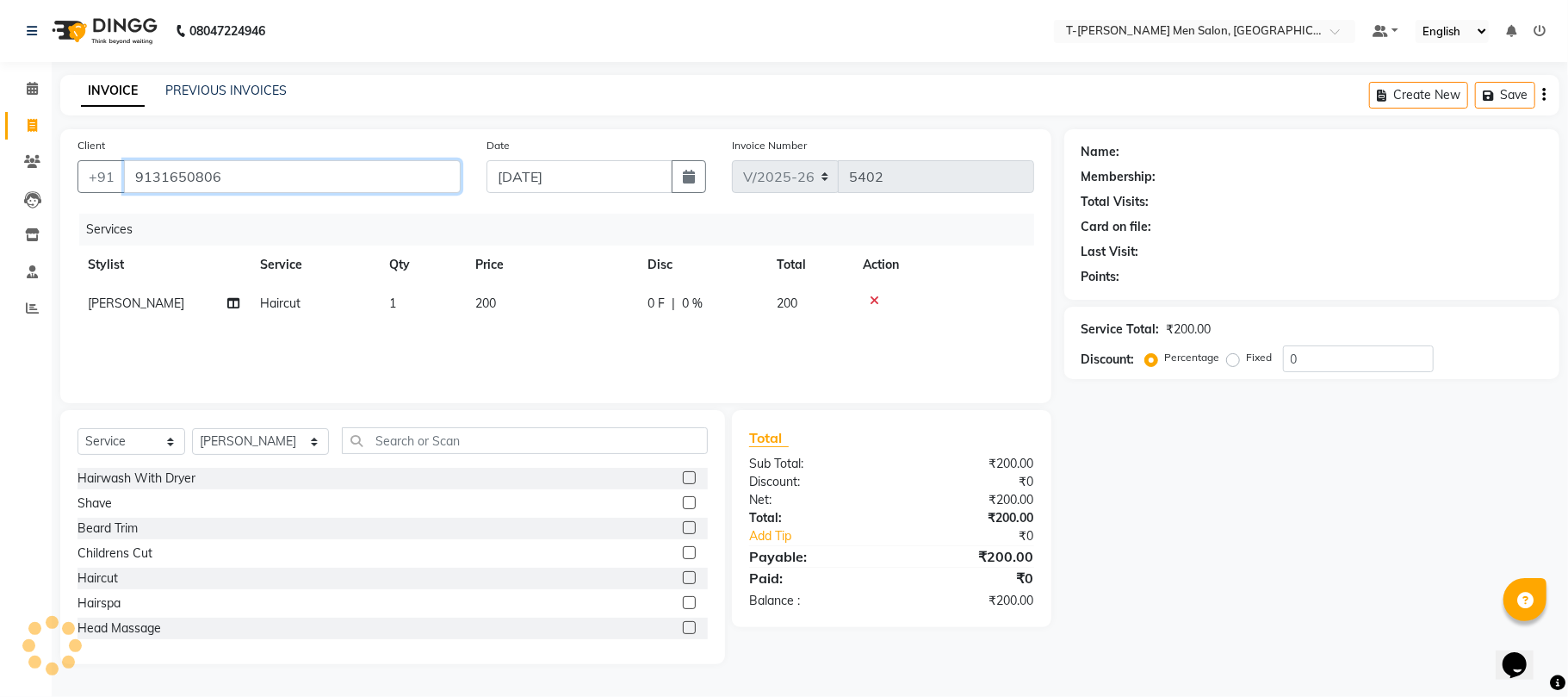
type input "9131650806"
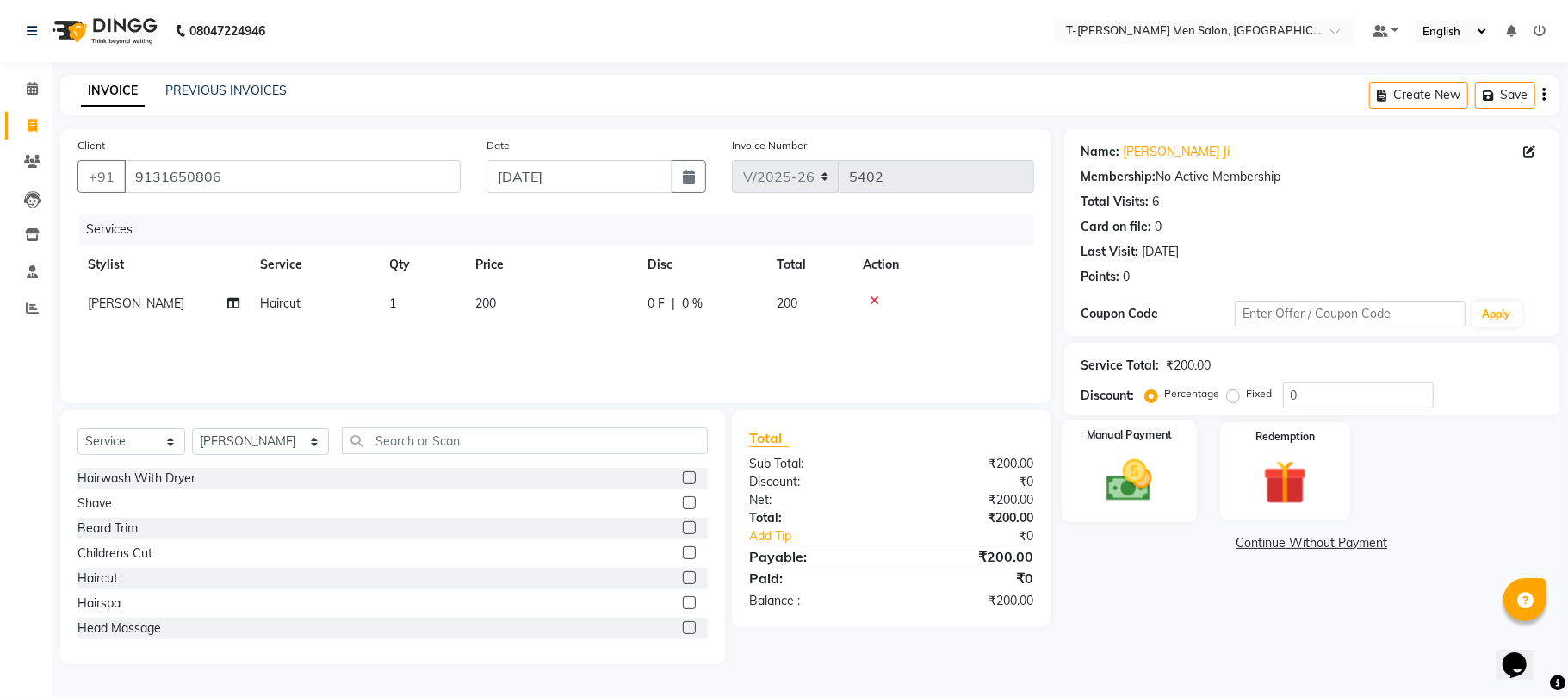
click at [1171, 479] on div "Manual Payment" at bounding box center [1129, 471] width 135 height 102
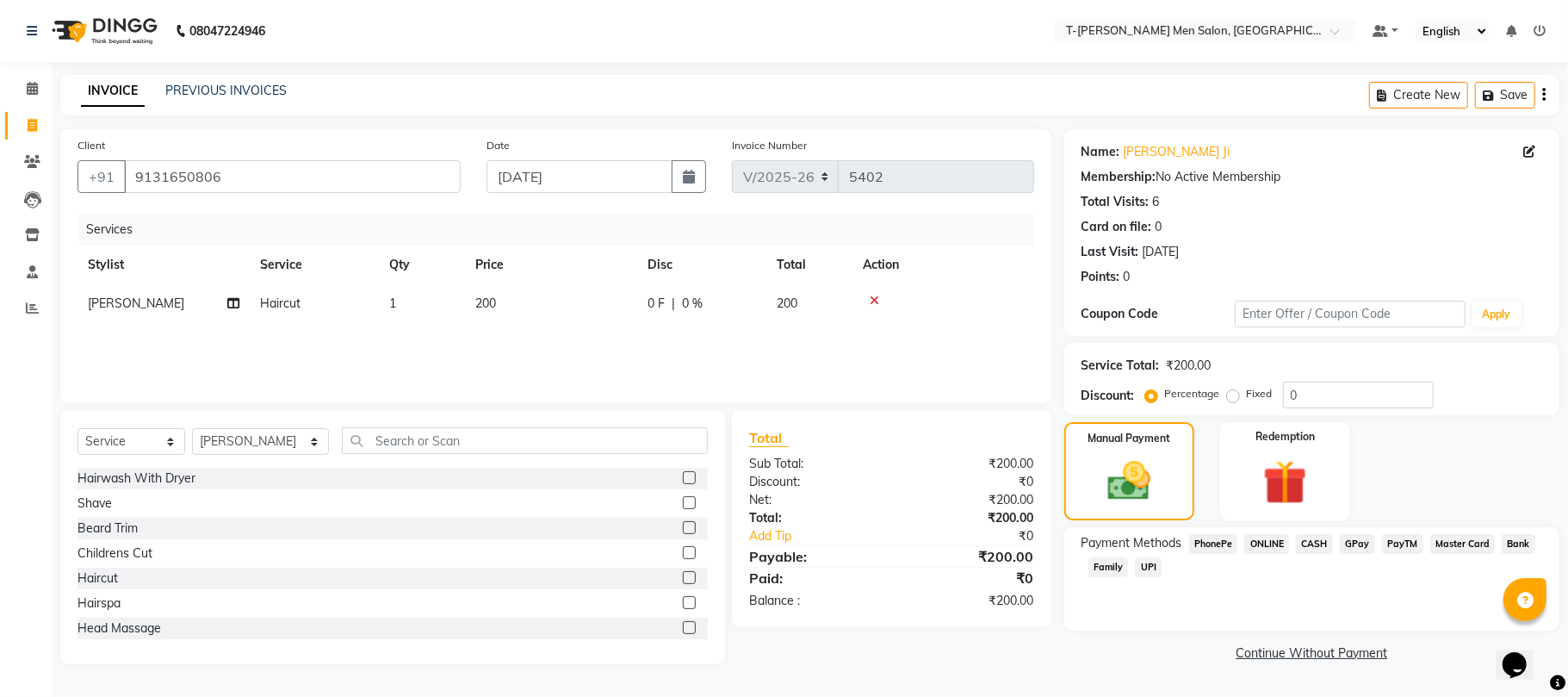
click at [1309, 536] on span "CASH" at bounding box center [1314, 544] width 37 height 20
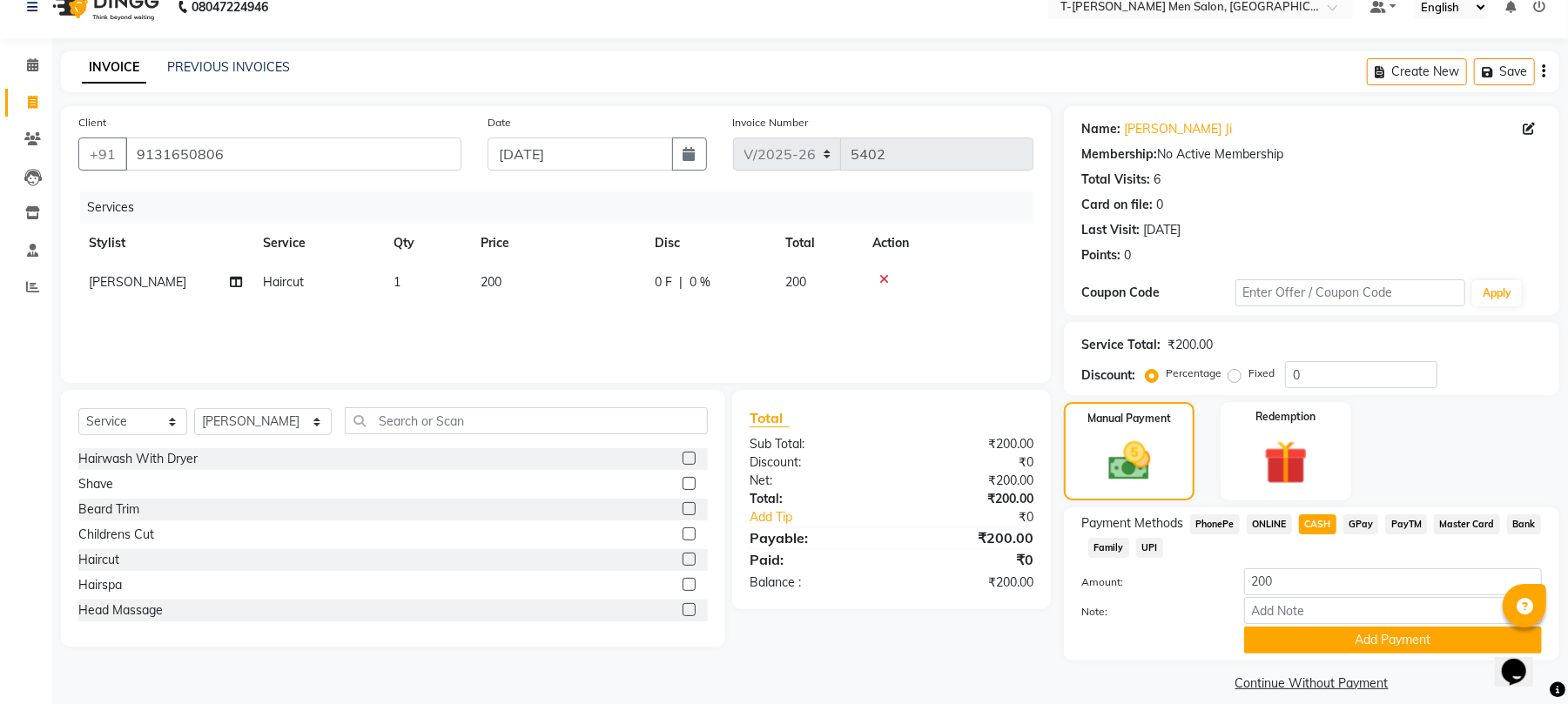
scroll to position [43, 0]
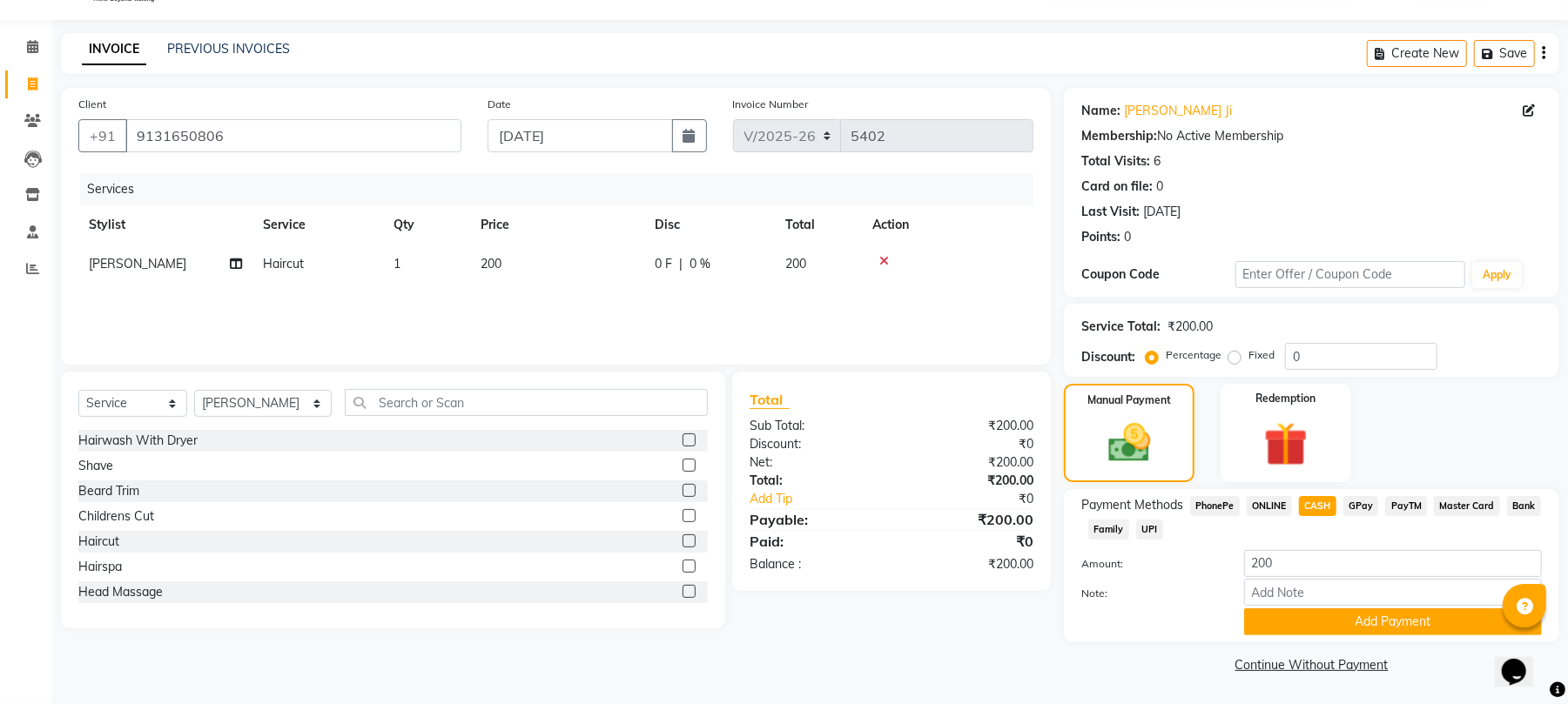
click at [1293, 606] on div "Note:" at bounding box center [1311, 593] width 486 height 30
click at [1283, 621] on button "Add Payment" at bounding box center [1393, 621] width 298 height 27
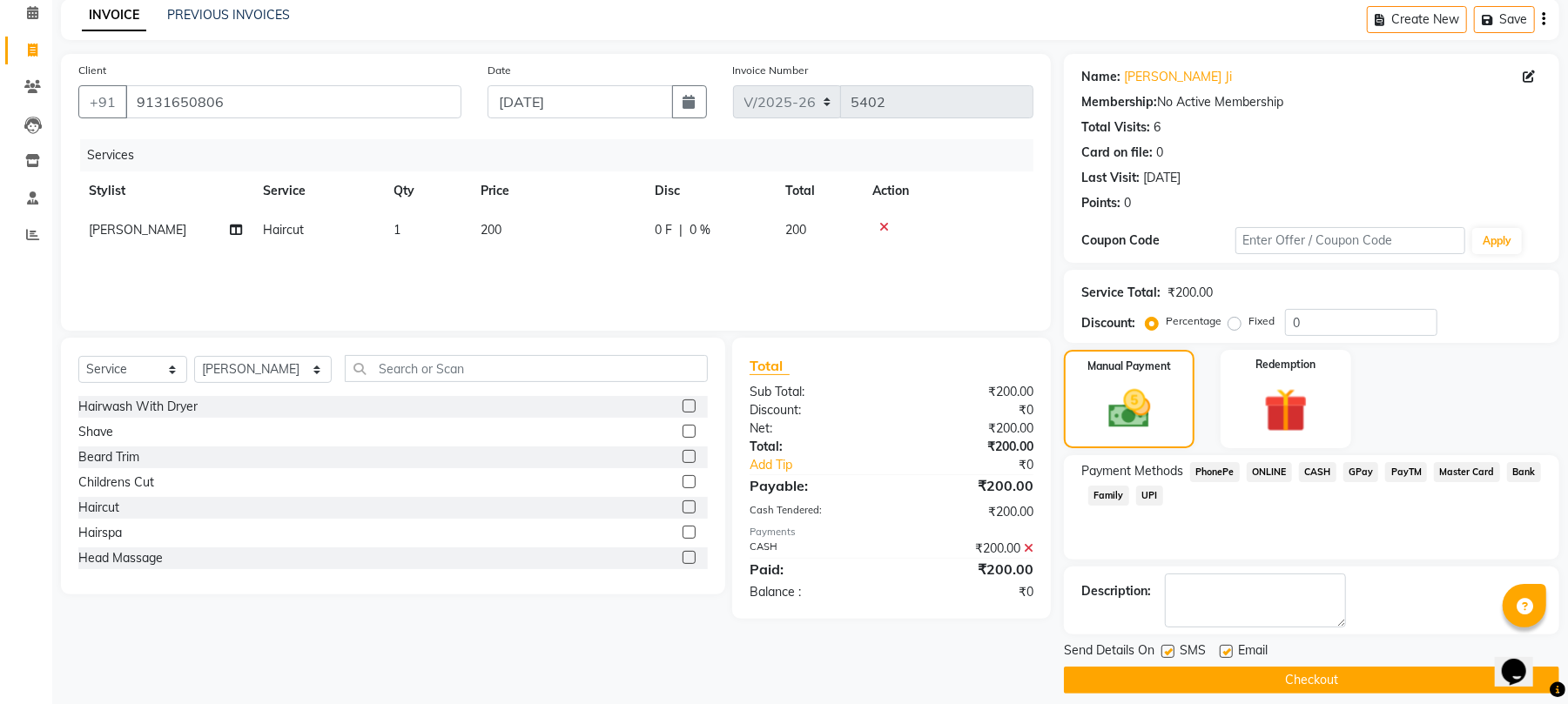
scroll to position [94, 0]
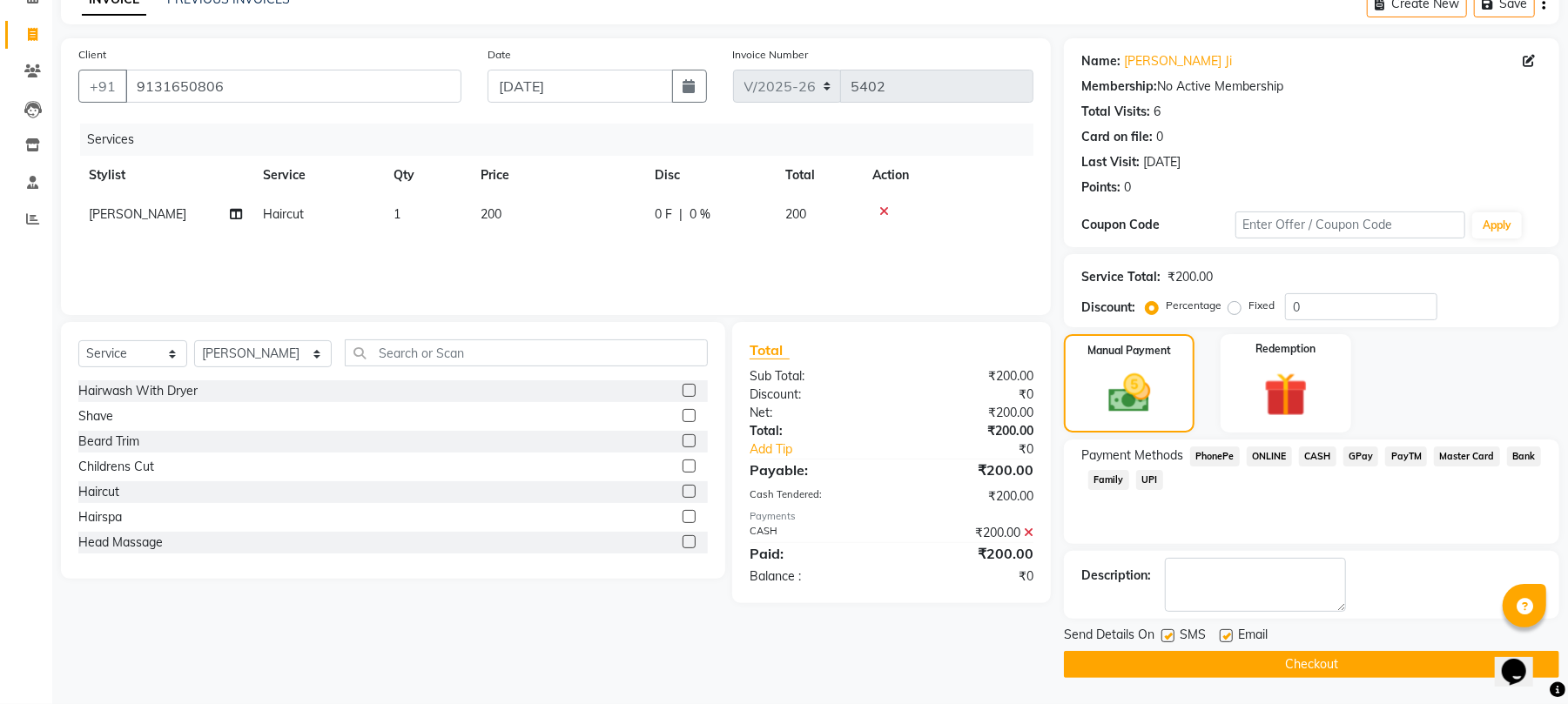
click at [1226, 637] on label at bounding box center [1226, 635] width 13 height 13
click at [1226, 637] on input "checkbox" at bounding box center [1225, 636] width 11 height 11
checkbox input "false"
click at [1220, 665] on button "Checkout" at bounding box center [1311, 664] width 495 height 27
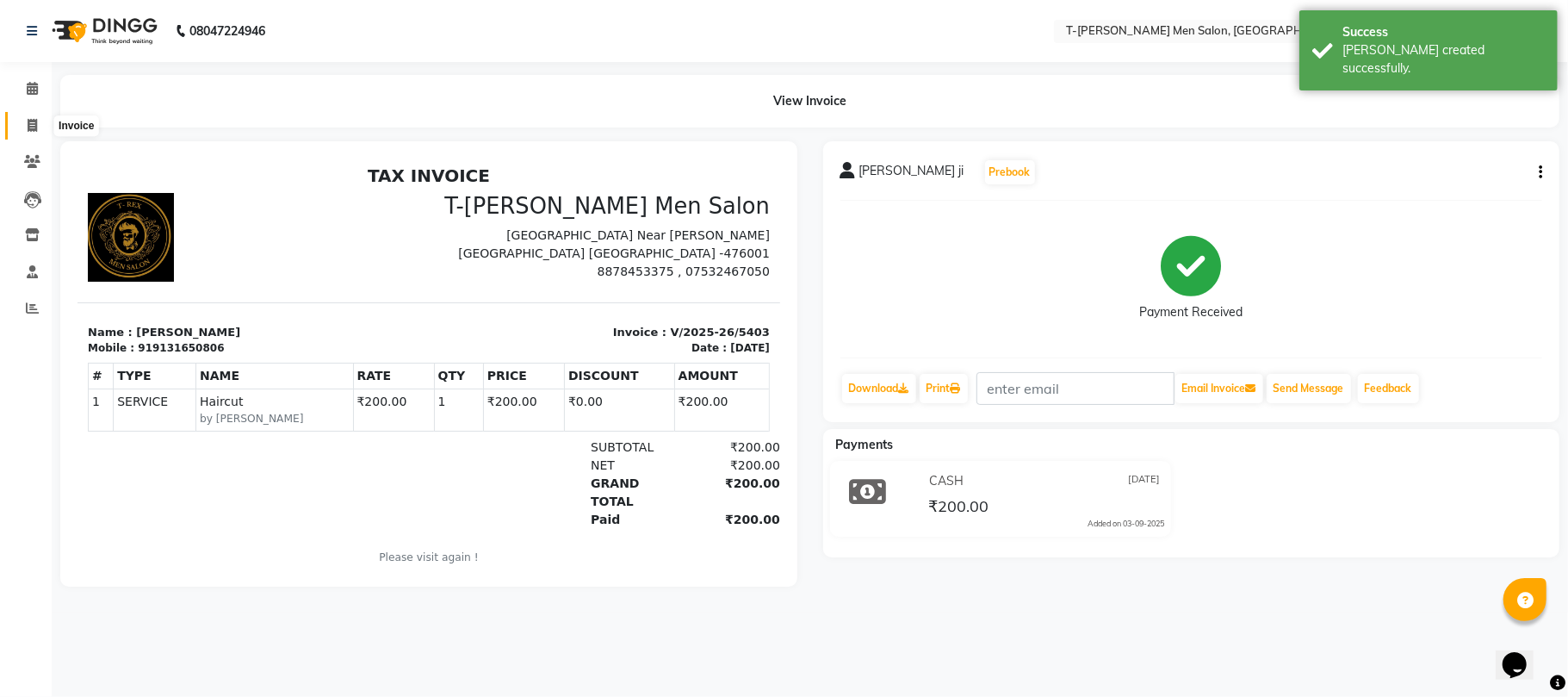
click at [28, 119] on icon at bounding box center [32, 125] width 10 height 13
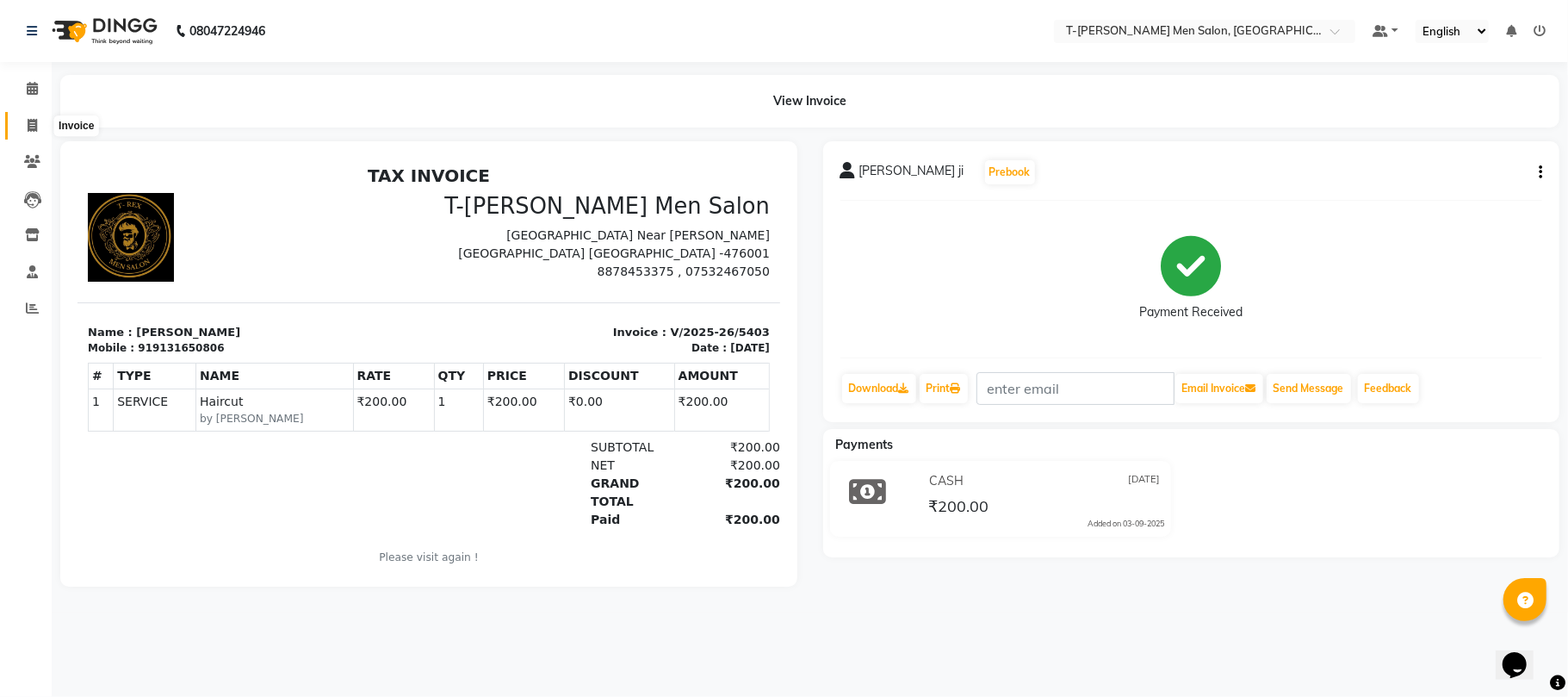
select select "service"
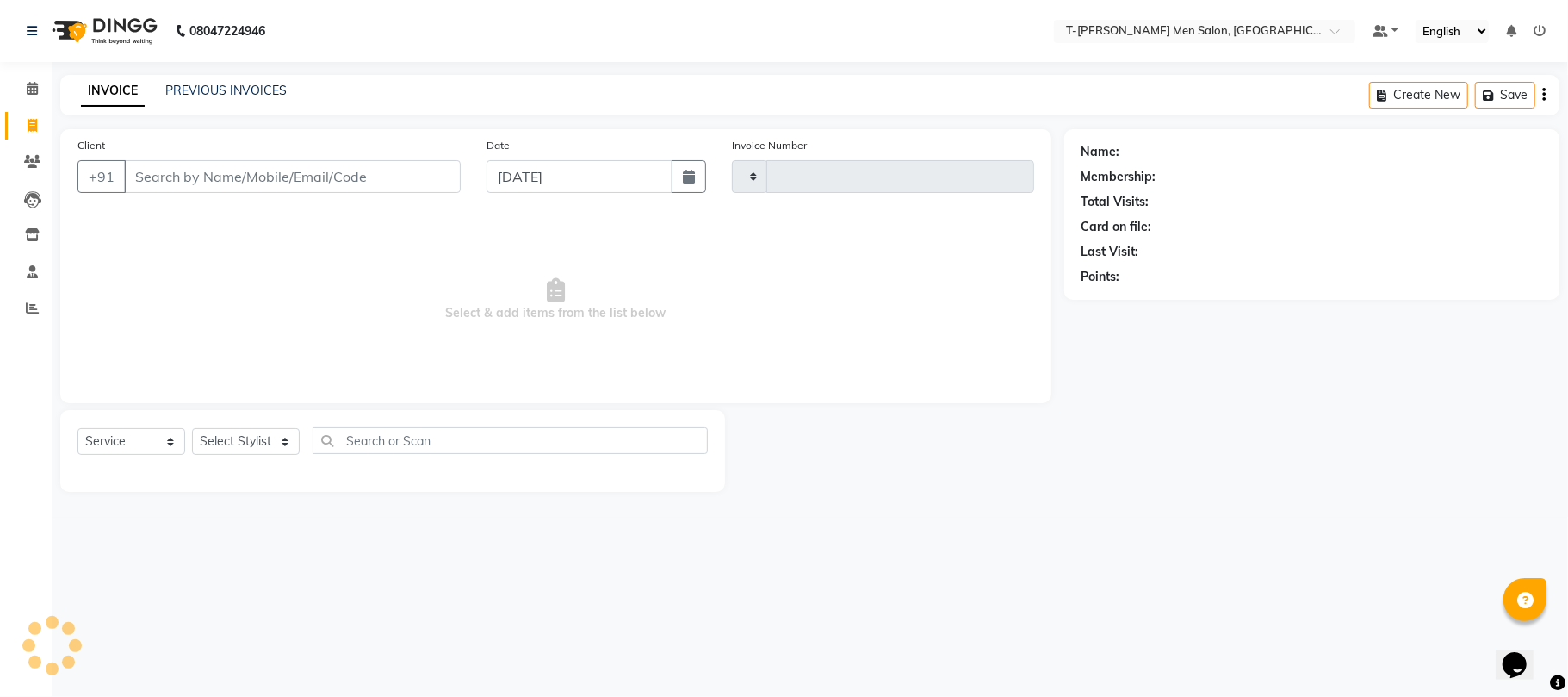
type input "5404"
select select "4816"
click at [32, 94] on icon at bounding box center [32, 88] width 11 height 13
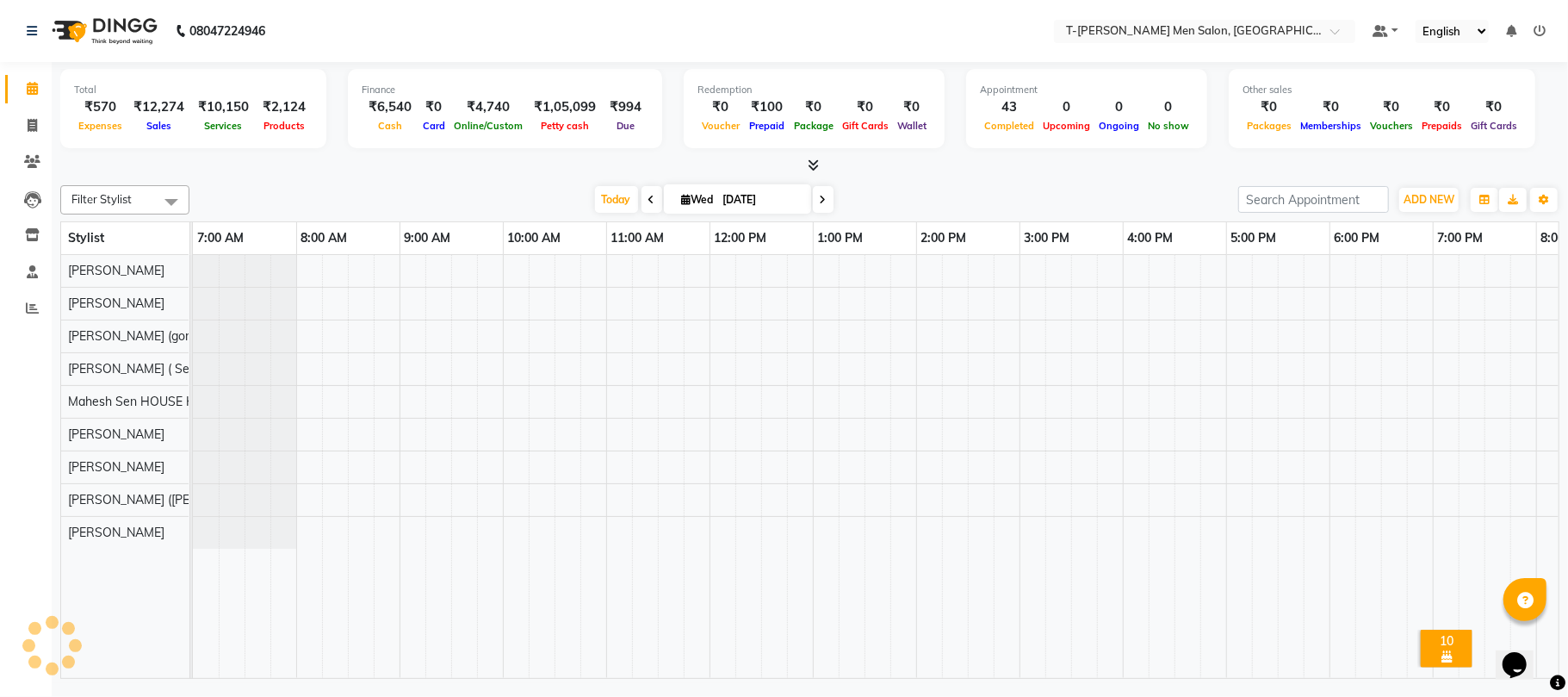
scroll to position [0, 288]
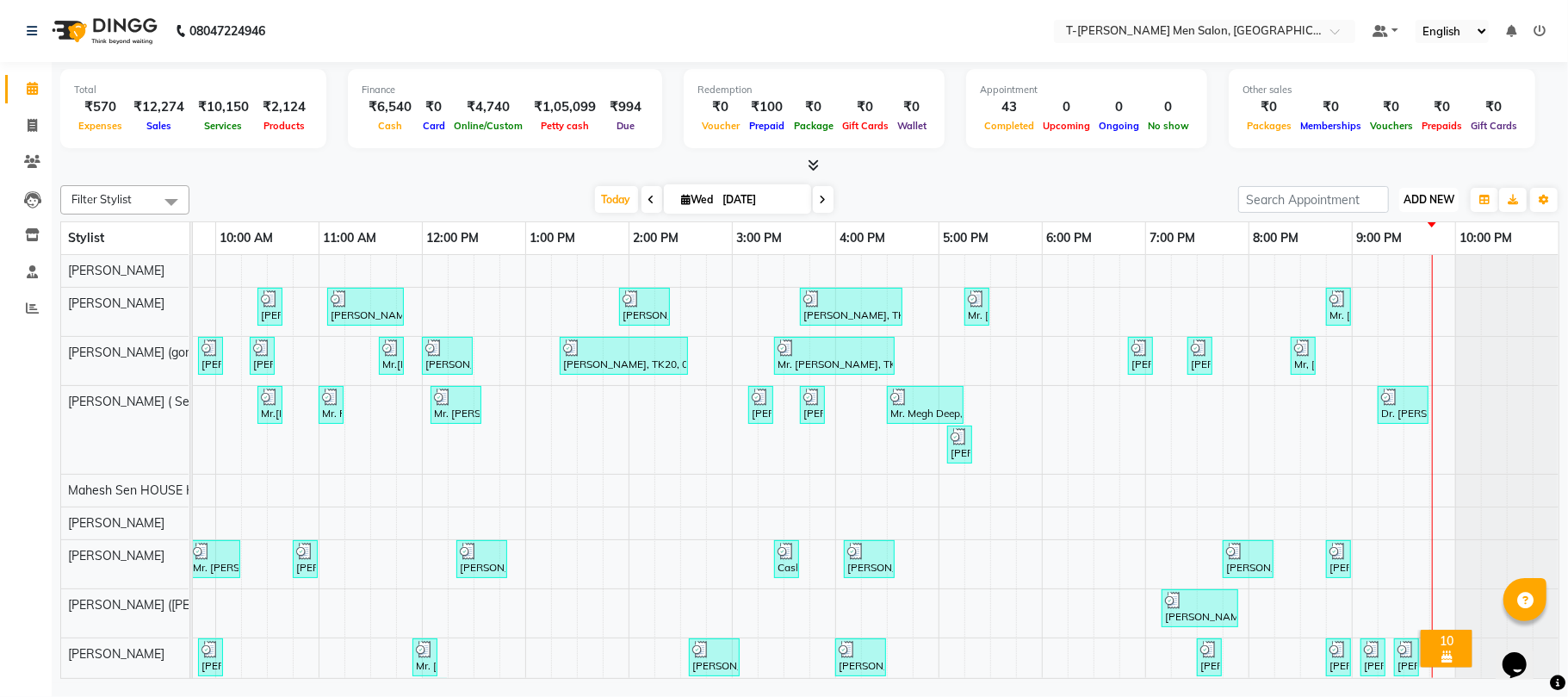
click at [1430, 207] on button "ADD NEW Toggle Dropdown" at bounding box center [1429, 200] width 59 height 24
click at [1402, 273] on link "Add Expense" at bounding box center [1390, 278] width 136 height 23
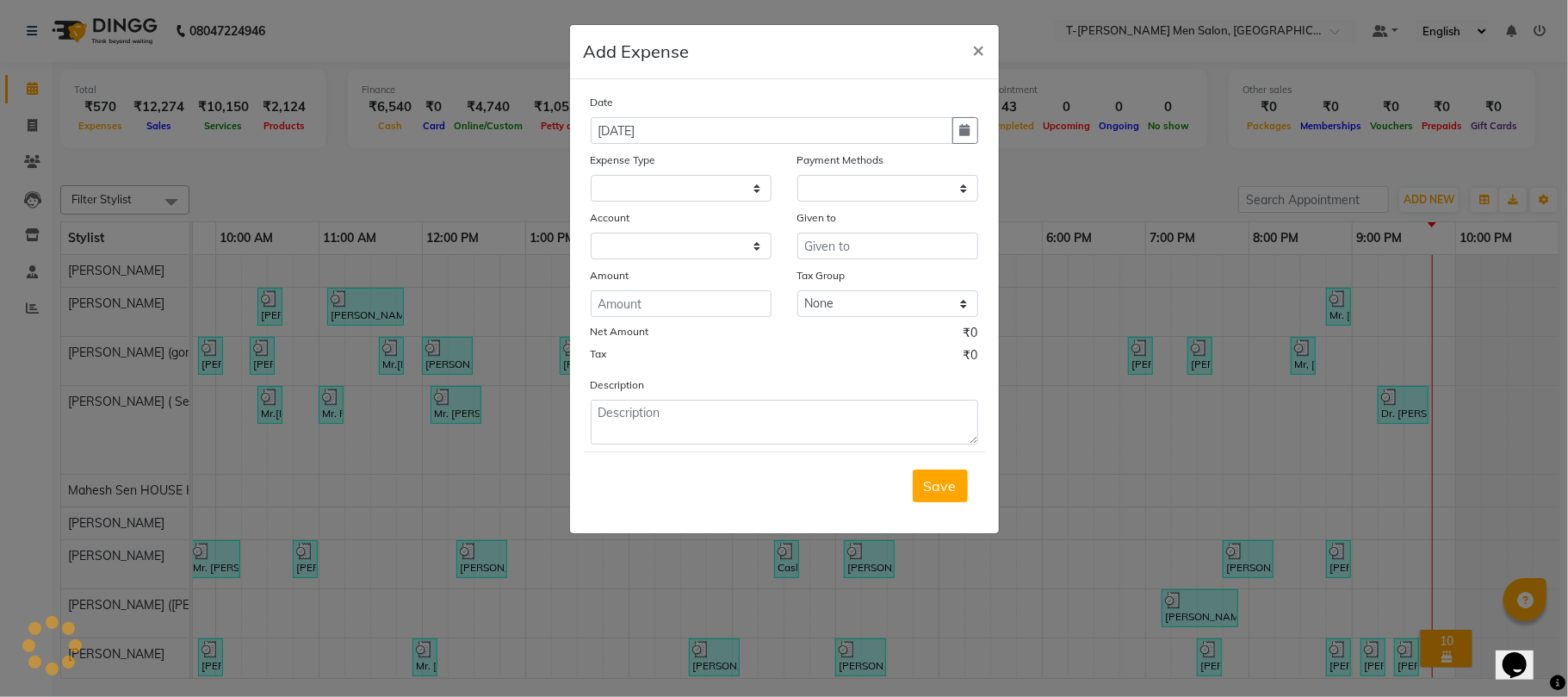
select select
select select "1"
select select "3663"
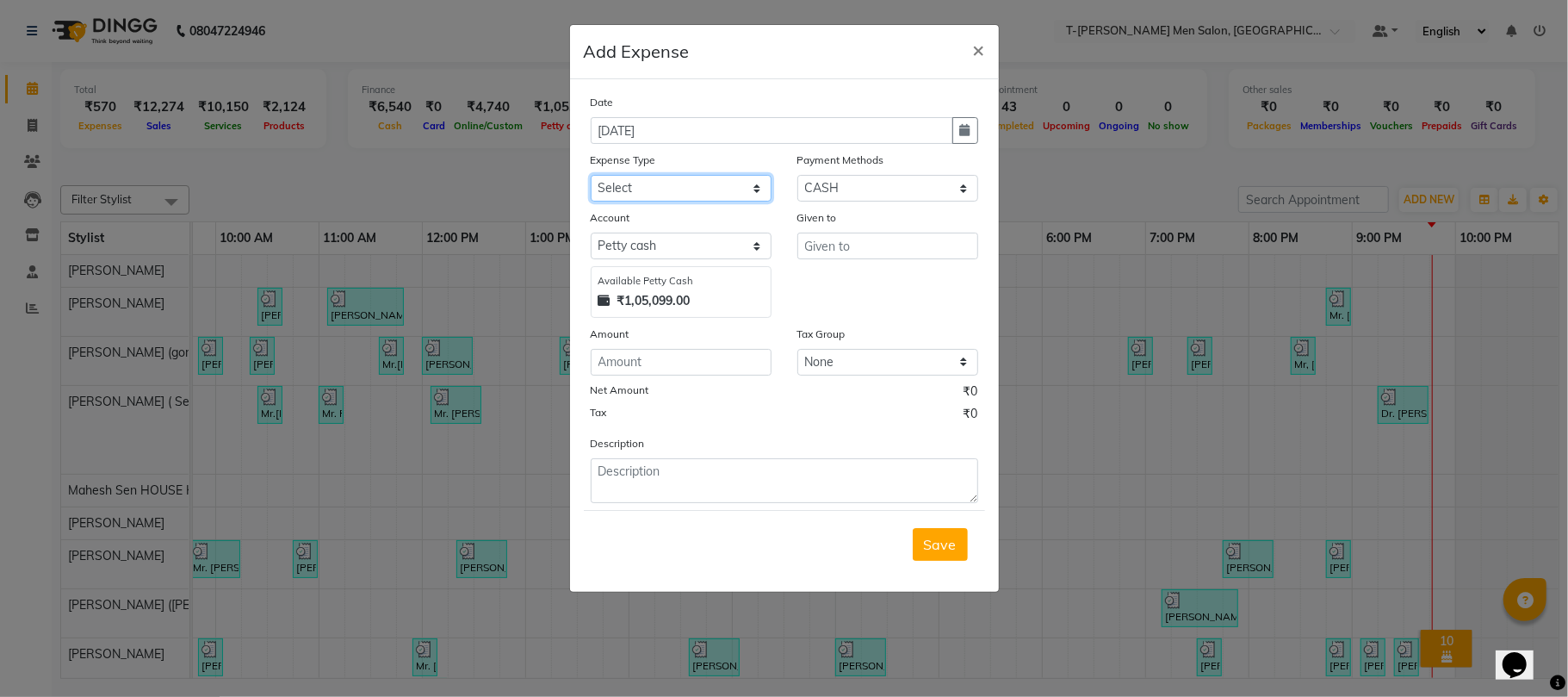
click at [625, 181] on select "Select Advance Salary Bank charges Bank Loan Intrest Recovery Car maintenance C…" at bounding box center [681, 188] width 181 height 27
select select "7952"
click at [591, 175] on select "Select Advance Salary Bank charges Bank Loan Intrest Recovery Car maintenance C…" at bounding box center [681, 188] width 181 height 27
click at [887, 241] on input "text" at bounding box center [888, 245] width 181 height 27
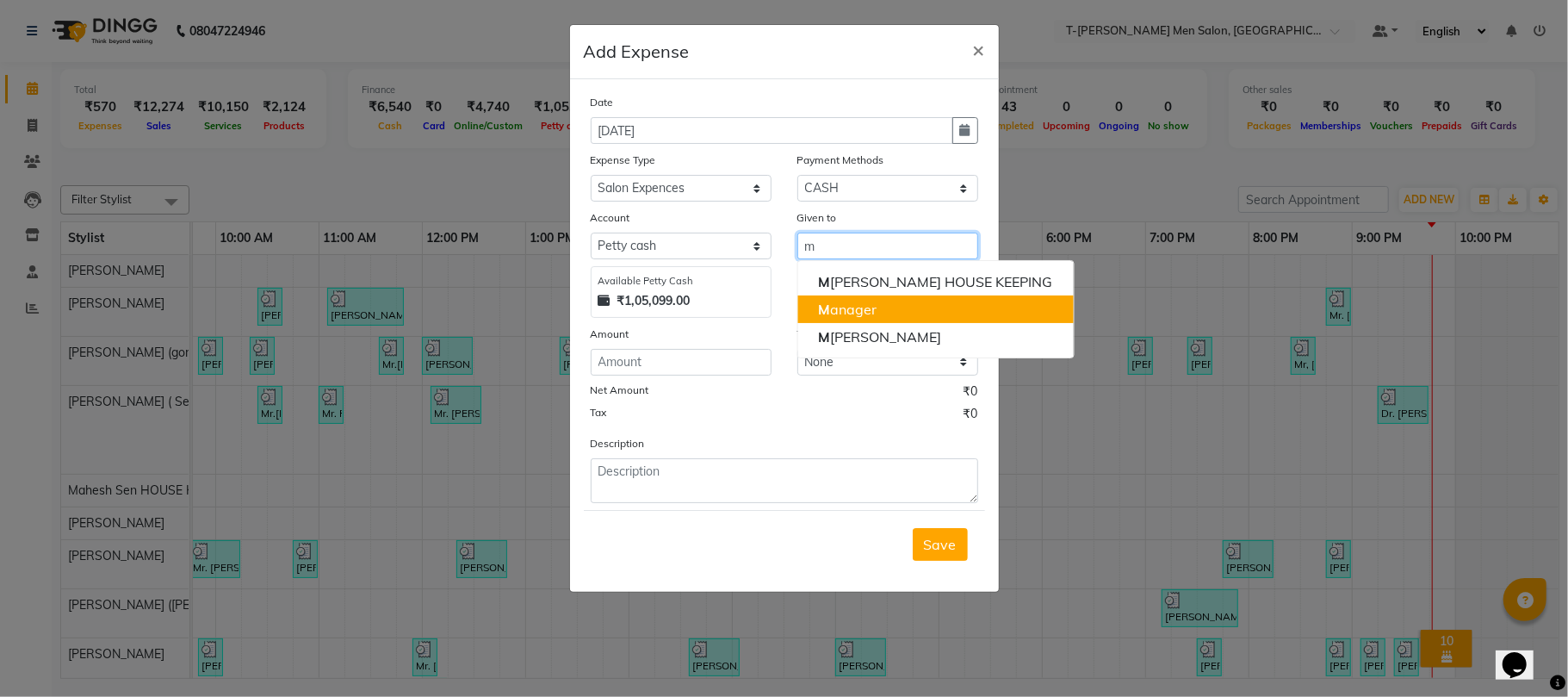
click at [879, 310] on button "M anager" at bounding box center [935, 310] width 276 height 28
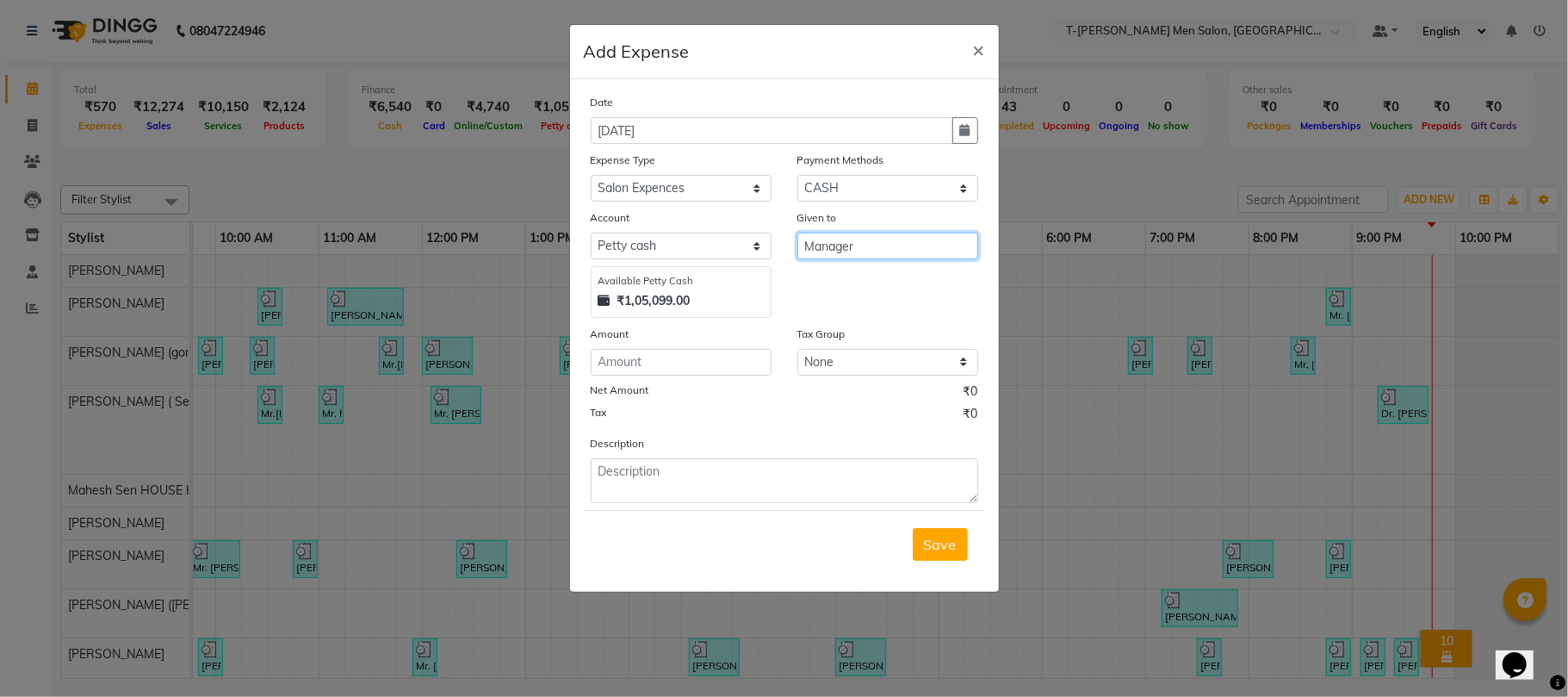
type input "Manager"
click at [656, 370] on input "number" at bounding box center [681, 362] width 181 height 27
type input "20"
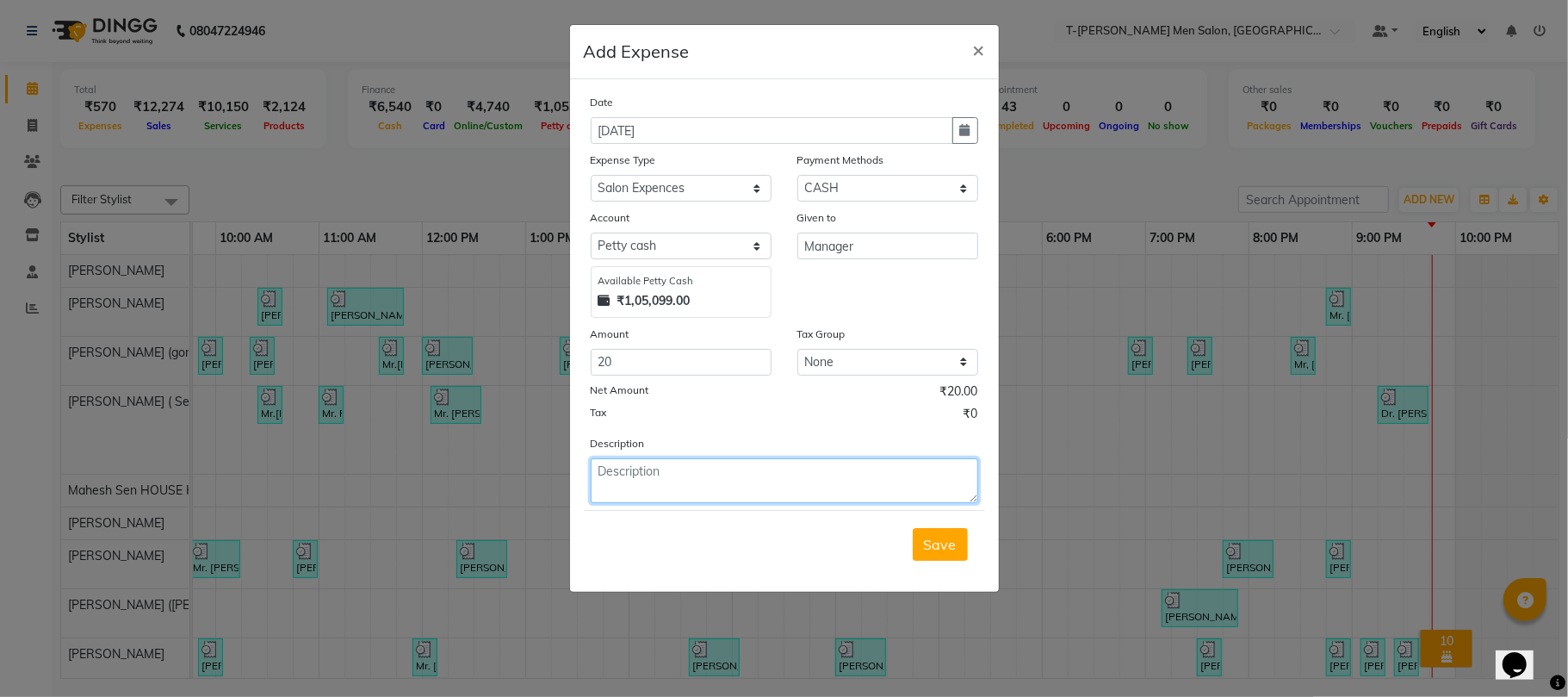
click at [731, 490] on textarea at bounding box center [784, 480] width 387 height 44
paste textarea "Advance salary"
type textarea "[PERSON_NAME] Advance salary"
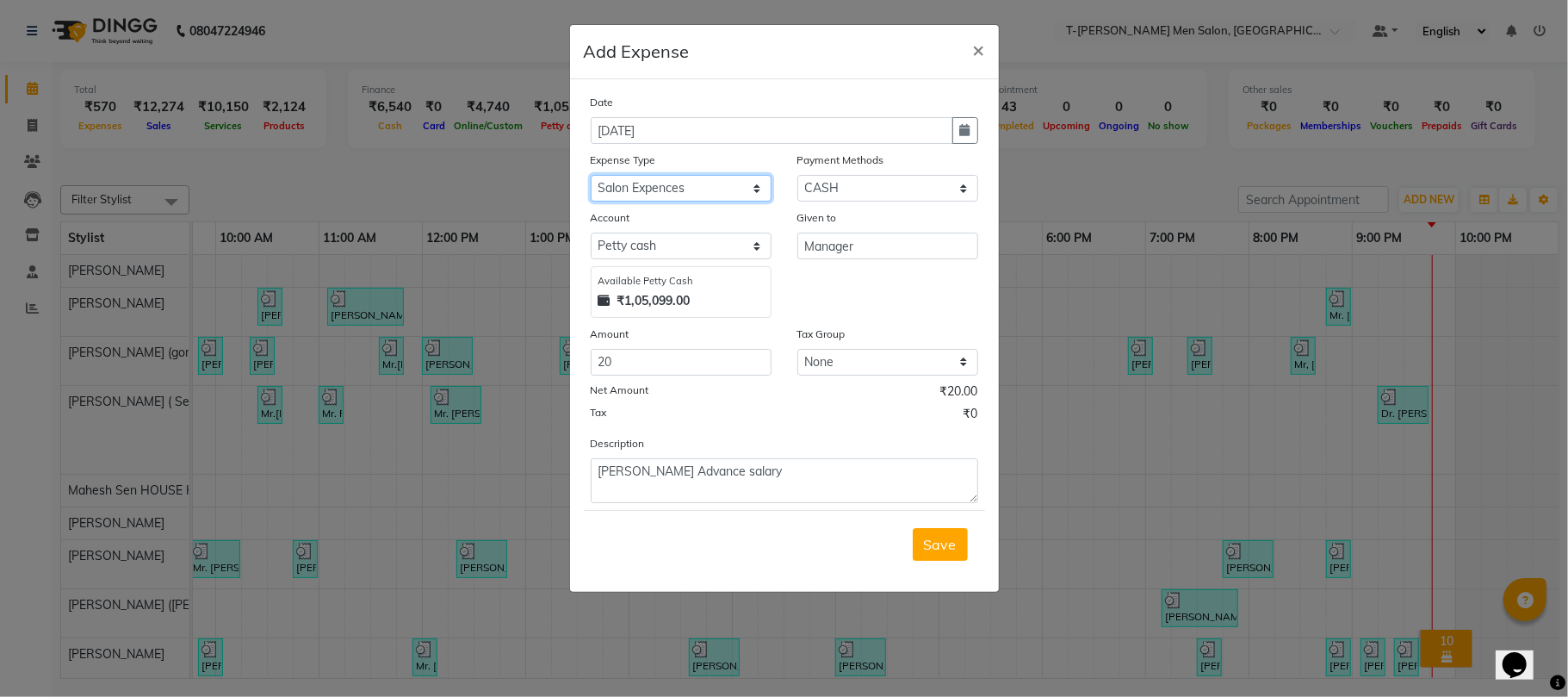
click at [693, 181] on select "Select Advance Salary Bank charges Bank Loan Intrest Recovery Car maintenance C…" at bounding box center [681, 188] width 181 height 27
select select "6658"
click at [591, 175] on select "Select Advance Salary Bank charges Bank Loan Intrest Recovery Car maintenance C…" at bounding box center [681, 188] width 181 height 27
drag, startPoint x: 872, startPoint y: 243, endPoint x: 543, endPoint y: 197, distance: 332.2
click at [543, 197] on ngb-modal-window "Add Expense × Date [DATE] Expense Type Select Advance Salary Bank charges Bank …" at bounding box center [784, 348] width 1568 height 697
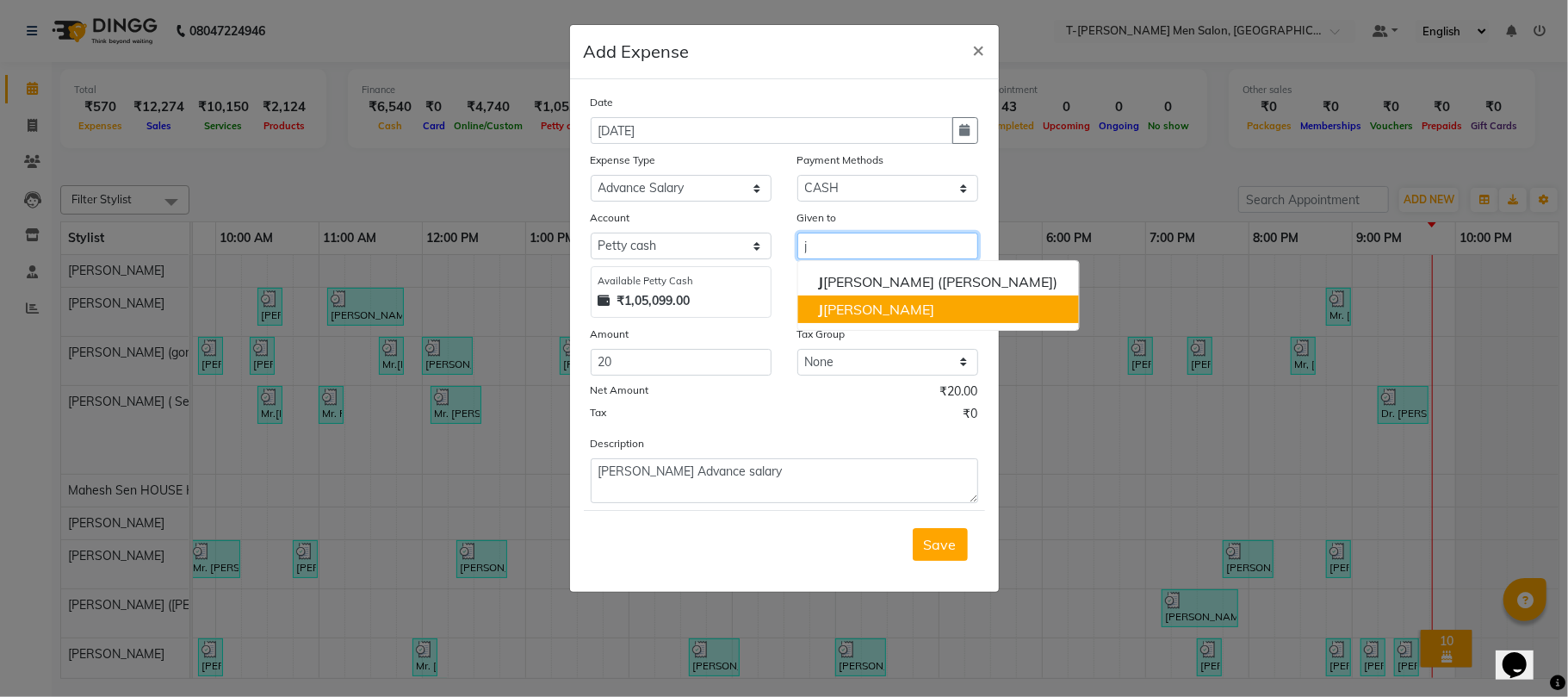
click at [865, 306] on ngb-highlight "[PERSON_NAME]" at bounding box center [876, 309] width 117 height 17
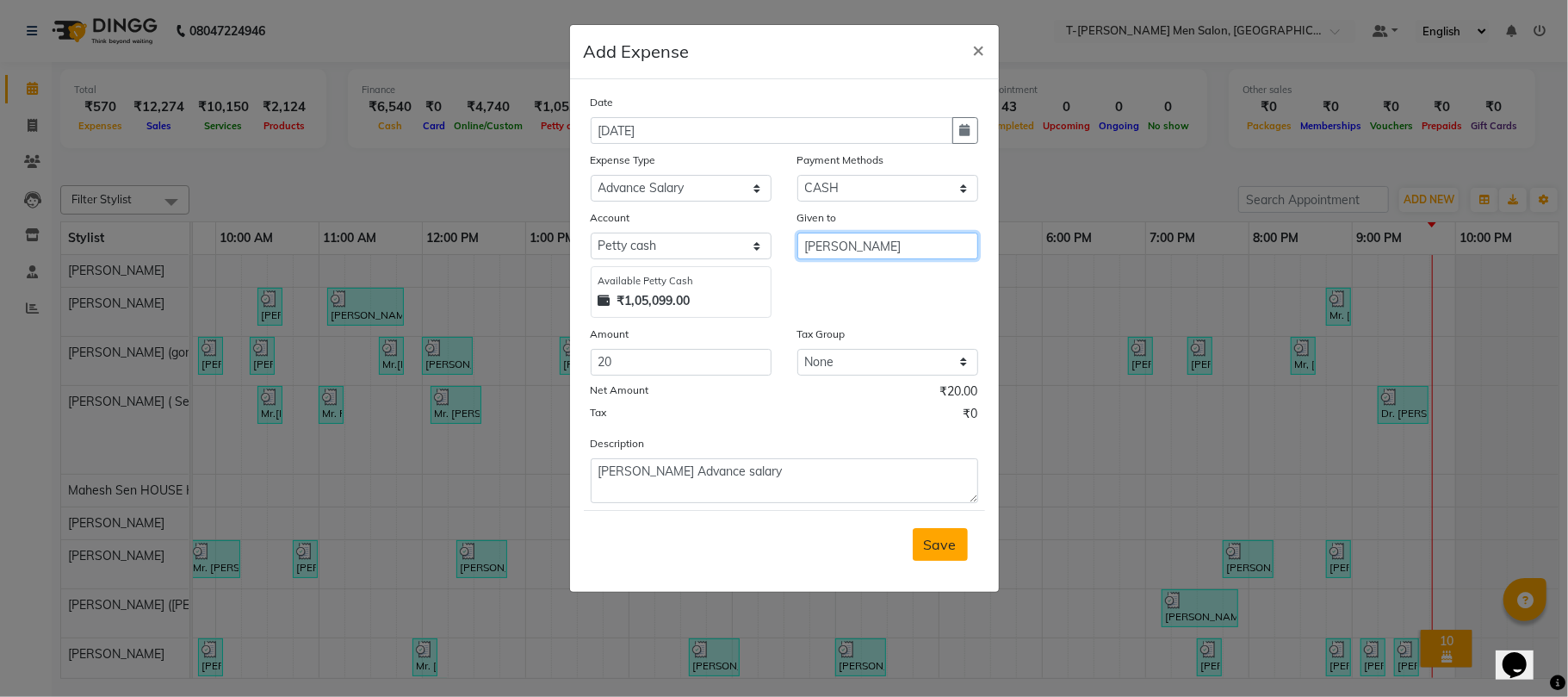
type input "[PERSON_NAME]"
click at [940, 549] on span "Save" at bounding box center [940, 545] width 33 height 17
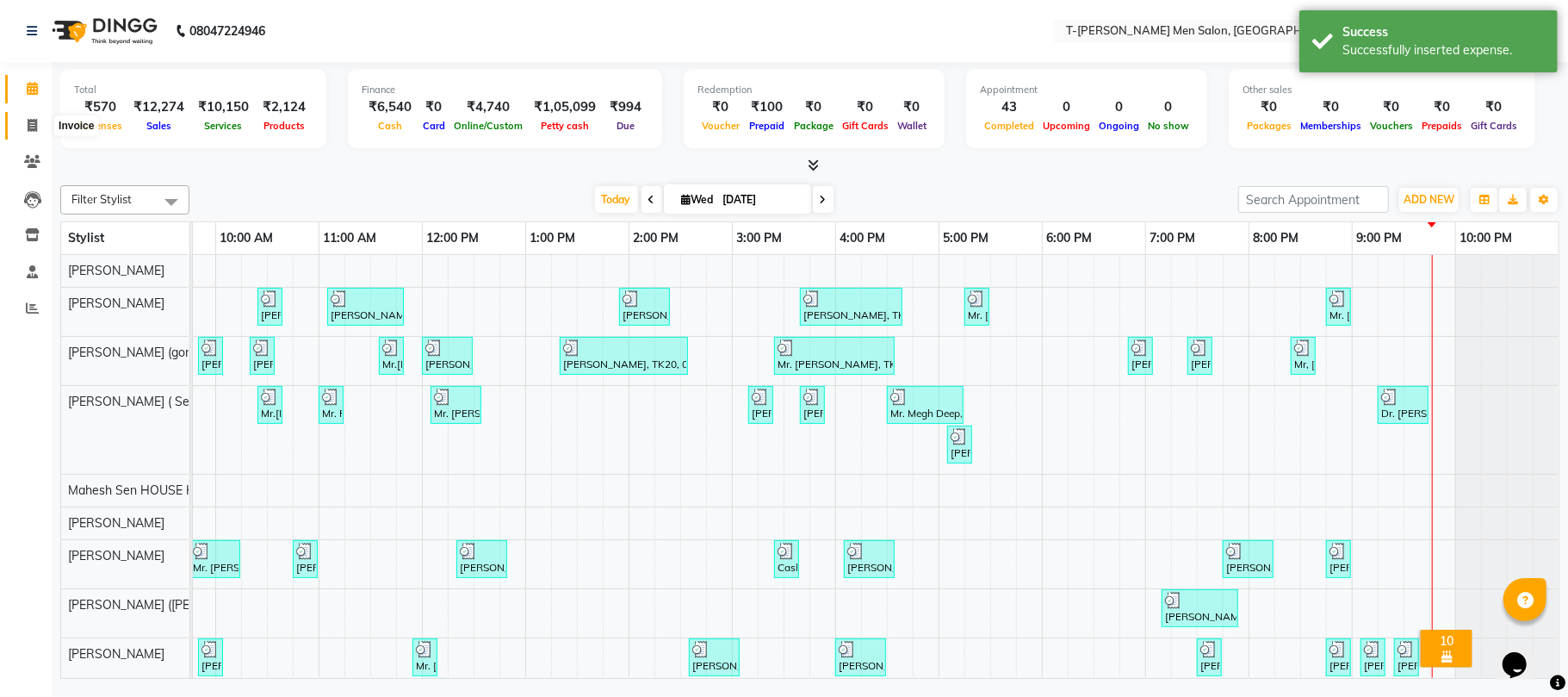
click at [32, 123] on icon at bounding box center [32, 125] width 10 height 13
select select "service"
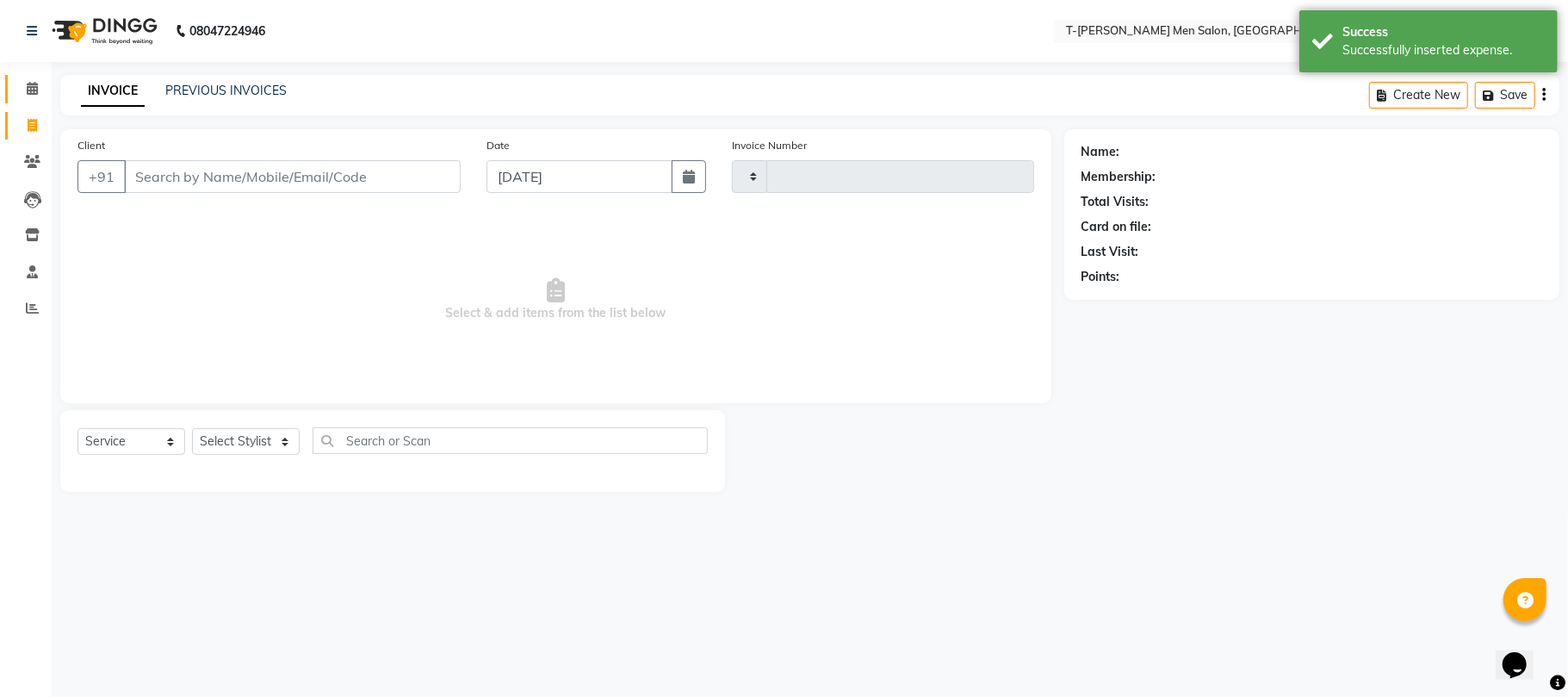
type input "5405"
select select "4816"
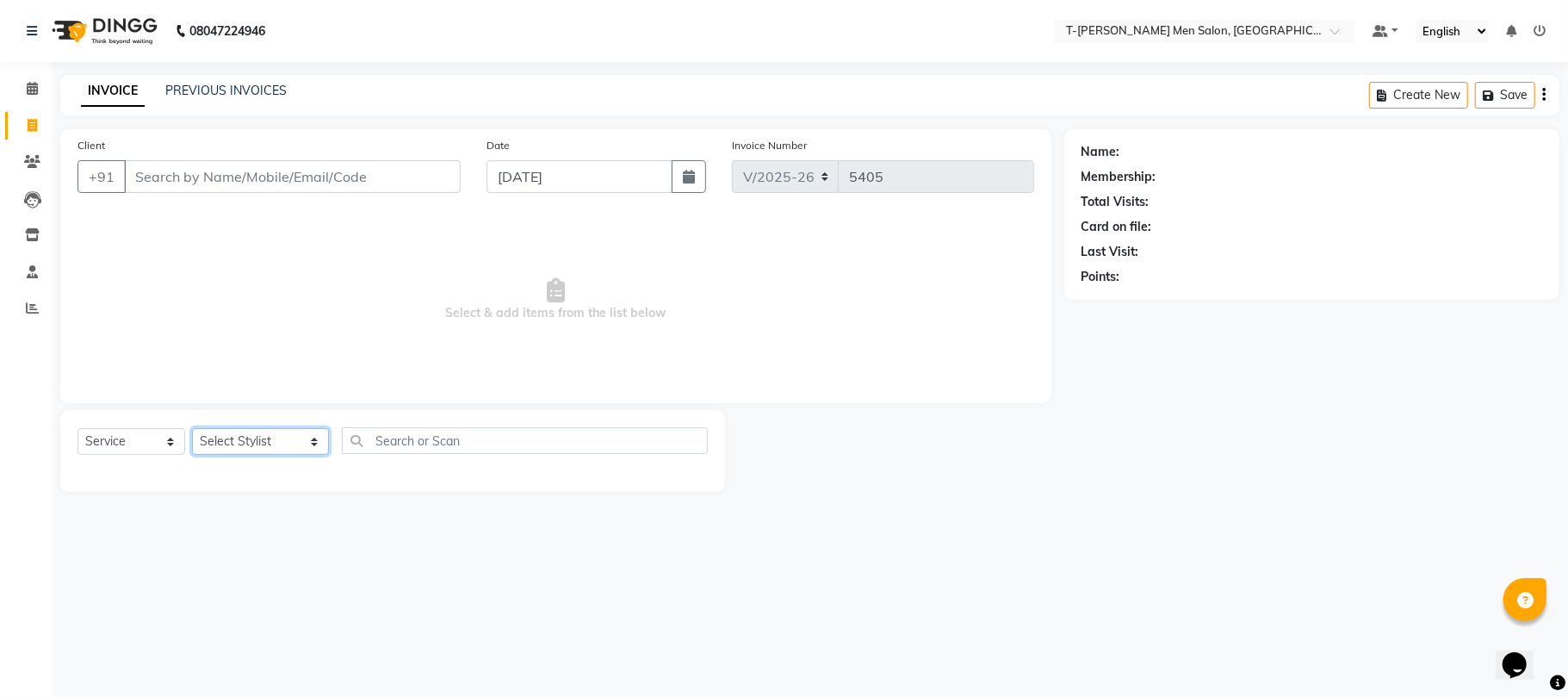
click at [243, 439] on select "Select Stylist [PERSON_NAME] (goru) [PERSON_NAME] [PERSON_NAME] ([PERSON_NAME])…" at bounding box center [260, 441] width 137 height 27
select select "29178"
click at [192, 428] on select "Select Stylist [PERSON_NAME] (goru) [PERSON_NAME] [PERSON_NAME] ([PERSON_NAME])…" at bounding box center [260, 441] width 137 height 27
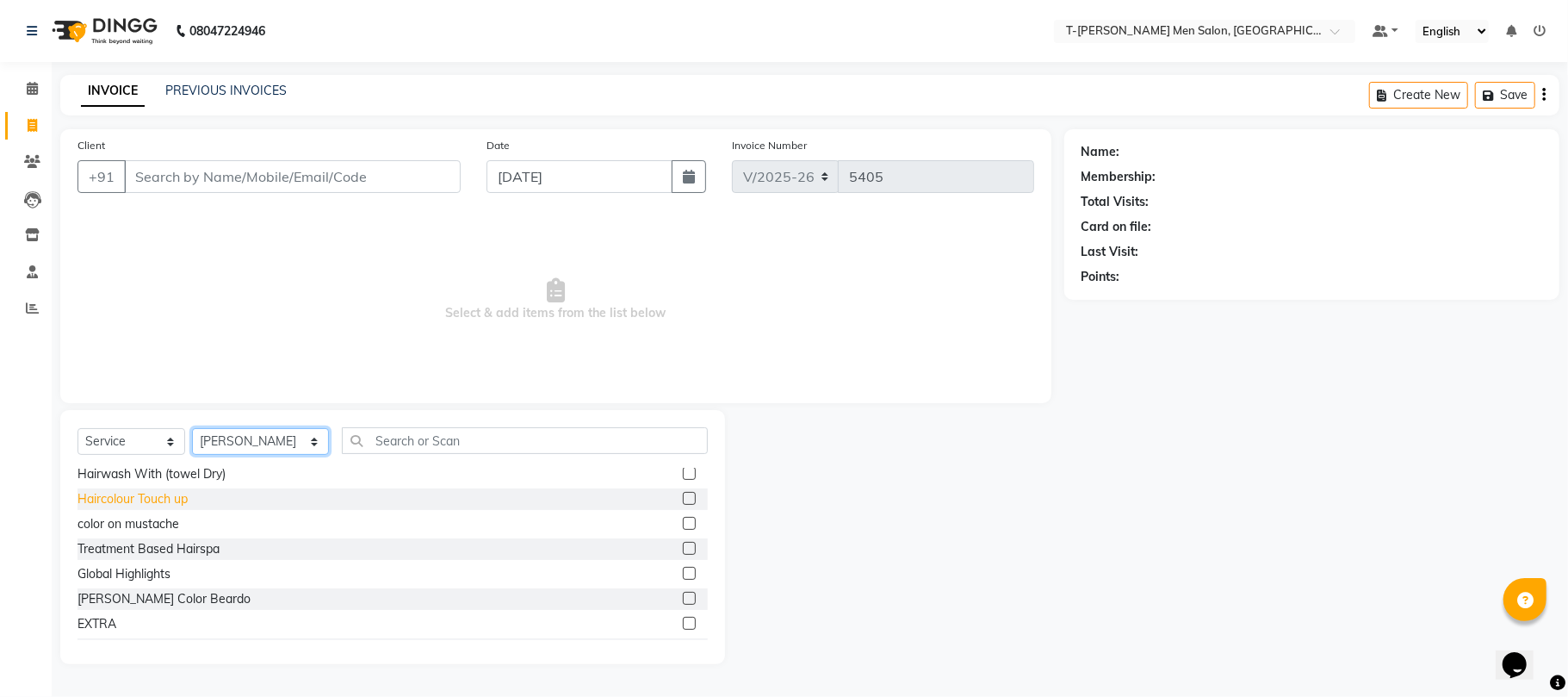
scroll to position [115, 0]
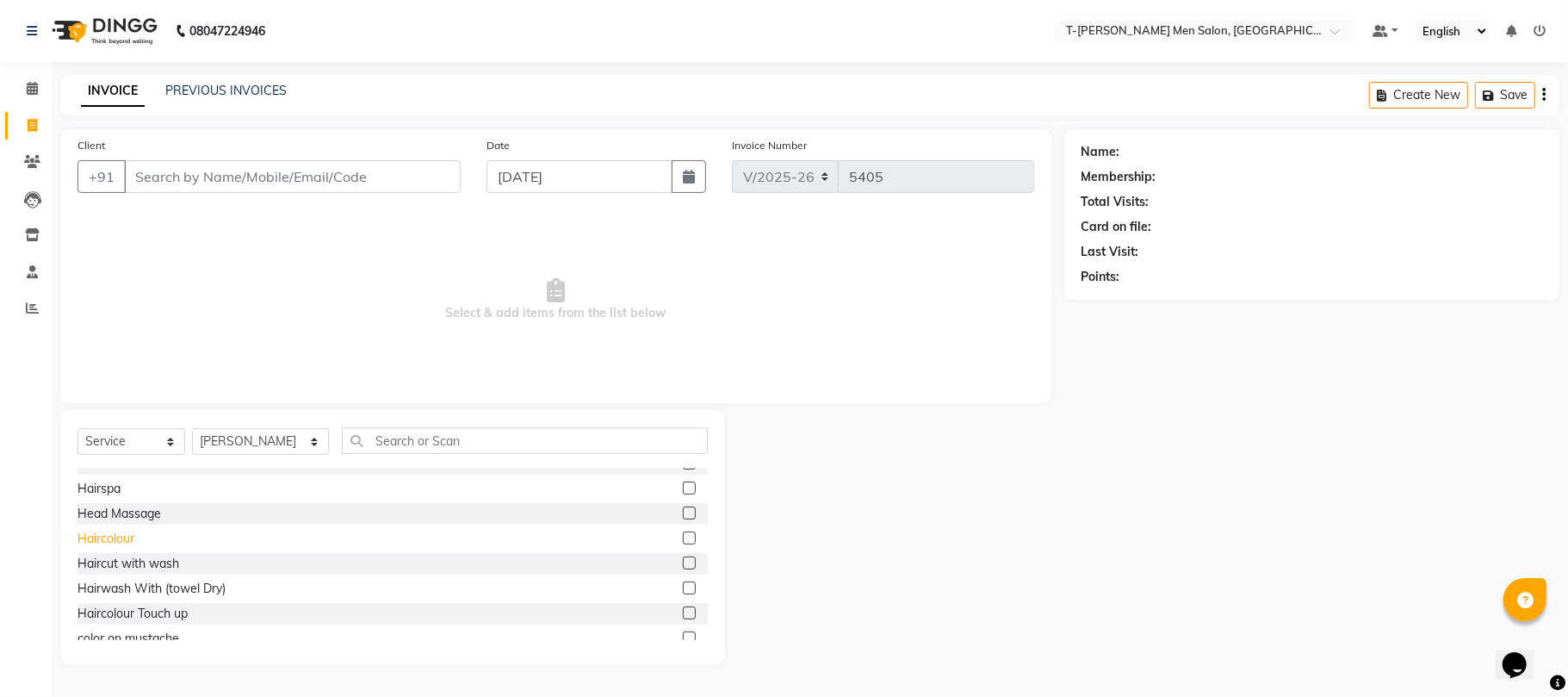
click at [122, 533] on div "Haircolour" at bounding box center [105, 539] width 57 height 18
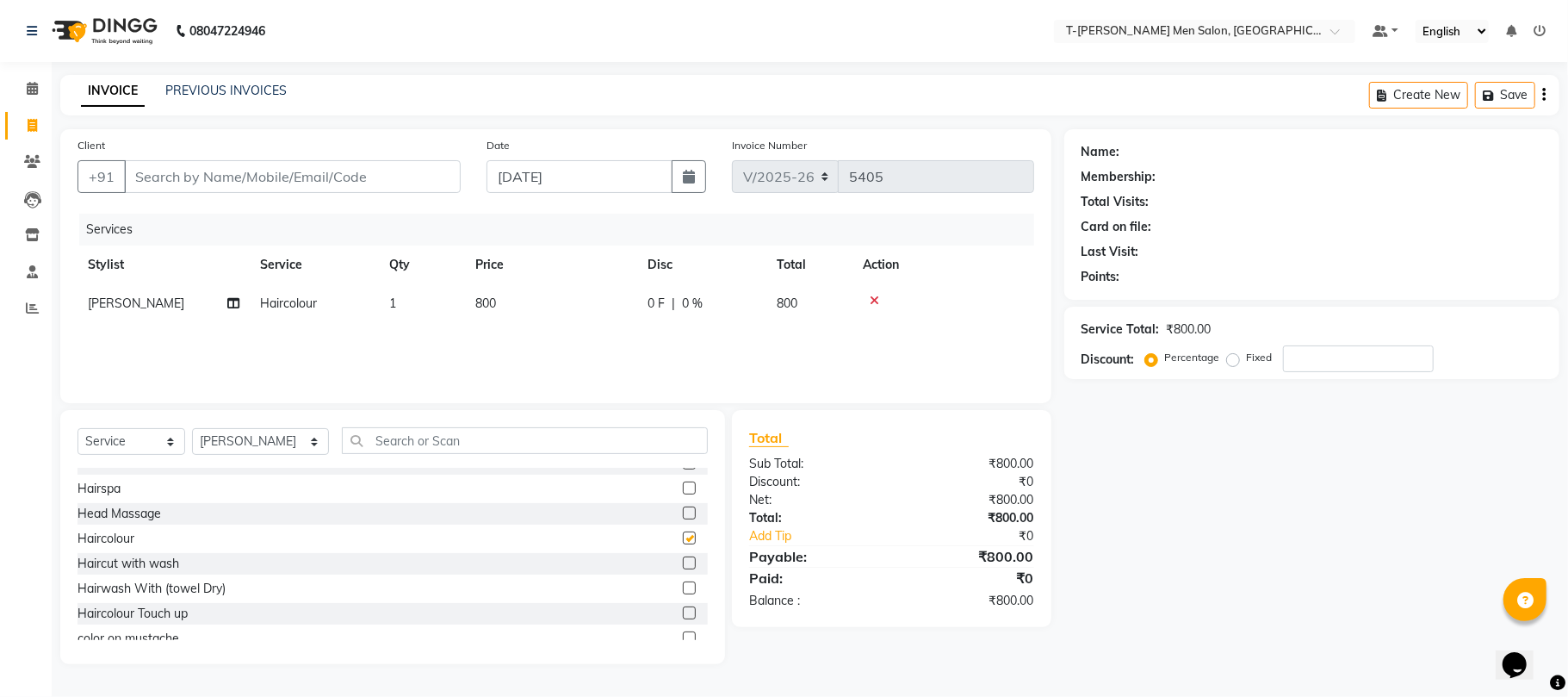
checkbox input "false"
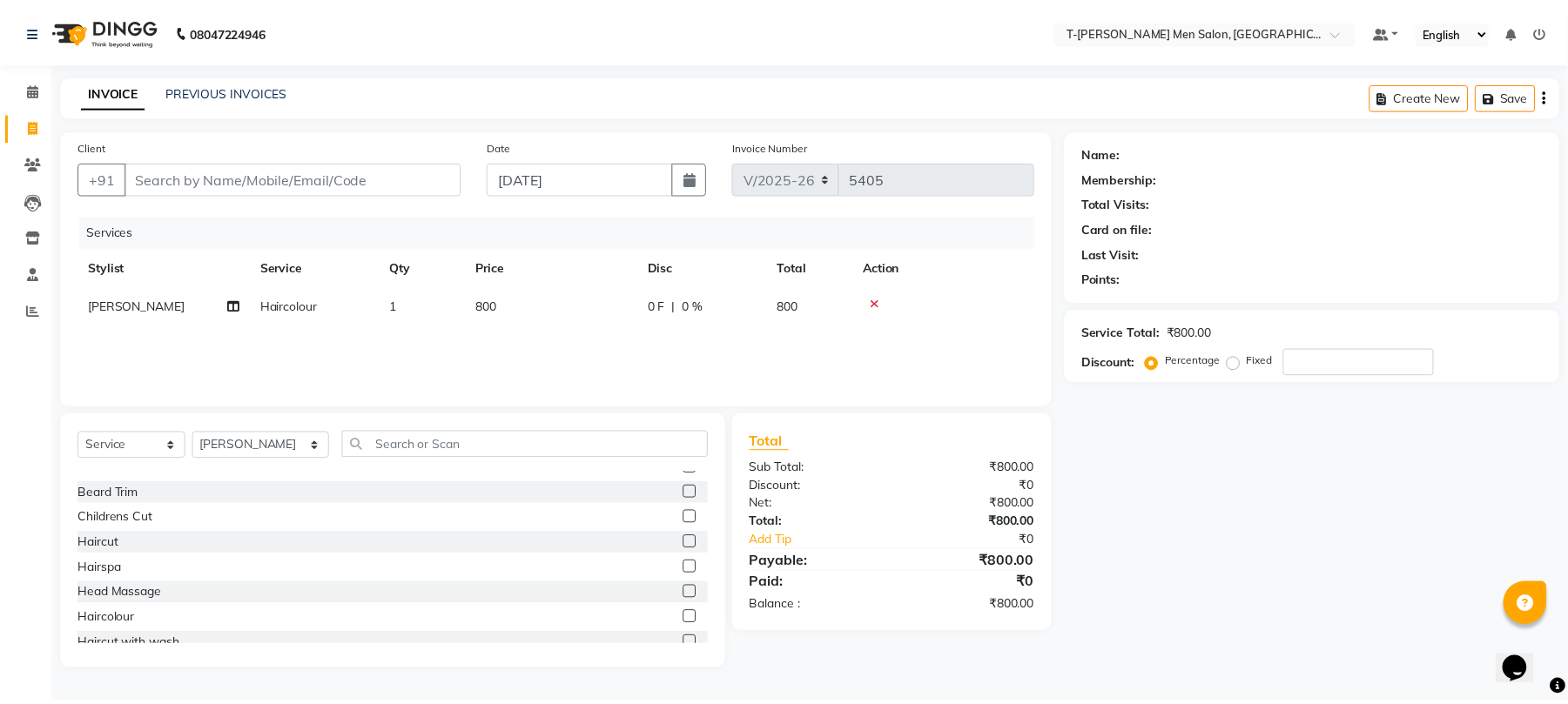
scroll to position [0, 0]
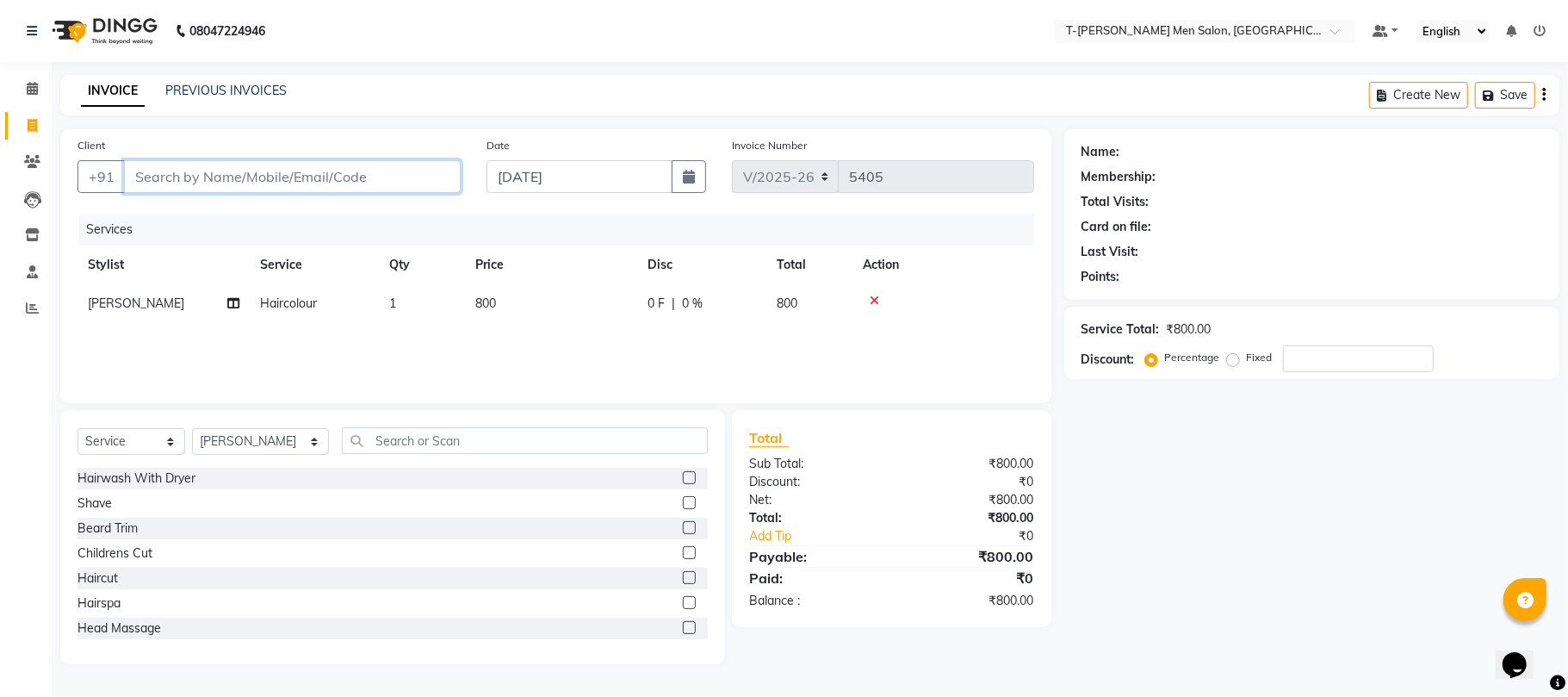
click at [401, 172] on input "Client" at bounding box center [292, 177] width 337 height 33
click at [298, 171] on input "Client" at bounding box center [292, 177] width 337 height 33
type input "9"
type input "0"
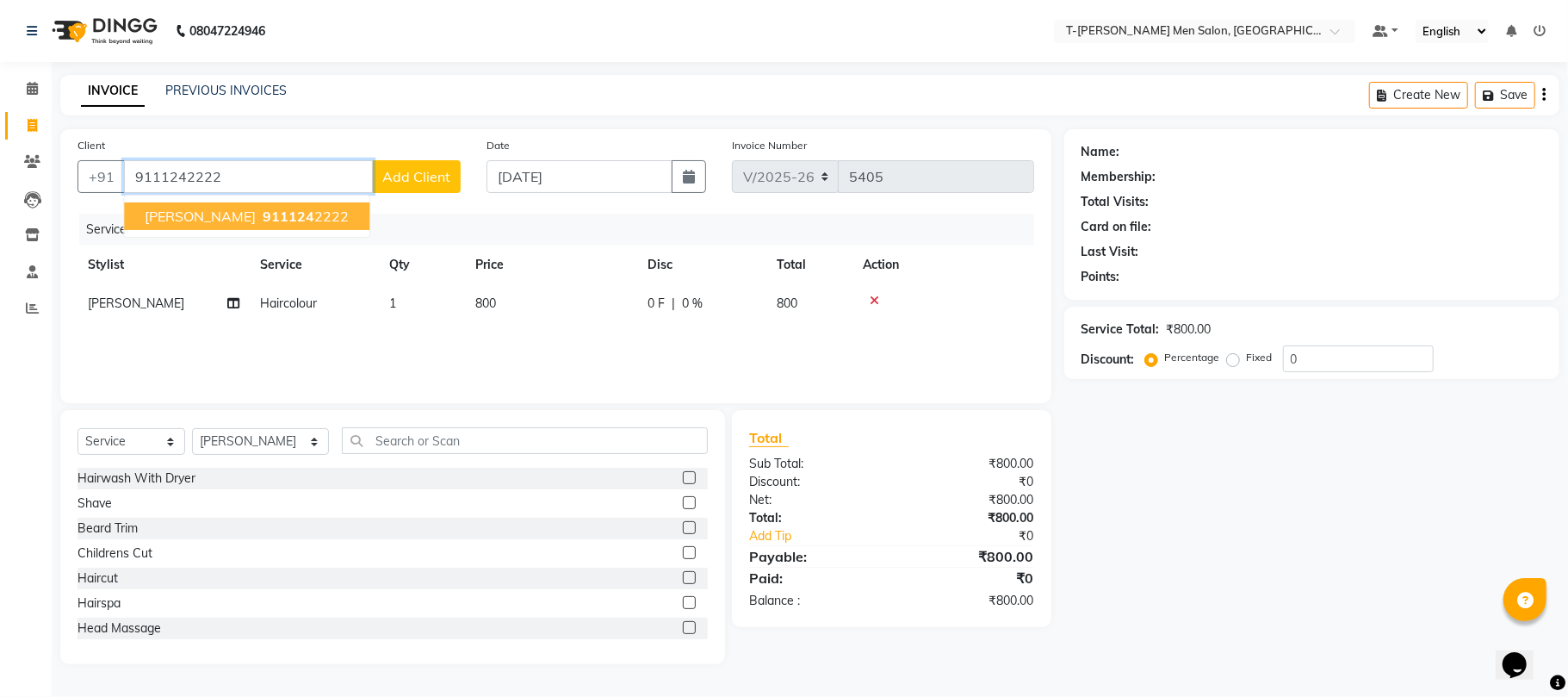
type input "9111242222"
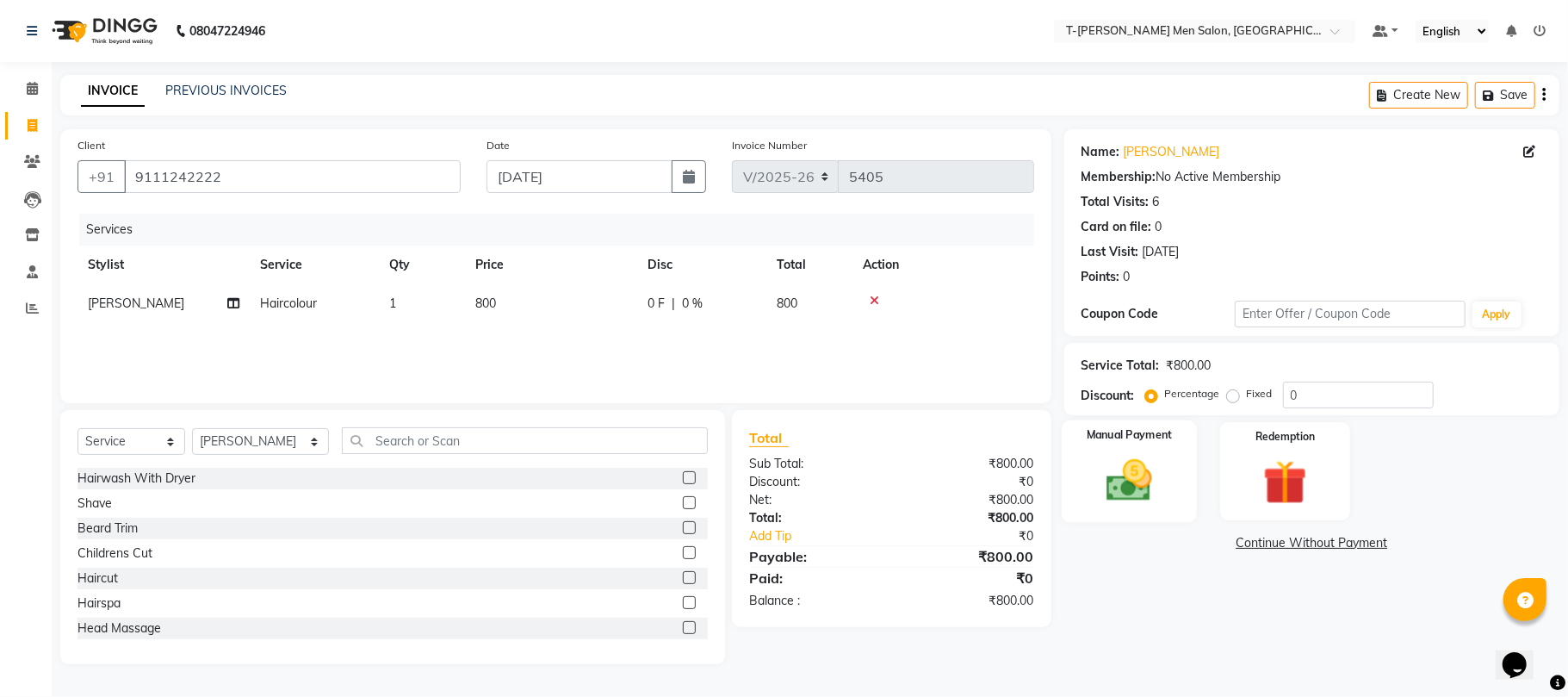
click at [1123, 470] on img at bounding box center [1129, 480] width 75 height 53
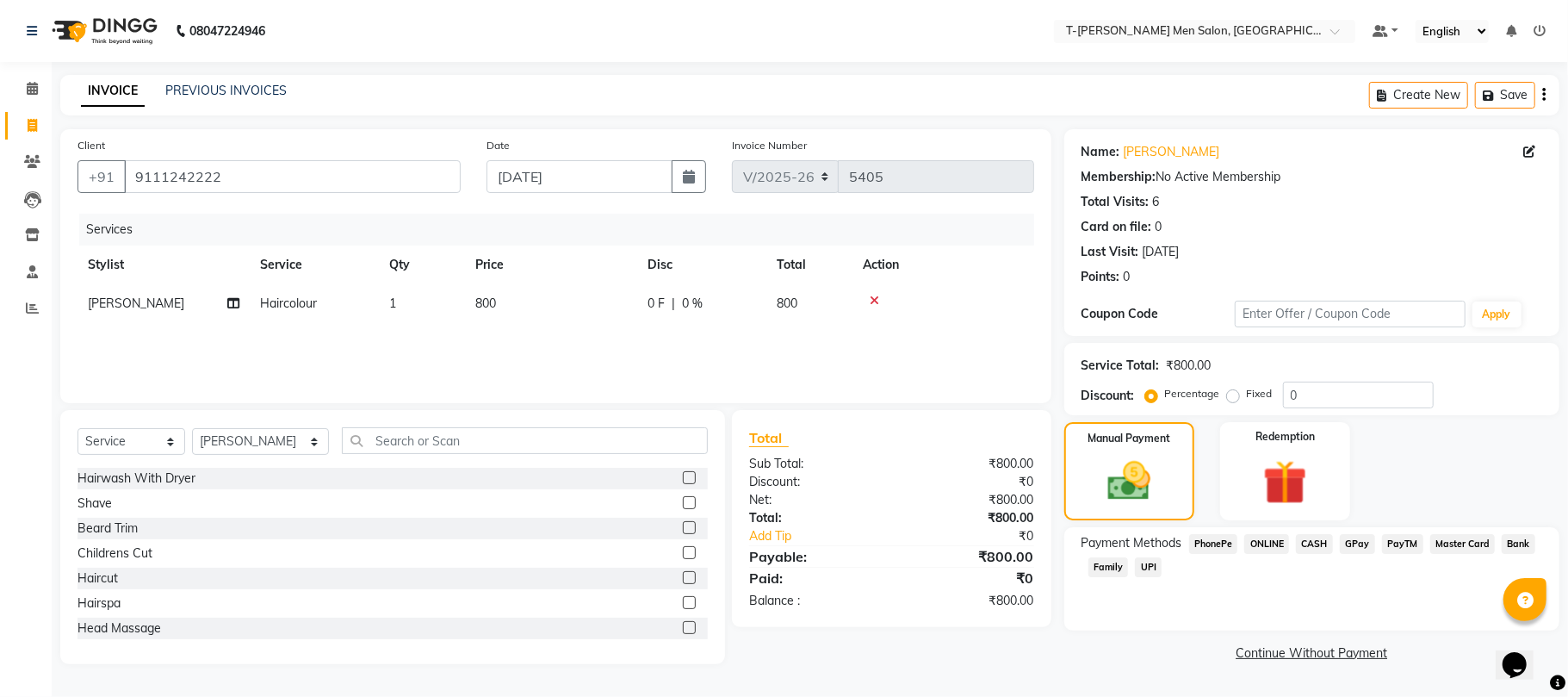
click at [1309, 546] on span "CASH" at bounding box center [1314, 544] width 37 height 20
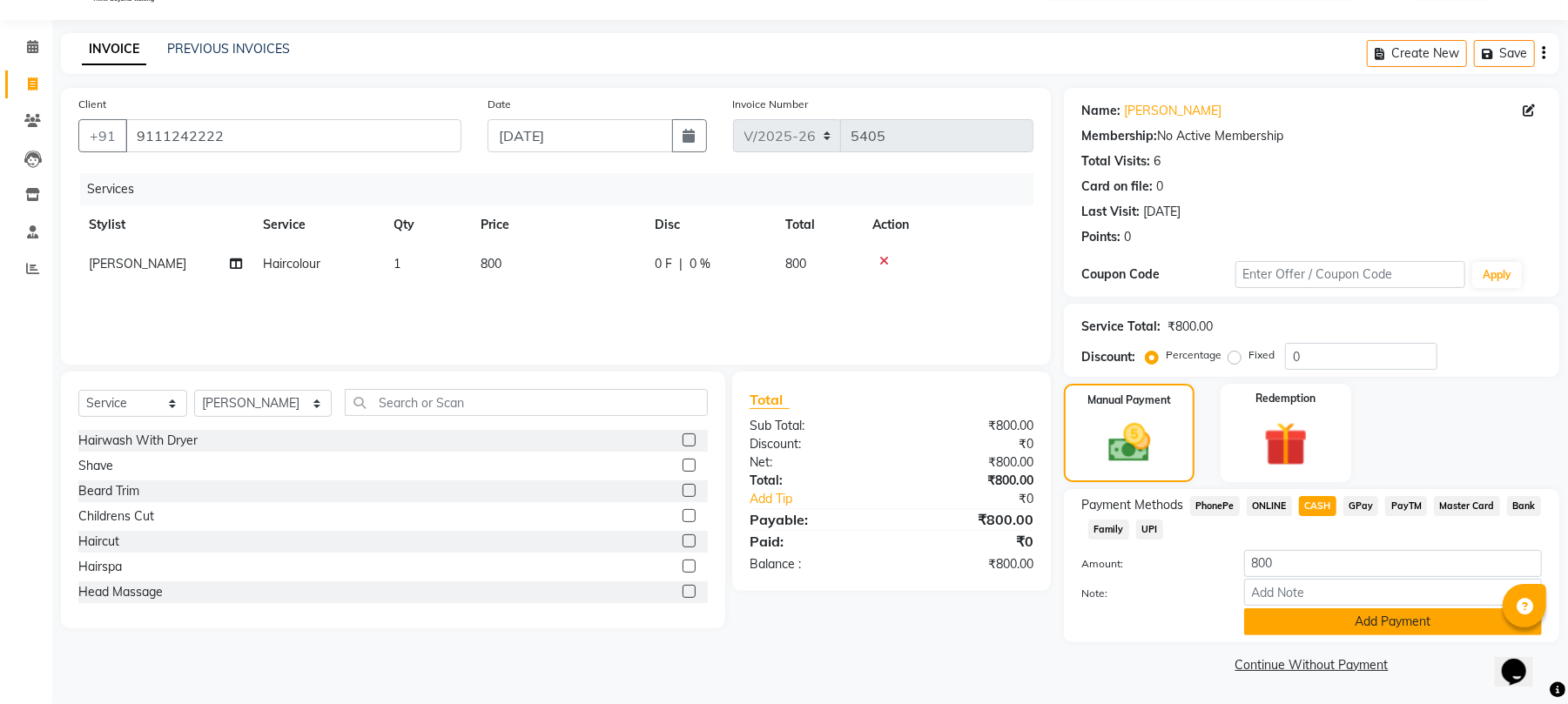
click at [1352, 627] on button "Add Payment" at bounding box center [1393, 621] width 298 height 27
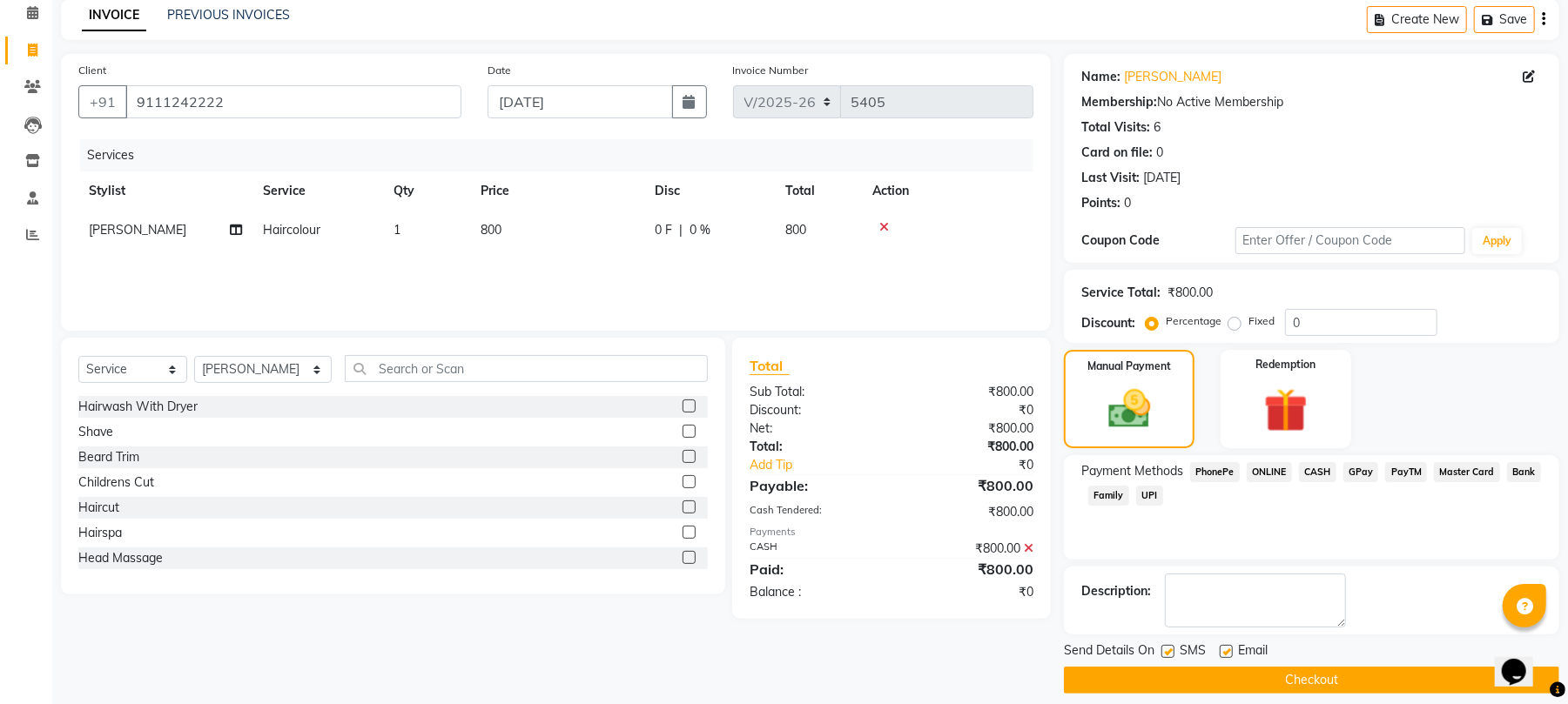
scroll to position [94, 0]
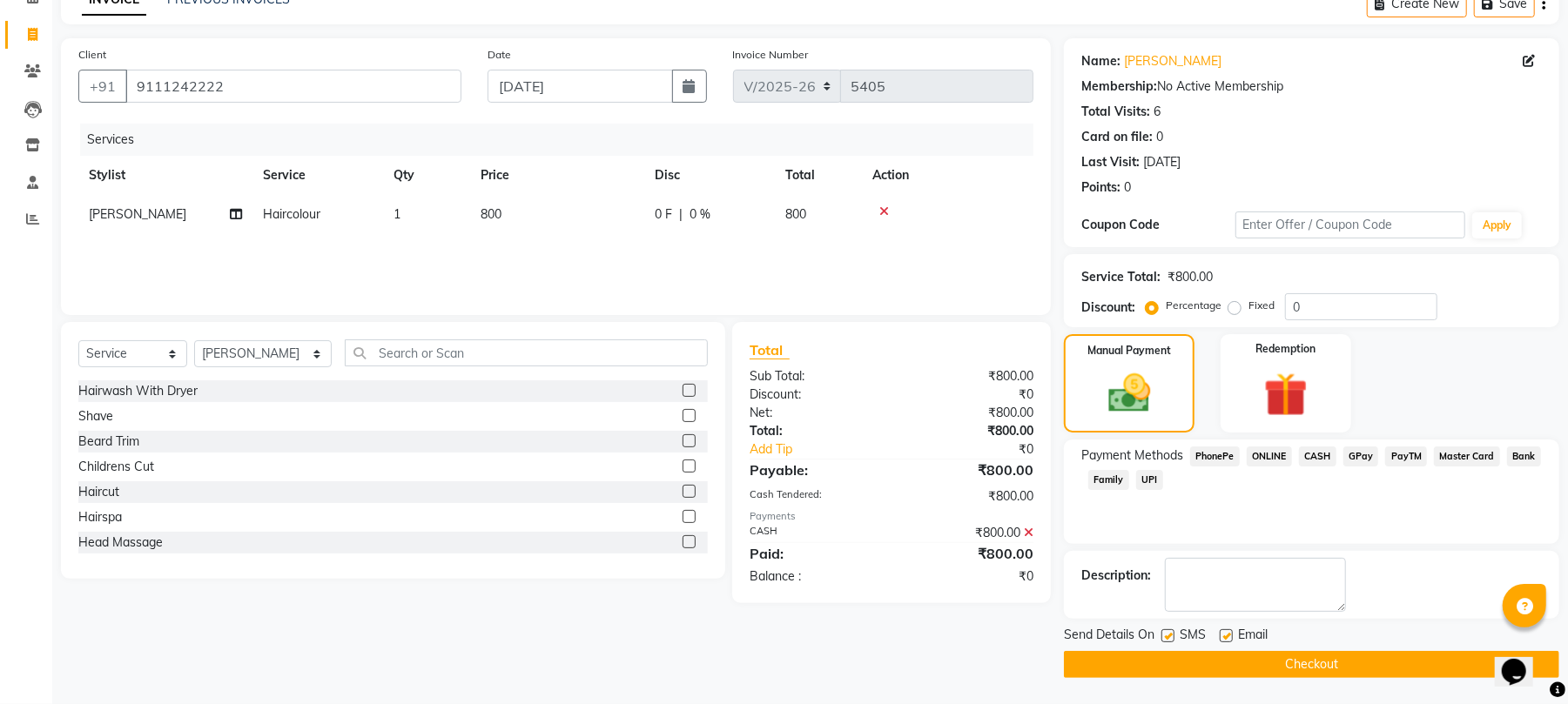
click at [1227, 632] on label at bounding box center [1226, 635] width 13 height 13
click at [1227, 632] on input "checkbox" at bounding box center [1225, 636] width 11 height 11
checkbox input "false"
click at [1234, 661] on button "Checkout" at bounding box center [1311, 664] width 495 height 27
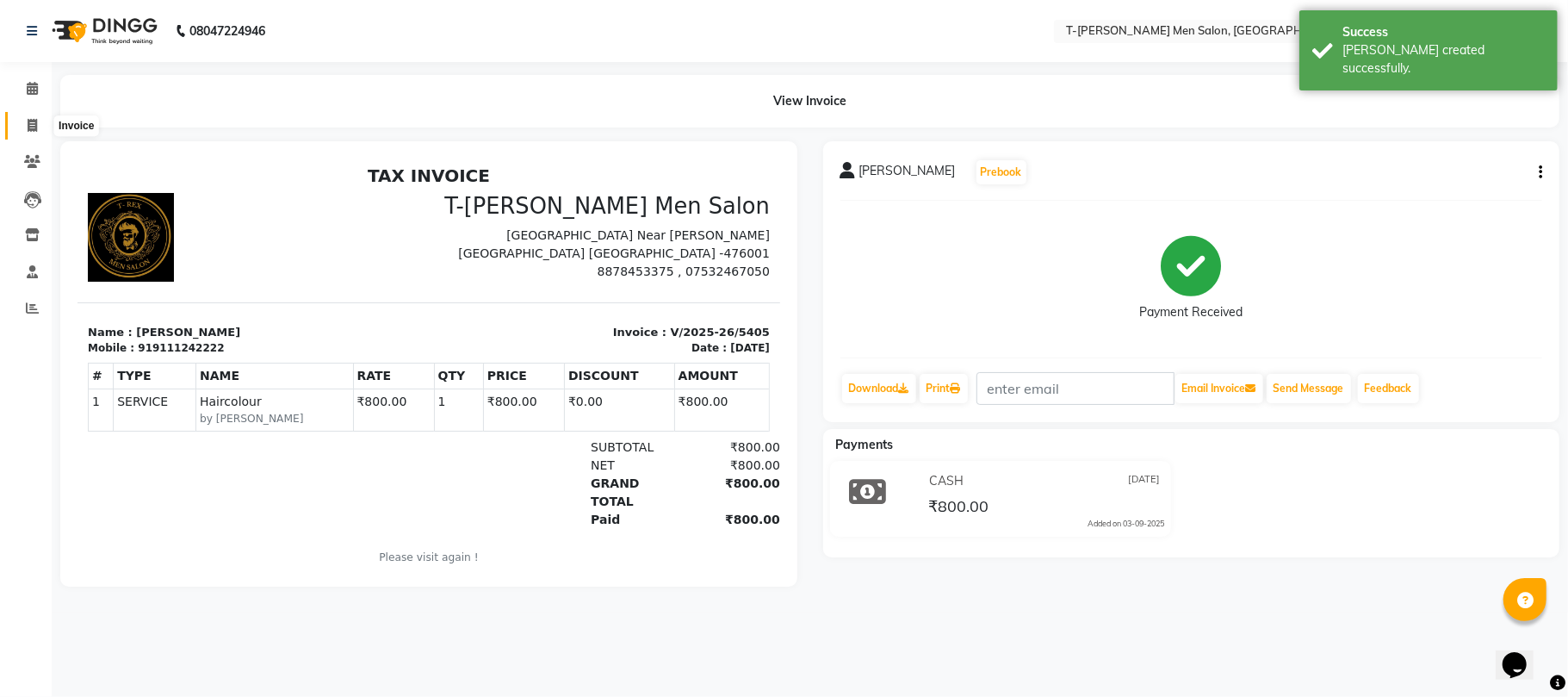
click at [32, 121] on icon at bounding box center [32, 125] width 10 height 13
select select "service"
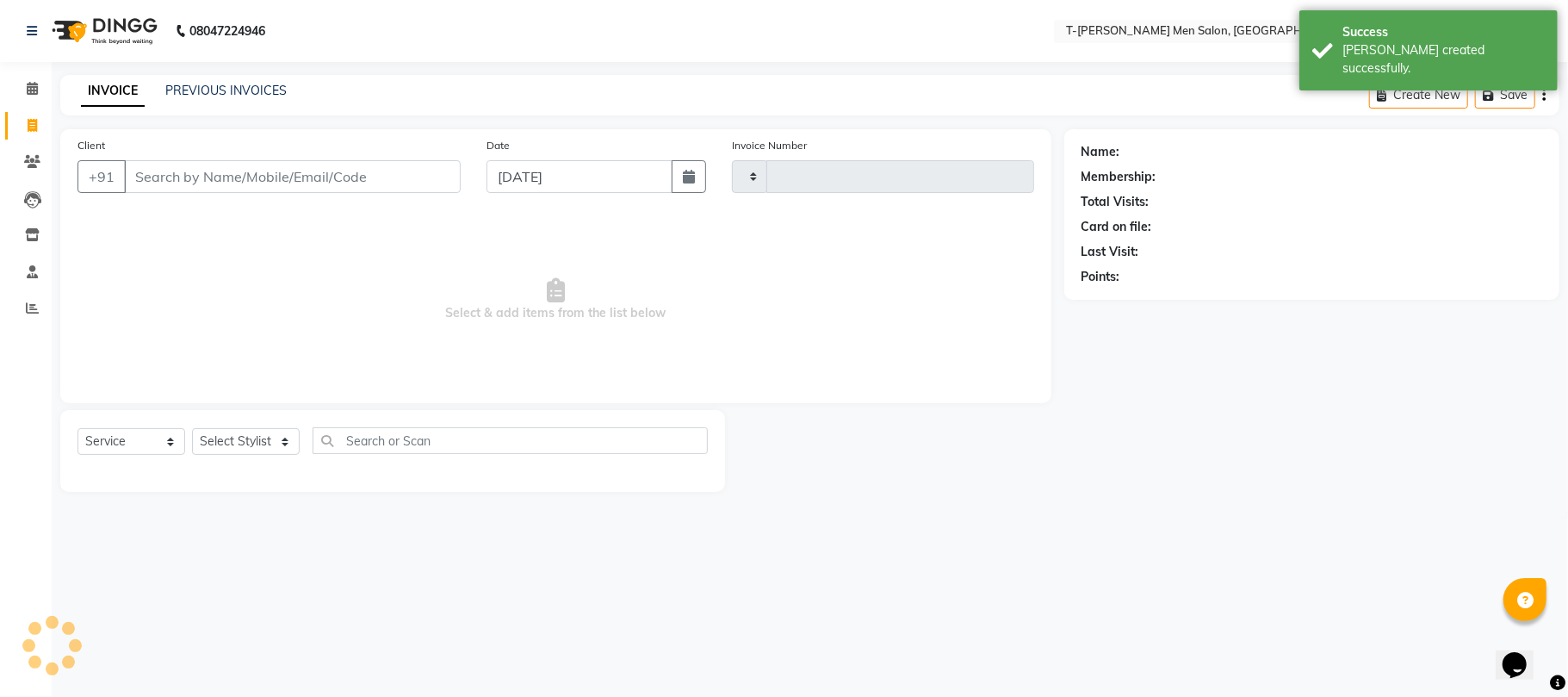
type input "5406"
select select "4816"
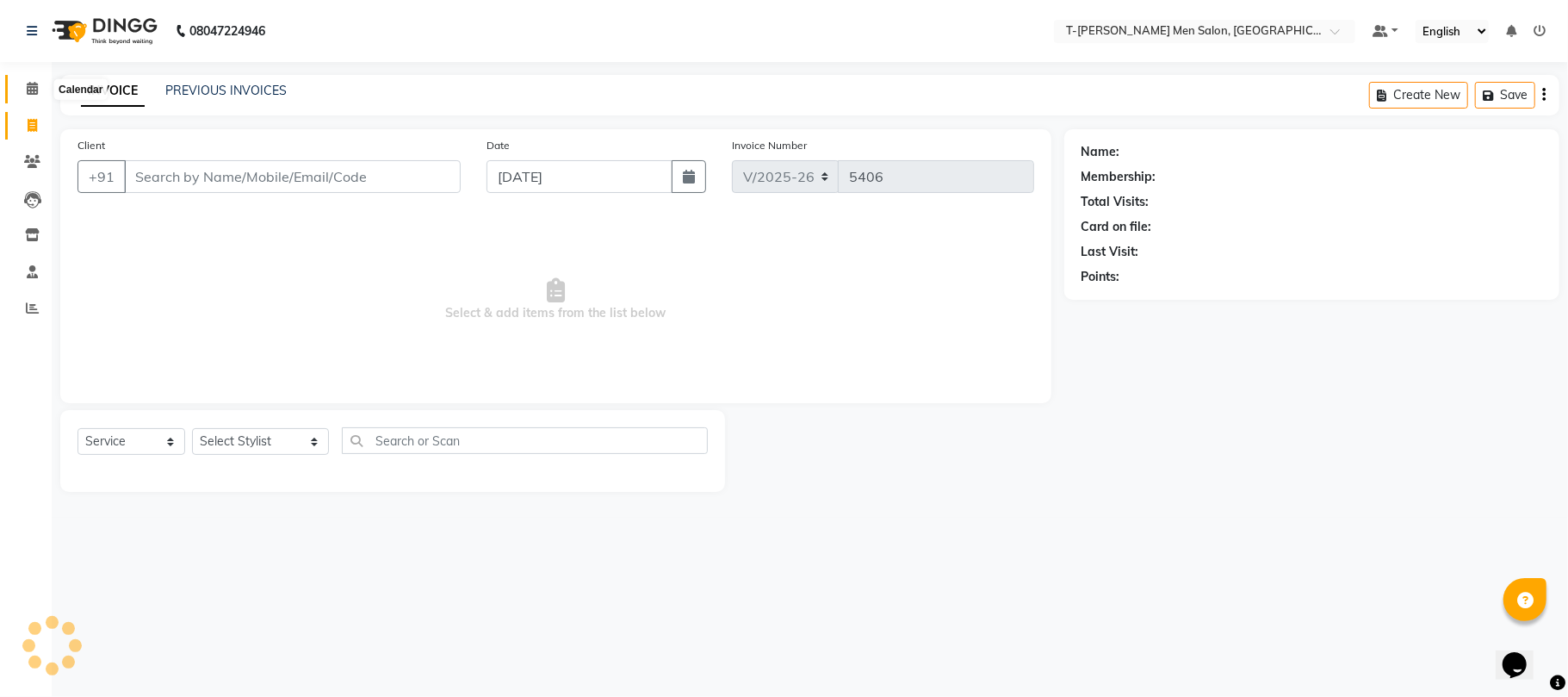
click at [42, 87] on span at bounding box center [32, 89] width 30 height 20
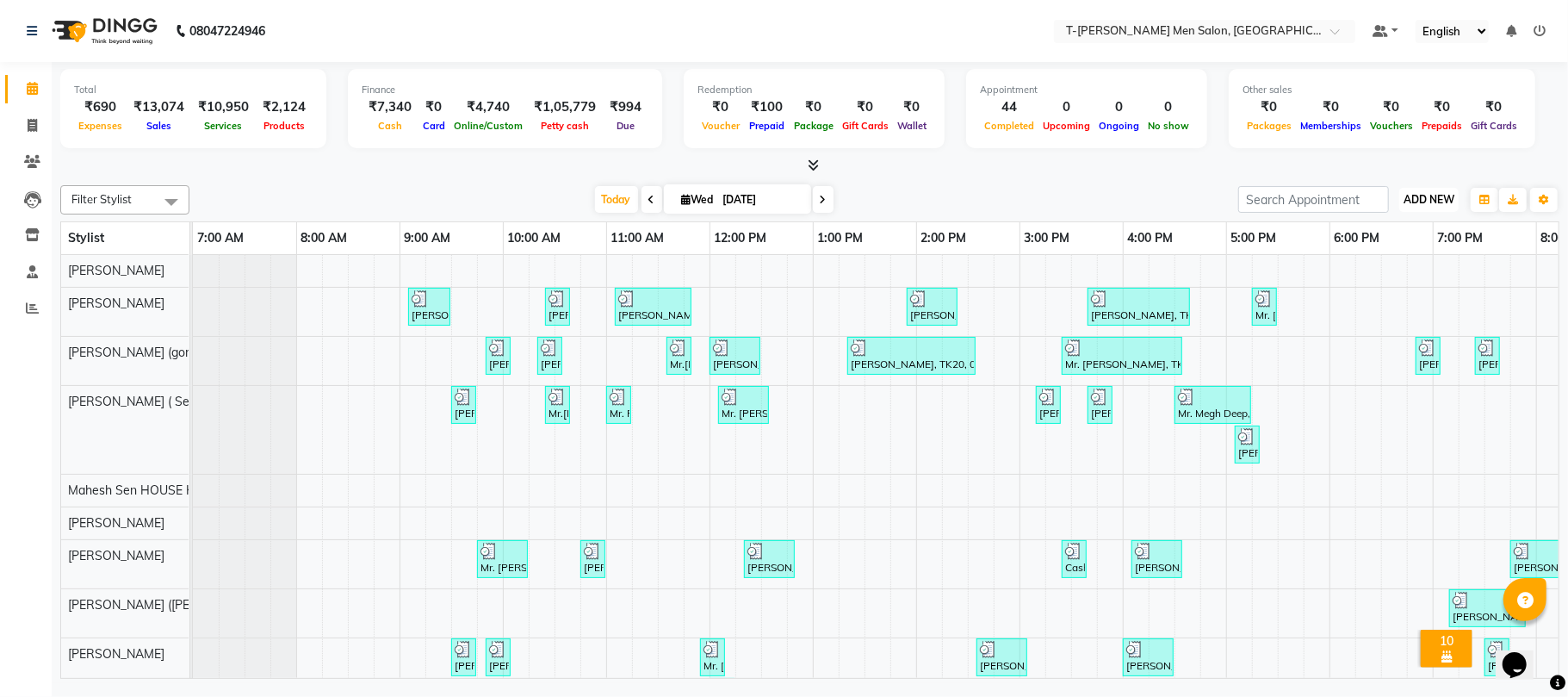
click at [1431, 200] on span "ADD NEW" at bounding box center [1429, 199] width 50 height 13
click at [1374, 260] on link "Add Invoice" at bounding box center [1390, 256] width 136 height 23
select select "service"
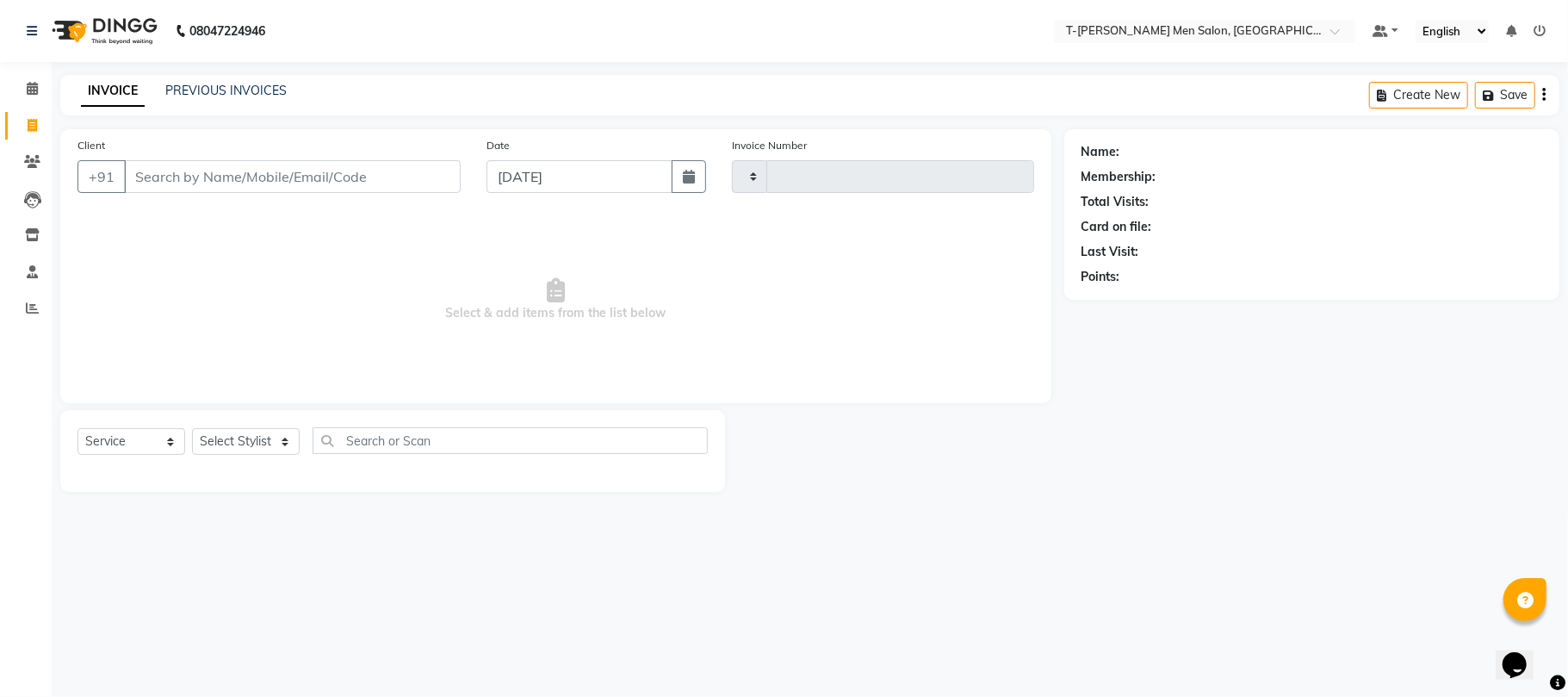
type input "5406"
select select "4816"
click at [21, 98] on link "Calendar" at bounding box center [26, 89] width 42 height 29
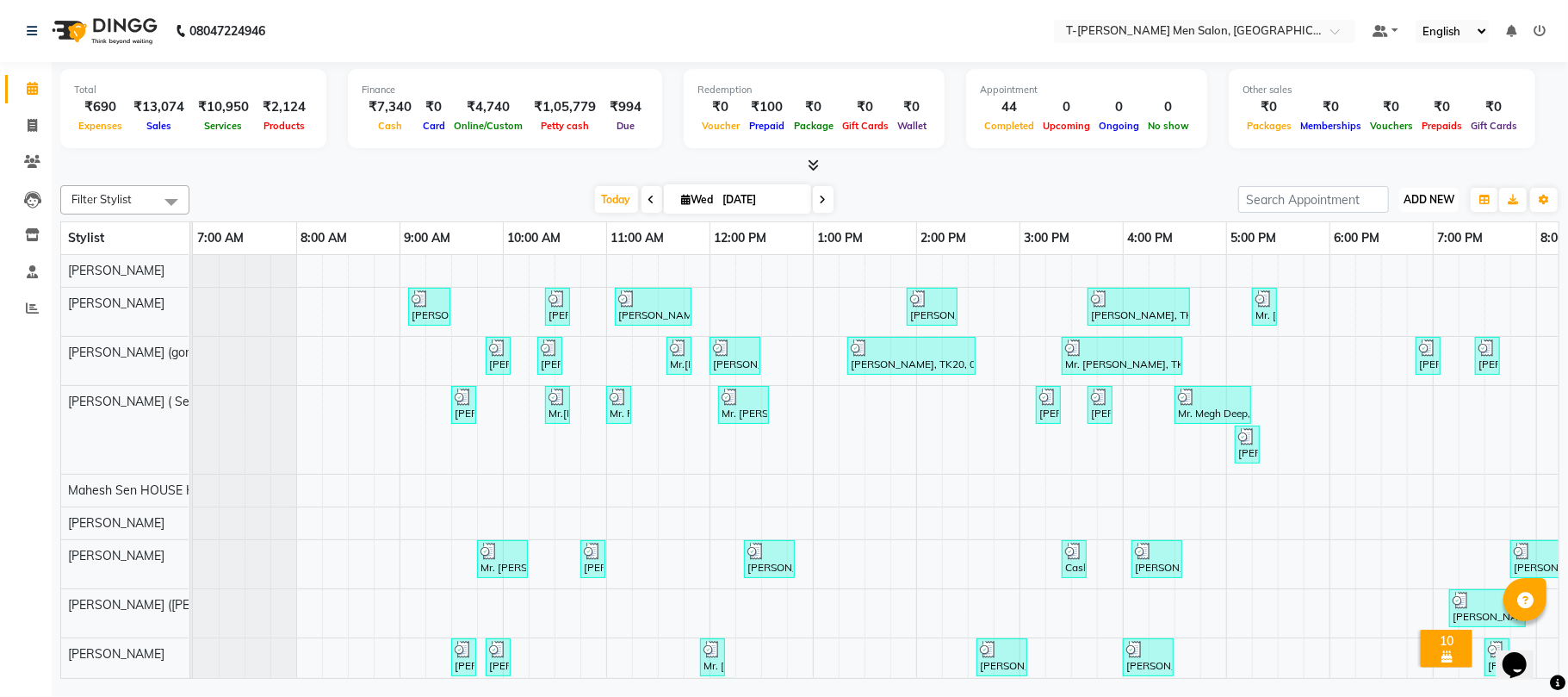
click at [1431, 202] on span "ADD NEW" at bounding box center [1429, 199] width 50 height 13
click at [1397, 276] on link "Add Expense" at bounding box center [1390, 278] width 136 height 23
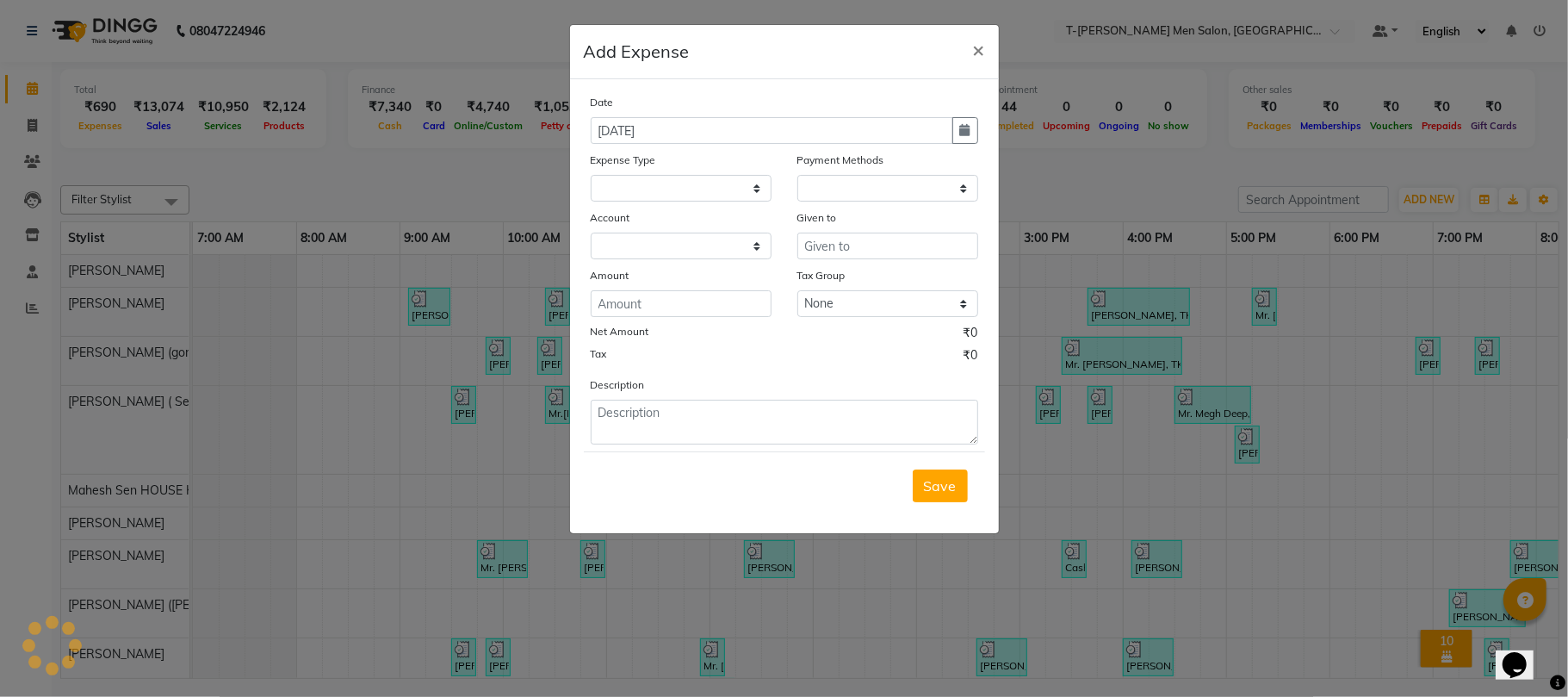
select select
select select "1"
select select "3663"
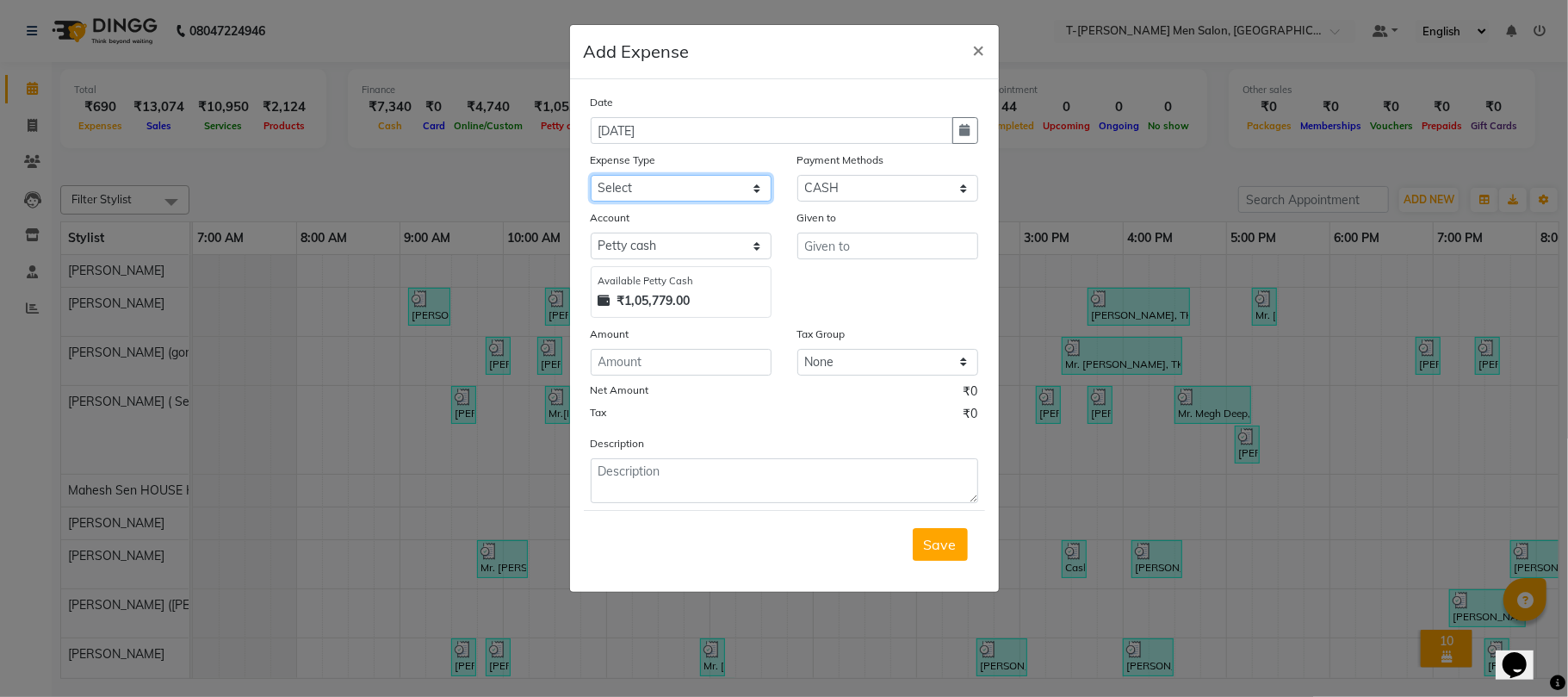
click at [639, 188] on select "Select Advance Salary Bank charges Bank Loan Intrest Recovery Car maintenance C…" at bounding box center [681, 188] width 181 height 27
select select "6658"
click at [591, 175] on select "Select Advance Salary Bank charges Bank Loan Intrest Recovery Car maintenance C…" at bounding box center [681, 188] width 181 height 27
click at [811, 238] on input "text" at bounding box center [888, 245] width 181 height 27
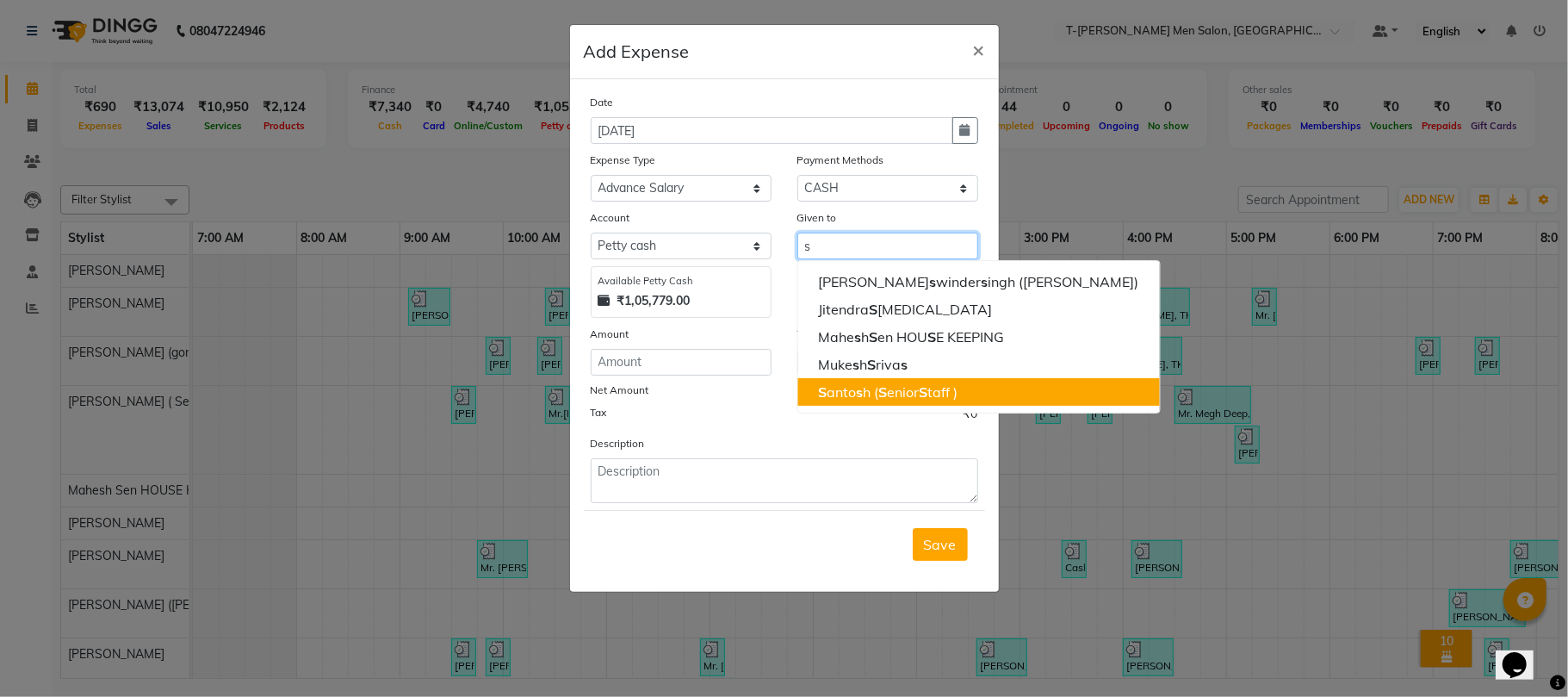
drag, startPoint x: 906, startPoint y: 394, endPoint x: 900, endPoint y: 386, distance: 10.0
click at [905, 392] on ngb-highlight "S anto s h ( S enior S taff )" at bounding box center [887, 392] width 139 height 17
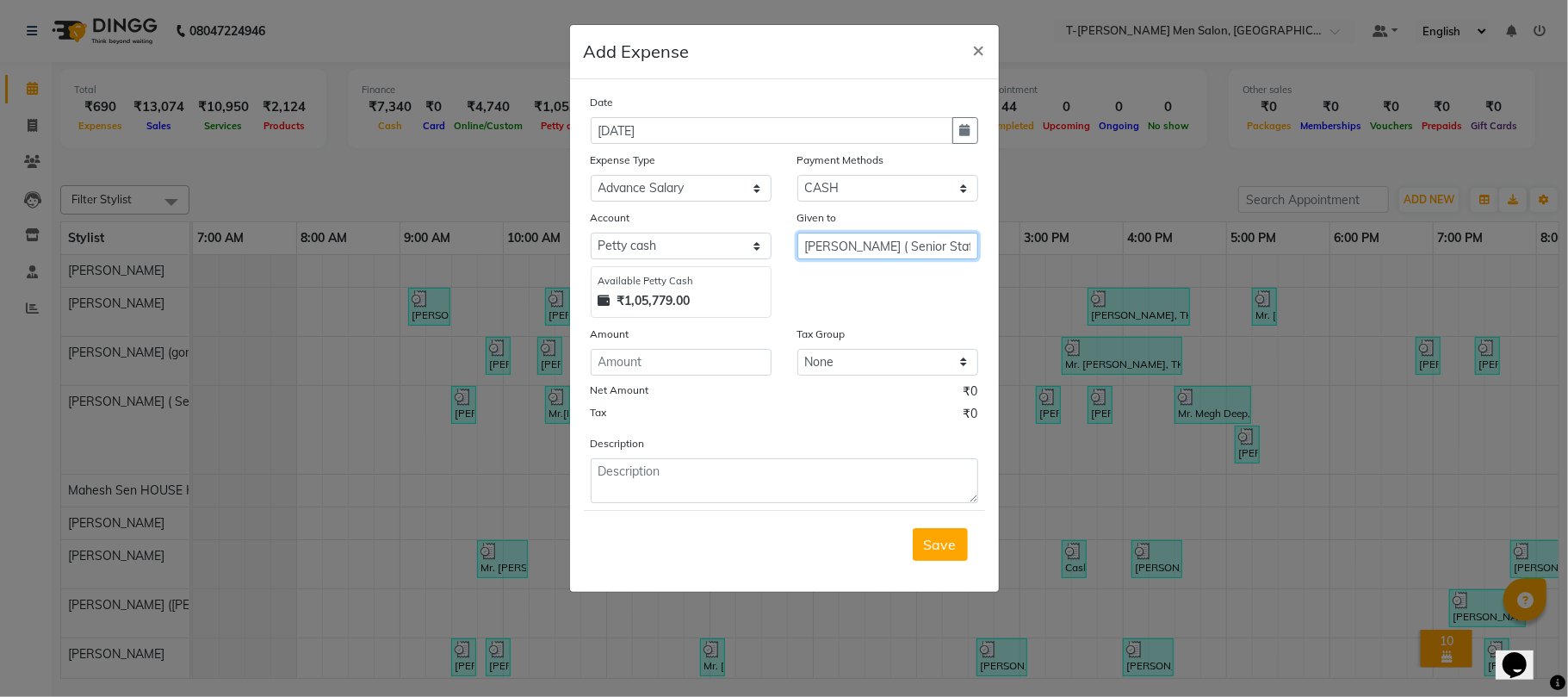
type input "[PERSON_NAME] ( Senior Staff )"
click at [706, 352] on input "number" at bounding box center [681, 362] width 181 height 27
type input "100"
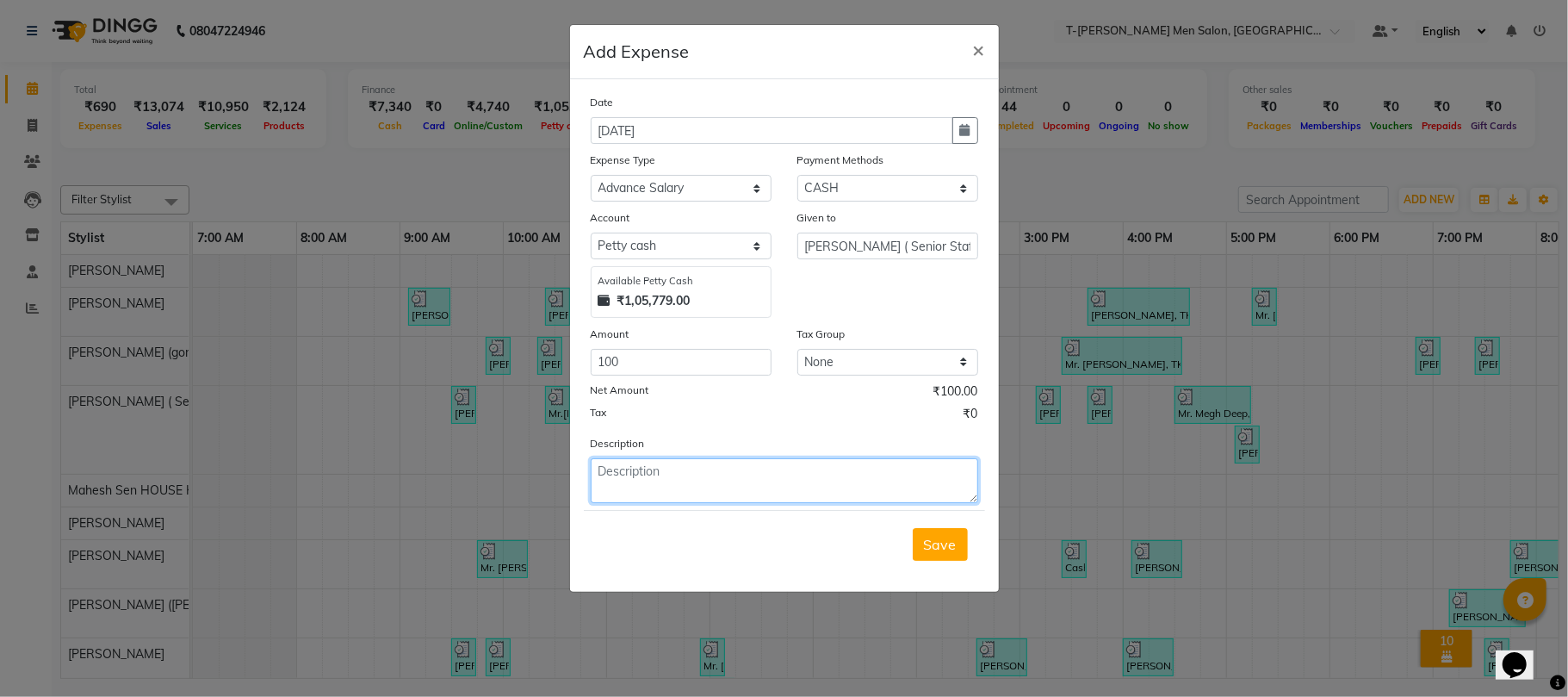
click at [789, 489] on textarea at bounding box center [784, 480] width 387 height 44
paste textarea "Advance salary"
type textarea "Advance salary"
click at [956, 543] on button "Save" at bounding box center [939, 545] width 55 height 33
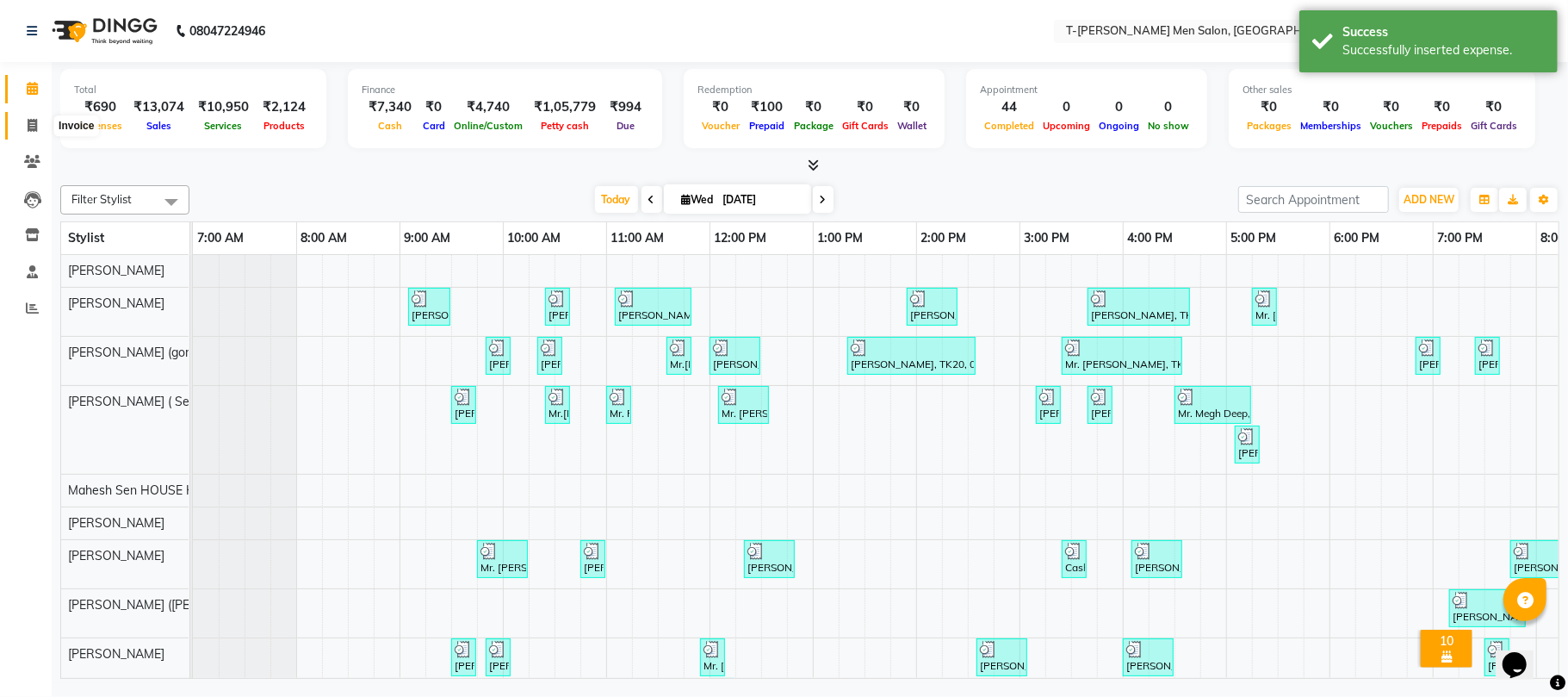
click at [36, 128] on icon at bounding box center [32, 125] width 10 height 13
select select "service"
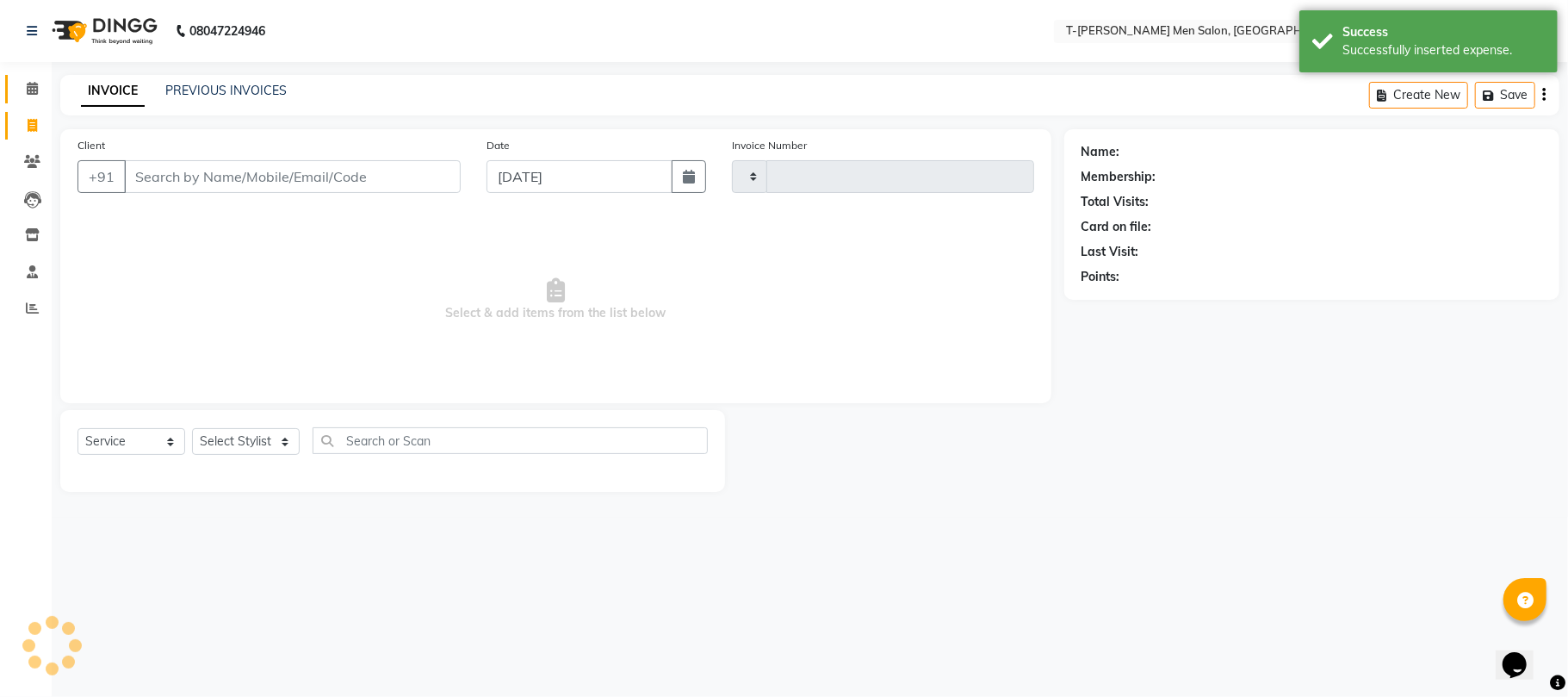
type input "5406"
select select "4816"
click at [31, 91] on icon at bounding box center [32, 88] width 11 height 13
